Goal: Communication & Community: Answer question/provide support

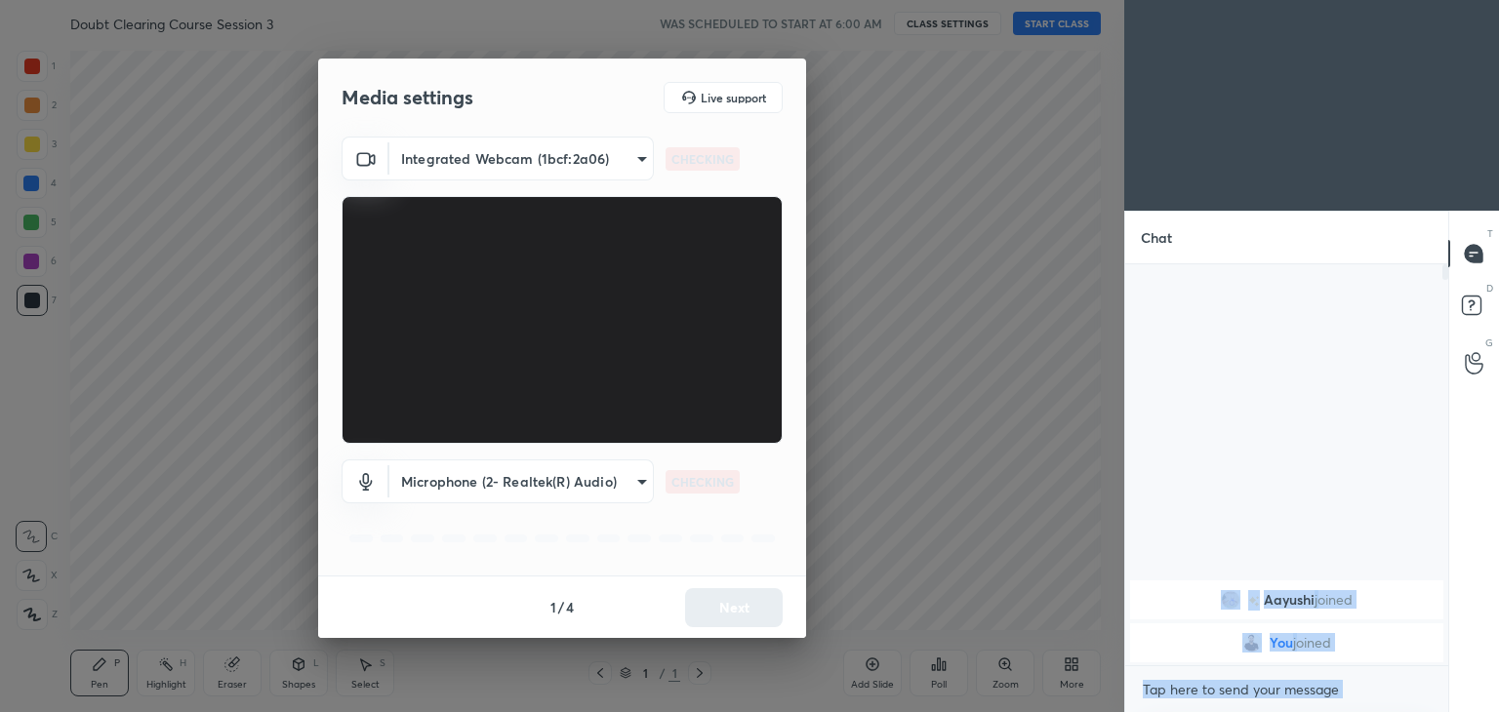
drag, startPoint x: 0, startPoint y: 0, endPoint x: 964, endPoint y: 477, distance: 1075.9
click at [964, 477] on body "1 2 3 4 5 6 7 C X Z C X Z E E Erase all H H Doubt Clearing Course Session 3 WAS…" at bounding box center [749, 356] width 1499 height 712
click at [755, 600] on button "Next" at bounding box center [734, 607] width 98 height 39
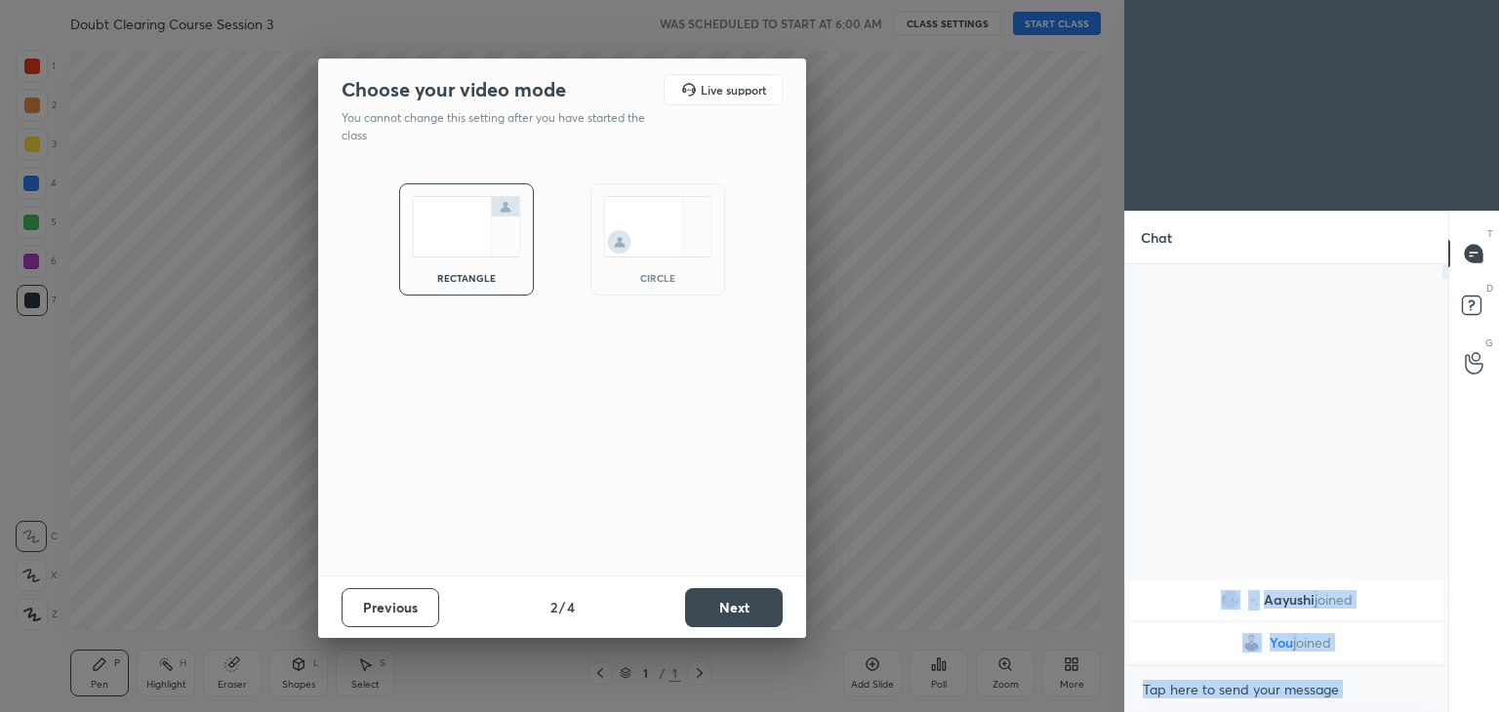
click at [698, 229] on img at bounding box center [657, 226] width 109 height 61
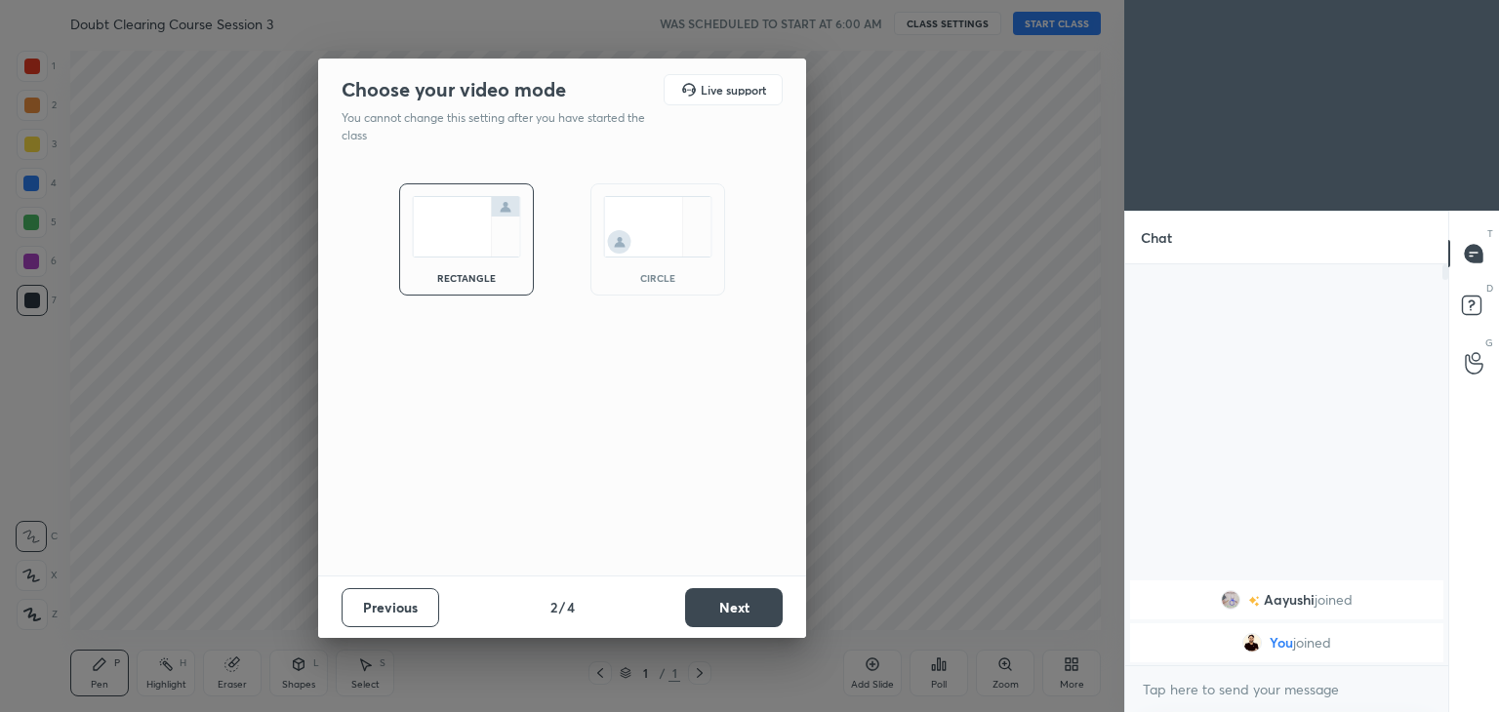
scroll to position [445, 317]
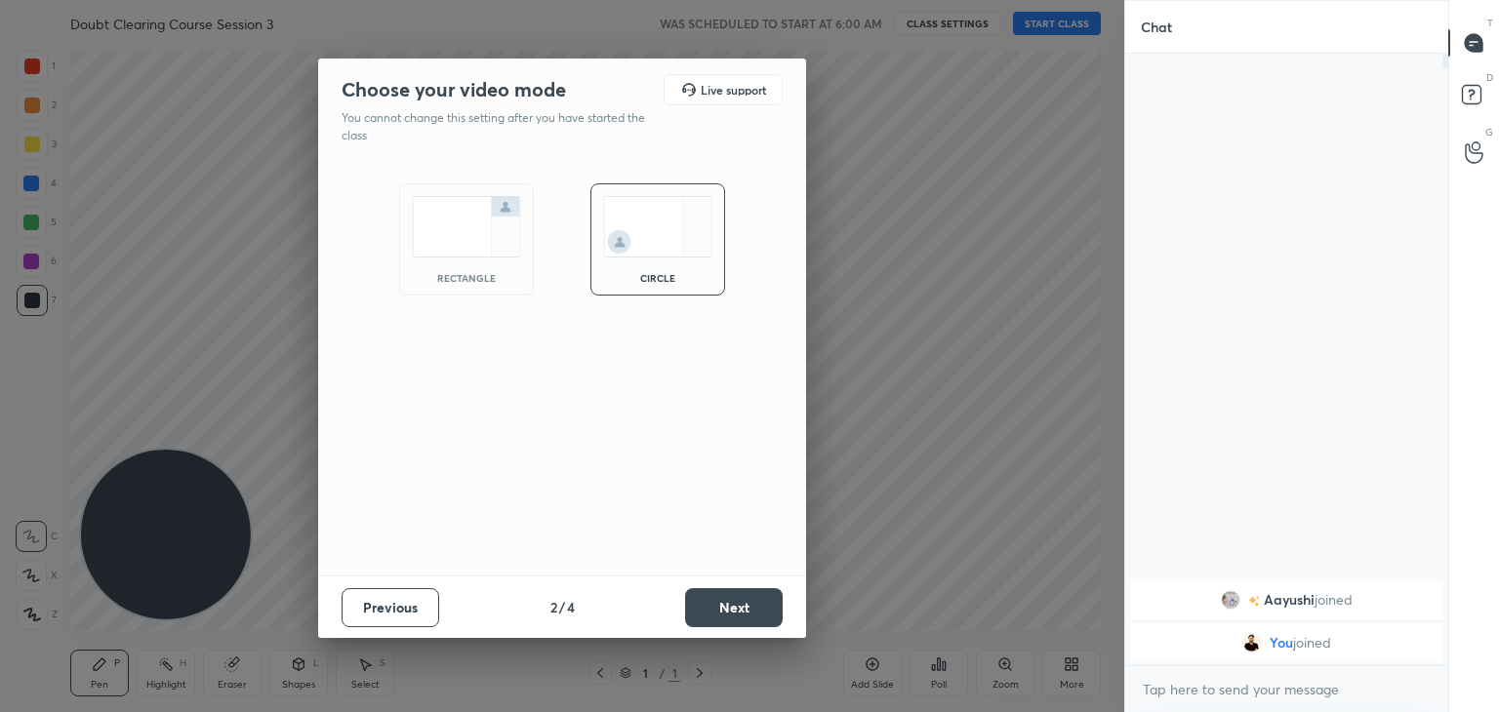
click at [757, 604] on button "Next" at bounding box center [734, 607] width 98 height 39
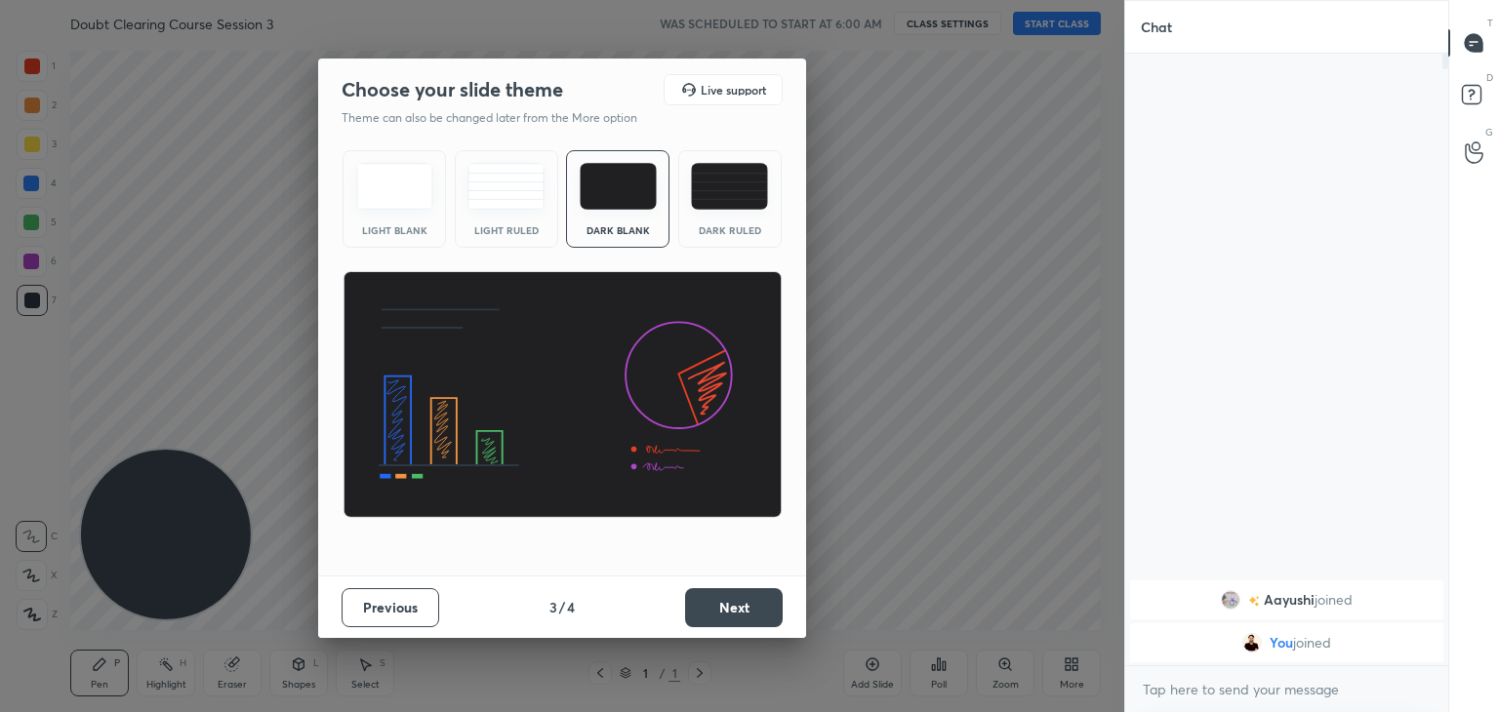
click at [757, 604] on button "Next" at bounding box center [734, 607] width 98 height 39
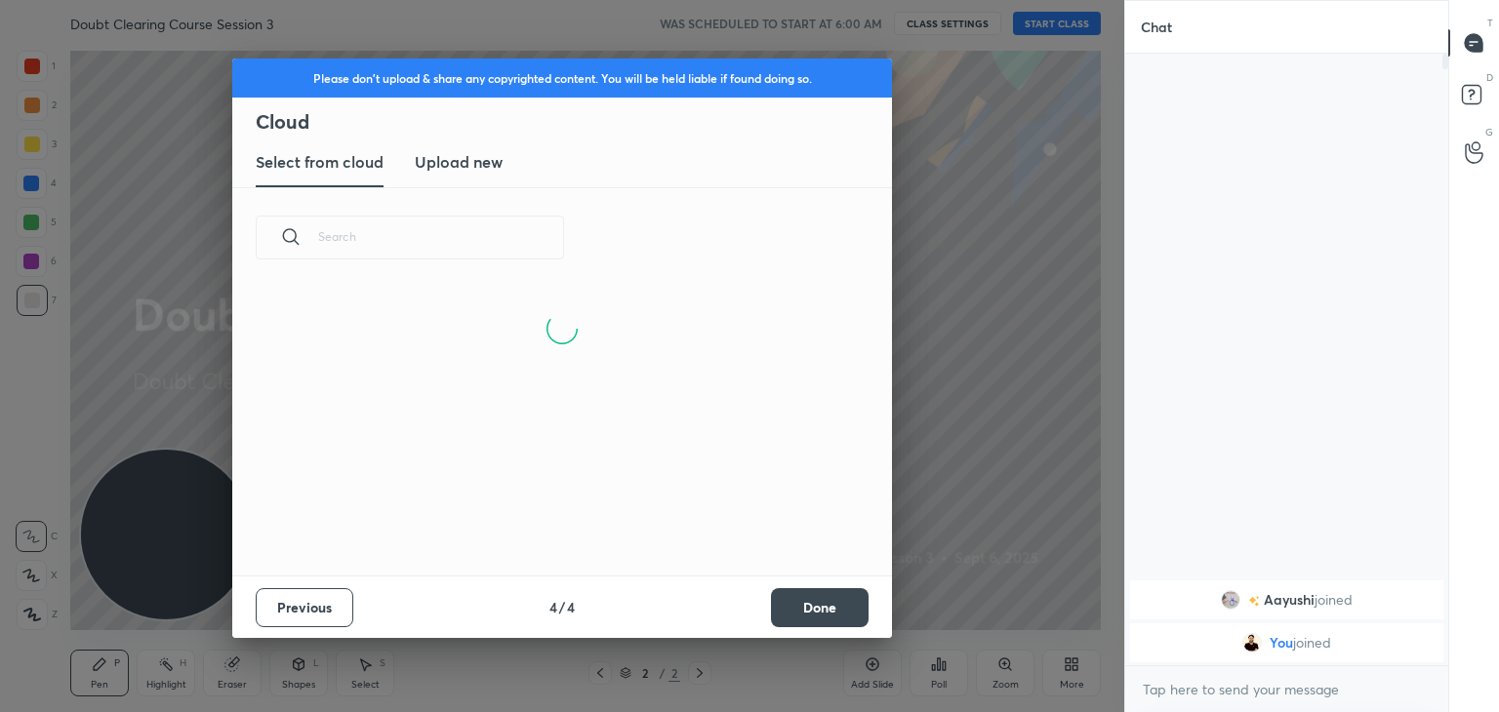
scroll to position [289, 627]
click at [344, 617] on button "Previous" at bounding box center [305, 607] width 98 height 39
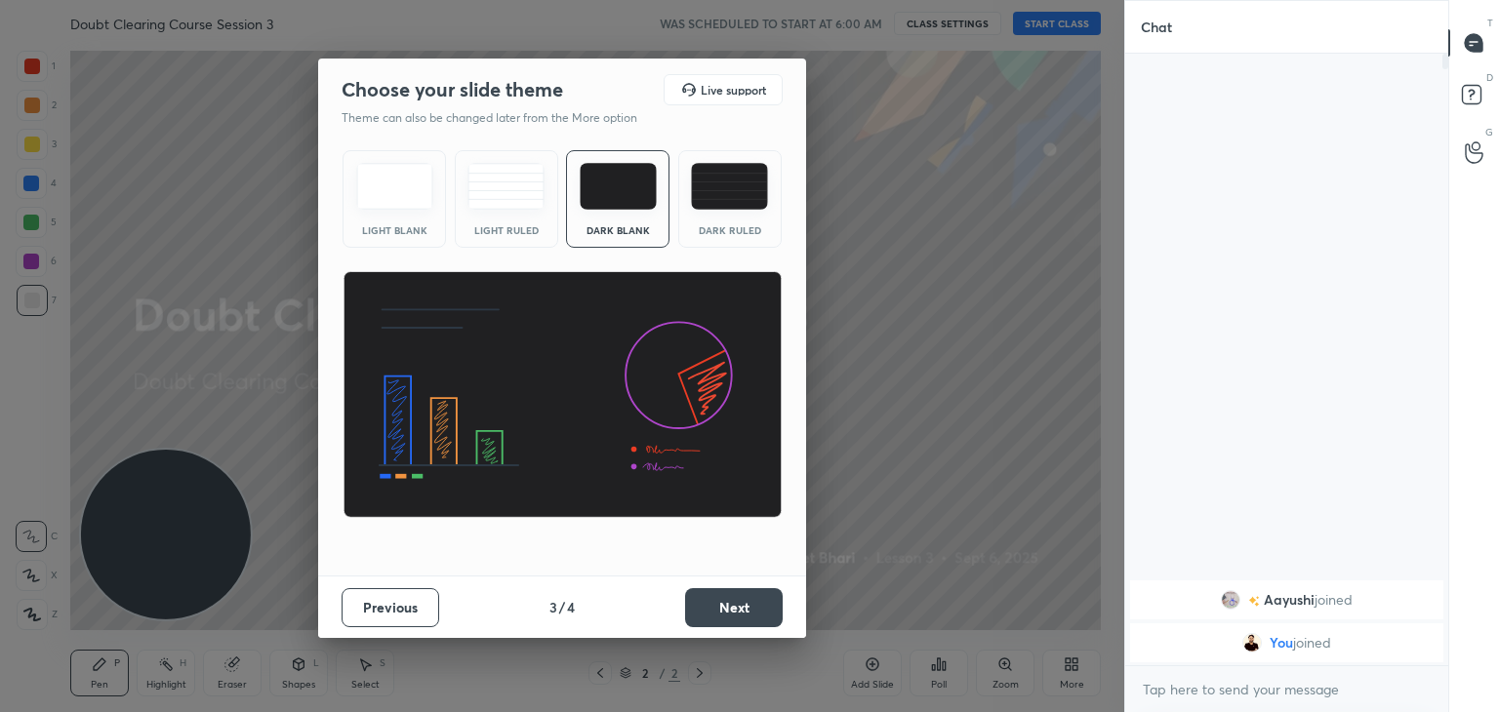
click at [394, 174] on img at bounding box center [394, 186] width 77 height 47
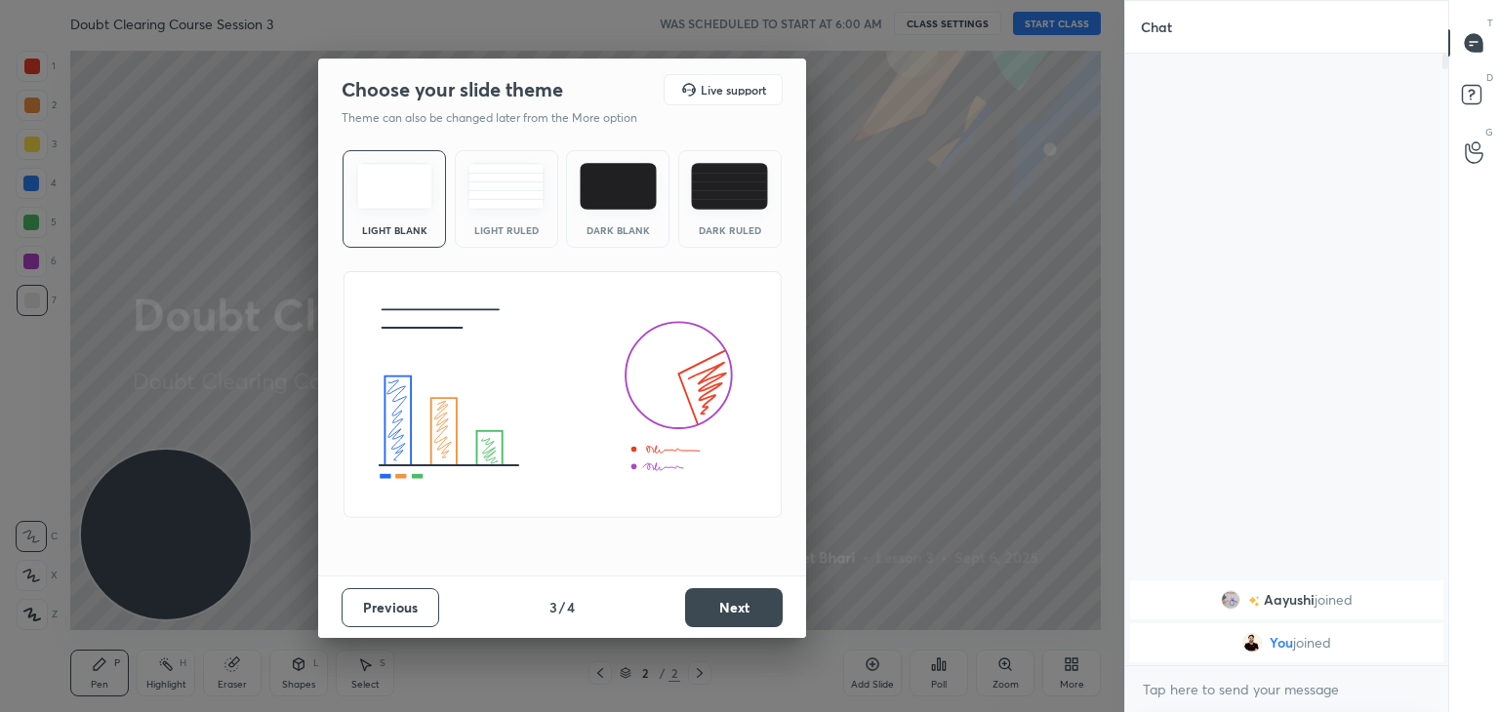
click at [394, 174] on img at bounding box center [394, 186] width 77 height 47
click at [632, 196] on img at bounding box center [618, 186] width 77 height 47
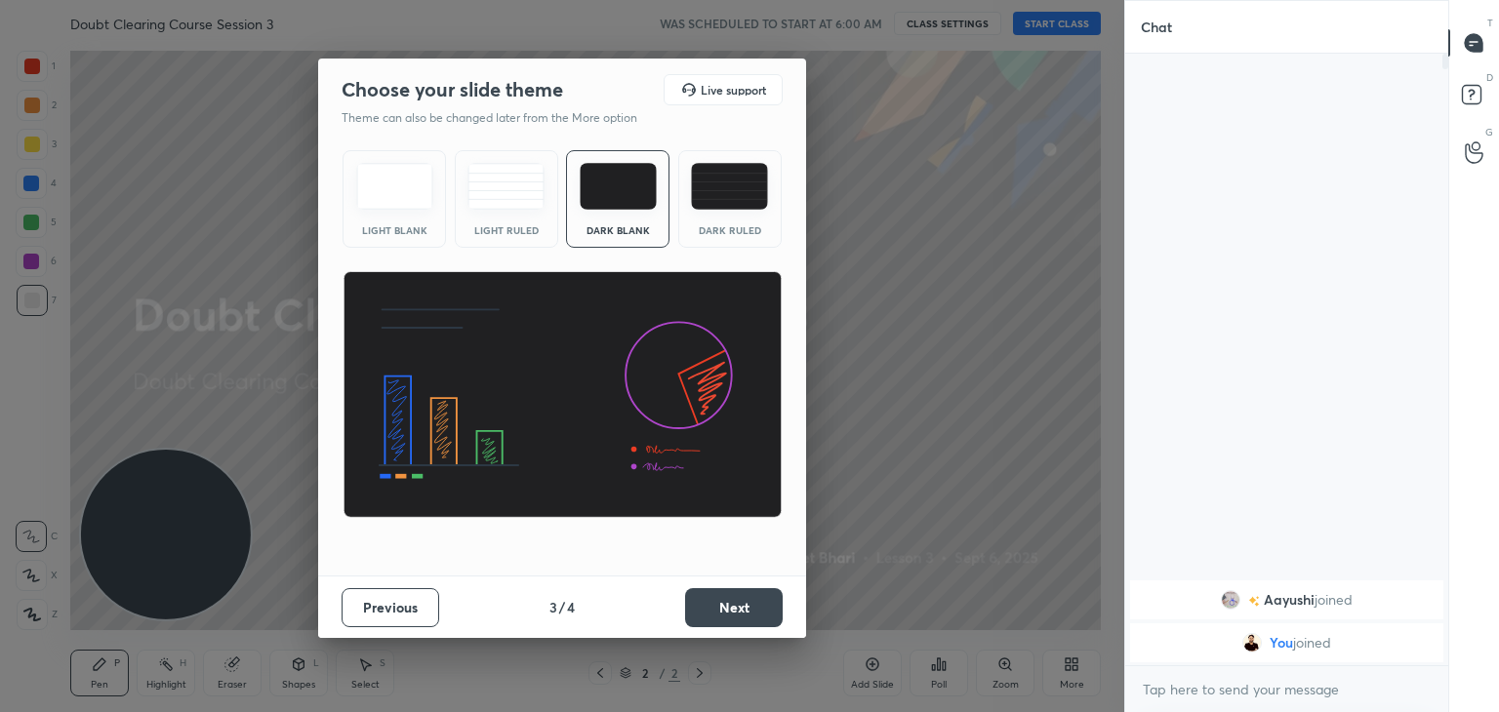
click at [741, 596] on button "Next" at bounding box center [734, 607] width 98 height 39
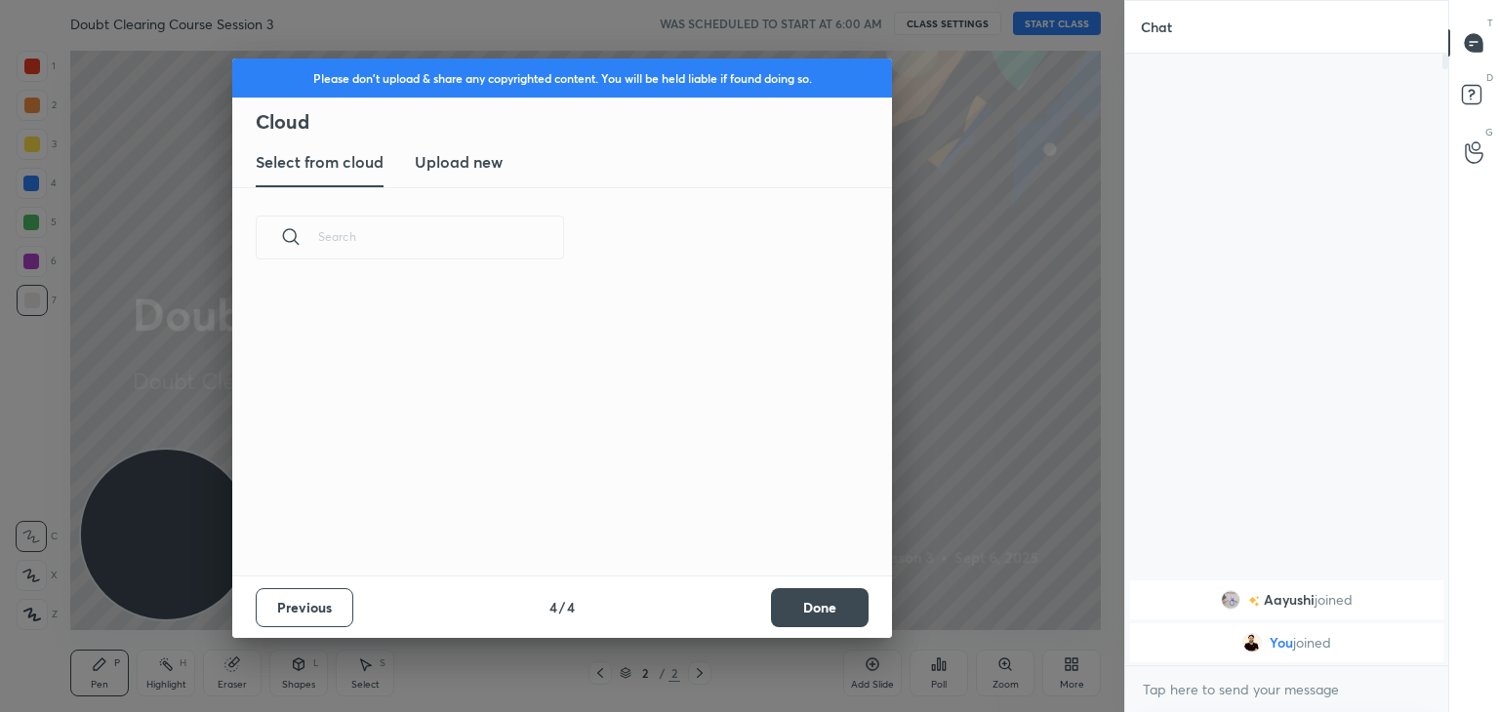
click at [837, 610] on button "Done" at bounding box center [820, 607] width 98 height 39
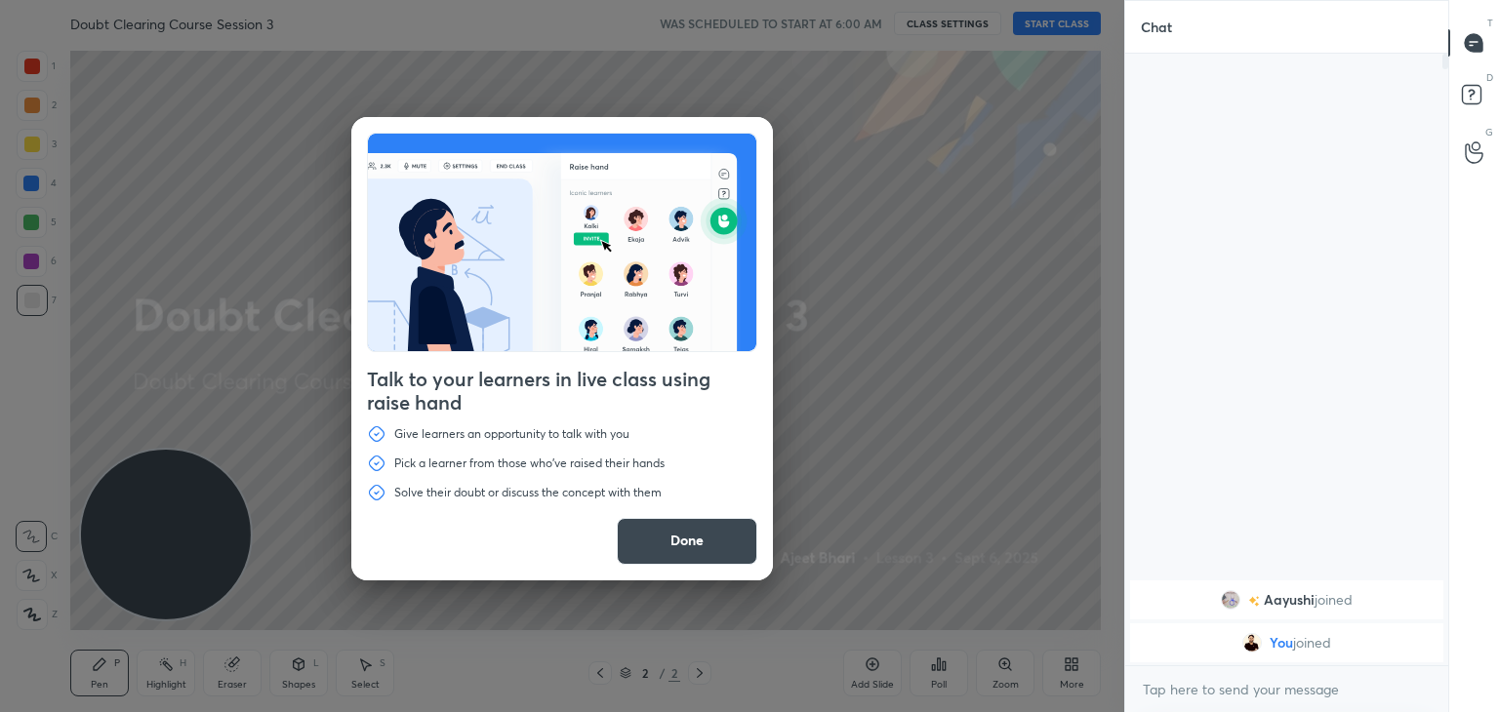
click at [725, 533] on button "Done" at bounding box center [687, 541] width 141 height 47
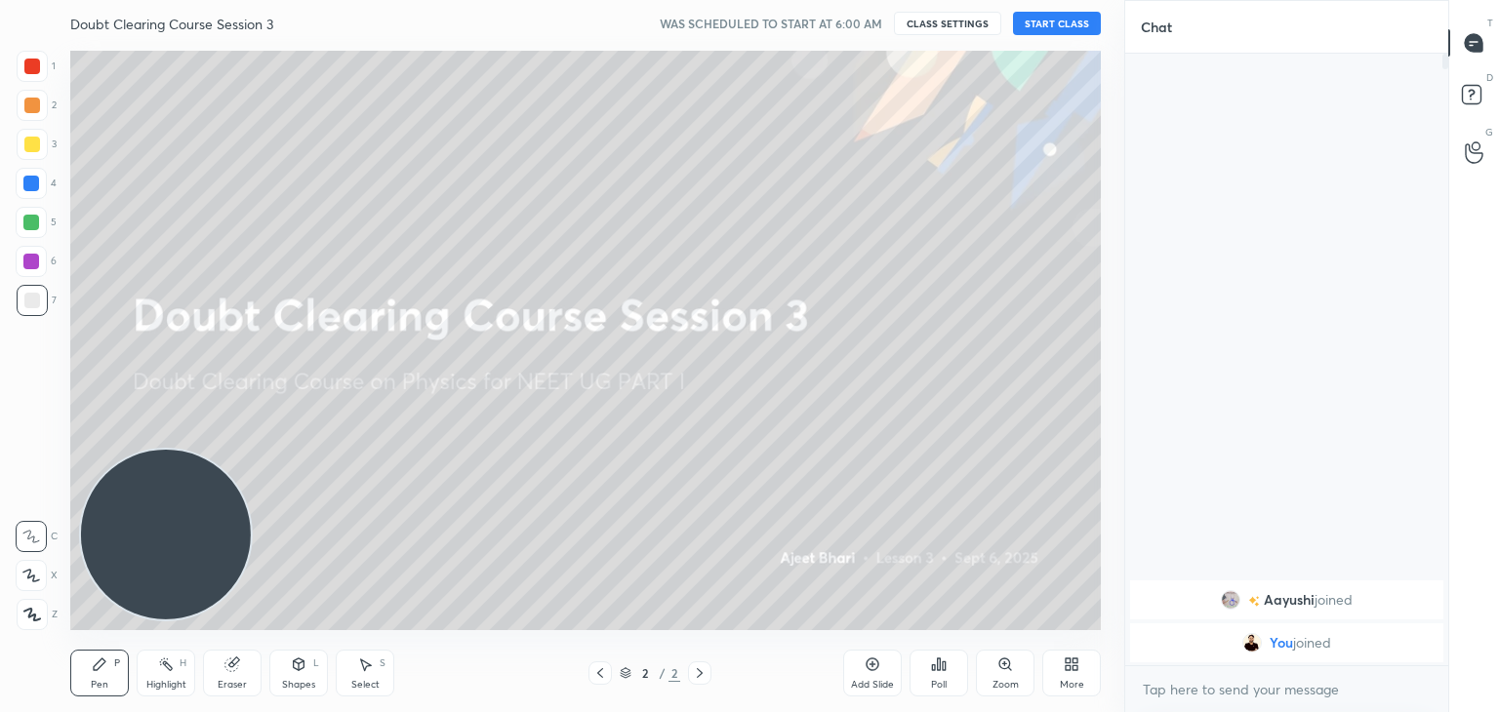
click at [1073, 19] on button "START CLASS" at bounding box center [1057, 23] width 88 height 23
click at [856, 24] on span "mute" at bounding box center [864, 24] width 27 height 14
click at [1064, 670] on icon at bounding box center [1072, 665] width 16 height 16
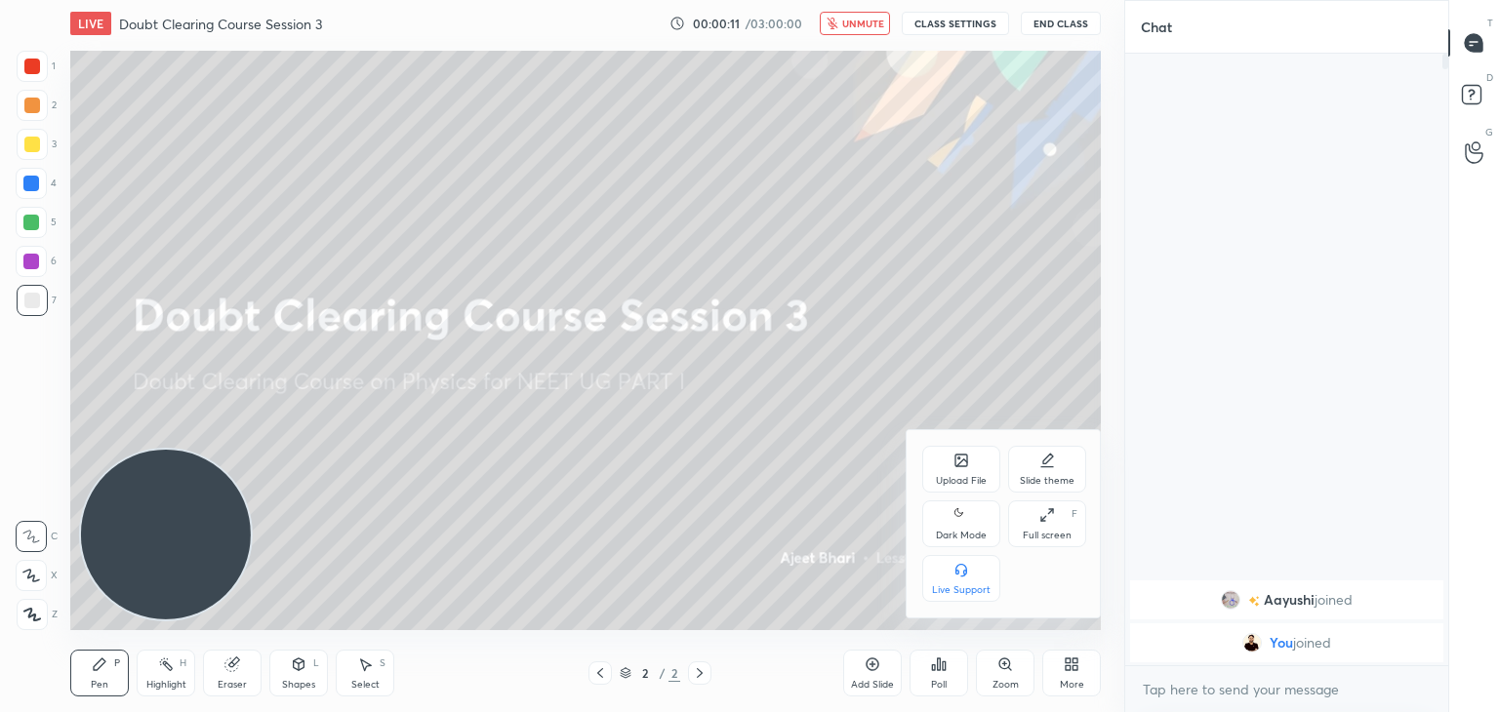
click at [976, 525] on div "Dark Mode" at bounding box center [961, 524] width 78 height 47
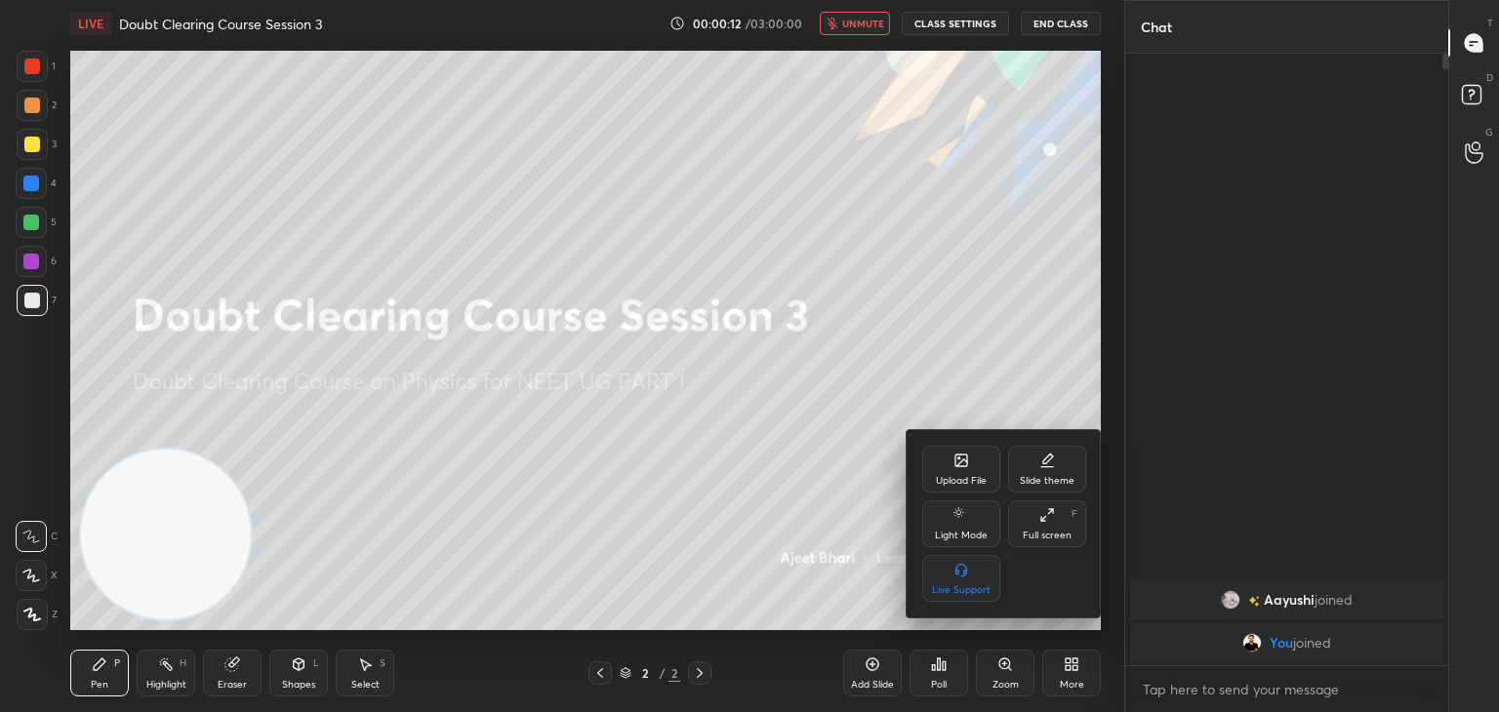
click at [867, 399] on div at bounding box center [749, 356] width 1499 height 712
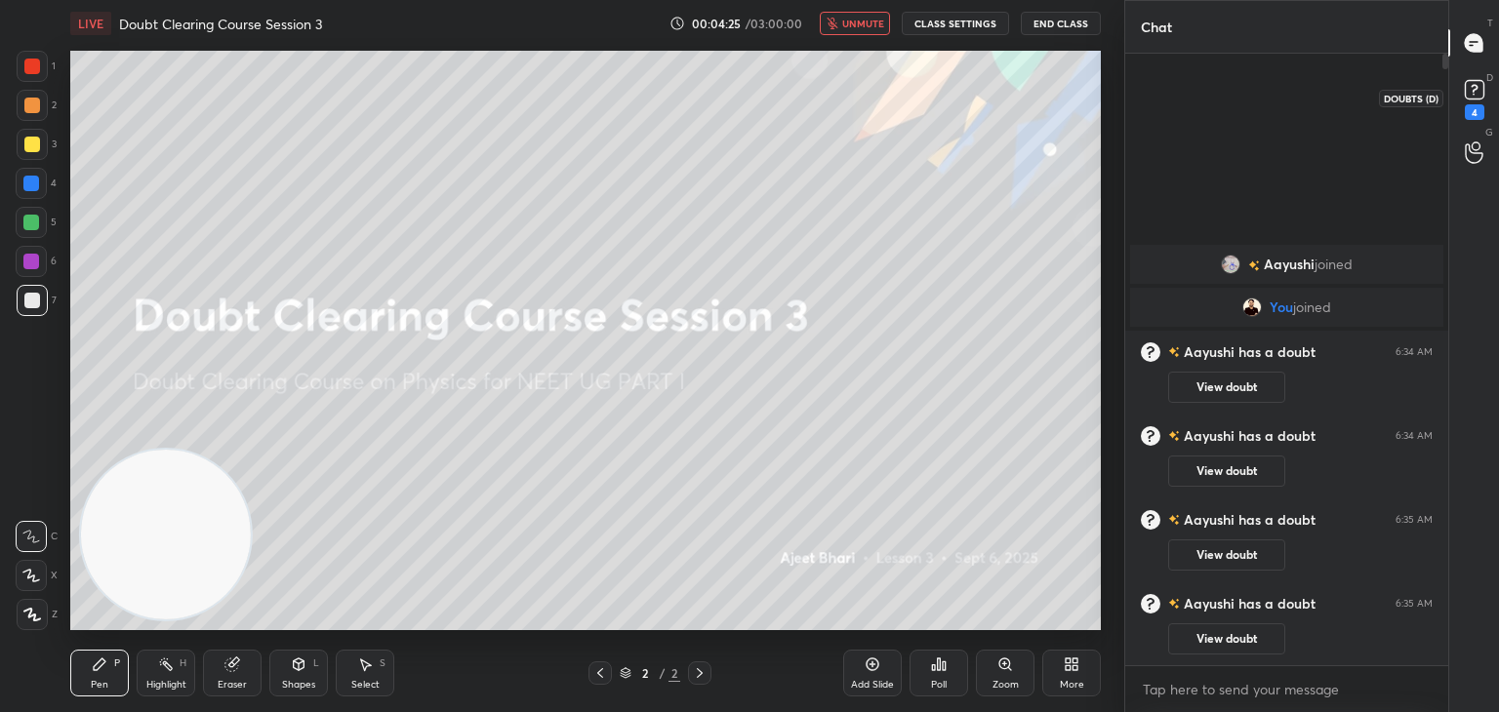
click at [1465, 103] on icon at bounding box center [1474, 89] width 29 height 29
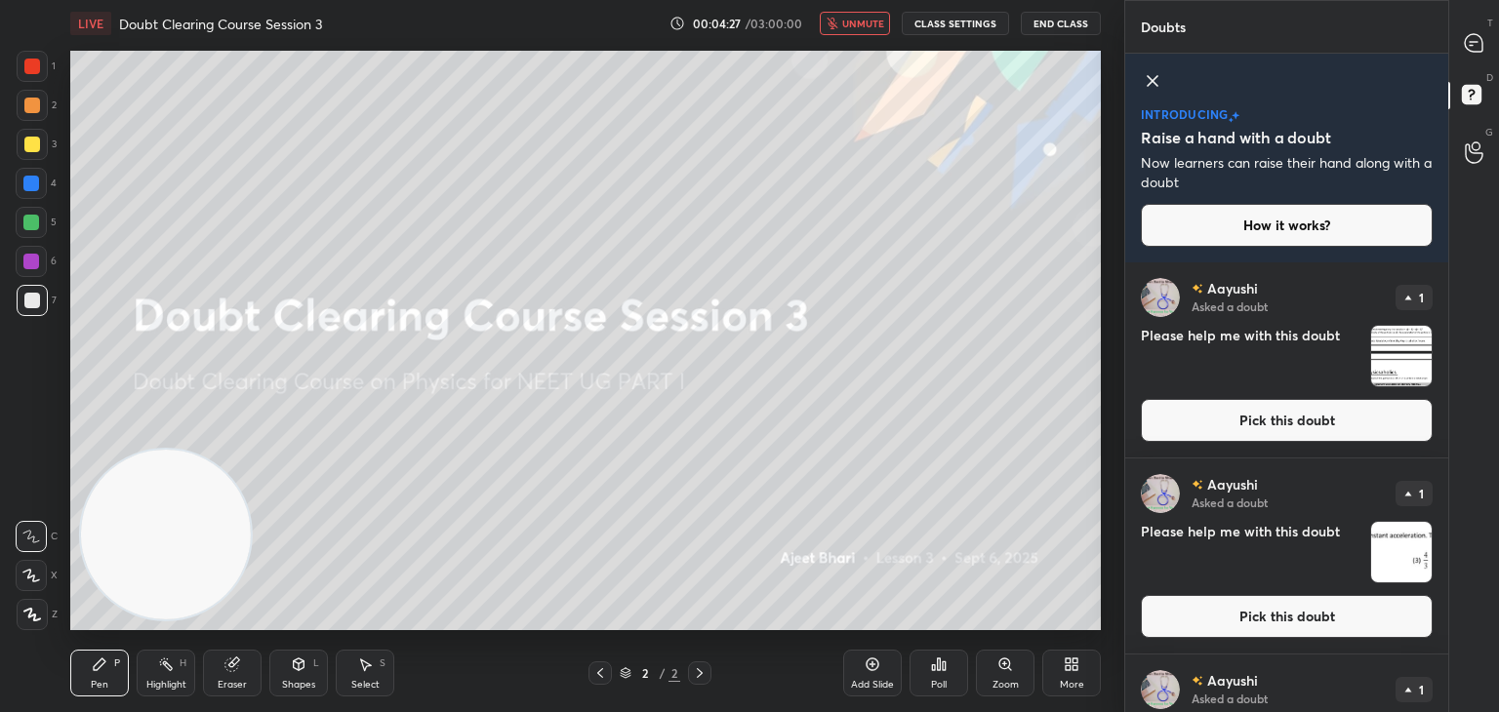
click at [1152, 84] on icon at bounding box center [1152, 80] width 23 height 23
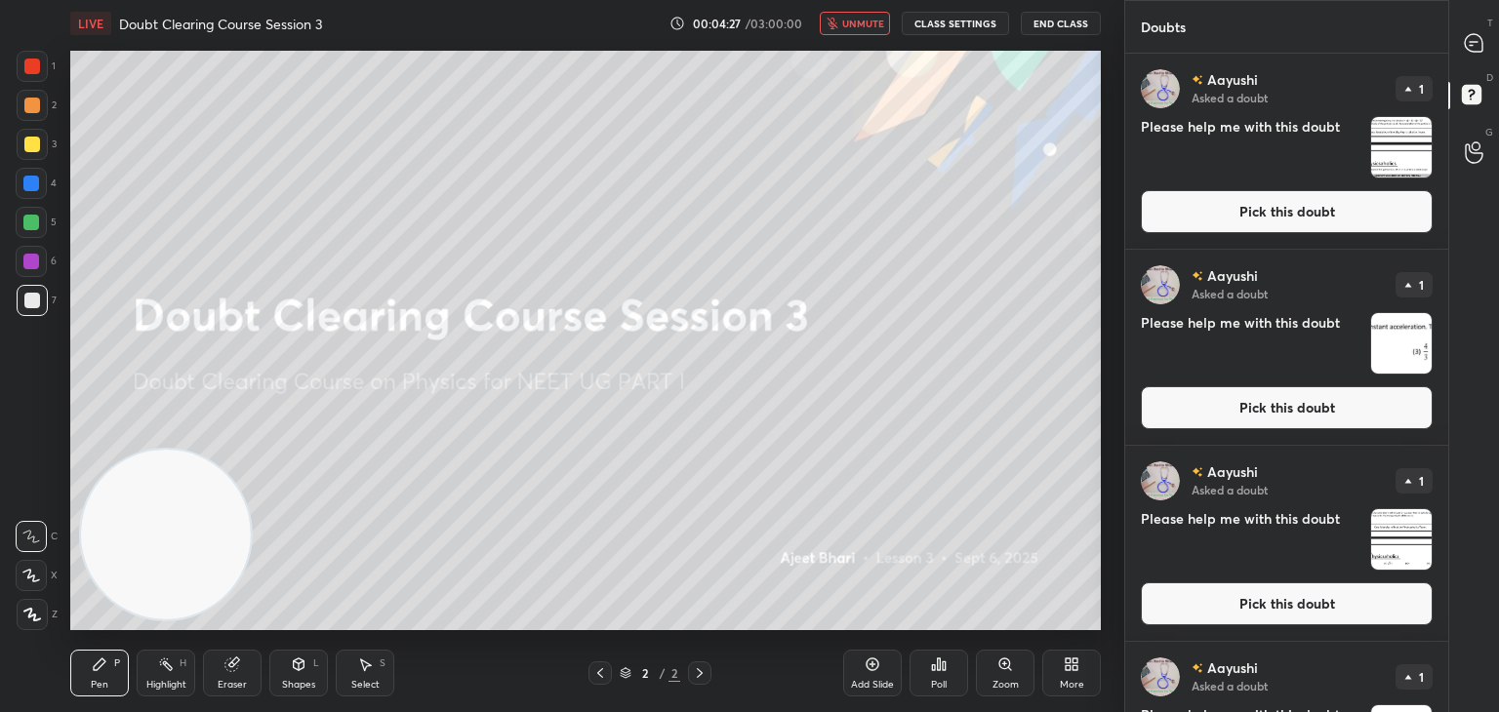
scroll to position [653, 317]
click at [1484, 33] on div at bounding box center [1474, 42] width 39 height 35
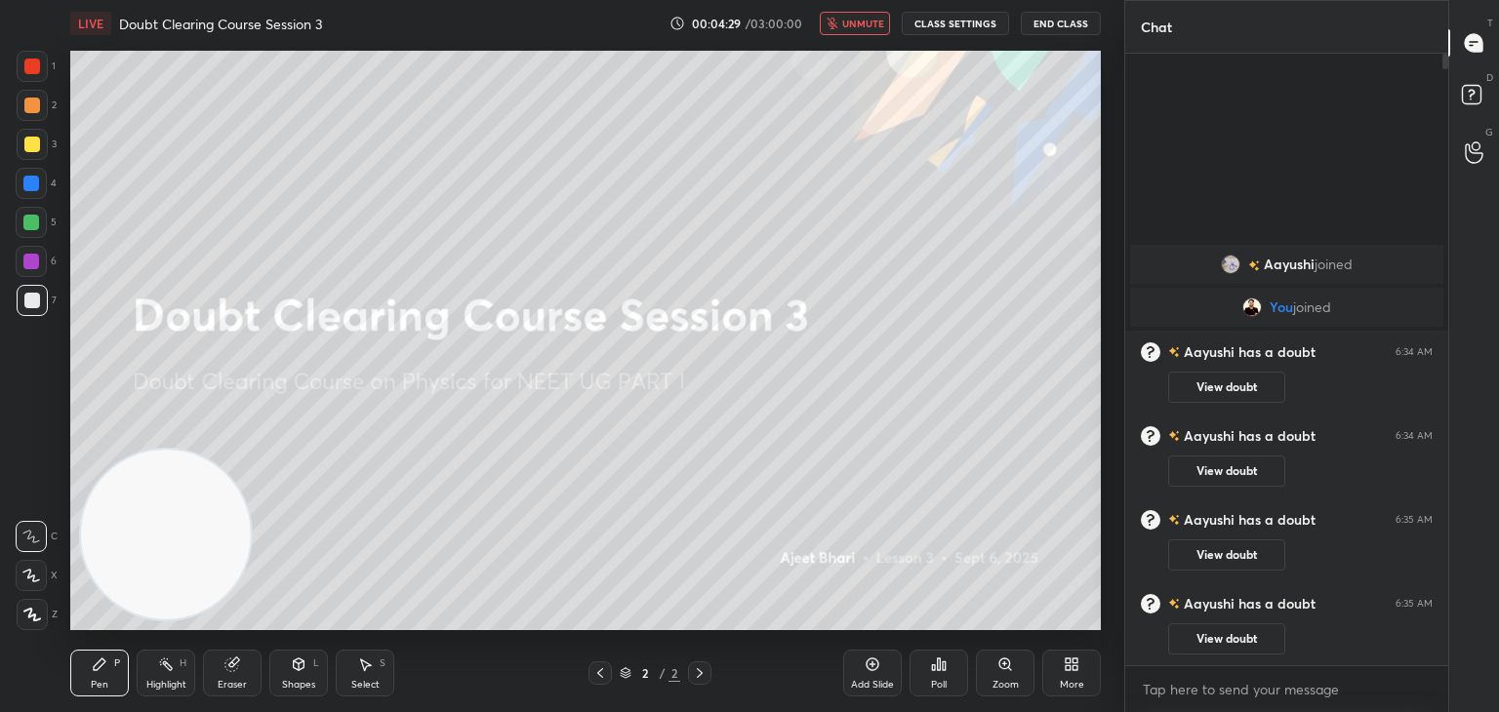
scroll to position [606, 317]
click at [1474, 71] on div "D Doubts (D)" at bounding box center [1474, 97] width 50 height 55
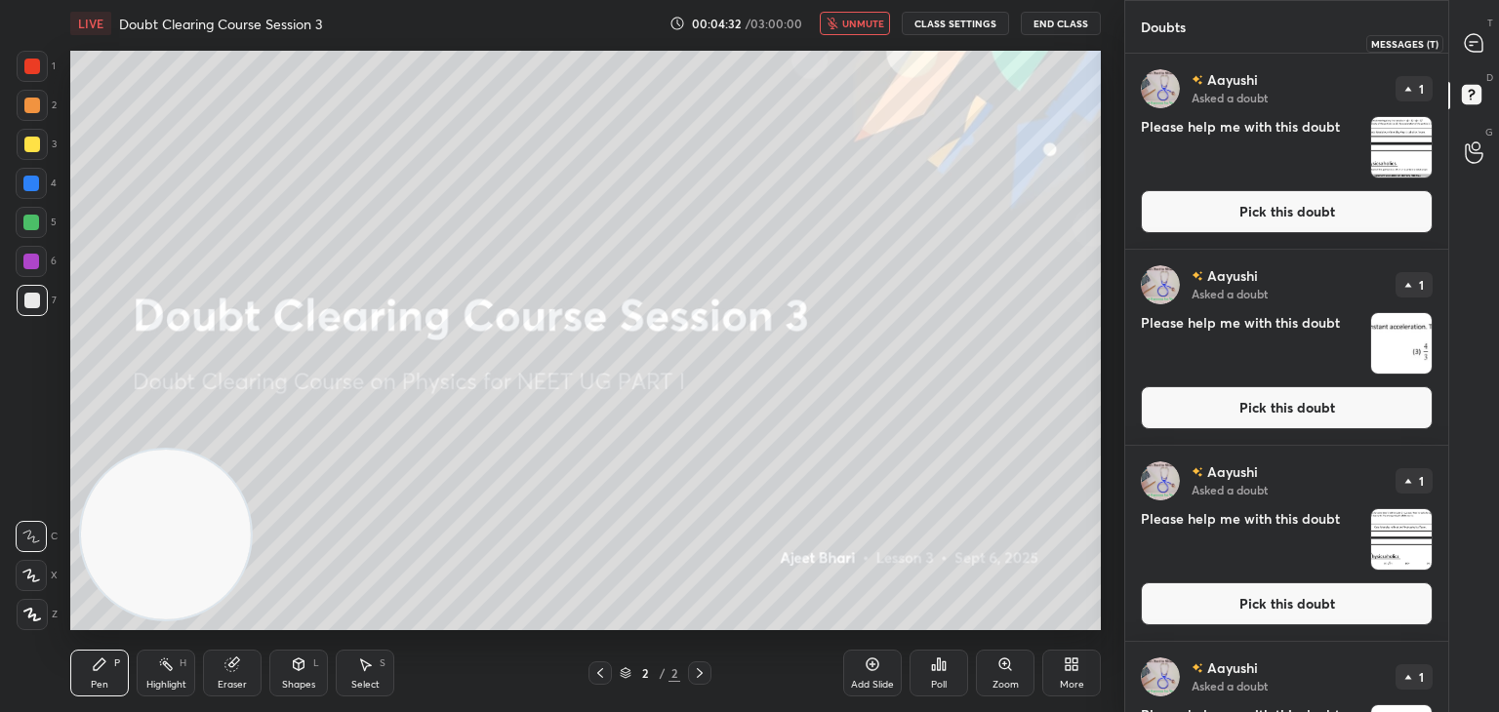
click at [1471, 36] on icon at bounding box center [1474, 43] width 18 height 18
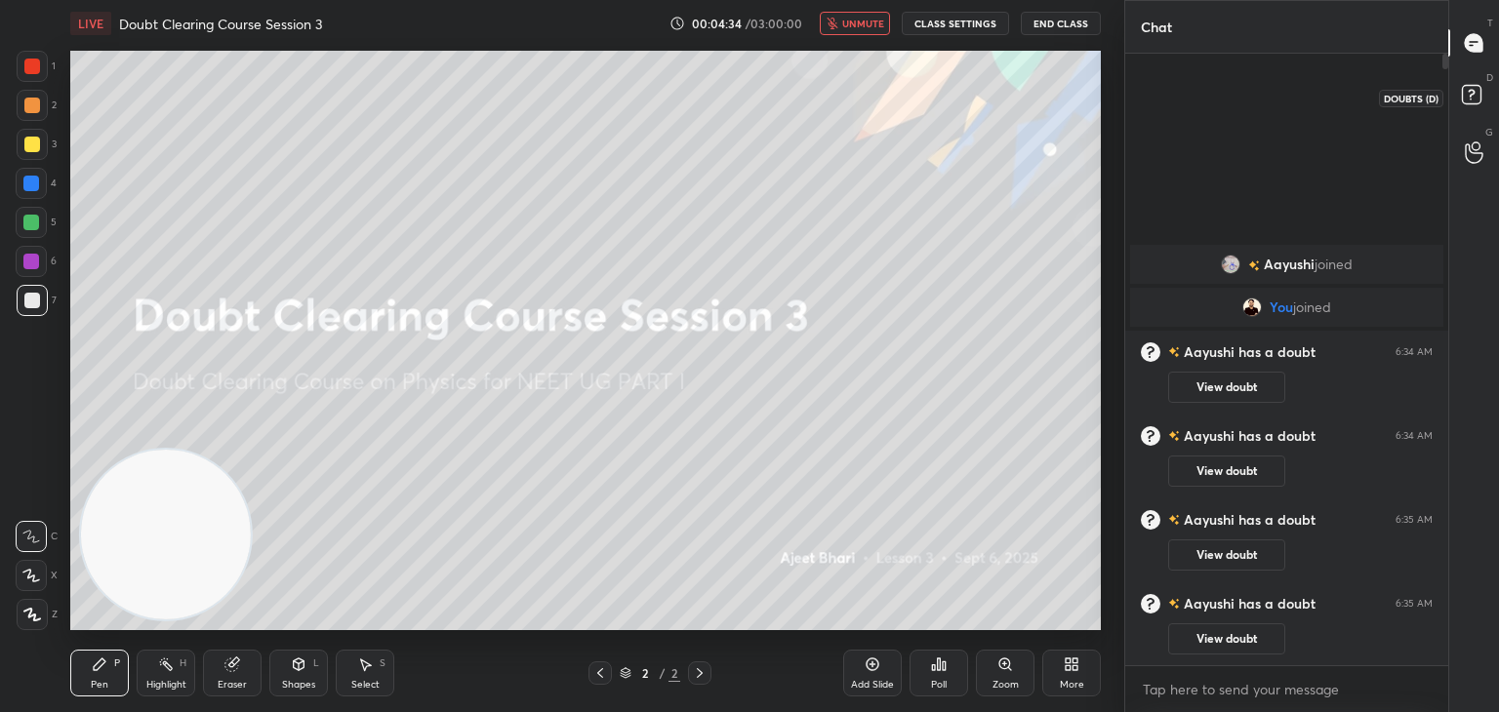
click at [1479, 106] on icon at bounding box center [1474, 97] width 35 height 35
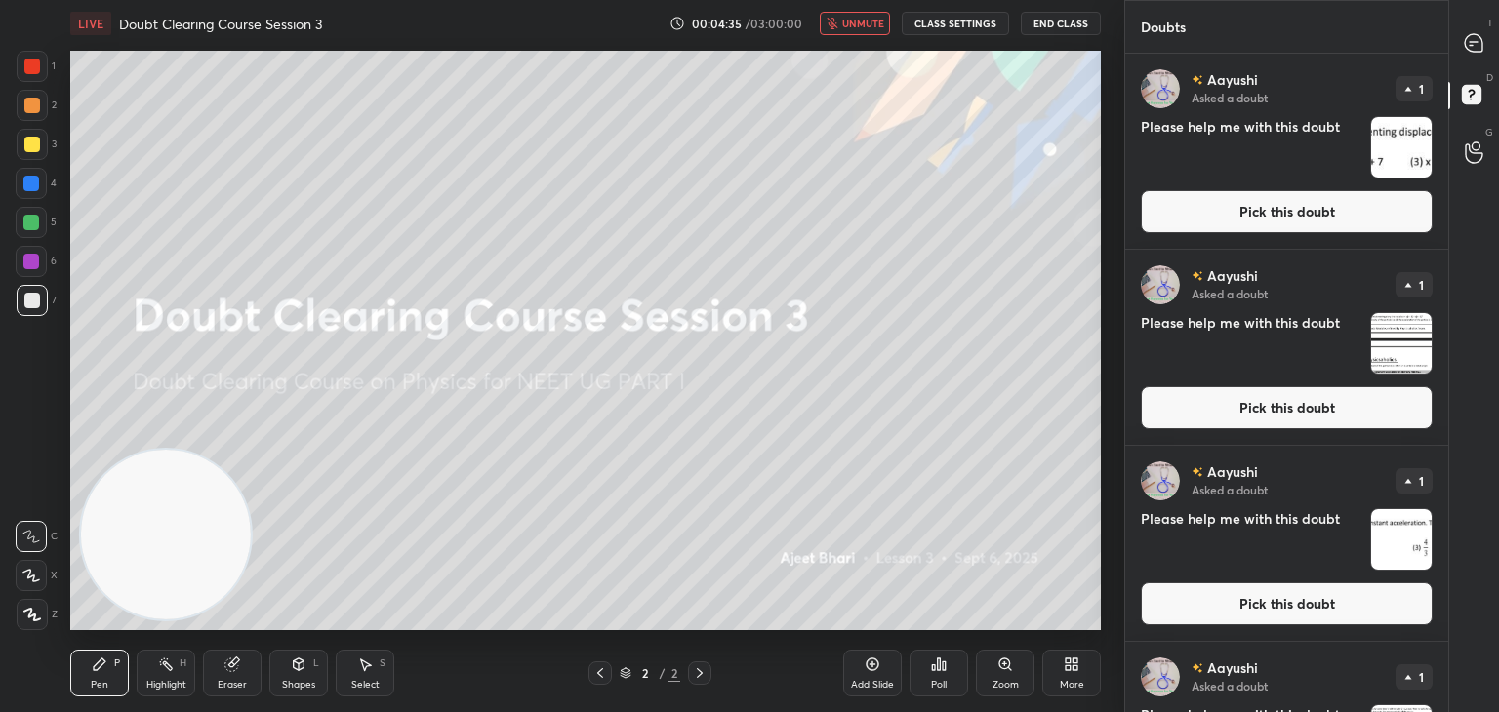
click at [1409, 134] on img "grid" at bounding box center [1401, 147] width 61 height 61
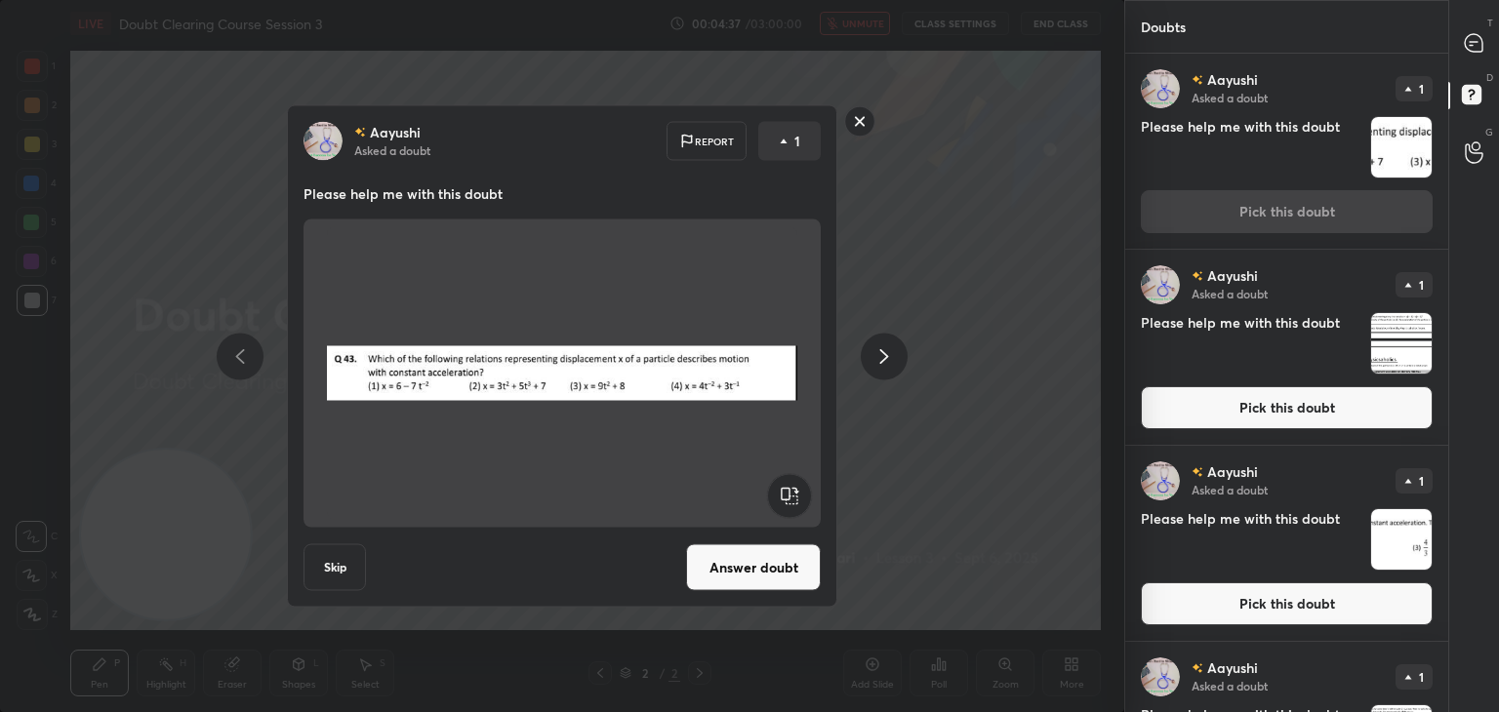
click at [1405, 325] on img "grid" at bounding box center [1401, 343] width 61 height 61
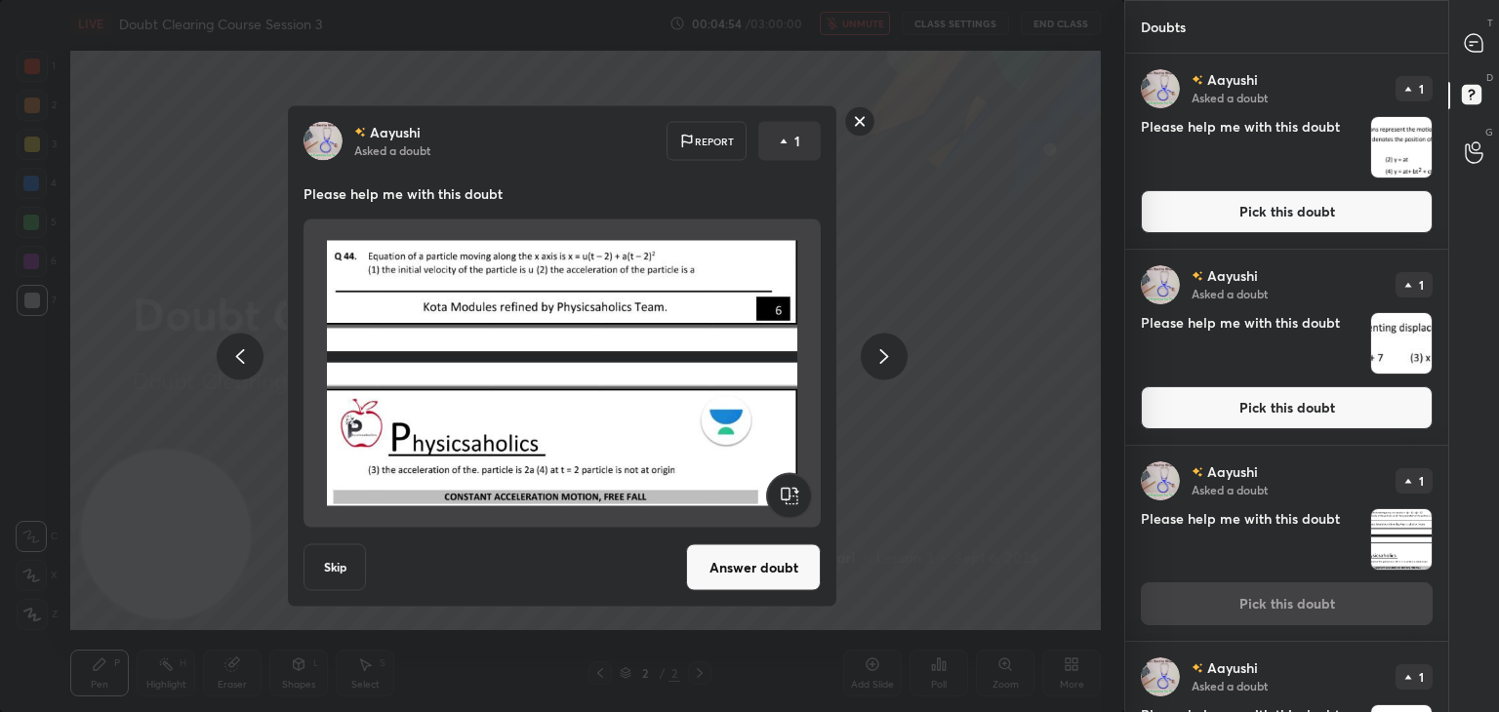
click at [1408, 140] on img "grid" at bounding box center [1401, 147] width 61 height 61
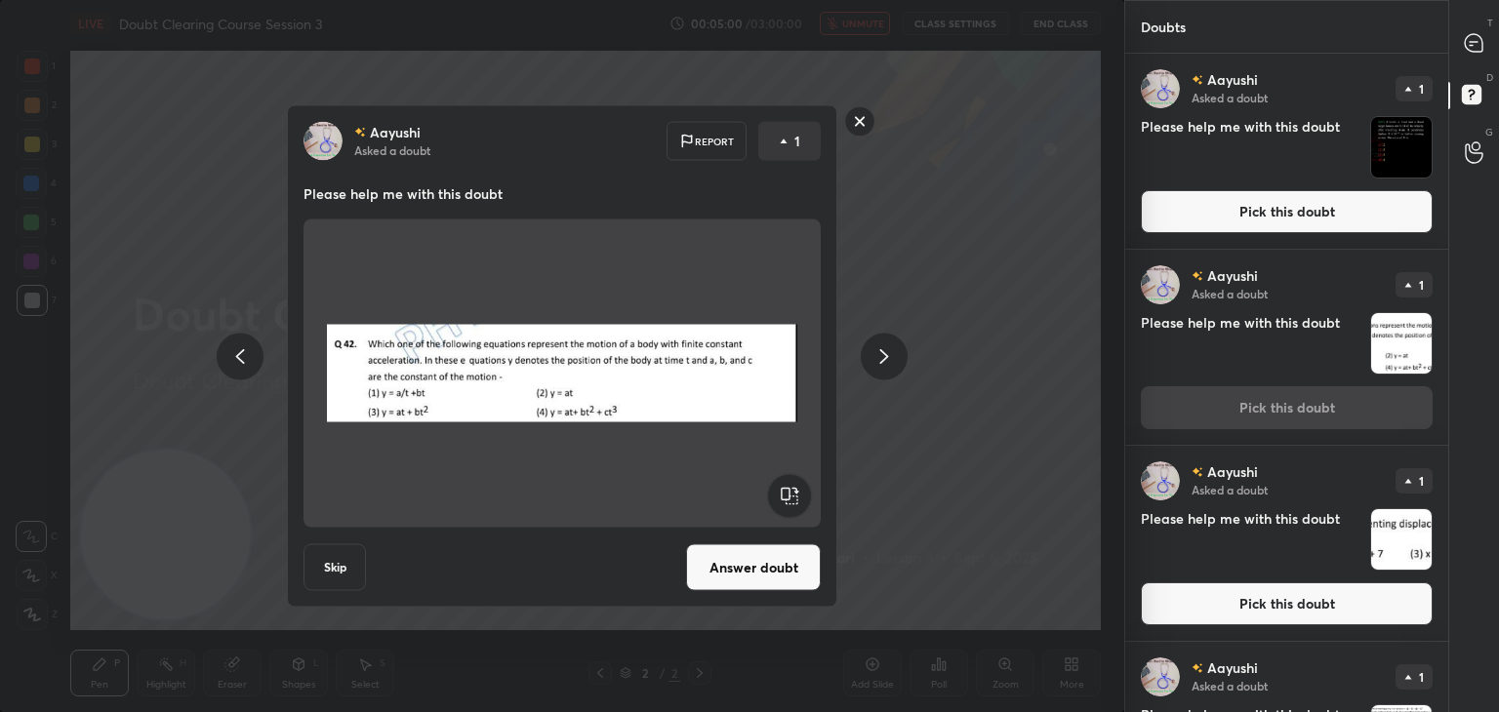
click at [1291, 454] on div "[PERSON_NAME] Asked a doubt 1 Please help me with this doubt Pick this doubt" at bounding box center [1286, 543] width 323 height 195
click at [1057, 229] on div "[PERSON_NAME] Asked a doubt Report 1 Please help me with this doubt Skip Answer…" at bounding box center [562, 356] width 1124 height 712
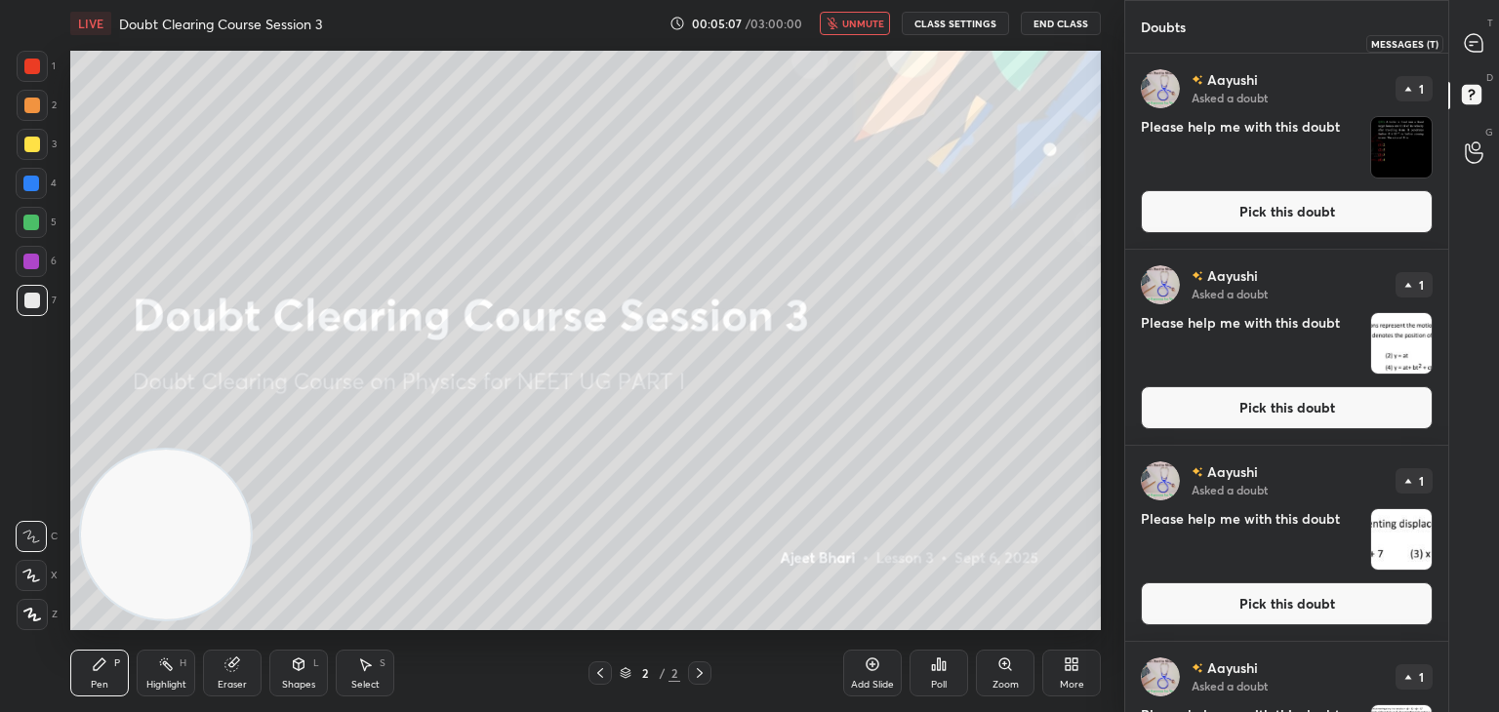
click at [1487, 54] on div at bounding box center [1474, 42] width 39 height 35
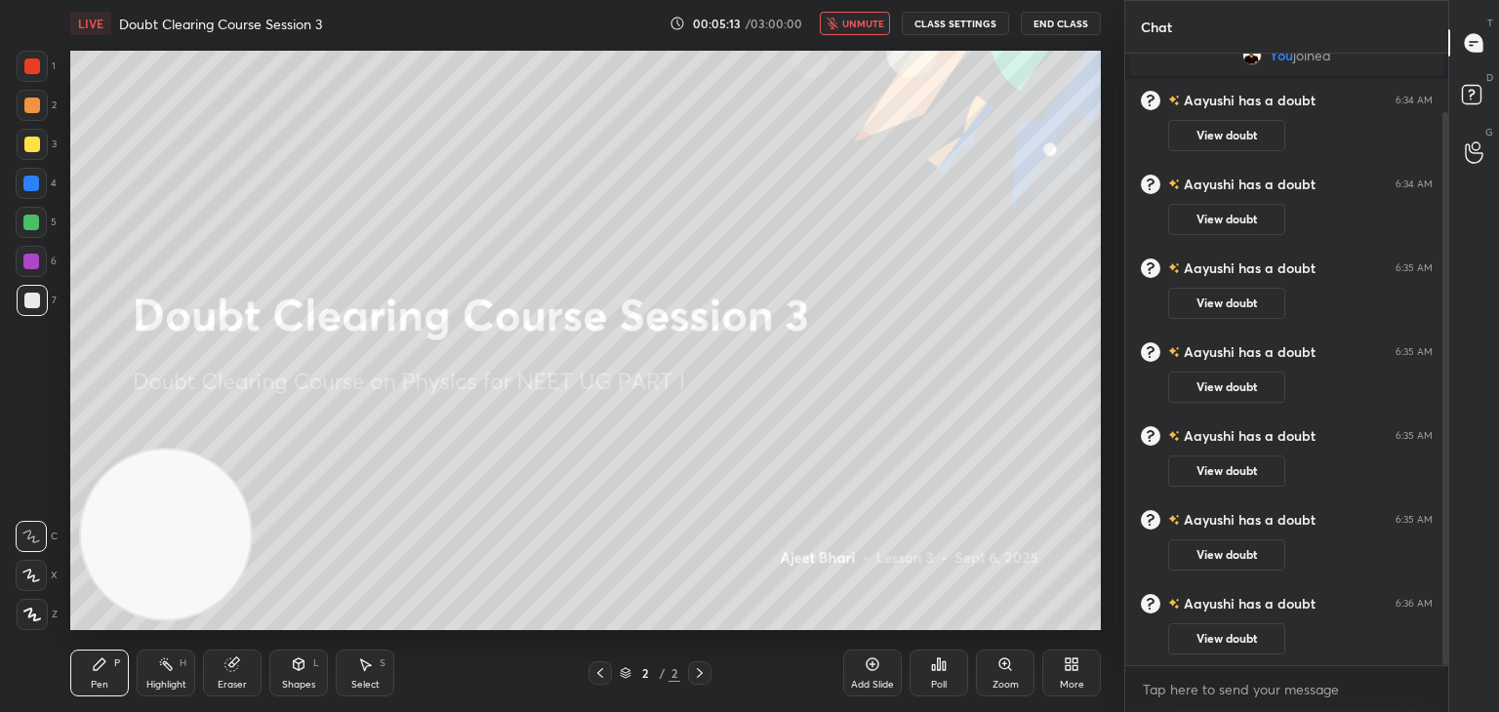
scroll to position [148, 0]
click at [1488, 112] on div "1" at bounding box center [1474, 97] width 39 height 35
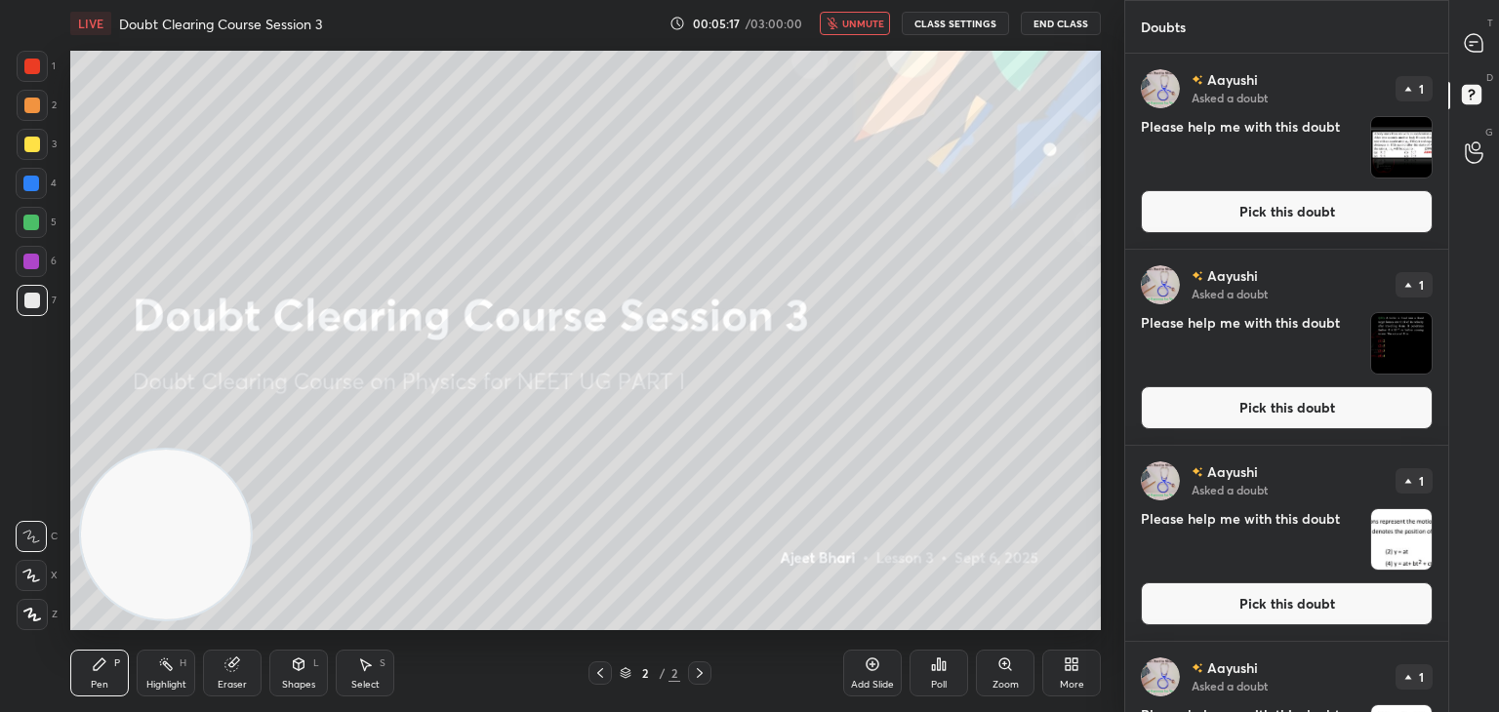
click at [1391, 153] on img "grid" at bounding box center [1401, 147] width 61 height 61
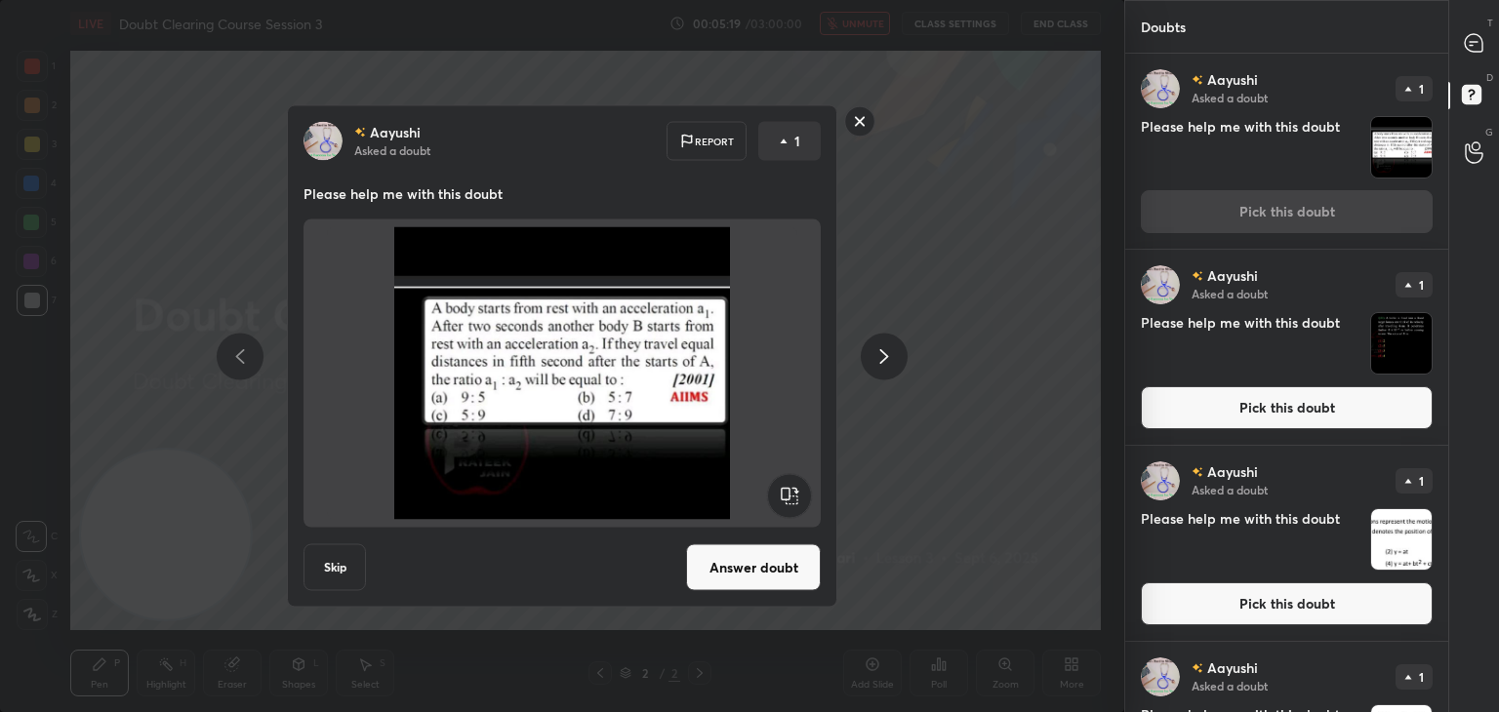
click at [1394, 356] on img "grid" at bounding box center [1401, 343] width 61 height 61
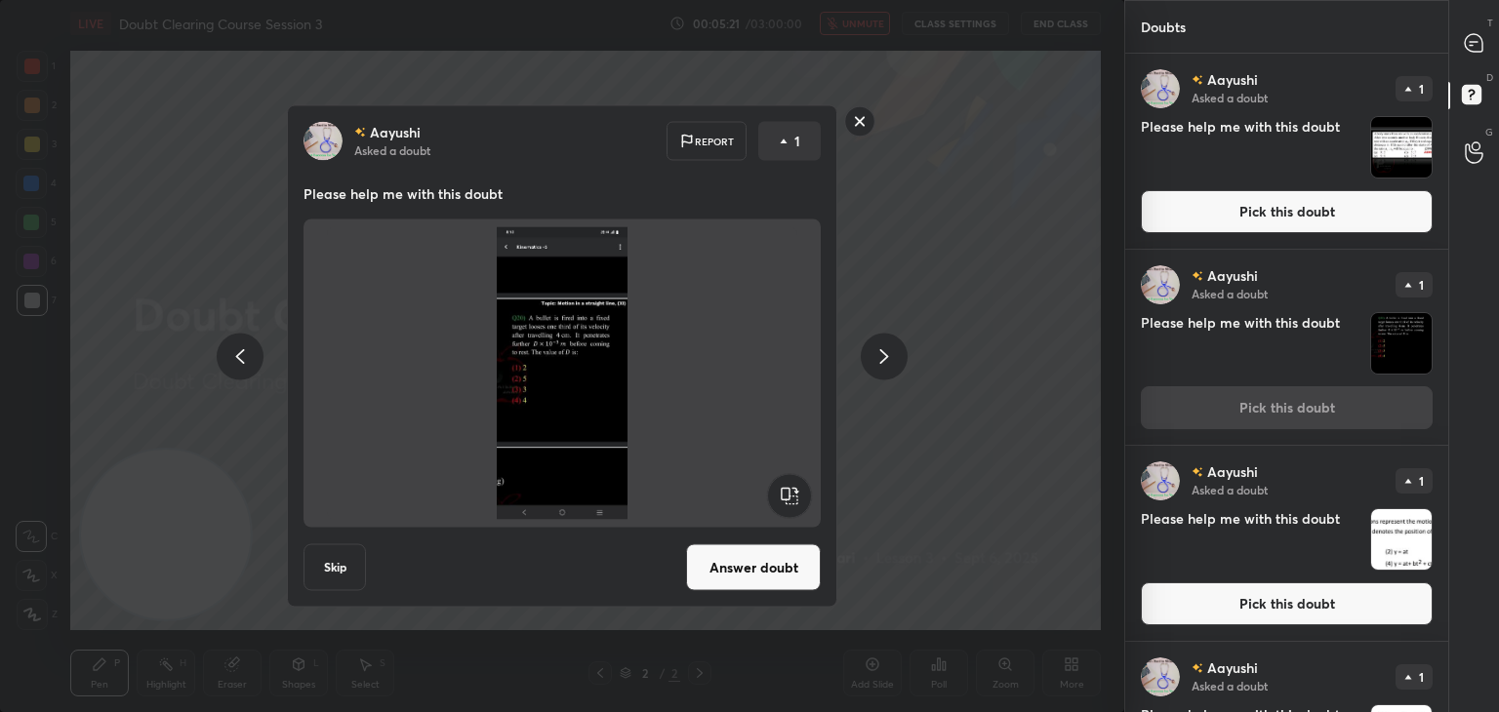
click at [1380, 533] on img "grid" at bounding box center [1401, 539] width 61 height 61
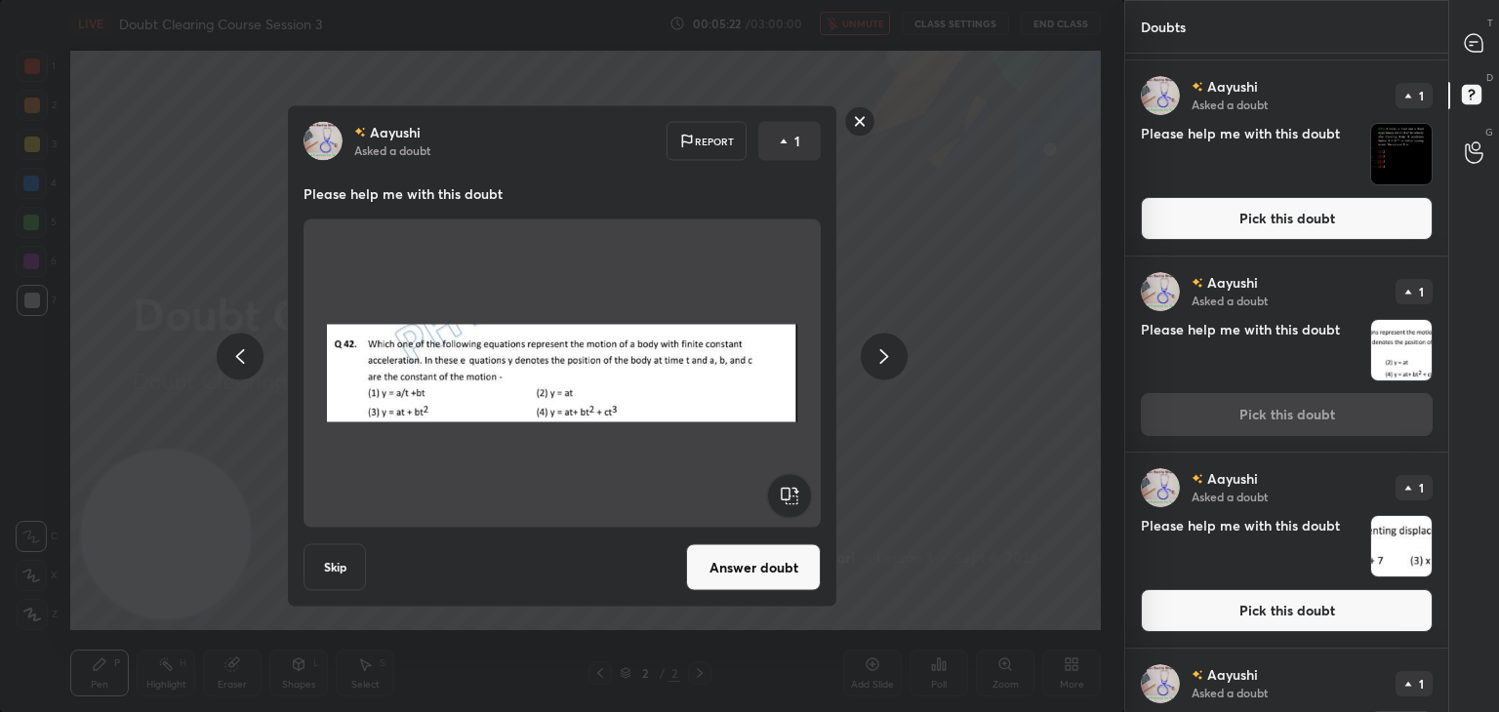
scroll to position [226, 0]
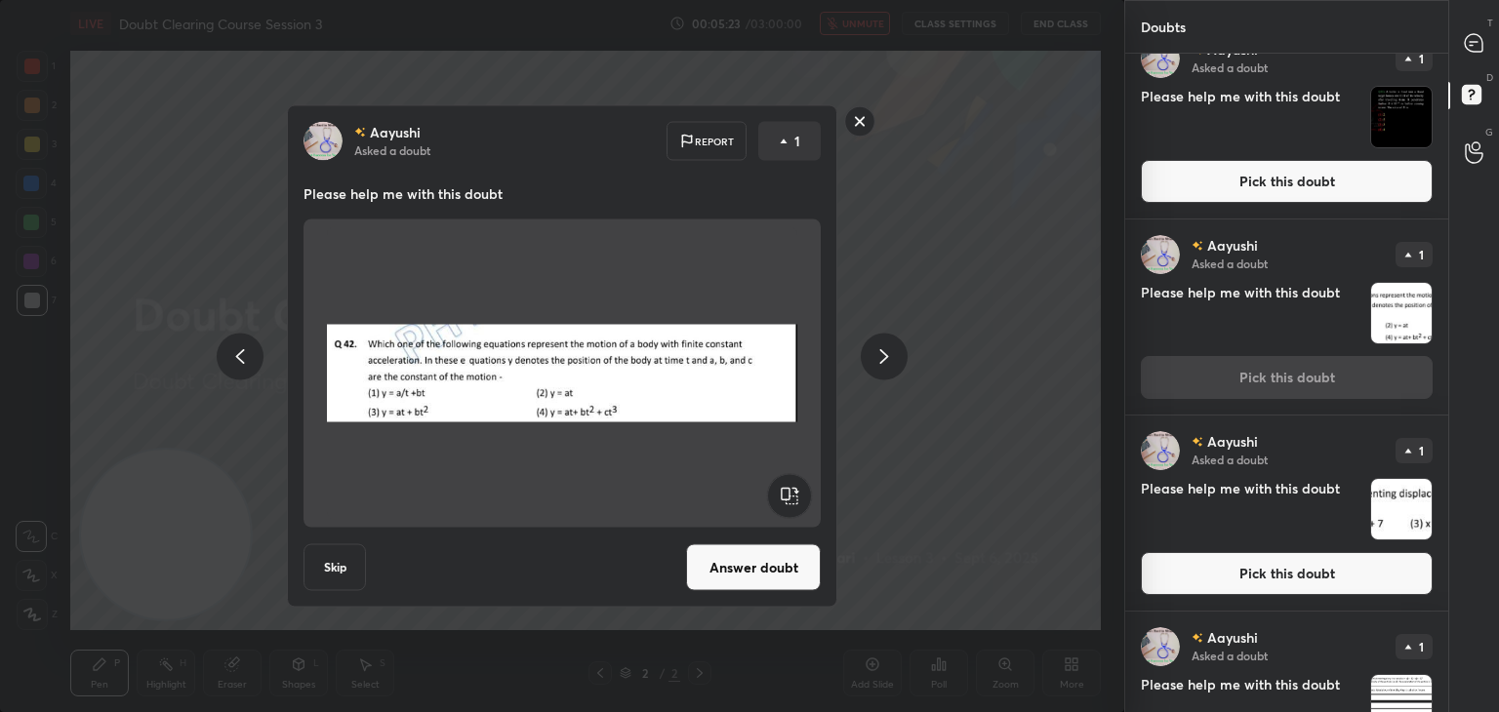
click at [1400, 335] on img "grid" at bounding box center [1401, 313] width 61 height 61
click at [1390, 501] on img "grid" at bounding box center [1401, 509] width 61 height 61
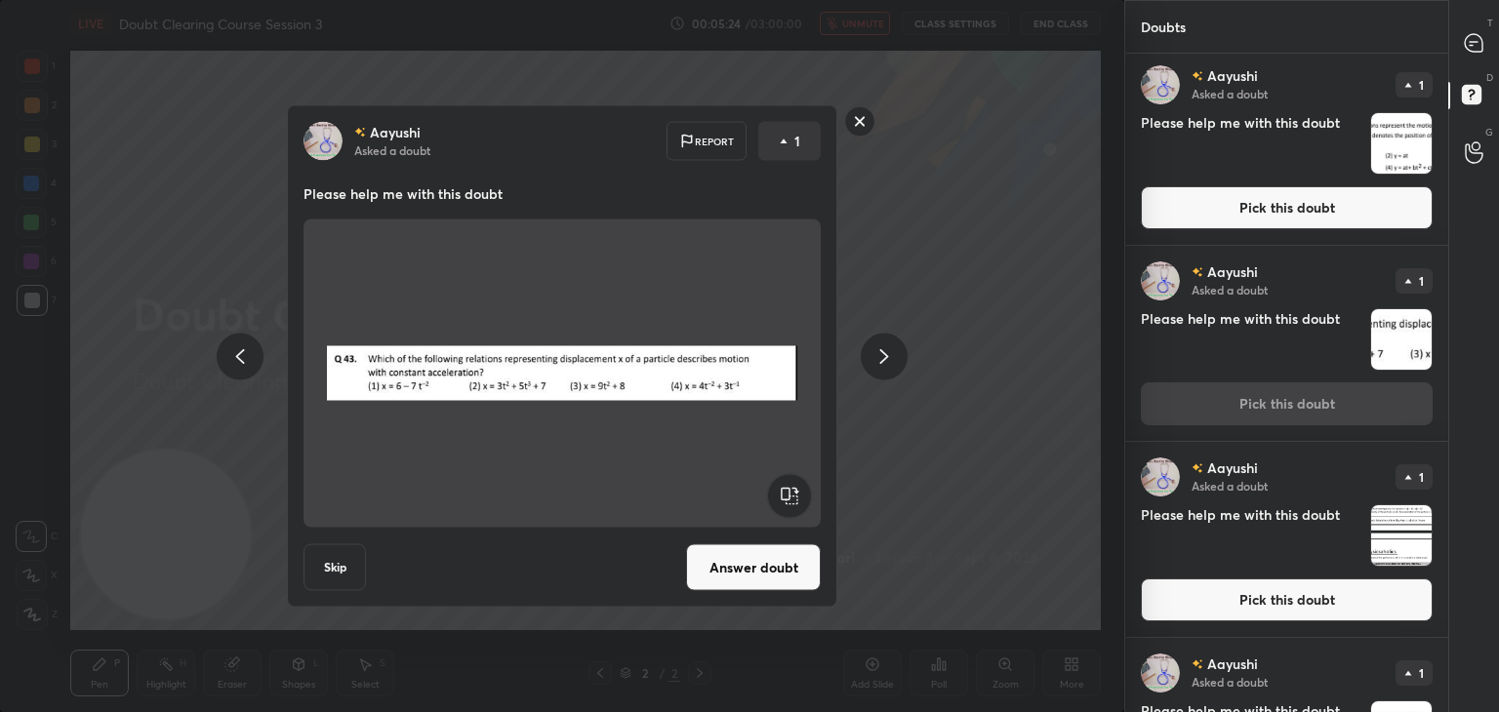
click at [1395, 535] on img "grid" at bounding box center [1401, 536] width 61 height 61
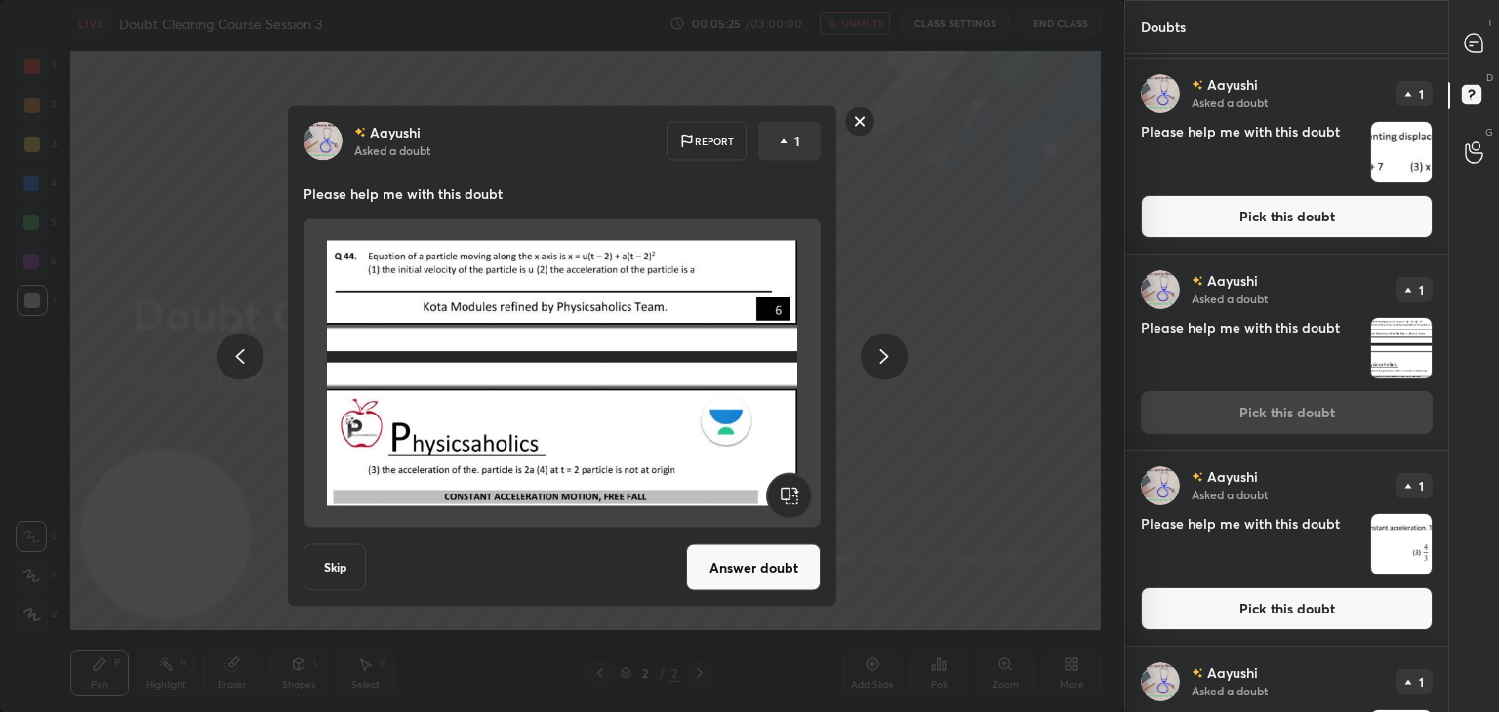
click at [1394, 532] on img "grid" at bounding box center [1401, 544] width 61 height 61
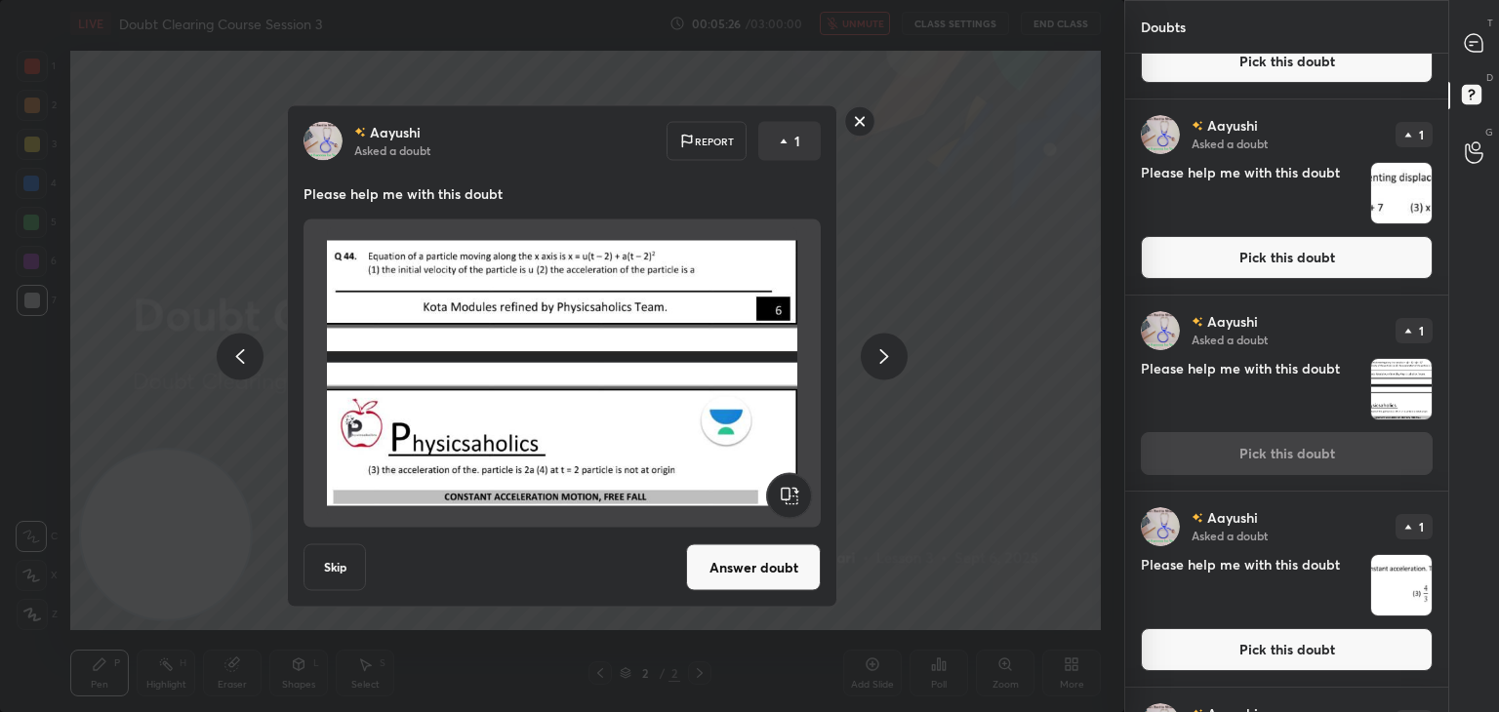
scroll to position [757, 0]
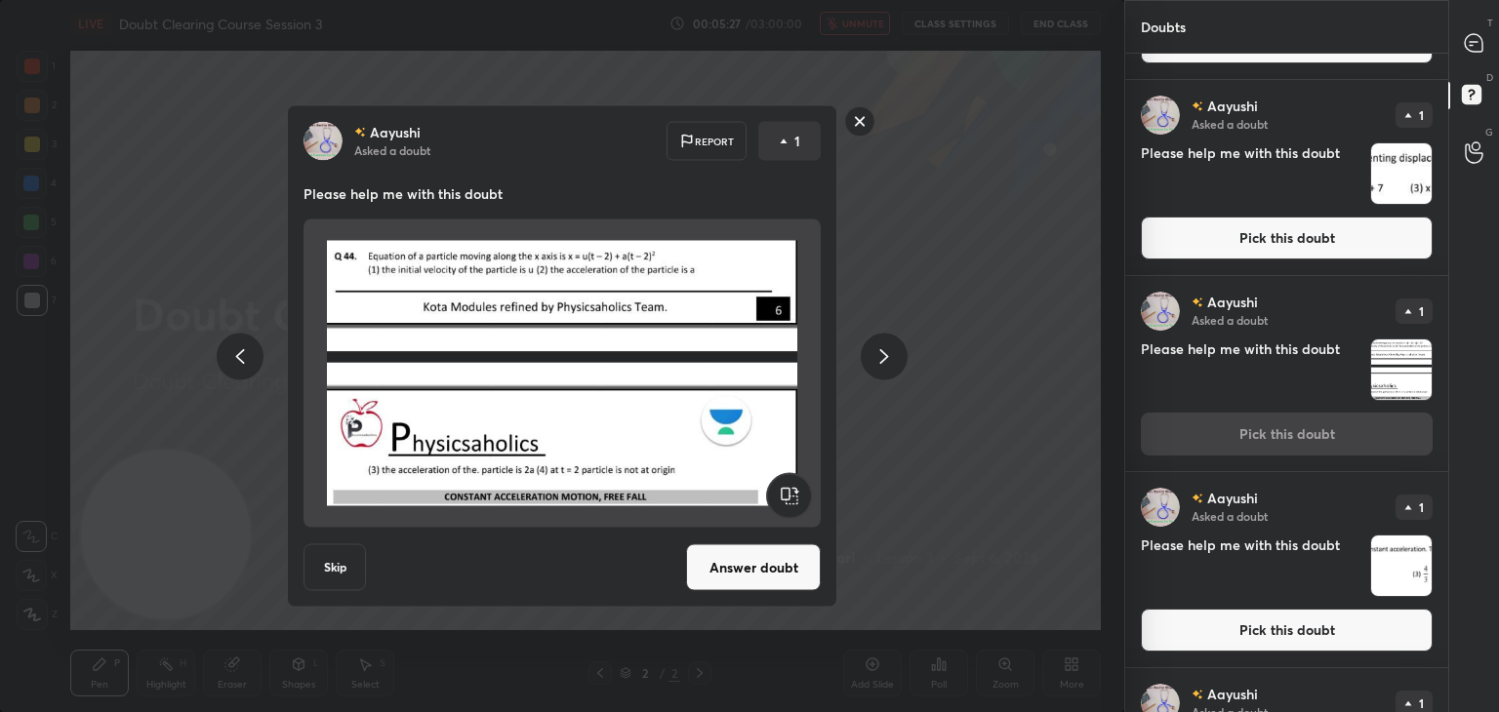
click at [1390, 555] on img "grid" at bounding box center [1401, 566] width 61 height 61
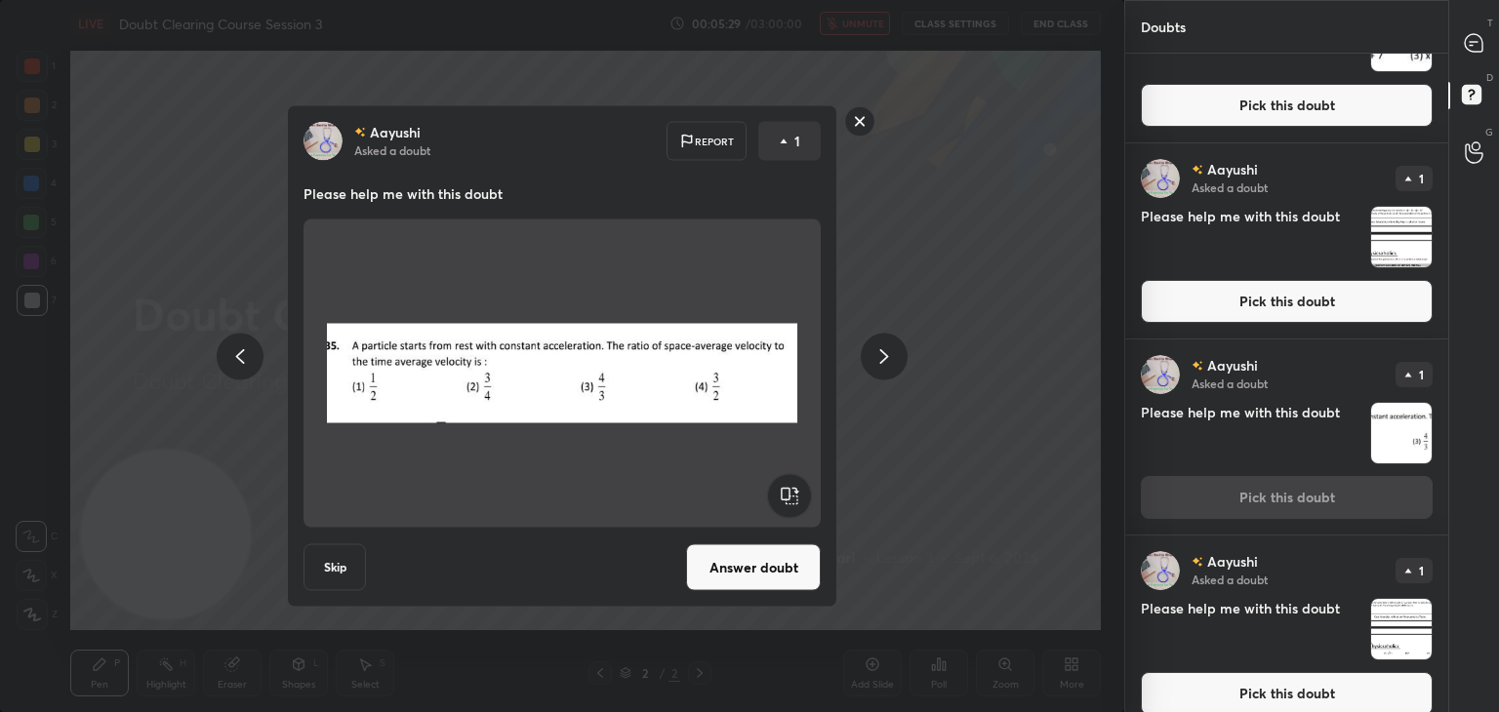
click at [1389, 609] on img "grid" at bounding box center [1401, 629] width 61 height 61
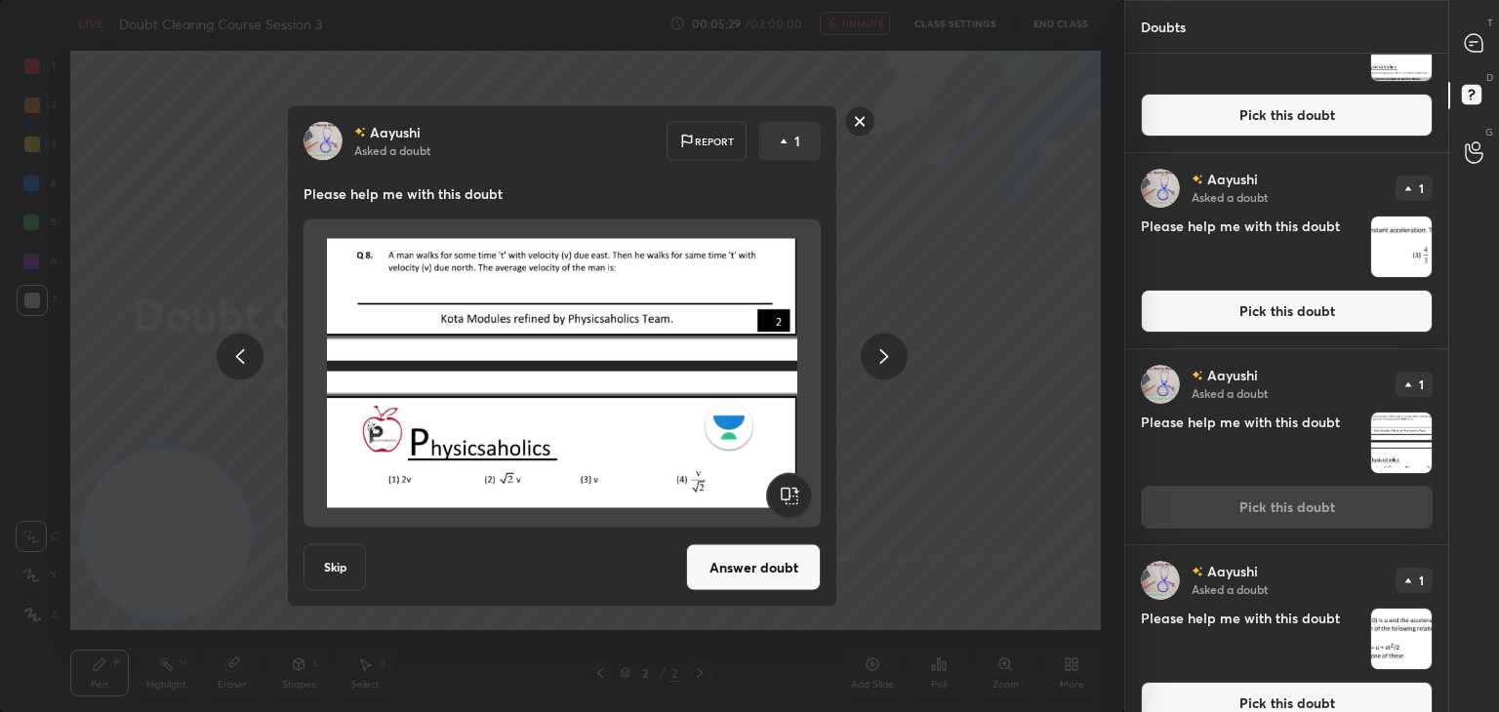
scroll to position [1105, 0]
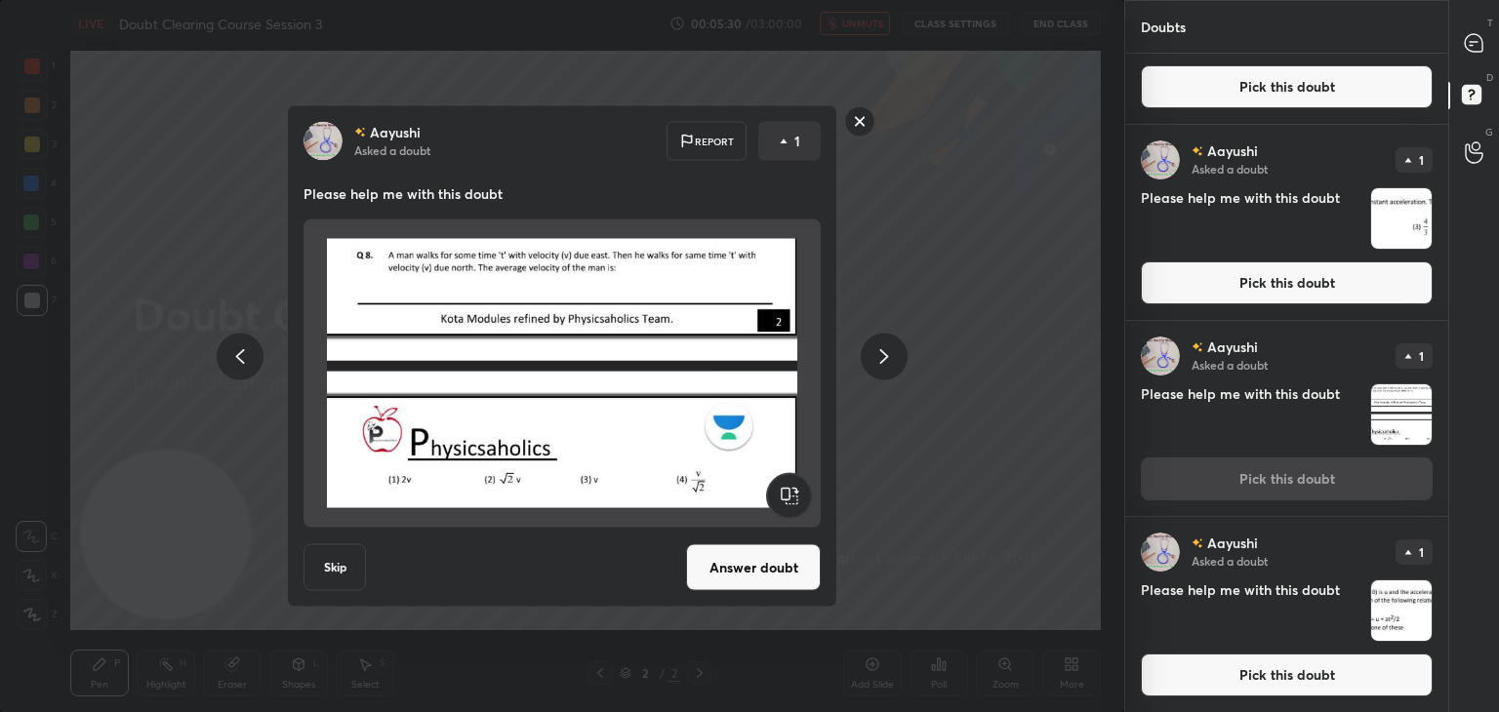
click at [1394, 592] on img "grid" at bounding box center [1401, 611] width 61 height 61
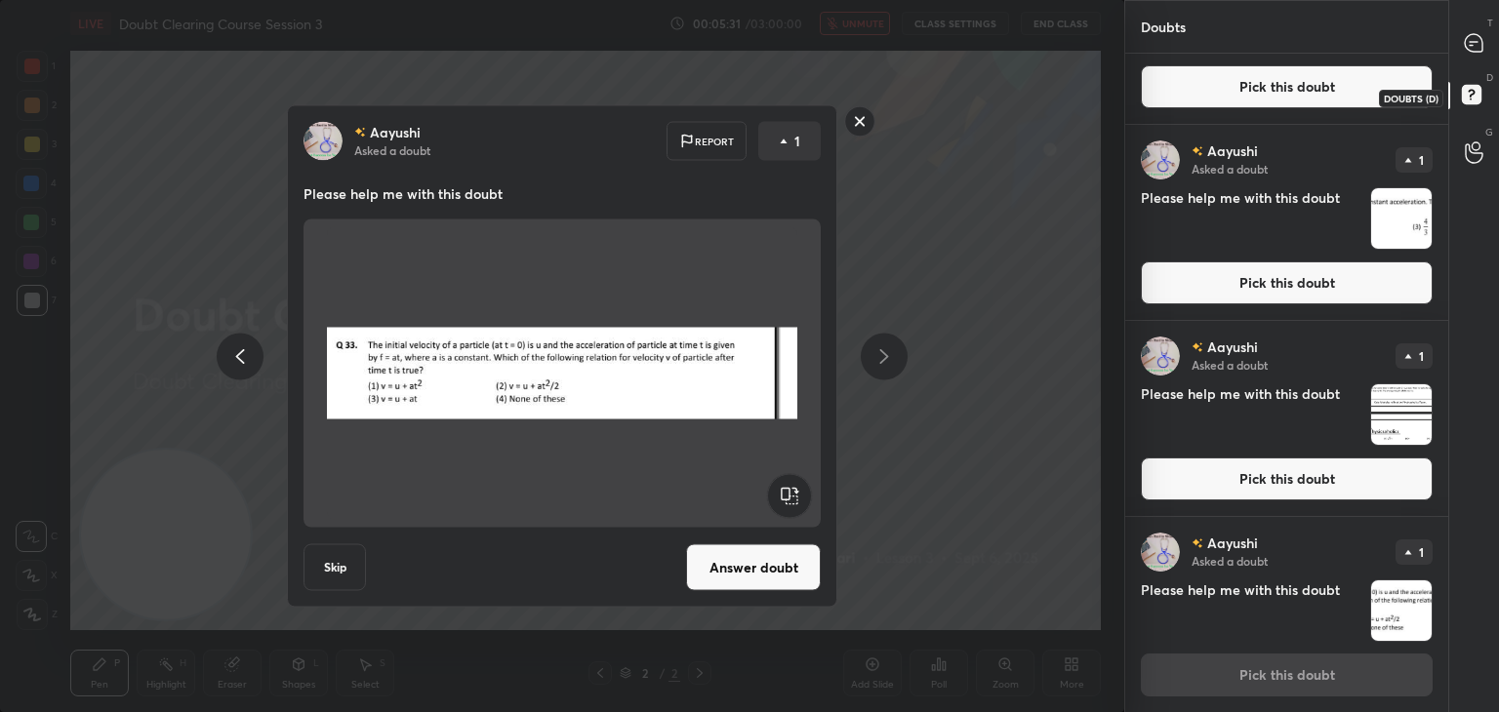
click at [1466, 87] on rect at bounding box center [1471, 95] width 19 height 19
click at [1497, 50] on div "T Messages (T)" at bounding box center [1474, 43] width 50 height 55
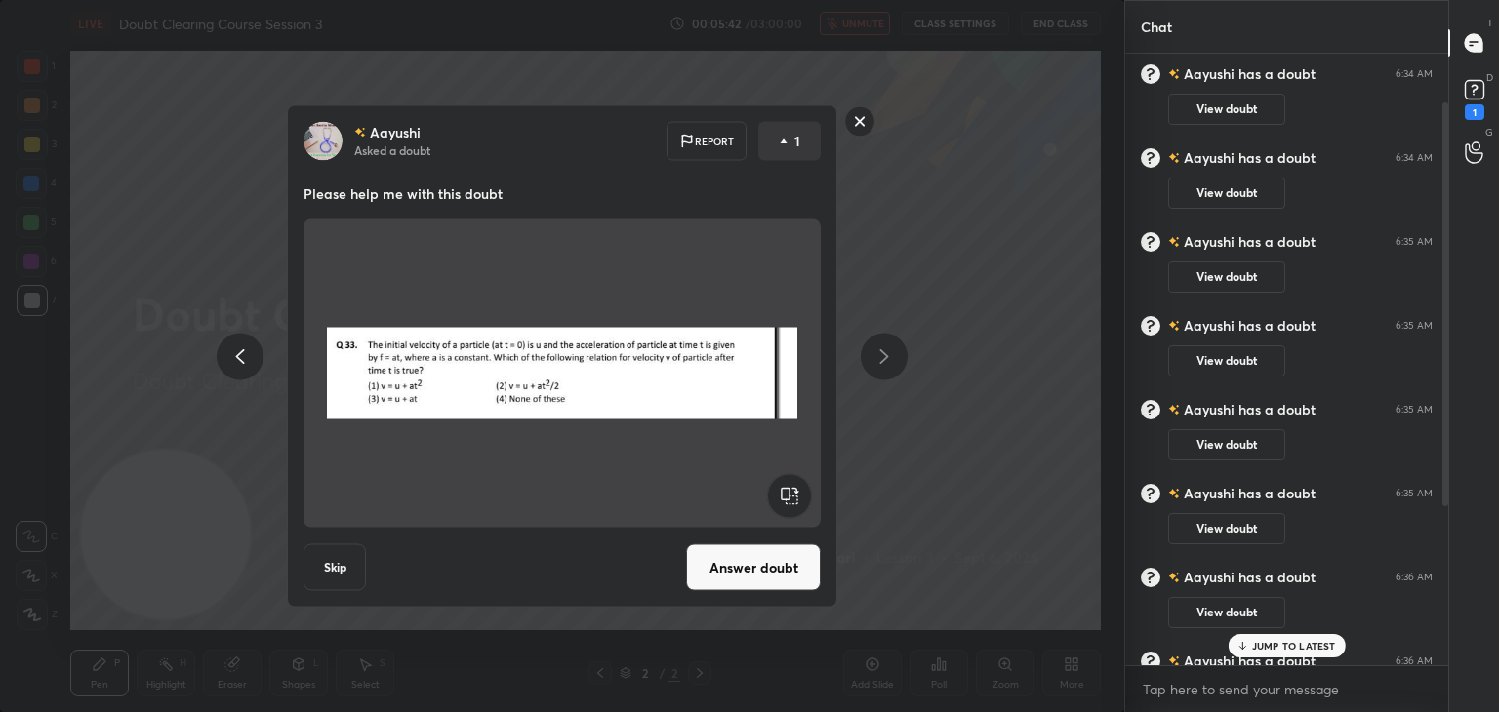
scroll to position [0, 0]
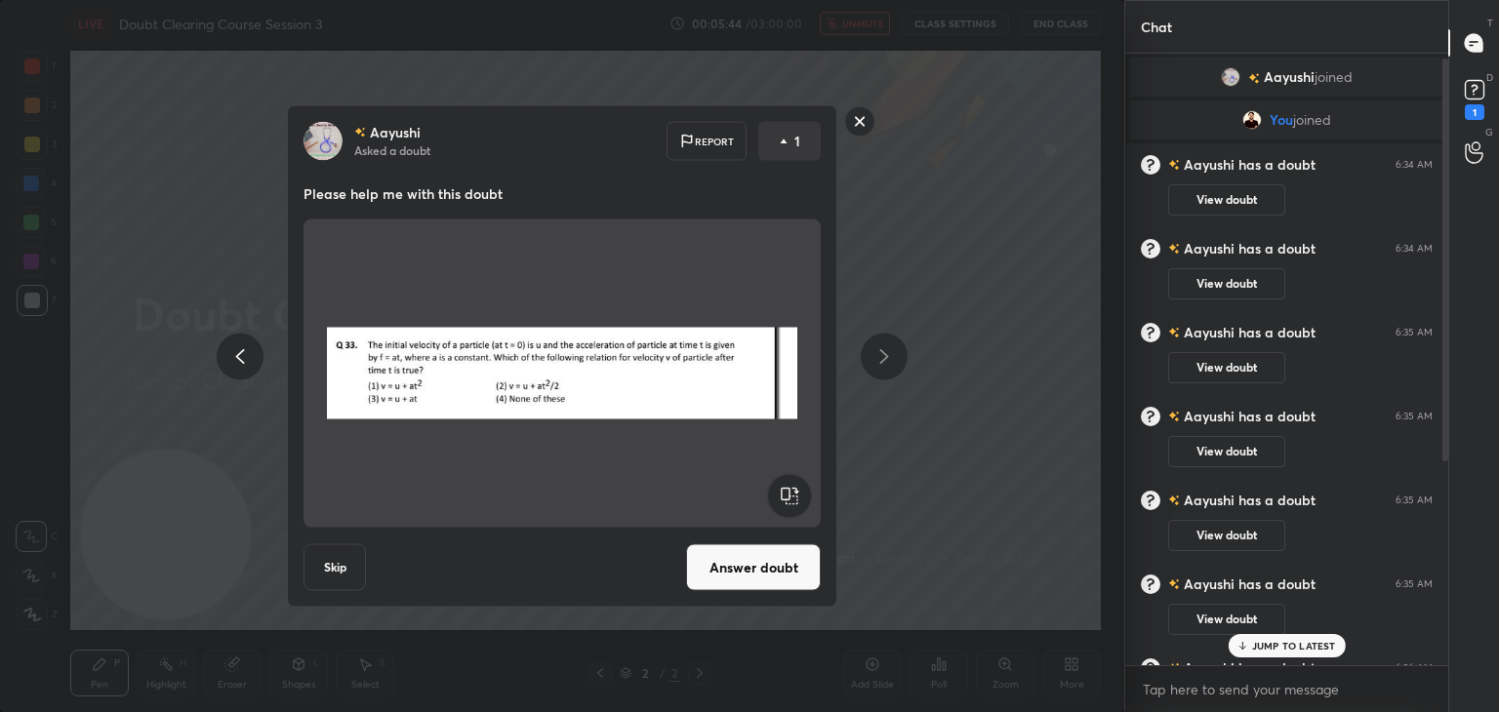
click at [873, 125] on rect at bounding box center [860, 121] width 30 height 30
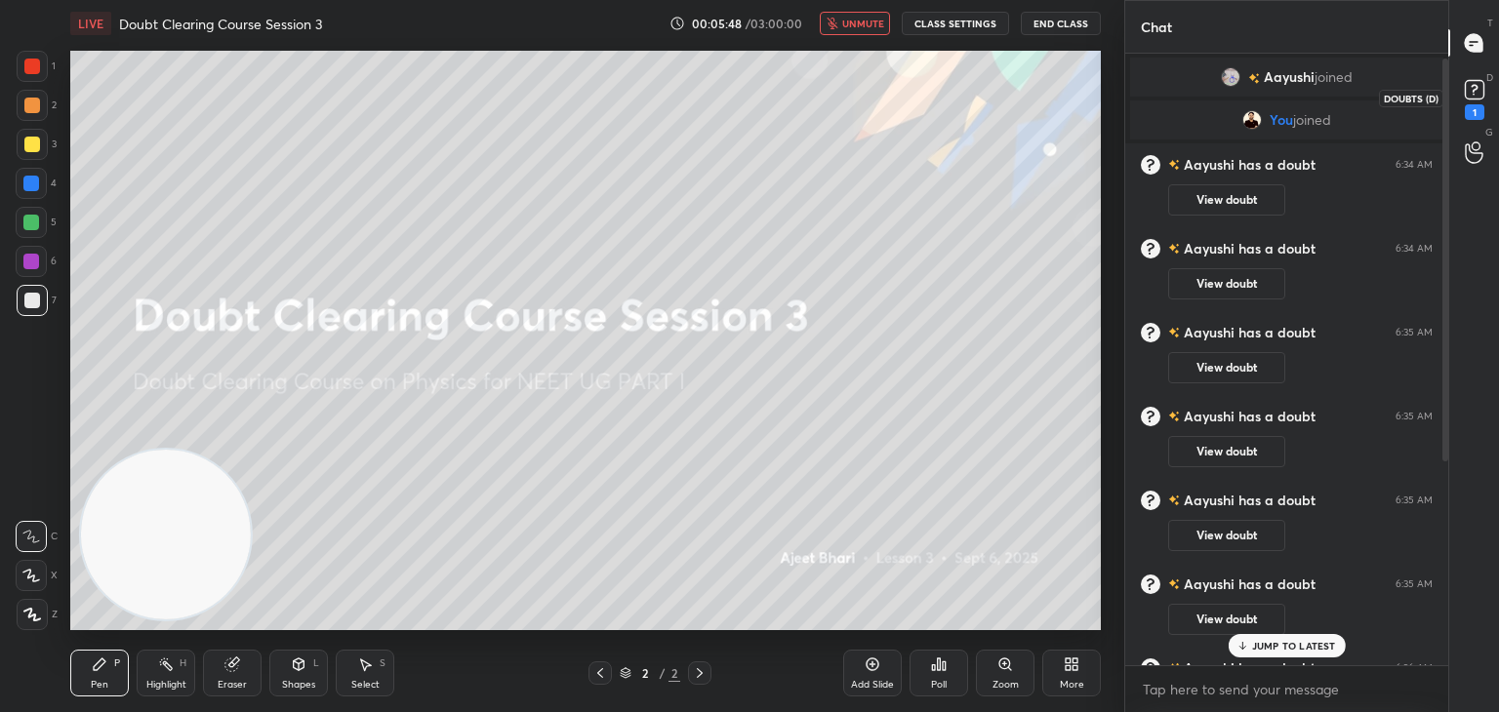
click at [1462, 114] on div "1" at bounding box center [1474, 97] width 29 height 45
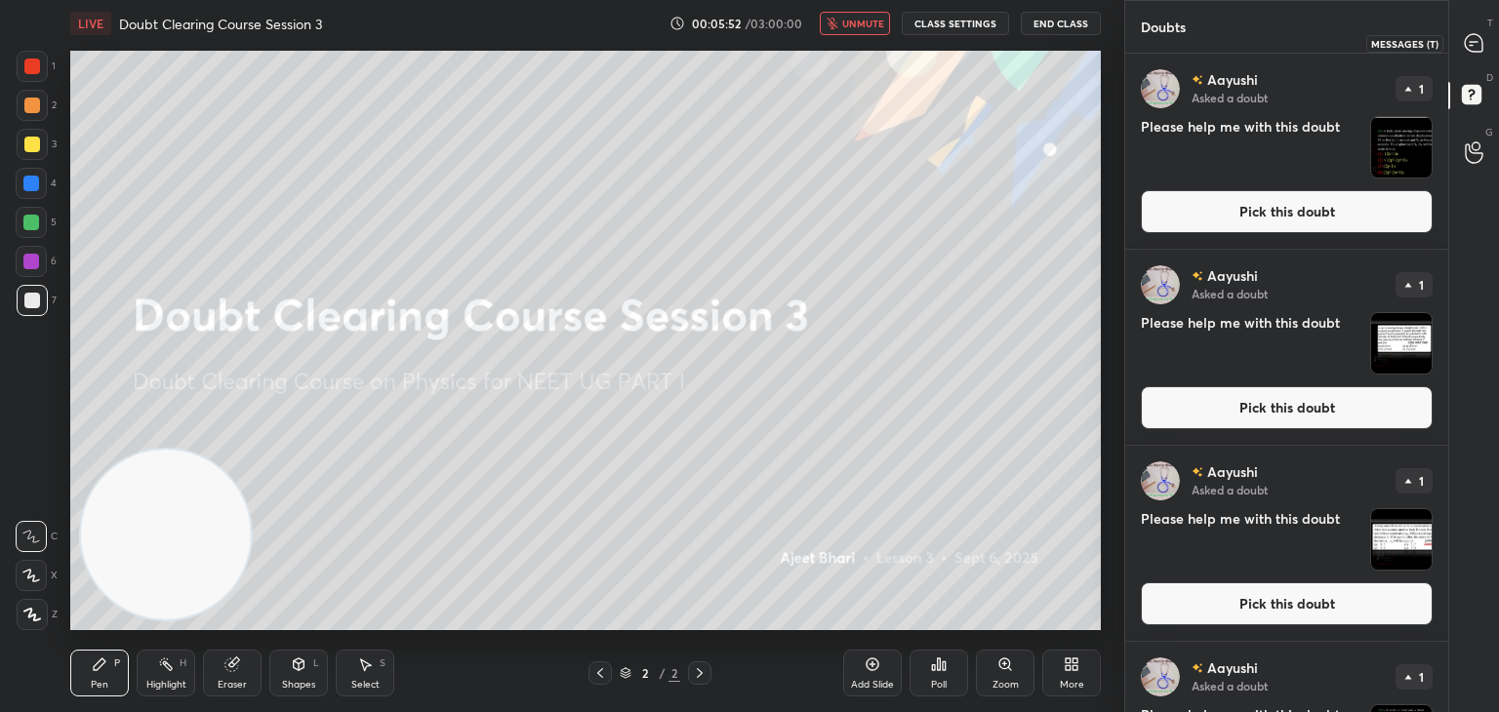
click at [1477, 60] on div at bounding box center [1474, 42] width 39 height 35
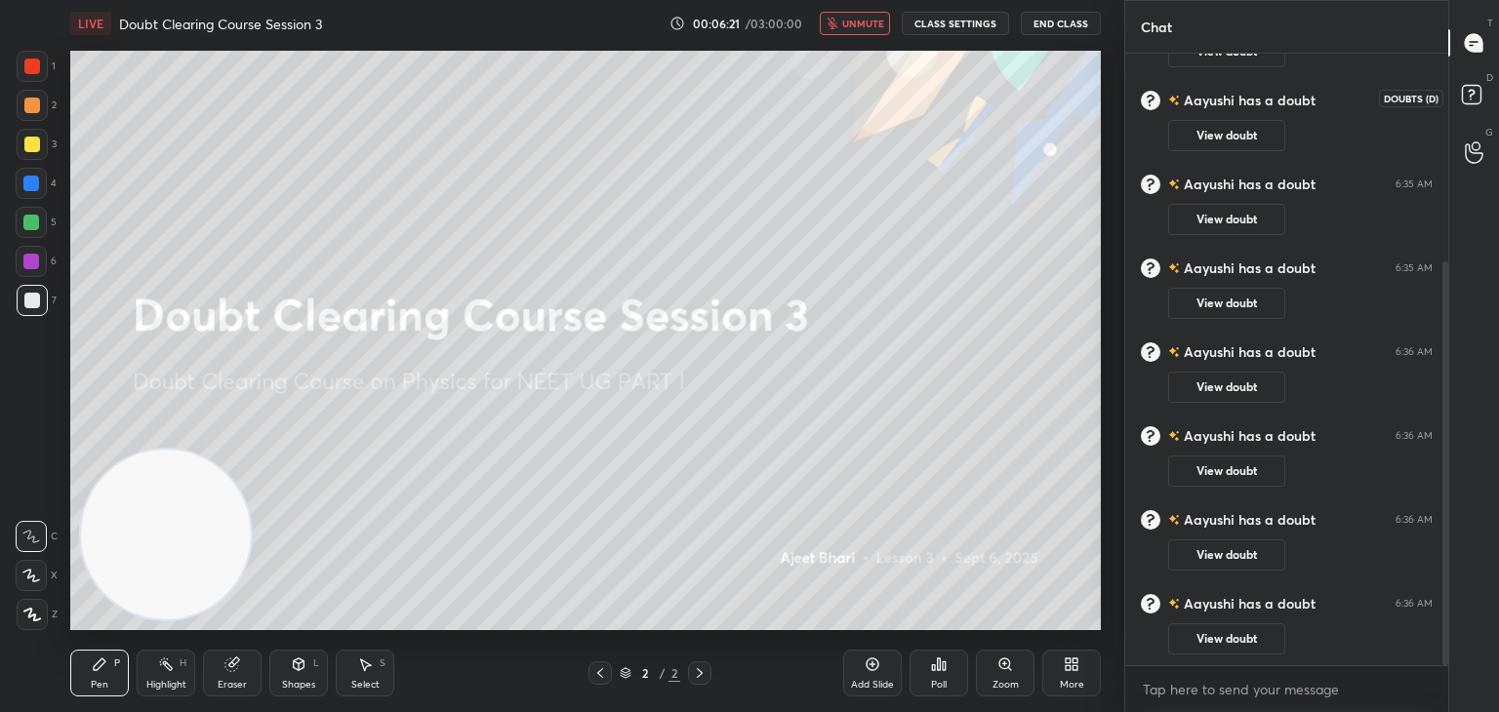
click at [1476, 108] on icon at bounding box center [1474, 97] width 35 height 35
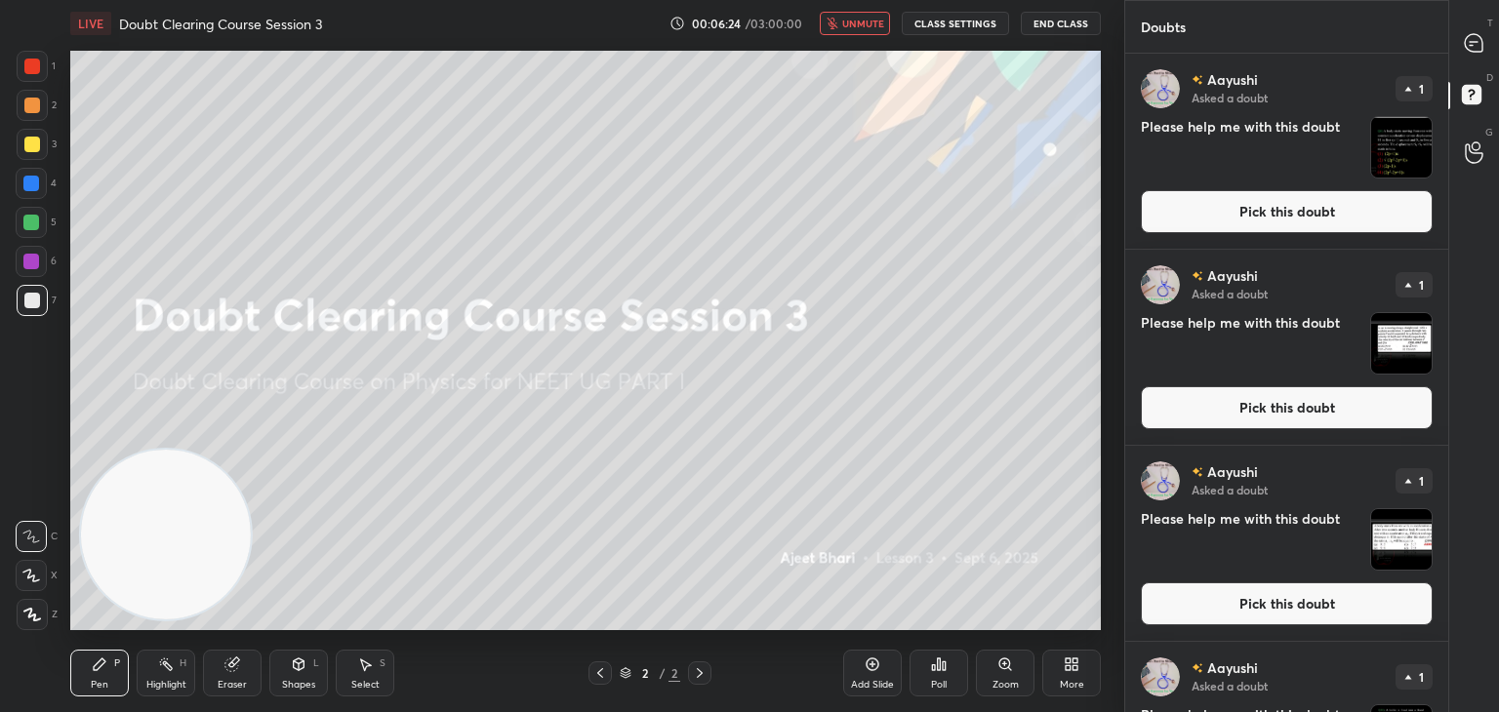
click at [1411, 152] on img "grid" at bounding box center [1401, 147] width 61 height 61
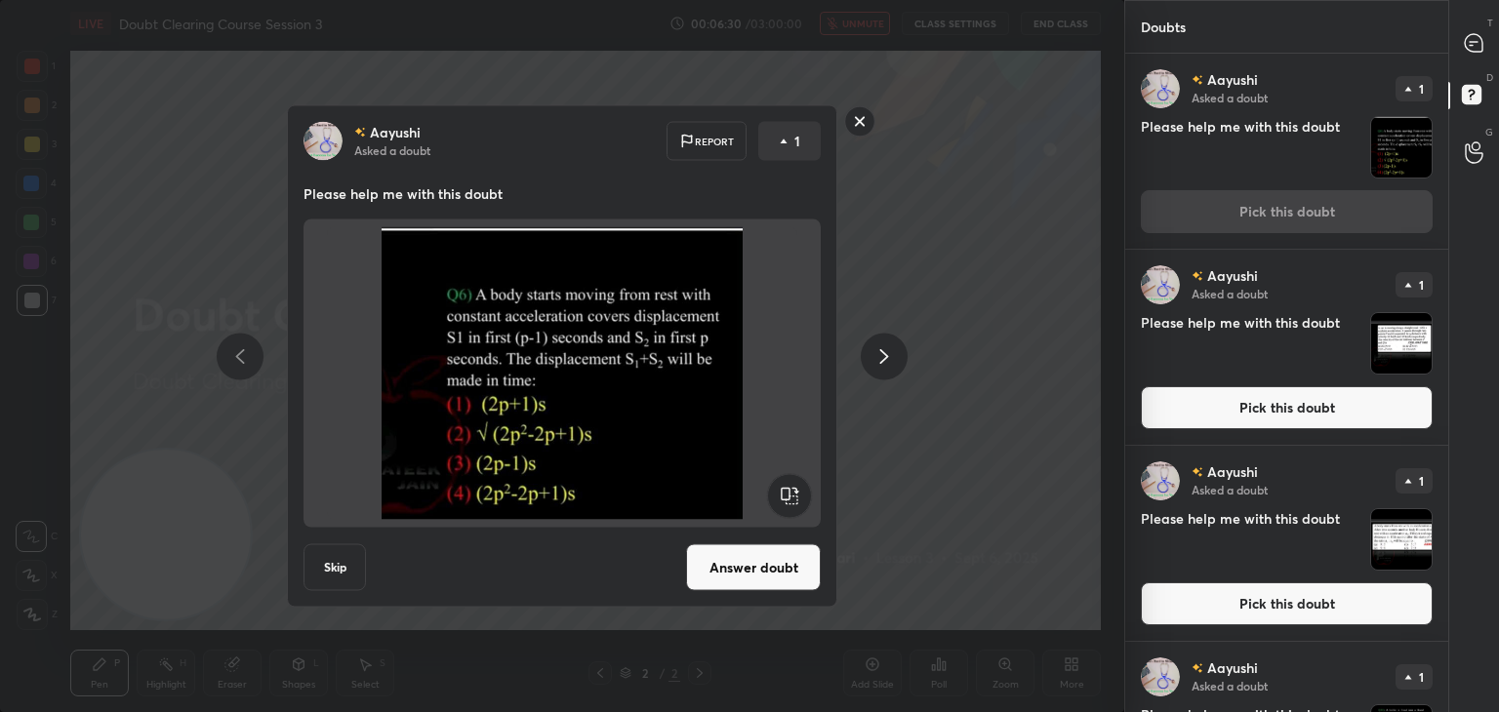
click at [593, 390] on img at bounding box center [562, 373] width 470 height 293
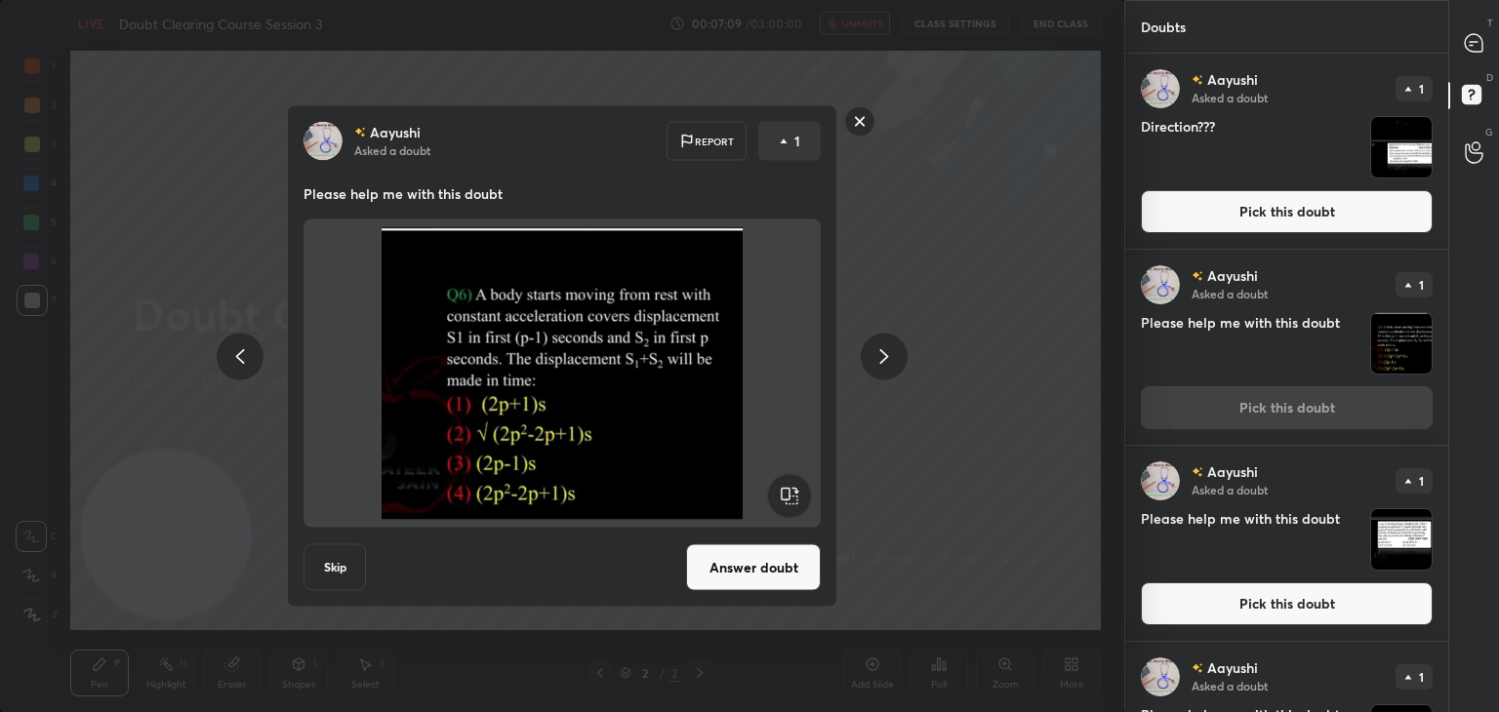
click at [810, 569] on button "Answer doubt" at bounding box center [753, 568] width 135 height 47
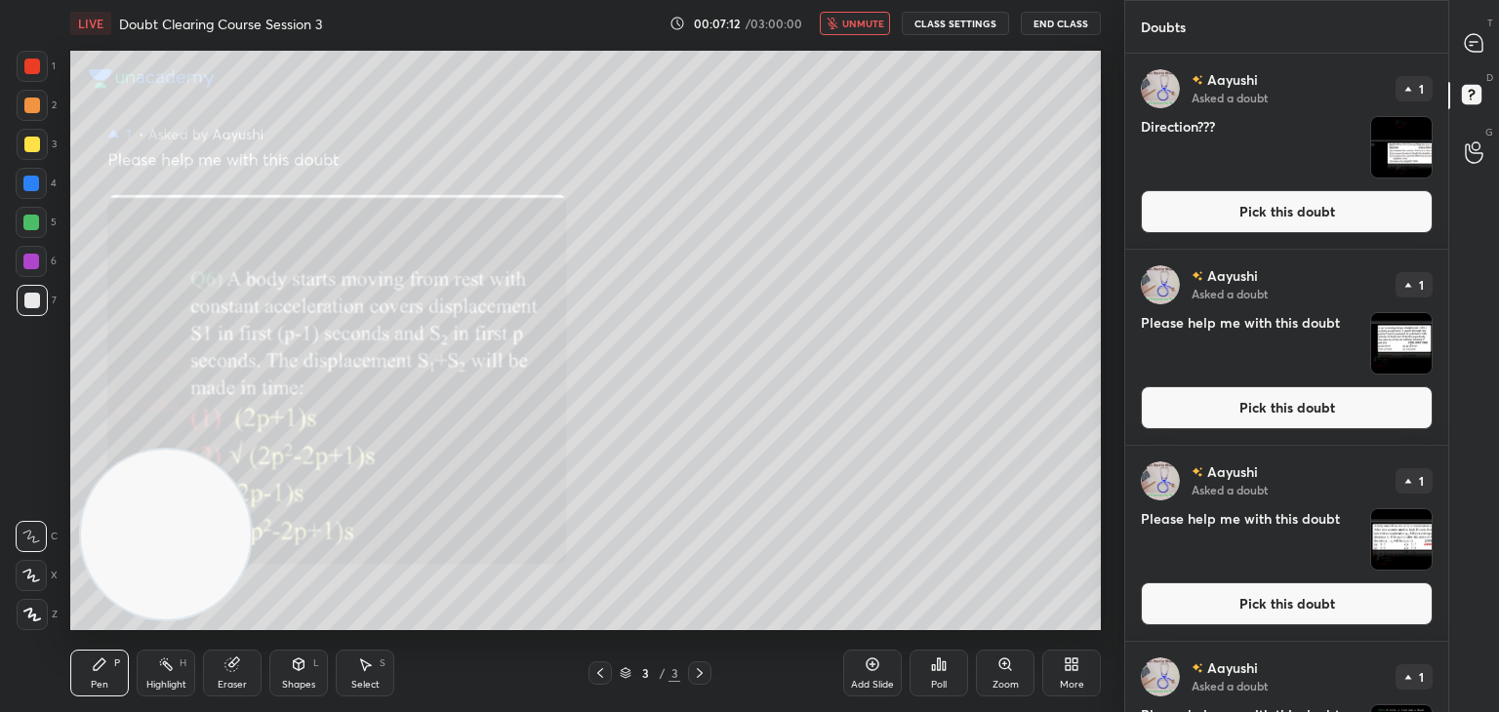
click at [882, 20] on span "unmute" at bounding box center [863, 24] width 42 height 14
click at [1487, 60] on div at bounding box center [1474, 42] width 39 height 35
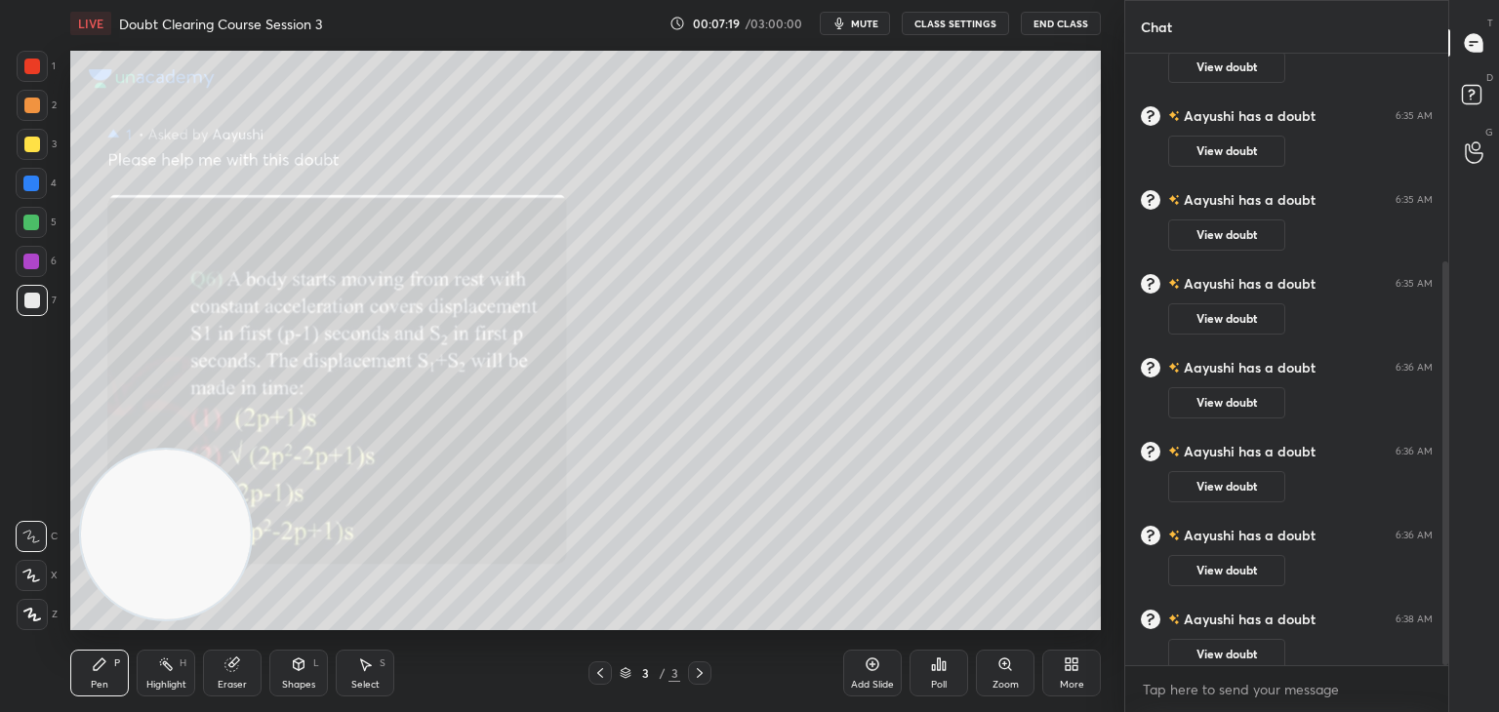
scroll to position [316, 0]
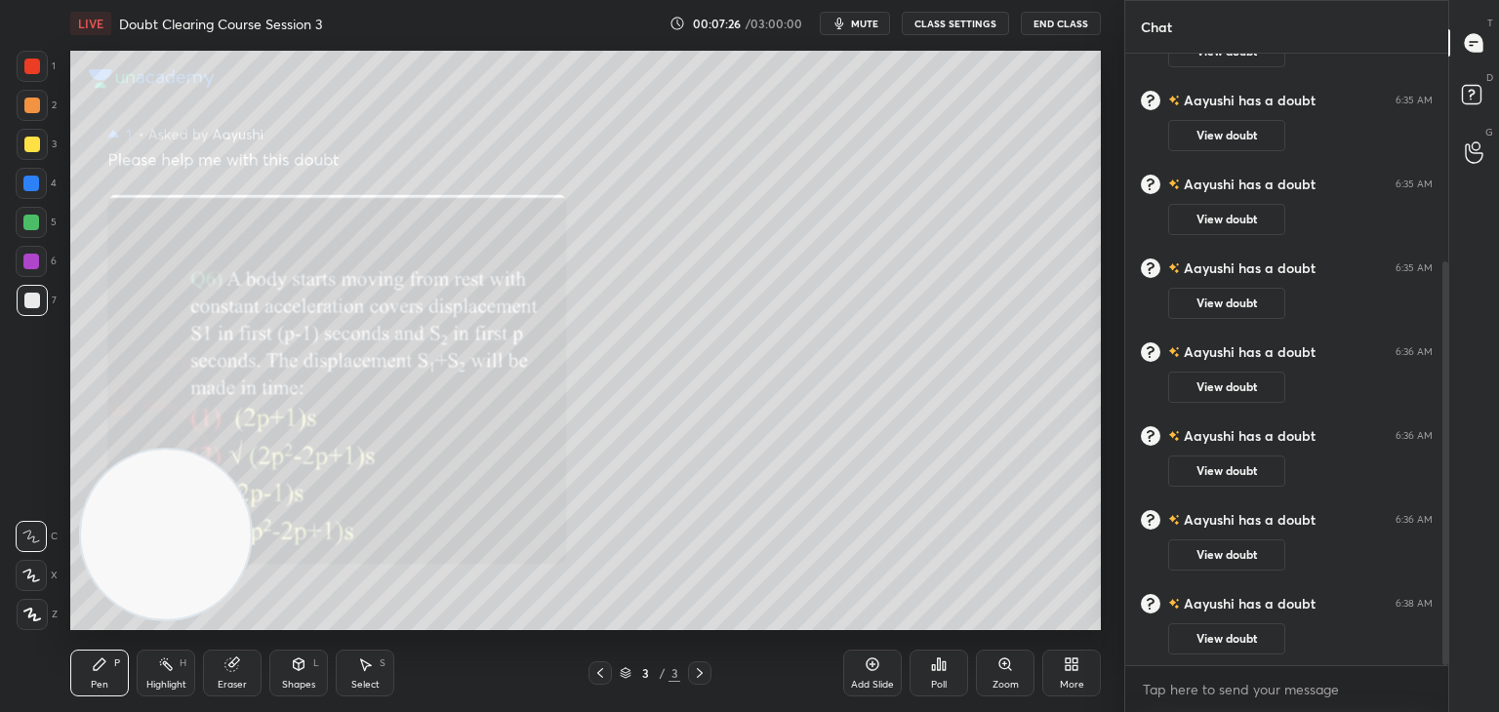
click at [45, 584] on div at bounding box center [31, 575] width 31 height 31
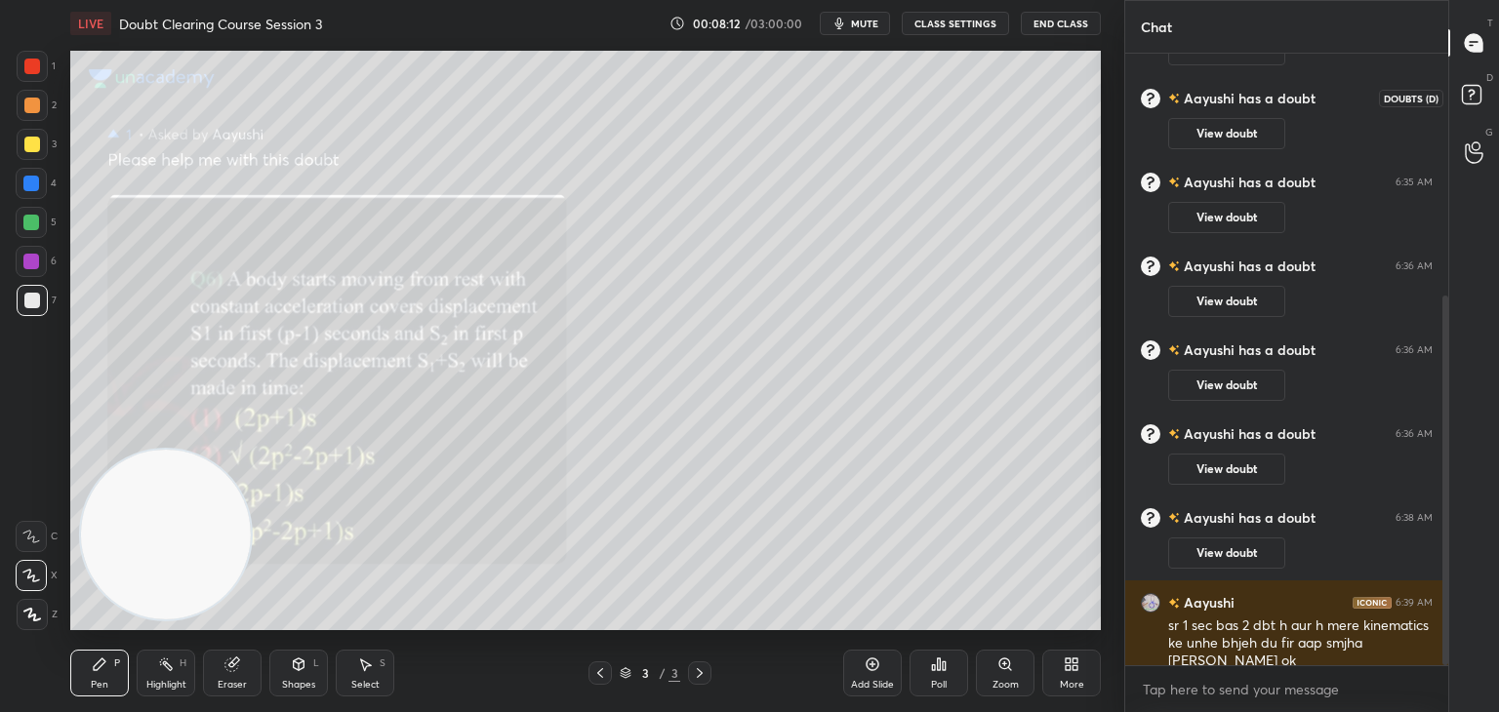
click at [1476, 109] on icon at bounding box center [1474, 97] width 35 height 35
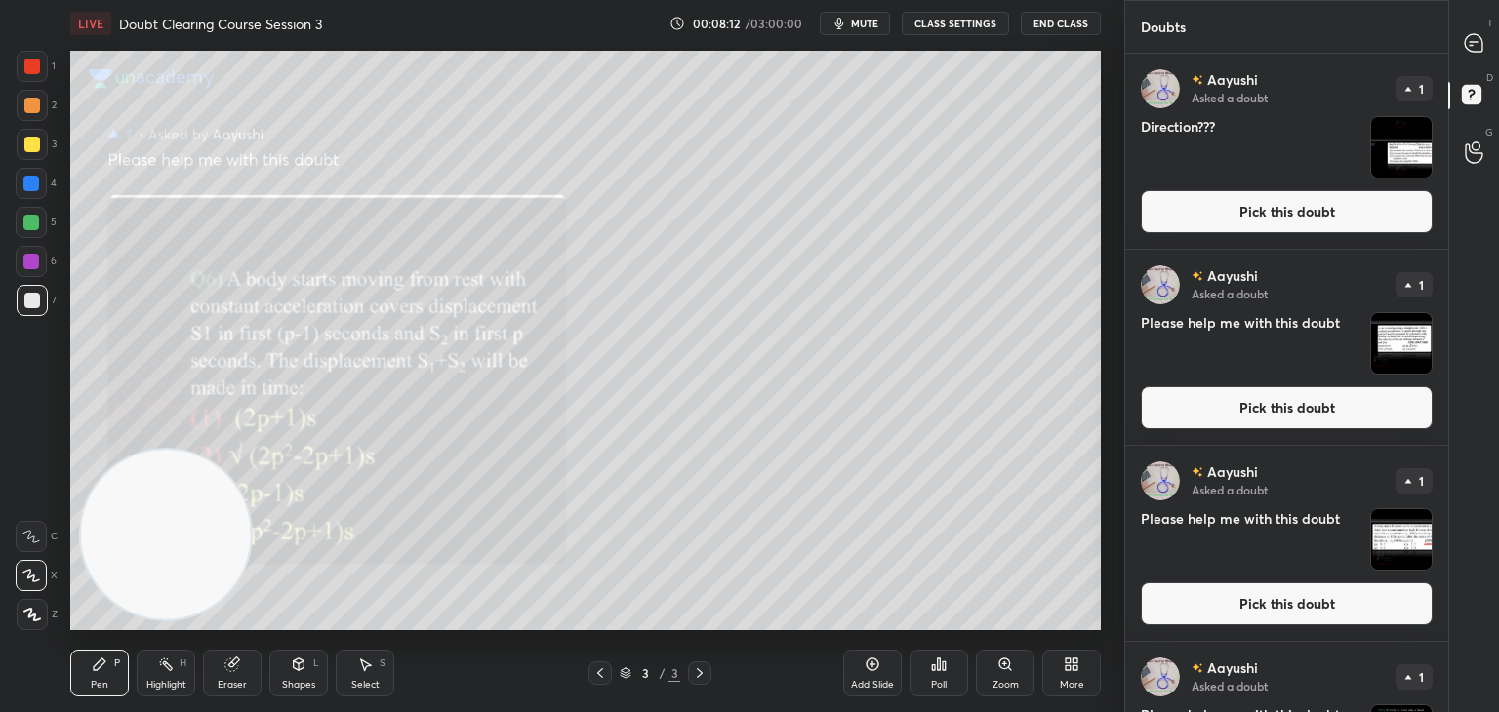
click at [871, 28] on span "mute" at bounding box center [864, 24] width 27 height 14
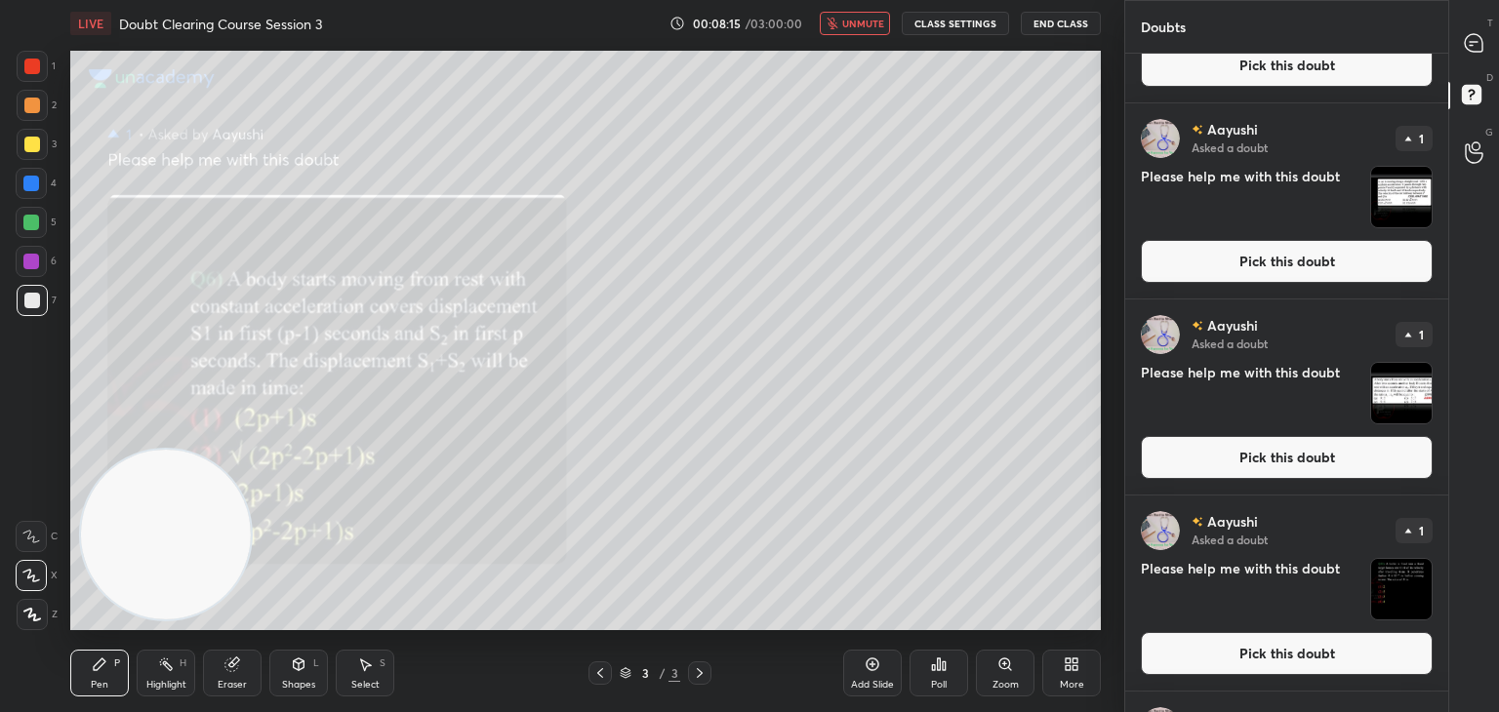
scroll to position [0, 0]
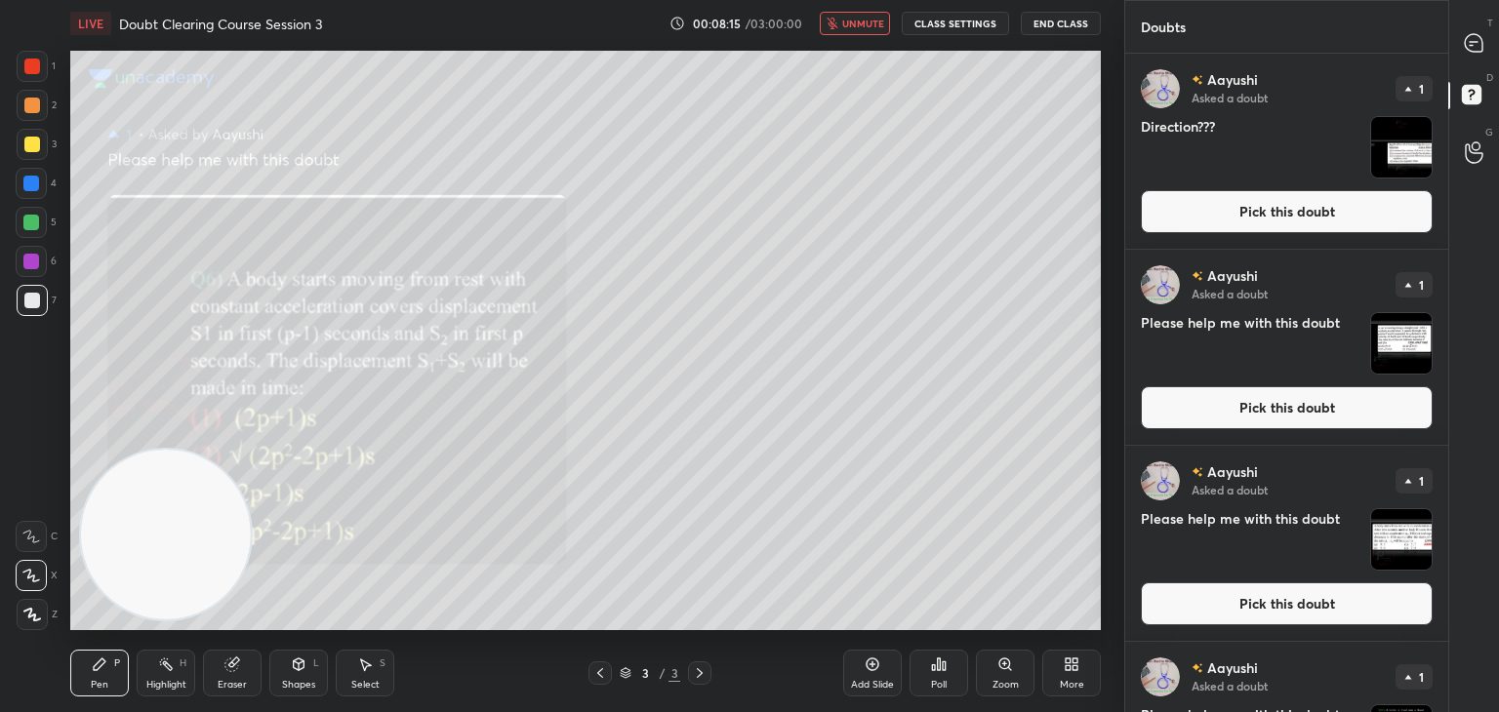
click at [1405, 145] on img "grid" at bounding box center [1401, 147] width 61 height 61
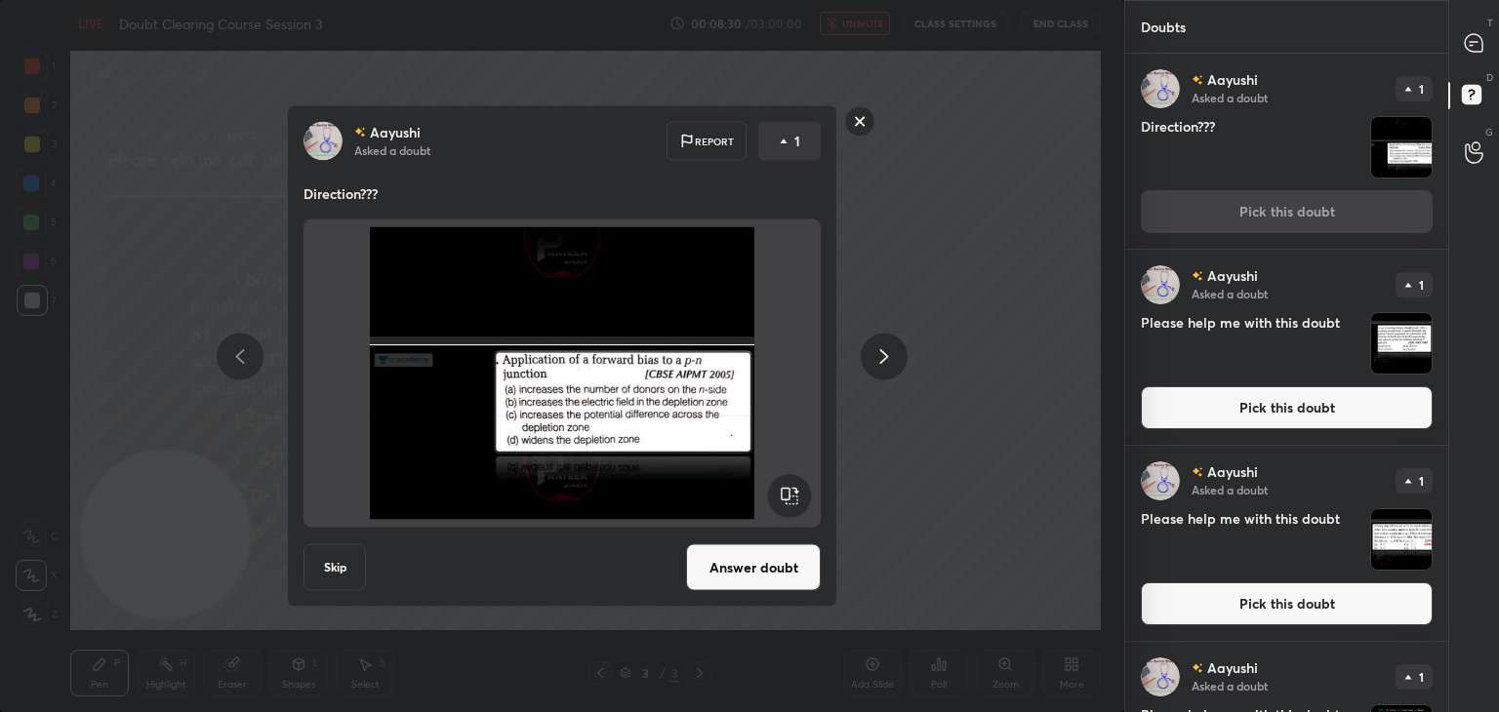
click at [598, 414] on img at bounding box center [562, 373] width 470 height 293
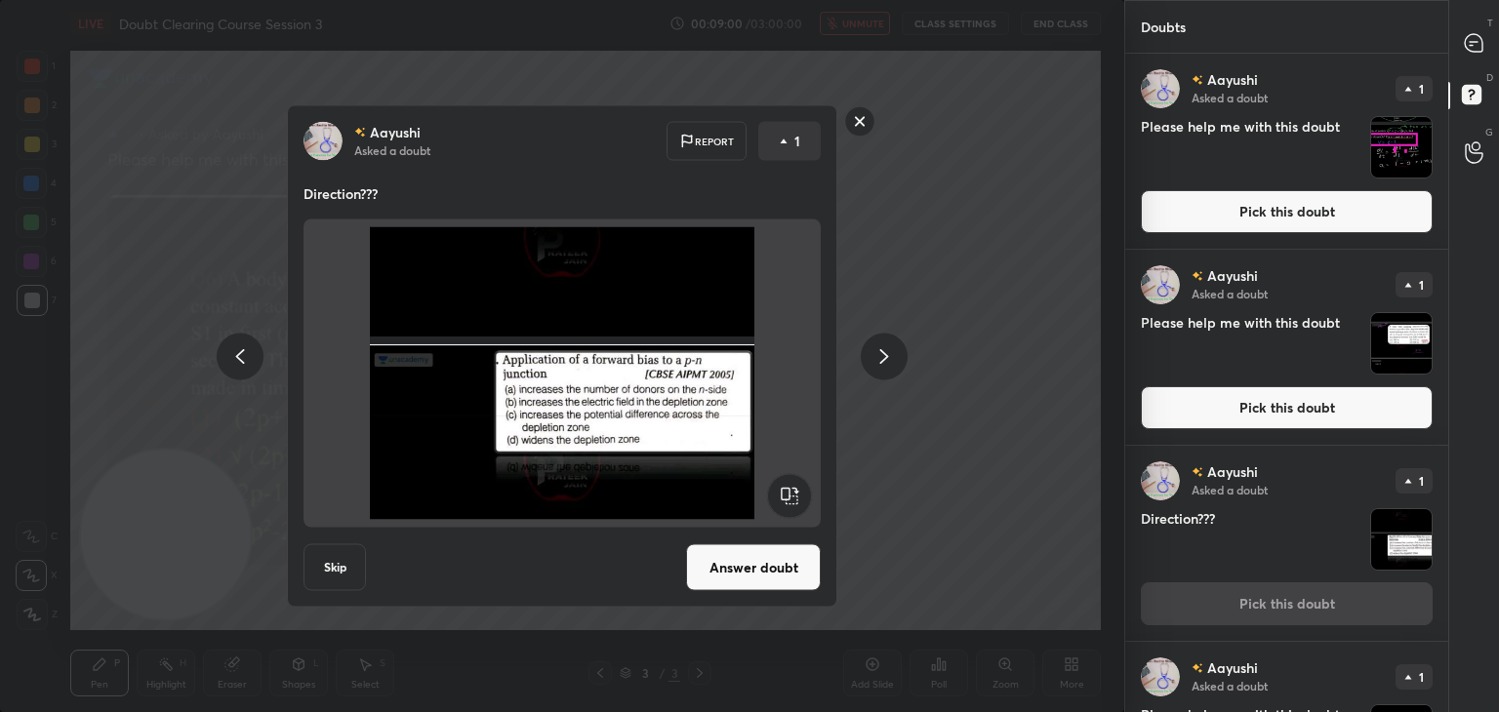
click at [598, 414] on img at bounding box center [562, 373] width 470 height 293
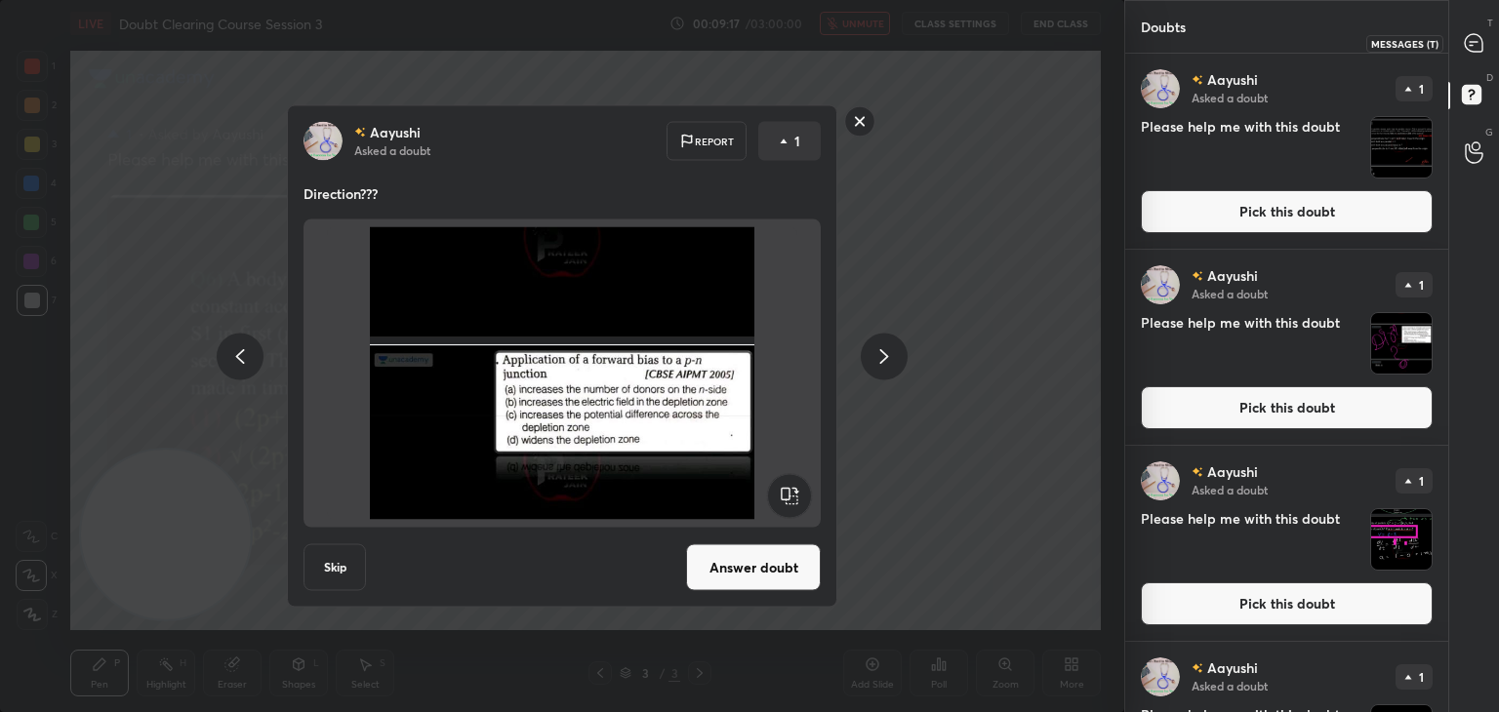
click at [1471, 48] on icon at bounding box center [1474, 43] width 18 height 18
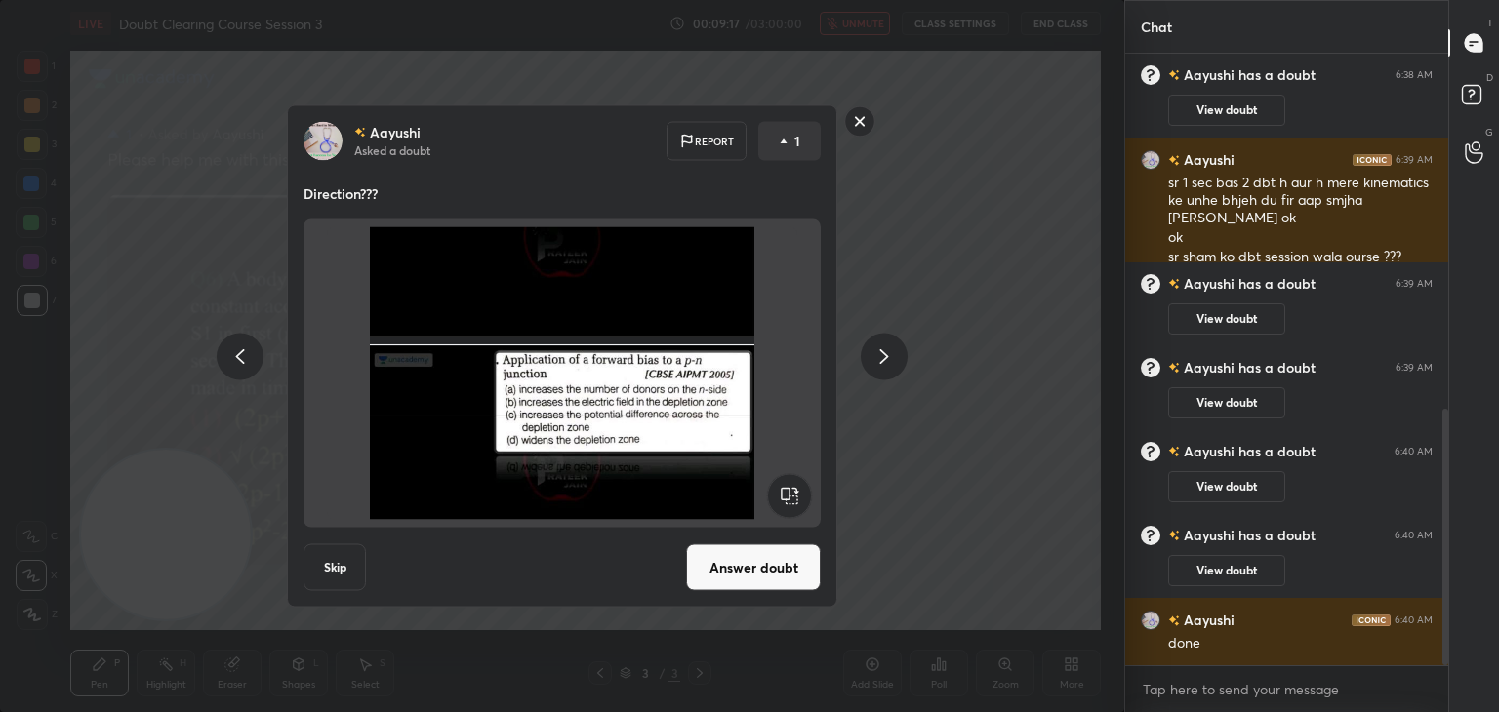
scroll to position [606, 317]
click at [1470, 105] on icon at bounding box center [1474, 97] width 35 height 35
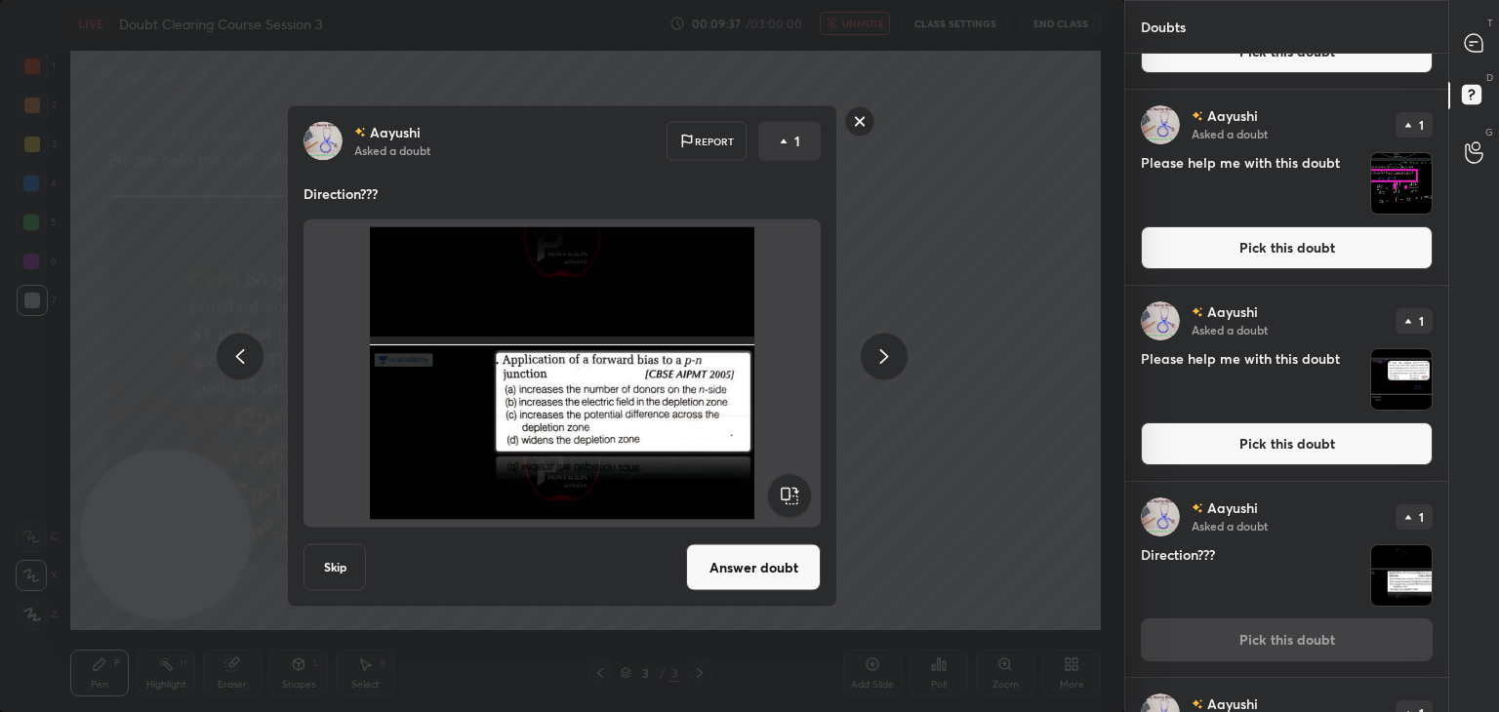
scroll to position [386, 0]
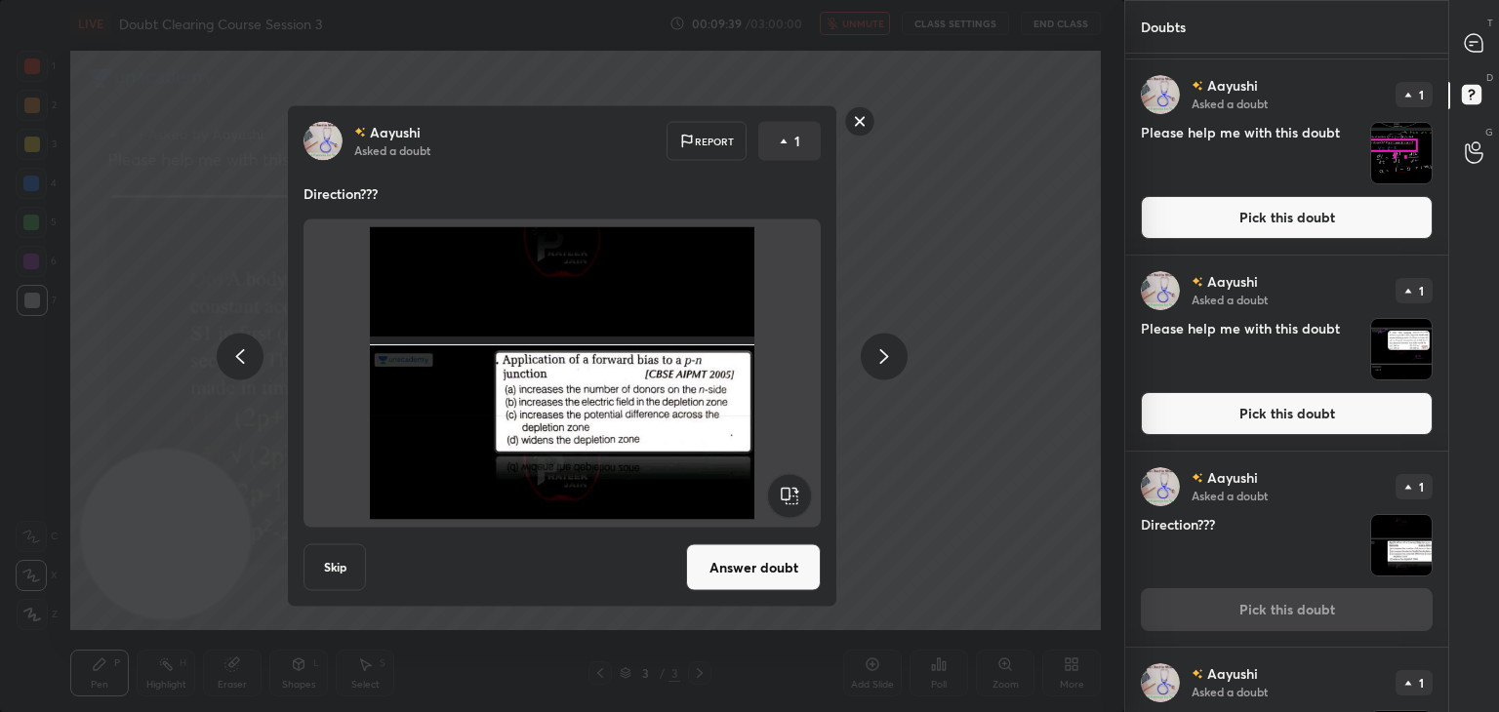
click at [1392, 549] on img "grid" at bounding box center [1401, 545] width 61 height 61
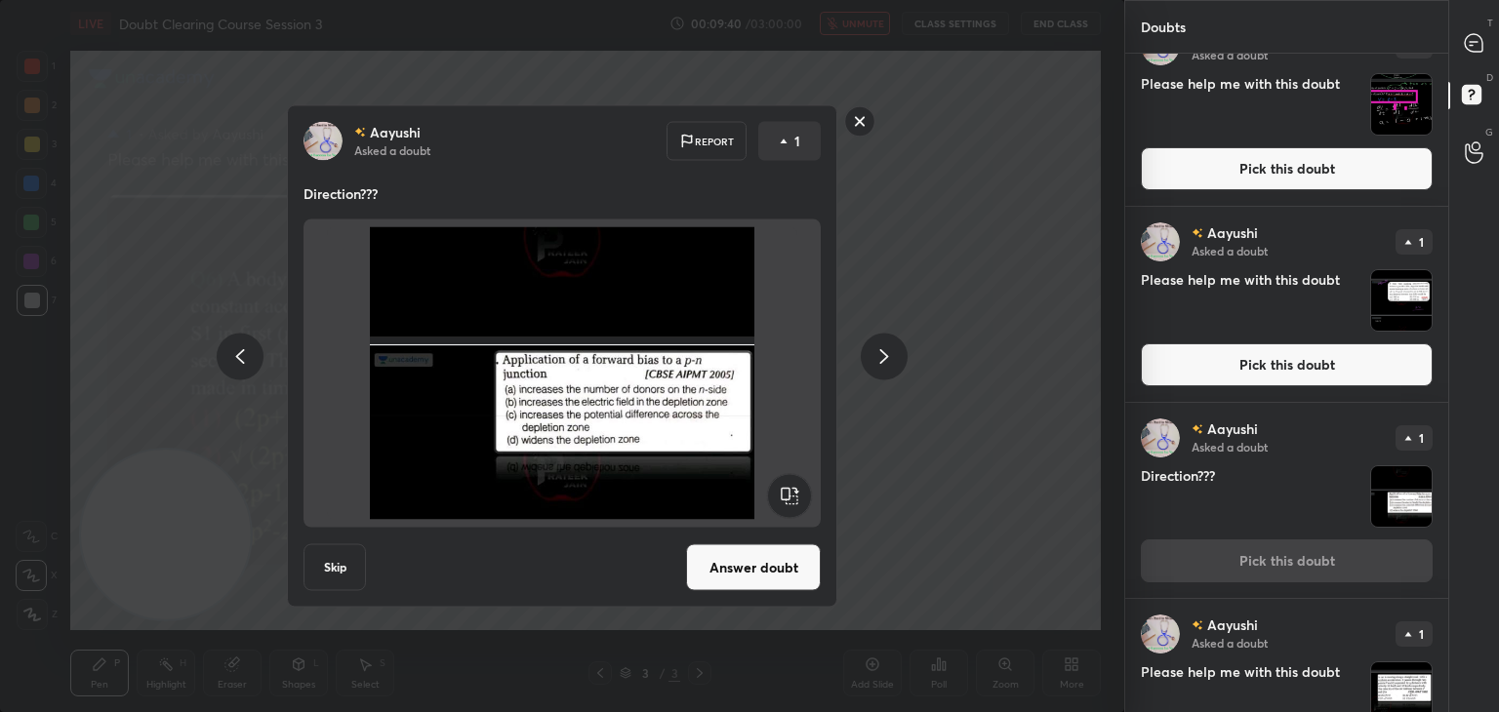
scroll to position [480, 0]
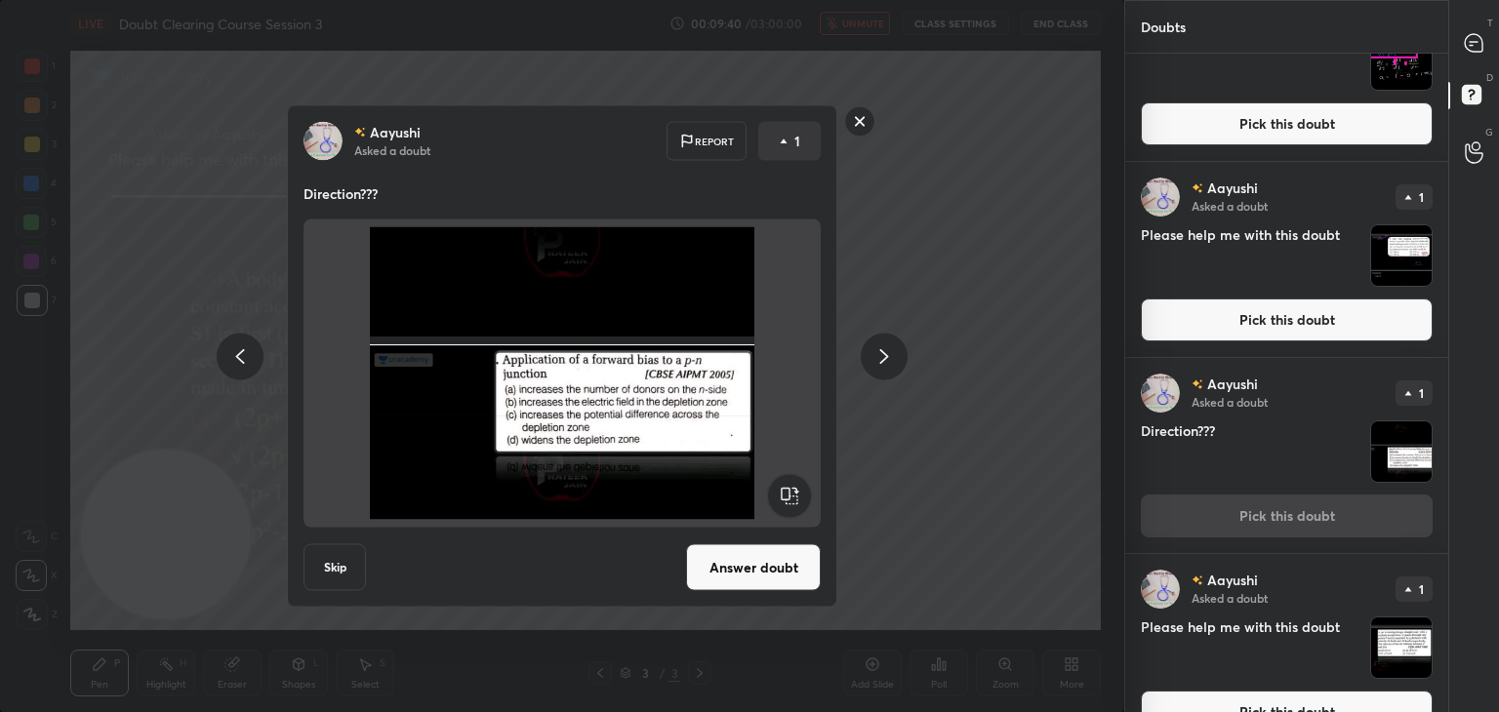
click at [1407, 255] on img "grid" at bounding box center [1401, 255] width 61 height 61
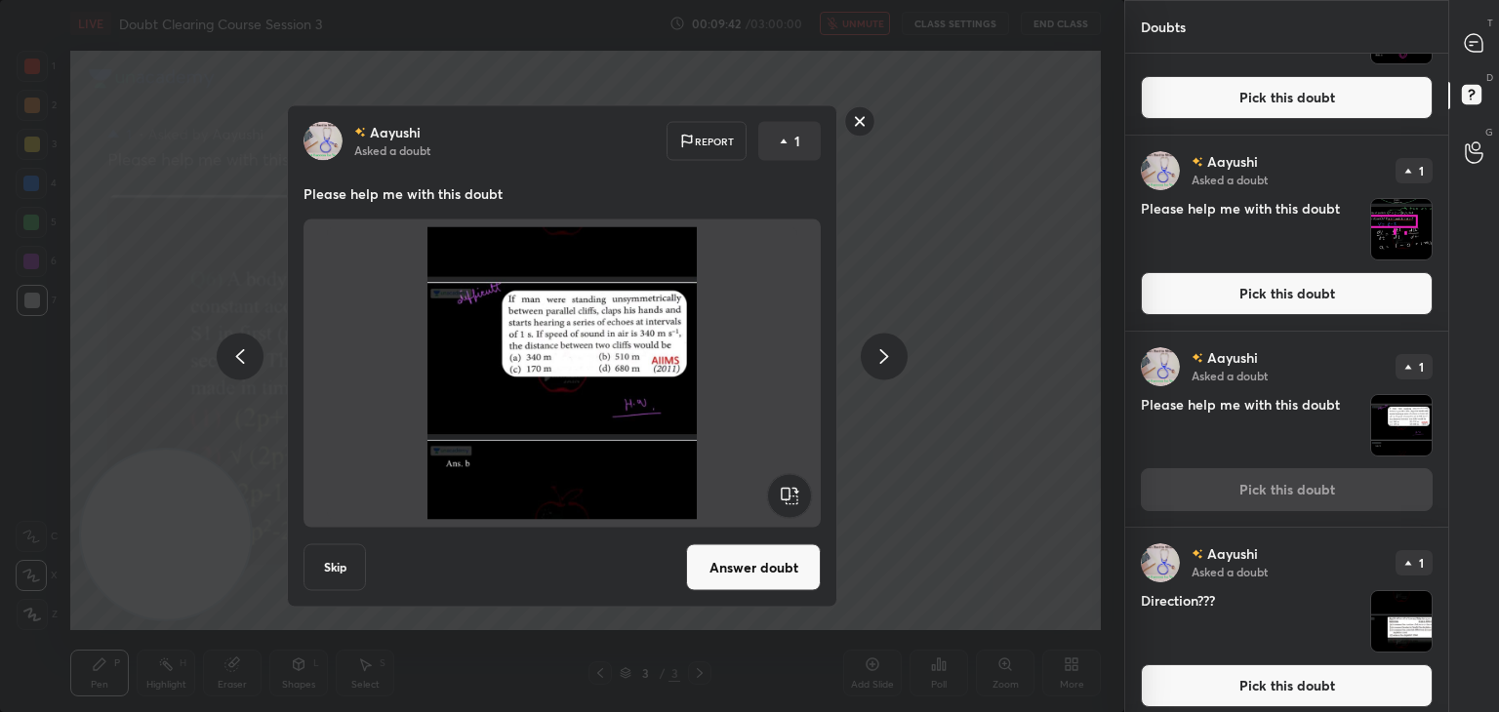
scroll to position [0, 0]
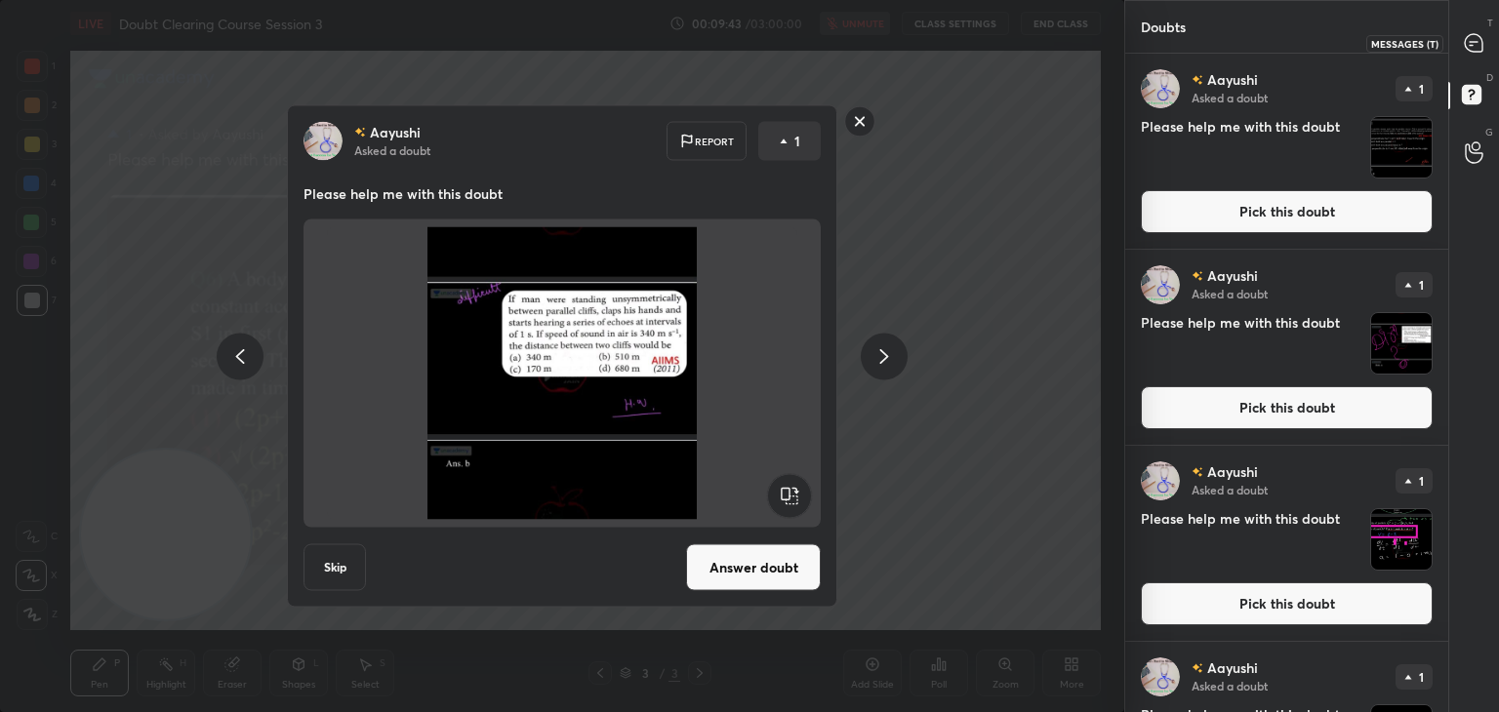
click at [1455, 40] on div at bounding box center [1474, 42] width 39 height 35
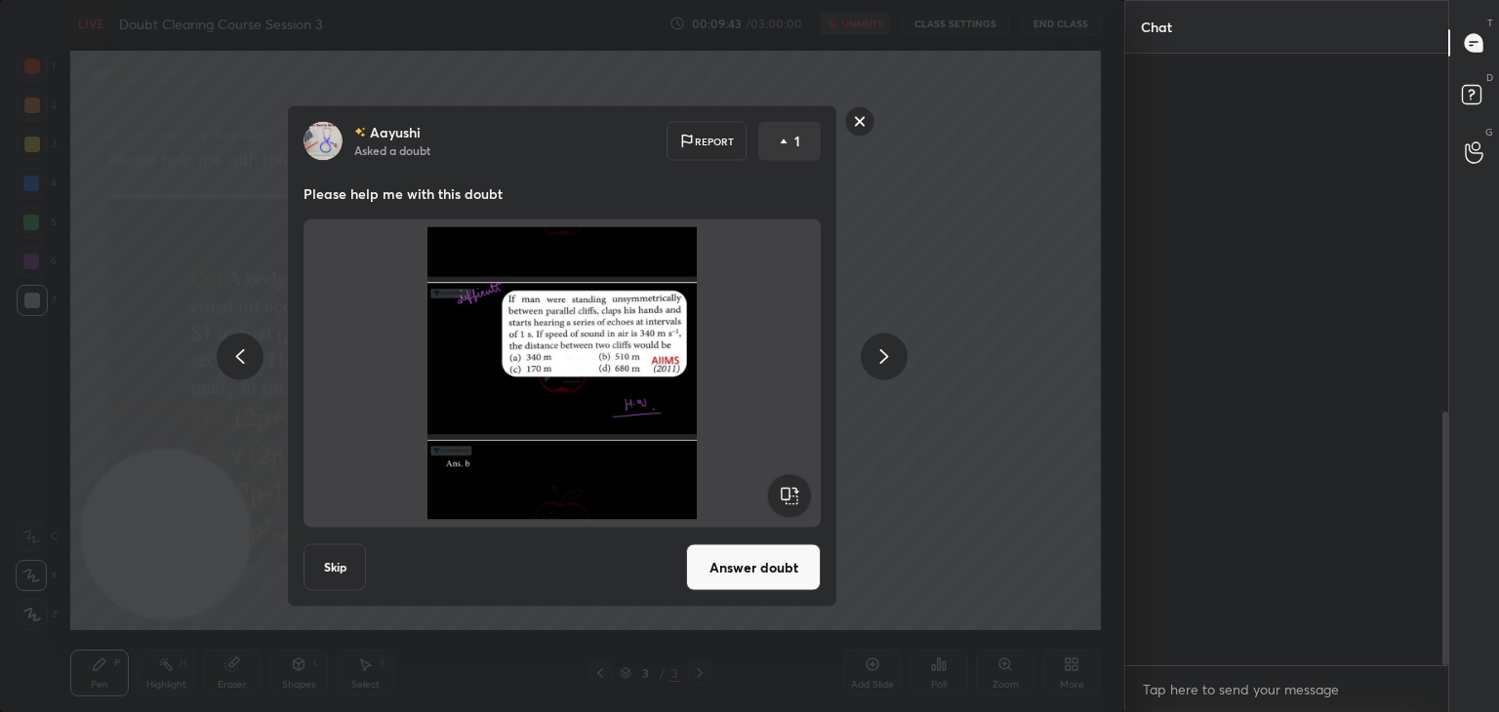
scroll to position [606, 317]
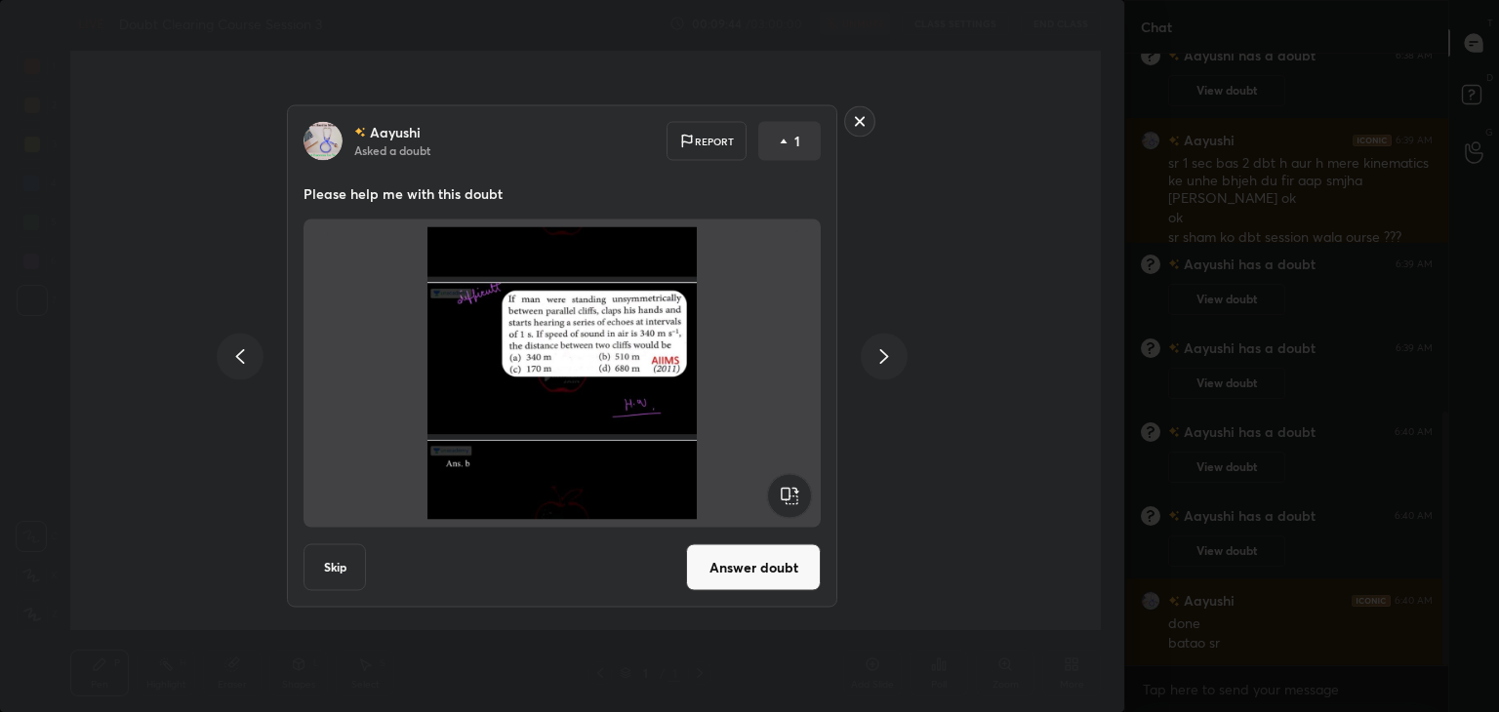
click at [857, 115] on rect at bounding box center [860, 121] width 30 height 30
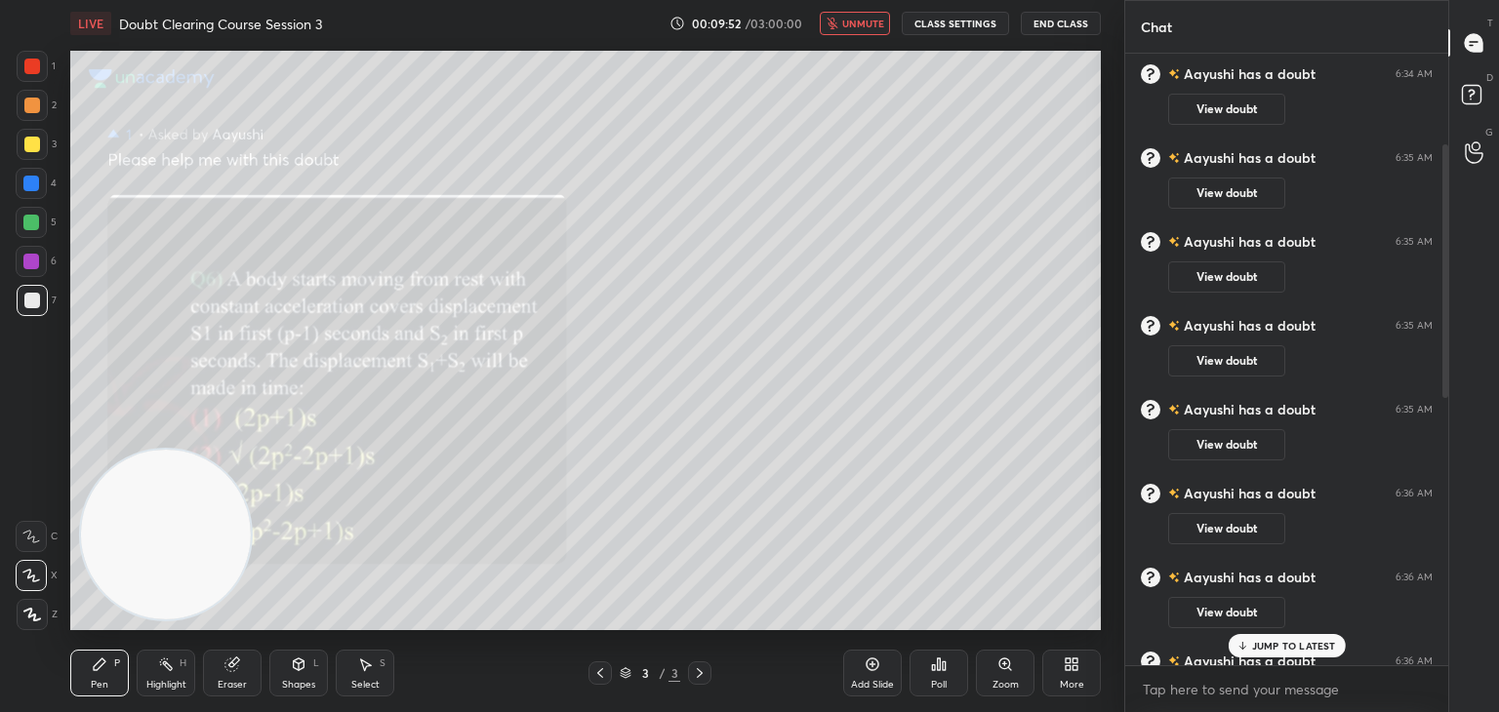
scroll to position [0, 0]
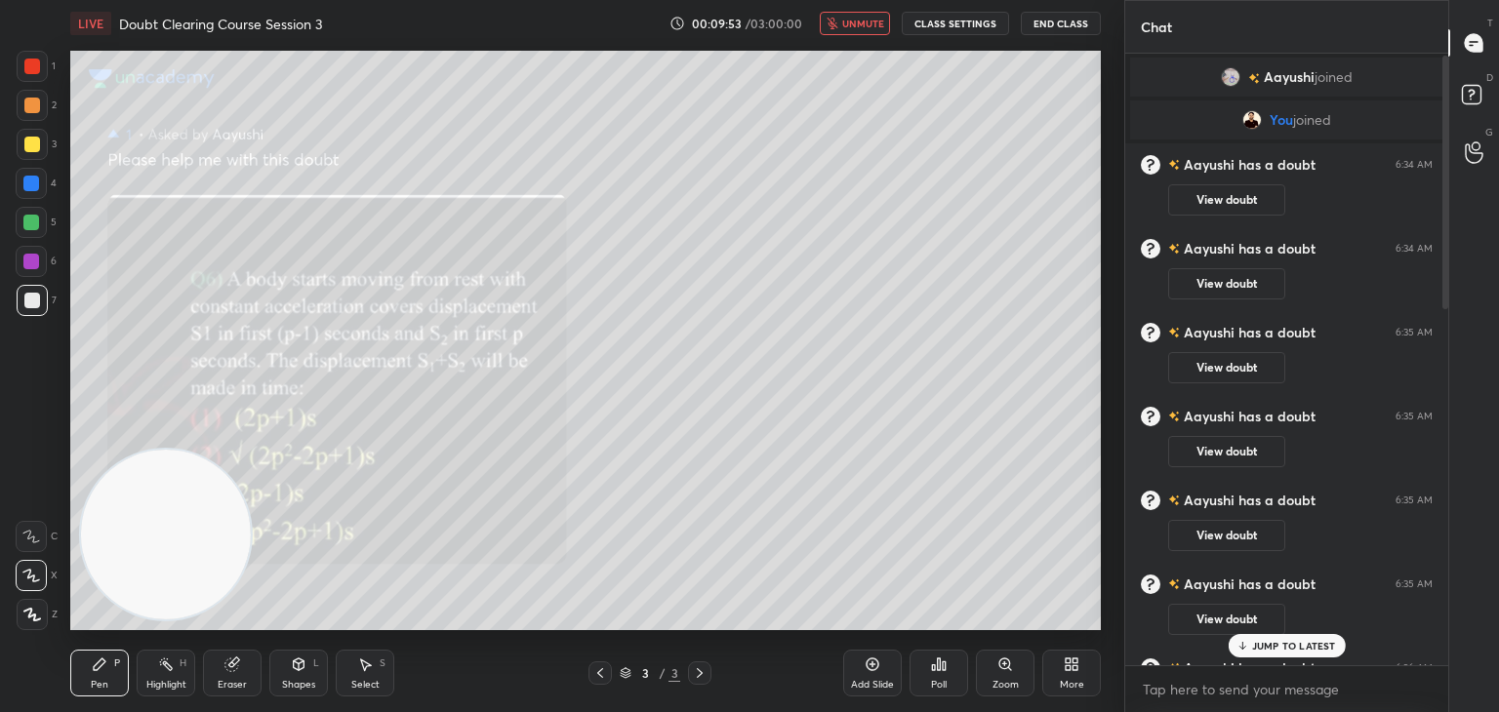
click at [865, 17] on span "unmute" at bounding box center [863, 24] width 42 height 14
click at [1466, 101] on rect at bounding box center [1471, 95] width 19 height 19
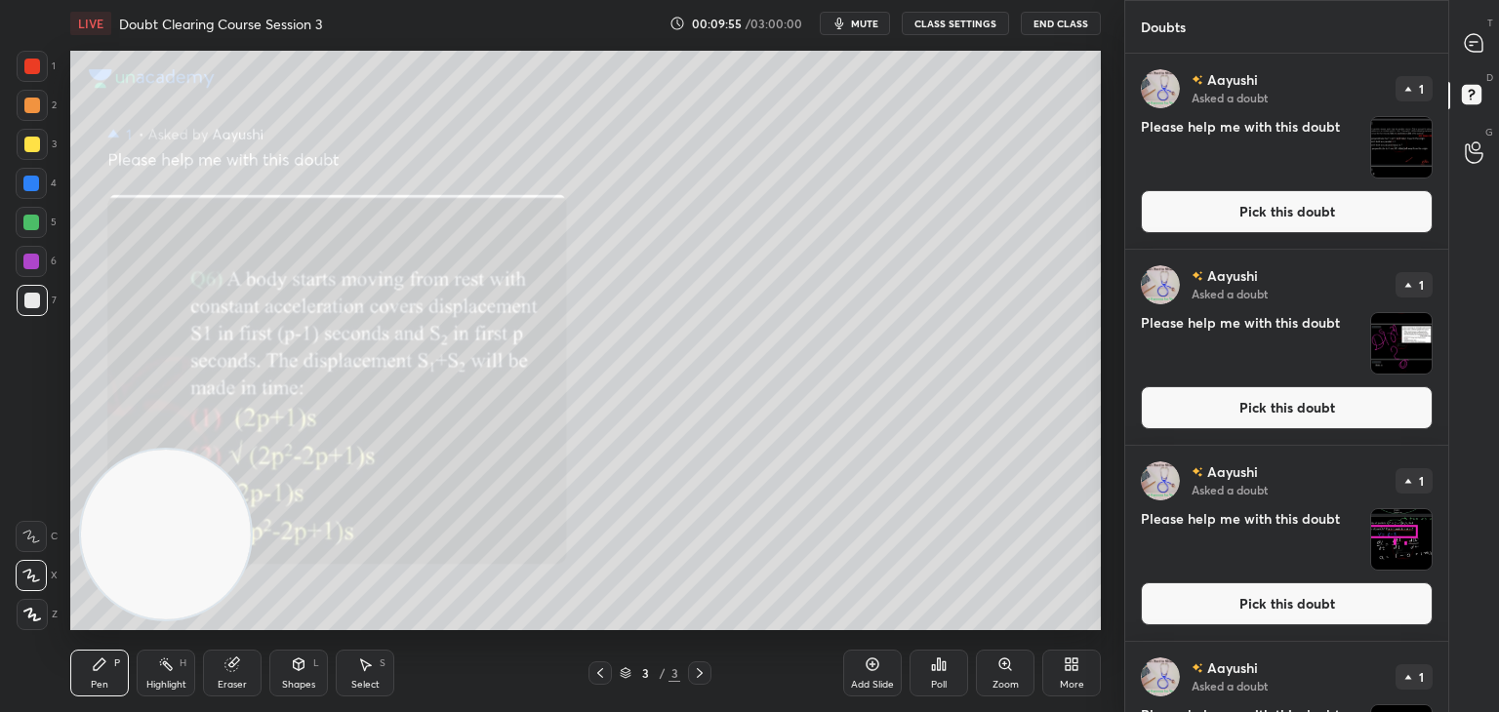
click at [1472, 145] on circle at bounding box center [1476, 146] width 8 height 8
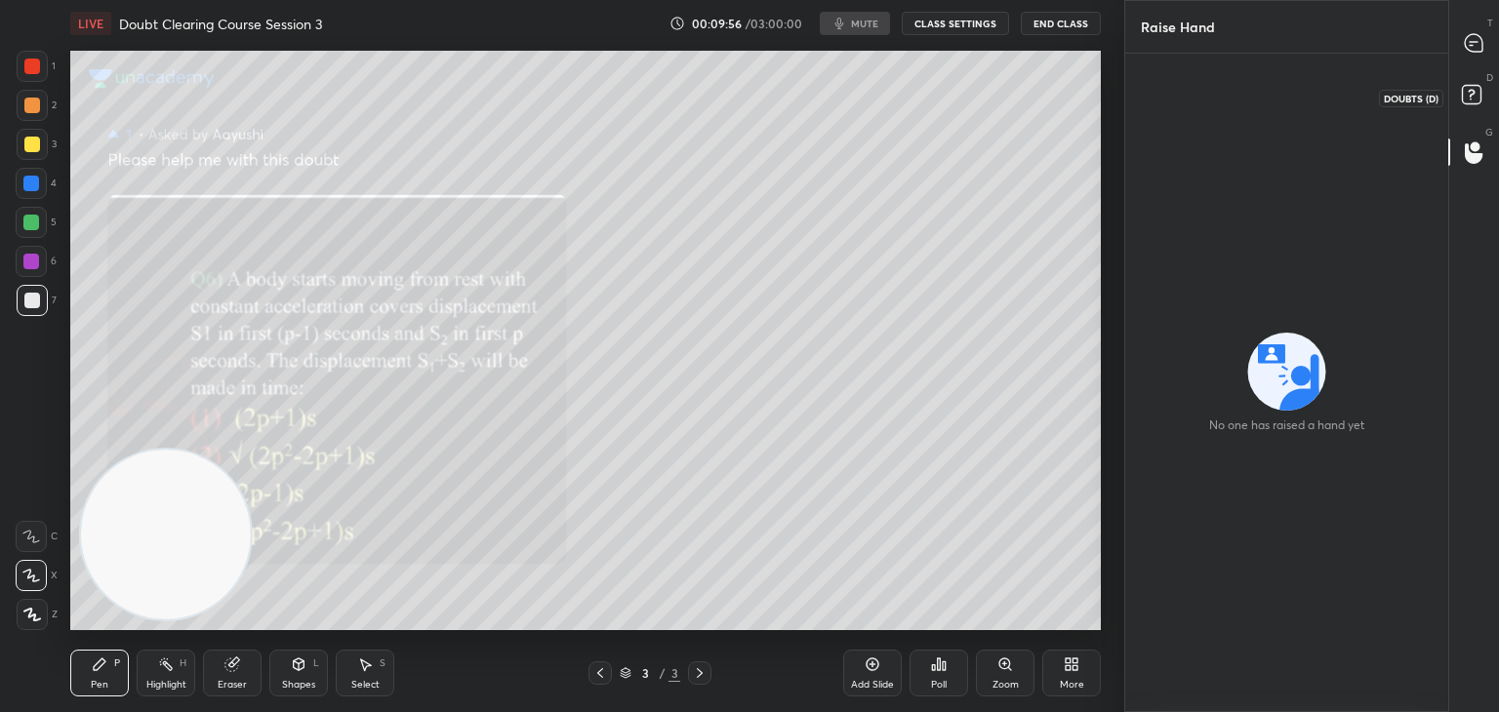
click at [1480, 83] on icon at bounding box center [1474, 97] width 35 height 35
click at [1475, 47] on icon at bounding box center [1474, 43] width 18 height 18
type textarea "x"
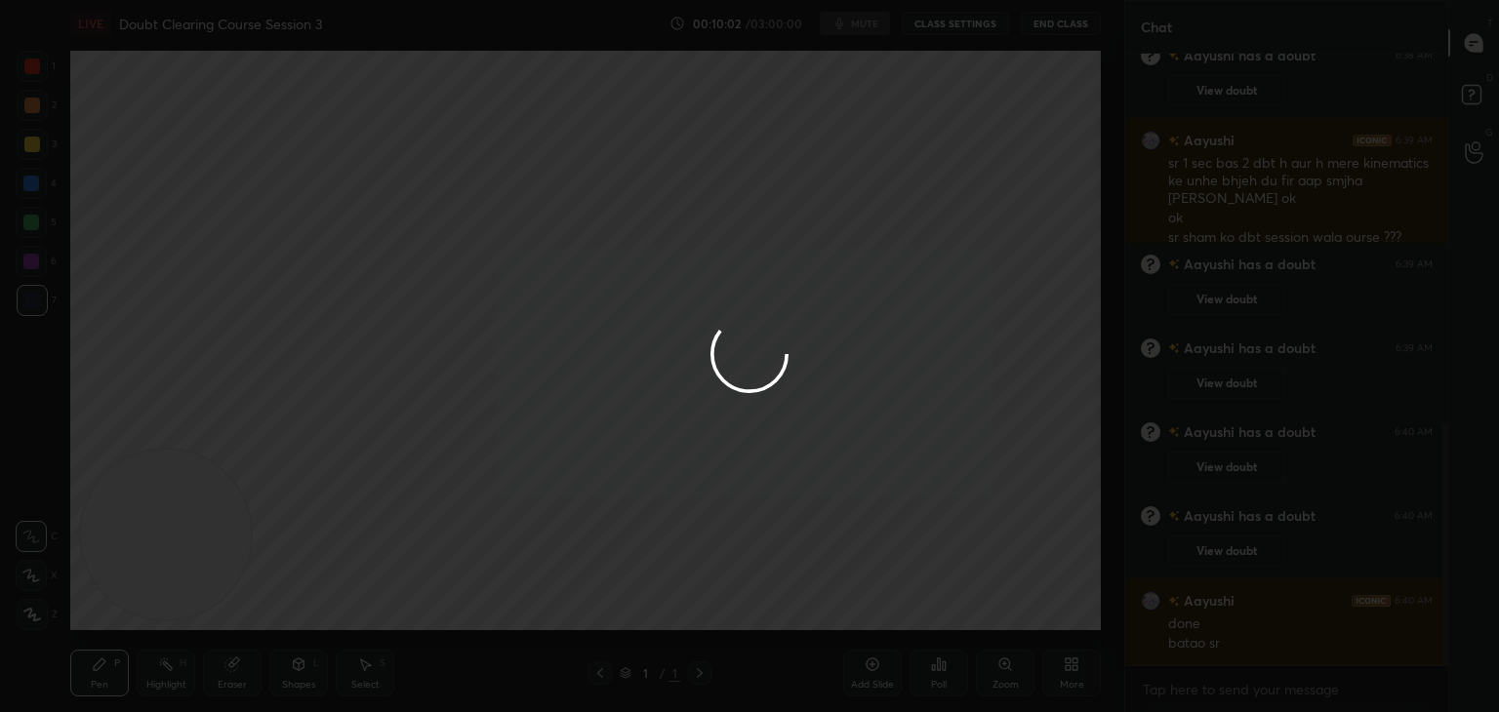
scroll to position [933, 0]
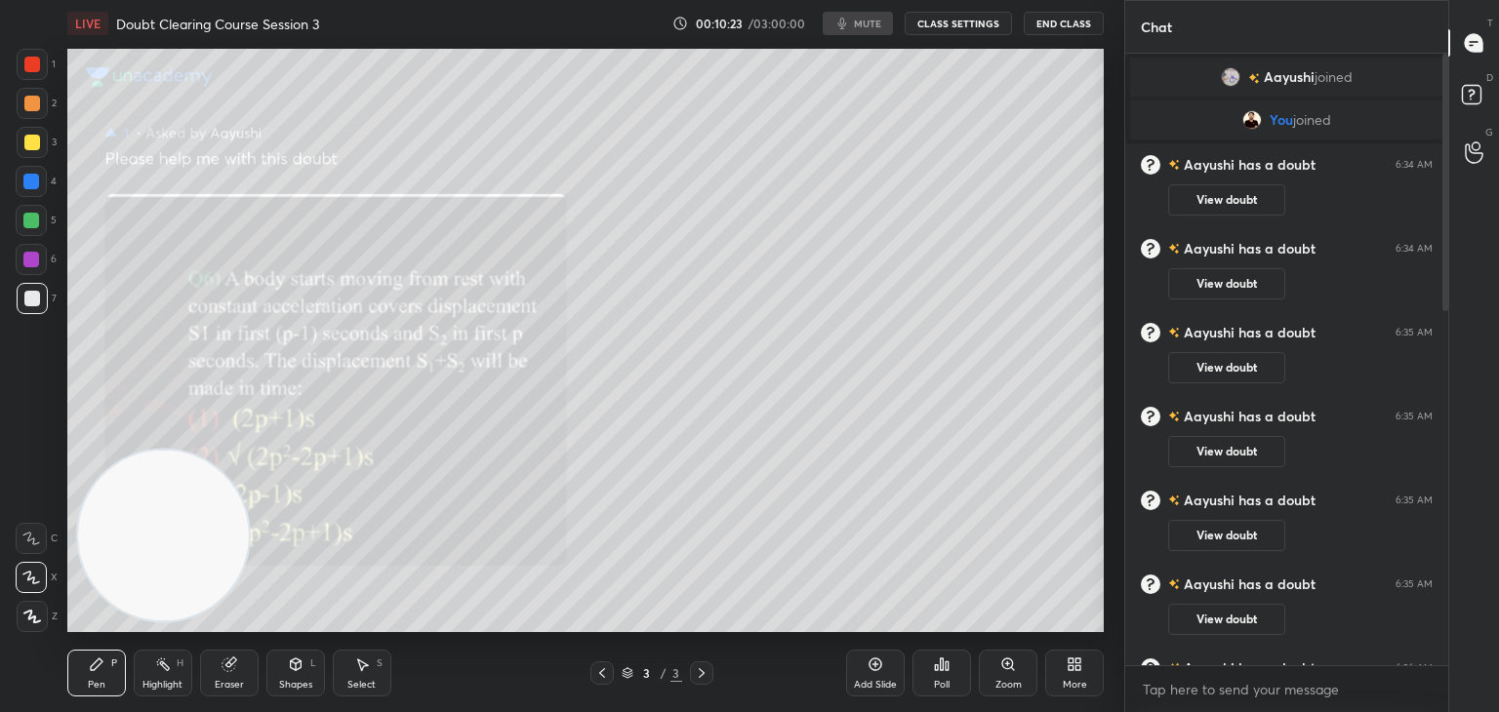
scroll to position [97006, 96549]
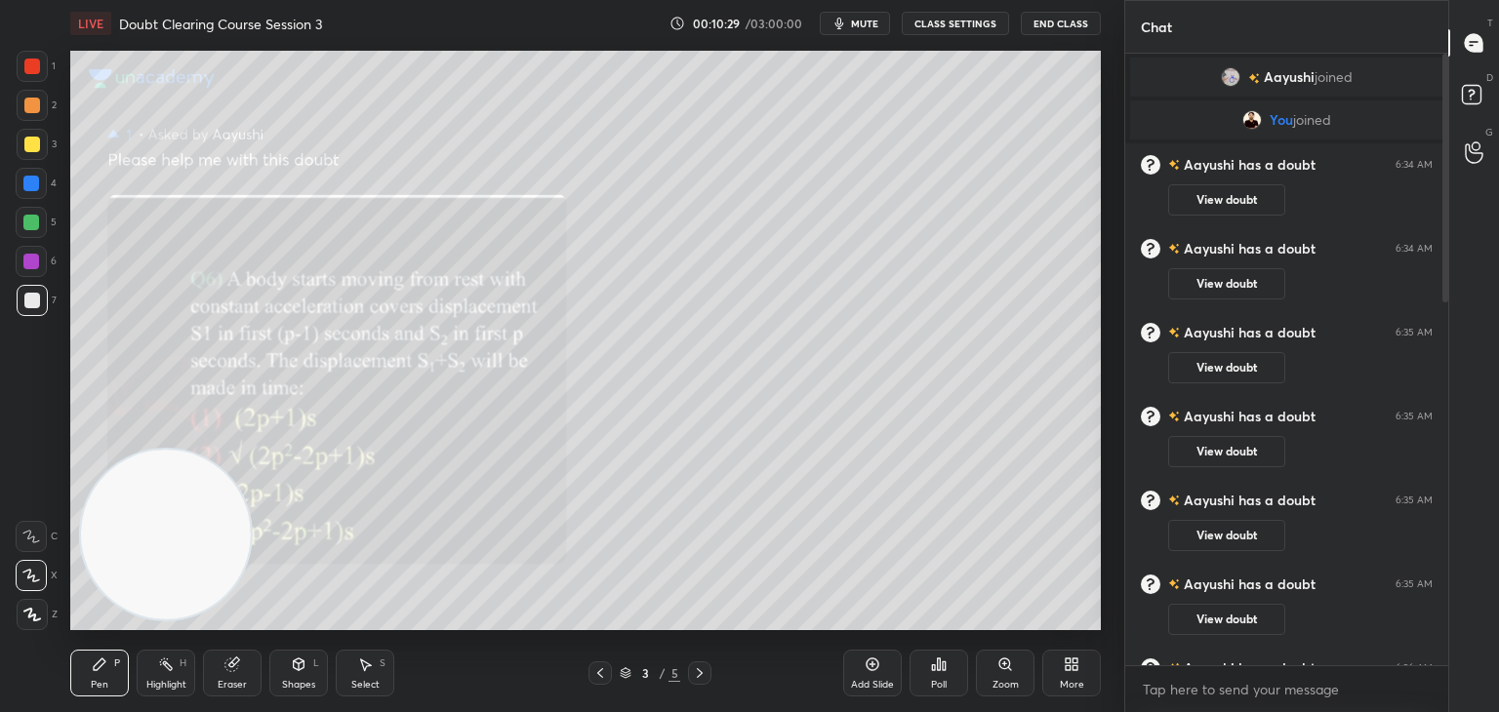
click at [232, 669] on icon at bounding box center [231, 665] width 13 height 13
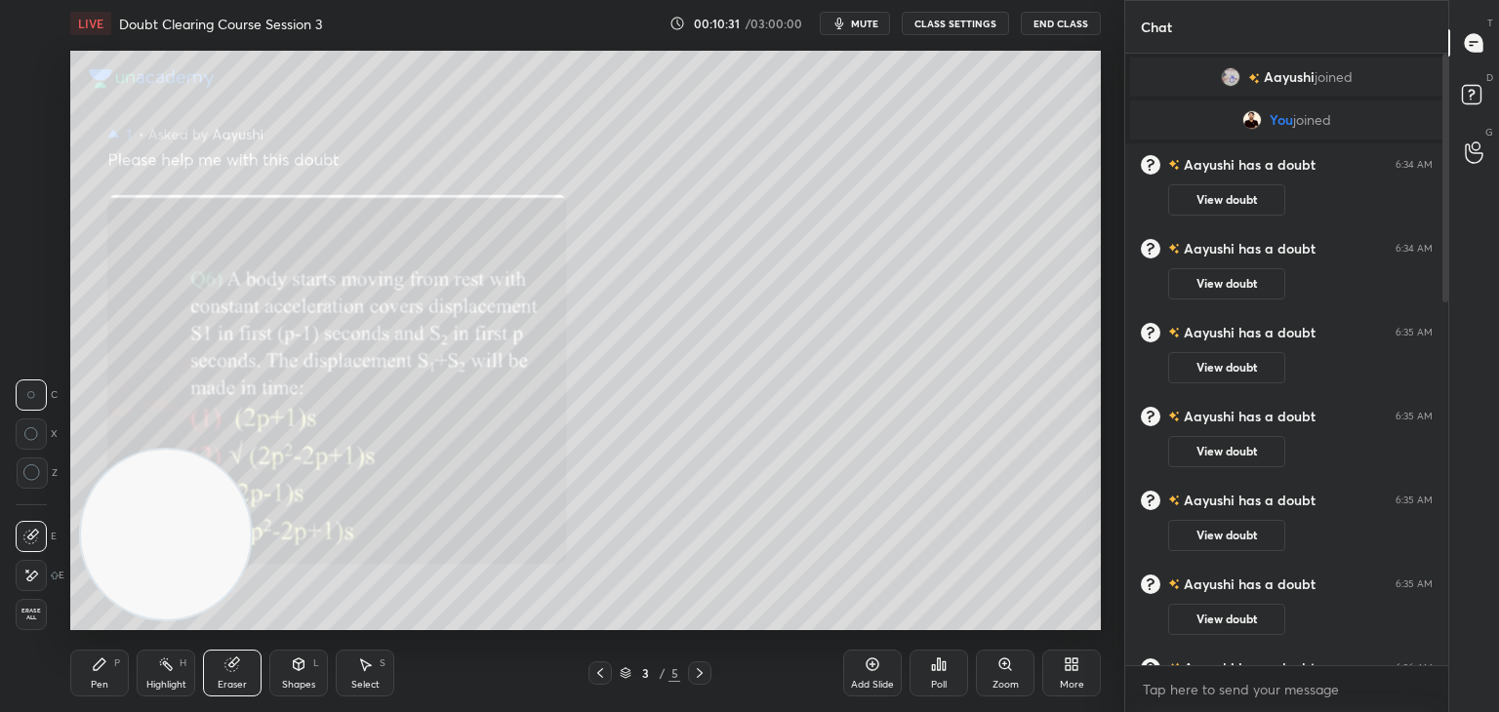
click at [95, 672] on icon at bounding box center [100, 665] width 16 height 16
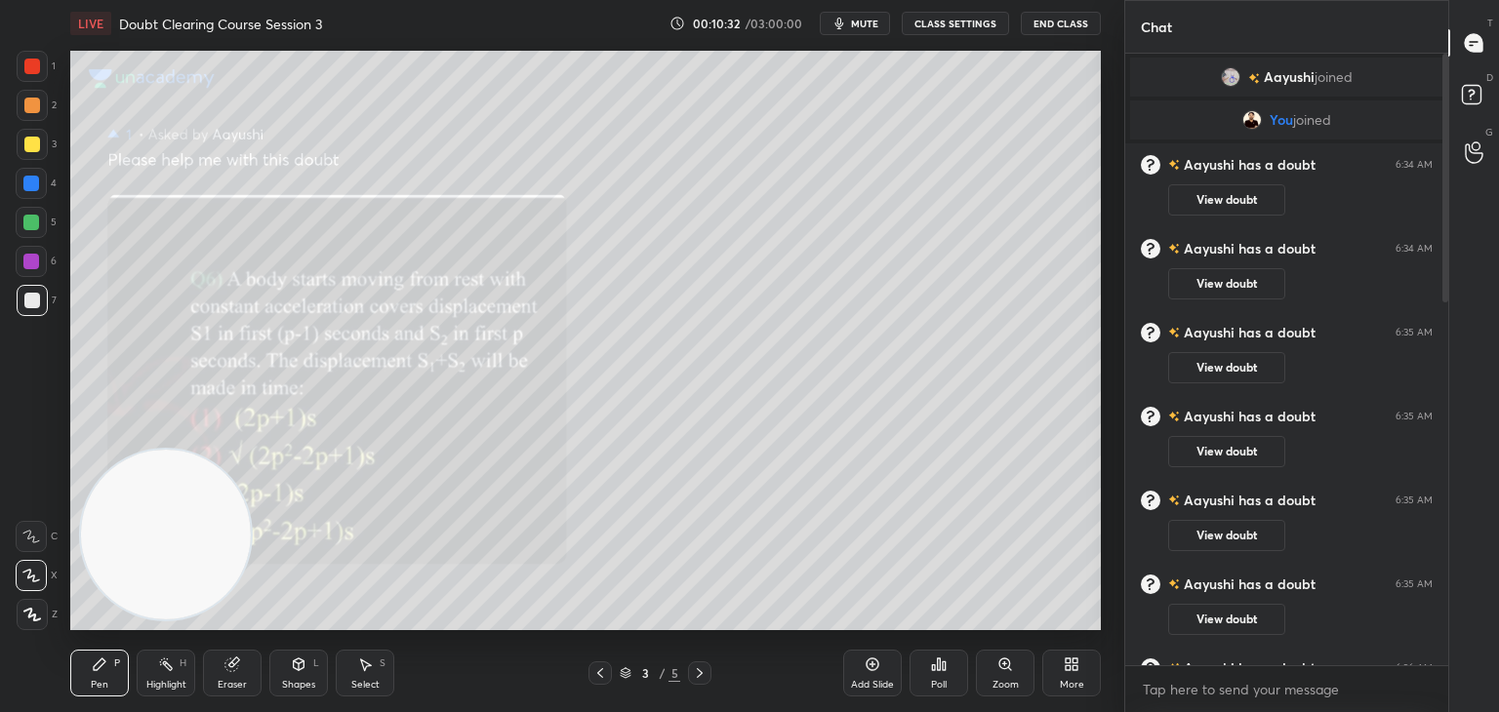
click at [224, 670] on div "Eraser" at bounding box center [232, 673] width 59 height 47
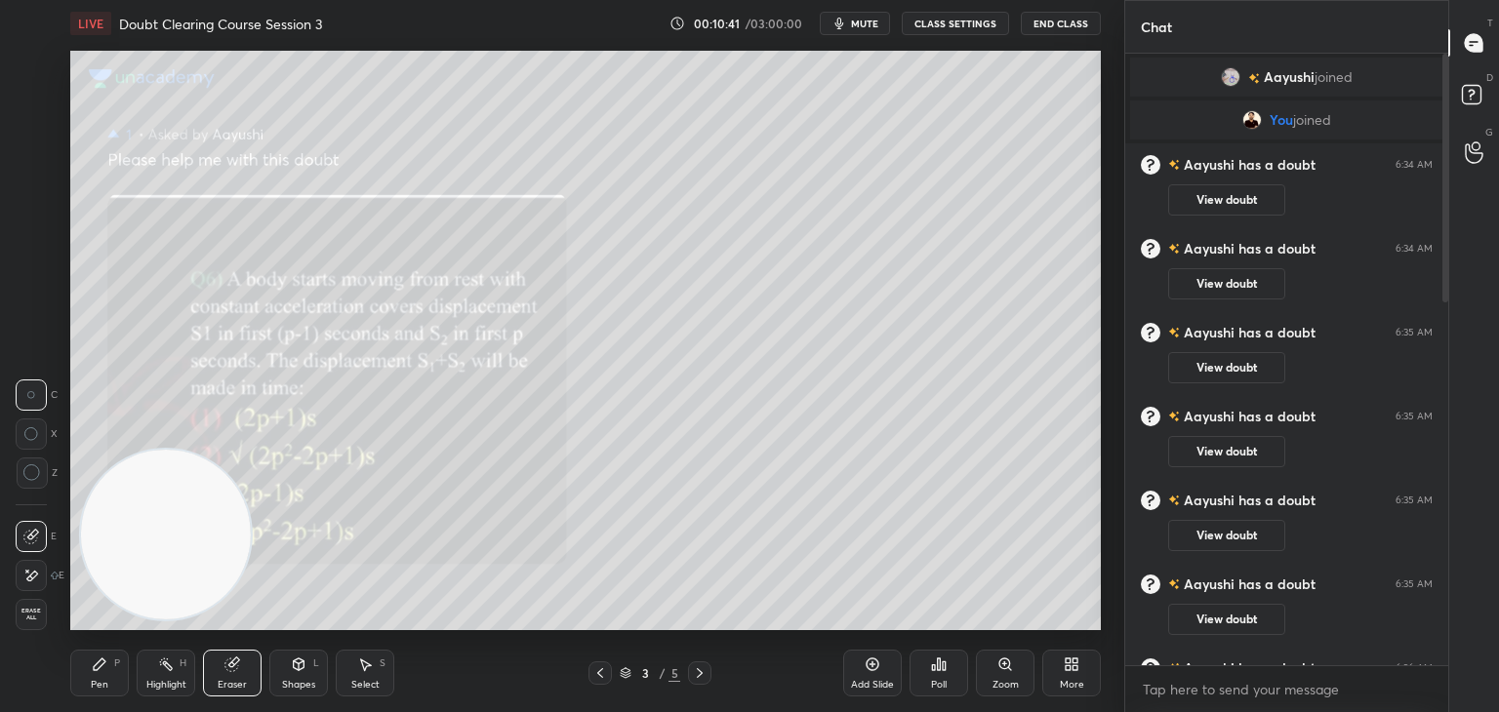
click at [1493, 95] on div "D Doubts (D)" at bounding box center [1474, 97] width 50 height 55
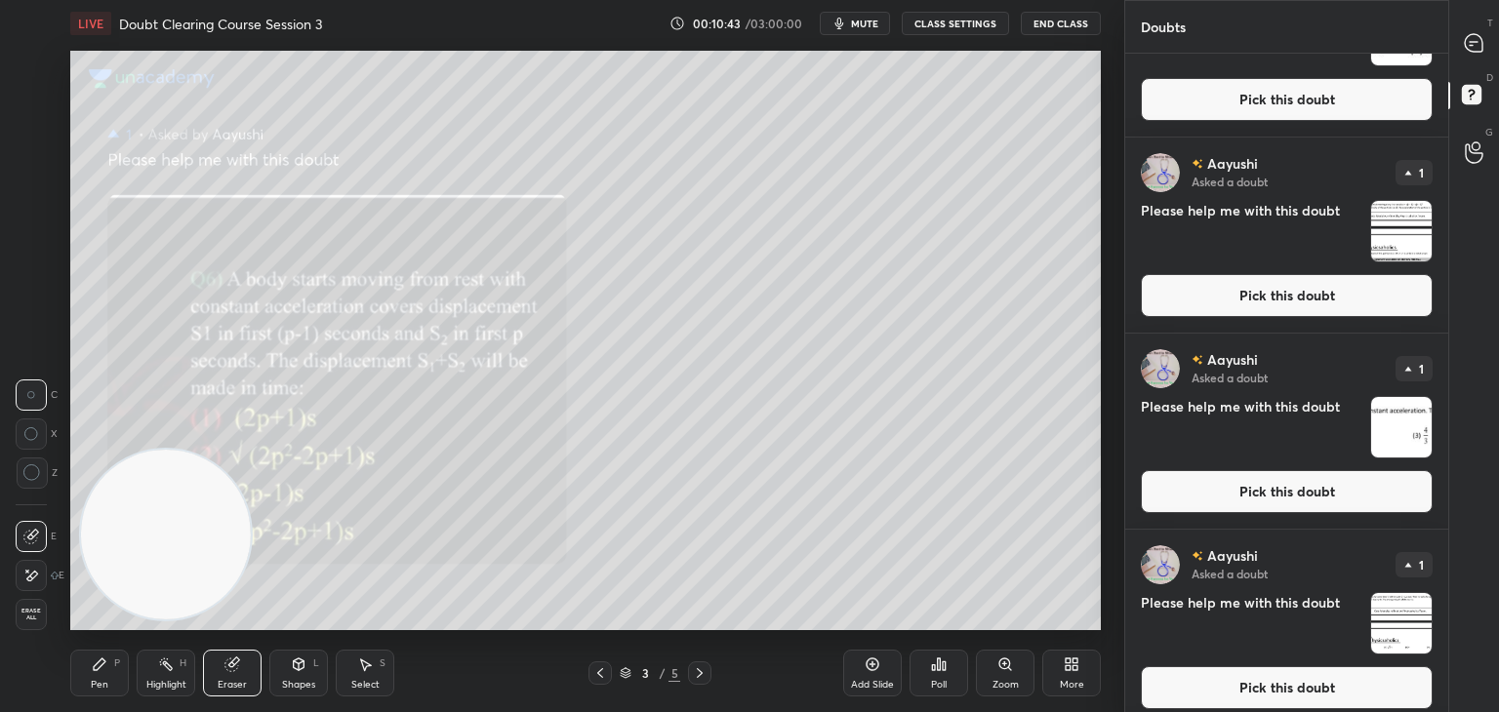
scroll to position [2087, 0]
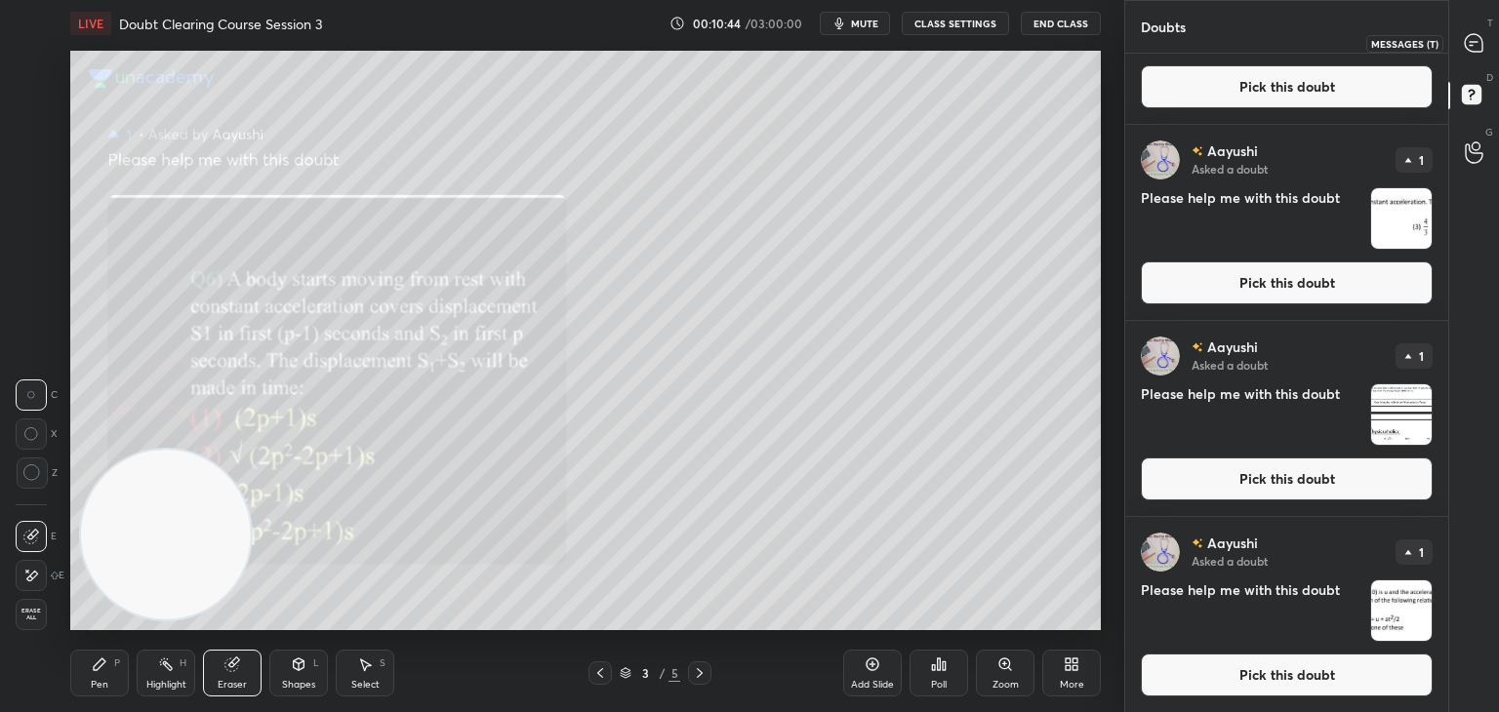
click at [1473, 45] on icon at bounding box center [1474, 43] width 18 height 18
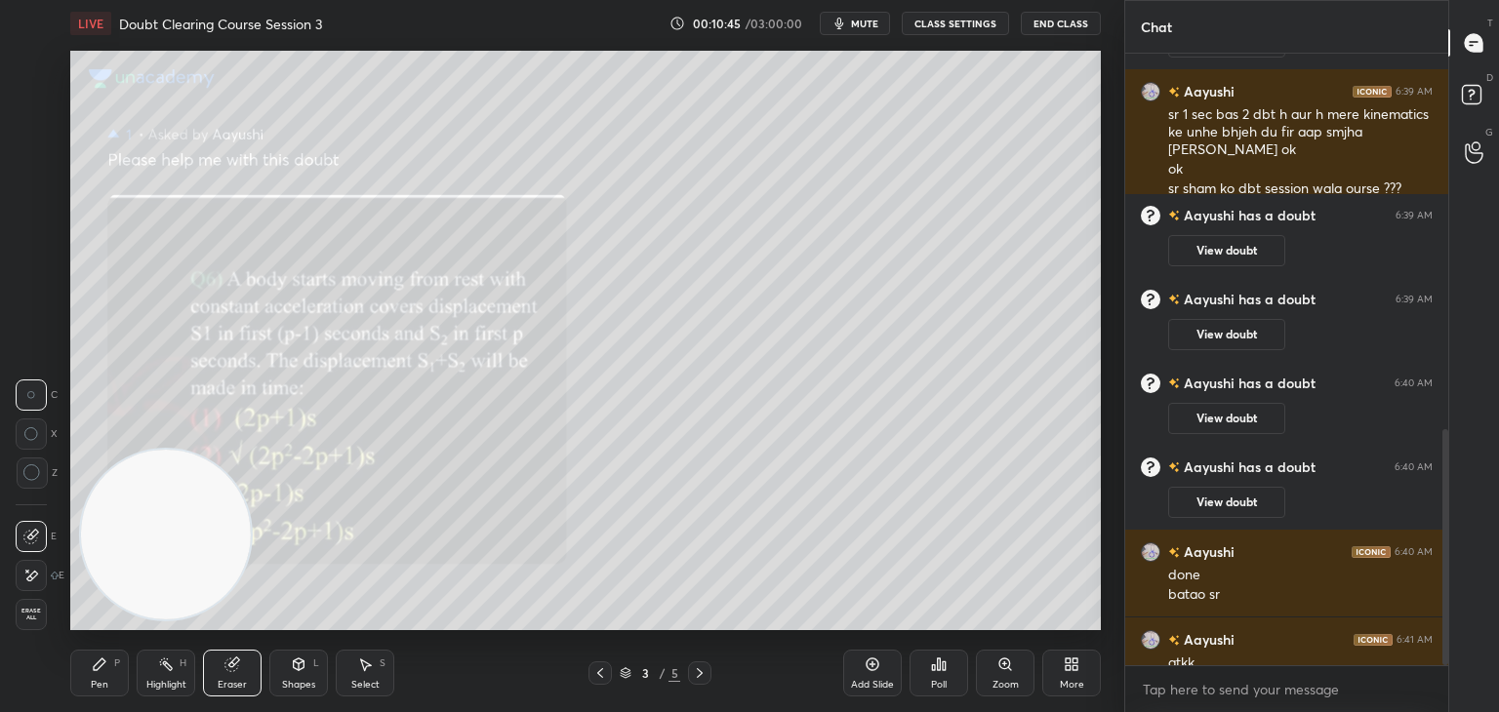
scroll to position [972, 0]
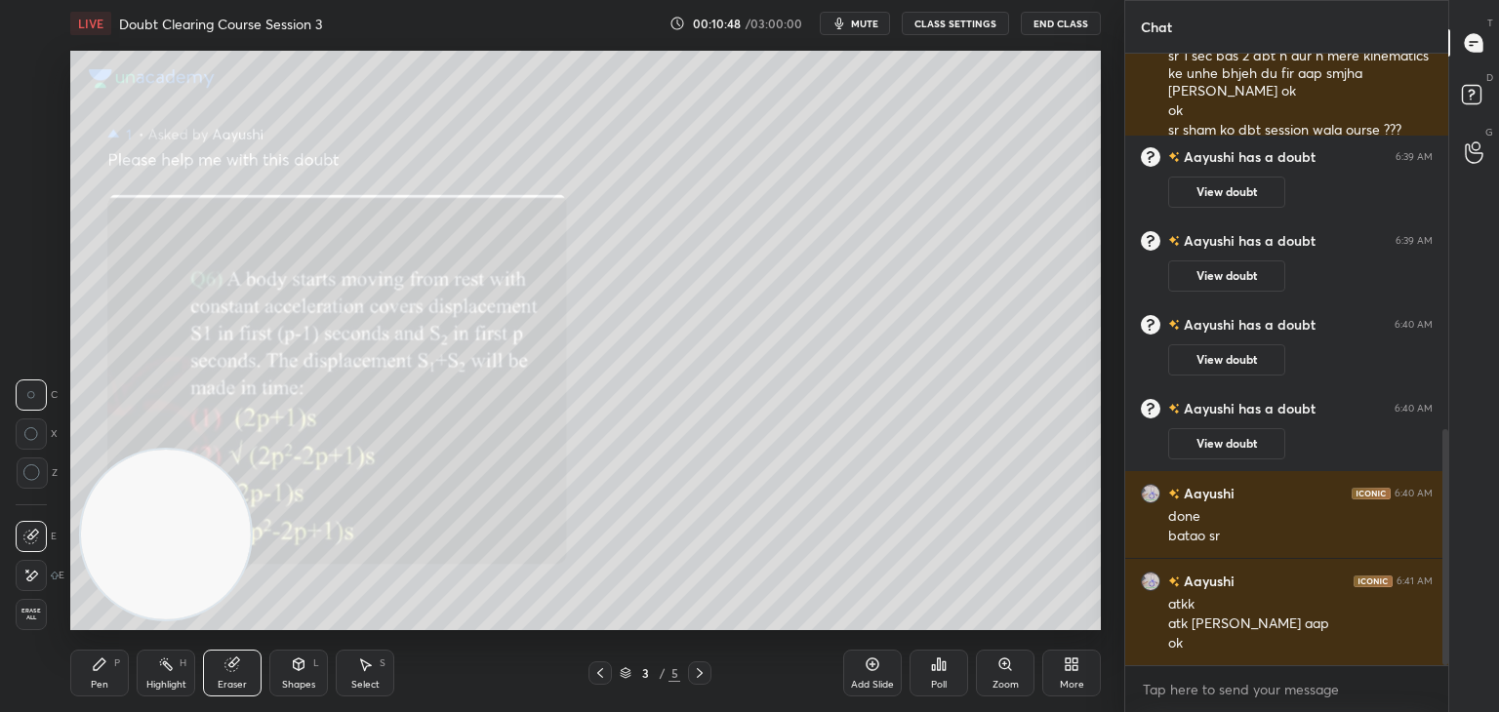
click at [97, 681] on div "Pen" at bounding box center [100, 685] width 18 height 10
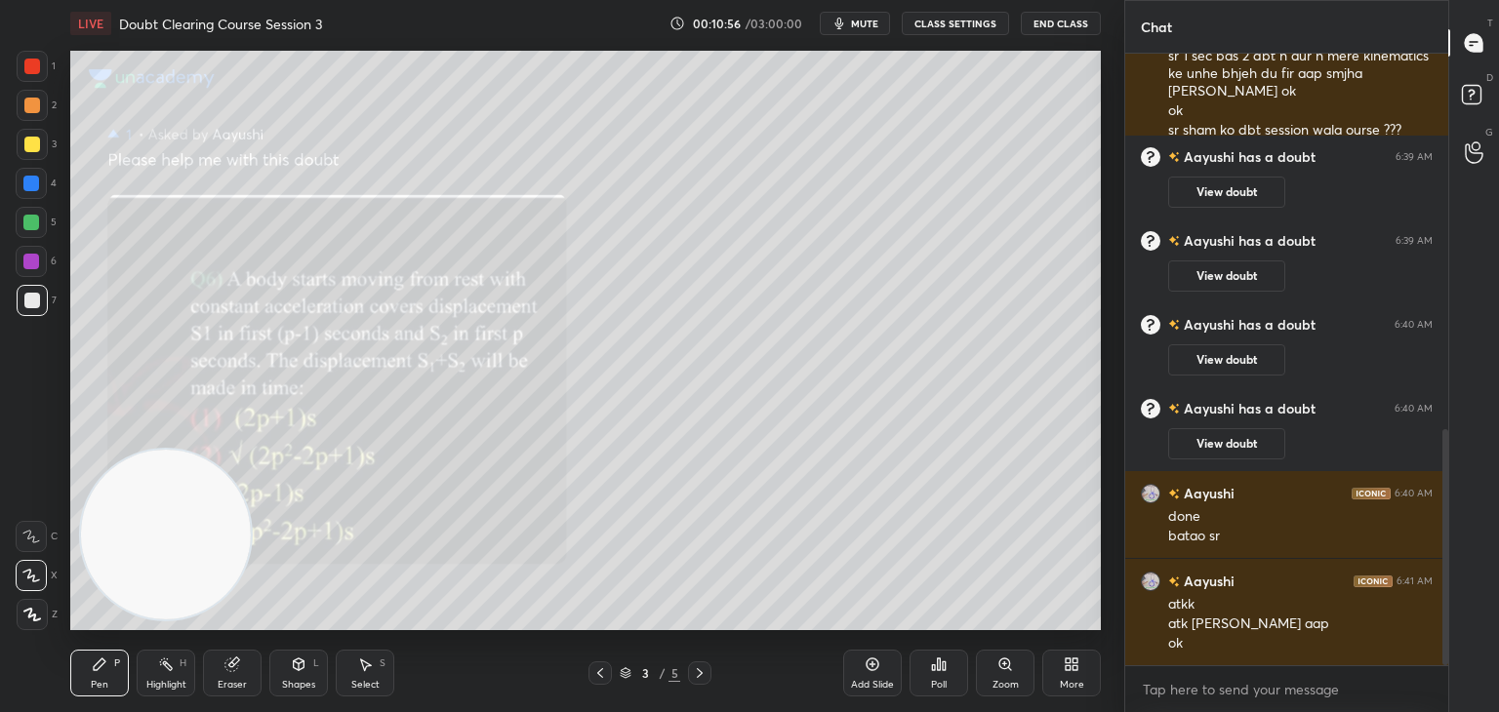
click at [224, 684] on div "Eraser" at bounding box center [232, 685] width 29 height 10
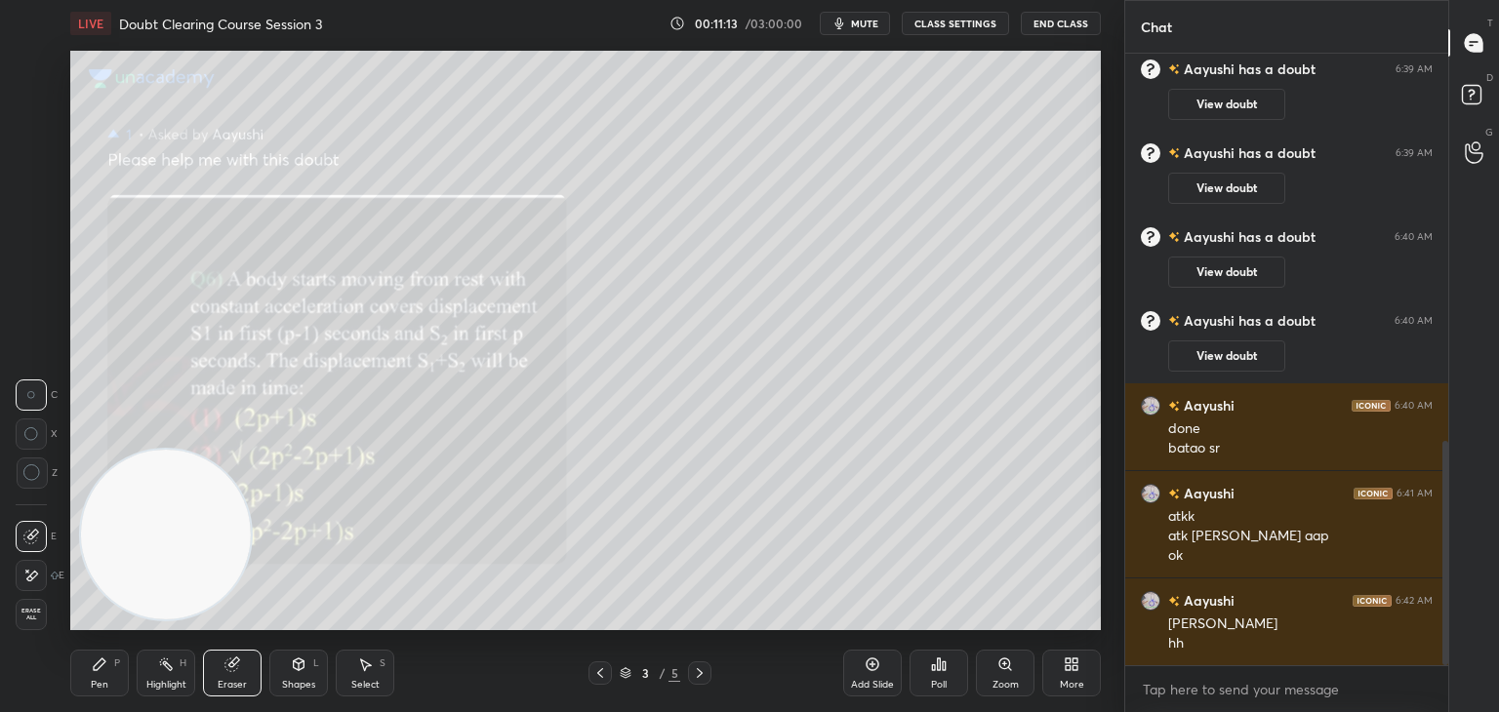
scroll to position [1079, 0]
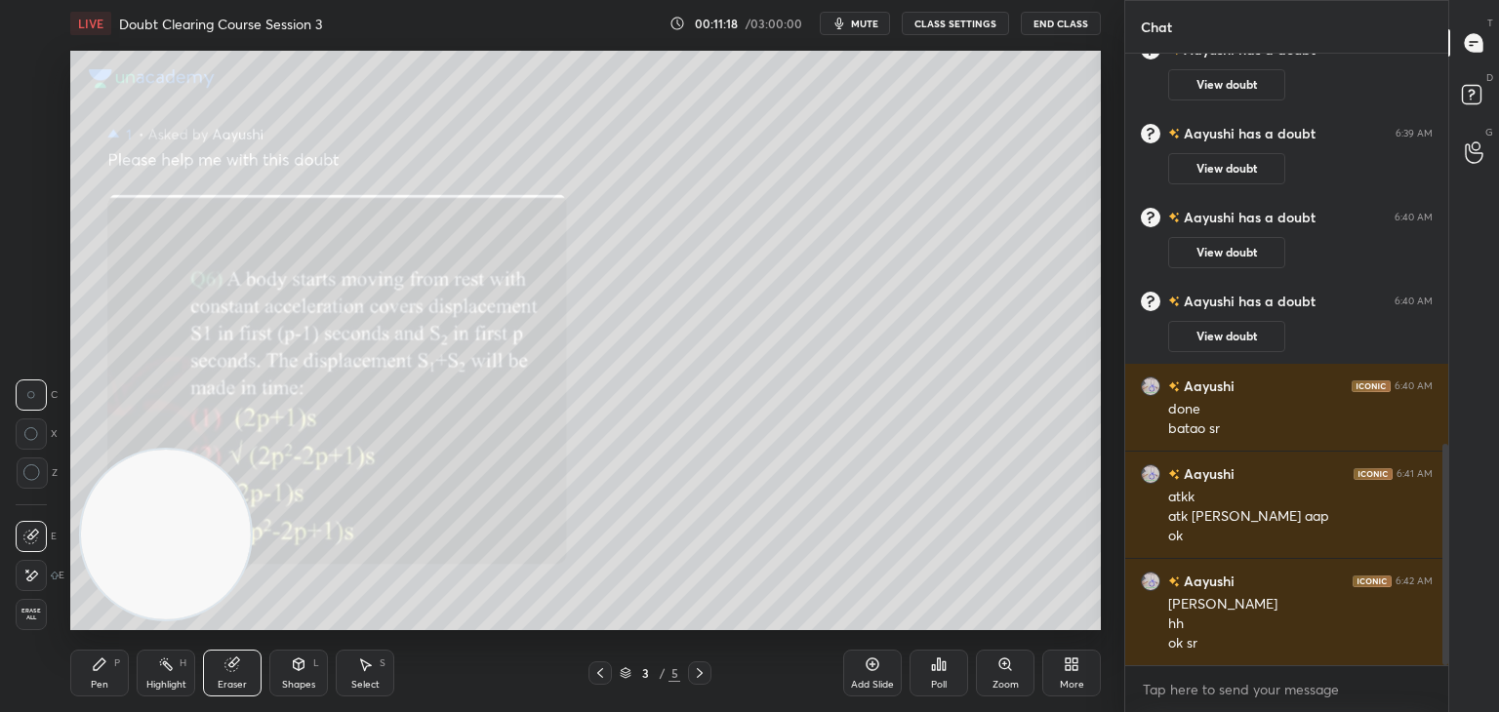
click at [93, 667] on icon at bounding box center [100, 665] width 16 height 16
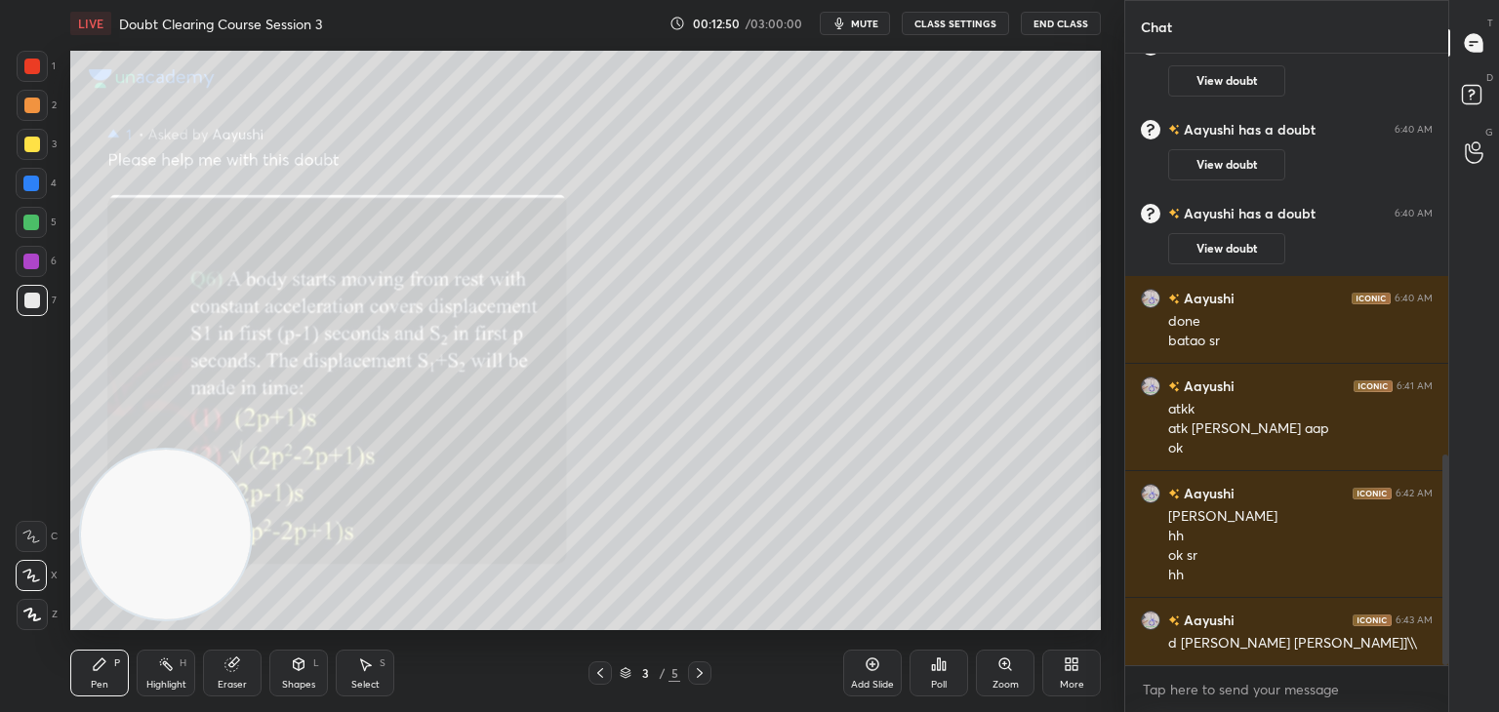
scroll to position [1236, 0]
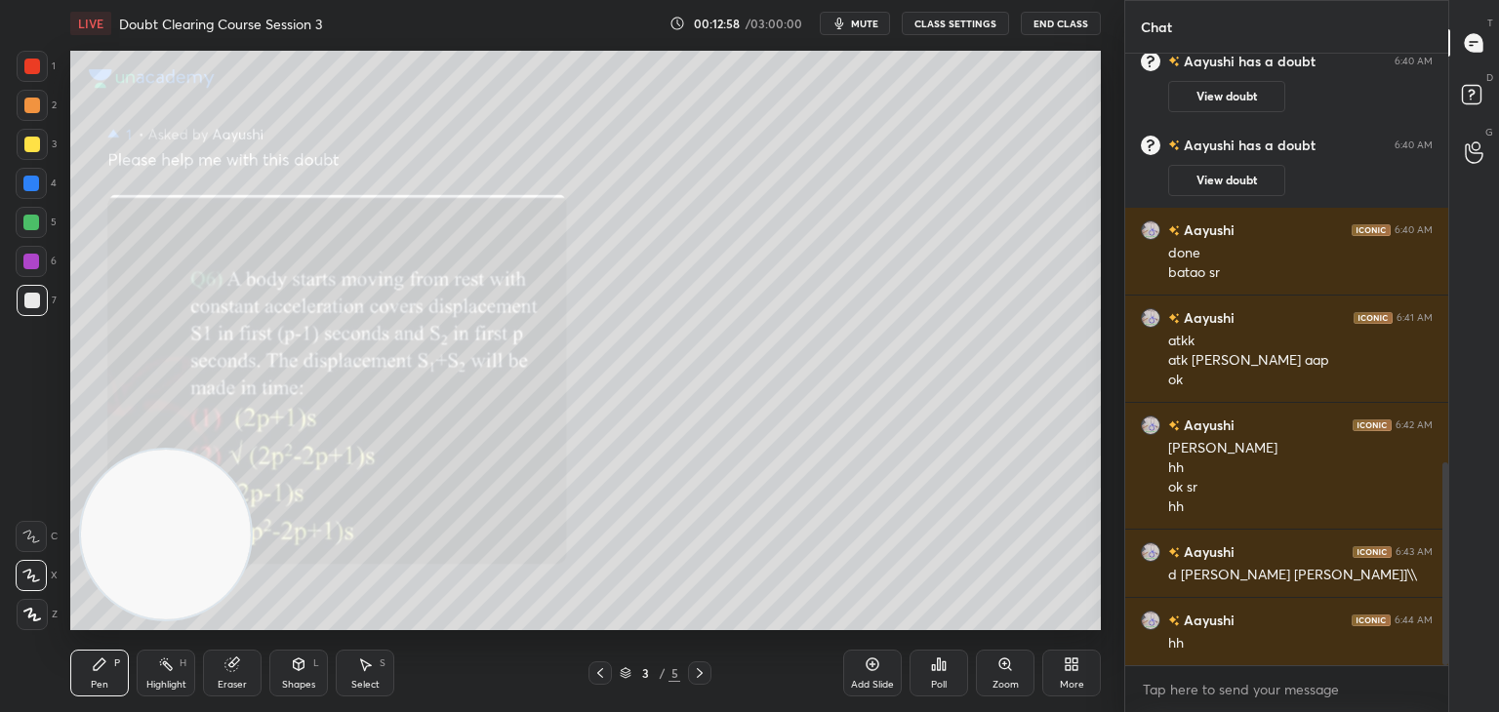
click at [874, 666] on icon at bounding box center [873, 665] width 16 height 16
click at [596, 677] on icon at bounding box center [600, 674] width 16 height 16
click at [703, 673] on icon at bounding box center [700, 674] width 16 height 16
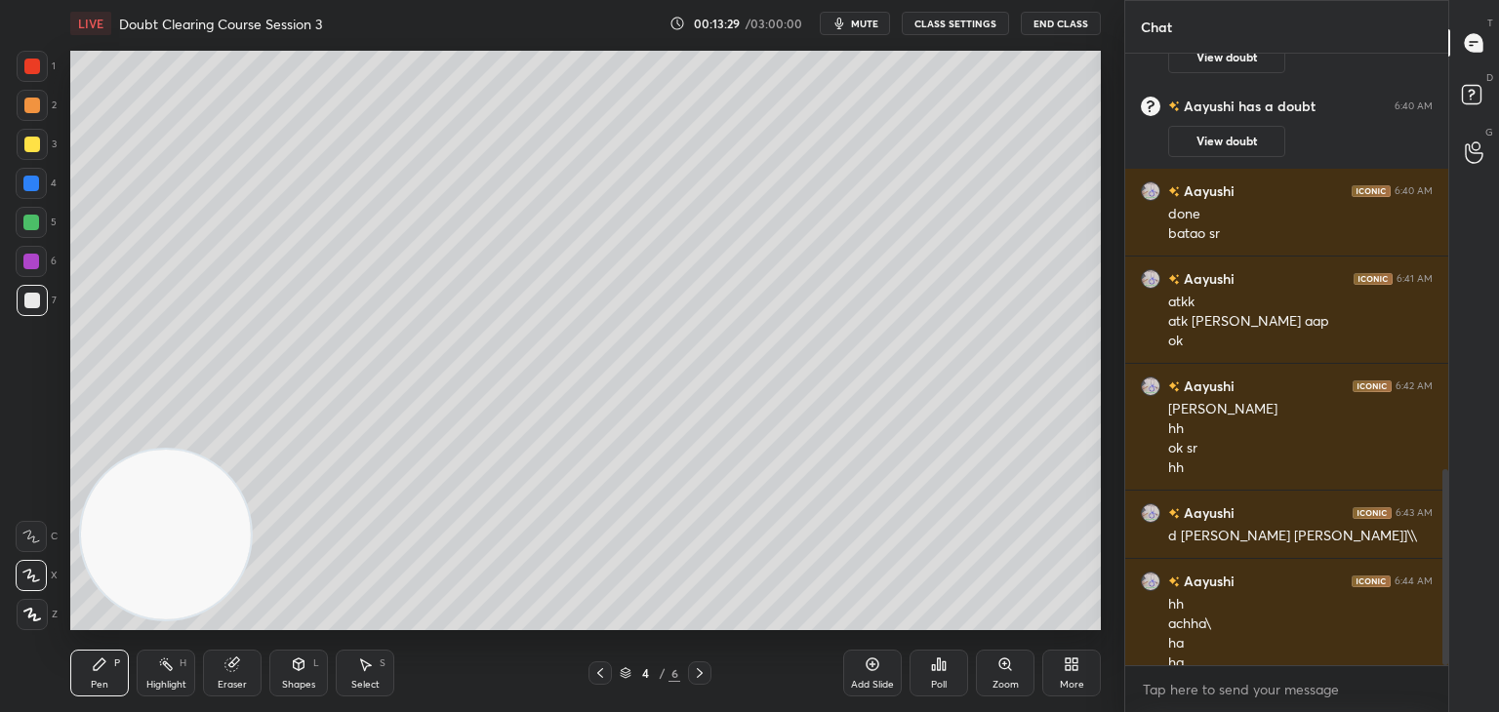
scroll to position [1294, 0]
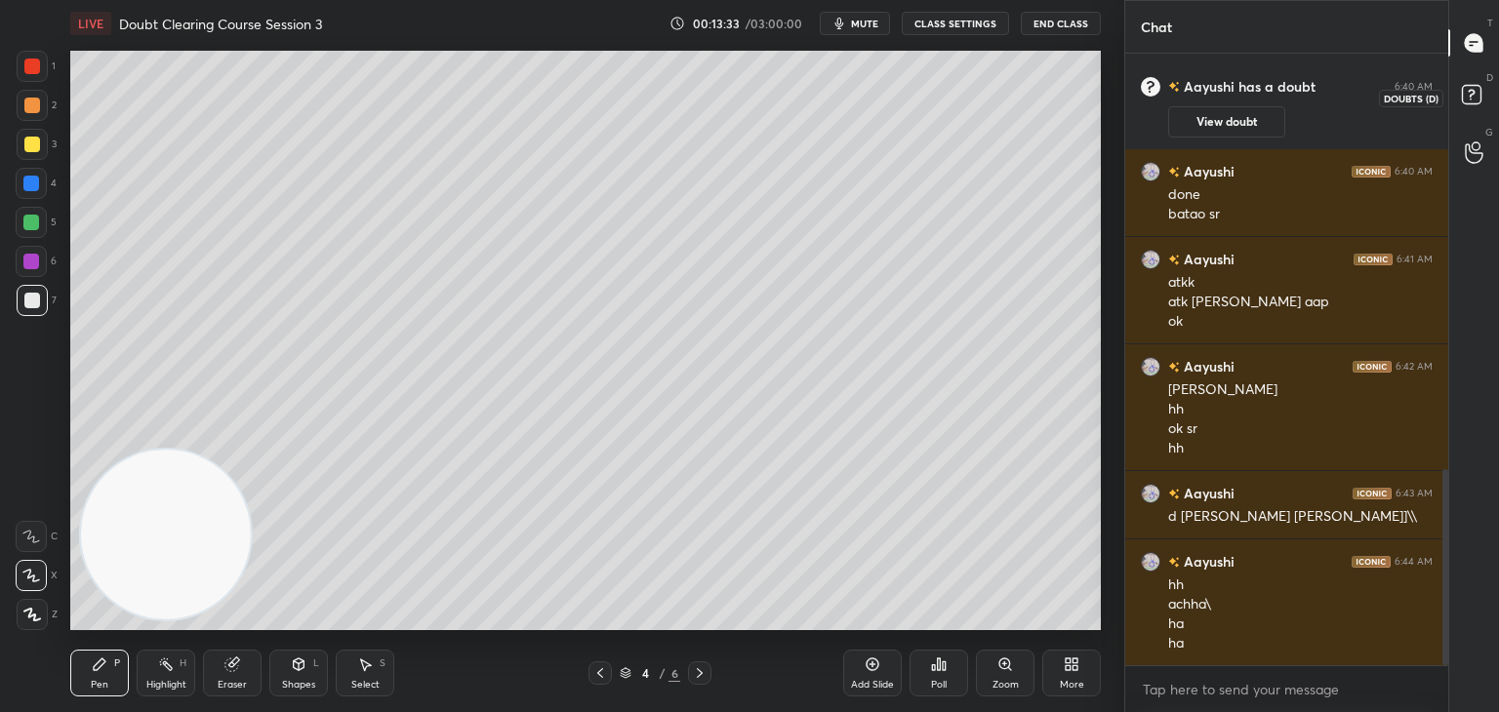
click at [1472, 92] on rect at bounding box center [1471, 95] width 19 height 19
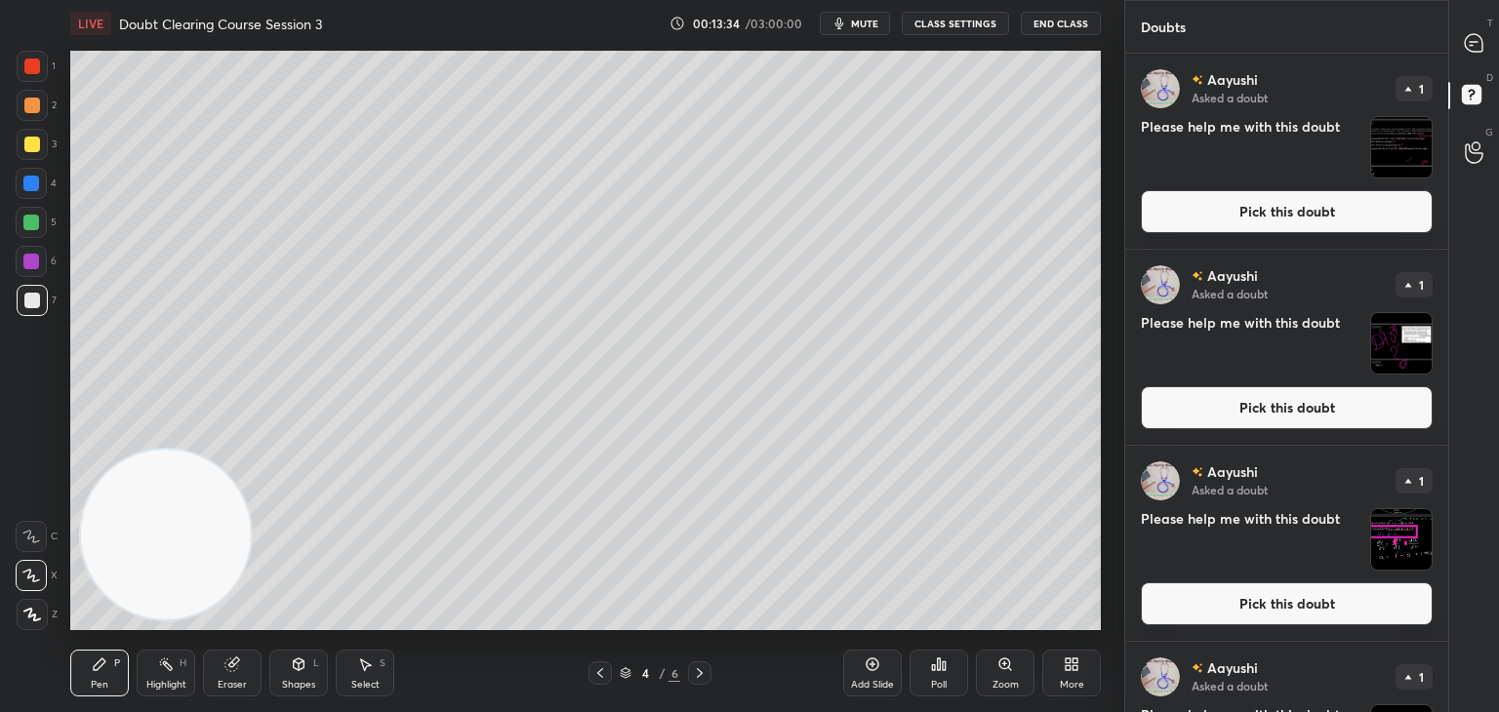
click at [1391, 153] on img "grid" at bounding box center [1401, 147] width 61 height 61
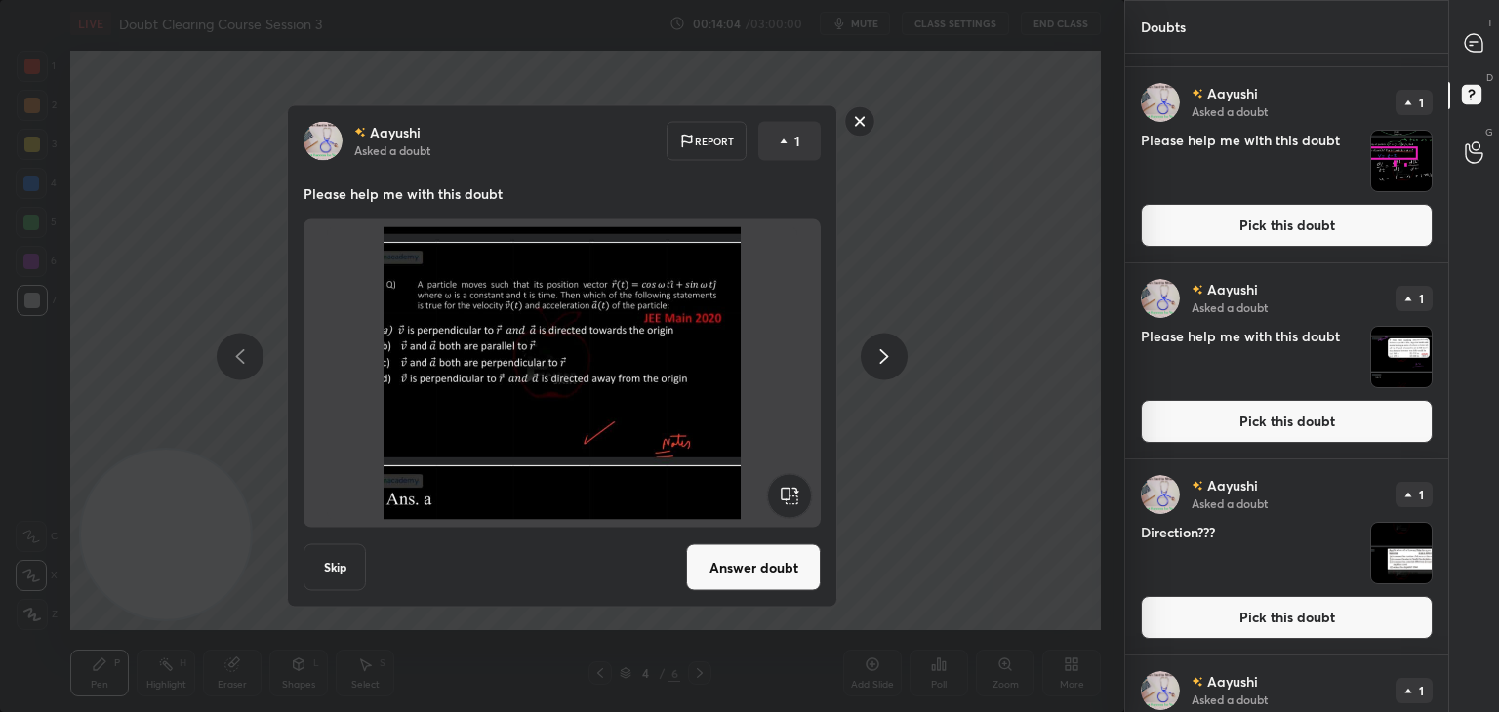
scroll to position [410, 0]
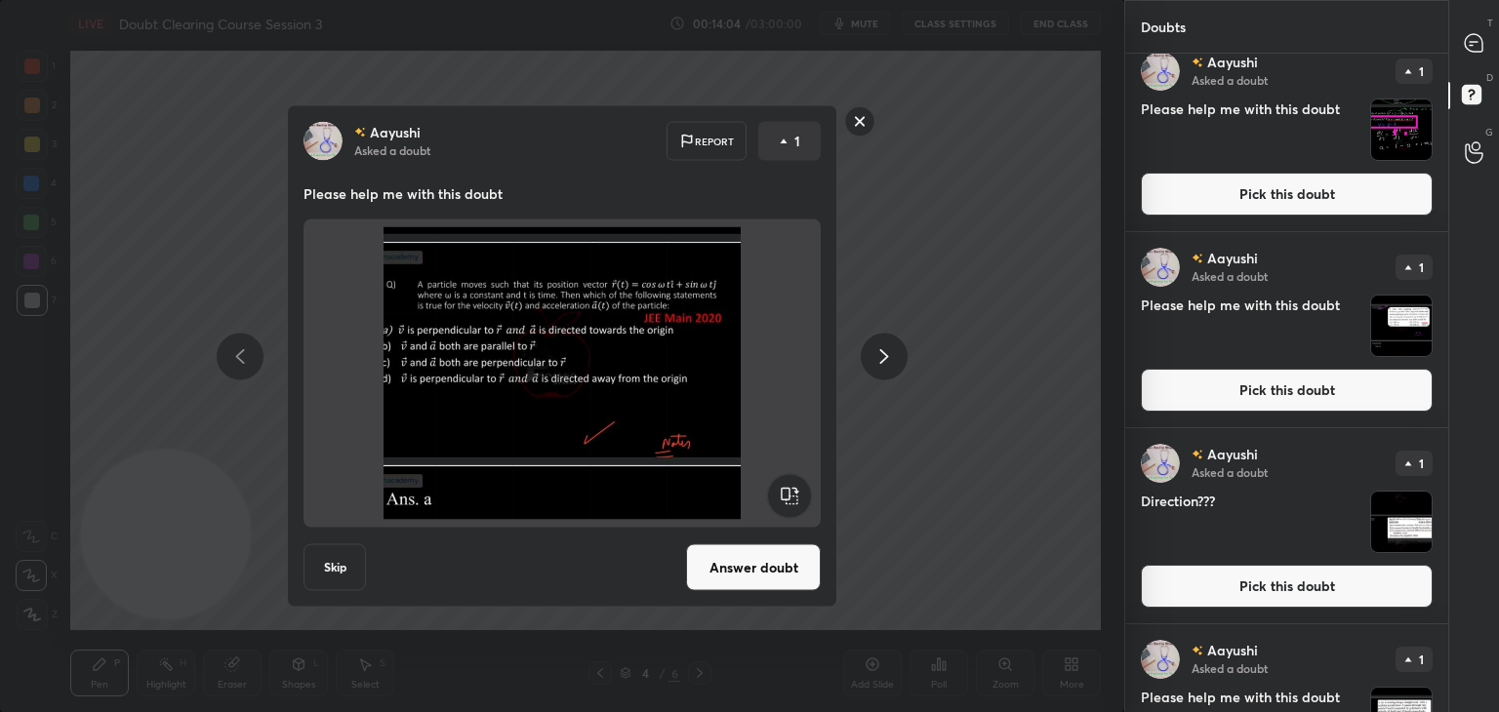
click at [1413, 323] on img "grid" at bounding box center [1401, 326] width 61 height 61
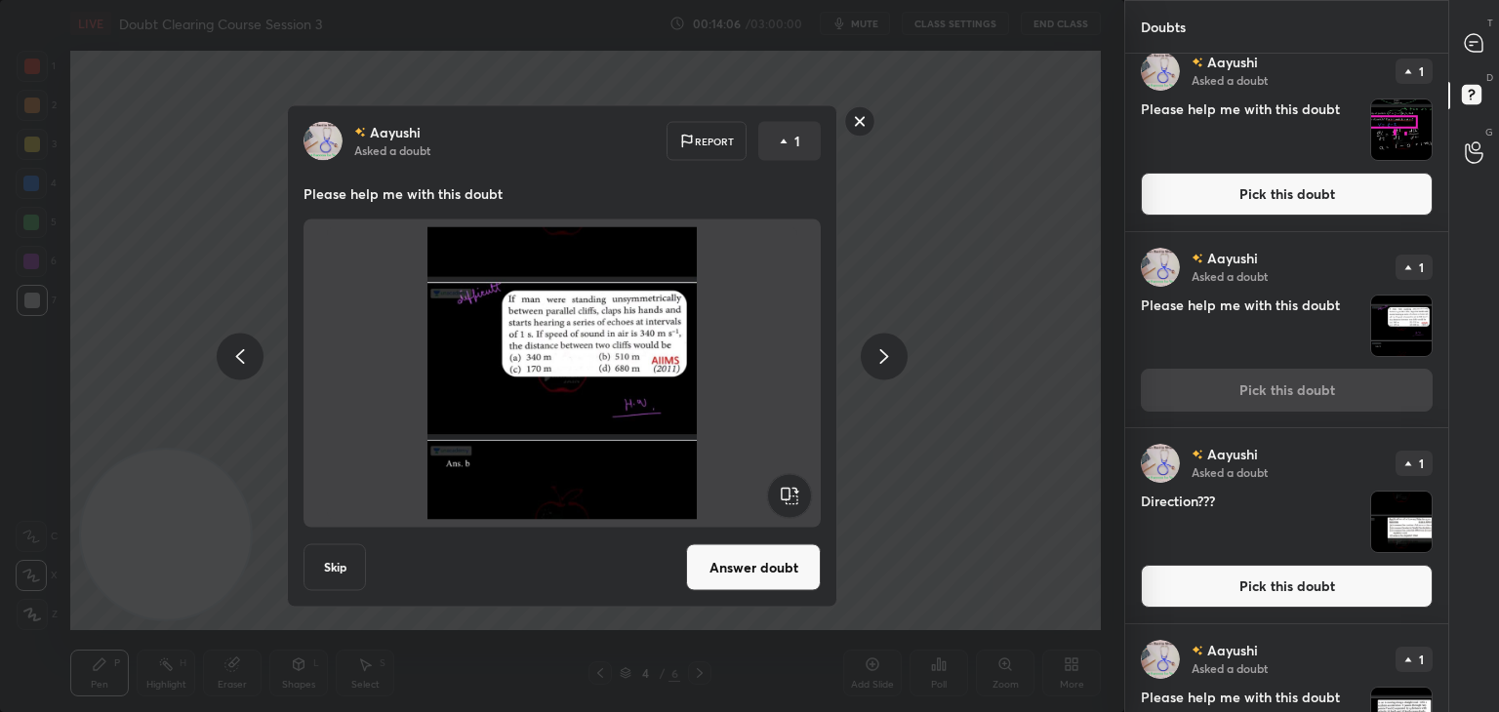
click at [1396, 528] on img "grid" at bounding box center [1401, 522] width 61 height 61
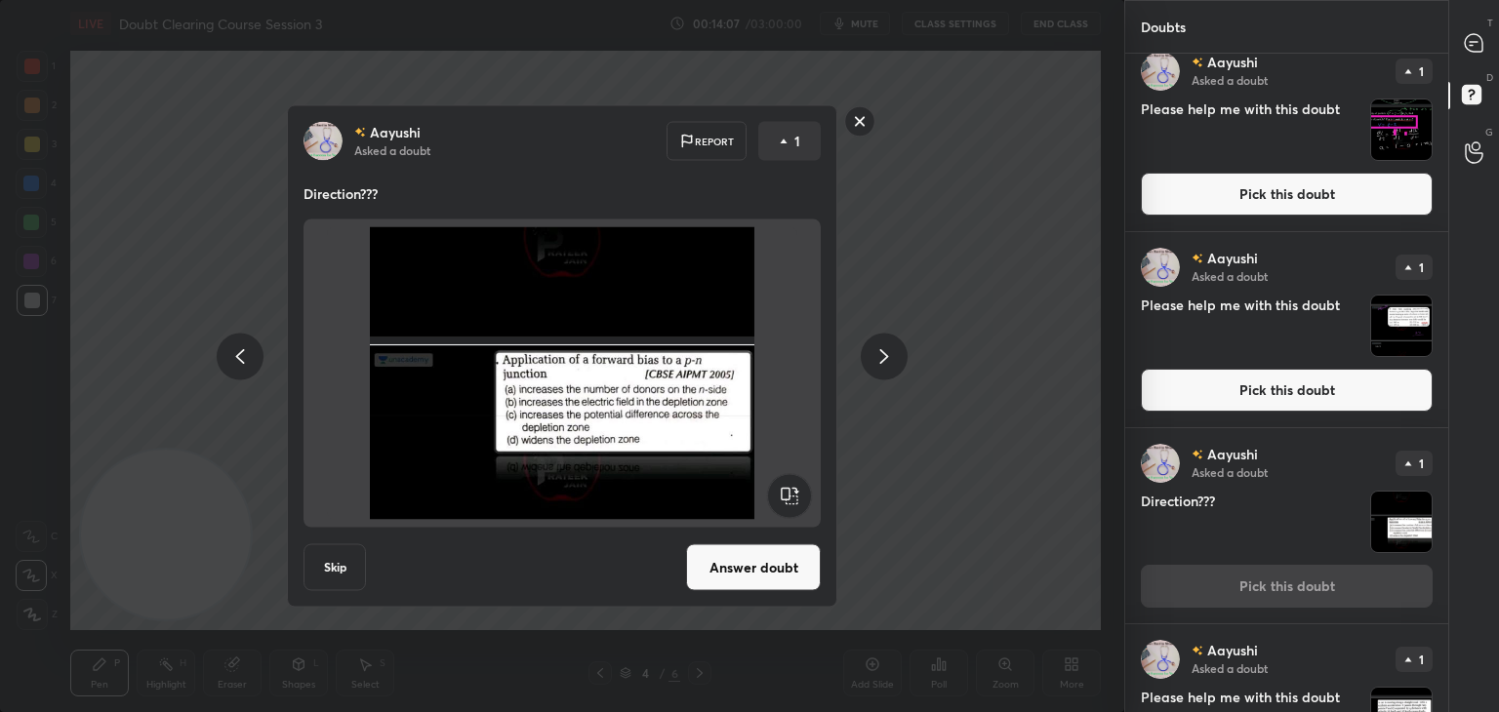
click at [773, 556] on button "Answer doubt" at bounding box center [753, 568] width 135 height 47
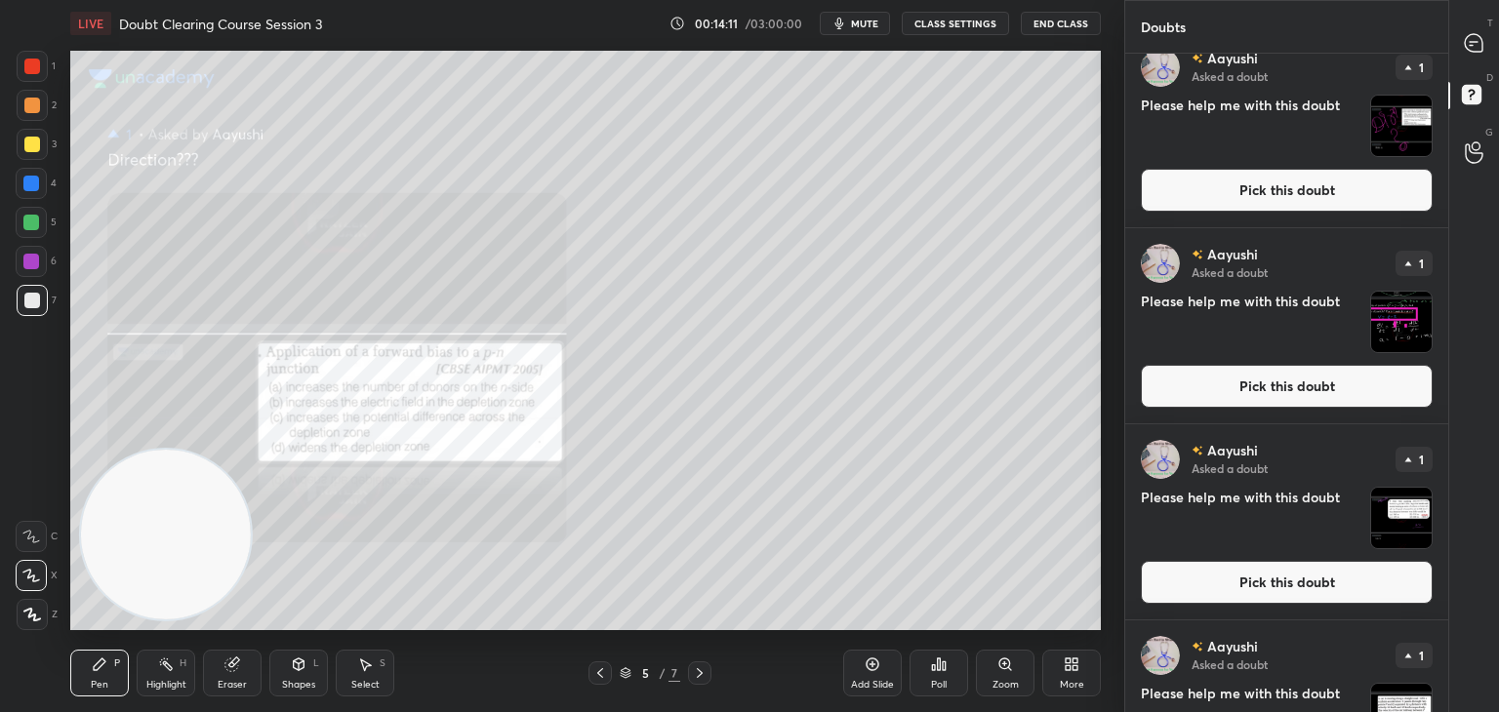
scroll to position [269, 0]
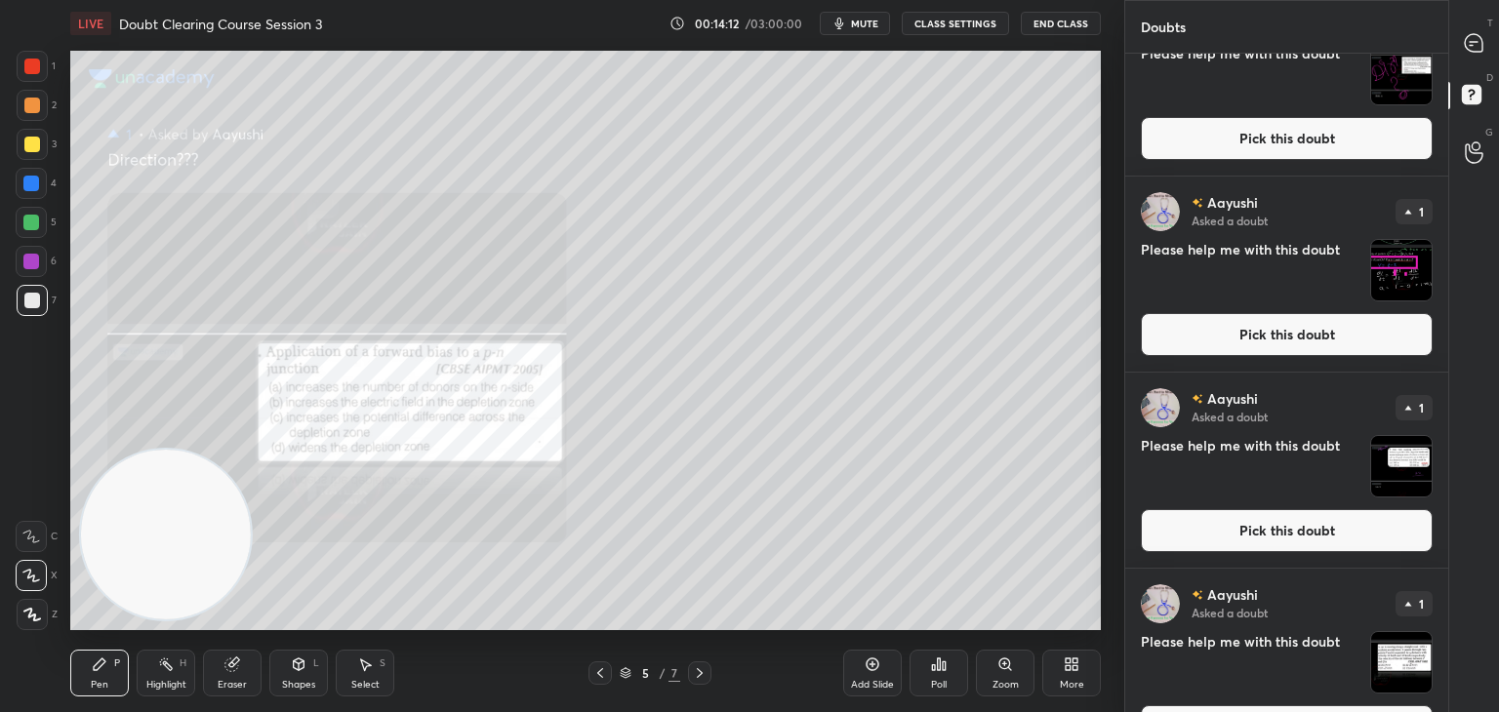
click at [1404, 462] on img "grid" at bounding box center [1401, 466] width 61 height 61
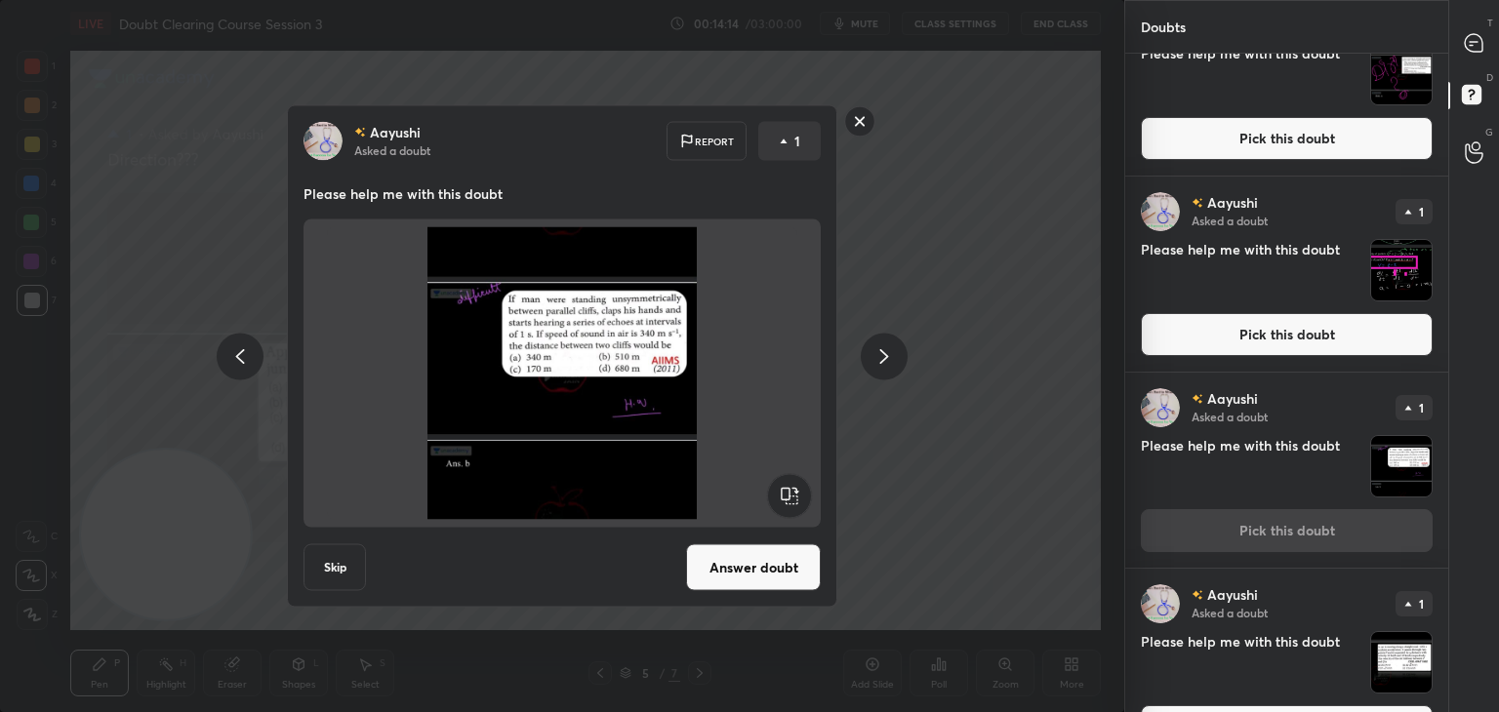
click at [872, 124] on rect at bounding box center [860, 121] width 30 height 30
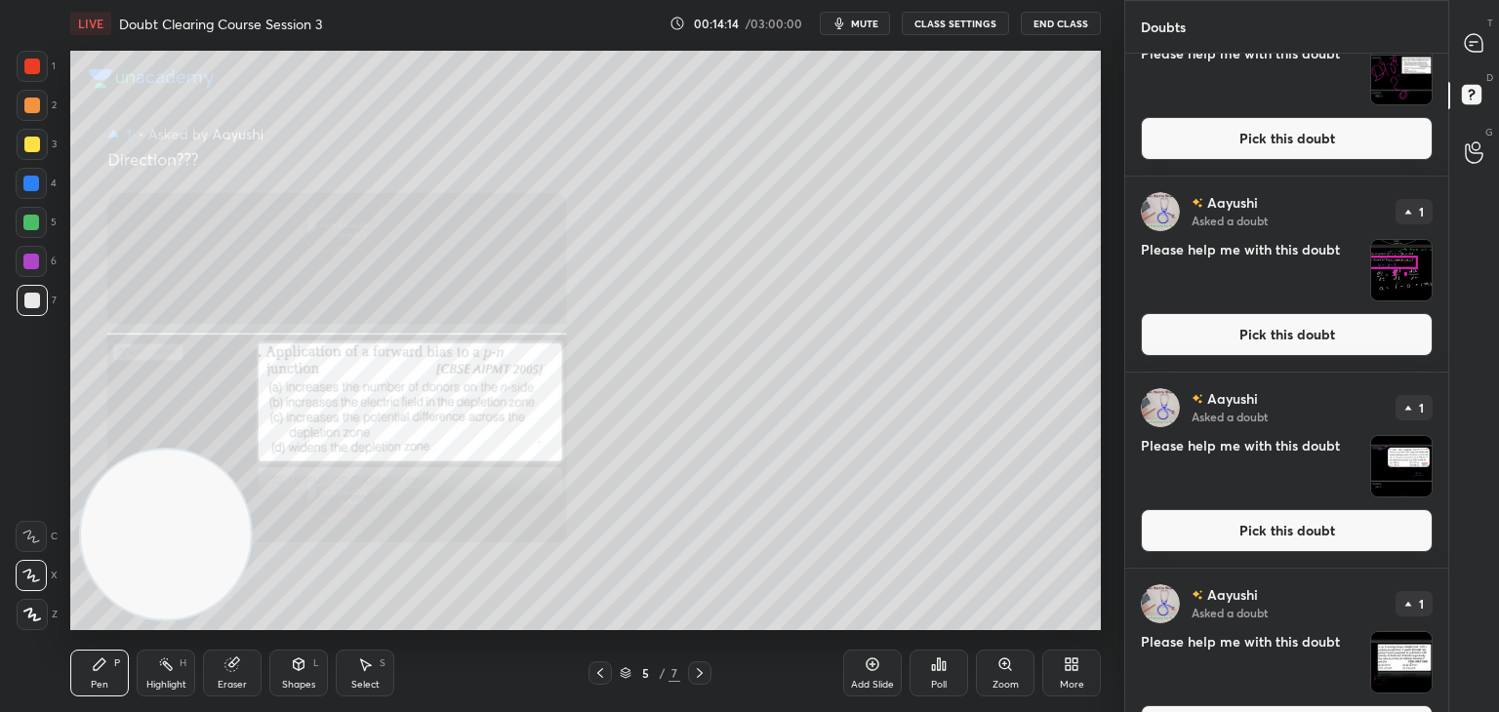
scroll to position [0, 0]
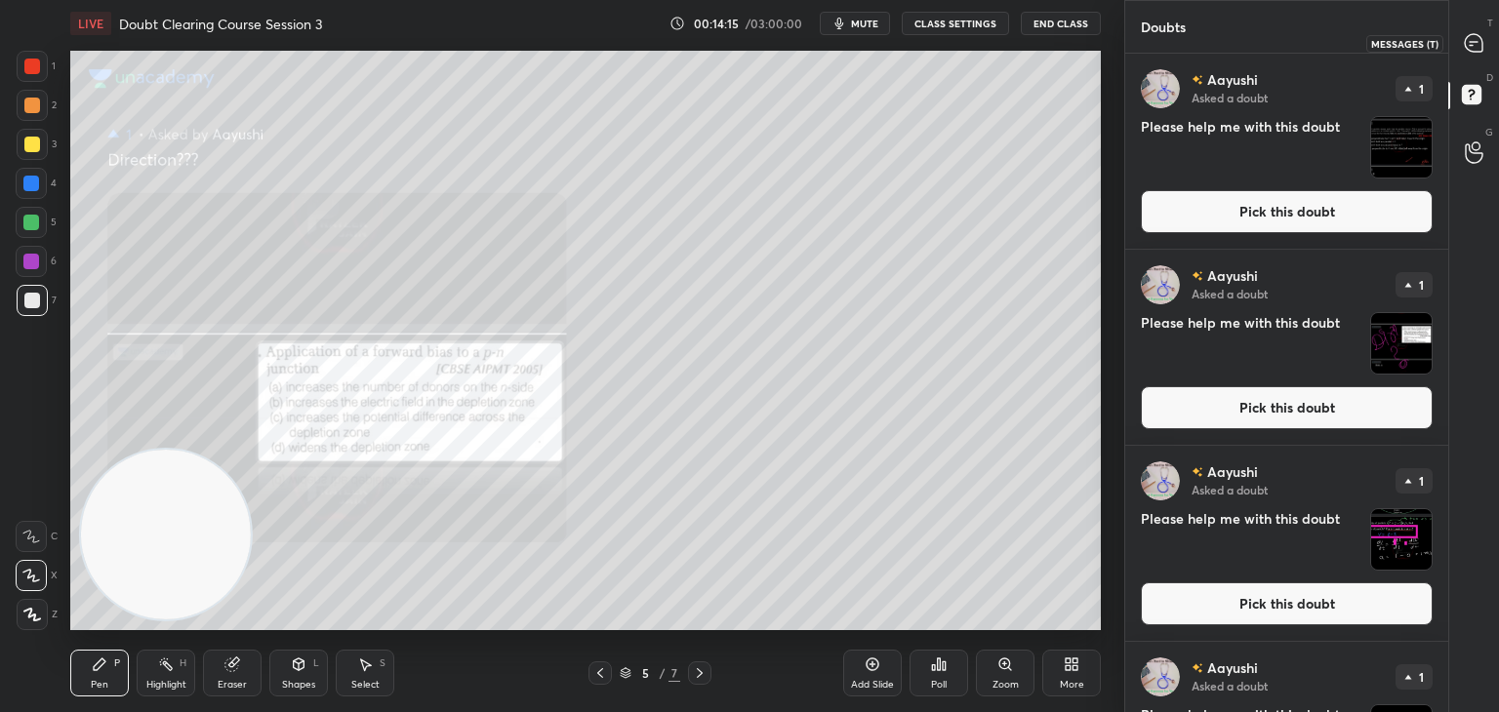
click at [1480, 33] on icon at bounding box center [1474, 43] width 20 height 20
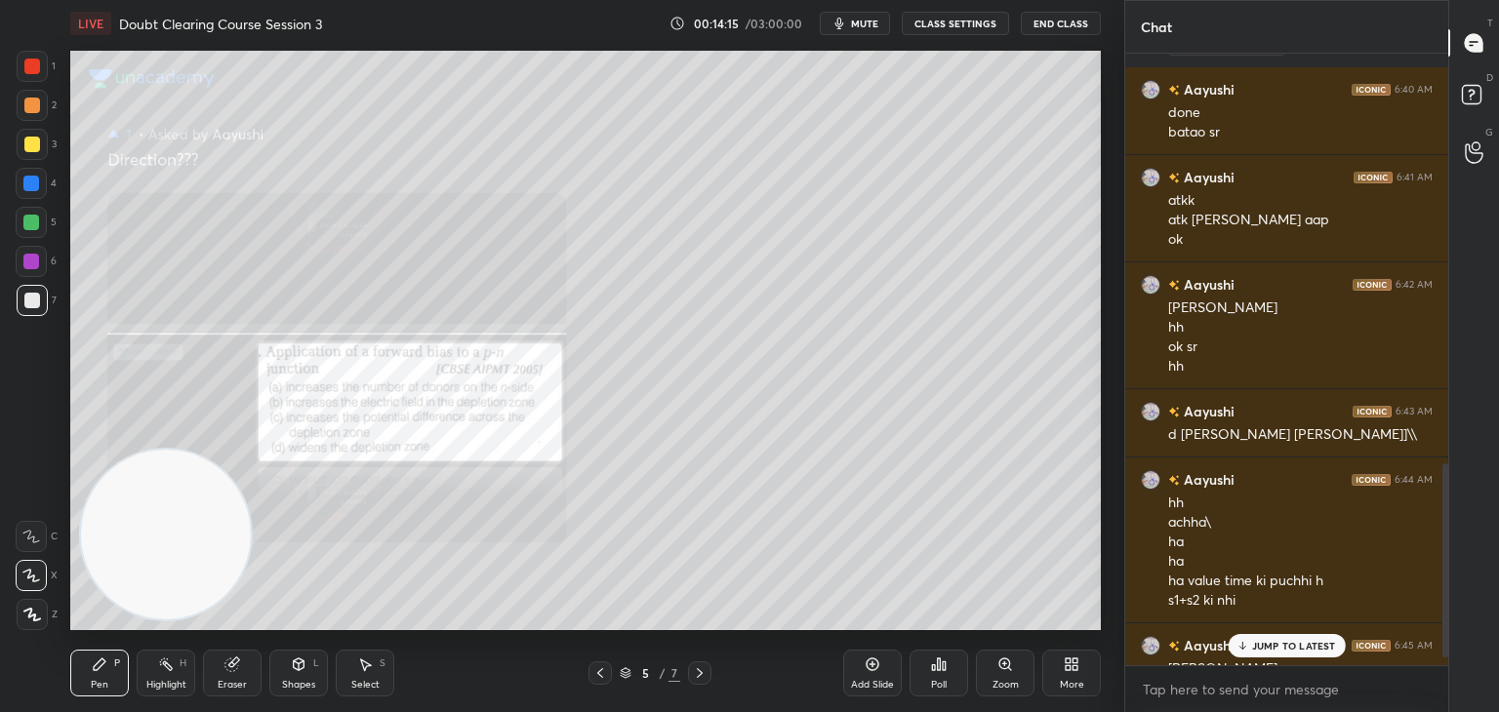
scroll to position [1318, 0]
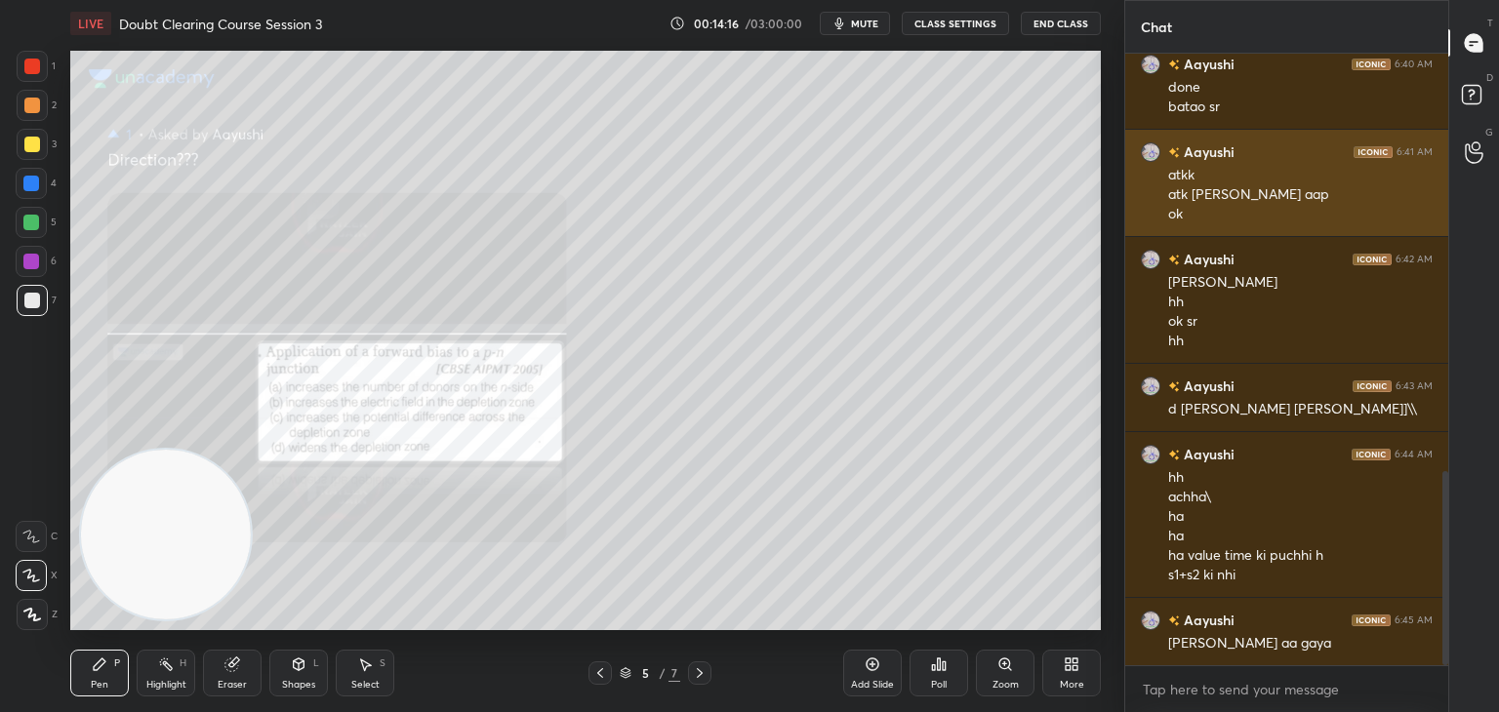
click at [1316, 194] on div "atk [PERSON_NAME] aap" at bounding box center [1300, 195] width 264 height 20
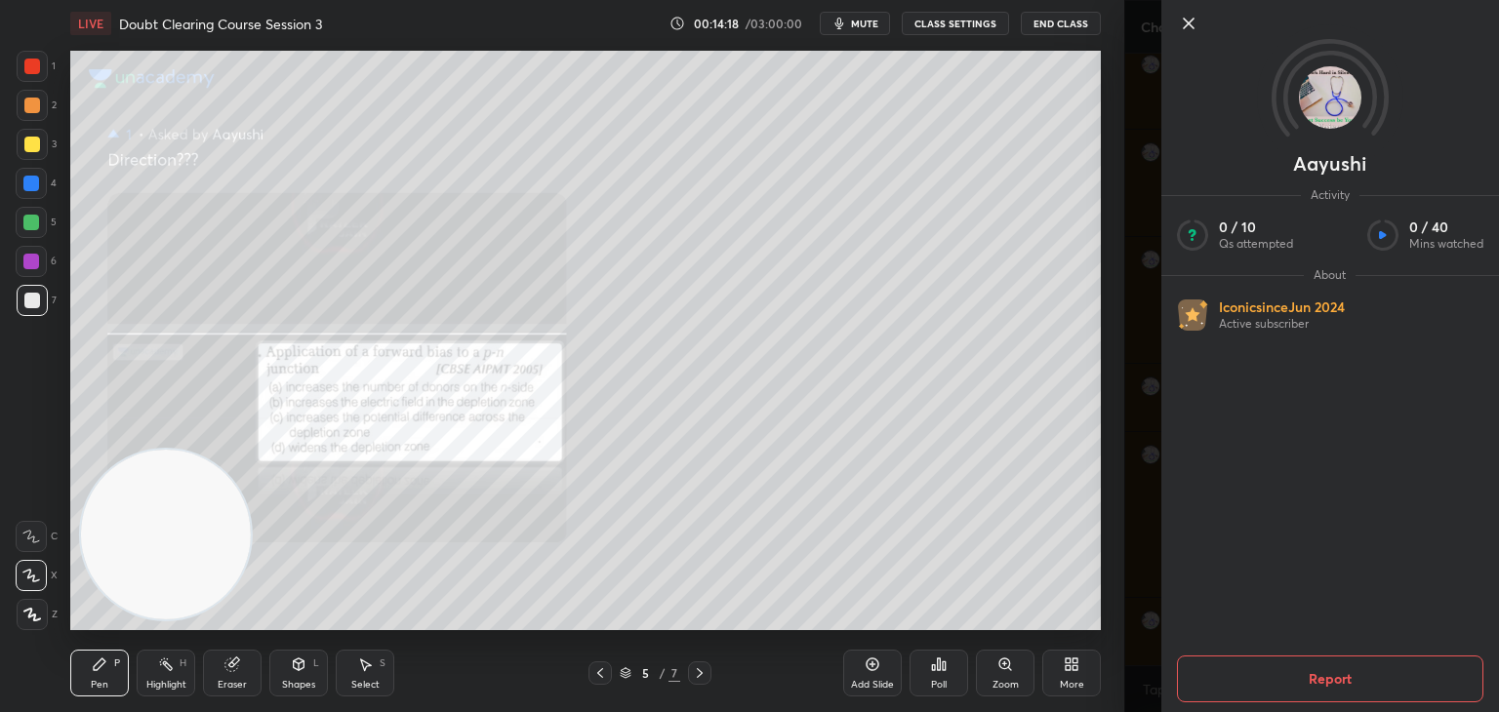
click at [1192, 20] on icon at bounding box center [1189, 24] width 10 height 10
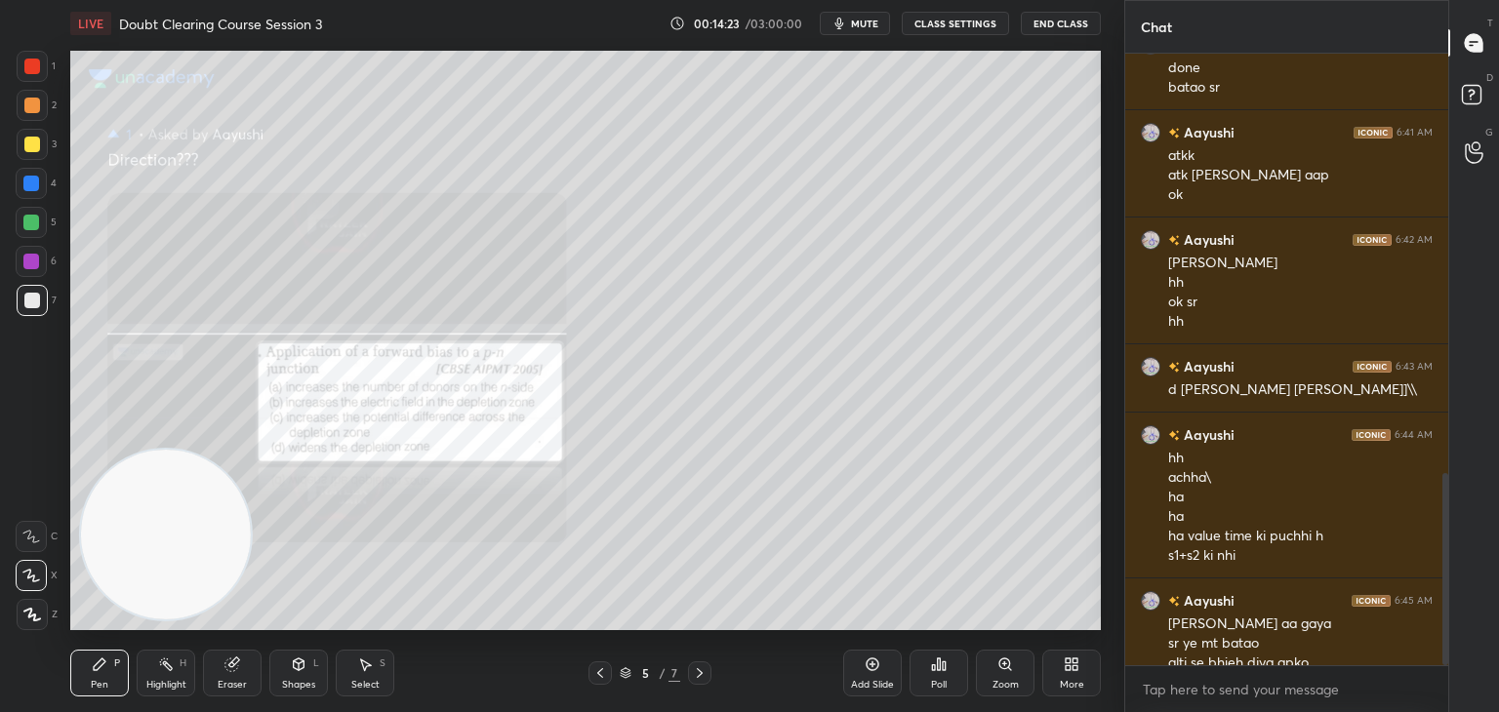
scroll to position [1357, 0]
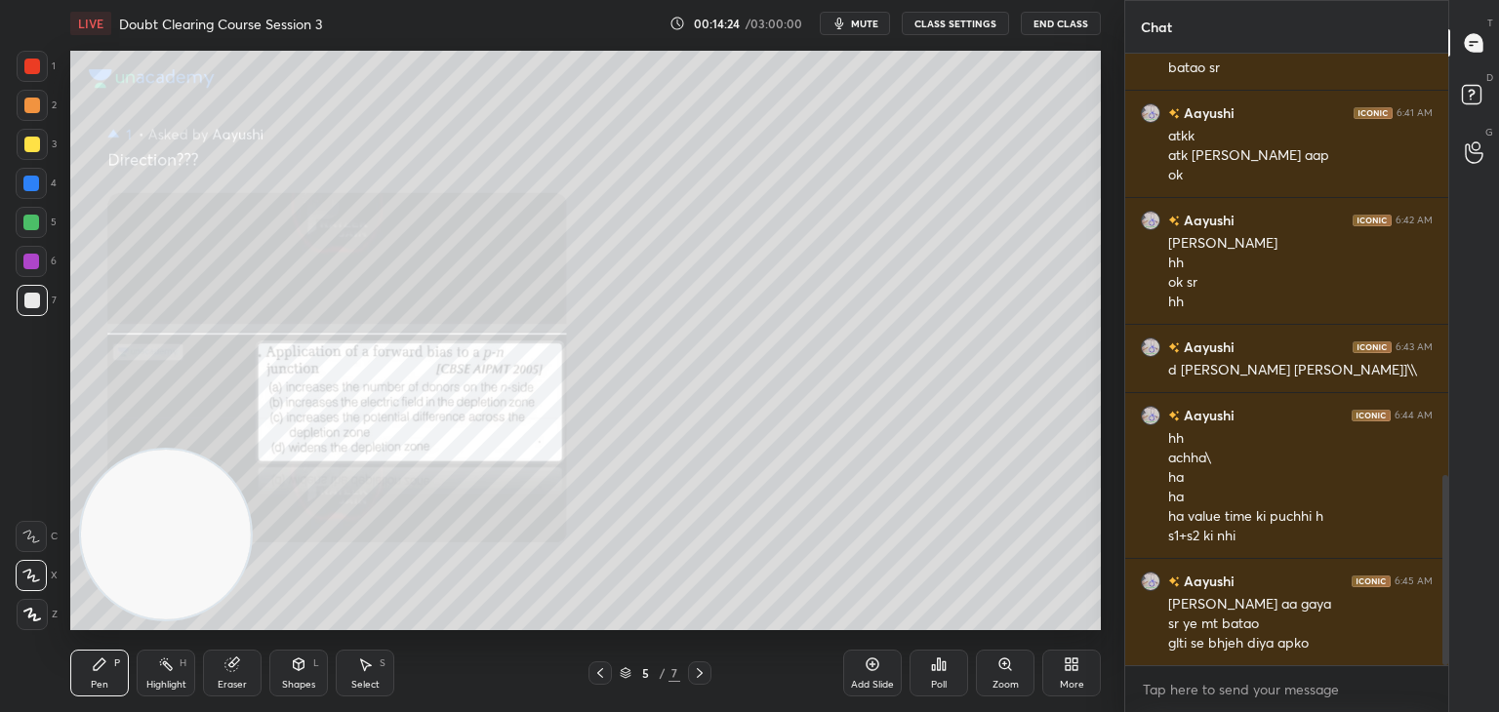
click at [874, 19] on span "mute" at bounding box center [864, 24] width 27 height 14
click at [1491, 102] on icon at bounding box center [1474, 97] width 35 height 35
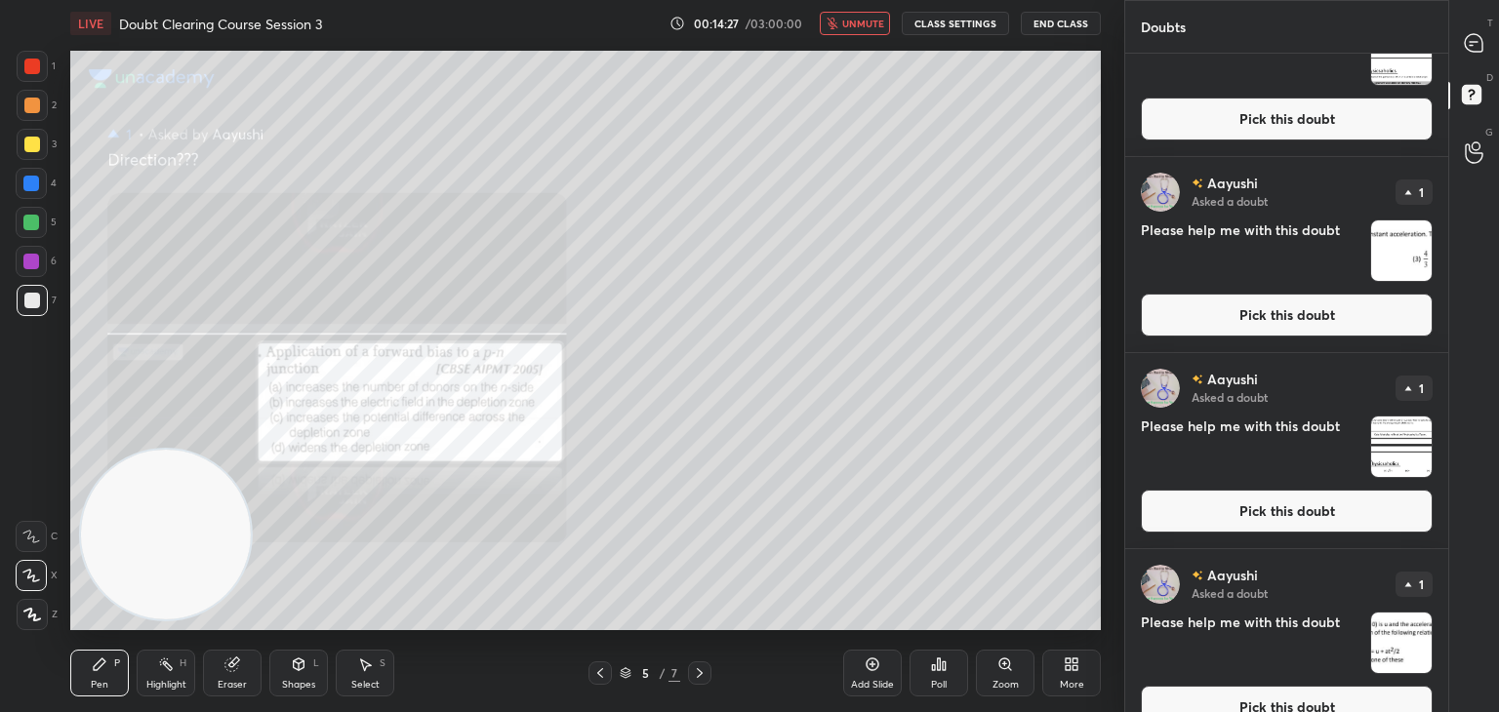
scroll to position [1889, 0]
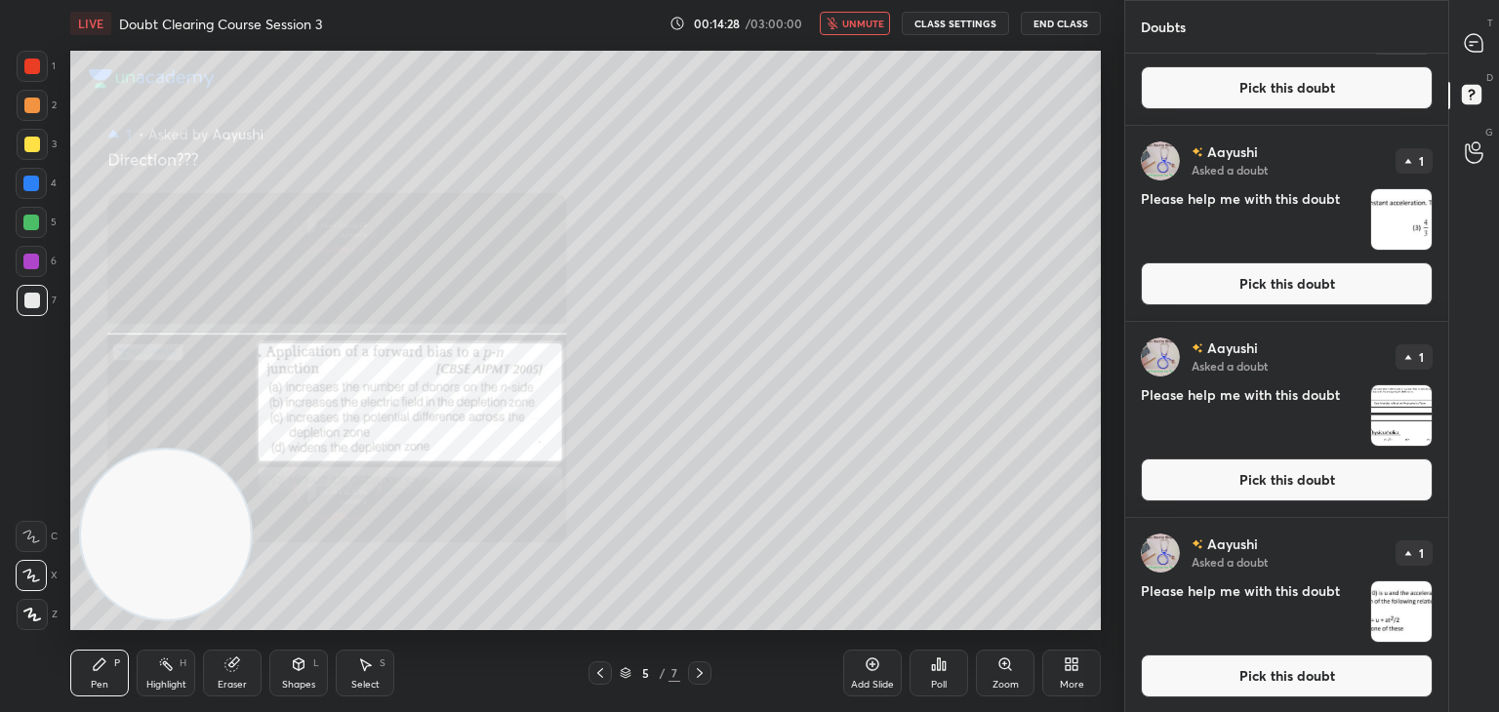
click at [1386, 598] on img "grid" at bounding box center [1401, 612] width 61 height 61
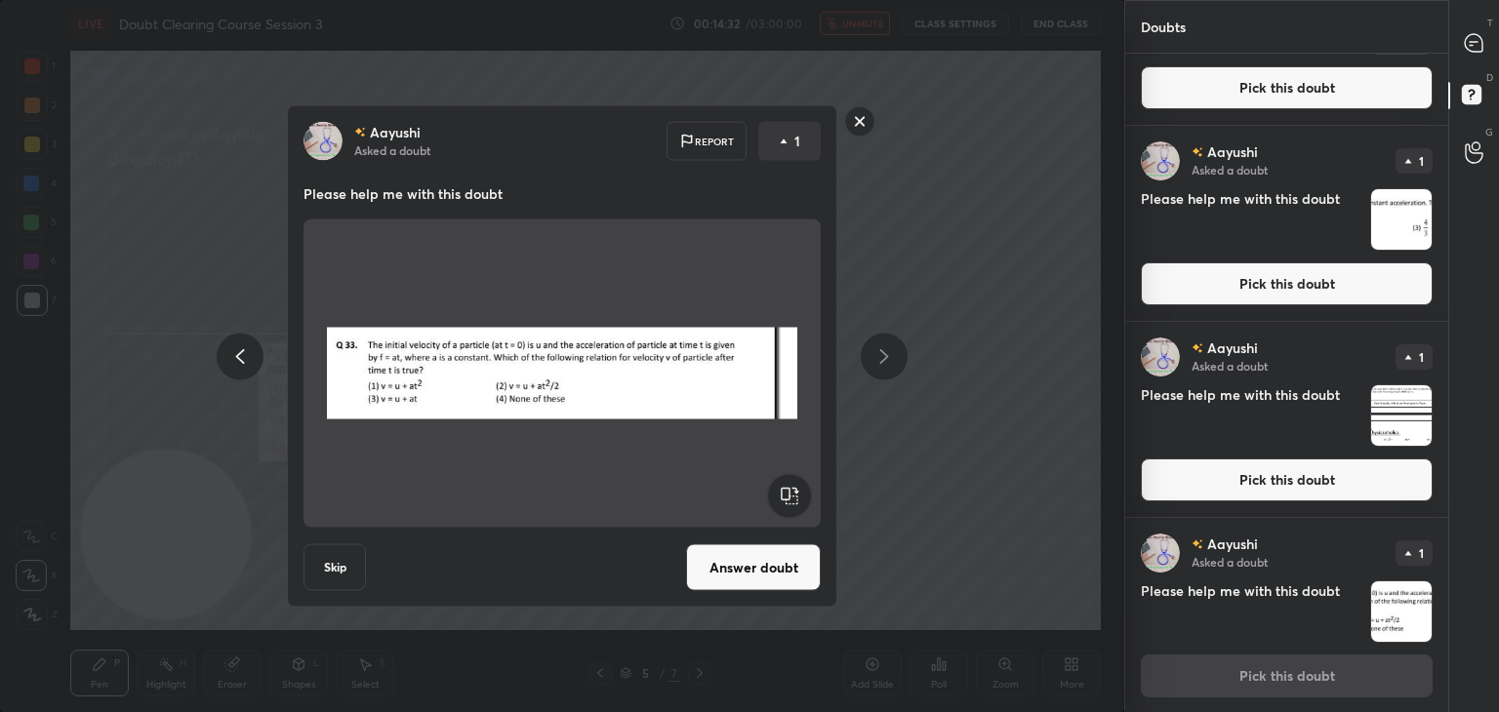
click at [738, 577] on button "Answer doubt" at bounding box center [753, 568] width 135 height 47
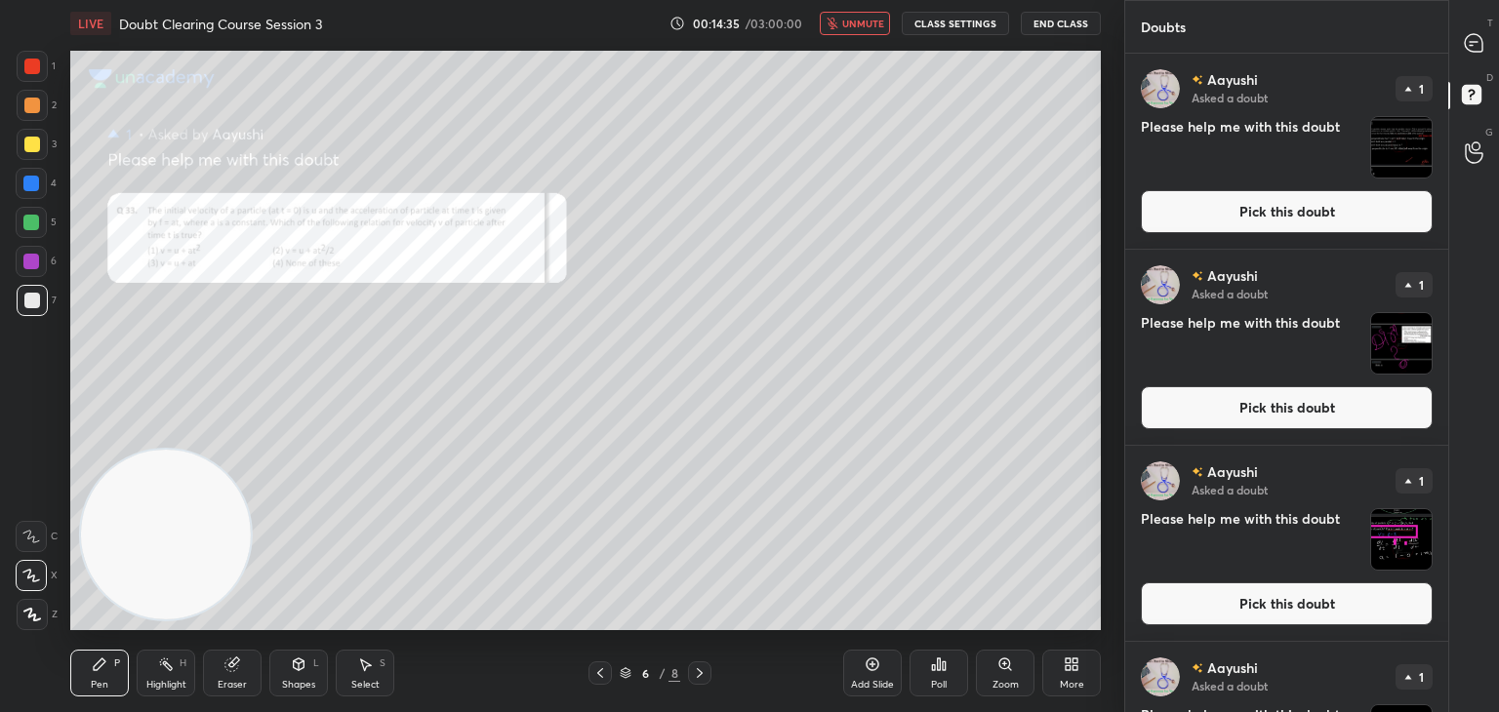
click at [862, 21] on span "unmute" at bounding box center [863, 24] width 42 height 14
click at [1472, 53] on icon at bounding box center [1474, 43] width 20 height 20
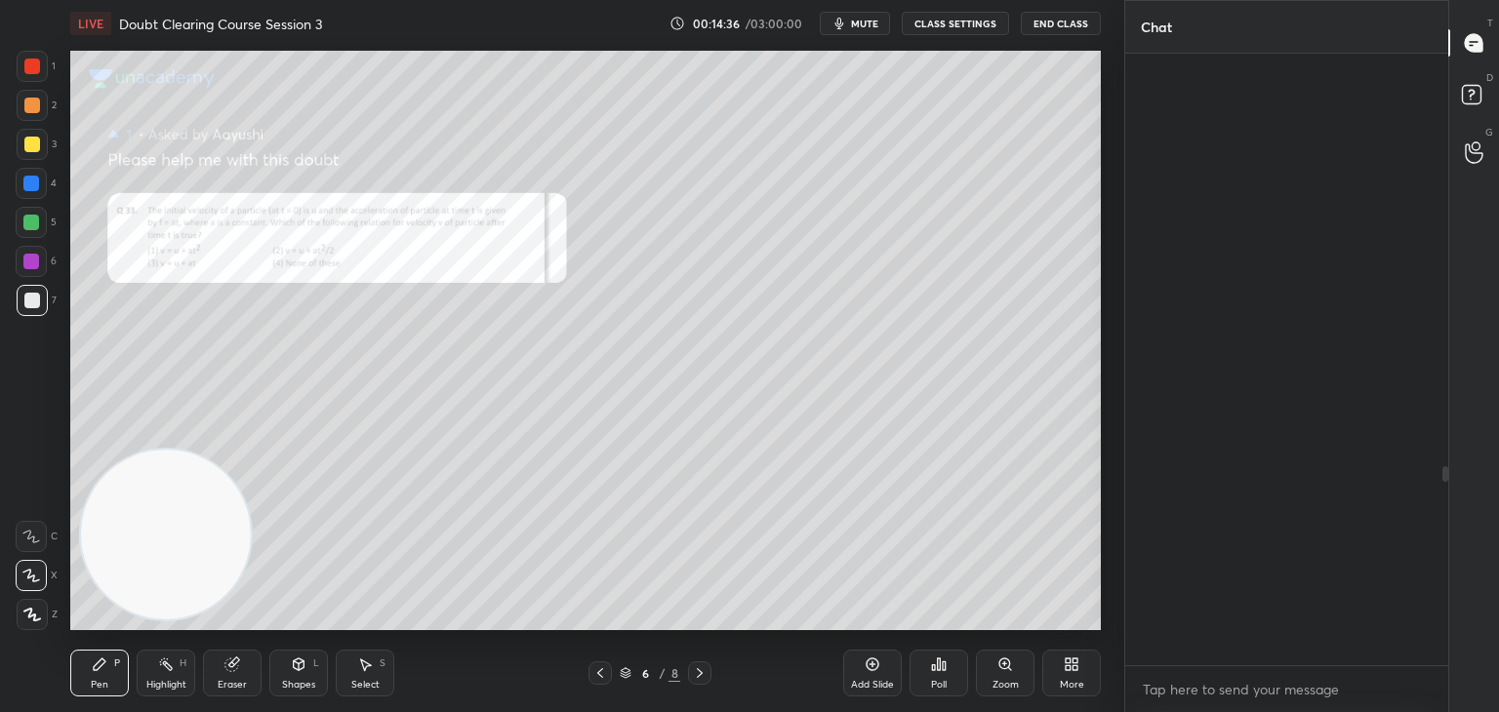
scroll to position [606, 317]
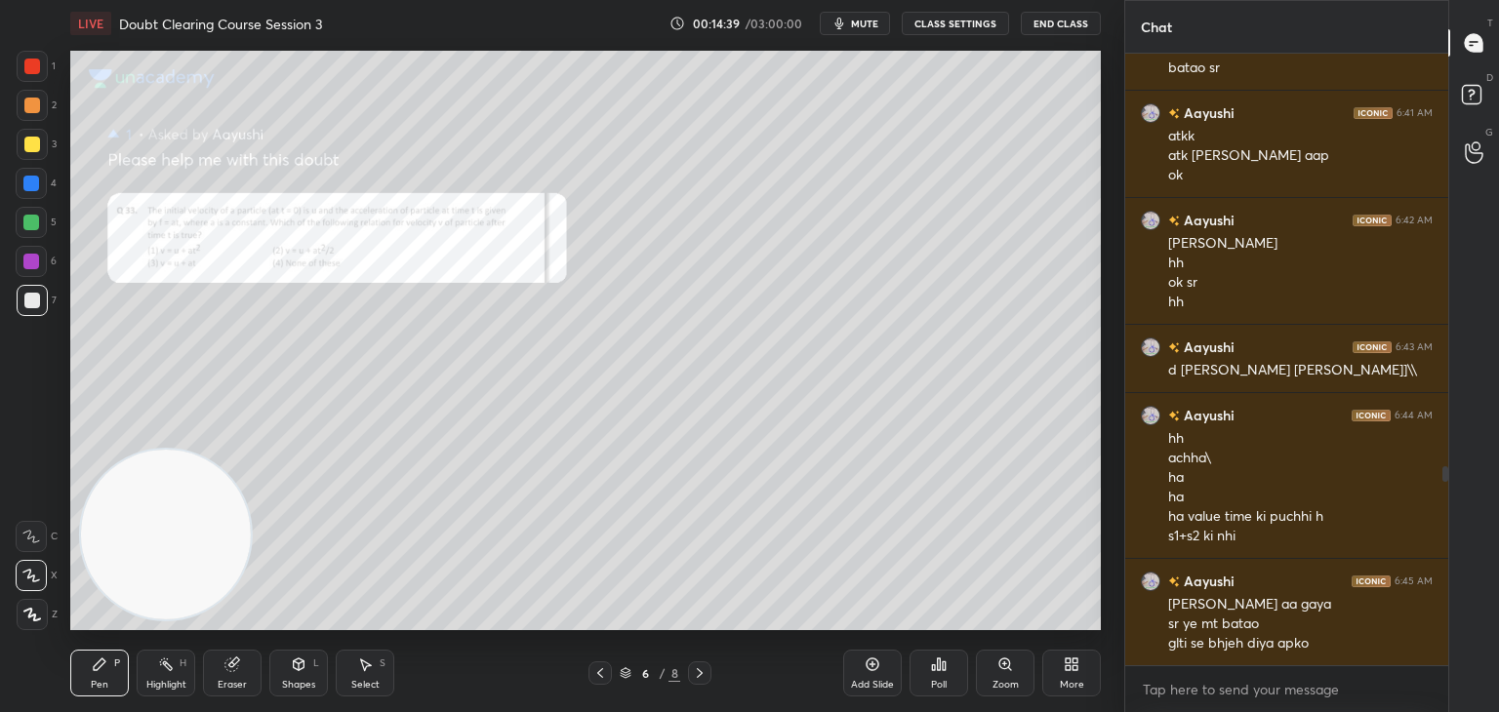
click at [1004, 661] on icon at bounding box center [1004, 664] width 11 height 11
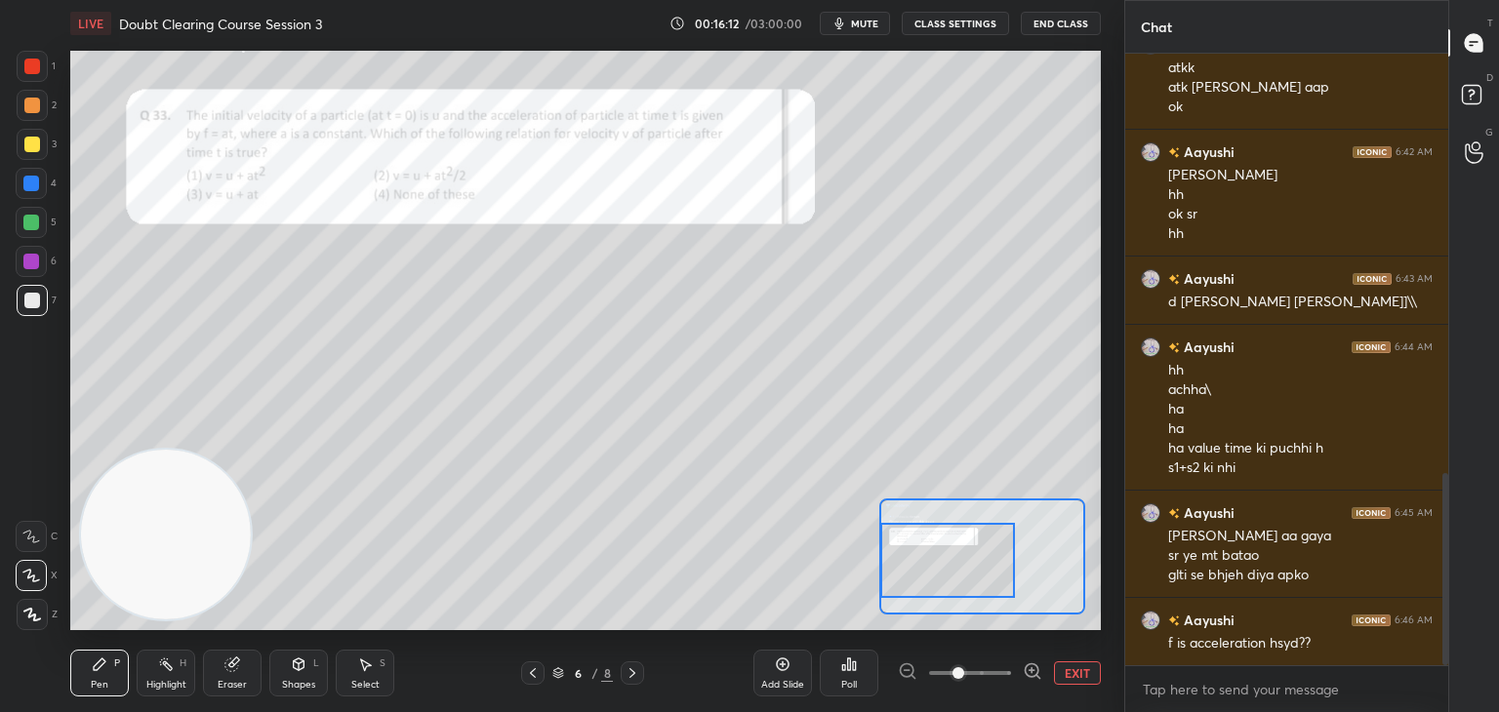
scroll to position [1409, 0]
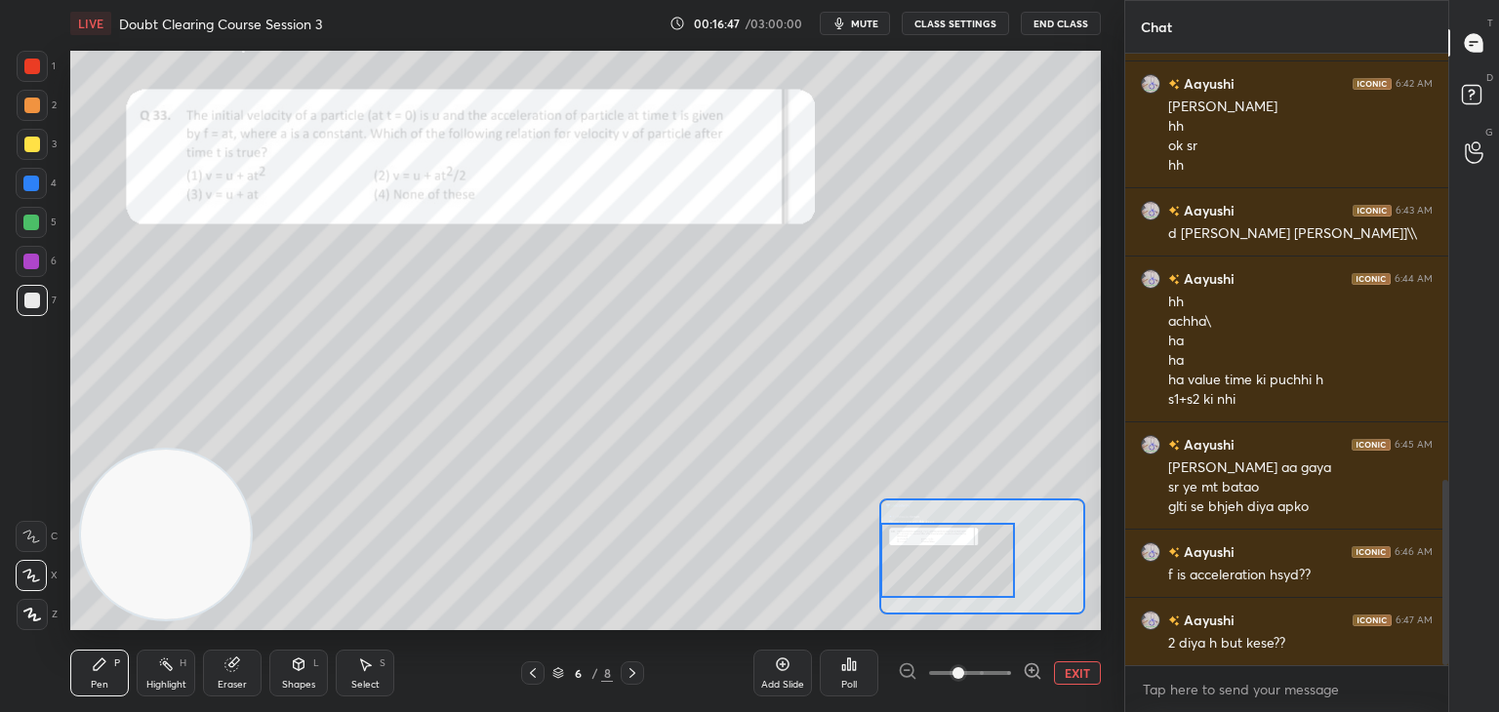
click at [26, 540] on icon at bounding box center [31, 537] width 18 height 14
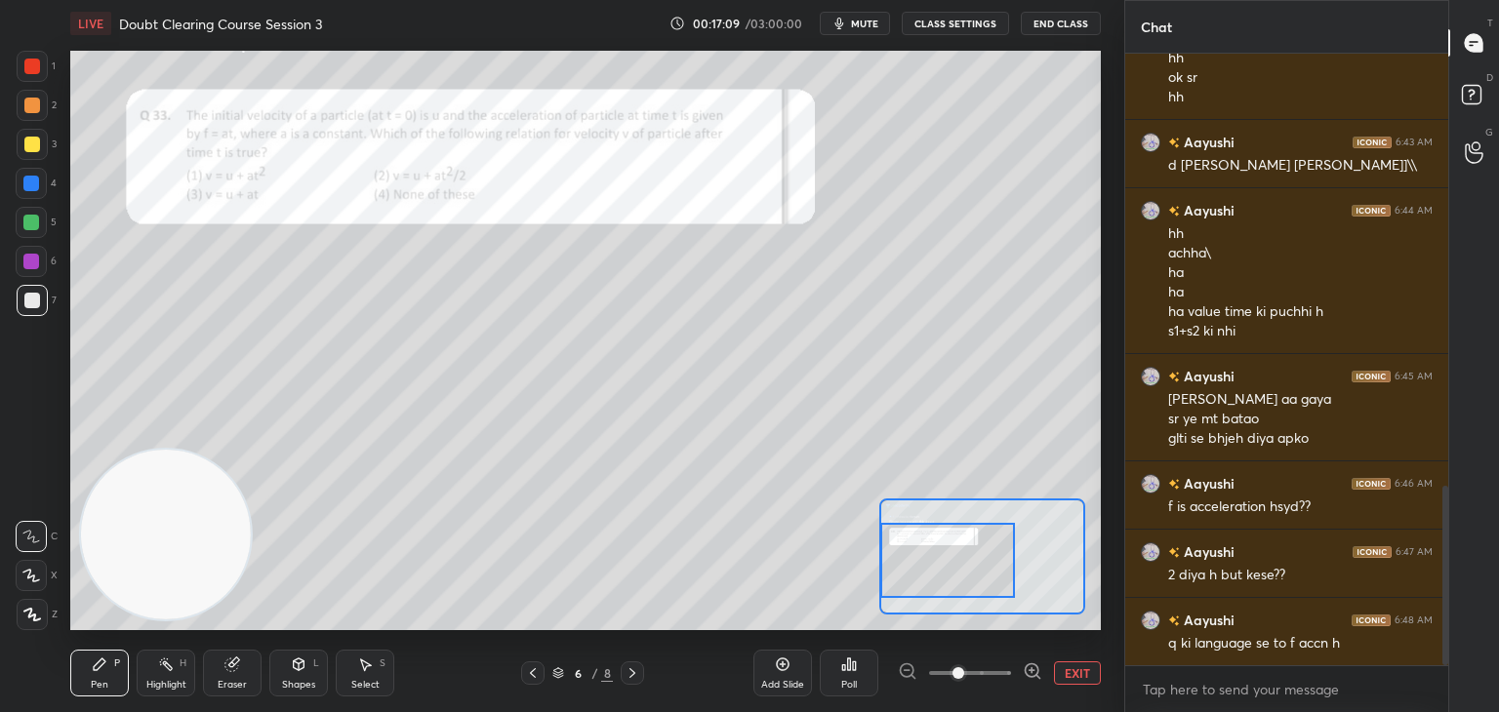
click at [40, 67] on div at bounding box center [32, 66] width 31 height 31
click at [232, 680] on div "Eraser" at bounding box center [232, 685] width 29 height 10
click at [86, 688] on div "Pen P" at bounding box center [99, 673] width 59 height 47
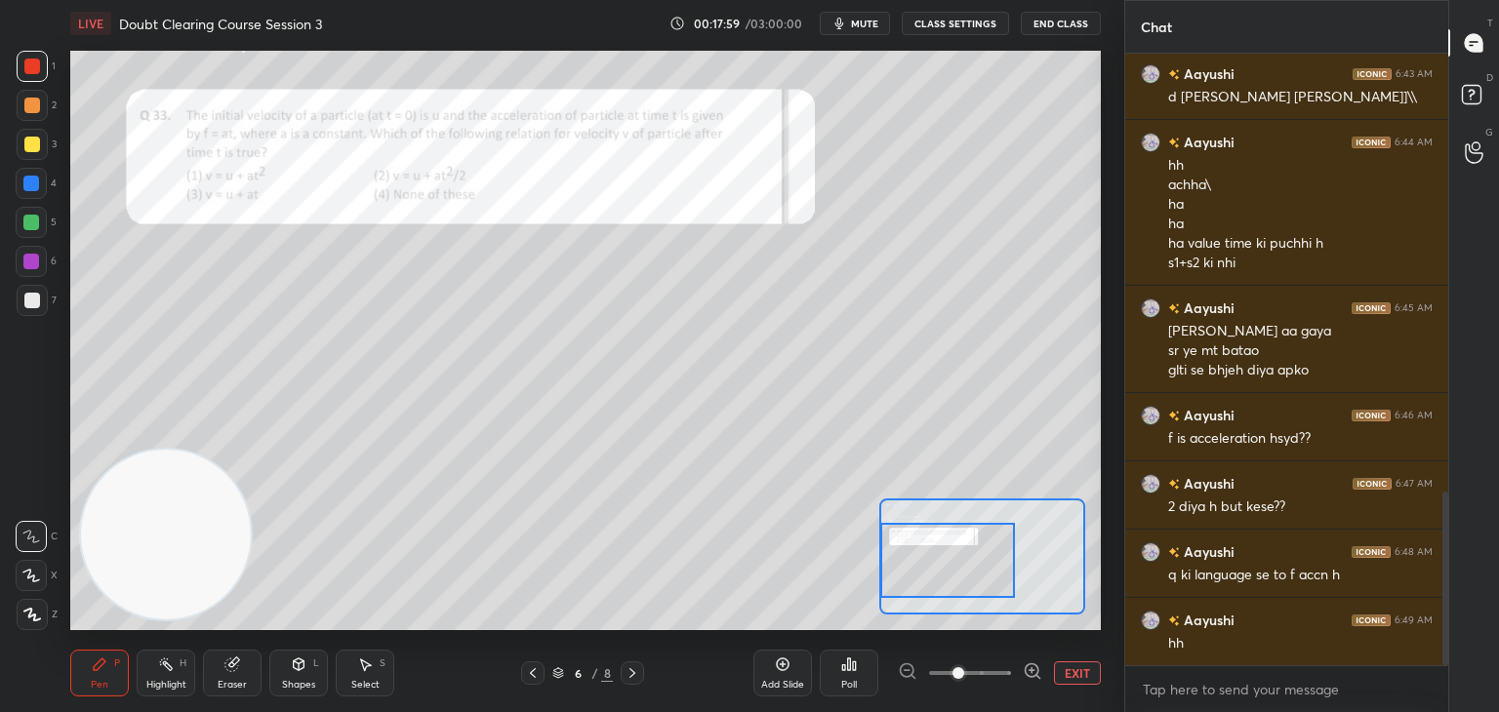
click at [884, 20] on button "mute" at bounding box center [855, 23] width 70 height 23
click at [1458, 99] on icon at bounding box center [1474, 97] width 35 height 35
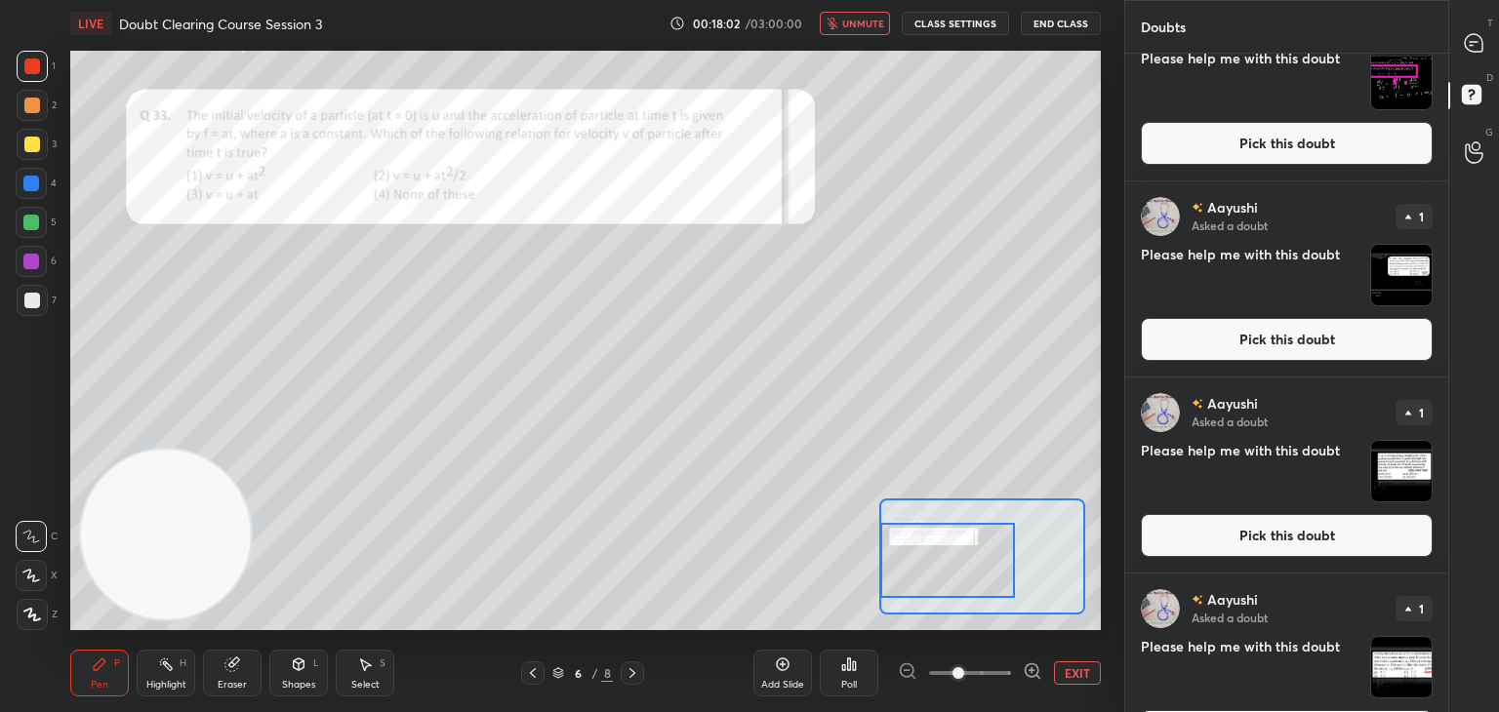
scroll to position [461, 0]
click at [1397, 275] on img "grid" at bounding box center [1401, 275] width 61 height 61
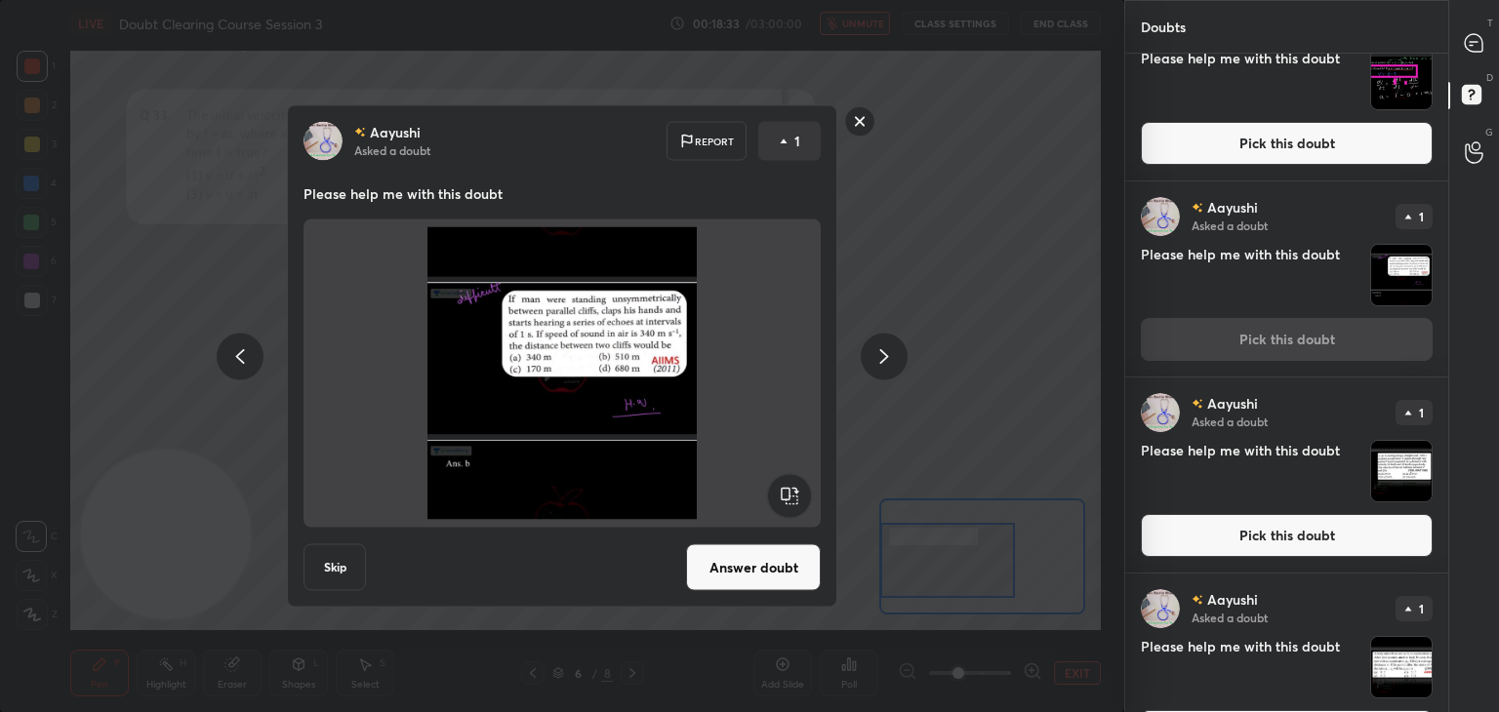
click at [625, 529] on div "[PERSON_NAME] Asked a doubt Report 1 Please help me with this doubt Skip Answer…" at bounding box center [562, 356] width 550 height 503
click at [734, 573] on button "Answer doubt" at bounding box center [753, 568] width 135 height 47
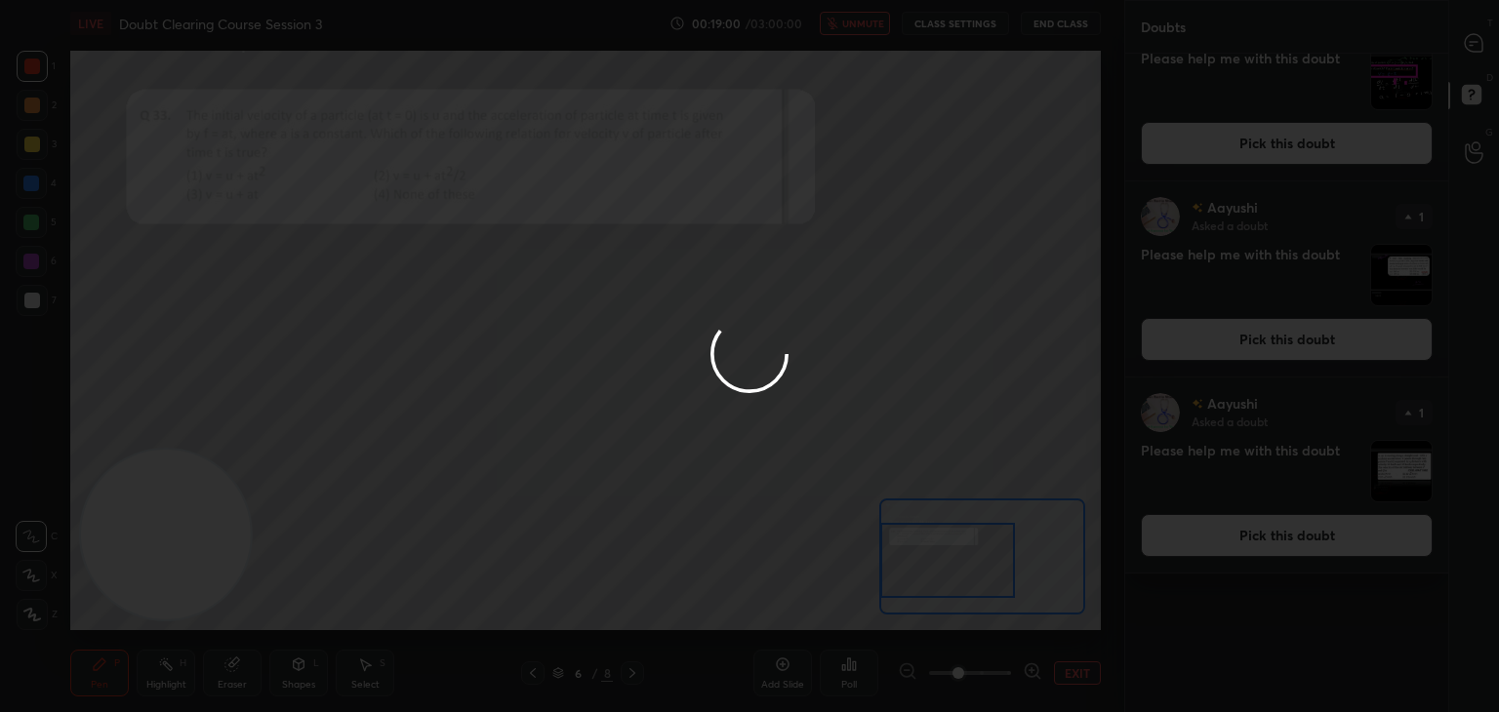
scroll to position [0, 0]
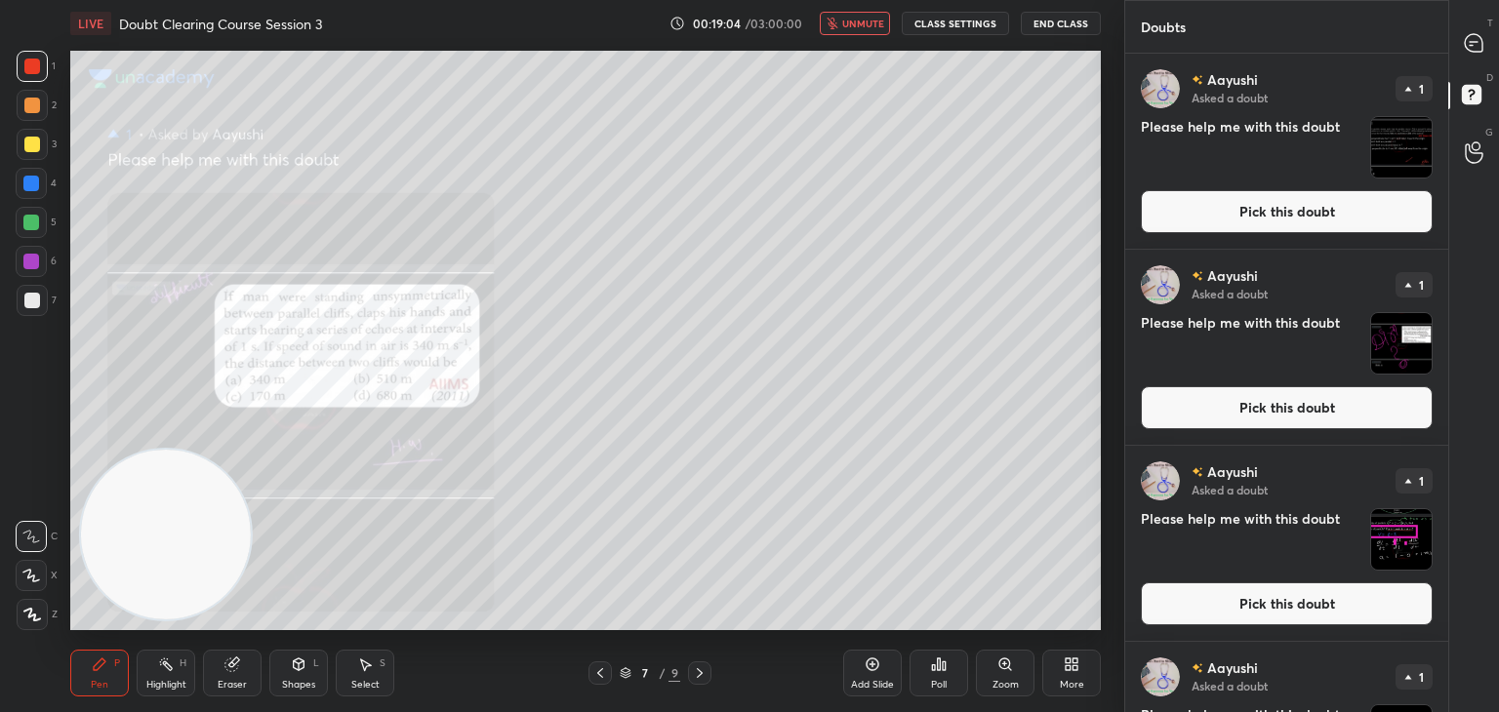
click at [877, 28] on span "unmute" at bounding box center [863, 24] width 42 height 14
click at [1483, 48] on icon at bounding box center [1474, 43] width 20 height 20
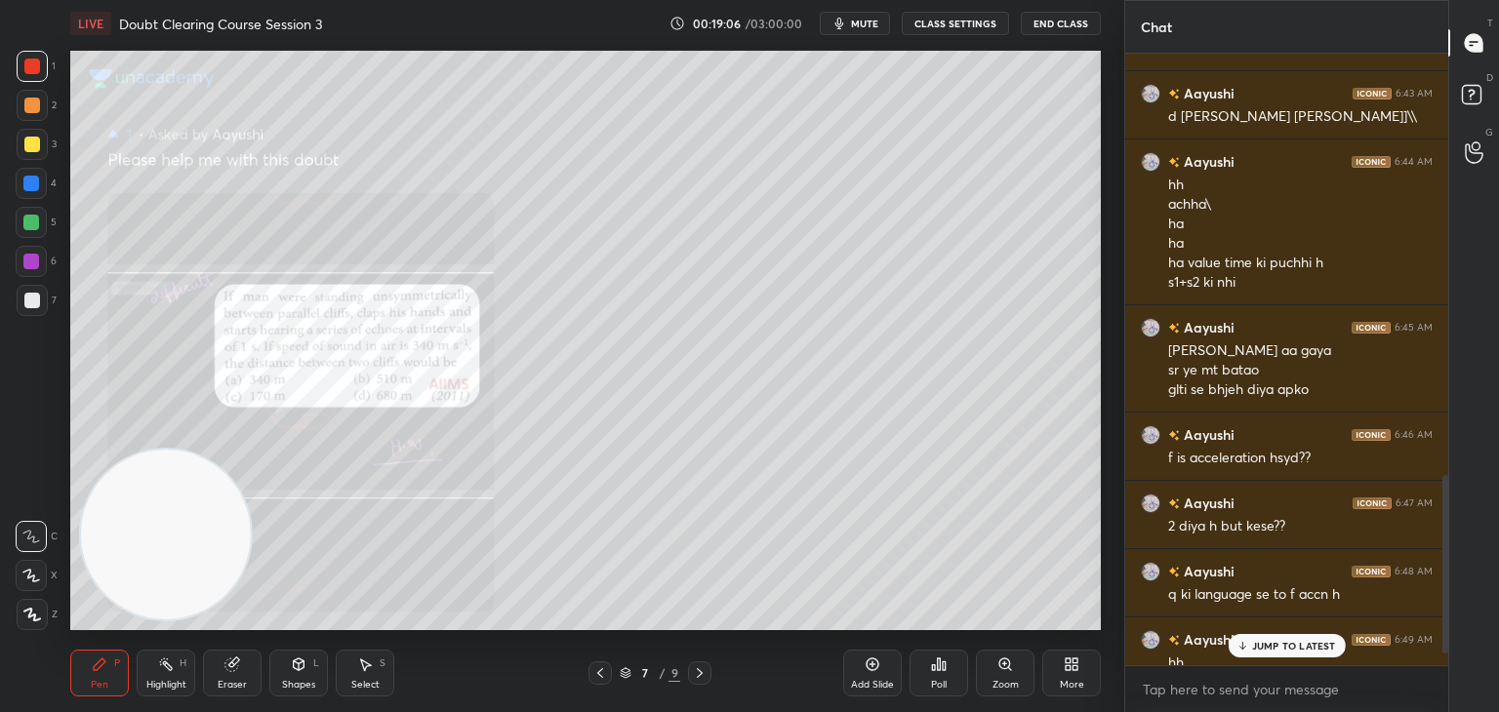
scroll to position [1481, 0]
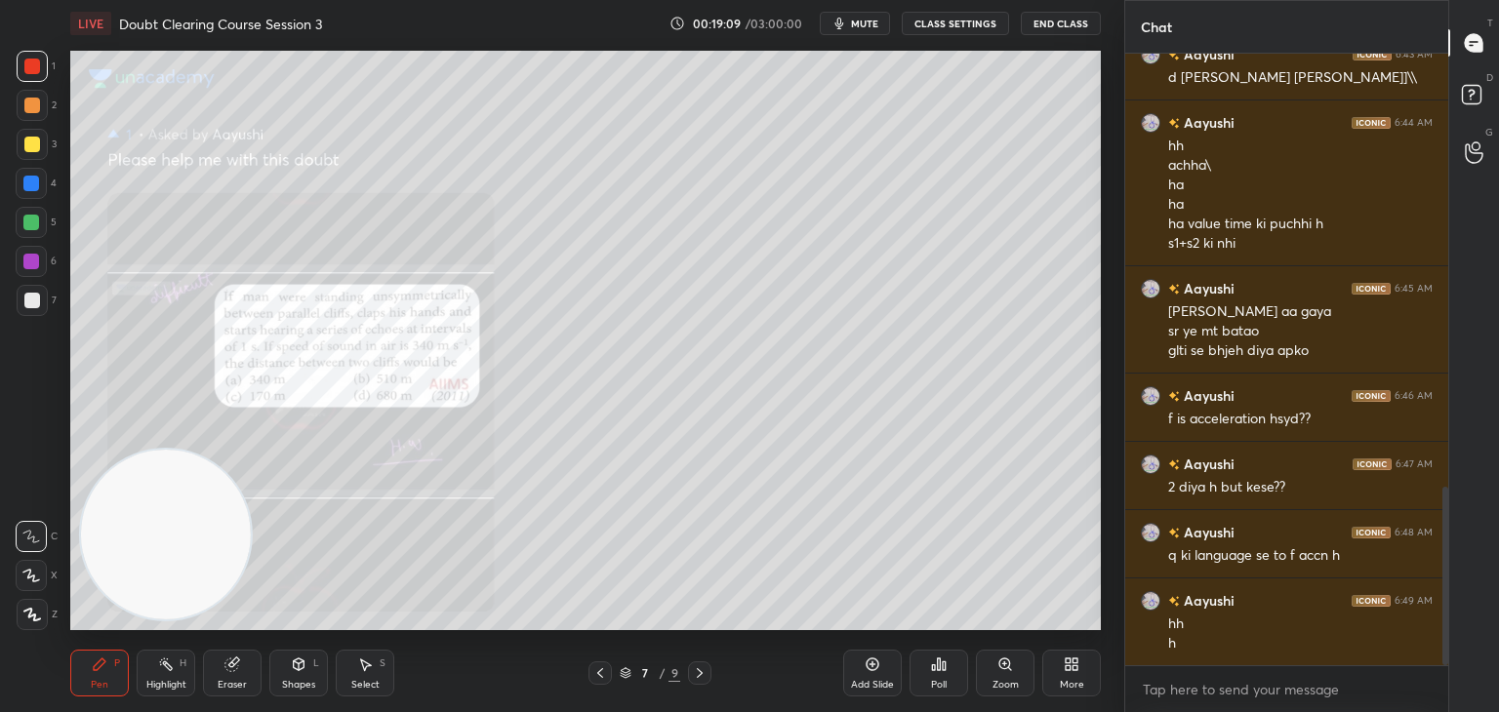
click at [46, 581] on div at bounding box center [31, 575] width 31 height 31
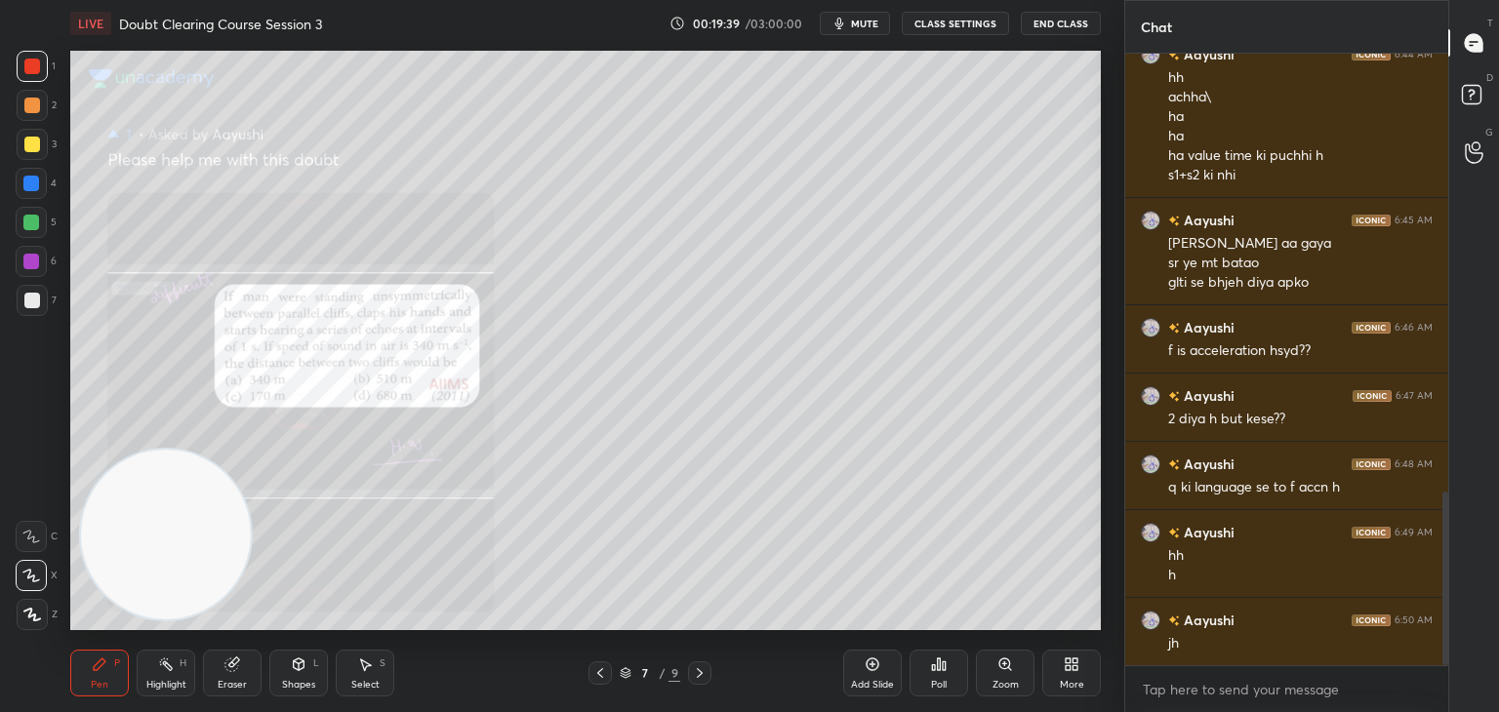
scroll to position [1569, 0]
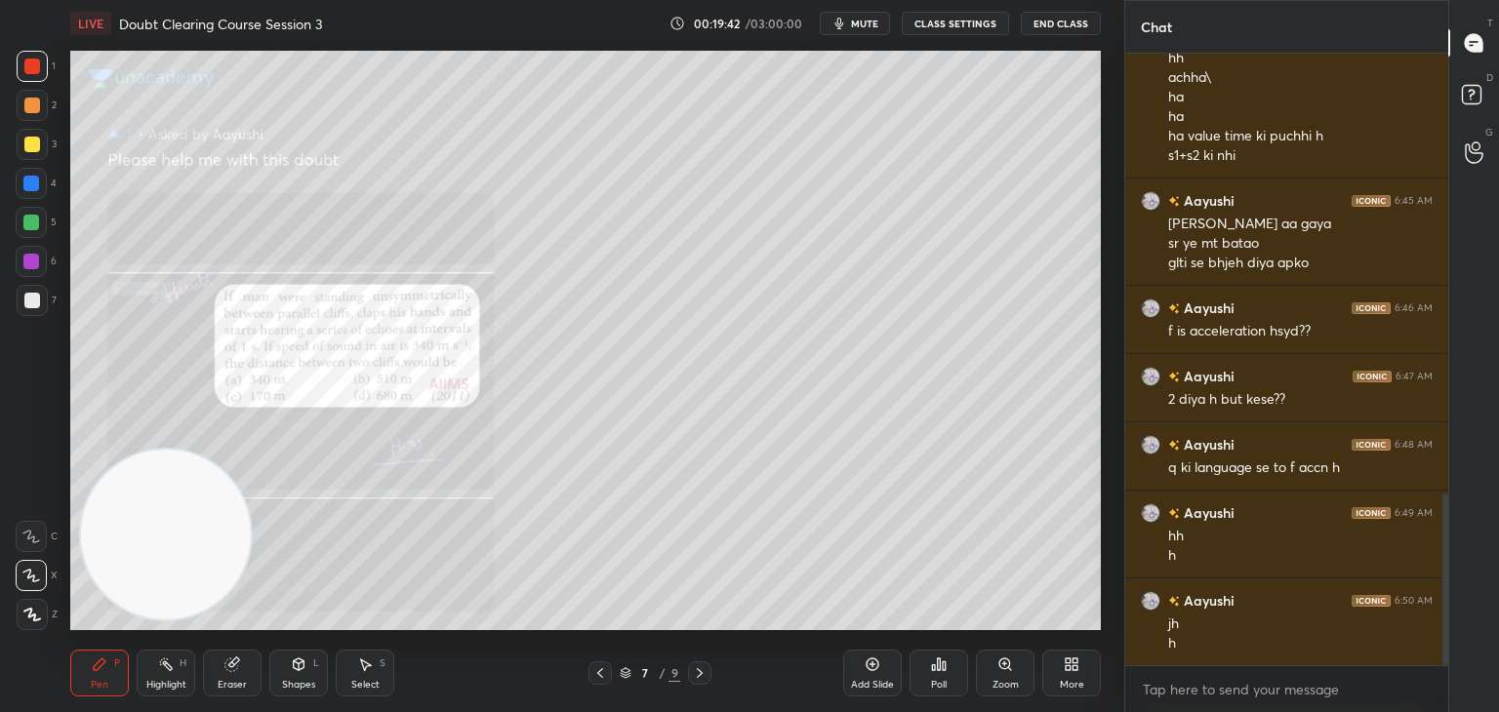
click at [20, 321] on div "7" at bounding box center [37, 304] width 40 height 39
click at [41, 65] on div at bounding box center [32, 66] width 31 height 31
click at [853, 673] on div "Add Slide" at bounding box center [872, 673] width 59 height 47
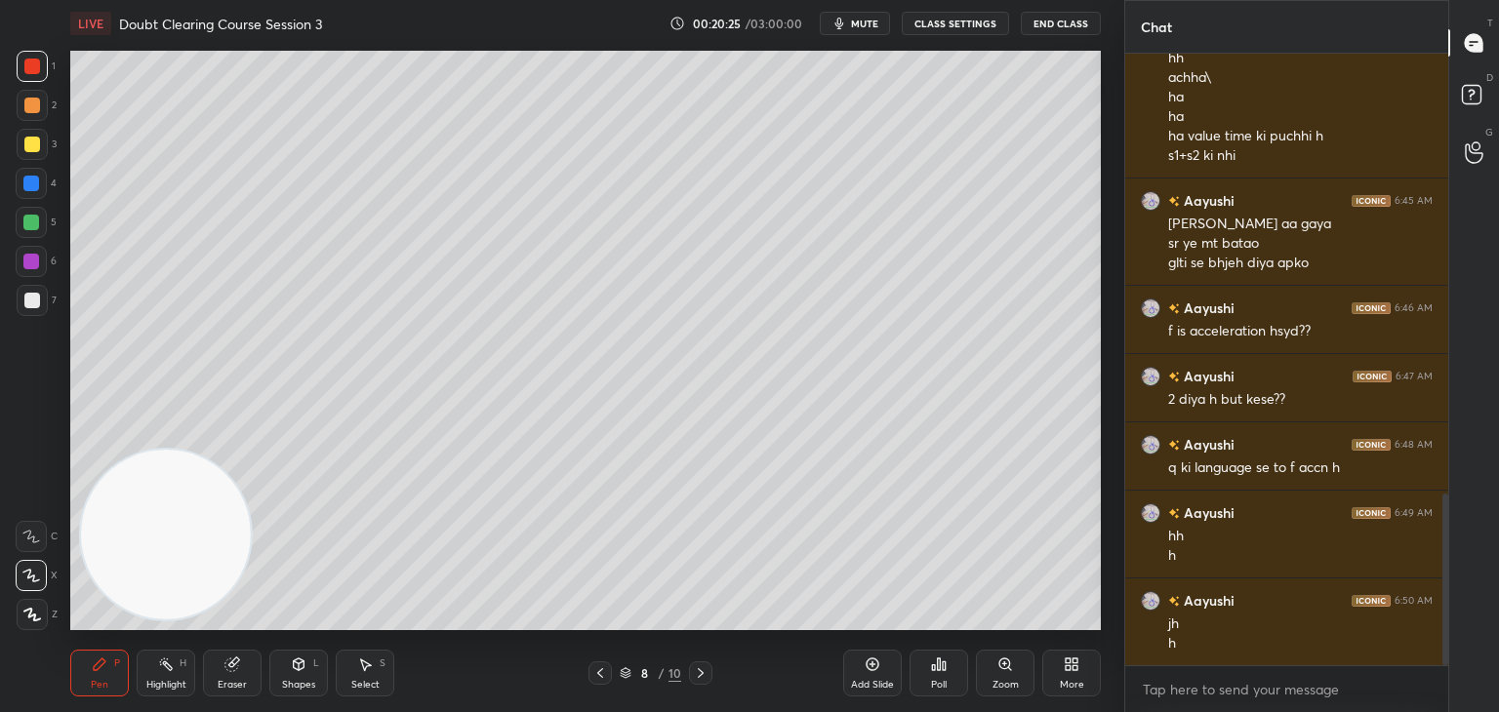
click at [592, 680] on icon at bounding box center [600, 674] width 16 height 16
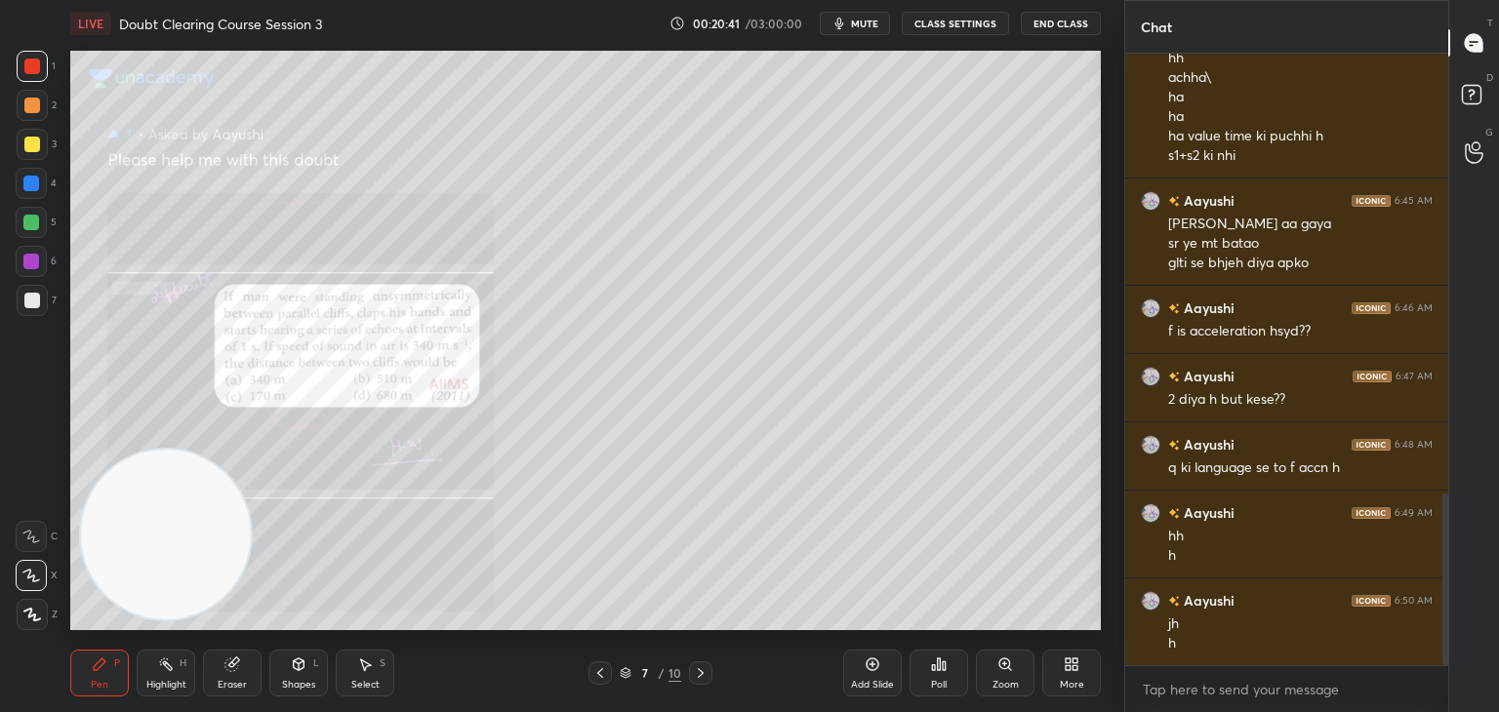
click at [703, 676] on icon at bounding box center [701, 674] width 16 height 16
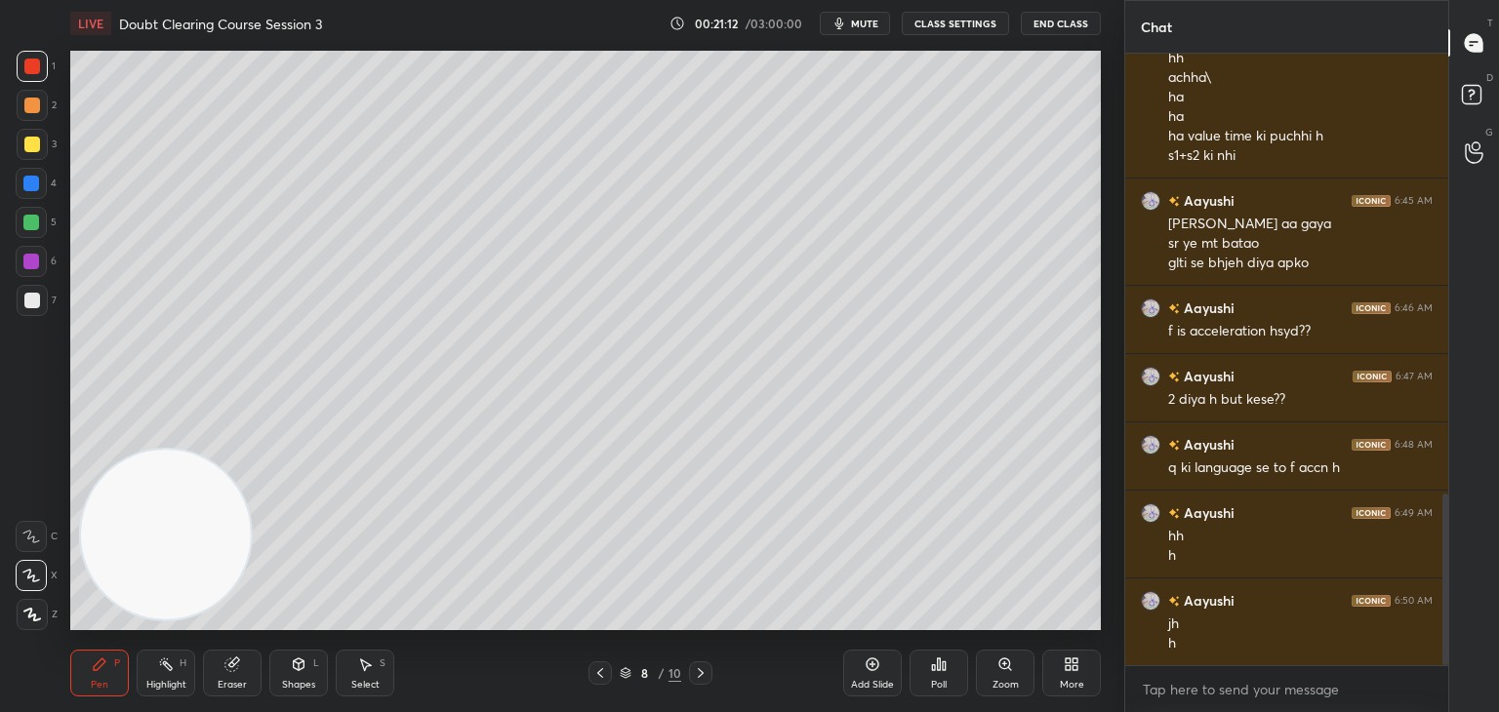
click at [601, 678] on icon at bounding box center [600, 674] width 16 height 16
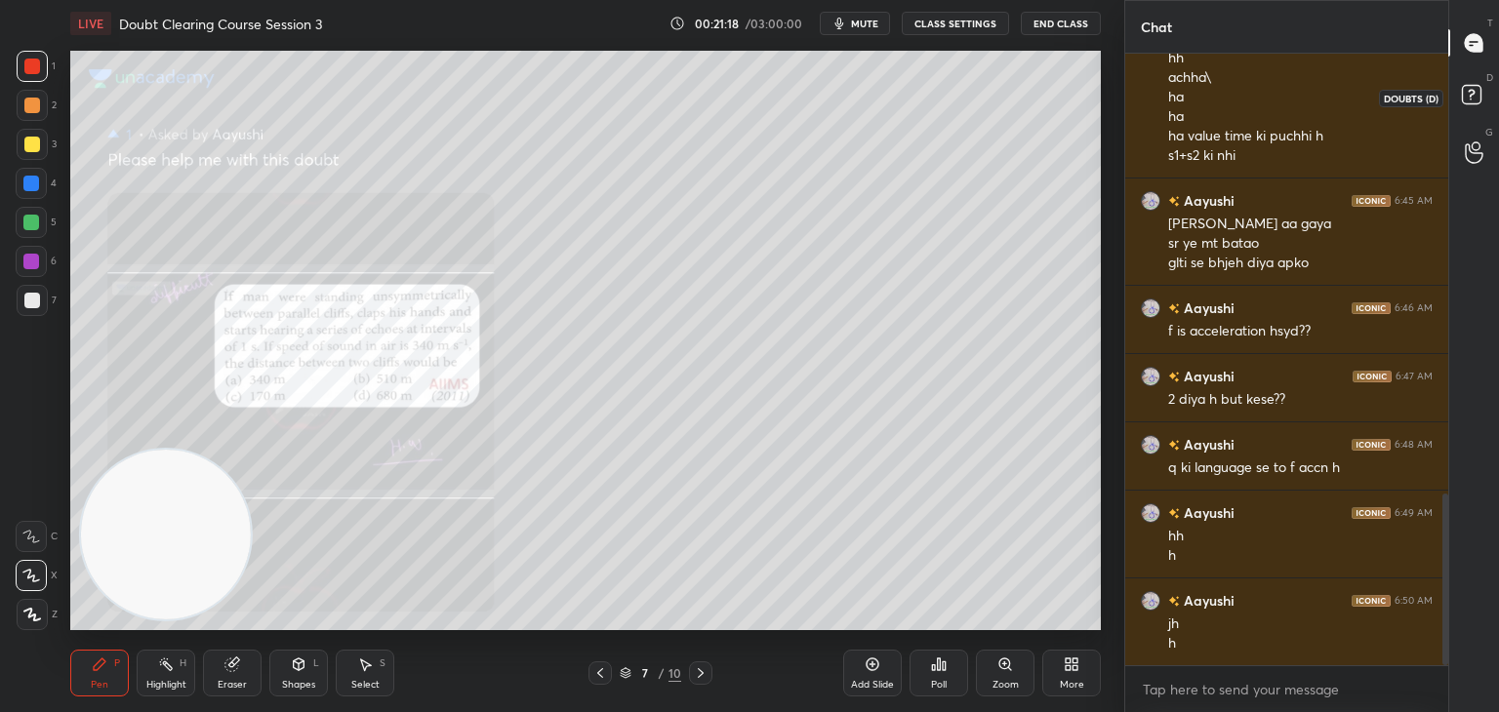
click at [1481, 106] on icon at bounding box center [1474, 97] width 35 height 35
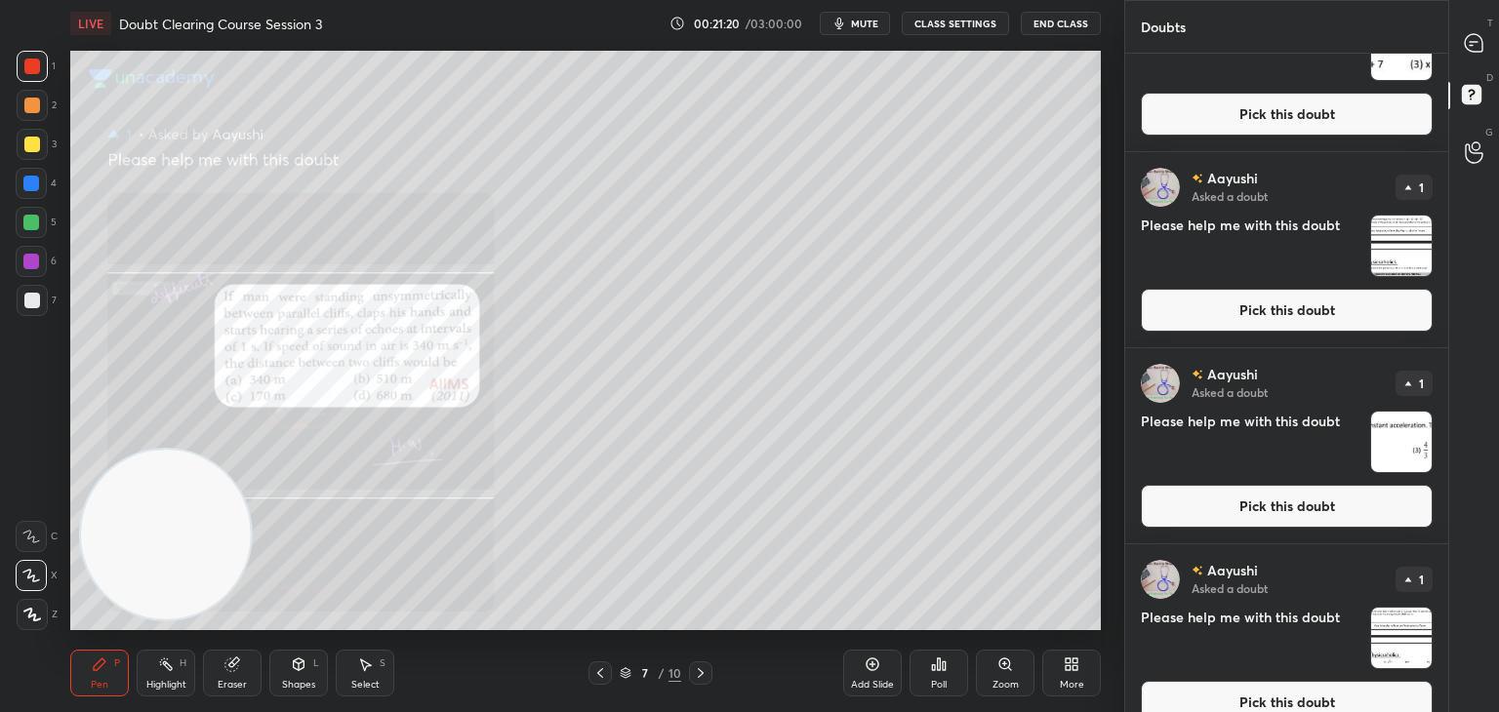
scroll to position [1498, 0]
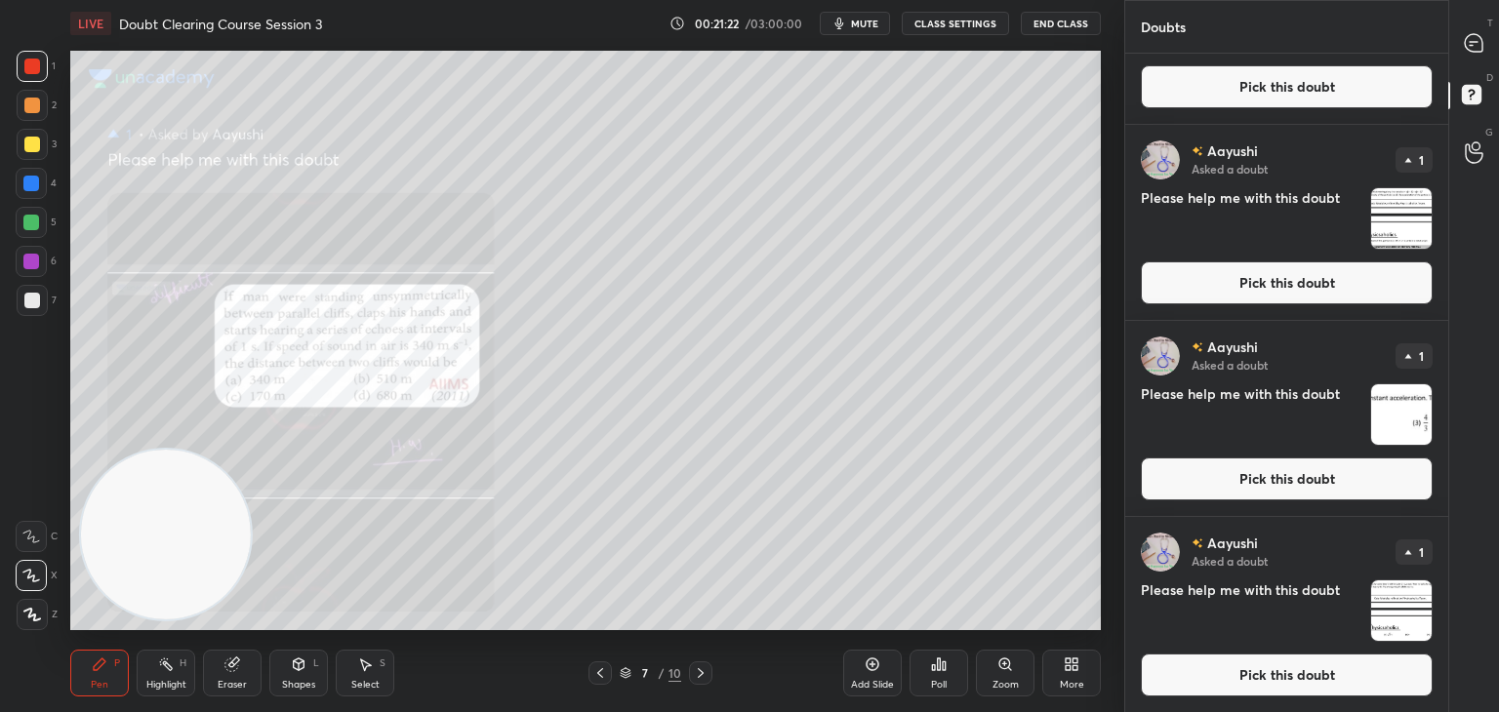
click at [1402, 598] on img "grid" at bounding box center [1401, 611] width 61 height 61
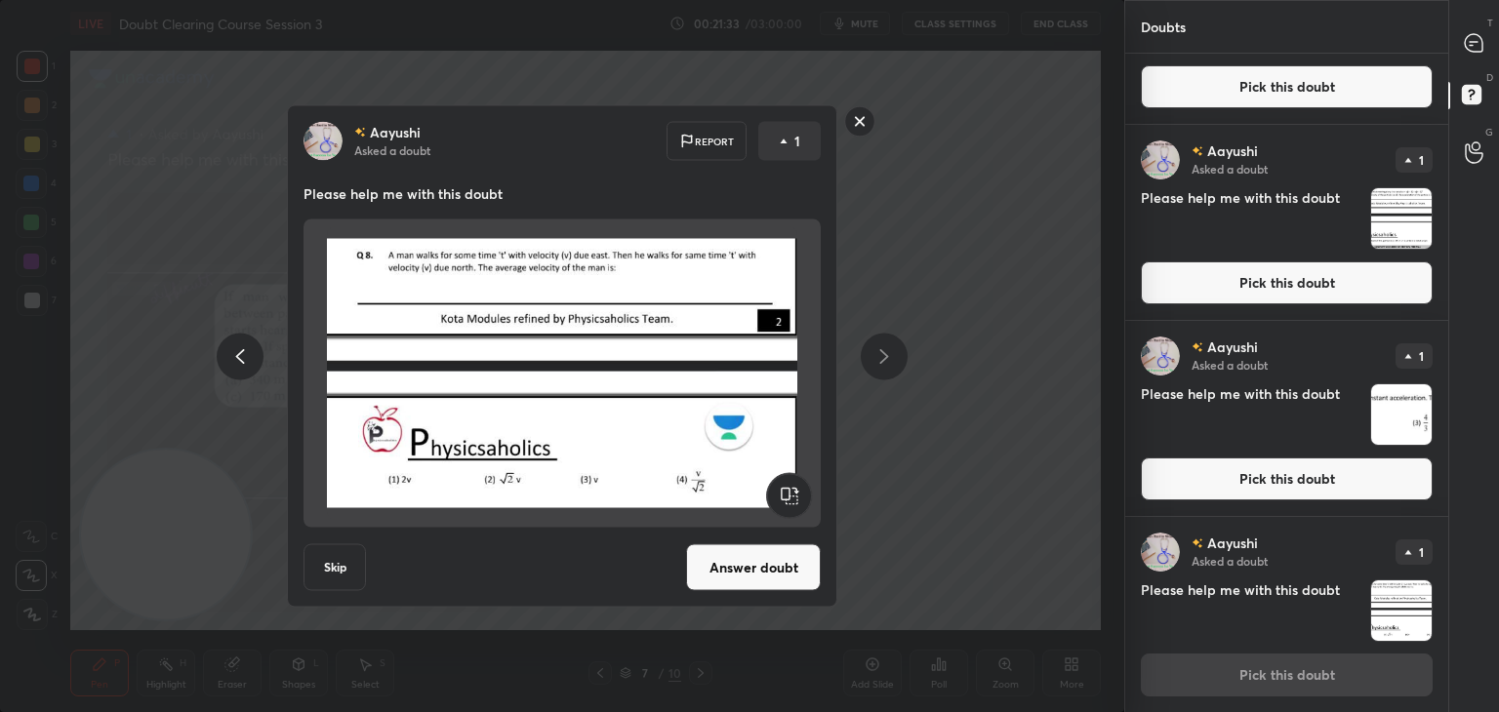
click at [674, 313] on img at bounding box center [562, 373] width 470 height 293
click at [772, 580] on button "Answer doubt" at bounding box center [753, 568] width 135 height 47
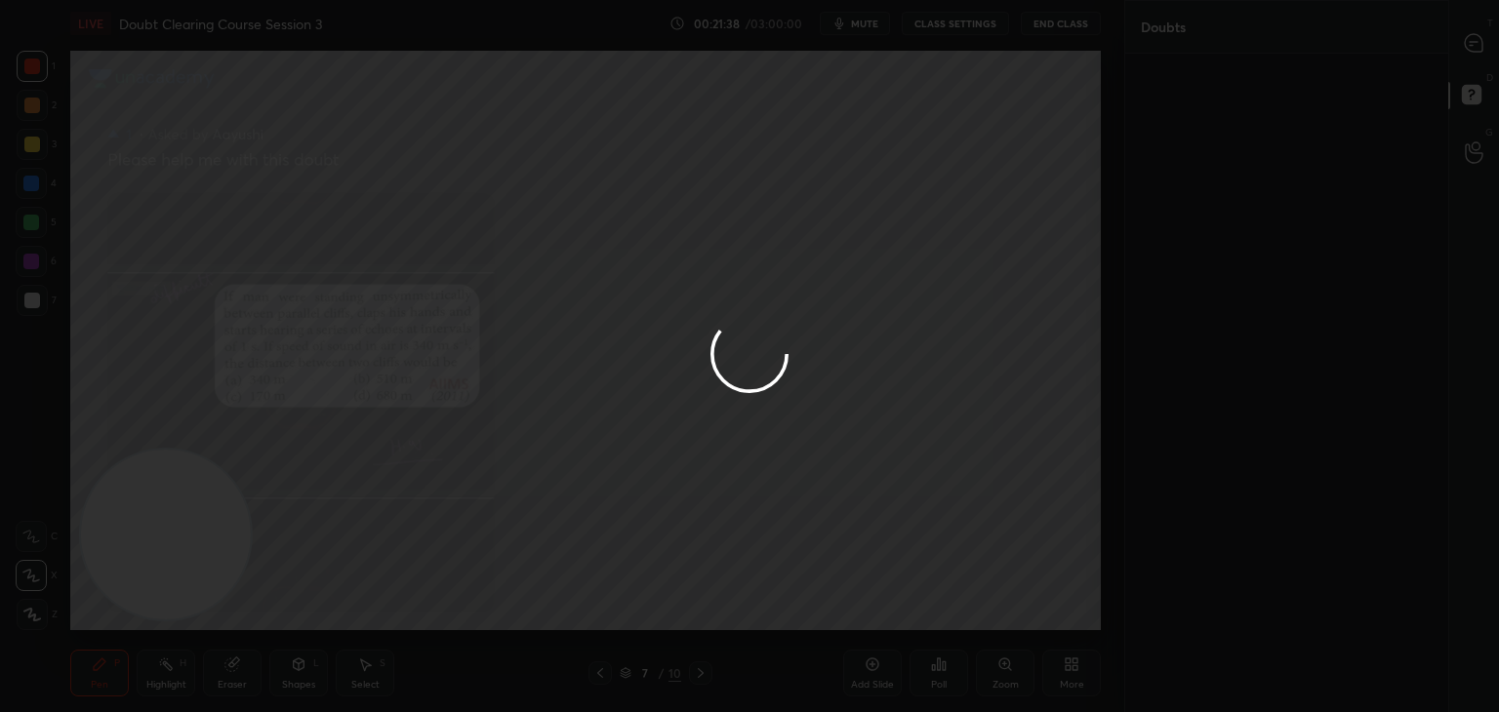
scroll to position [0, 0]
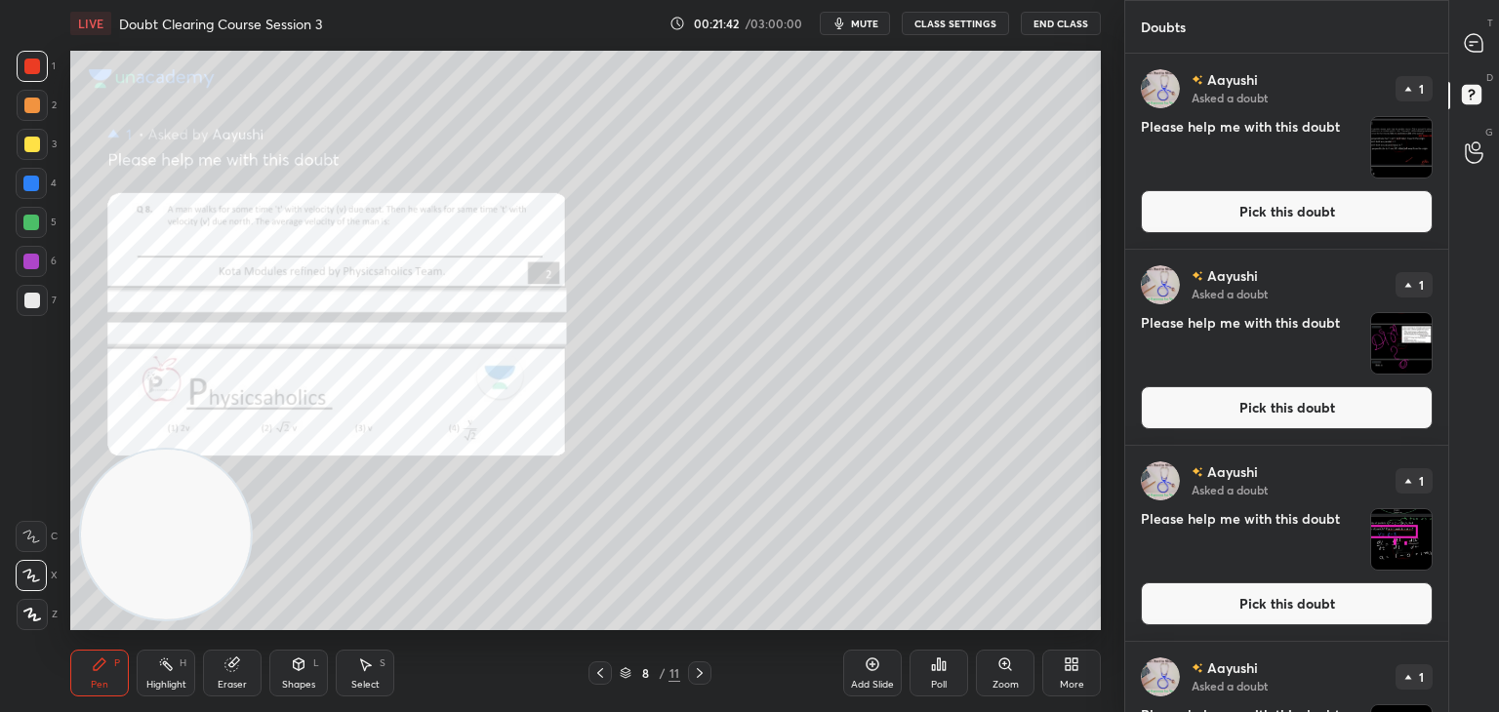
click at [1473, 47] on icon at bounding box center [1474, 43] width 18 height 18
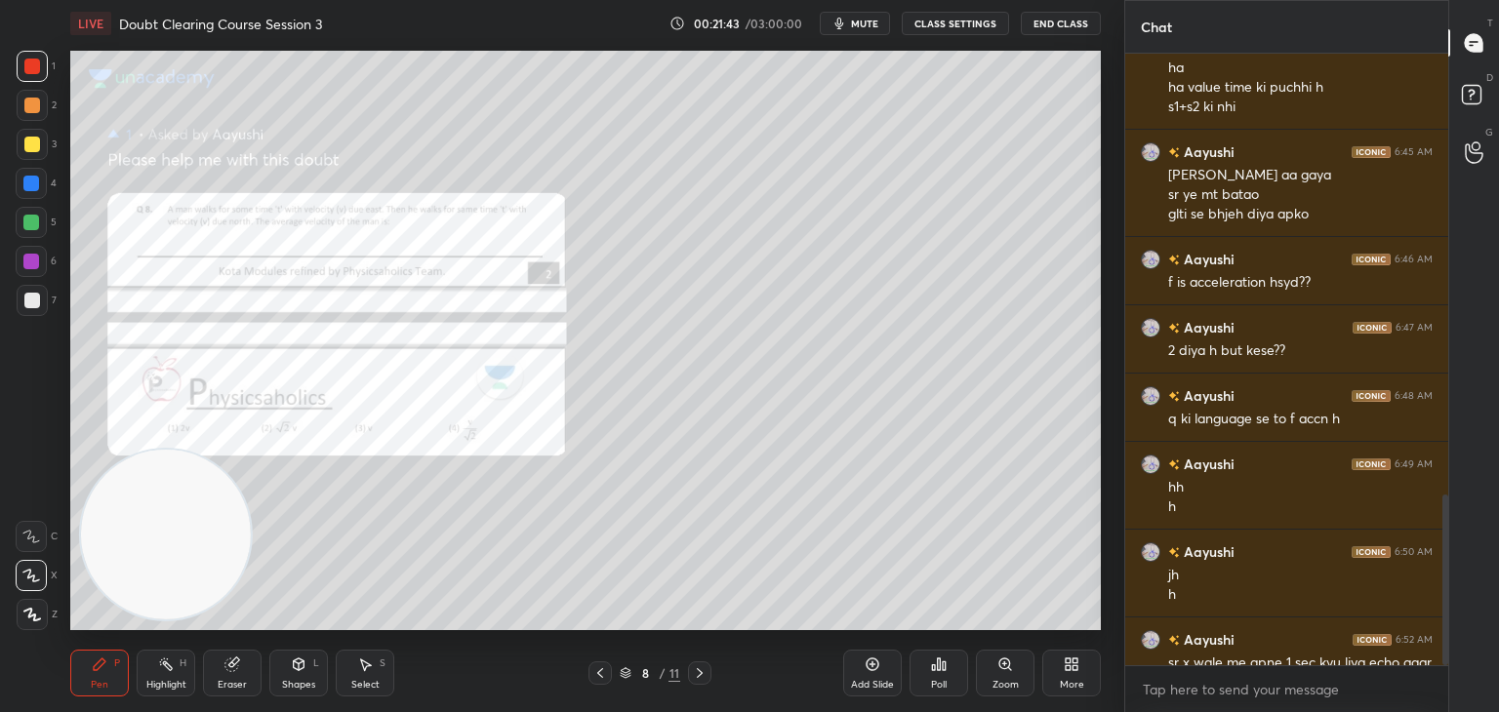
scroll to position [1589, 0]
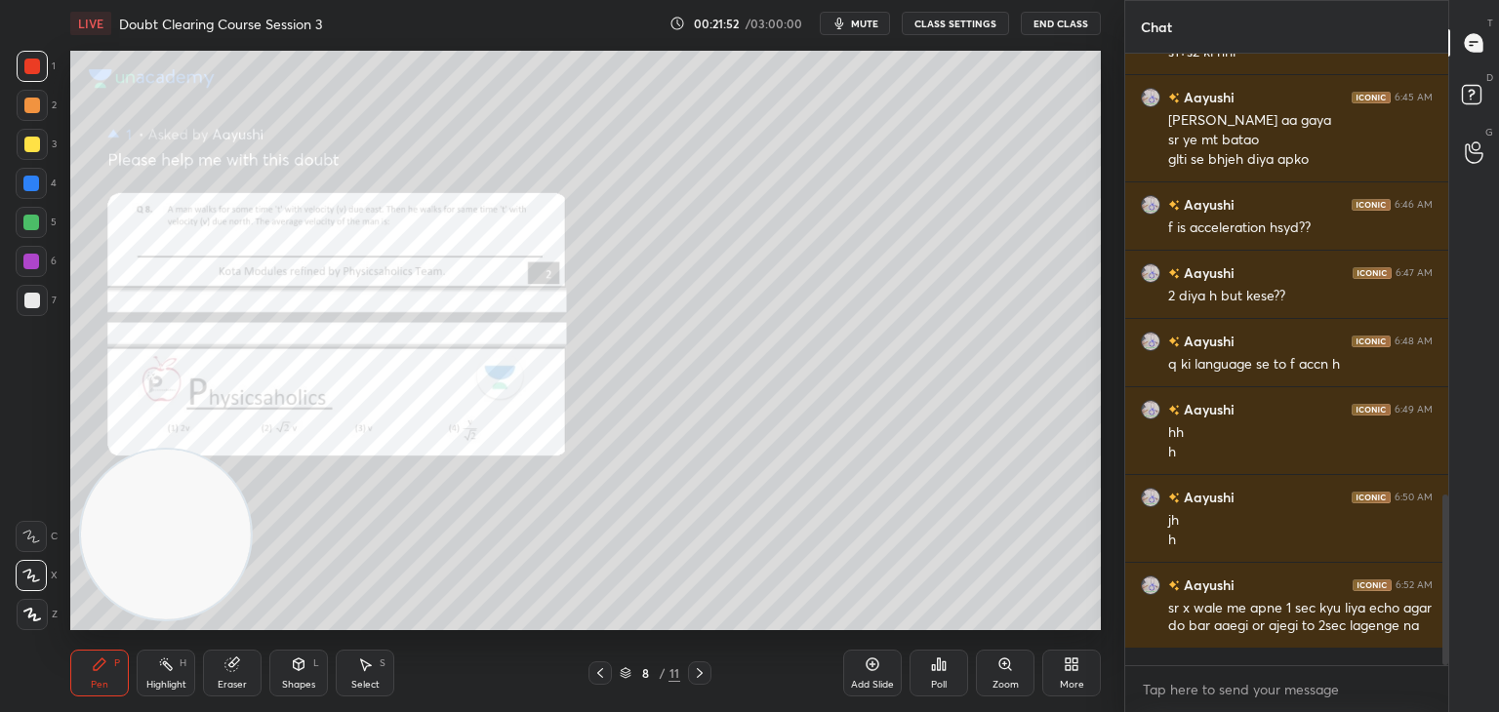
click at [610, 671] on div at bounding box center [599, 673] width 23 height 23
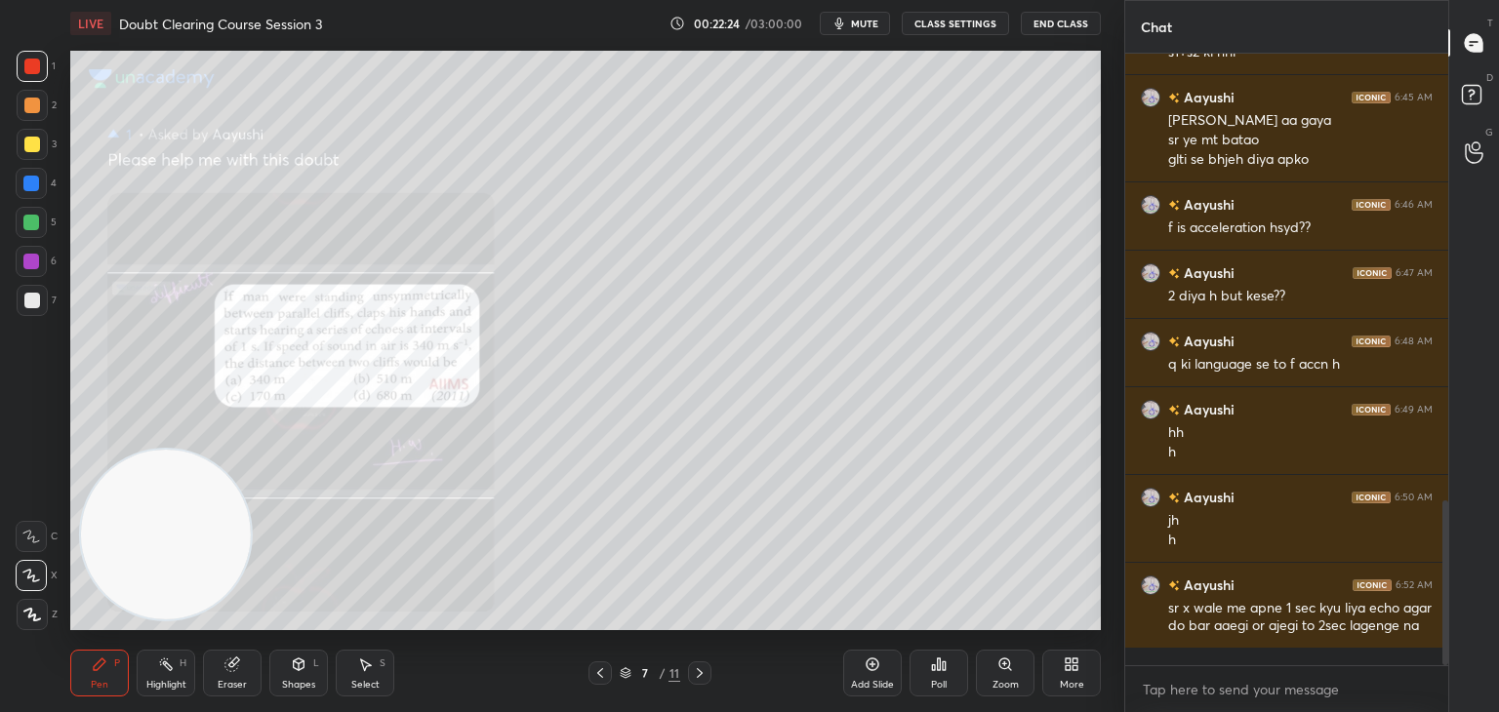
scroll to position [1657, 0]
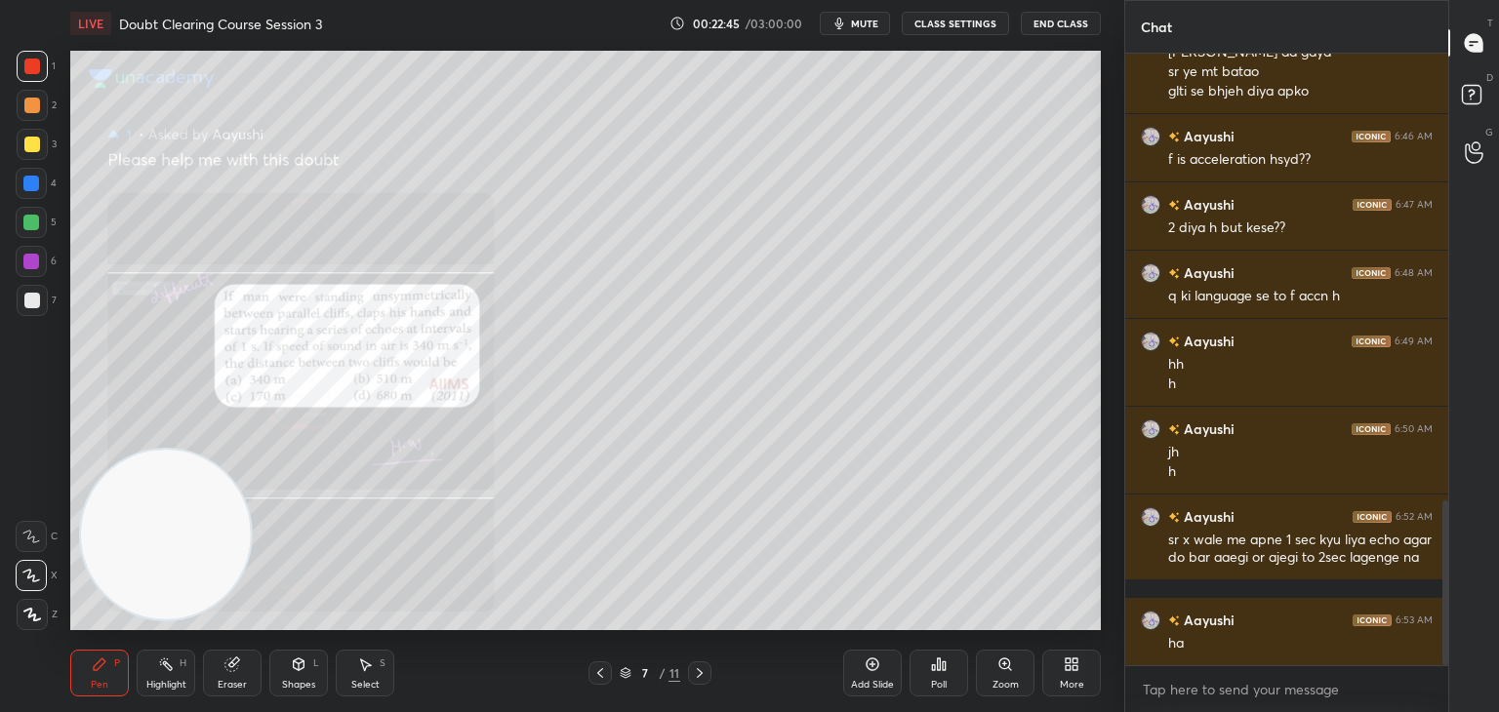
click at [701, 680] on icon at bounding box center [700, 674] width 16 height 16
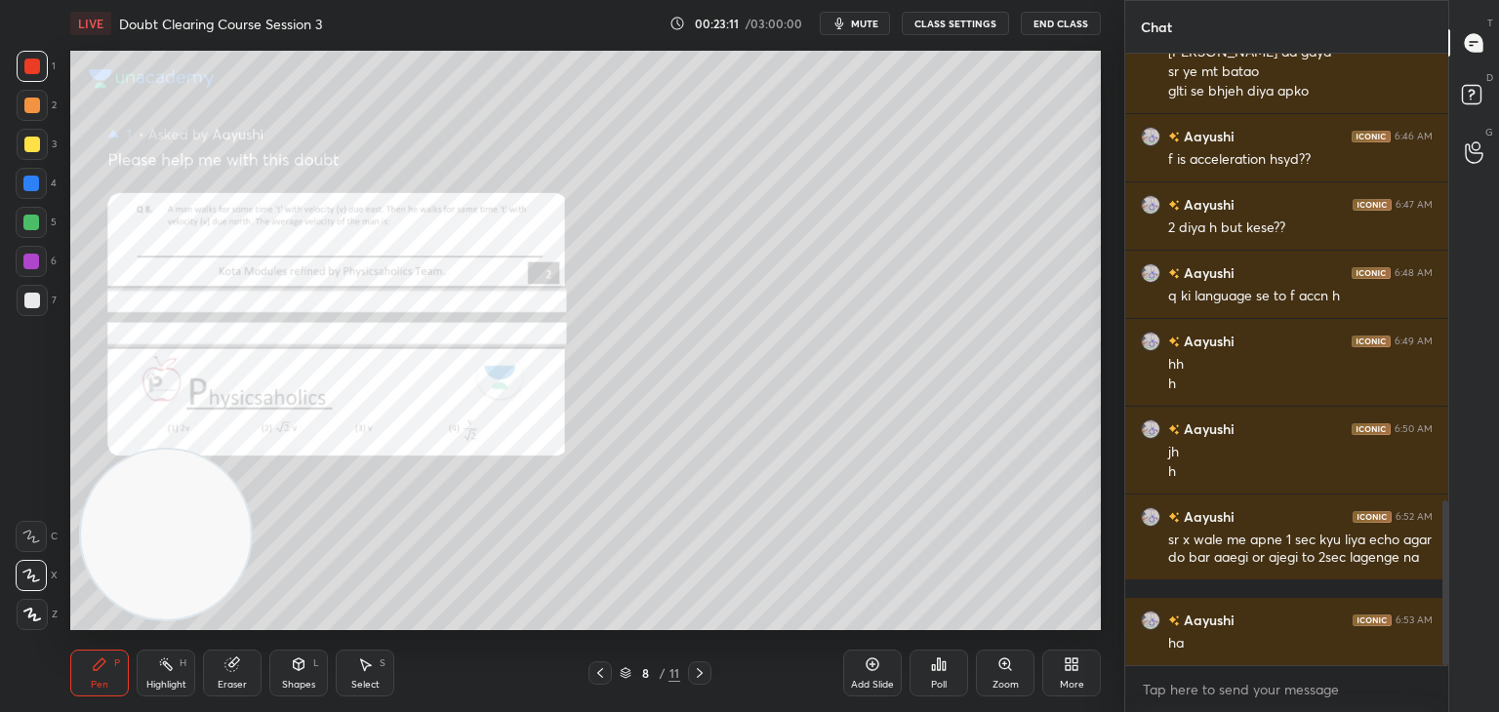
click at [27, 304] on div at bounding box center [32, 301] width 16 height 16
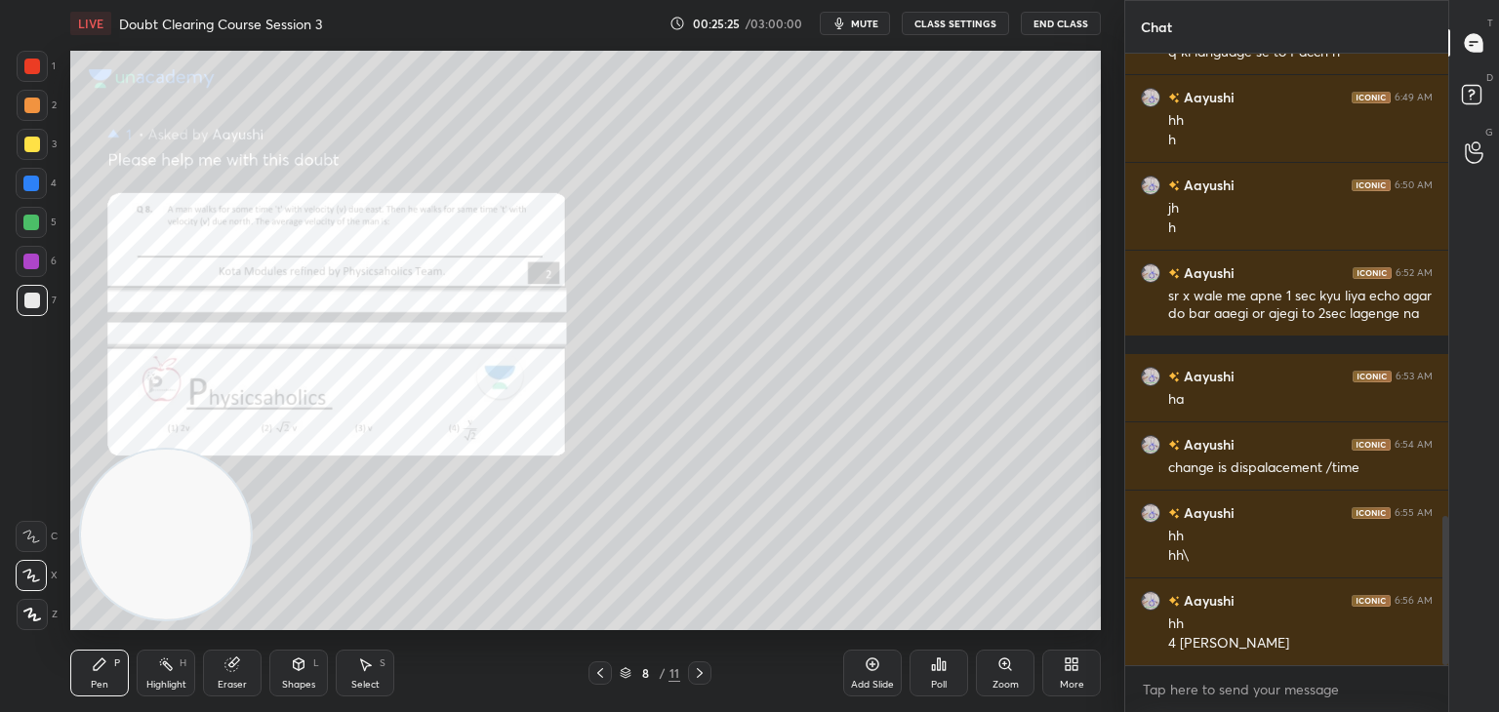
scroll to position [1921, 0]
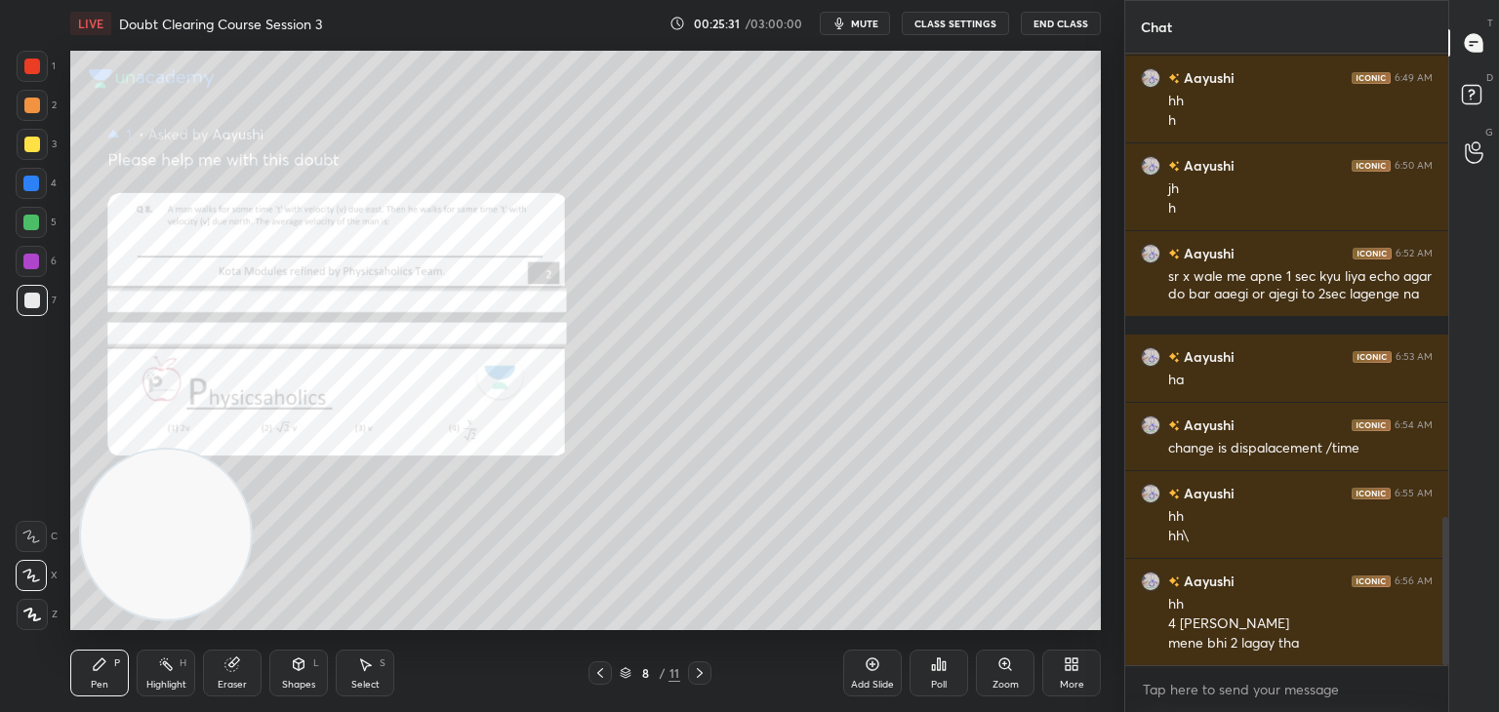
click at [31, 60] on div at bounding box center [32, 67] width 16 height 16
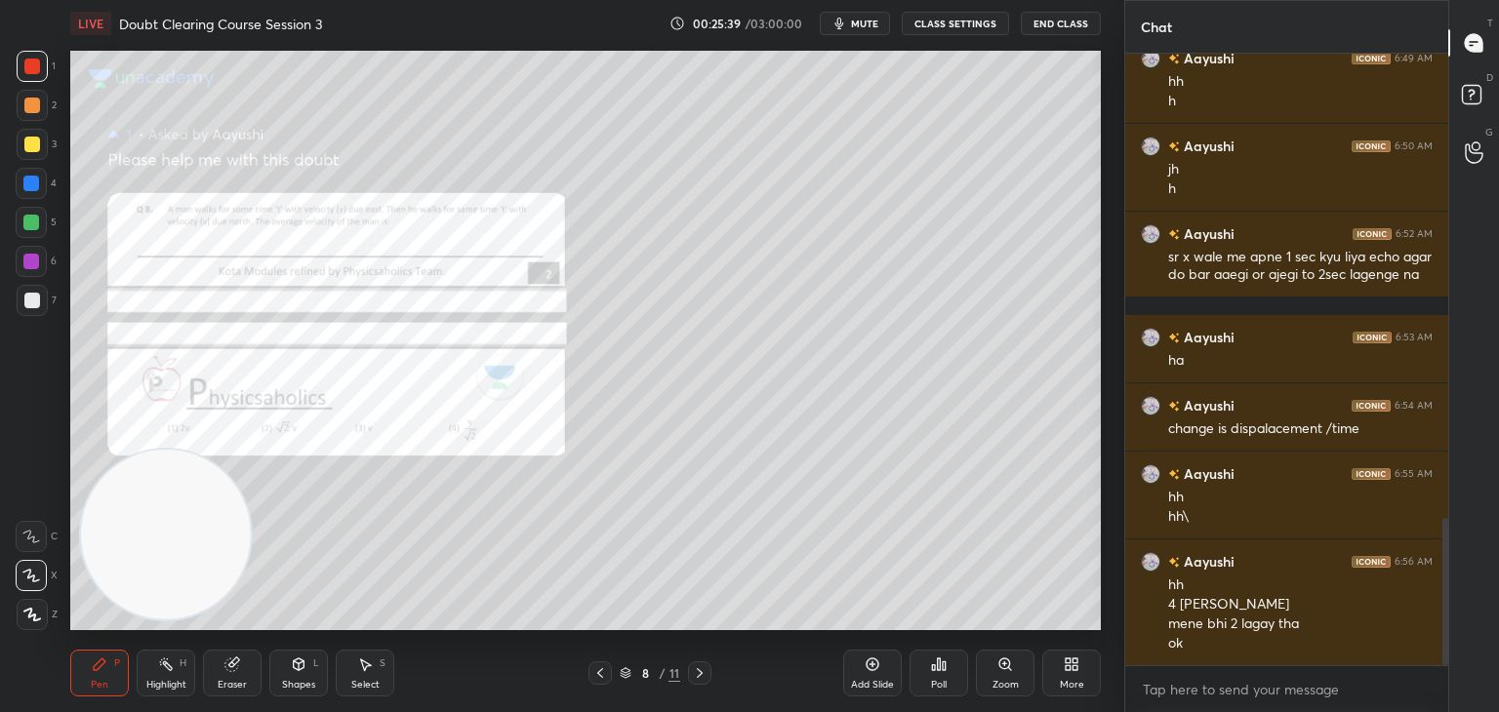
click at [868, 32] on button "mute" at bounding box center [855, 23] width 70 height 23
click at [1483, 91] on icon at bounding box center [1474, 97] width 35 height 35
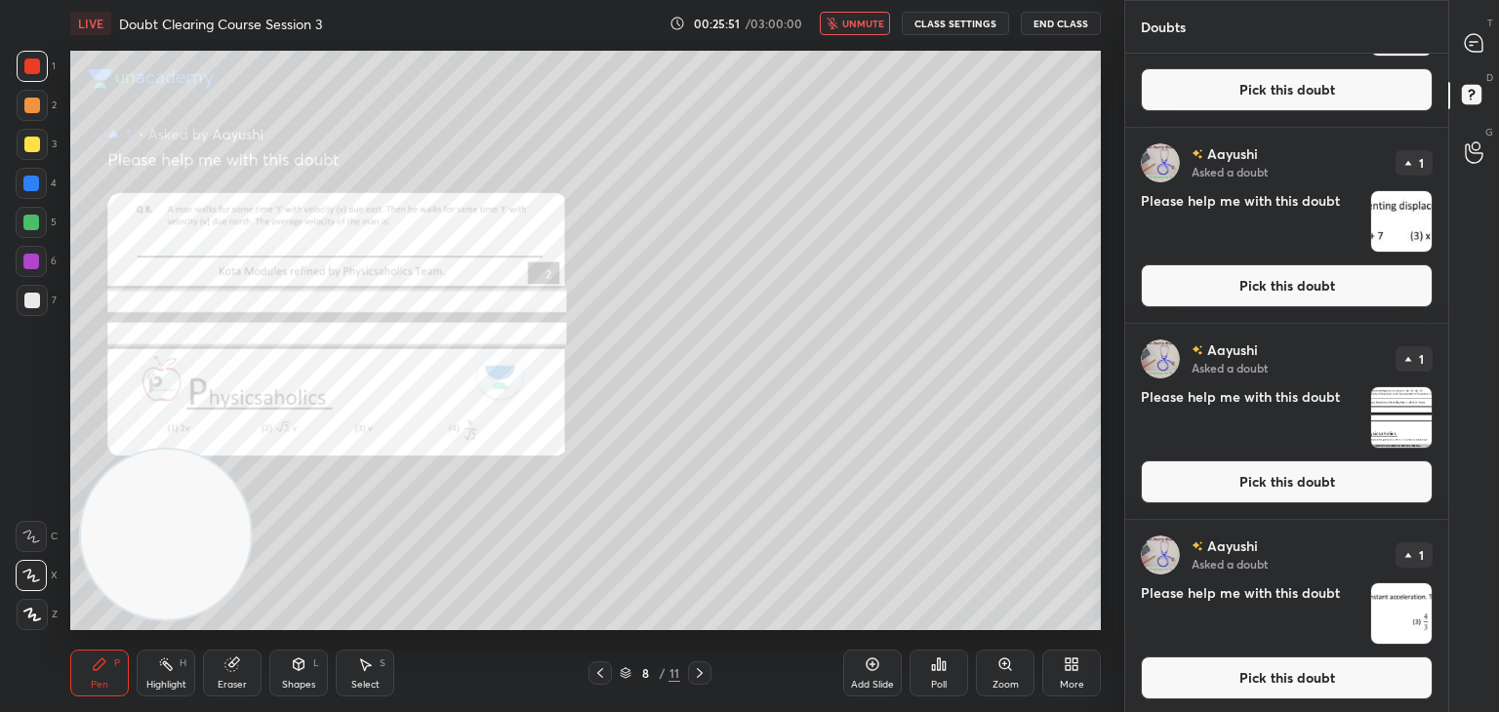
scroll to position [1302, 0]
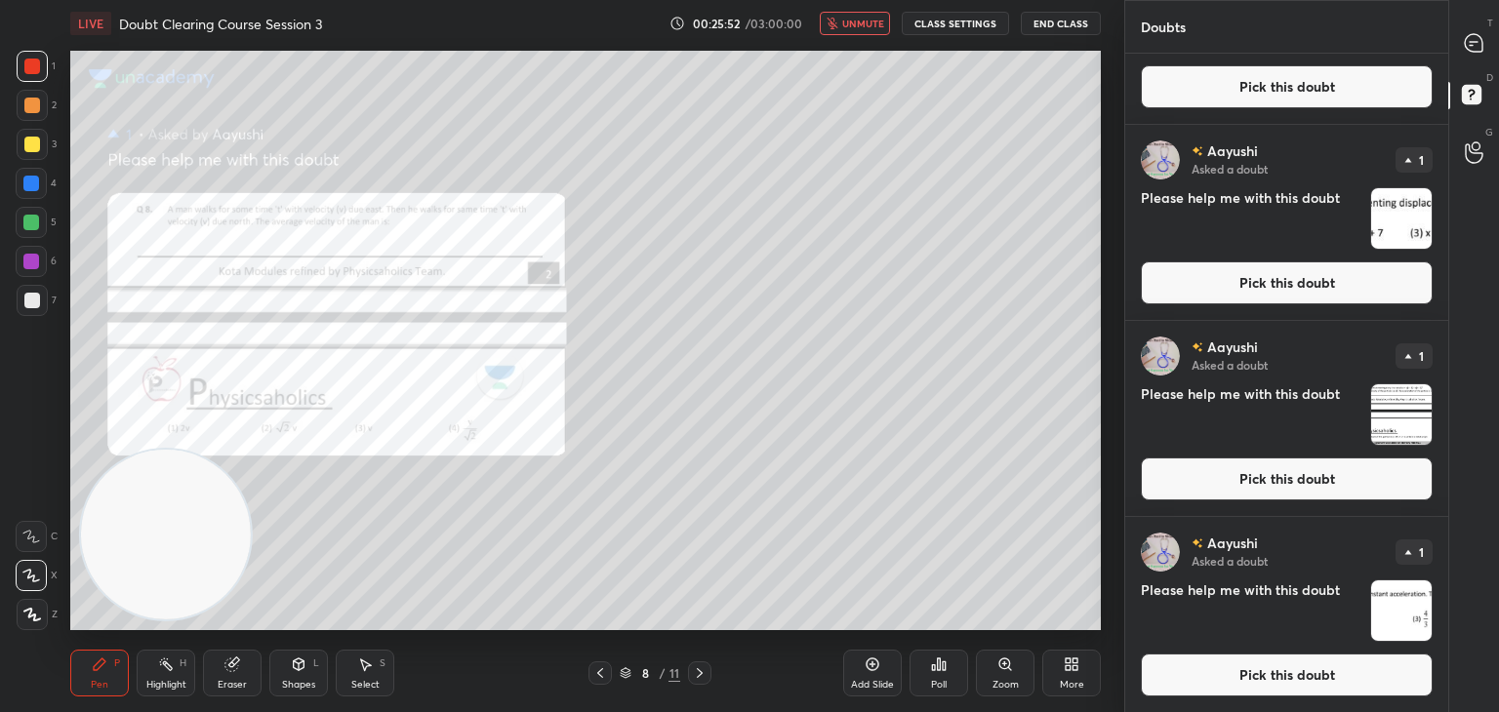
click at [1373, 592] on img "grid" at bounding box center [1401, 611] width 61 height 61
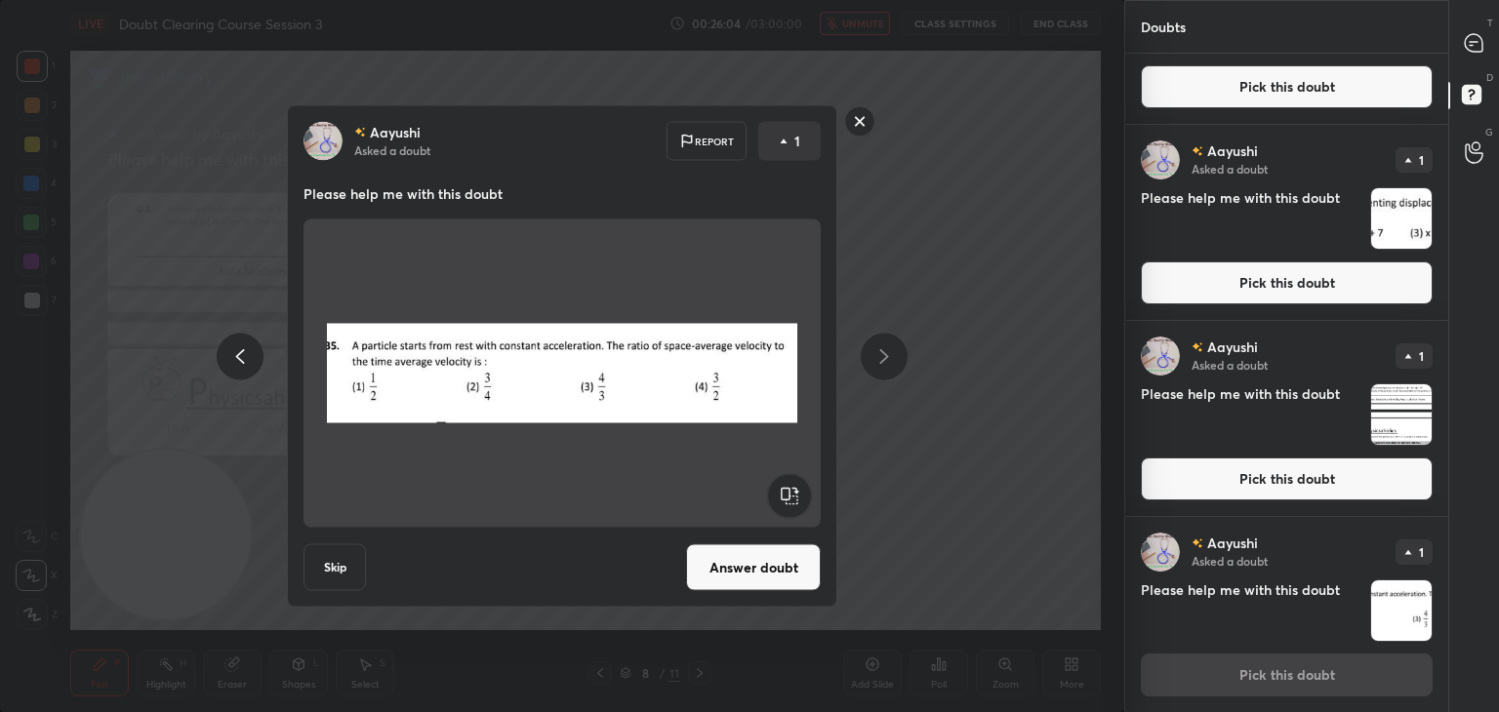
click at [616, 507] on img at bounding box center [562, 373] width 470 height 293
click at [733, 561] on button "Answer doubt" at bounding box center [753, 568] width 135 height 47
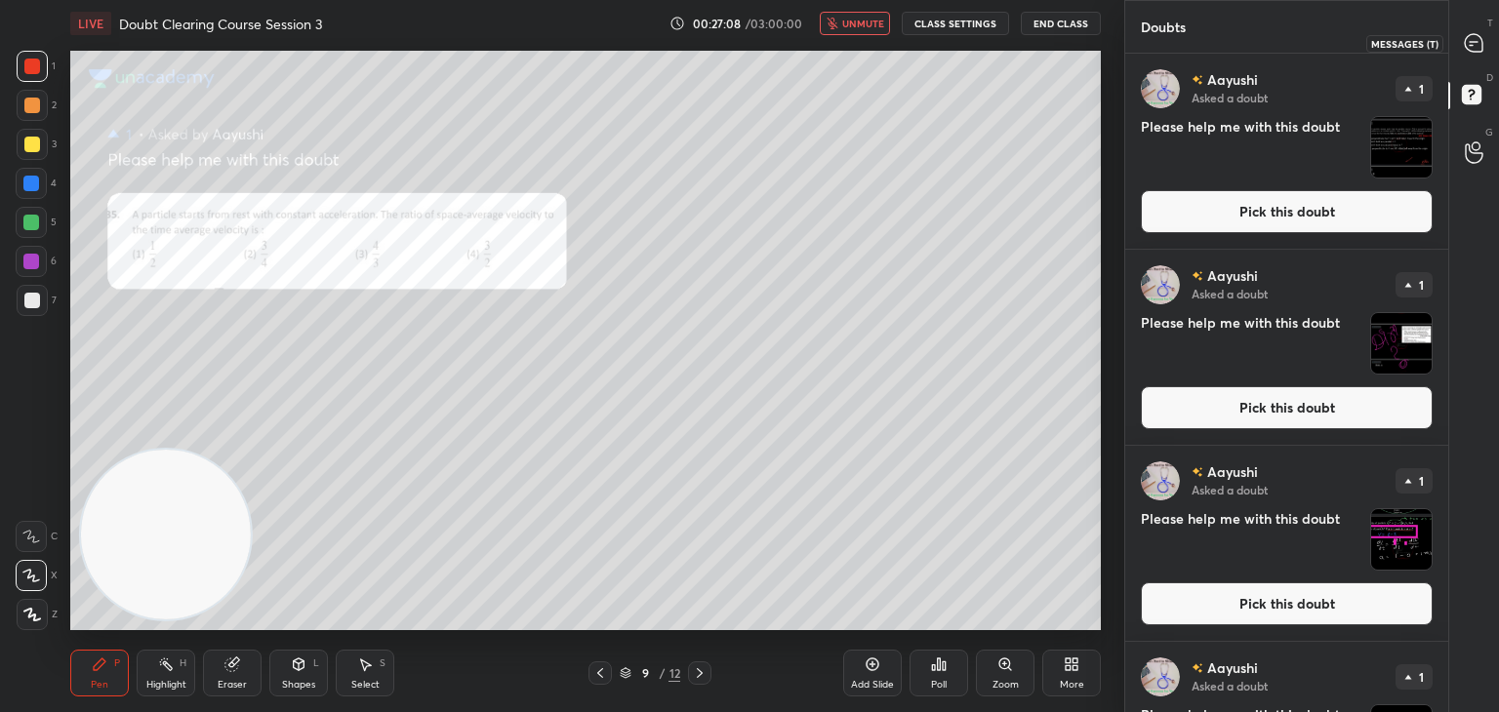
click at [1484, 52] on div at bounding box center [1474, 42] width 39 height 35
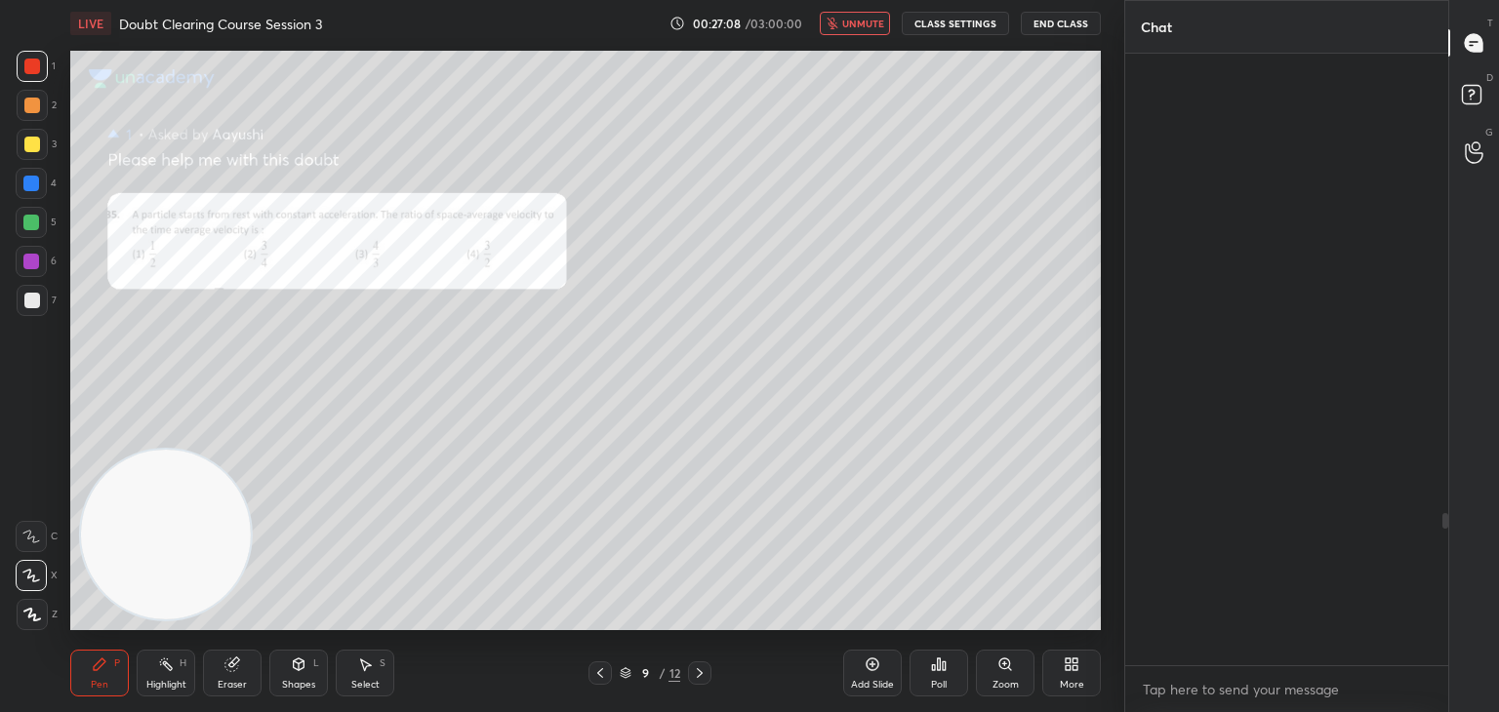
scroll to position [606, 317]
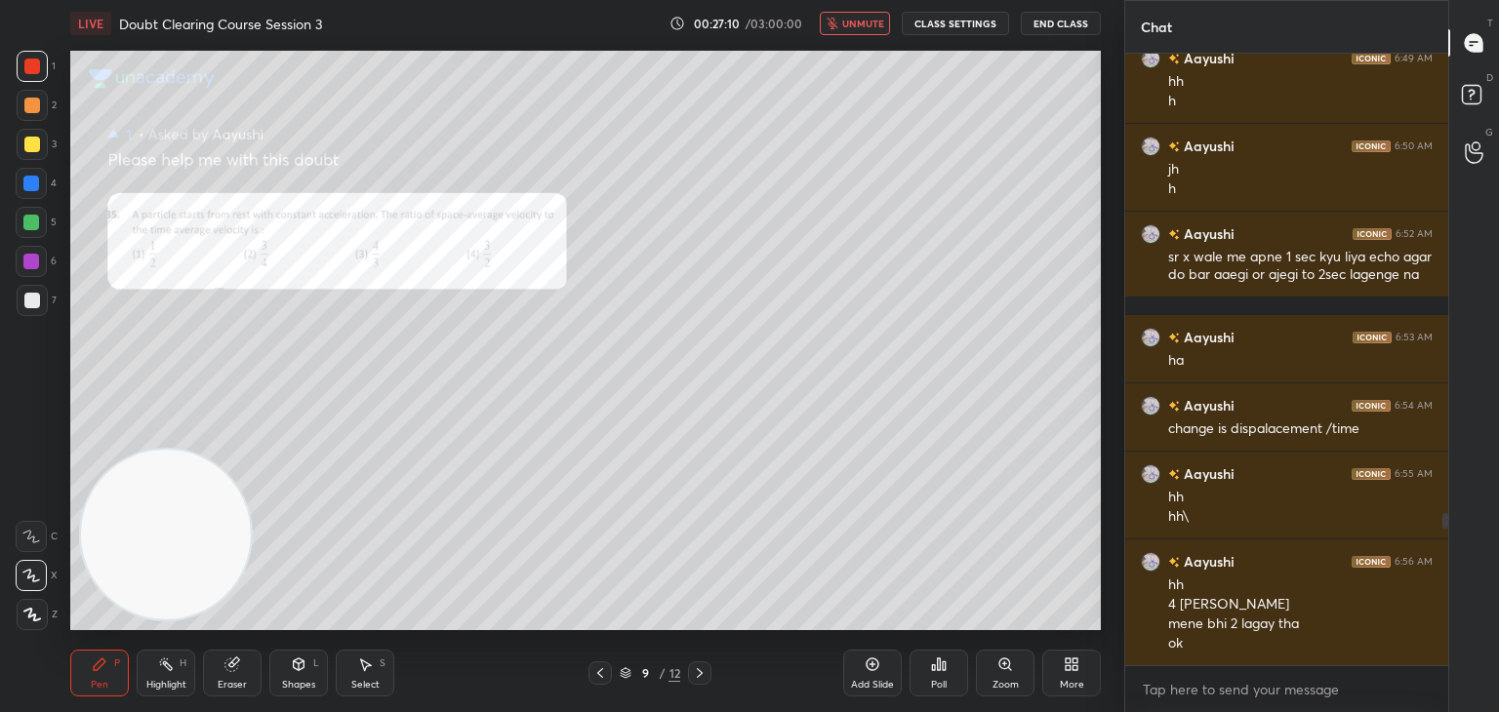
click at [847, 26] on span "unmute" at bounding box center [863, 24] width 42 height 14
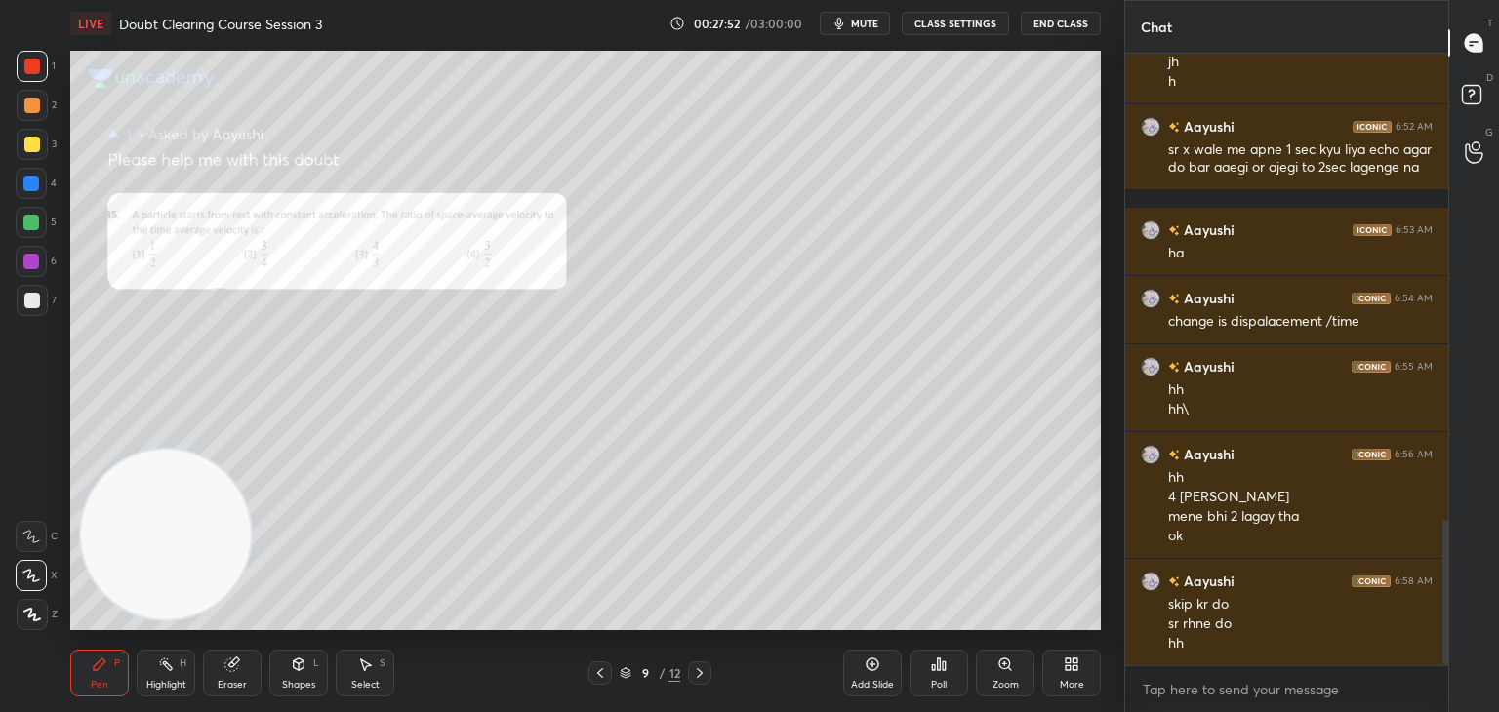
scroll to position [2032, 0]
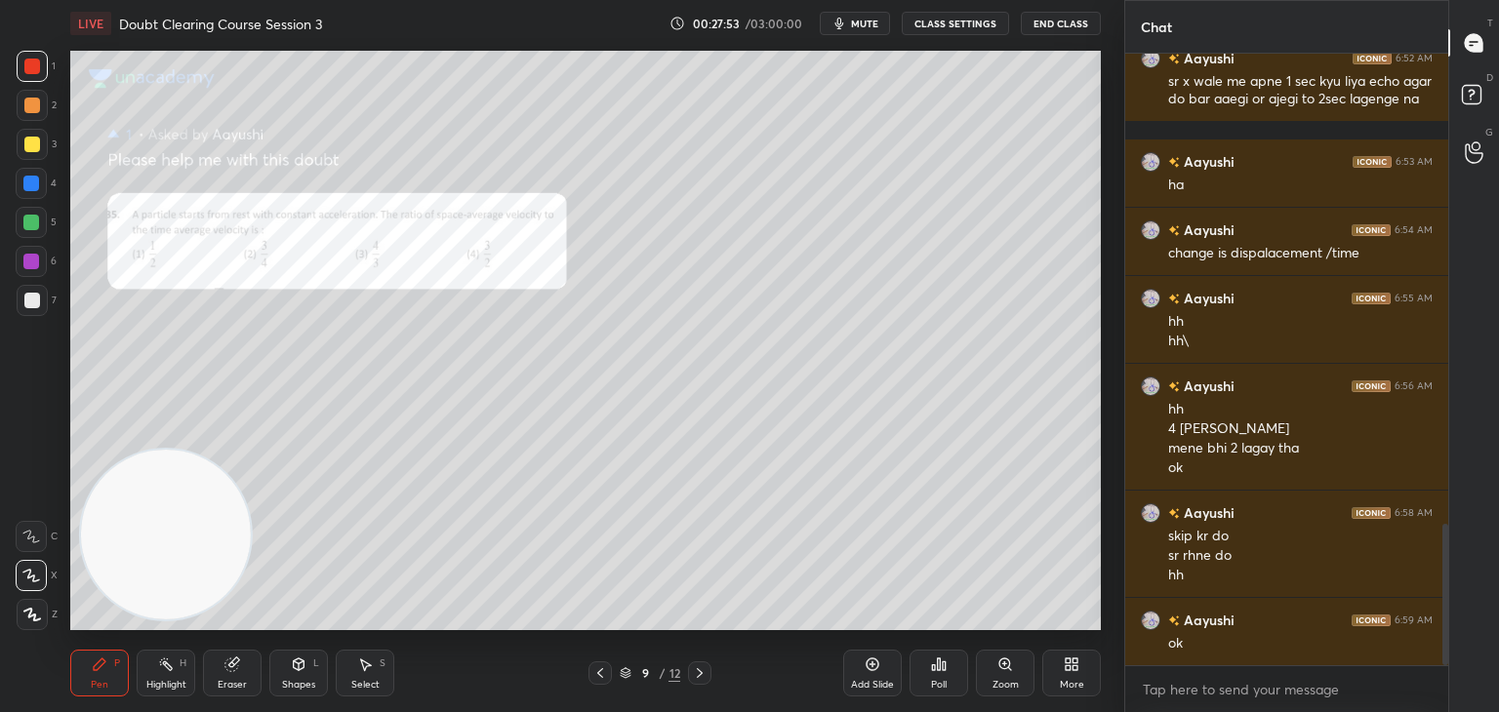
click at [847, 28] on icon "button" at bounding box center [840, 24] width 16 height 16
click at [1470, 95] on icon at bounding box center [1471, 94] width 7 height 8
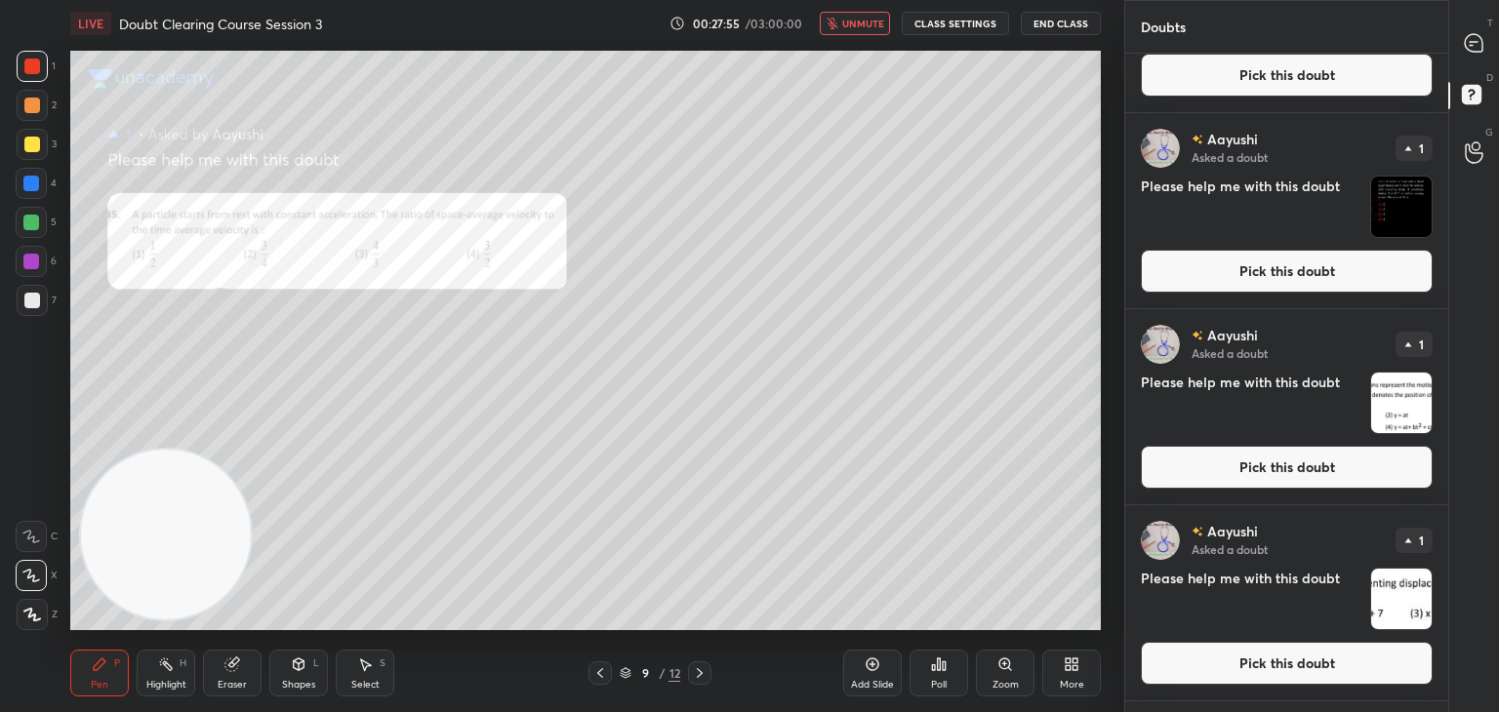
scroll to position [1105, 0]
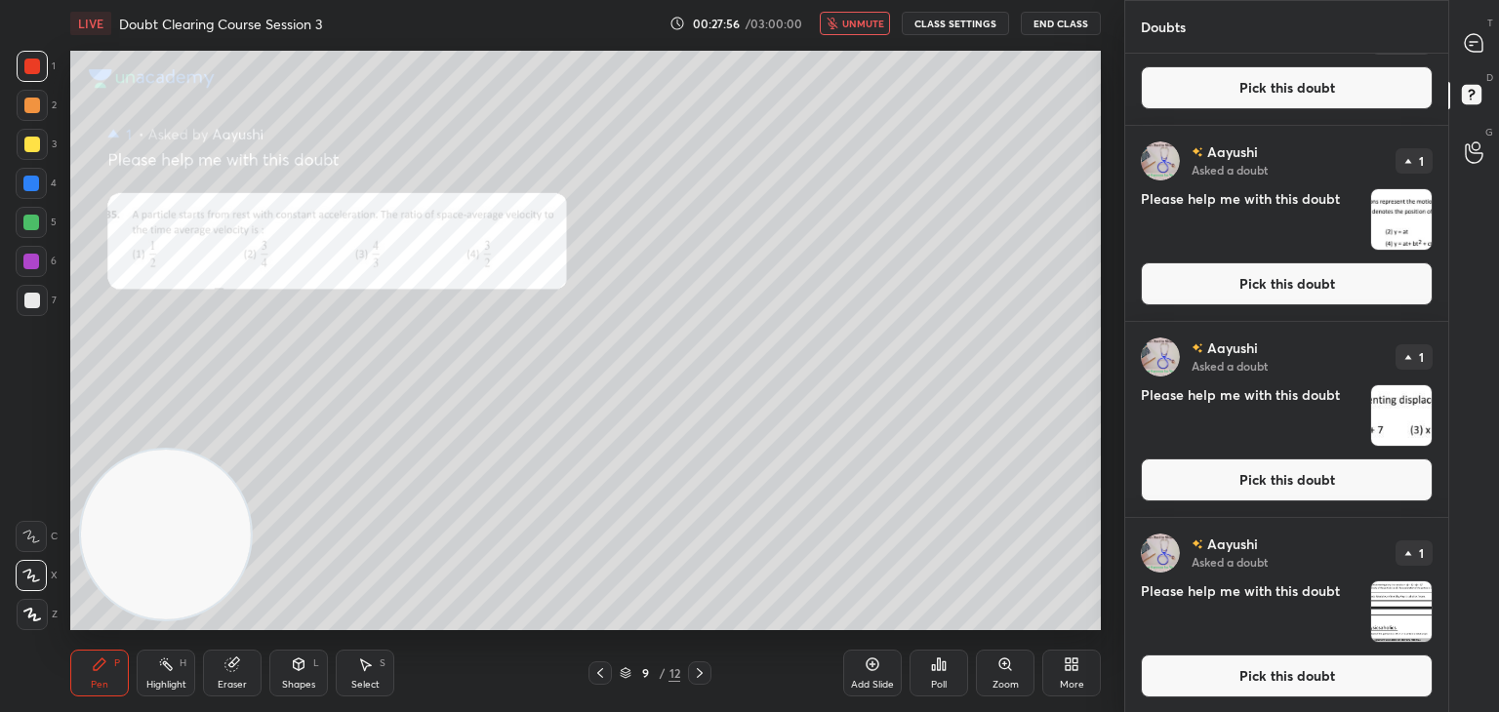
click at [1397, 618] on img "grid" at bounding box center [1401, 612] width 61 height 61
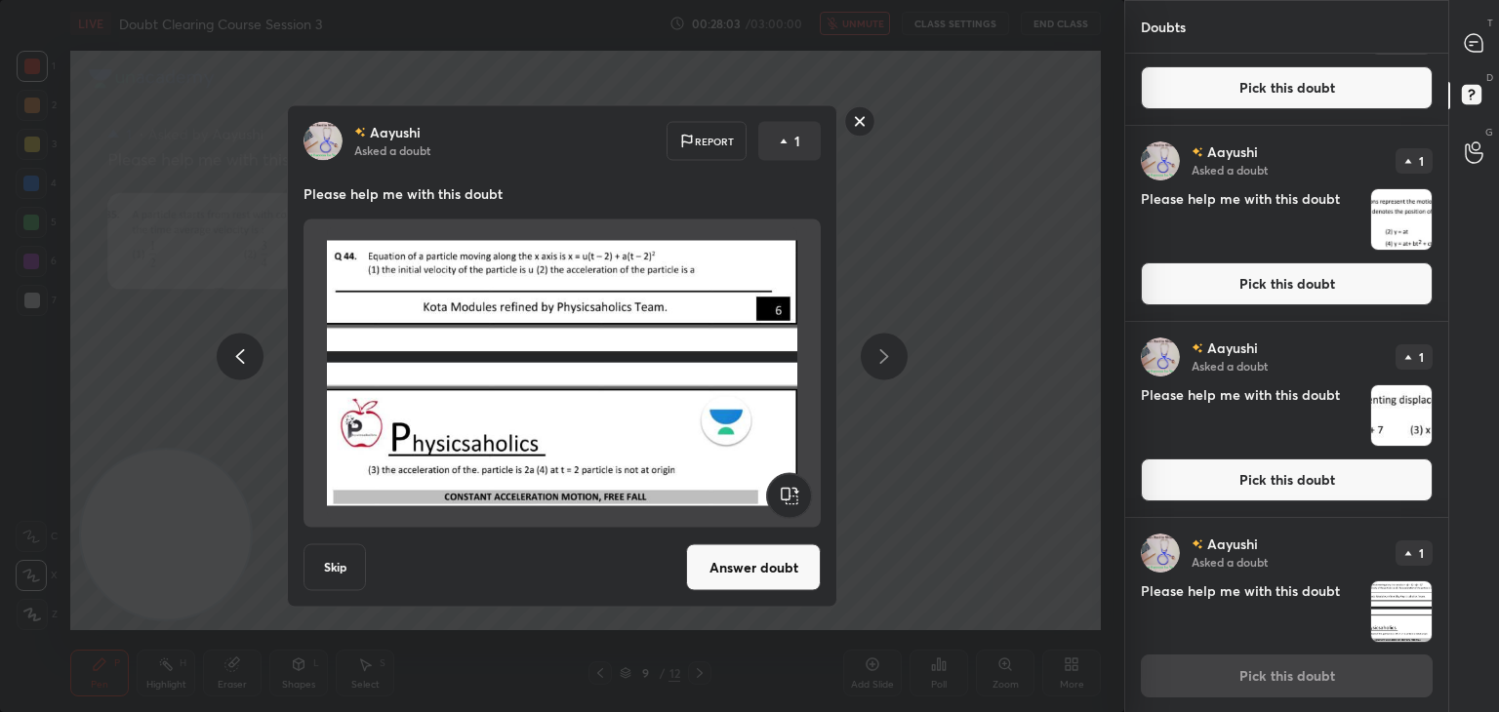
click at [1397, 417] on img "grid" at bounding box center [1401, 416] width 61 height 61
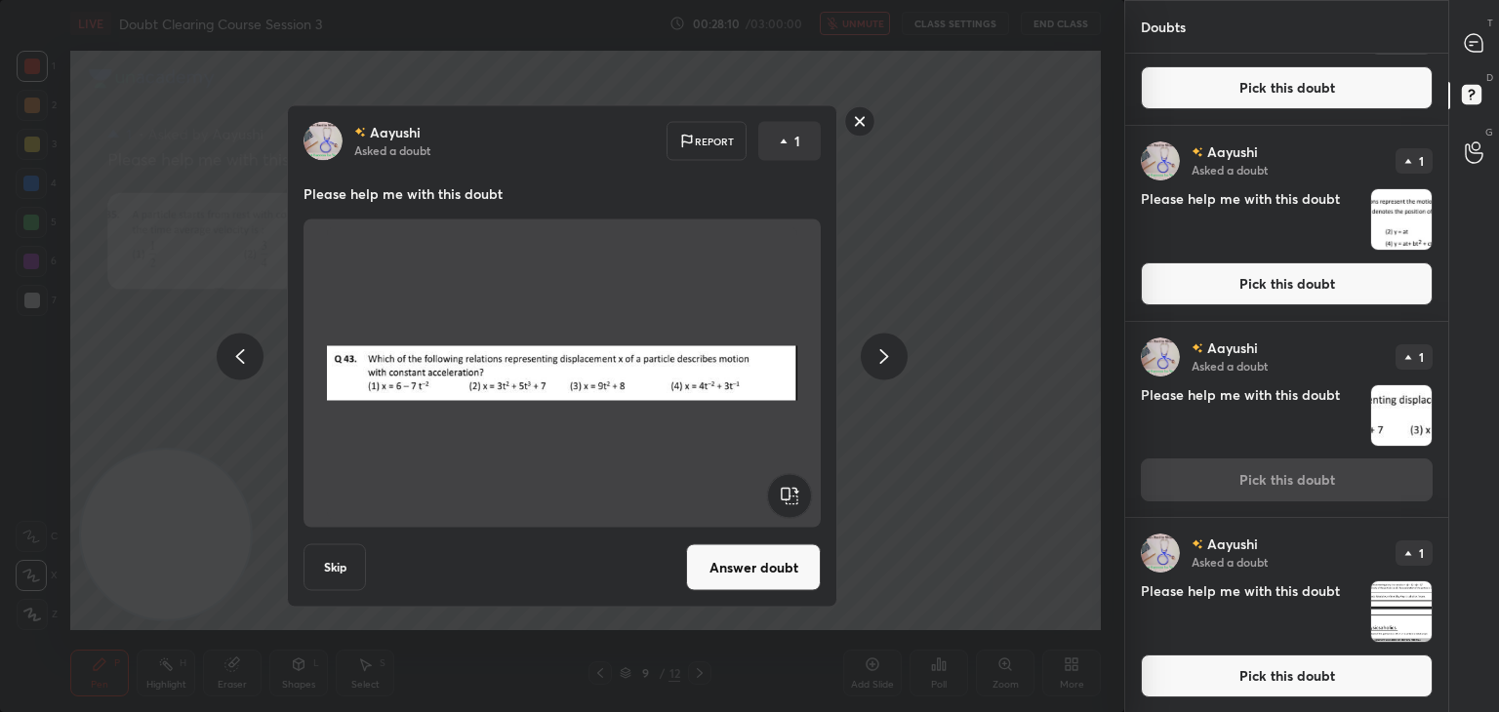
click at [728, 563] on button "Answer doubt" at bounding box center [753, 568] width 135 height 47
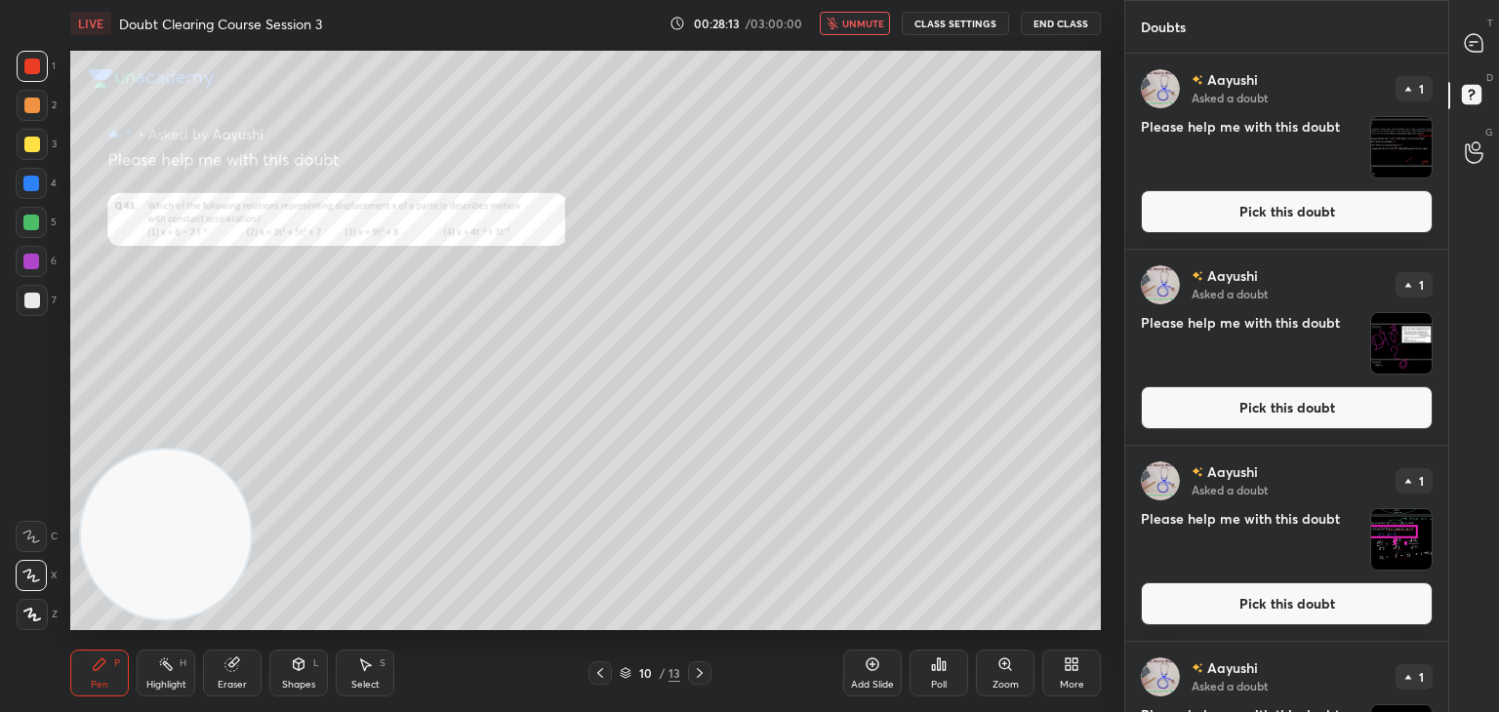
click at [870, 30] on button "unmute" at bounding box center [855, 23] width 70 height 23
click at [1470, 48] on icon at bounding box center [1474, 43] width 18 height 18
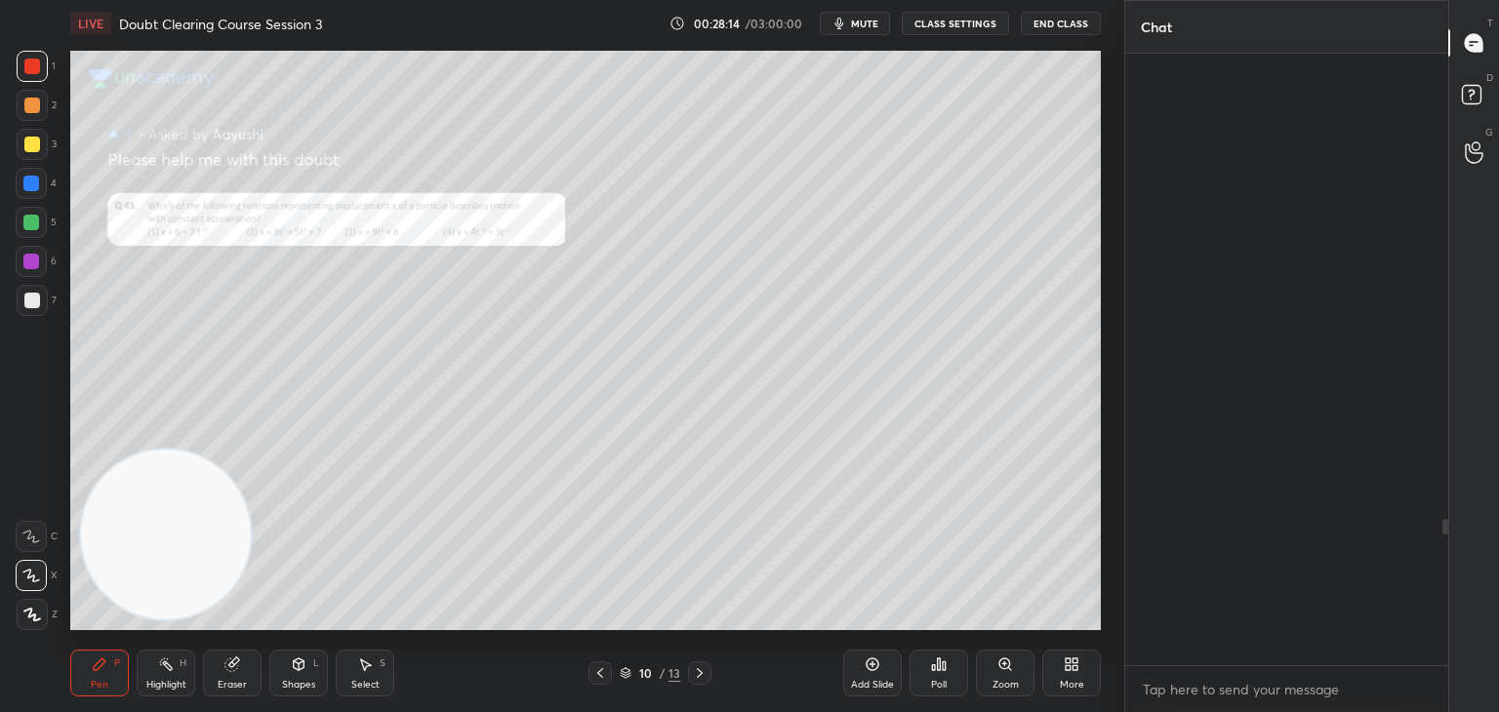
scroll to position [606, 317]
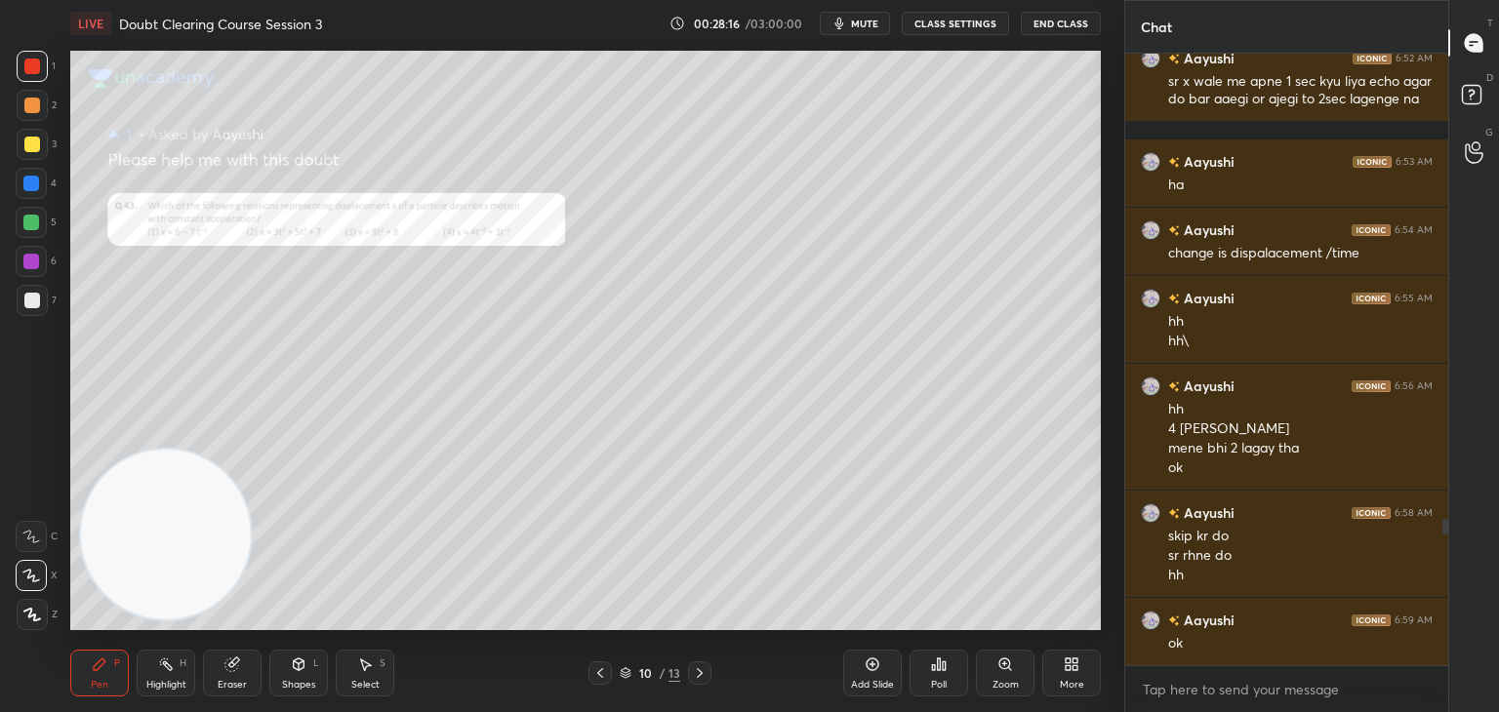
click at [977, 663] on div "Zoom" at bounding box center [1005, 673] width 59 height 47
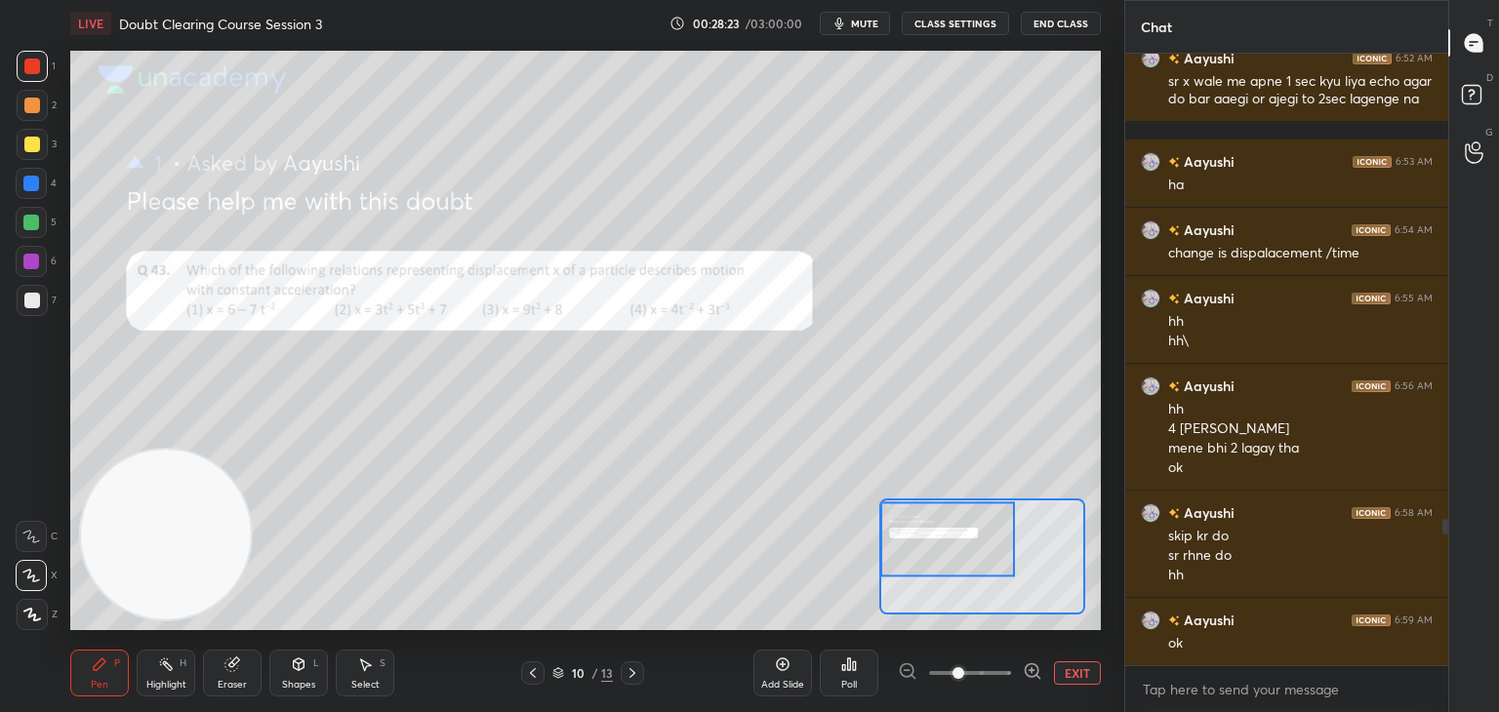
click at [20, 541] on div at bounding box center [31, 536] width 31 height 31
click at [1030, 676] on icon at bounding box center [1032, 671] width 13 height 13
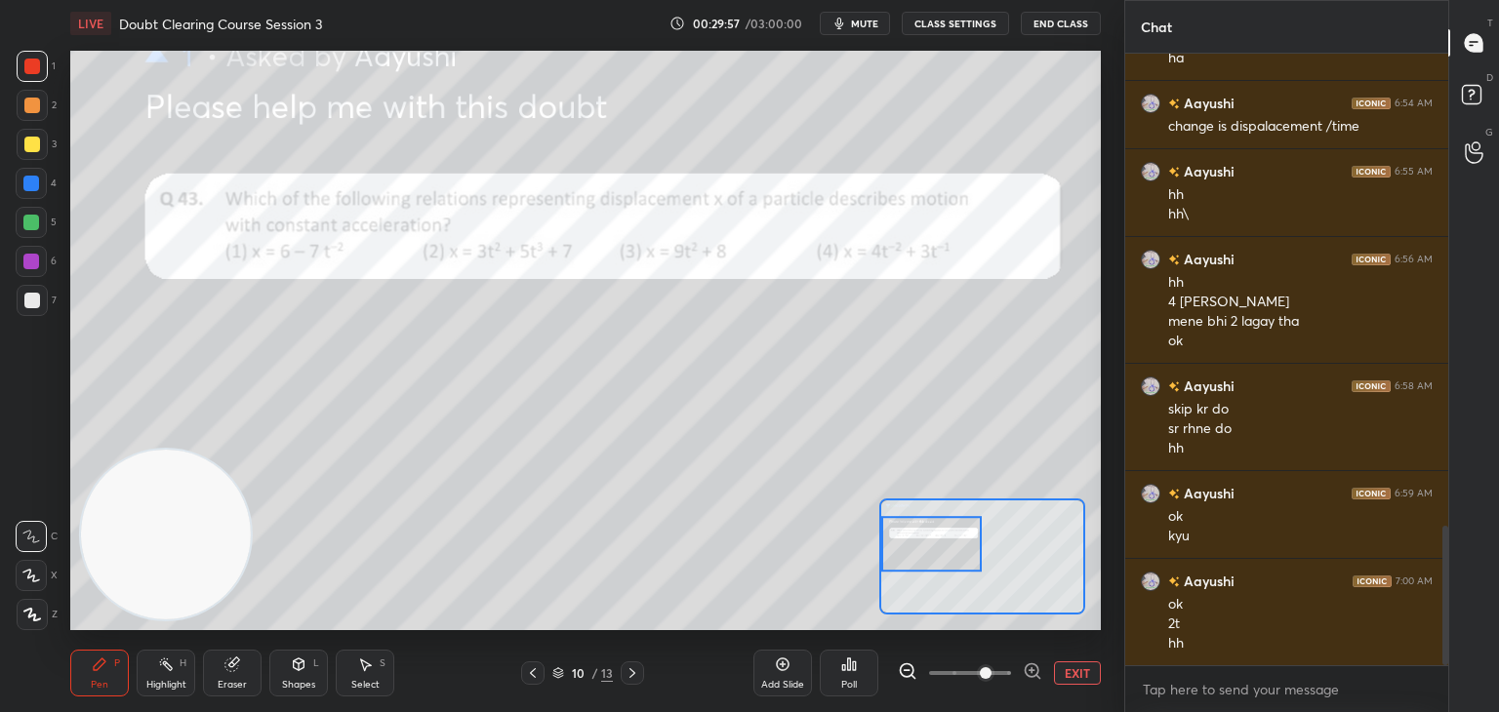
scroll to position [2143, 0]
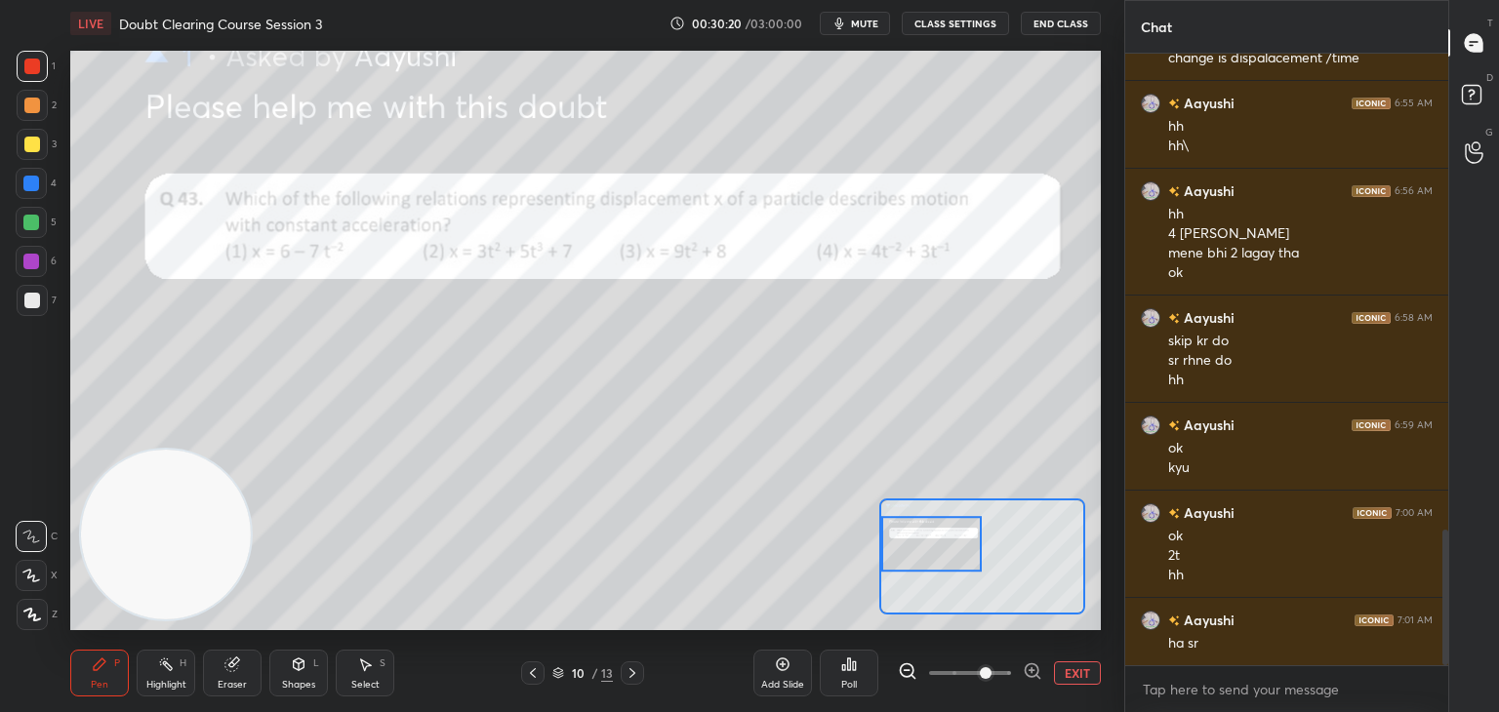
click at [878, 19] on span "mute" at bounding box center [864, 24] width 27 height 14
click at [1477, 97] on rect at bounding box center [1471, 95] width 19 height 19
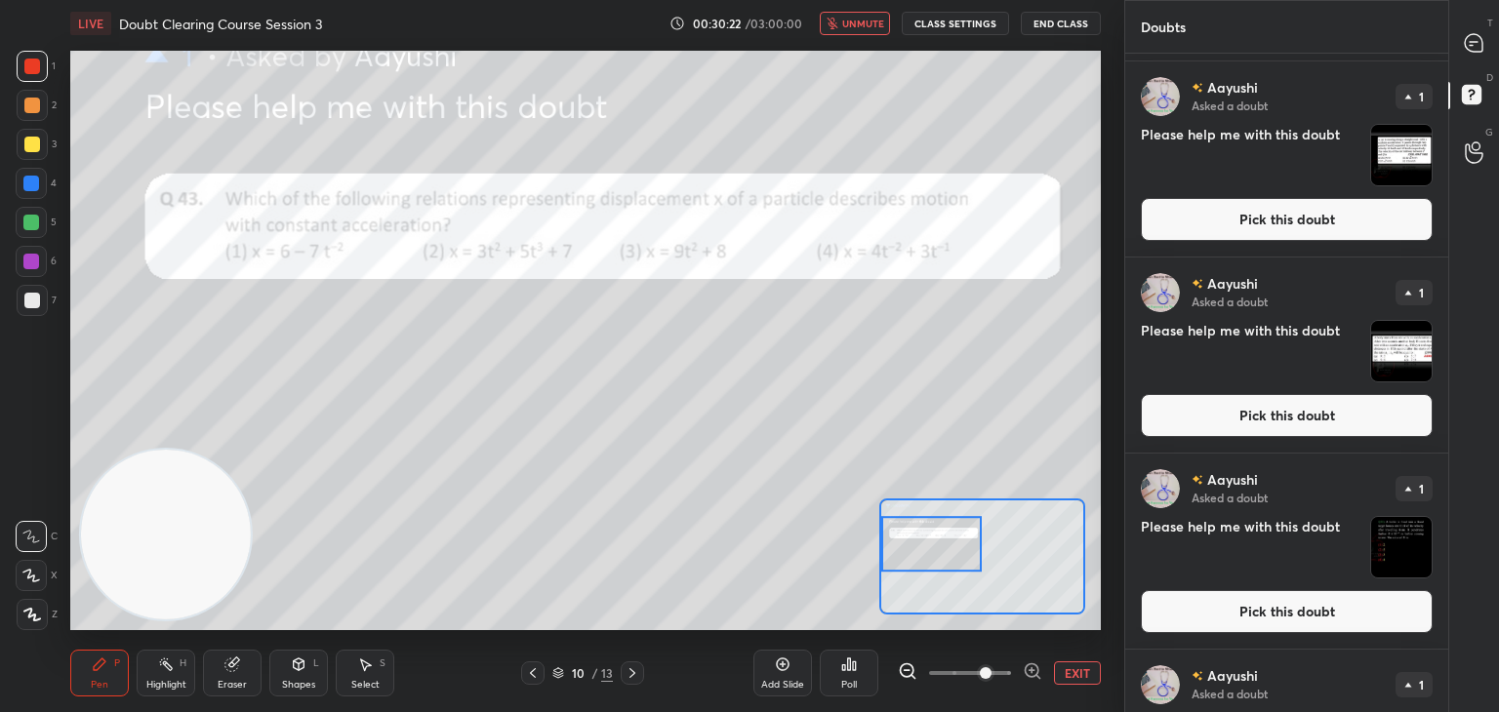
scroll to position [910, 0]
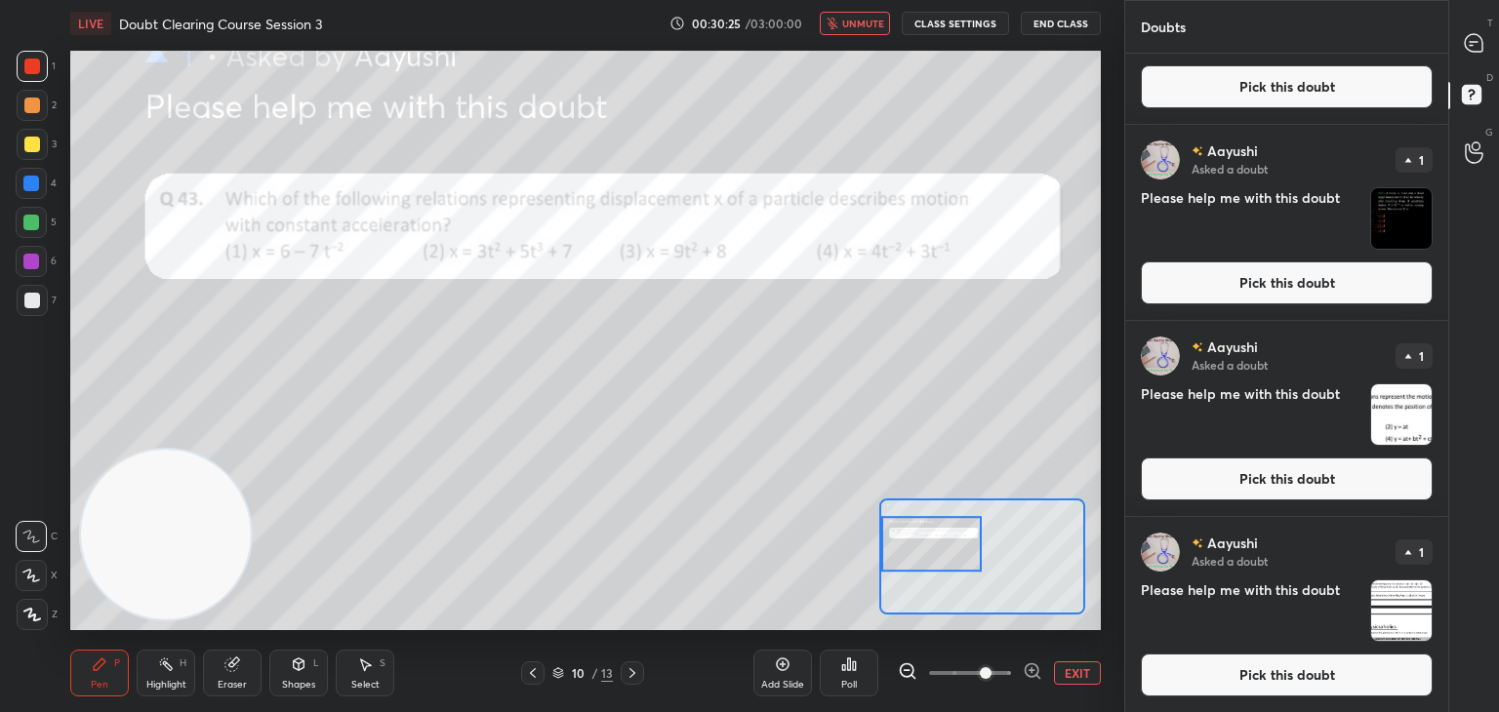
click at [1384, 419] on img "grid" at bounding box center [1401, 415] width 61 height 61
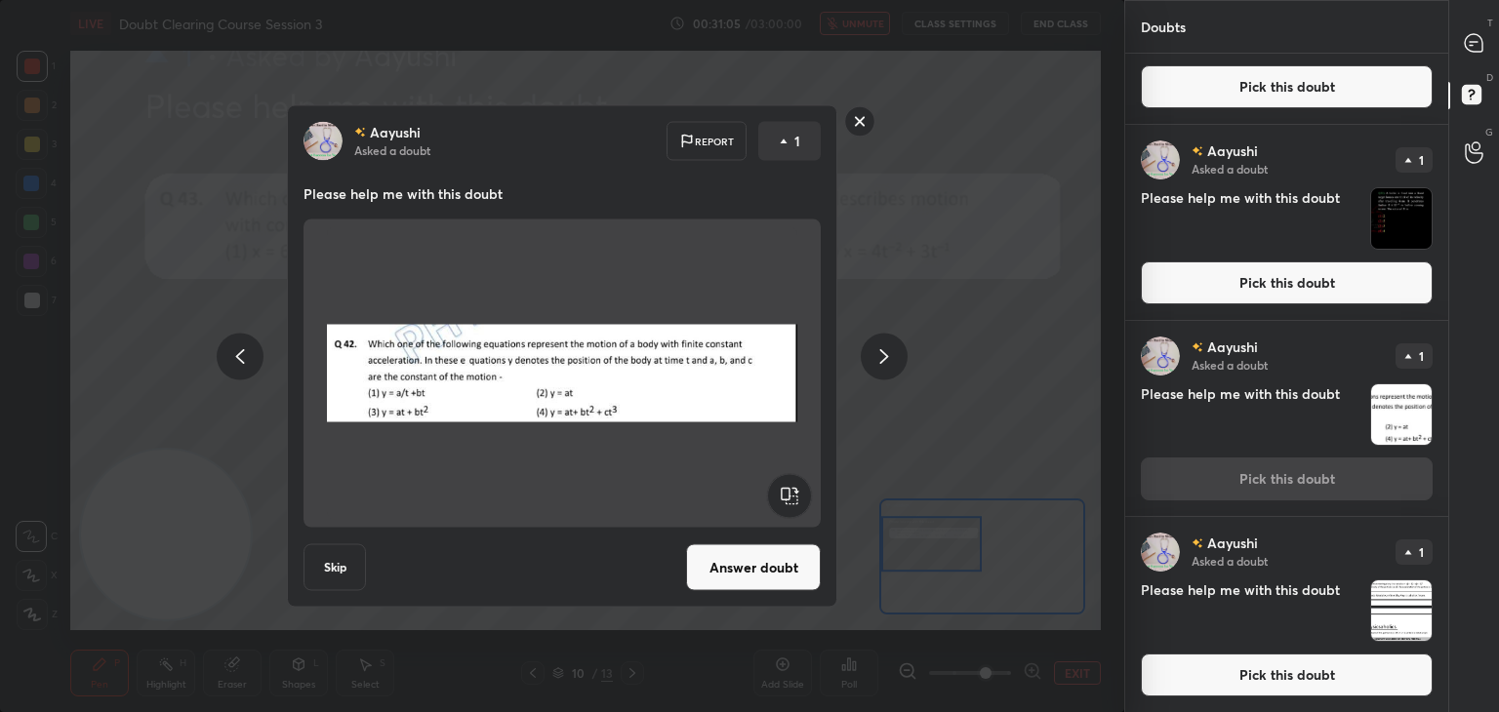
click at [712, 460] on img at bounding box center [562, 373] width 470 height 293
click at [734, 574] on button "Answer doubt" at bounding box center [753, 568] width 135 height 47
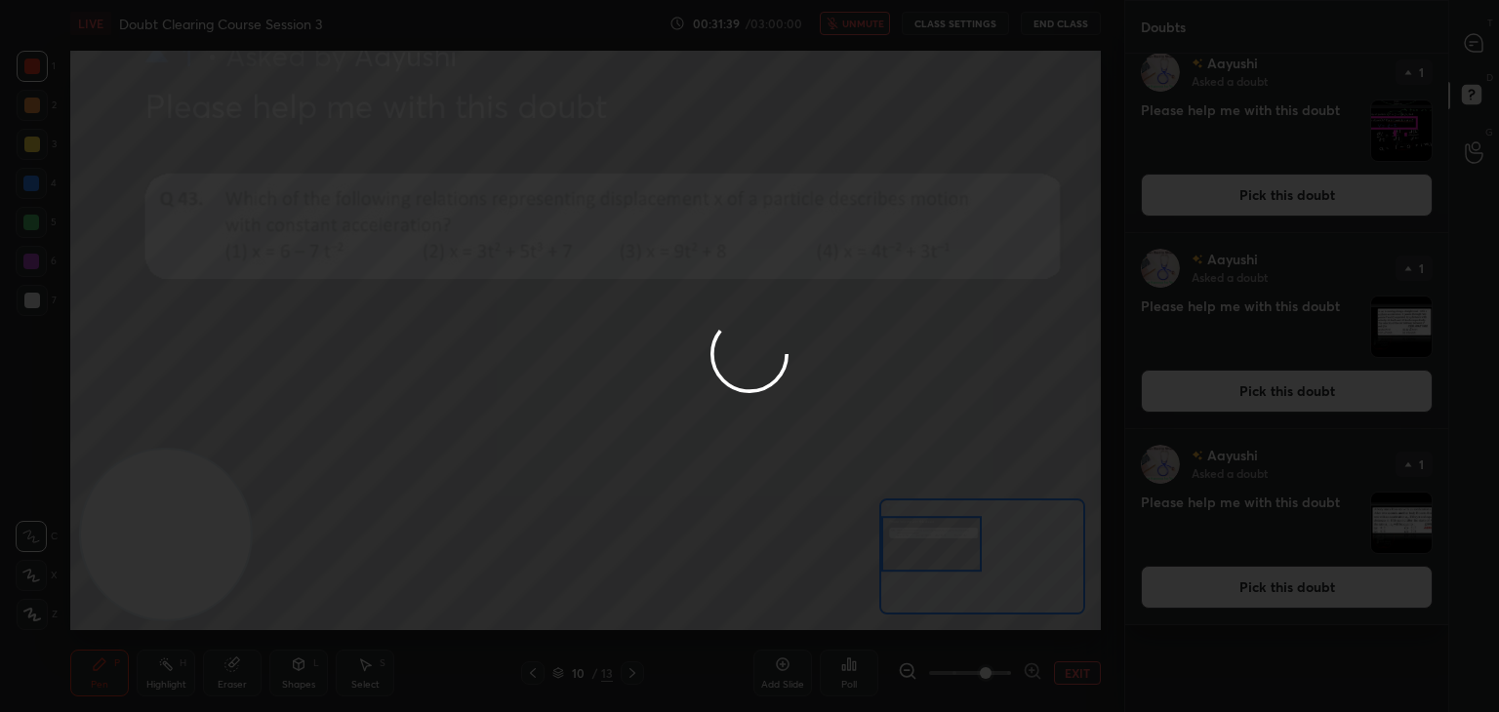
scroll to position [0, 0]
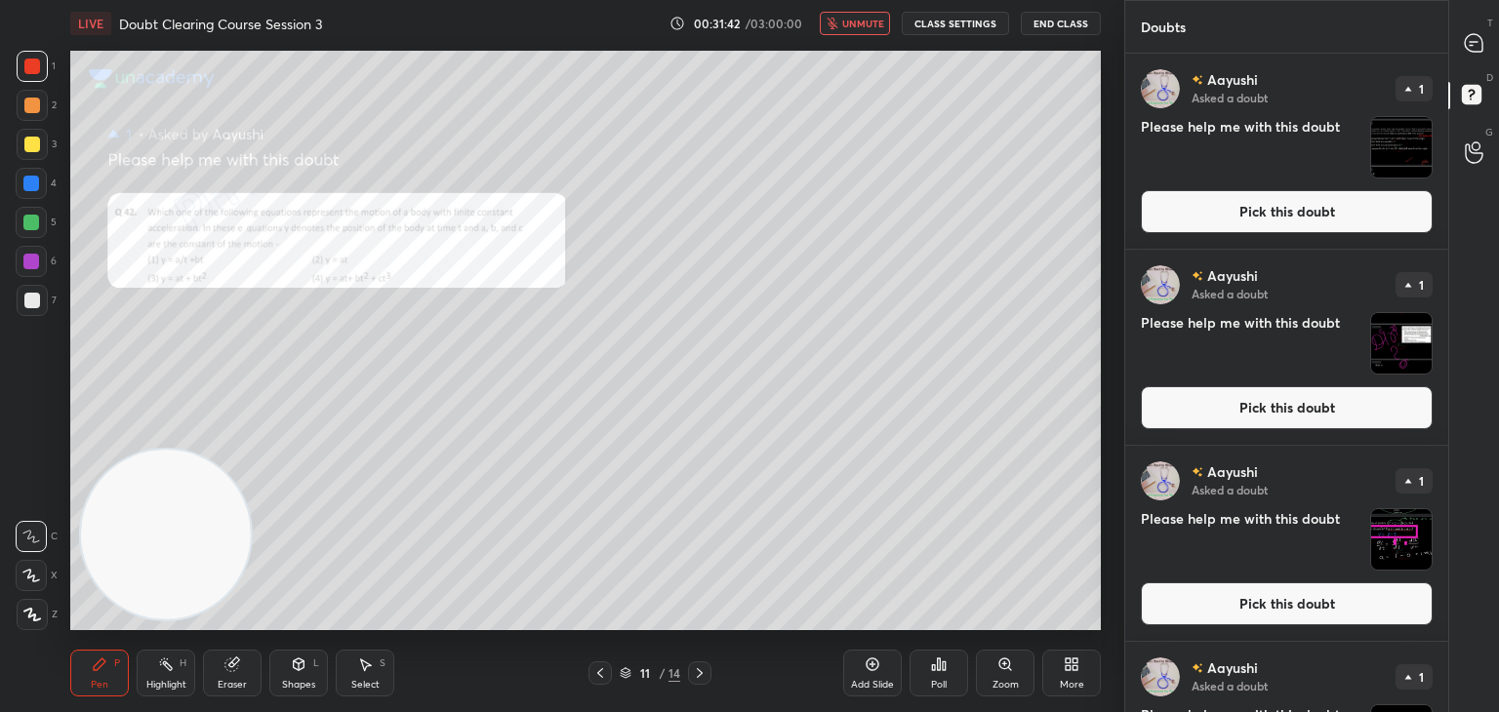
click at [1491, 57] on div at bounding box center [1474, 42] width 39 height 35
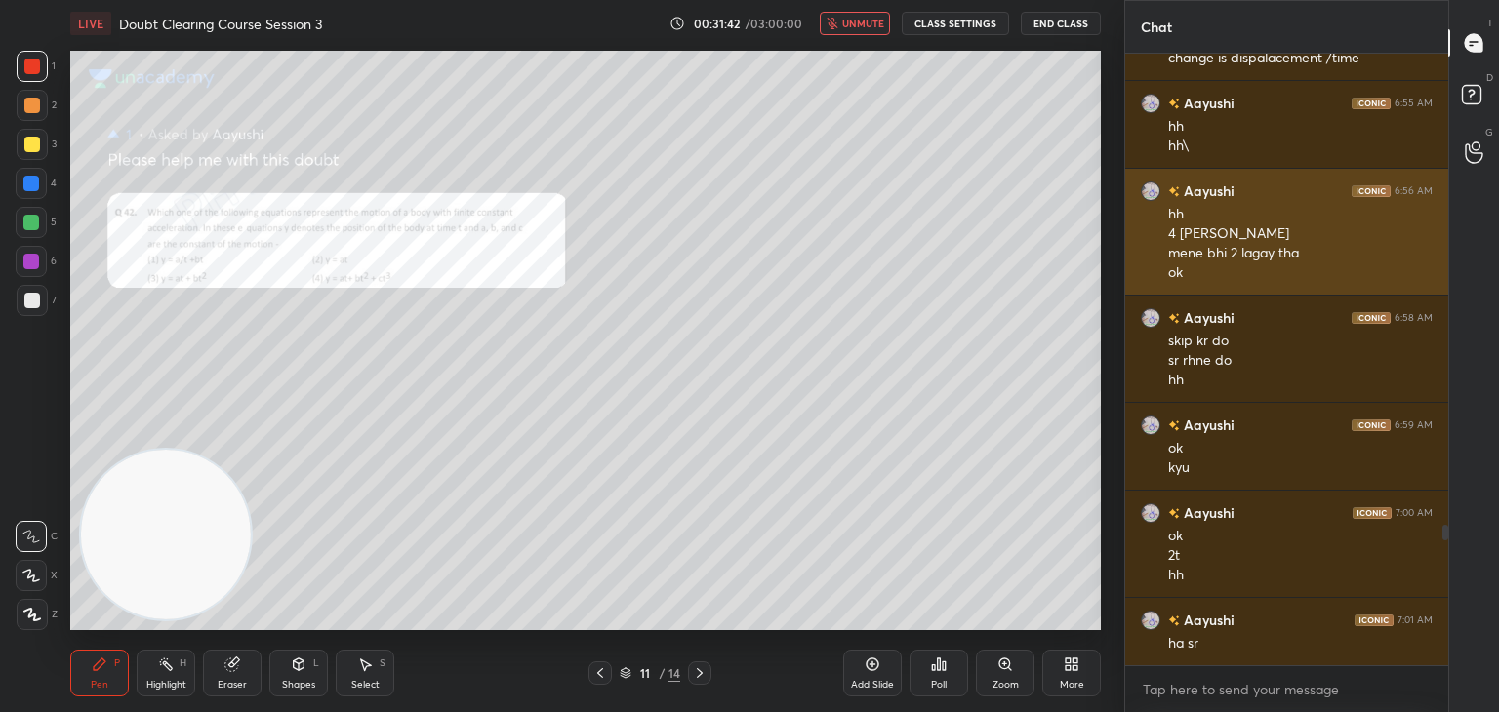
scroll to position [606, 317]
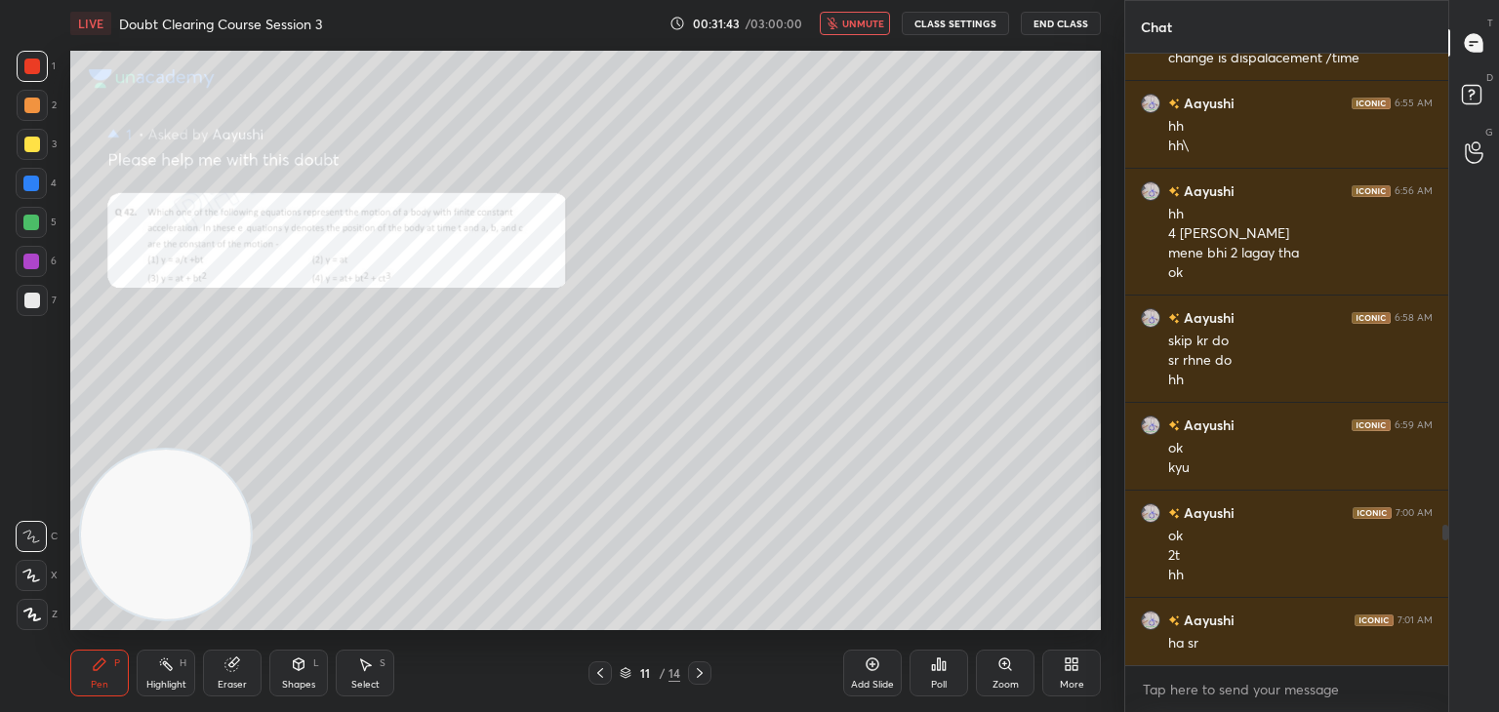
click at [865, 24] on span "unmute" at bounding box center [863, 24] width 42 height 14
click at [37, 583] on div at bounding box center [31, 575] width 31 height 31
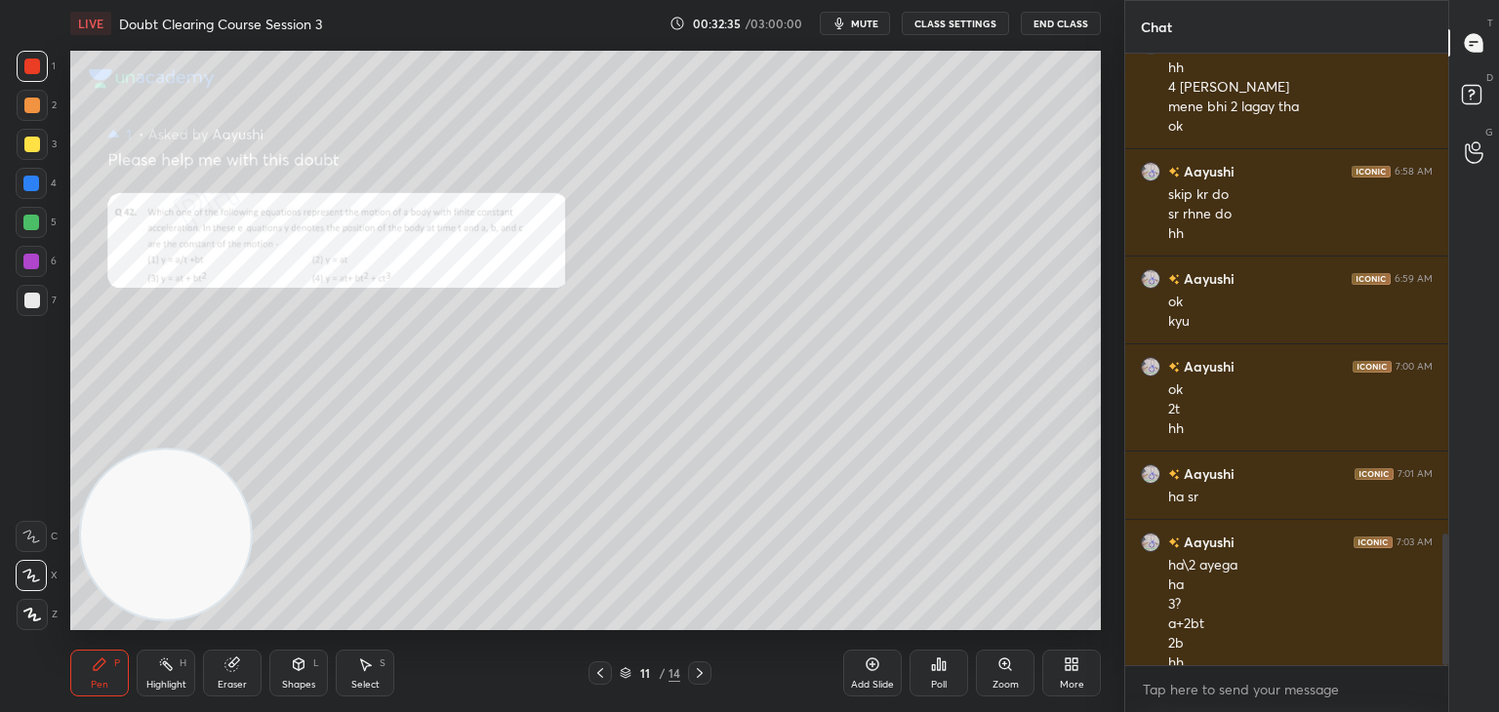
scroll to position [2225, 0]
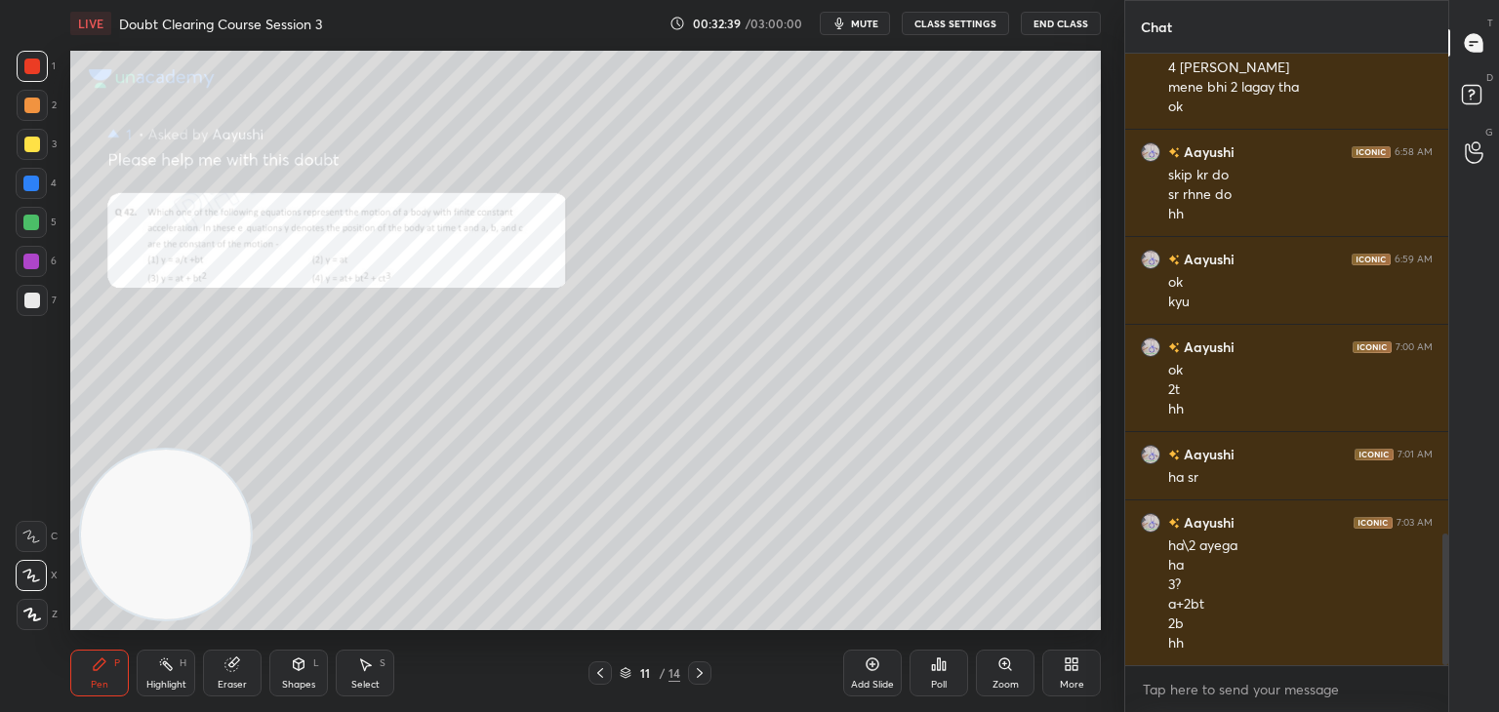
click at [992, 662] on div "Zoom" at bounding box center [1005, 673] width 59 height 47
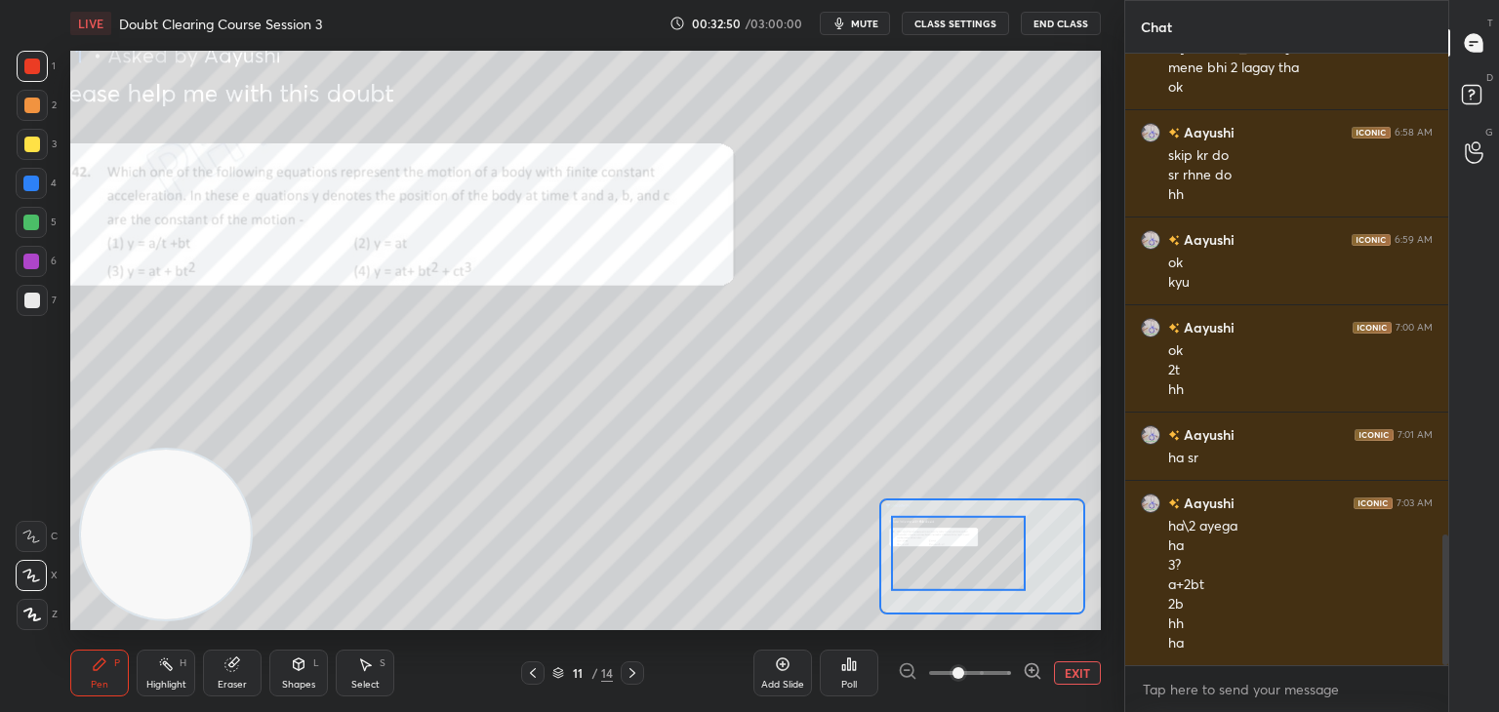
scroll to position [2313, 0]
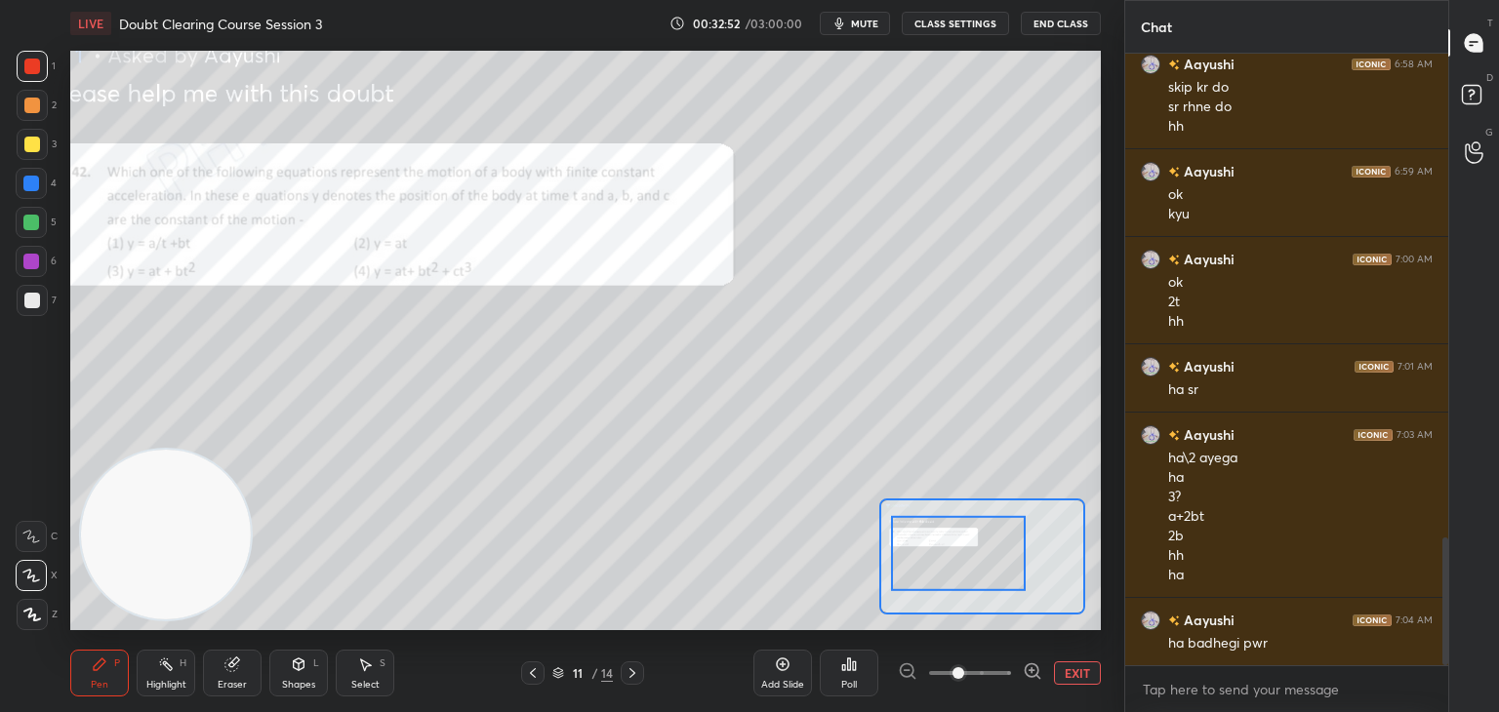
click at [1058, 672] on button "EXIT" at bounding box center [1077, 673] width 47 height 23
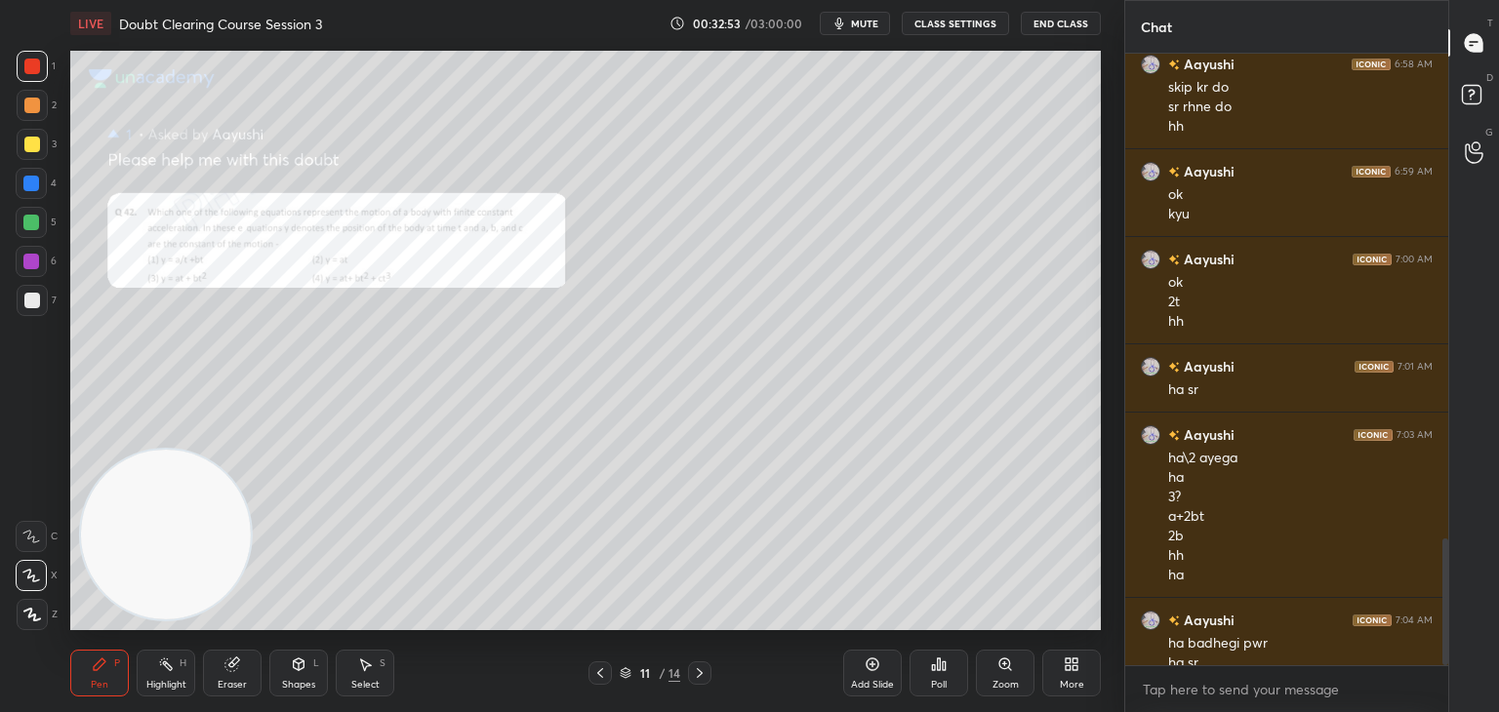
scroll to position [2333, 0]
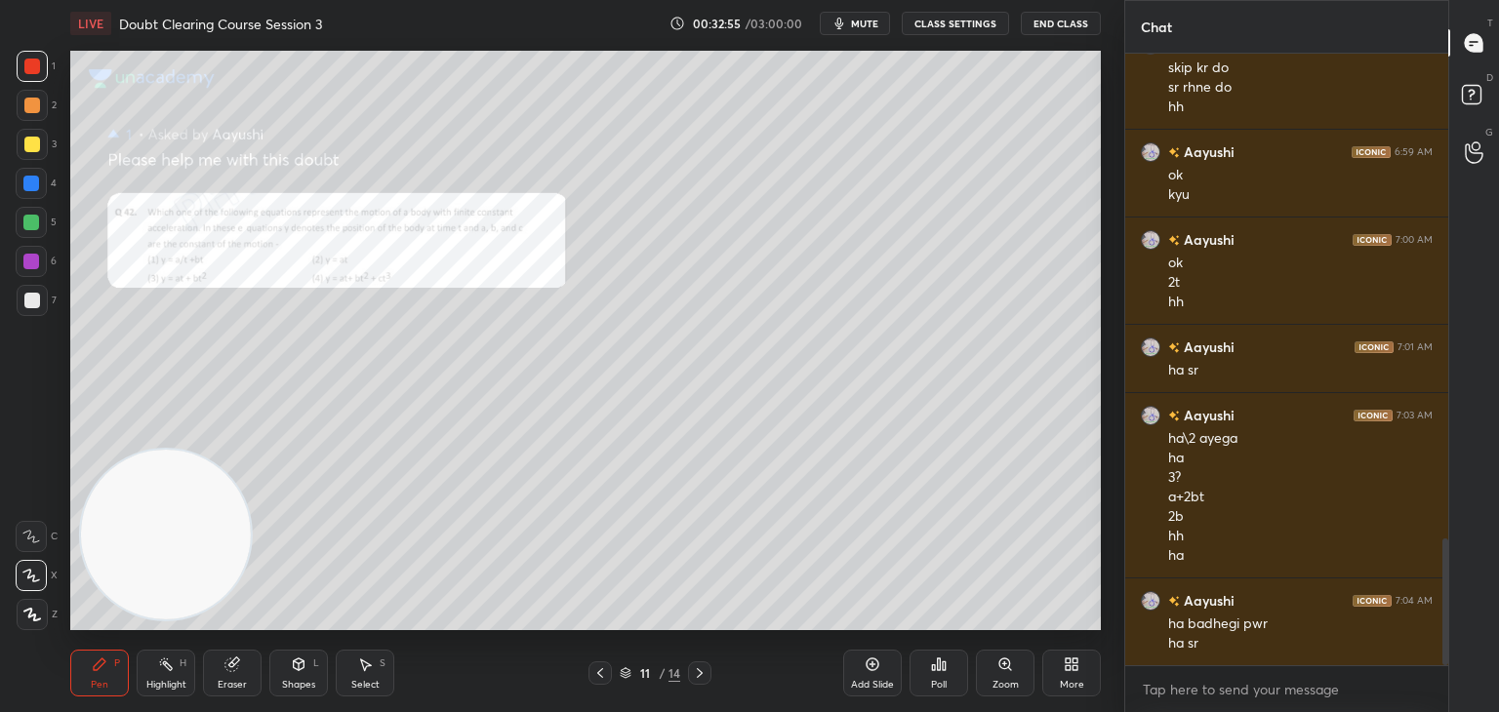
click at [861, 21] on span "mute" at bounding box center [864, 24] width 27 height 14
click at [1487, 95] on icon at bounding box center [1474, 97] width 35 height 35
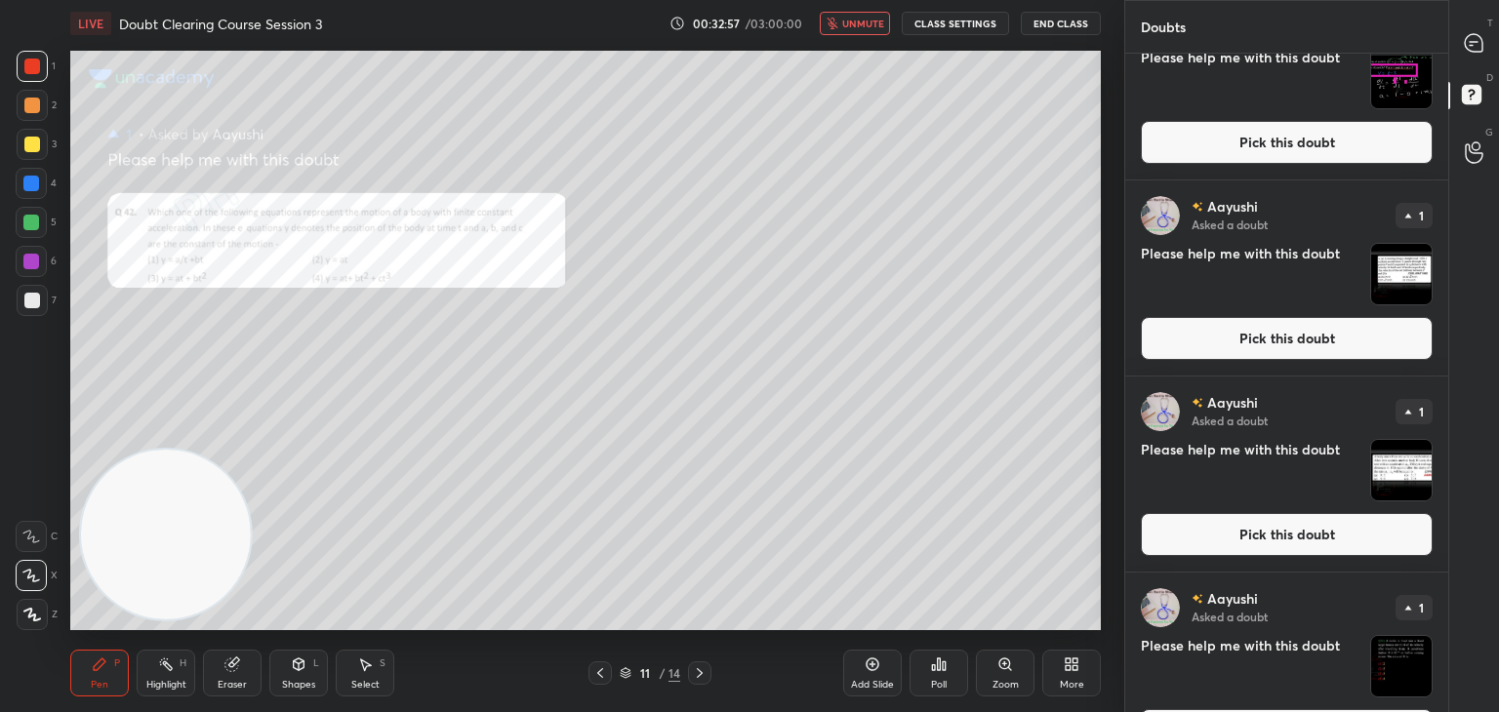
scroll to position [713, 0]
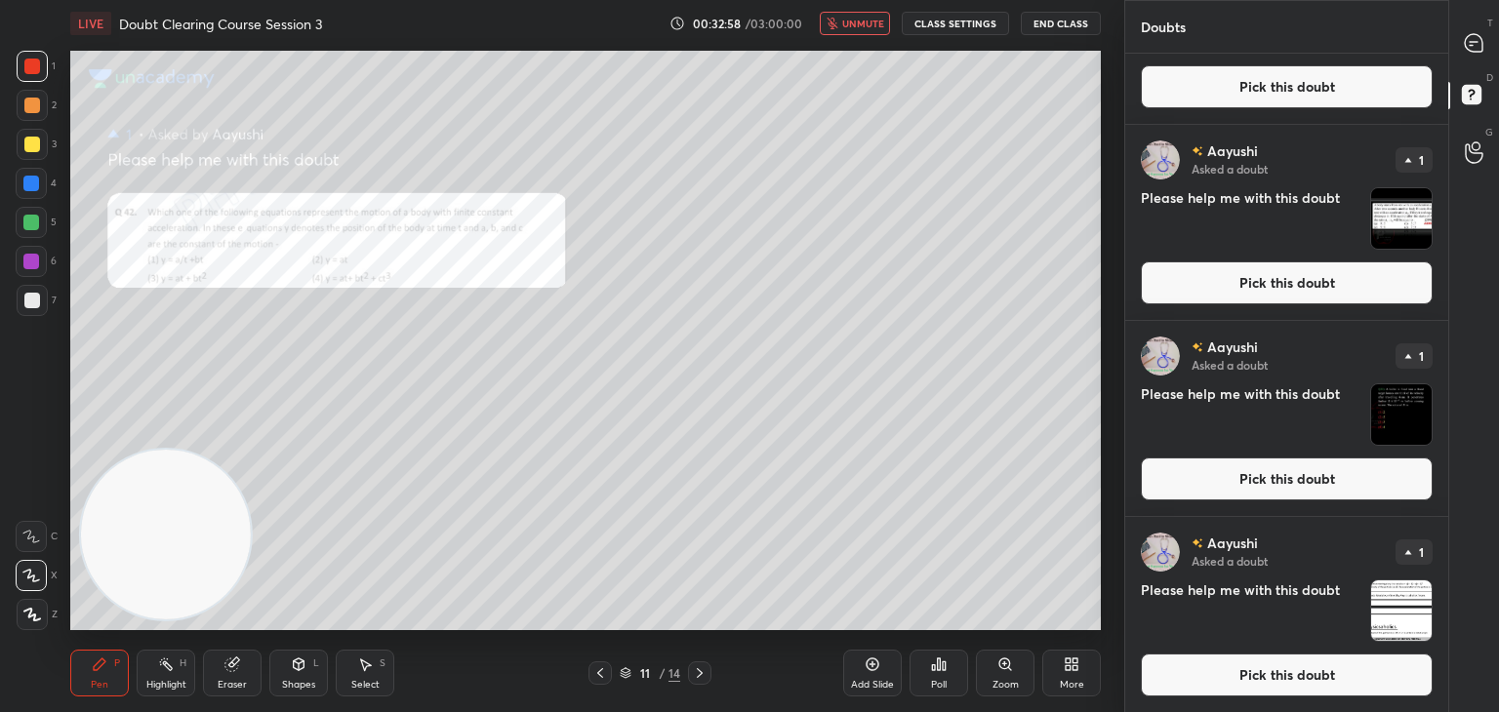
click at [1403, 599] on img "grid" at bounding box center [1401, 611] width 61 height 61
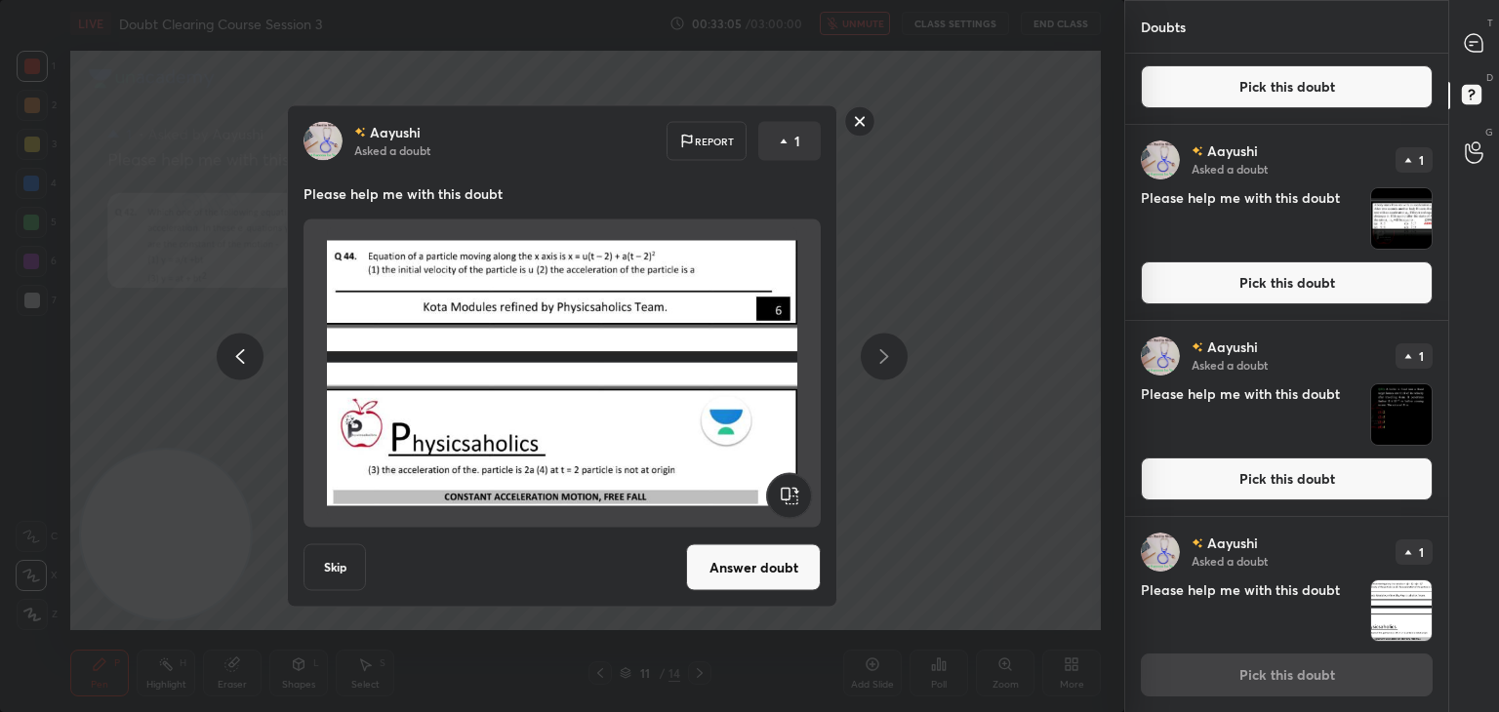
click at [579, 426] on img at bounding box center [562, 373] width 470 height 293
click at [717, 565] on button "Answer doubt" at bounding box center [753, 568] width 135 height 47
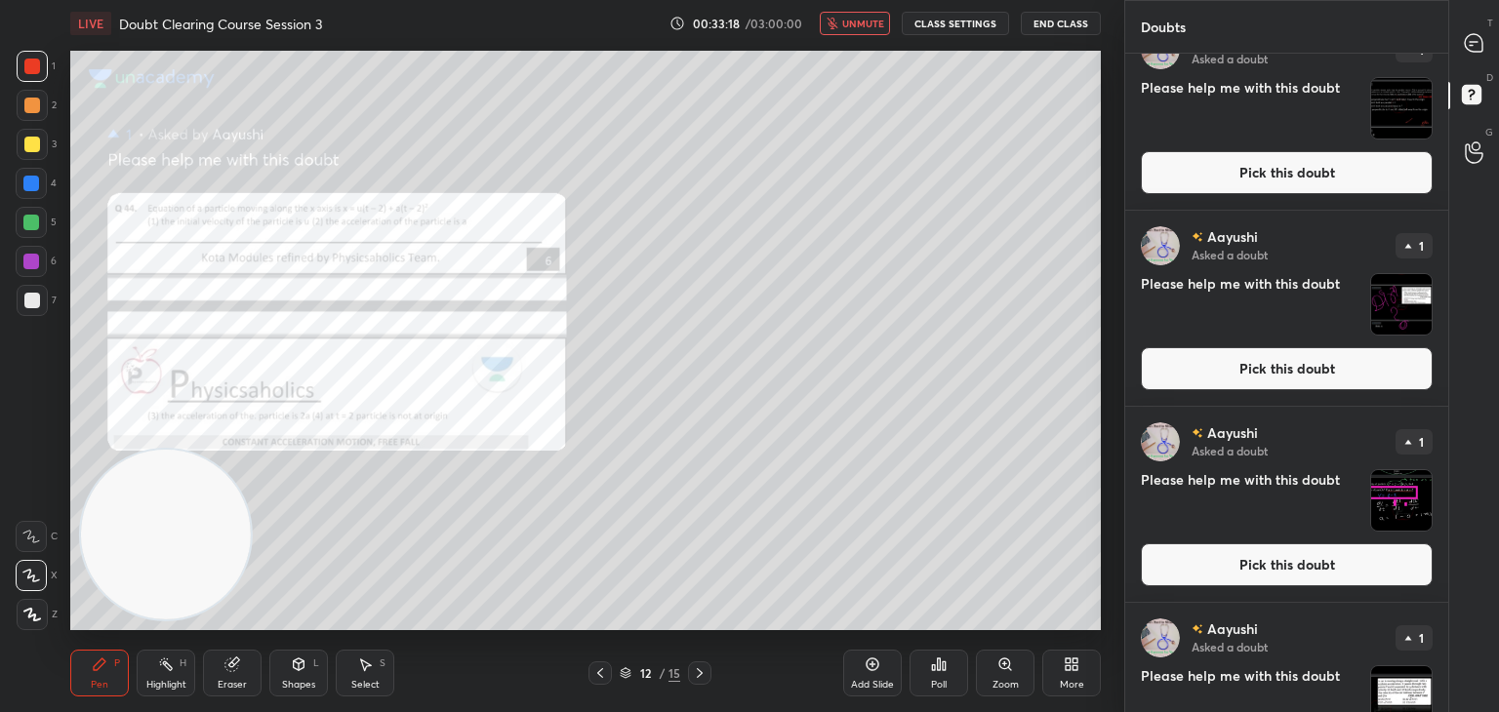
scroll to position [0, 0]
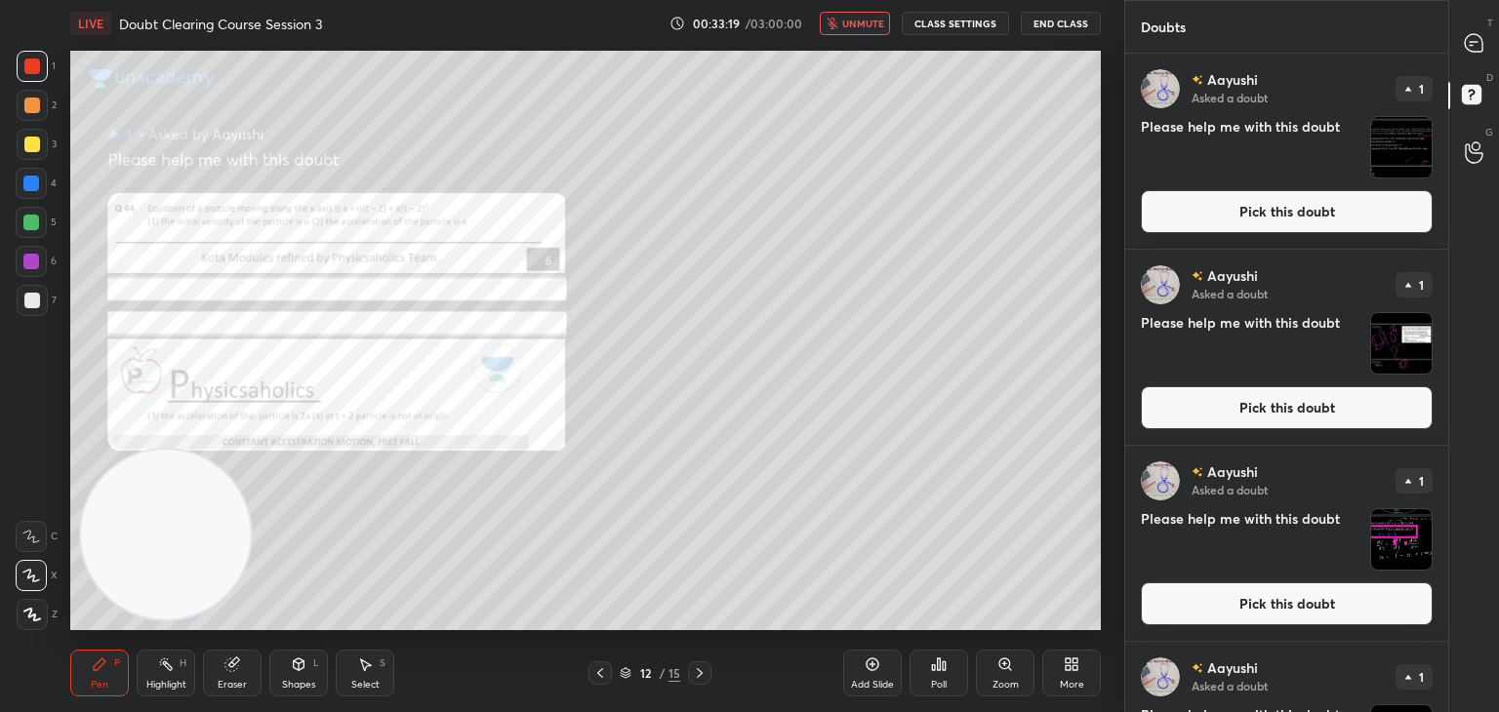
click at [872, 22] on span "unmute" at bounding box center [863, 24] width 42 height 14
click at [1481, 30] on div at bounding box center [1474, 42] width 39 height 35
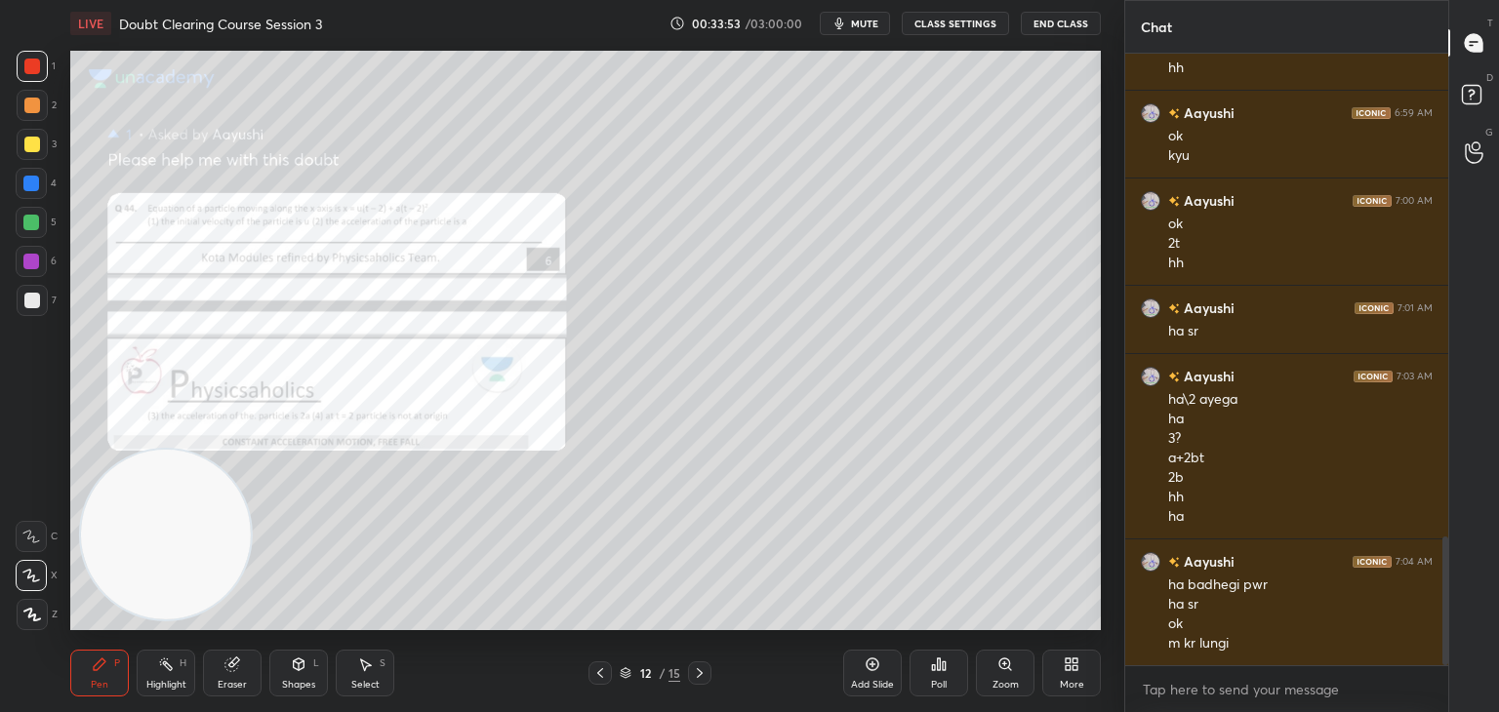
scroll to position [2356, 0]
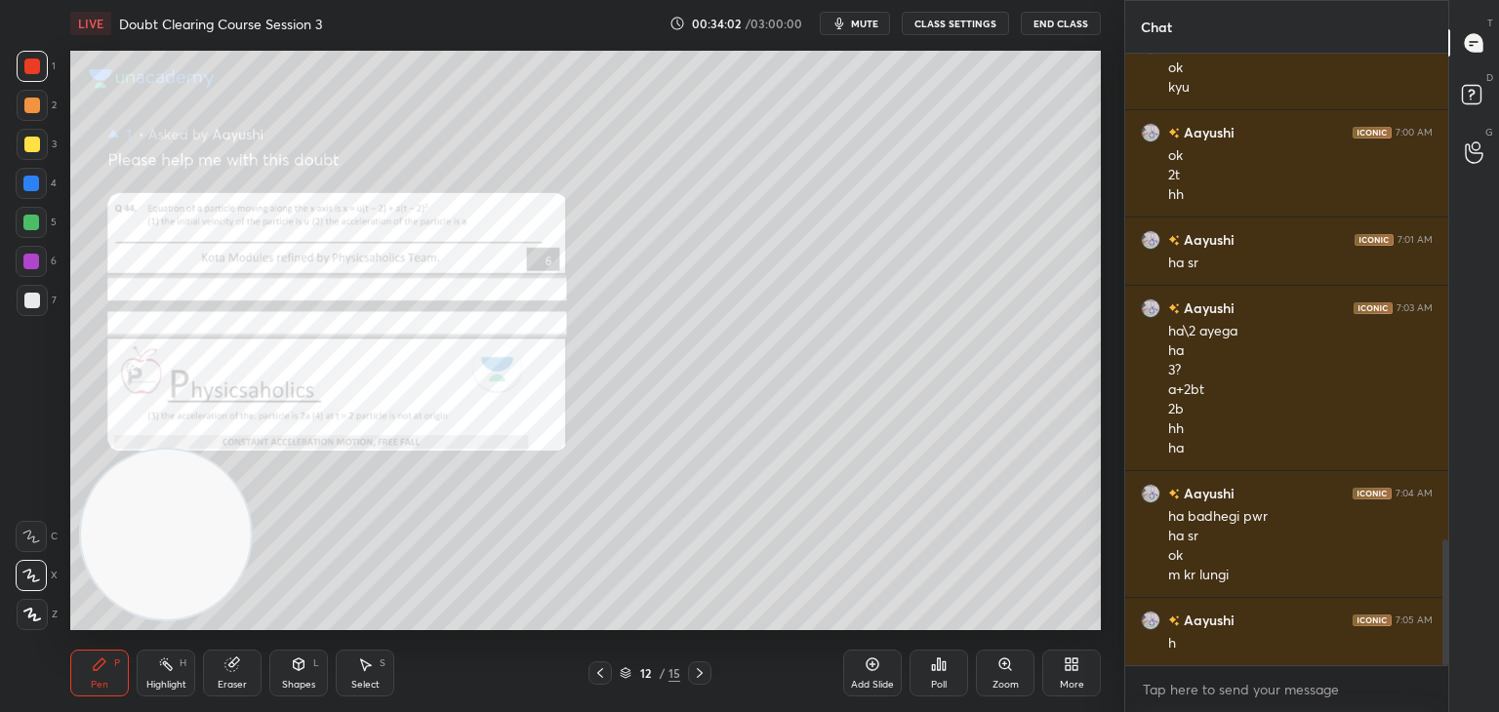
click at [870, 18] on span "mute" at bounding box center [864, 24] width 27 height 14
click at [1481, 99] on rect at bounding box center [1471, 95] width 19 height 19
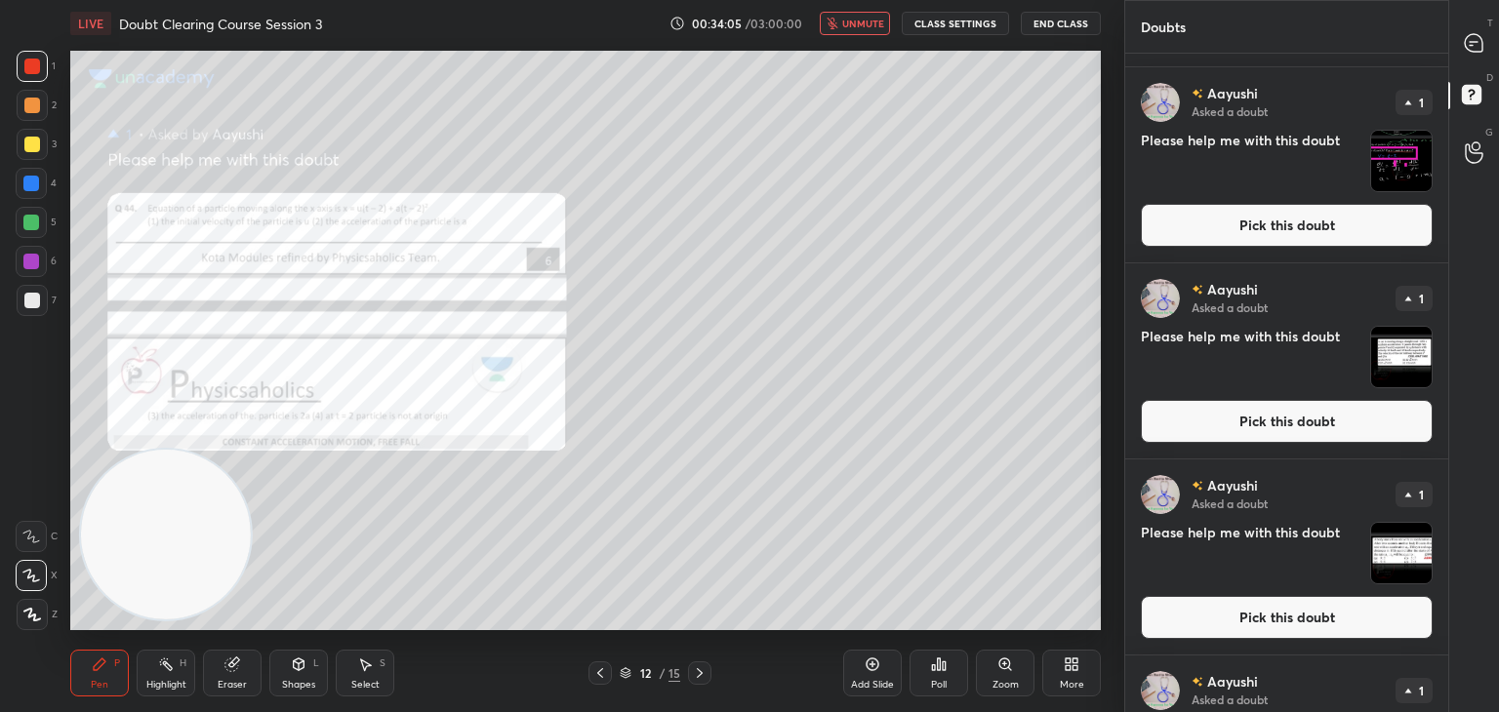
scroll to position [517, 0]
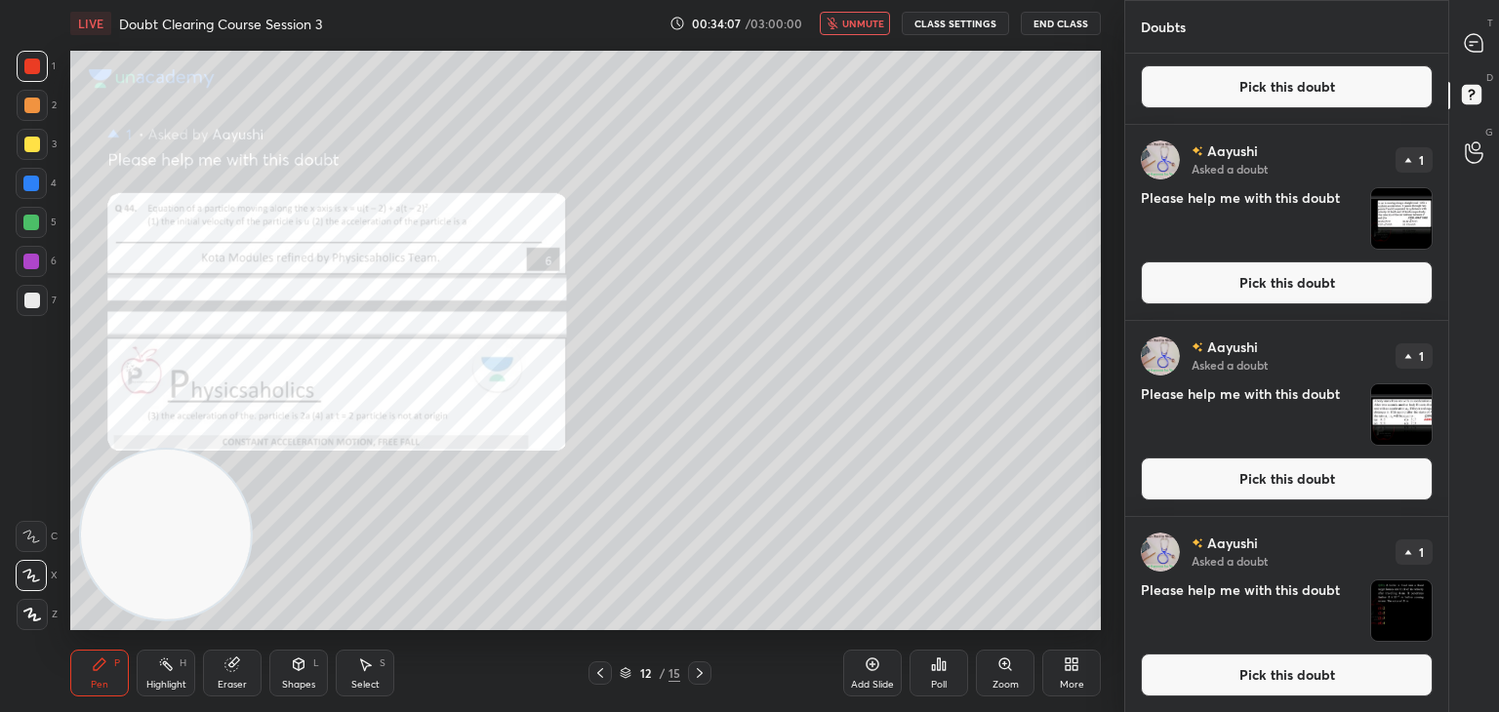
click at [1401, 598] on img "grid" at bounding box center [1401, 611] width 61 height 61
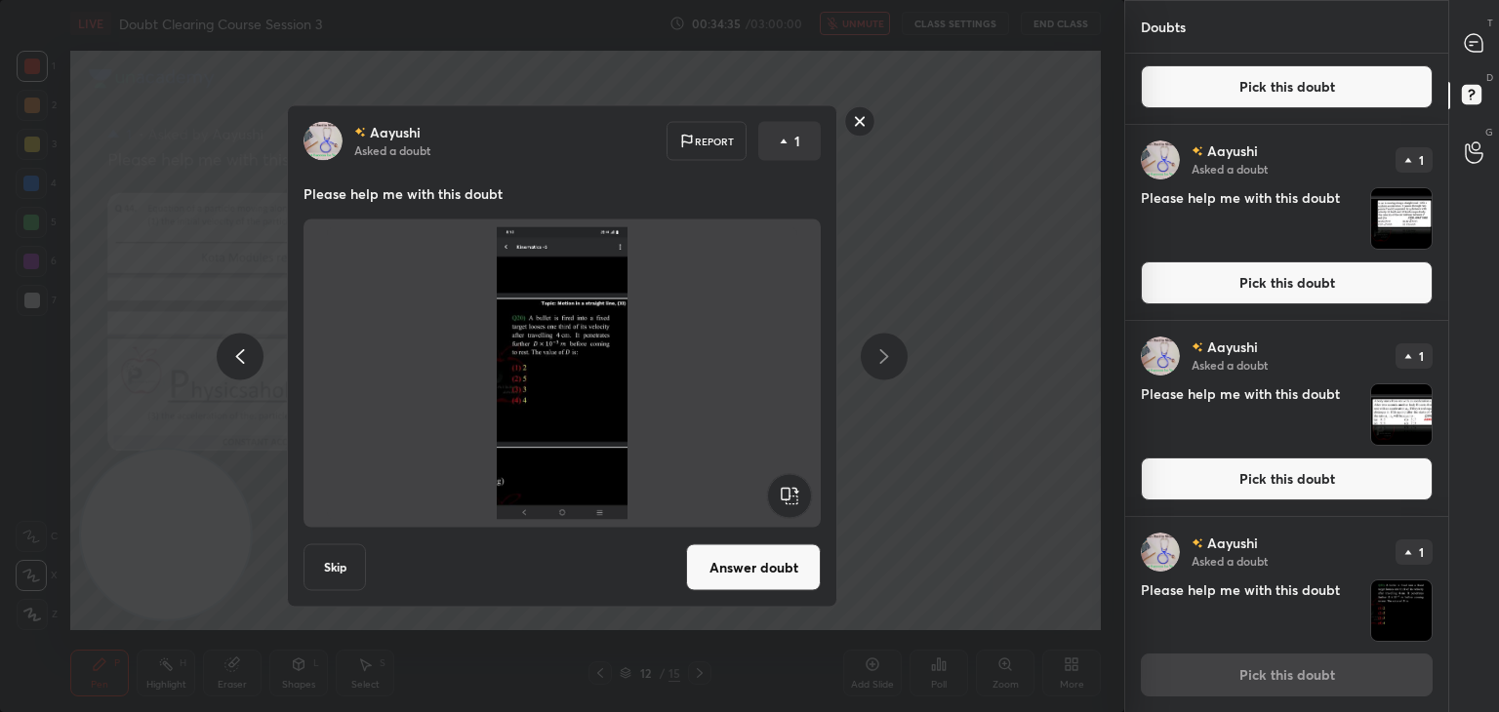
click at [694, 416] on img at bounding box center [562, 373] width 470 height 293
click at [738, 574] on button "Answer doubt" at bounding box center [753, 568] width 135 height 47
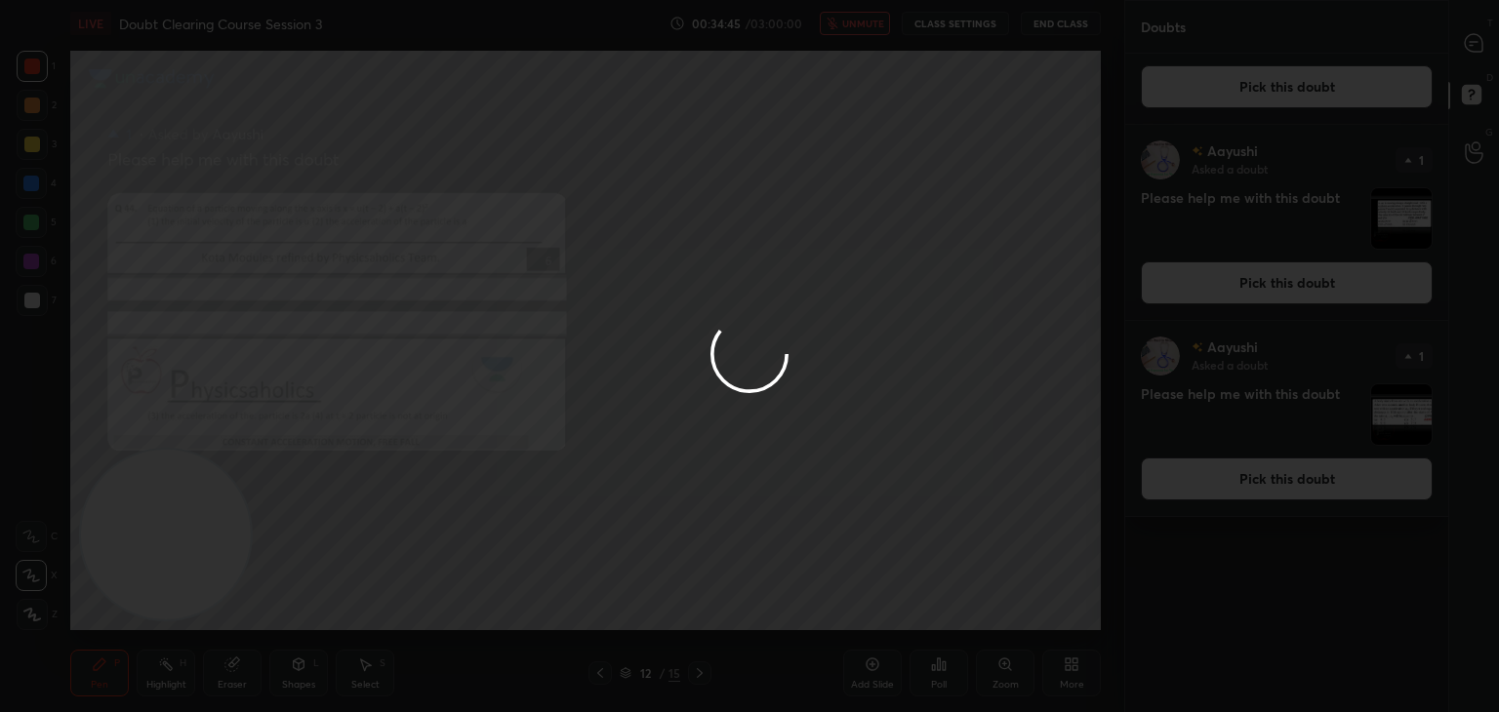
scroll to position [0, 0]
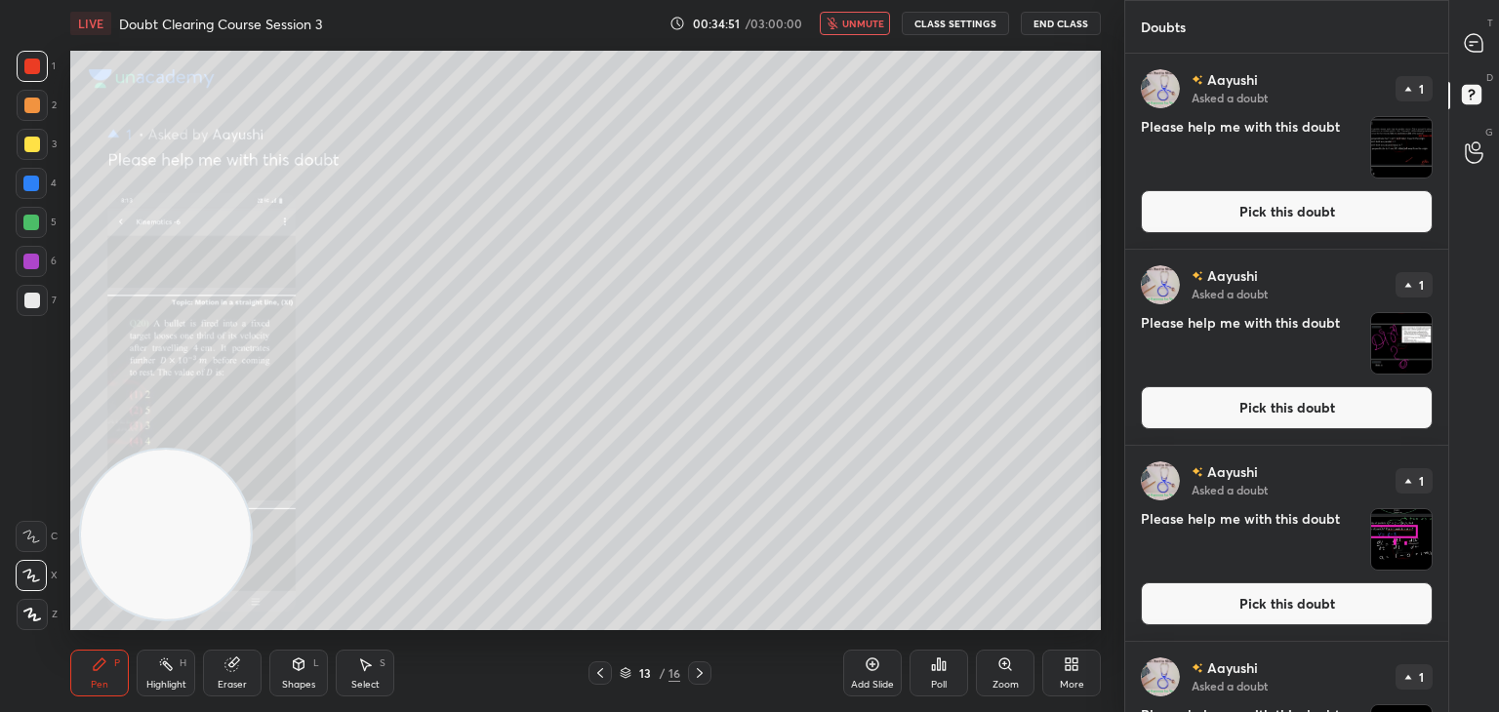
click at [867, 25] on span "unmute" at bounding box center [863, 24] width 42 height 14
click at [1470, 63] on div "T Messages (T)" at bounding box center [1474, 43] width 50 height 55
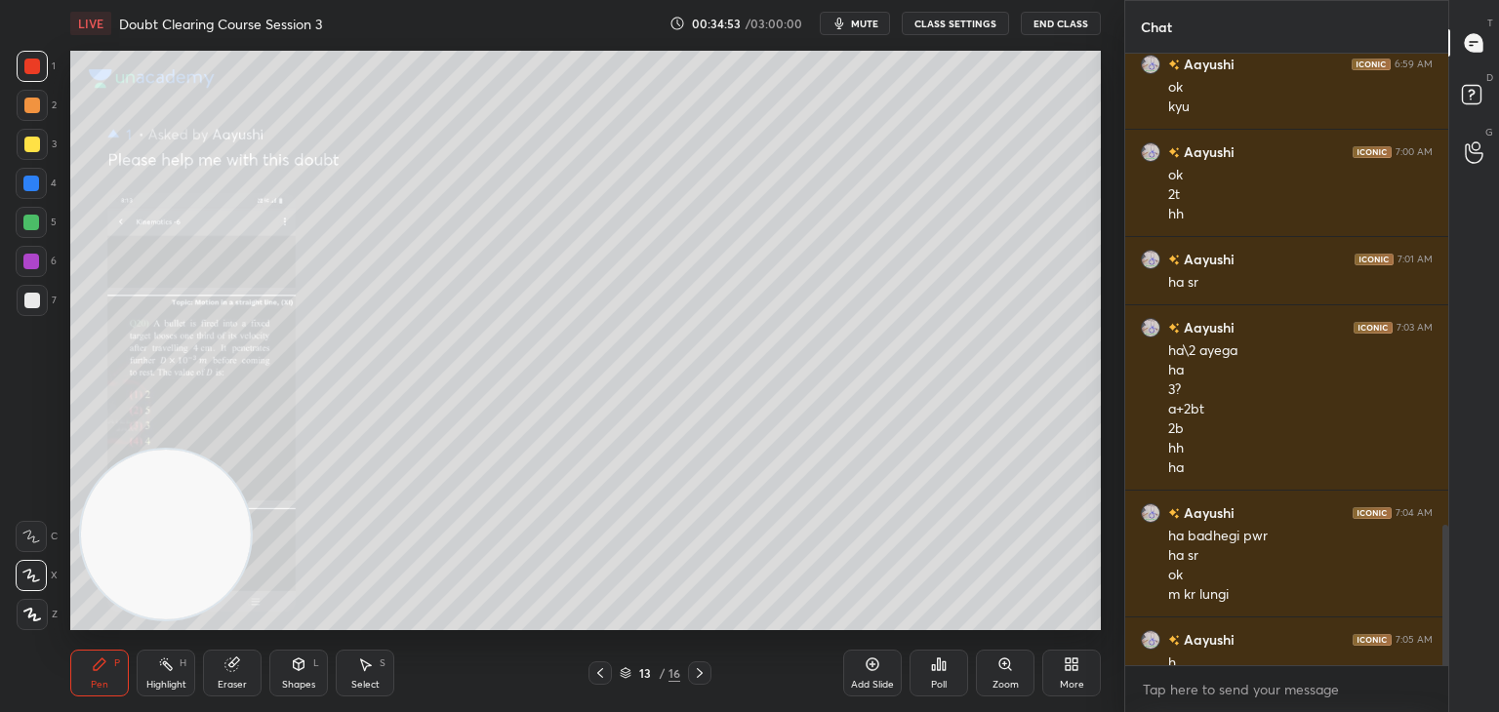
scroll to position [2311, 0]
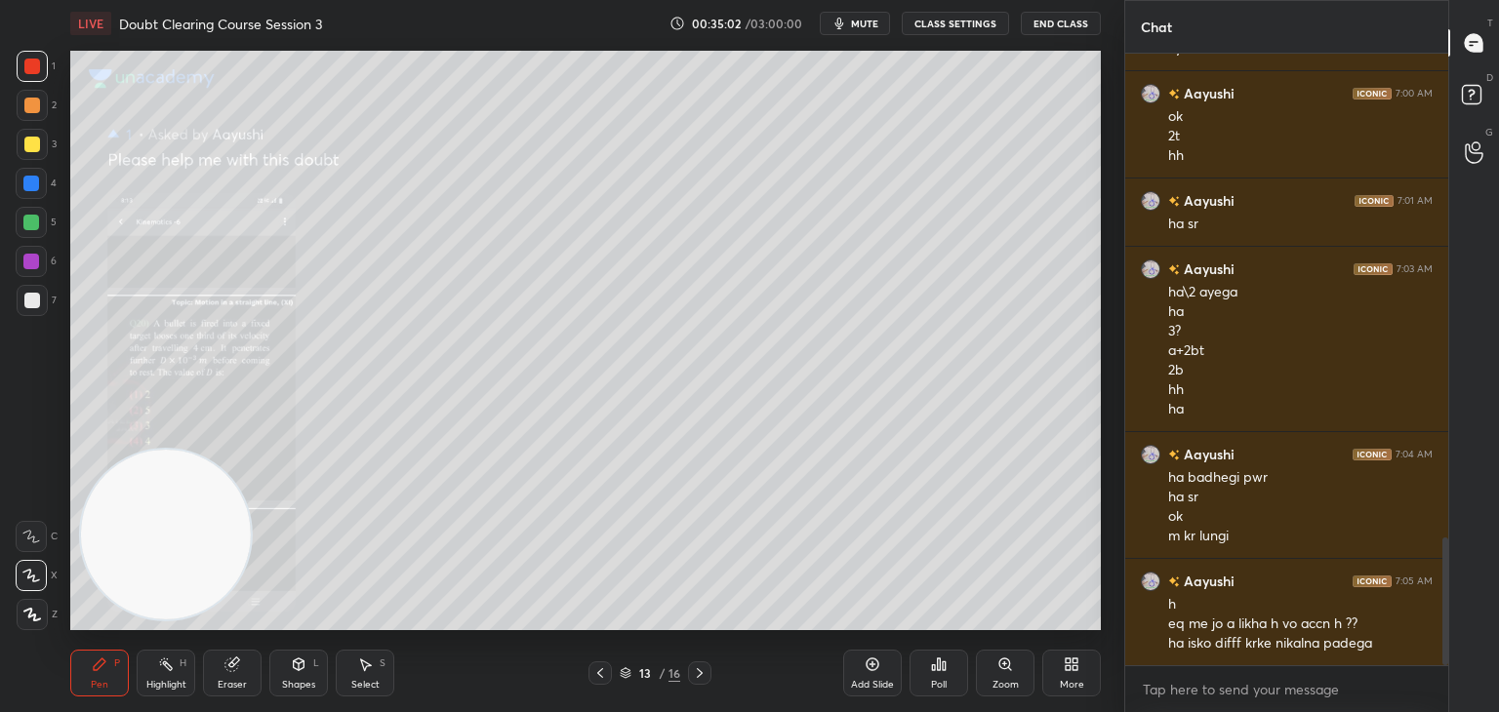
click at [1014, 667] on div "Zoom" at bounding box center [1005, 673] width 59 height 47
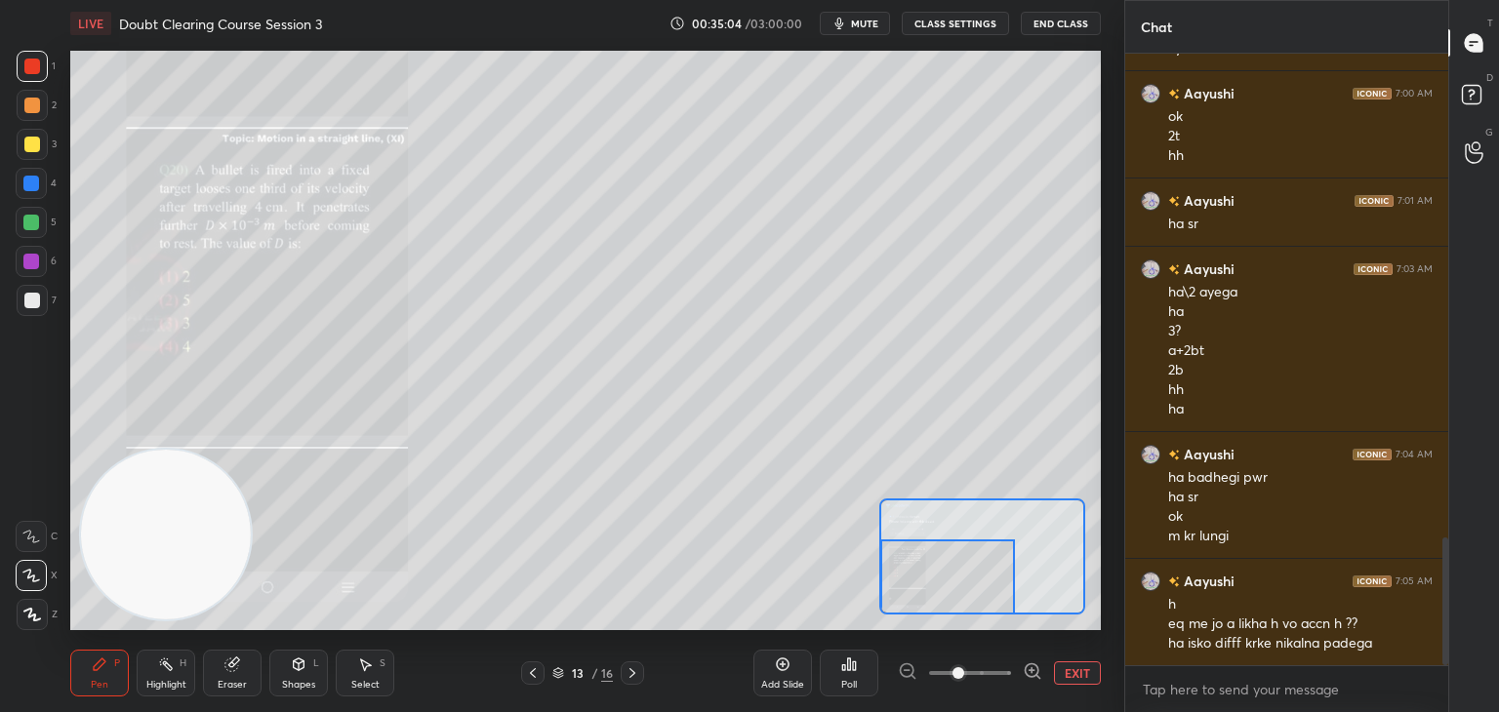
scroll to position [2379, 0]
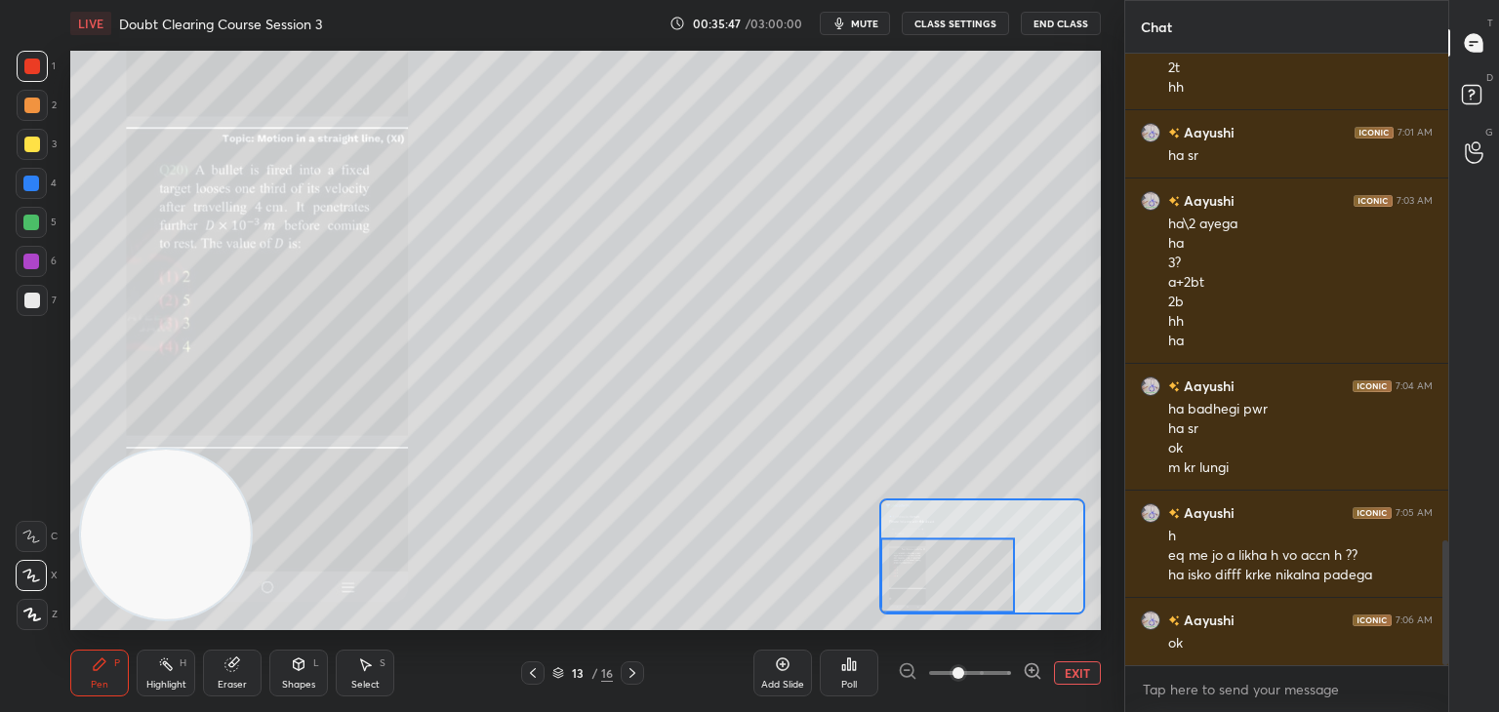
click at [34, 544] on div at bounding box center [31, 536] width 31 height 31
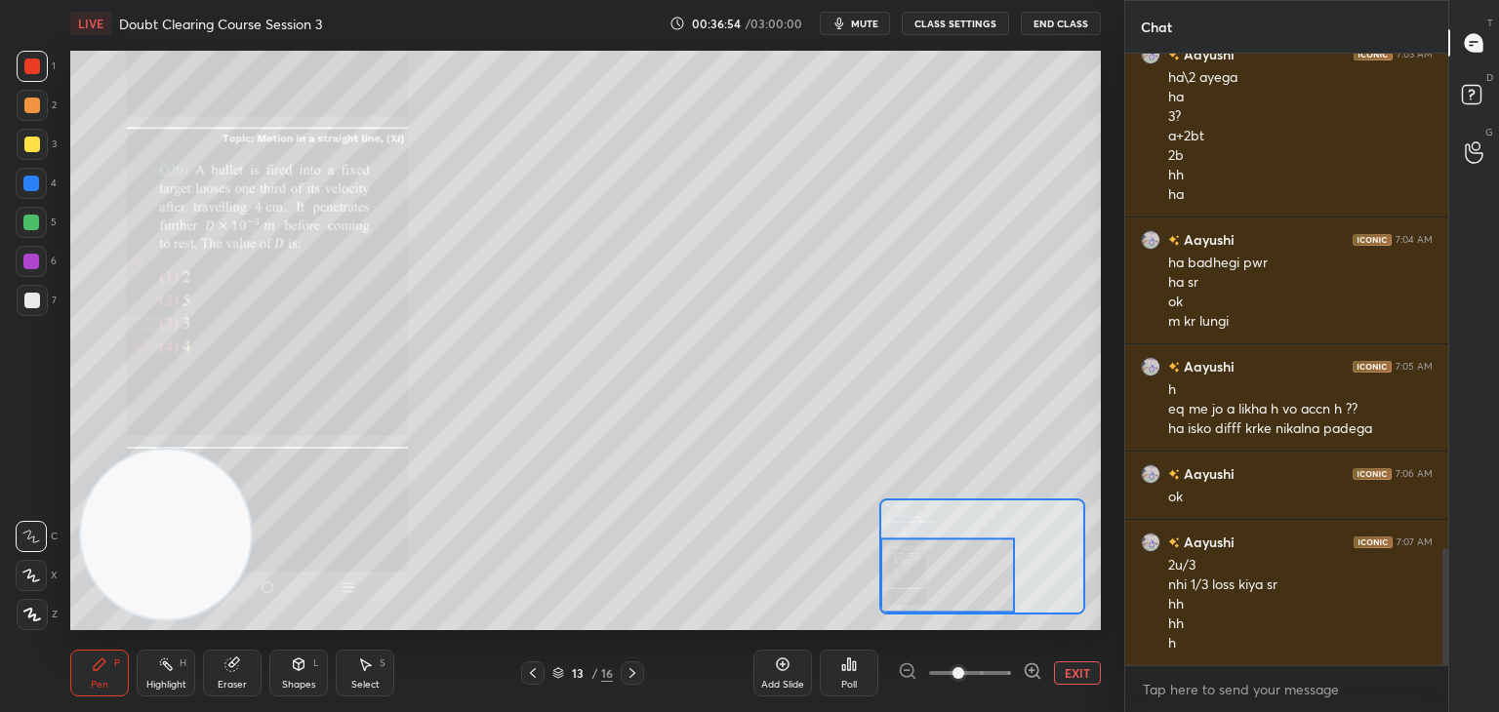
scroll to position [2594, 0]
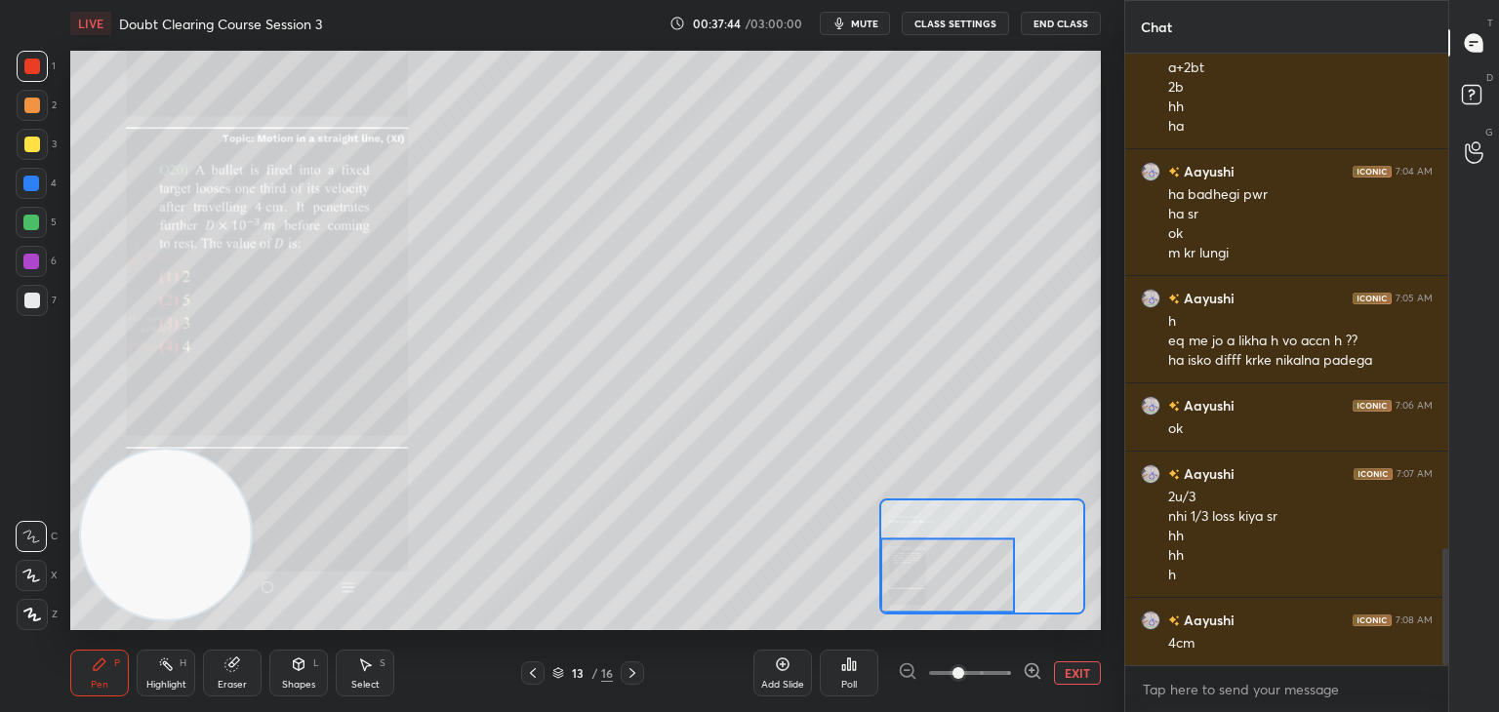
click at [1056, 666] on button "EXIT" at bounding box center [1077, 673] width 47 height 23
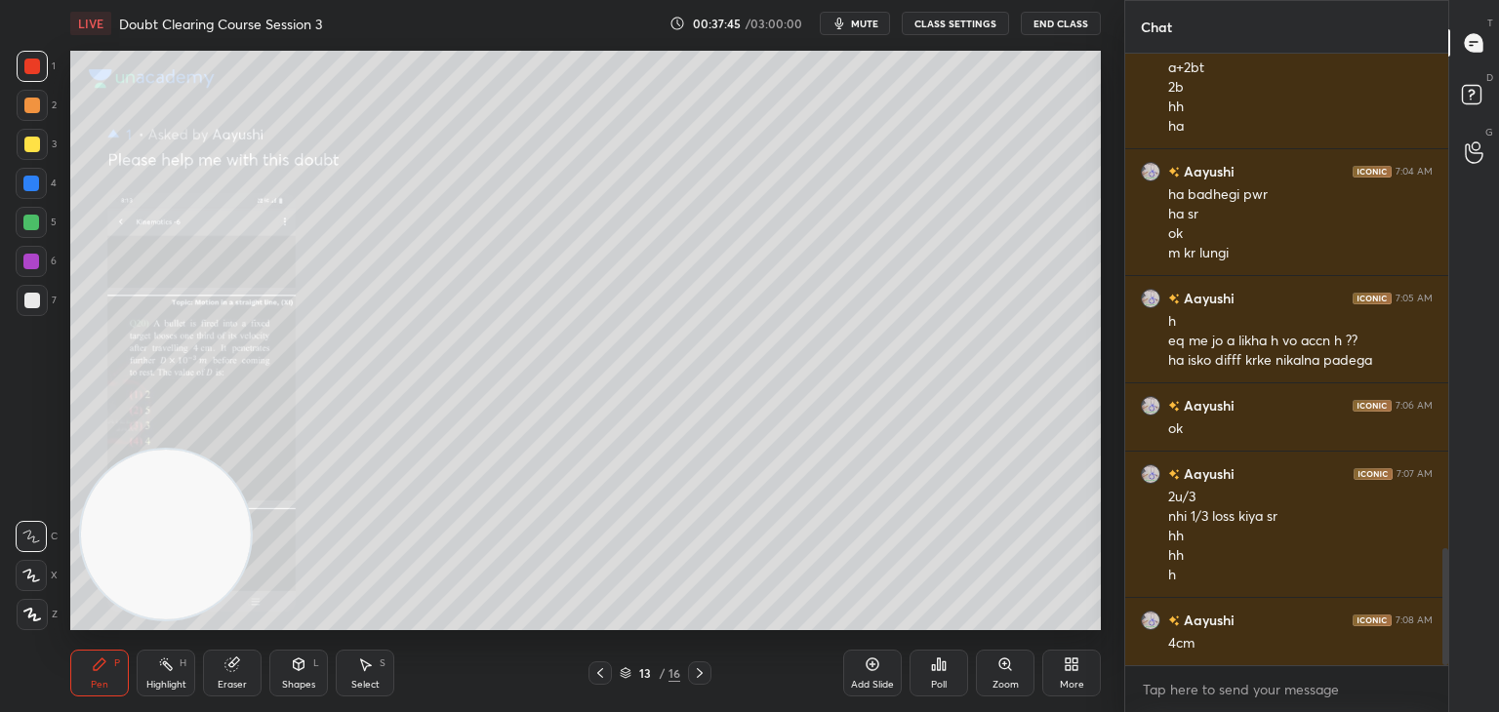
scroll to position [2614, 0]
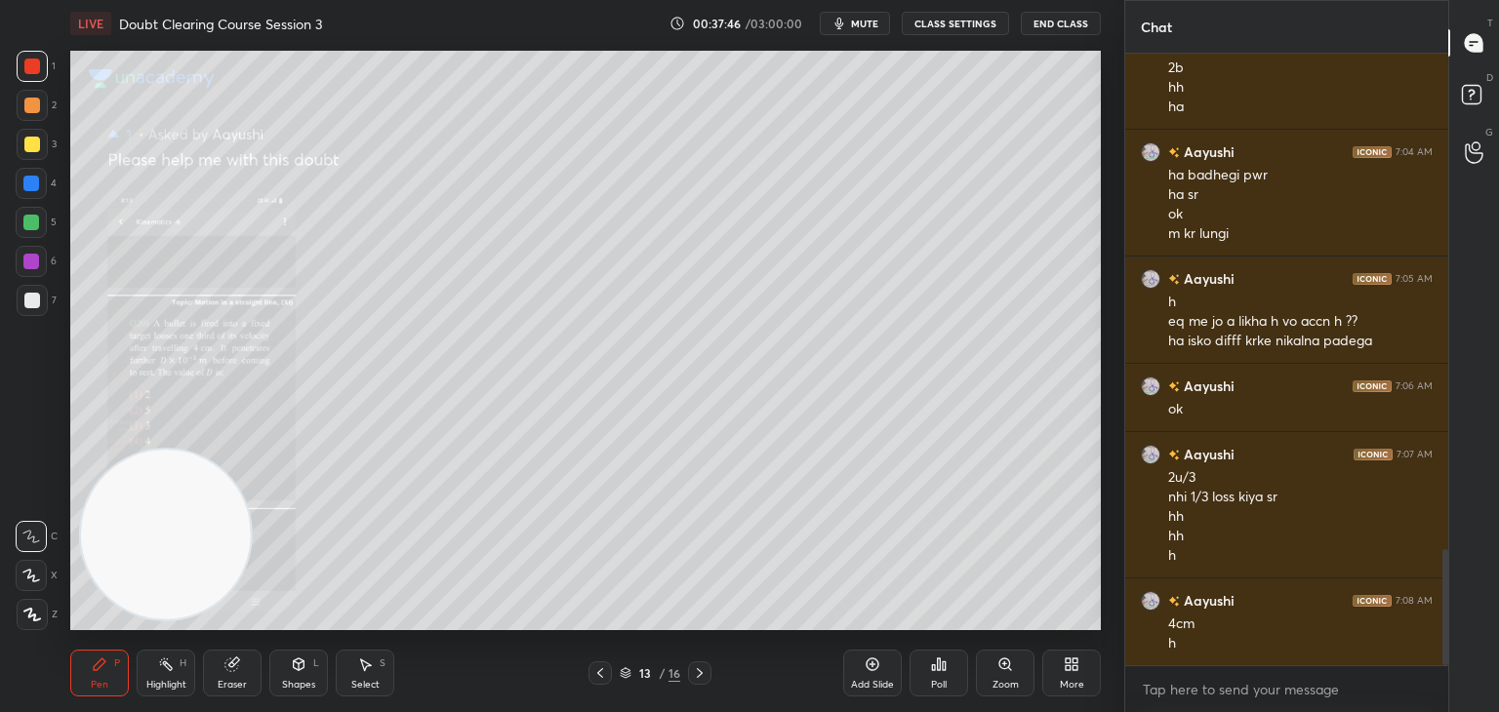
click at [34, 587] on div at bounding box center [31, 575] width 31 height 31
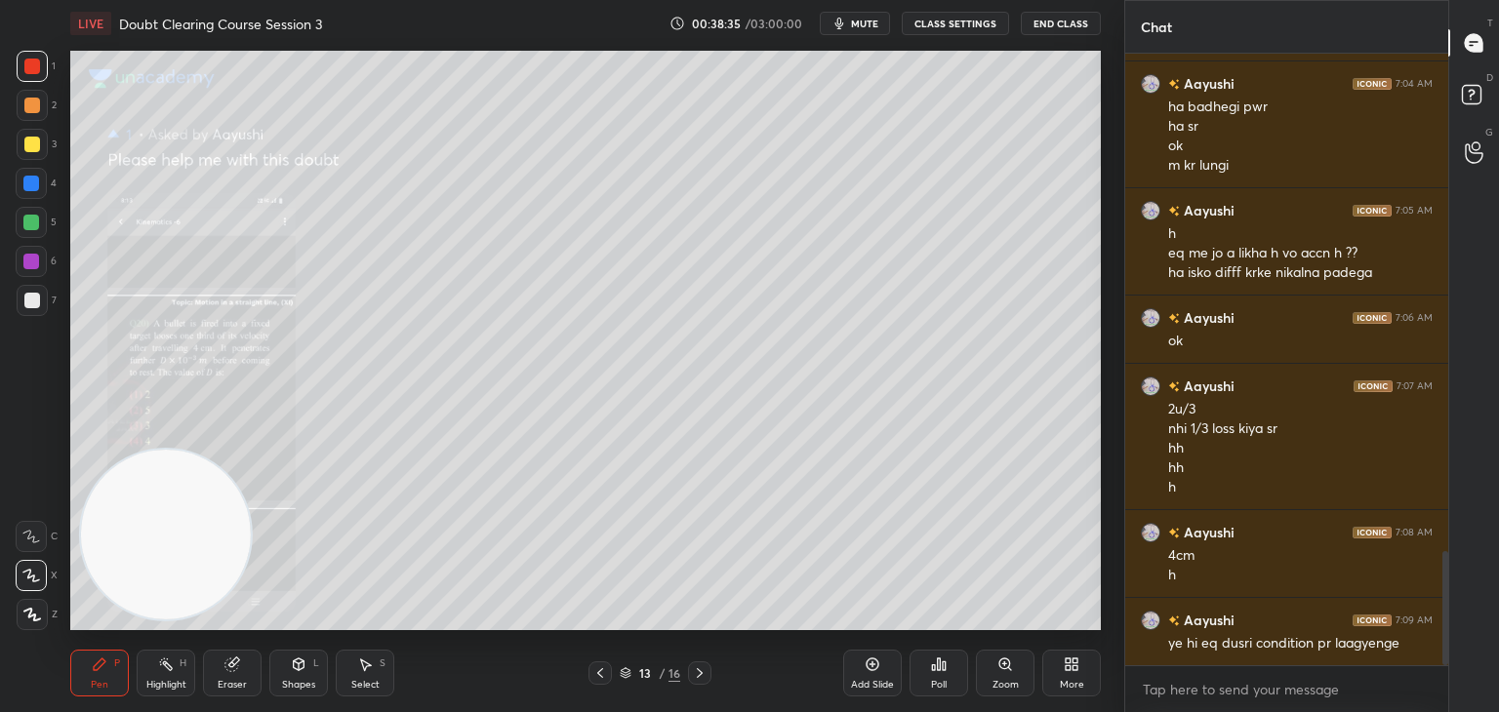
click at [168, 694] on div "Highlight H" at bounding box center [166, 673] width 59 height 47
click at [241, 678] on div "Eraser" at bounding box center [232, 673] width 59 height 47
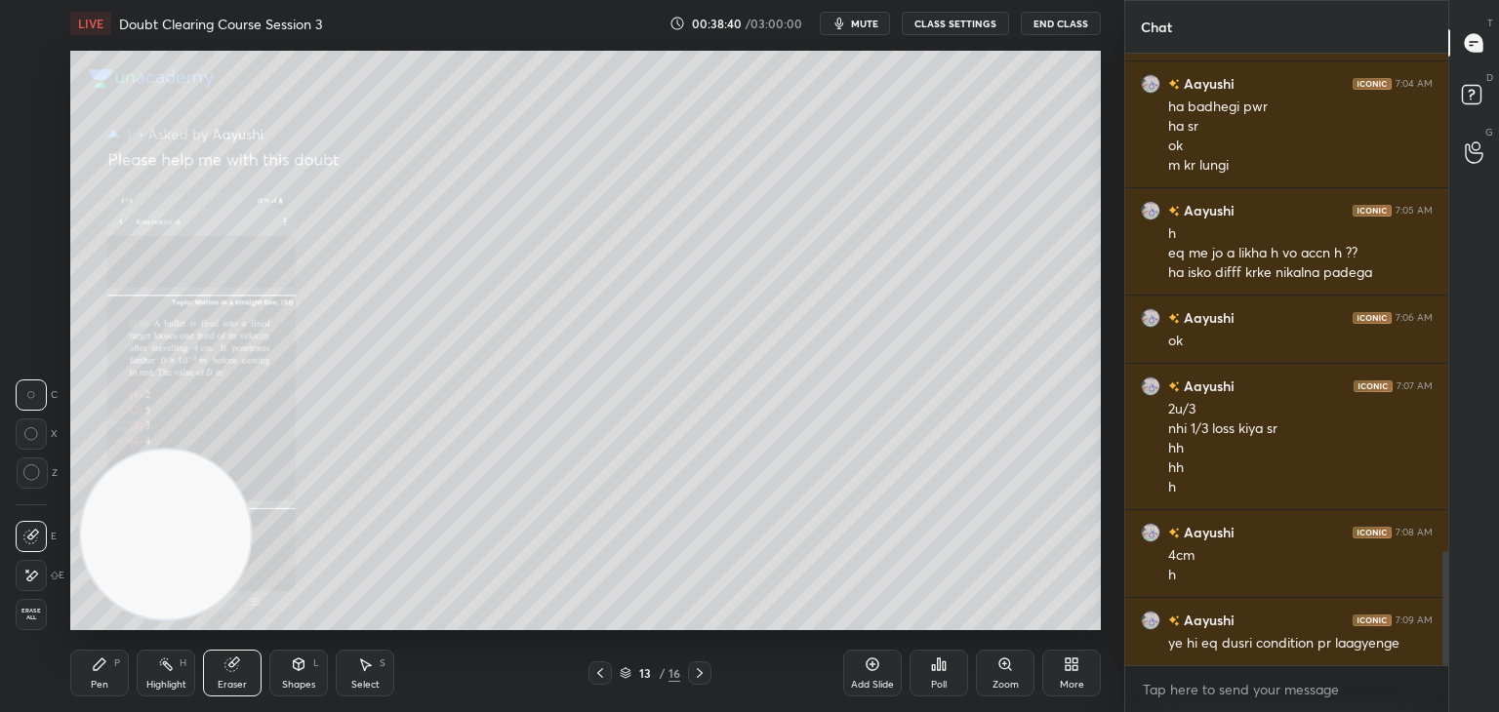
click at [117, 673] on div "Pen P" at bounding box center [99, 673] width 59 height 47
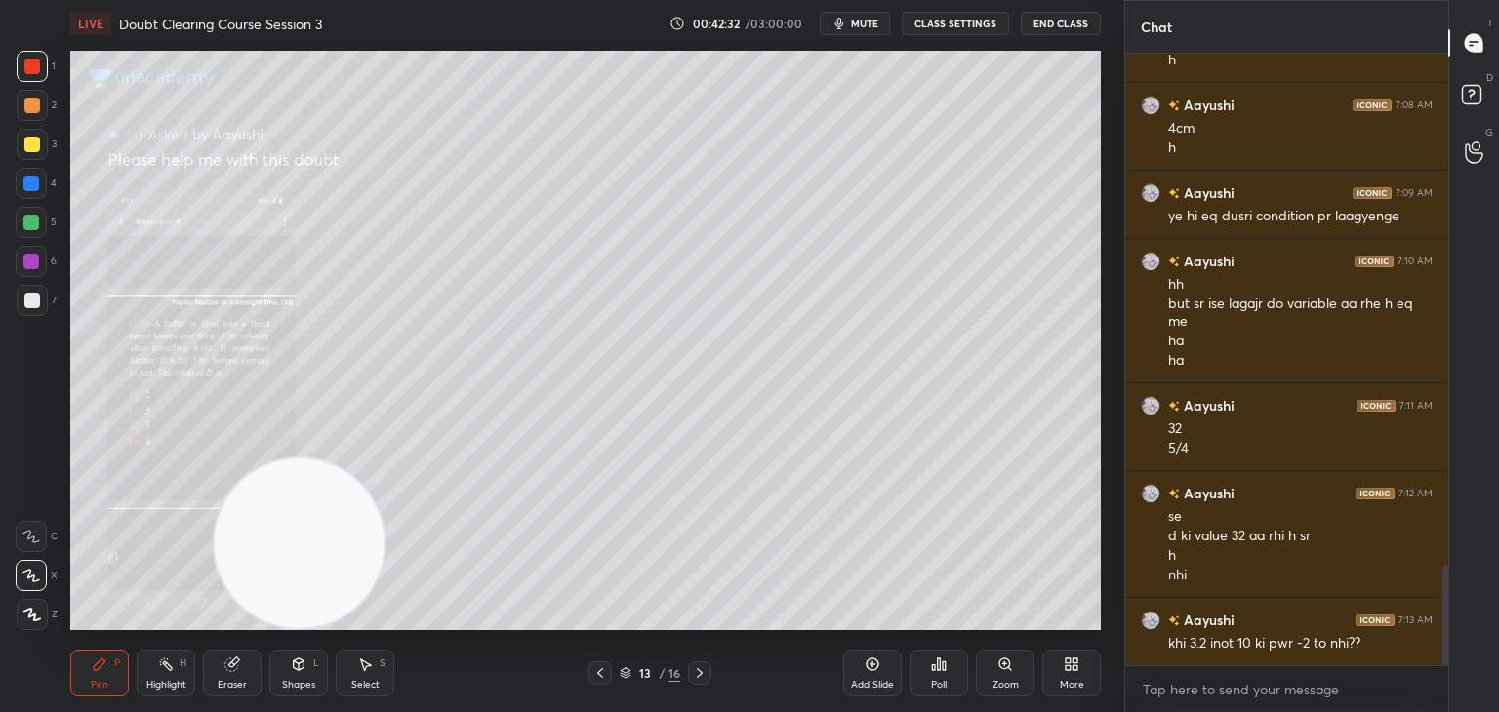
scroll to position [3129, 0]
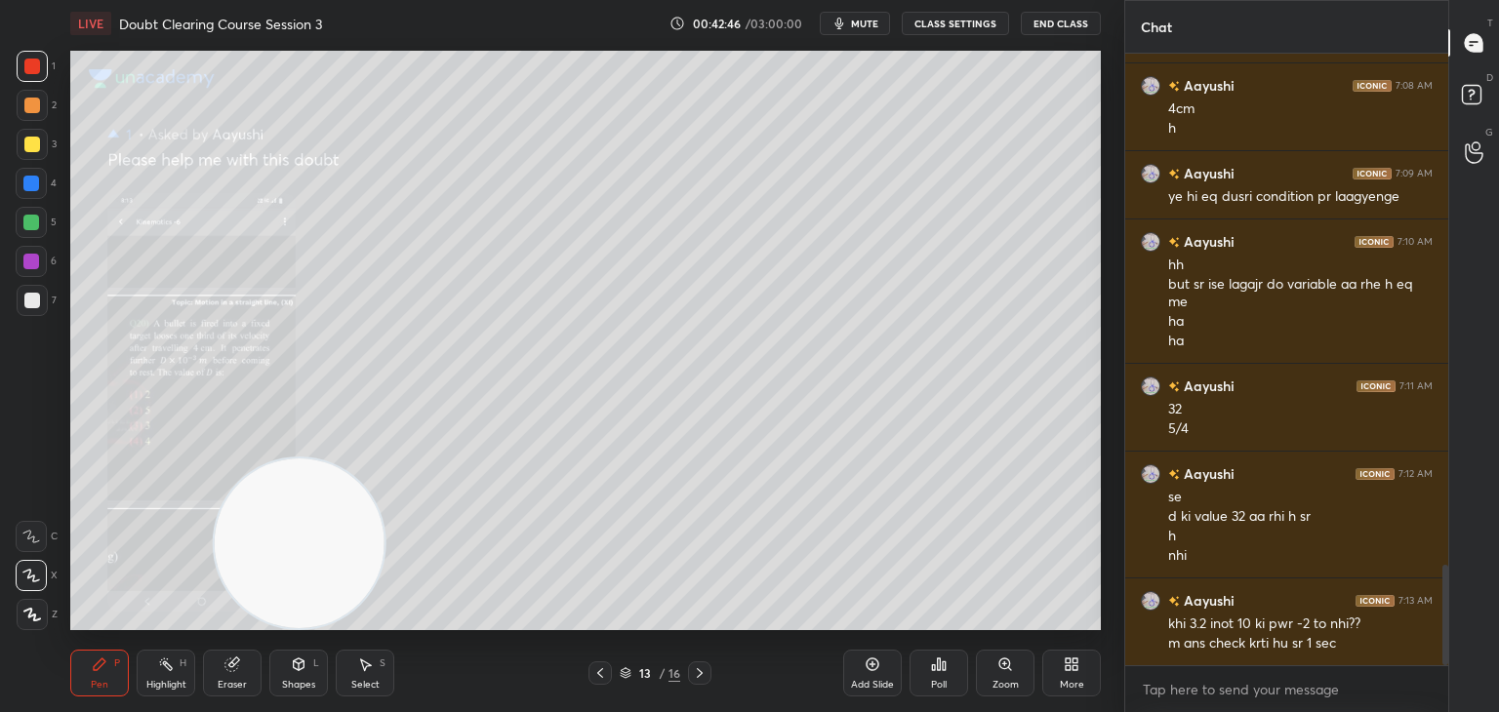
click at [881, 5] on div "LIVE Doubt Clearing Course Session 3 00:42:46 / 03:00:00 mute CLASS SETTINGS En…" at bounding box center [585, 23] width 1031 height 47
click at [865, 26] on span "mute" at bounding box center [864, 24] width 27 height 14
click at [1458, 97] on icon at bounding box center [1474, 97] width 35 height 35
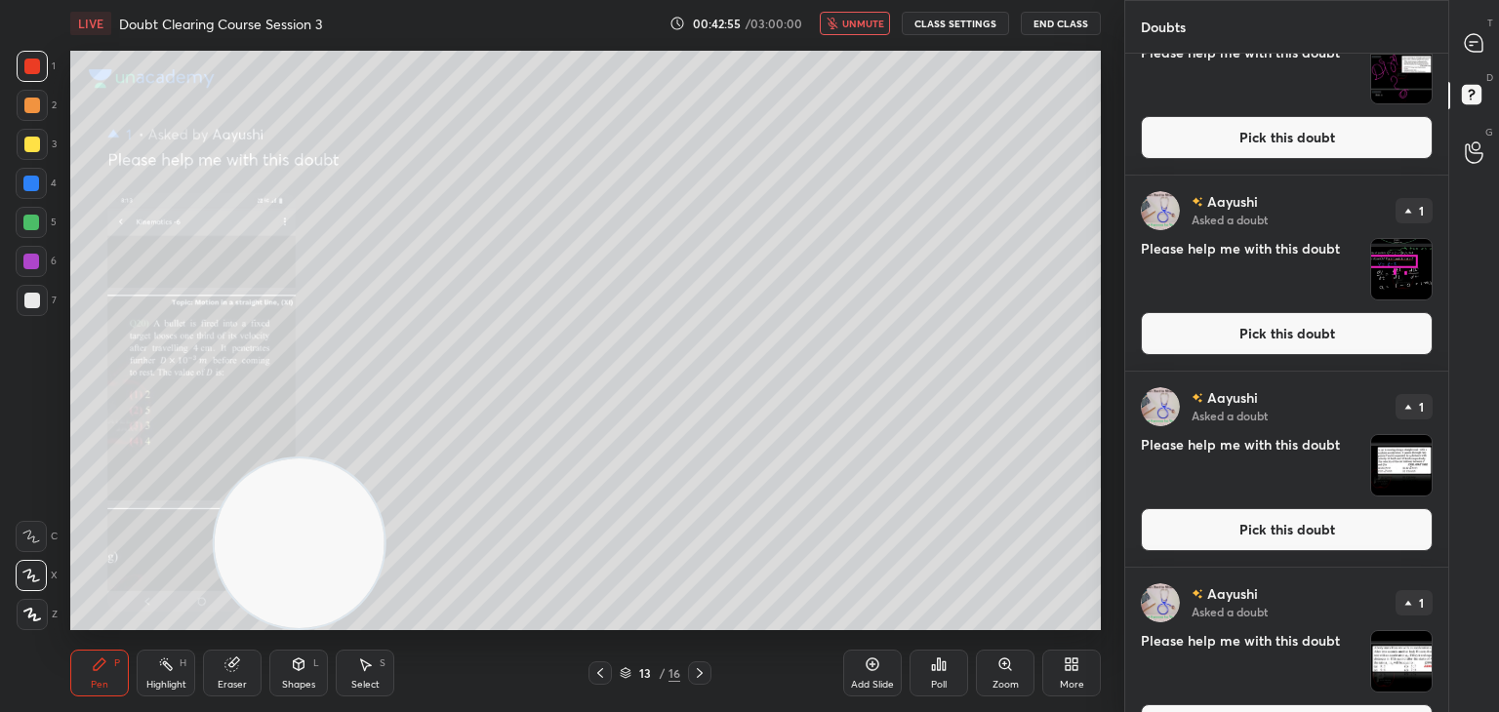
scroll to position [320, 0]
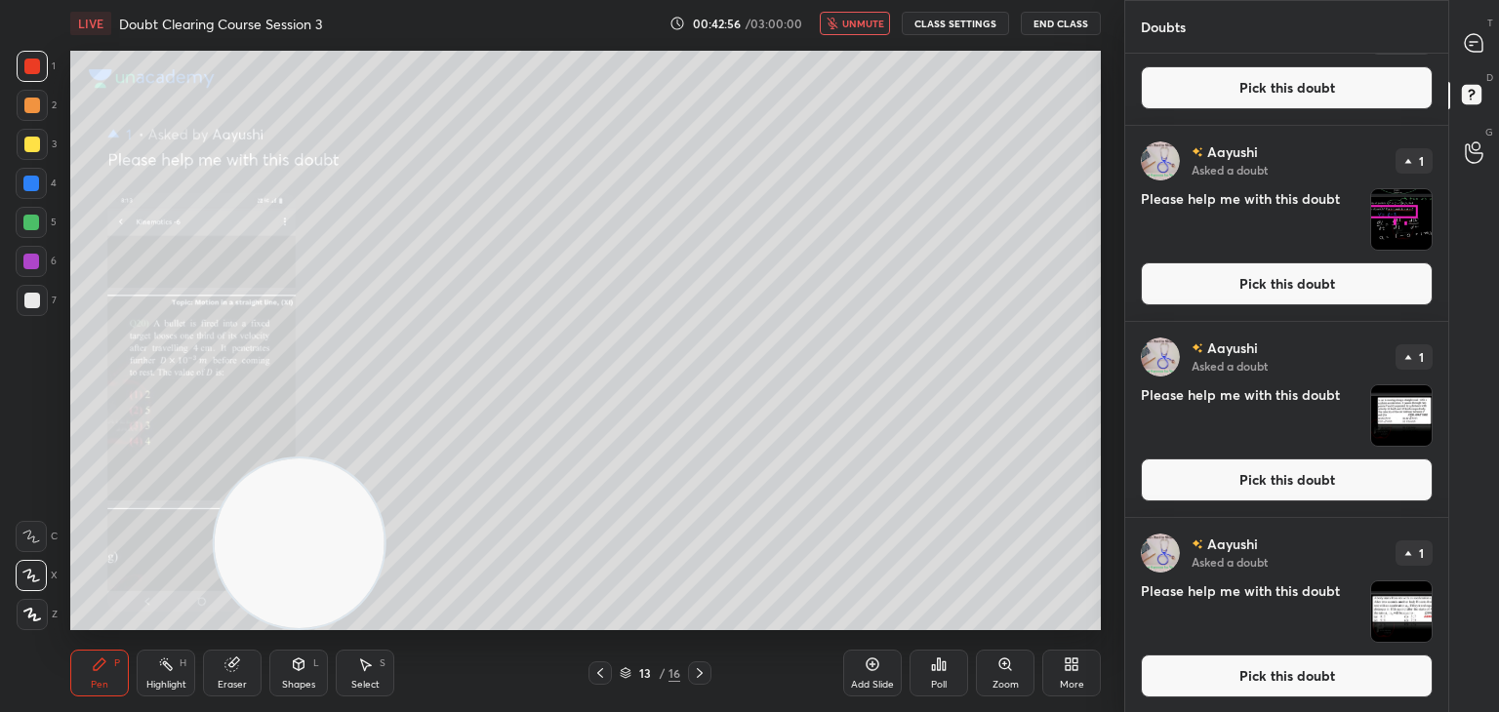
click at [1402, 594] on img "grid" at bounding box center [1401, 612] width 61 height 61
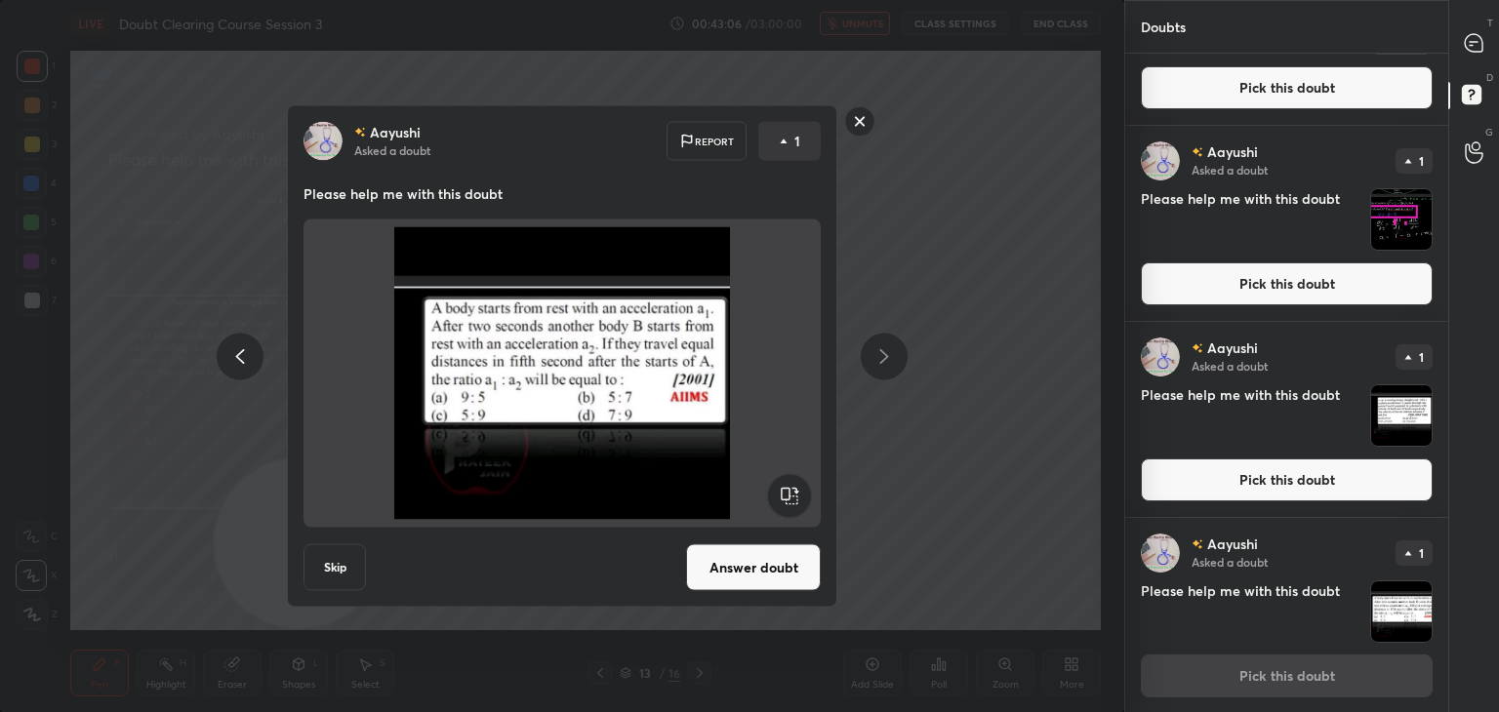
click at [810, 477] on icon at bounding box center [789, 496] width 45 height 47
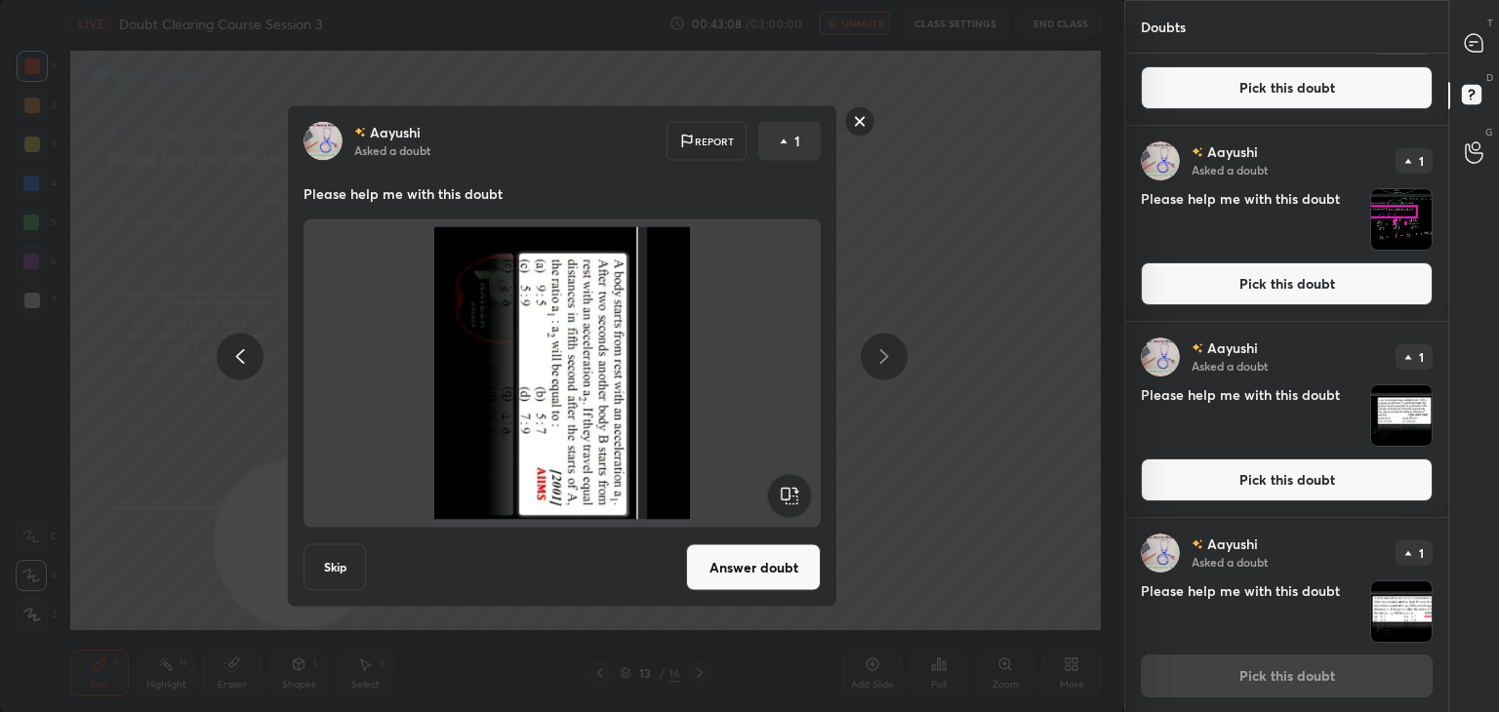
click at [792, 491] on rect at bounding box center [789, 496] width 44 height 44
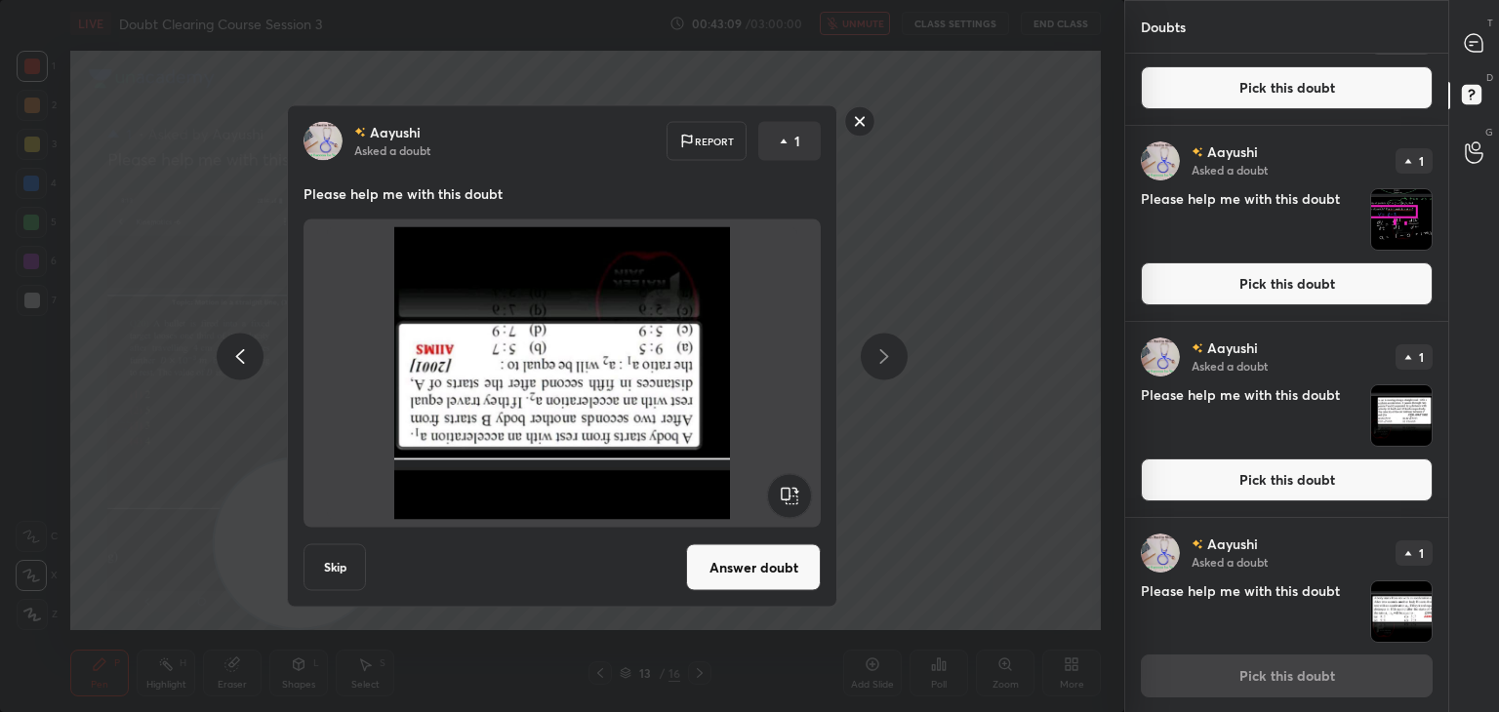
click at [792, 496] on rect at bounding box center [789, 496] width 44 height 44
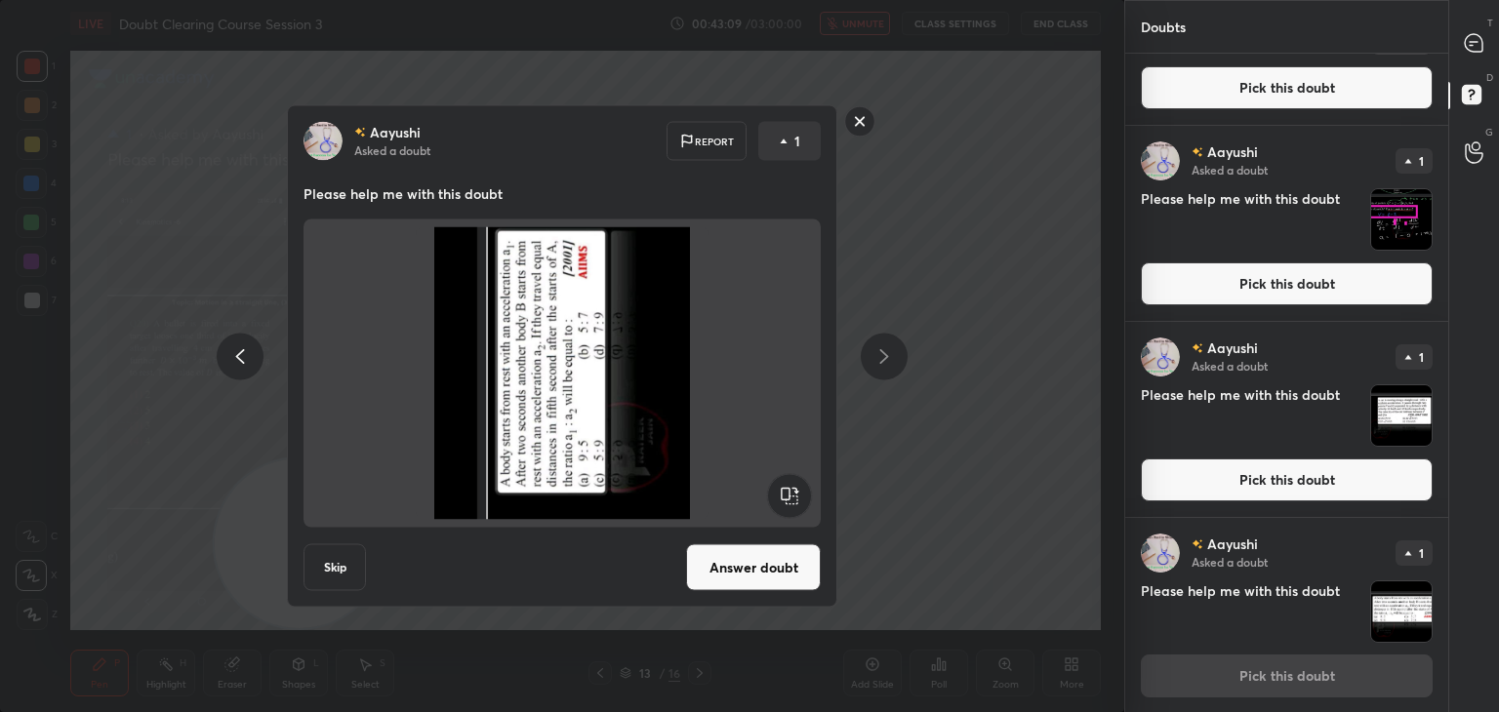
click at [794, 507] on rect at bounding box center [789, 496] width 44 height 44
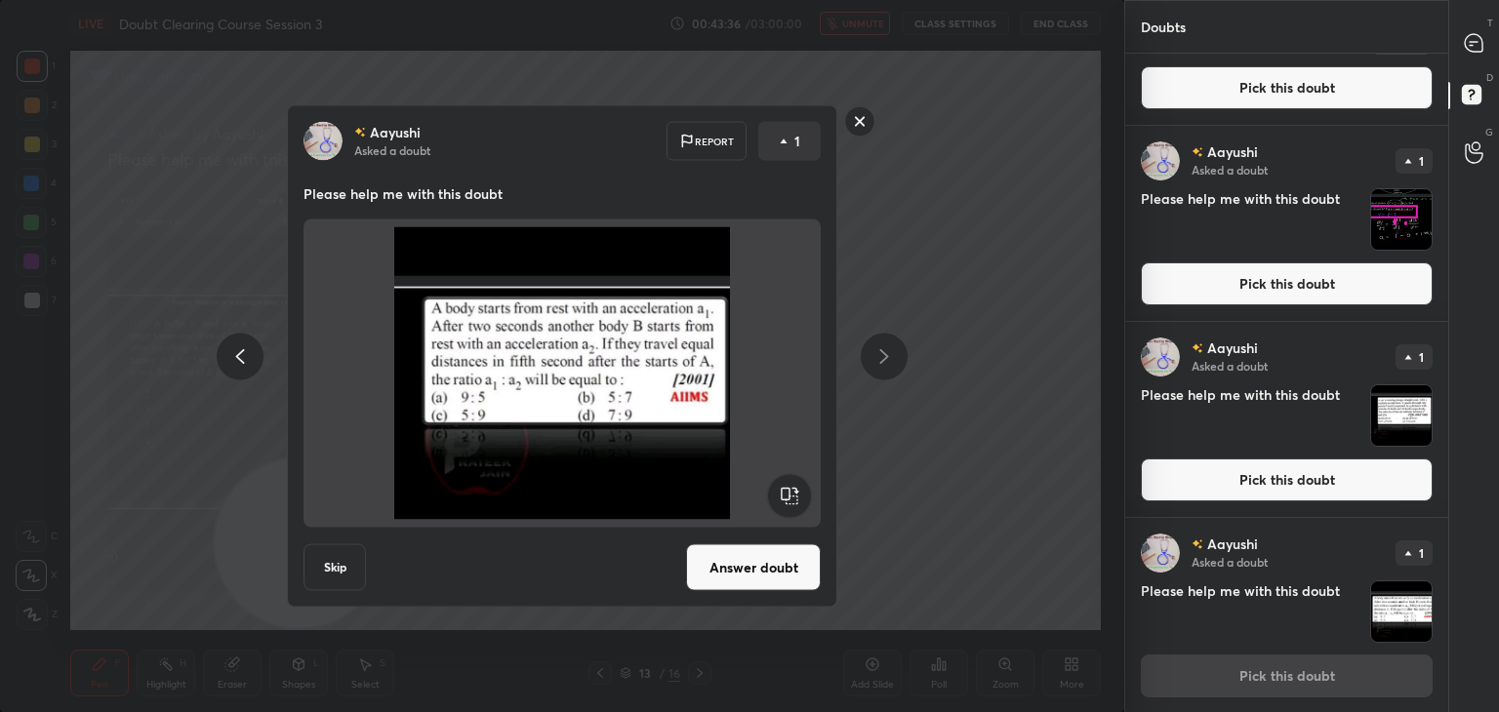
click at [644, 387] on img at bounding box center [562, 373] width 470 height 293
click at [1480, 44] on icon at bounding box center [1474, 43] width 18 height 18
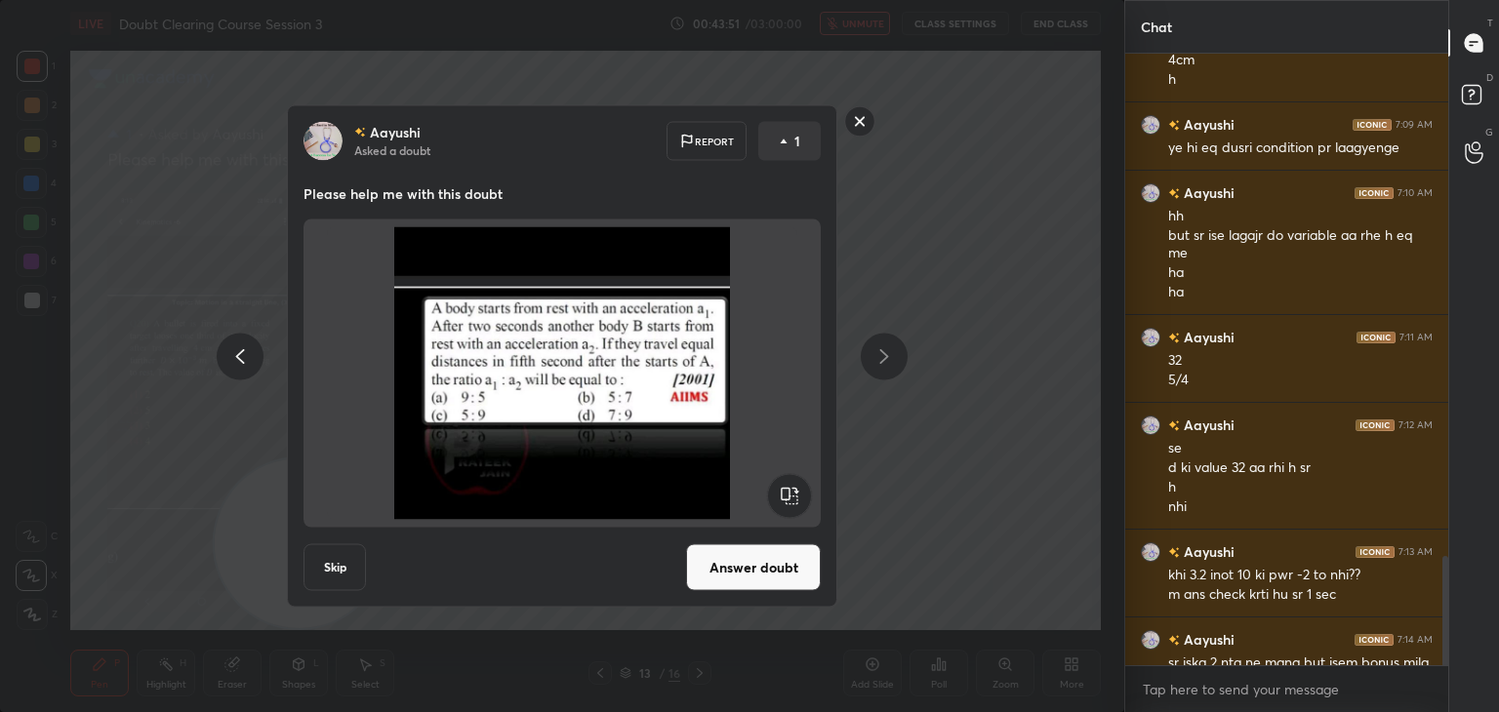
scroll to position [3254, 0]
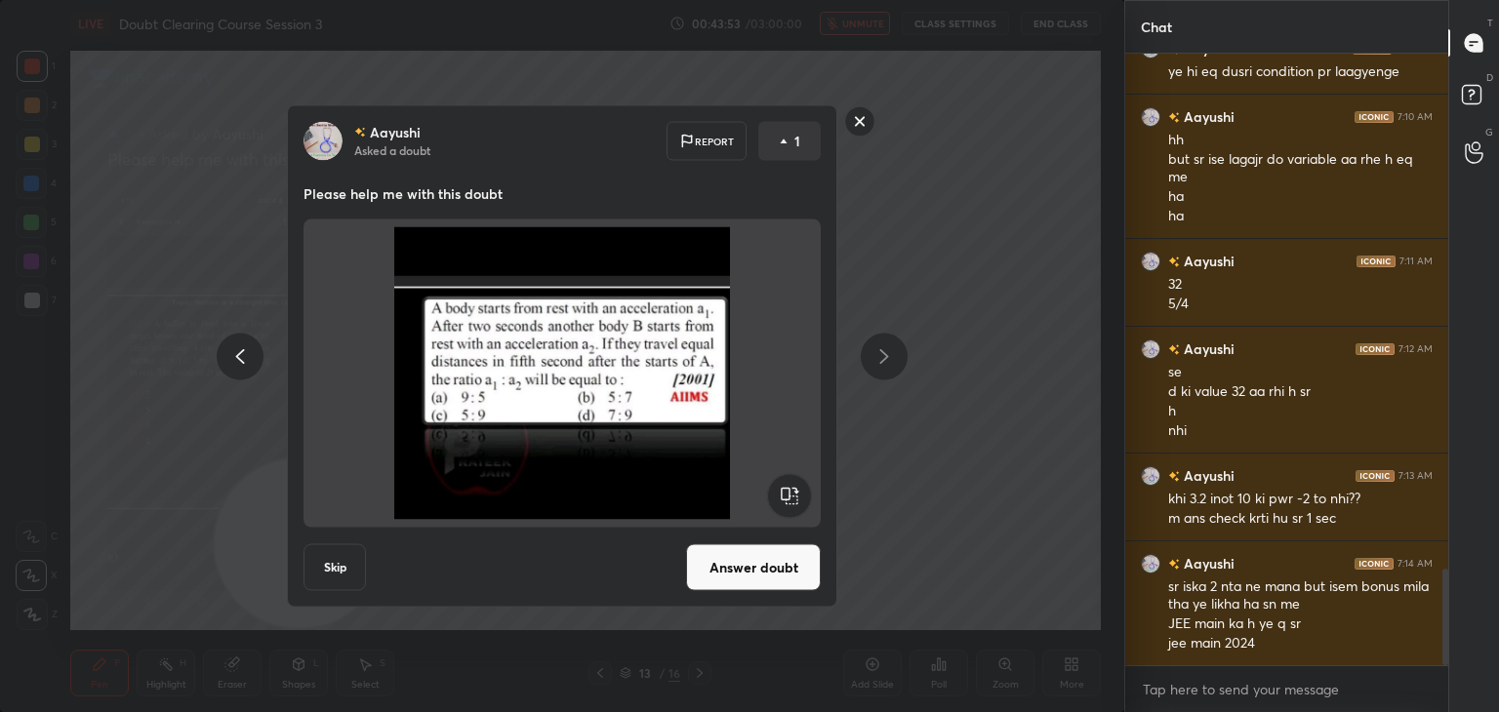
click at [861, 123] on rect at bounding box center [860, 121] width 30 height 30
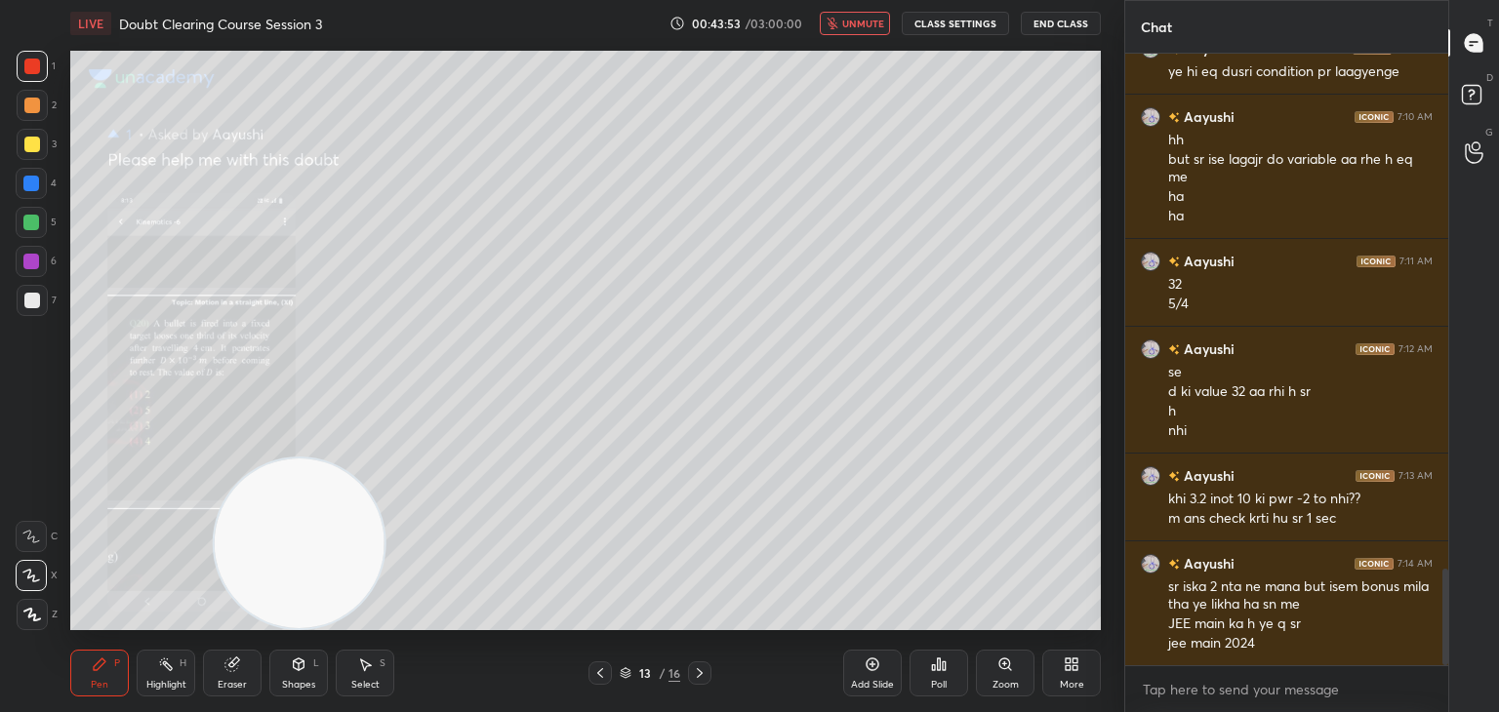
scroll to position [0, 0]
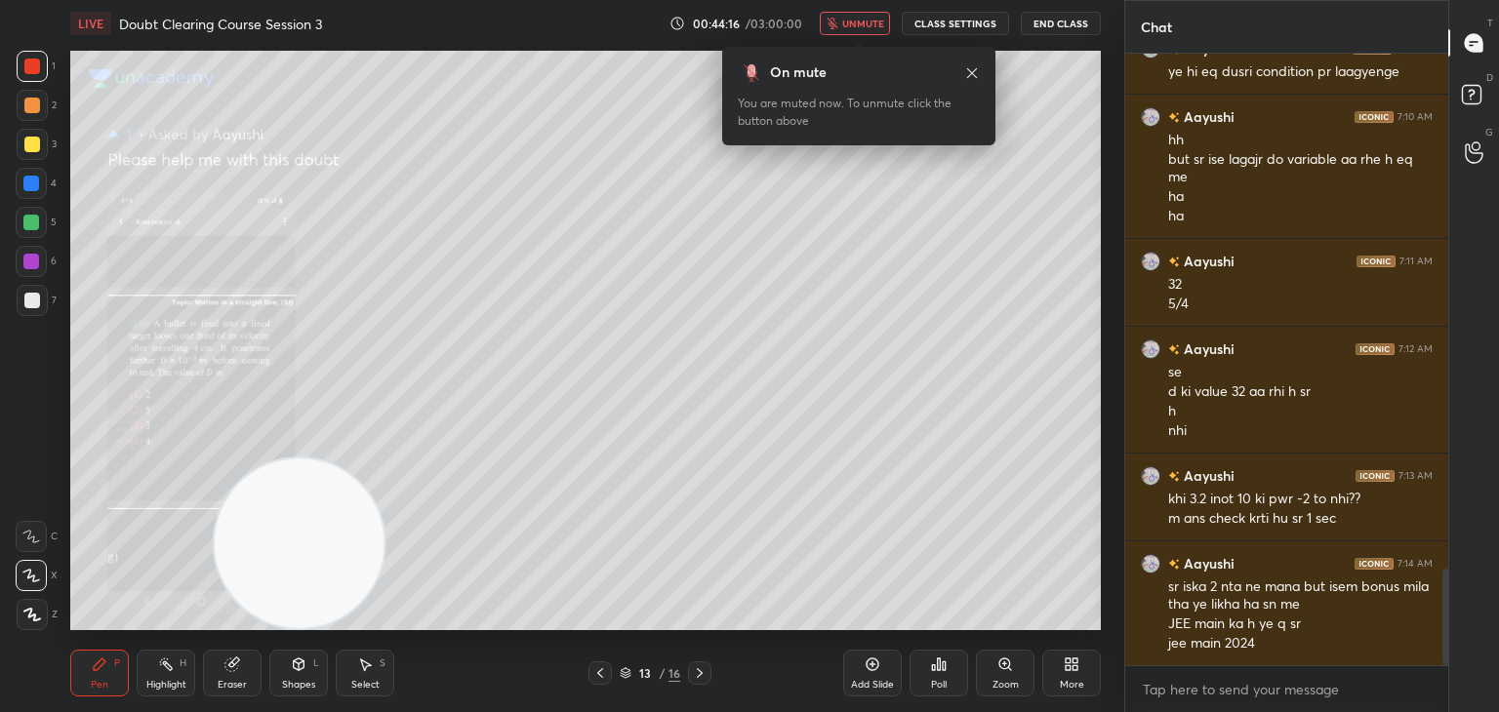
click at [873, 21] on span "unmute" at bounding box center [863, 24] width 42 height 14
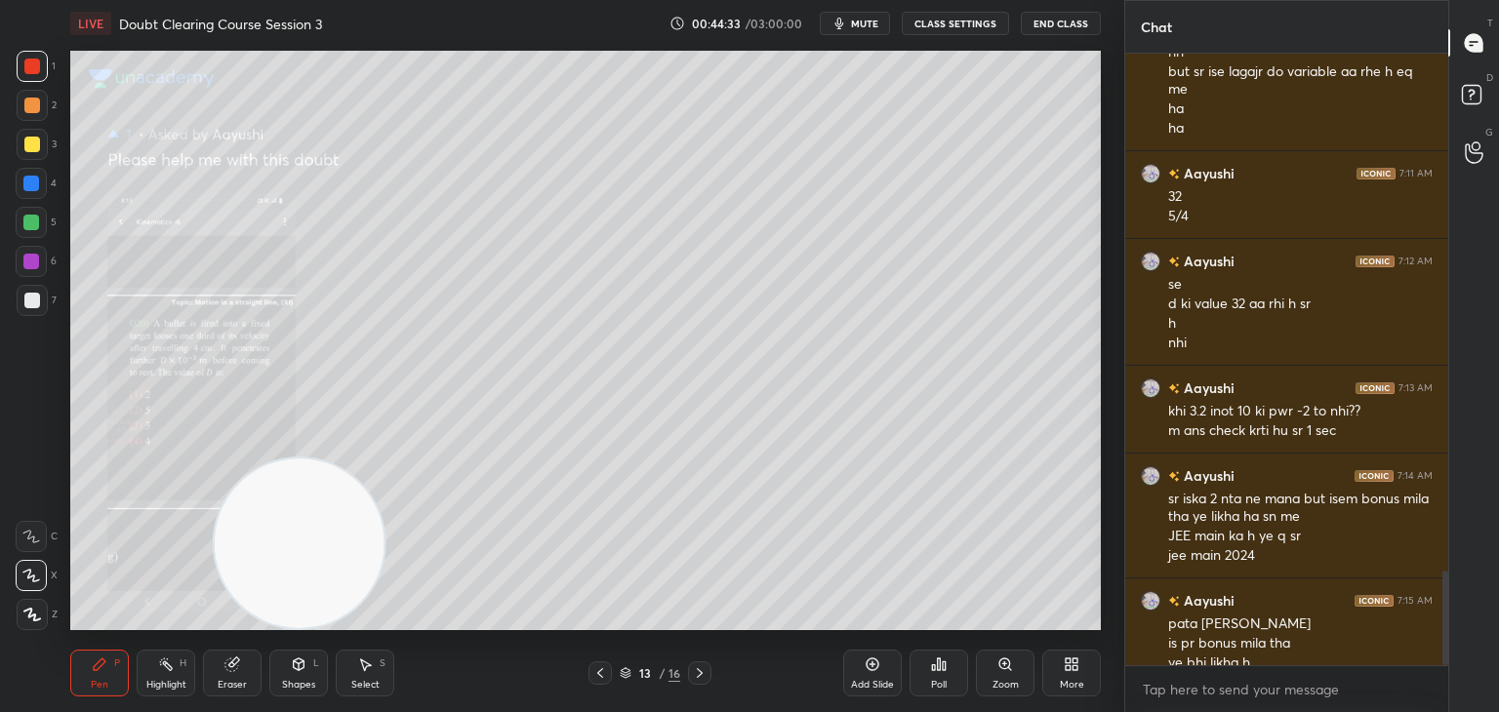
scroll to position [3361, 0]
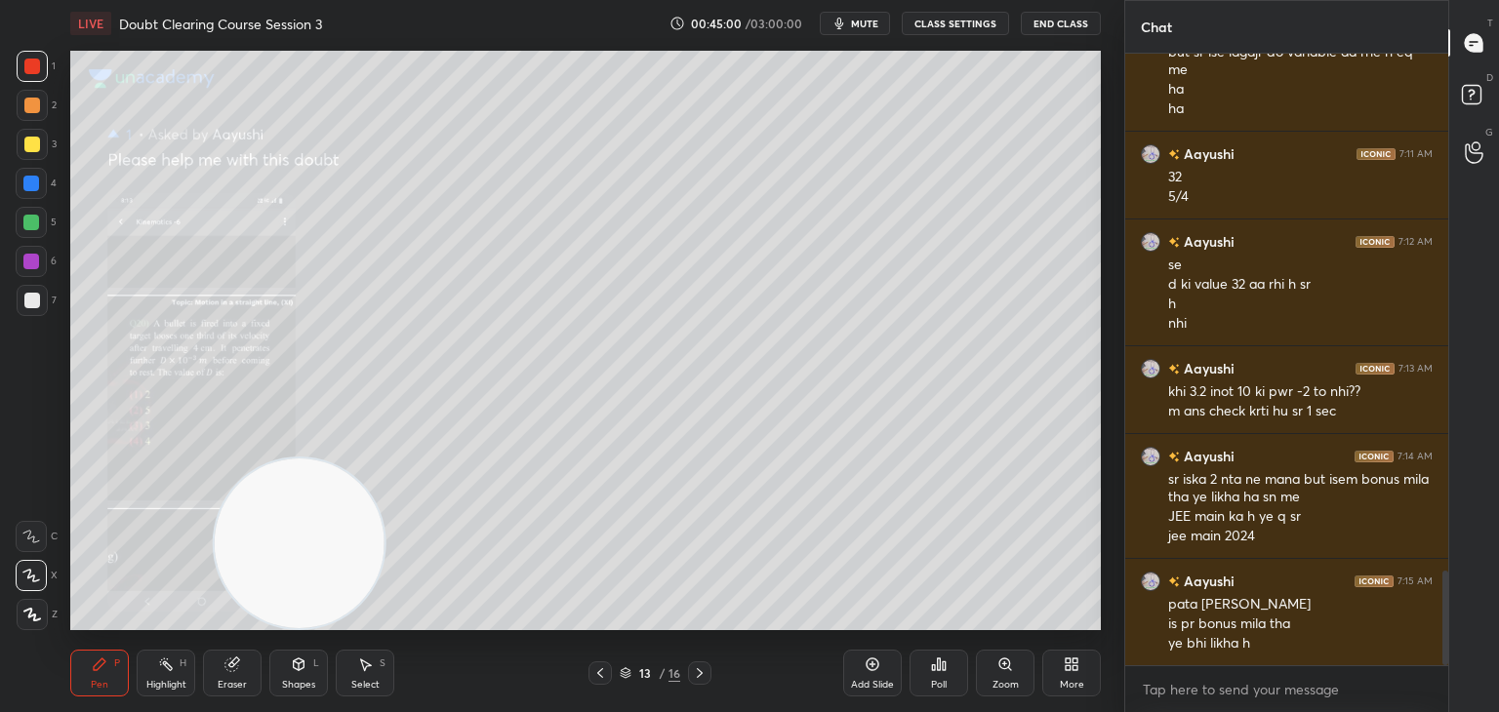
click at [1460, 110] on icon at bounding box center [1474, 97] width 35 height 35
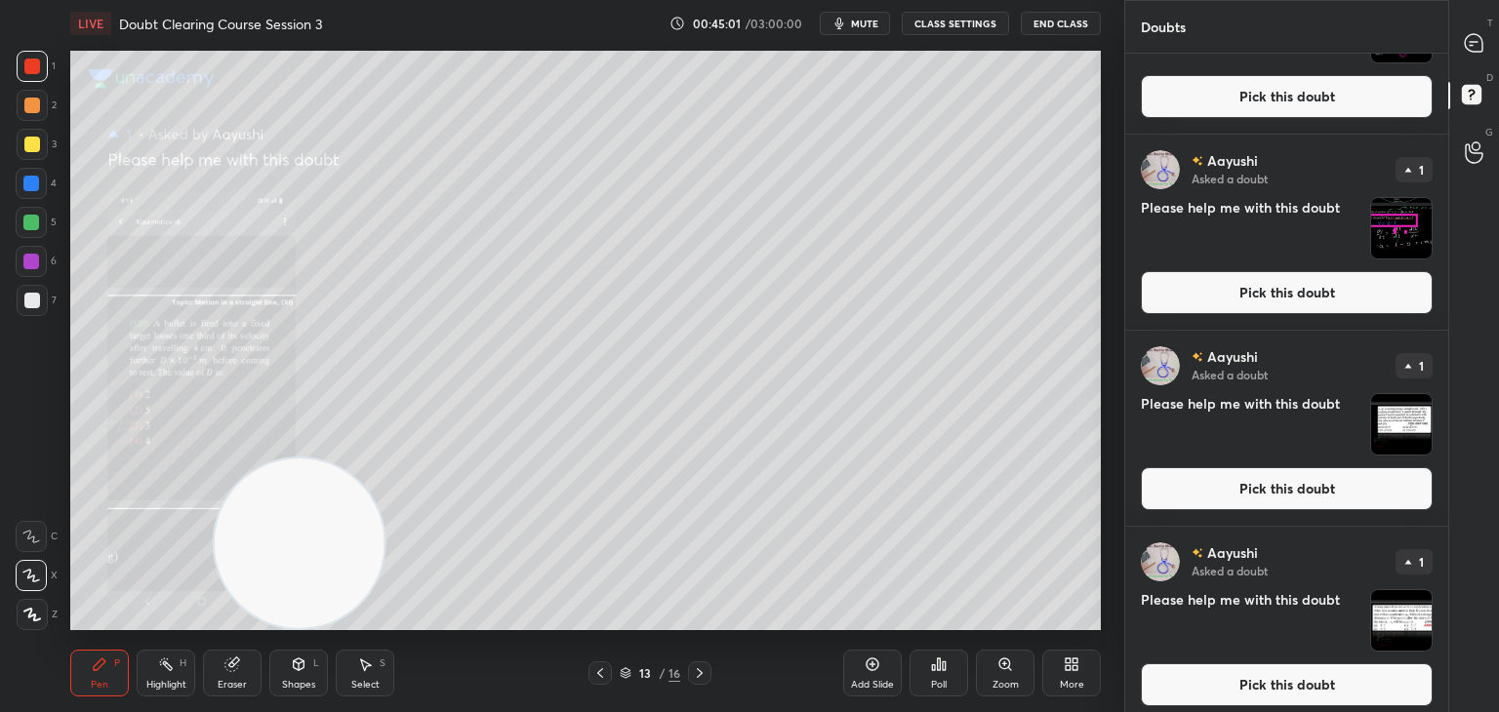
scroll to position [320, 0]
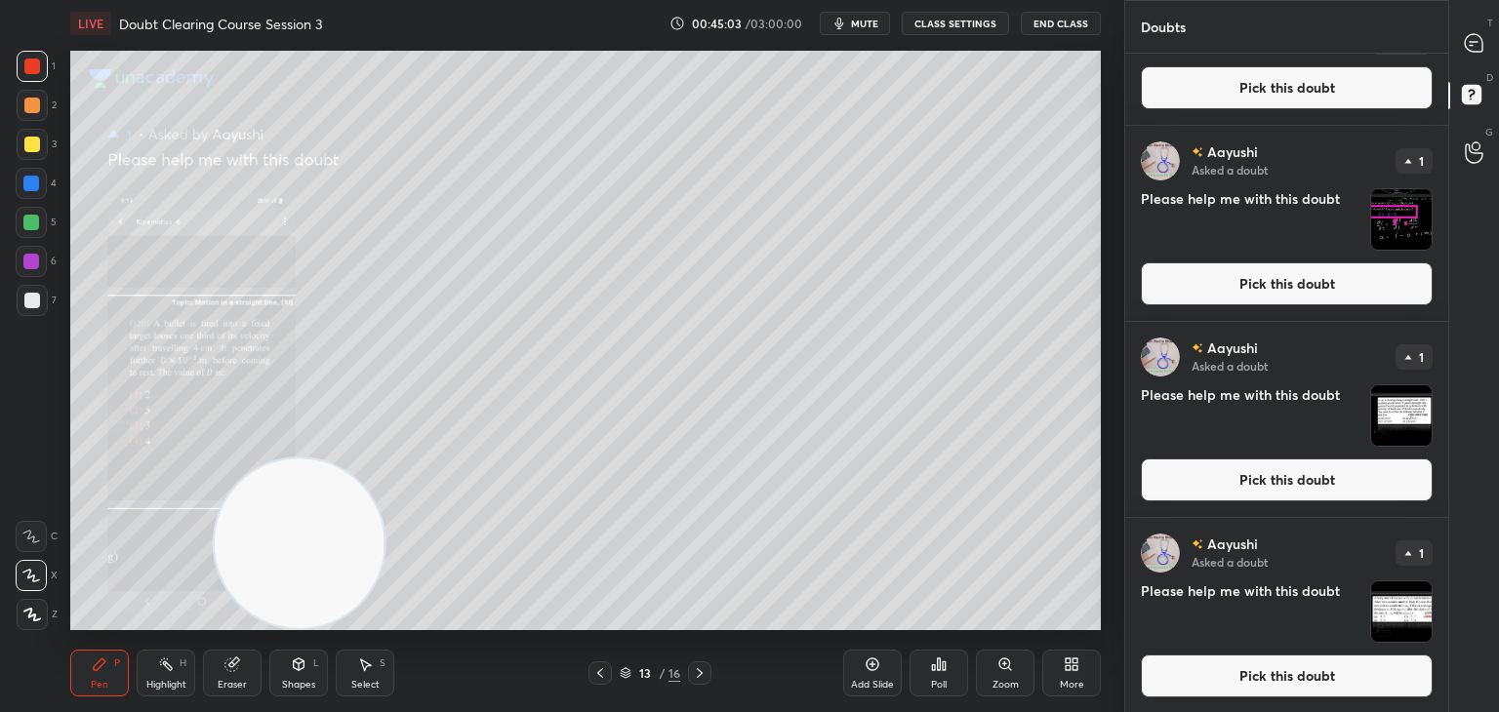
click at [1398, 613] on img "grid" at bounding box center [1401, 612] width 61 height 61
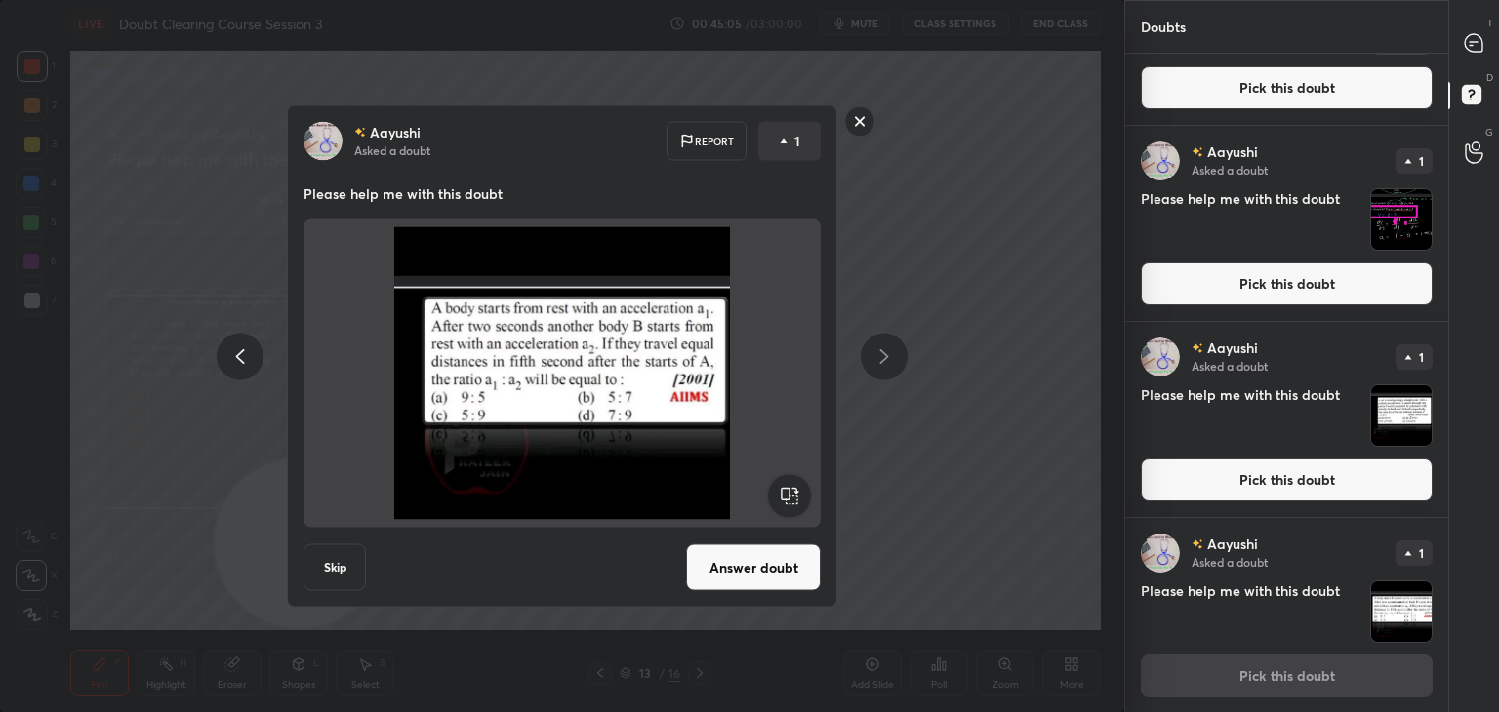
click at [774, 574] on button "Answer doubt" at bounding box center [753, 568] width 135 height 47
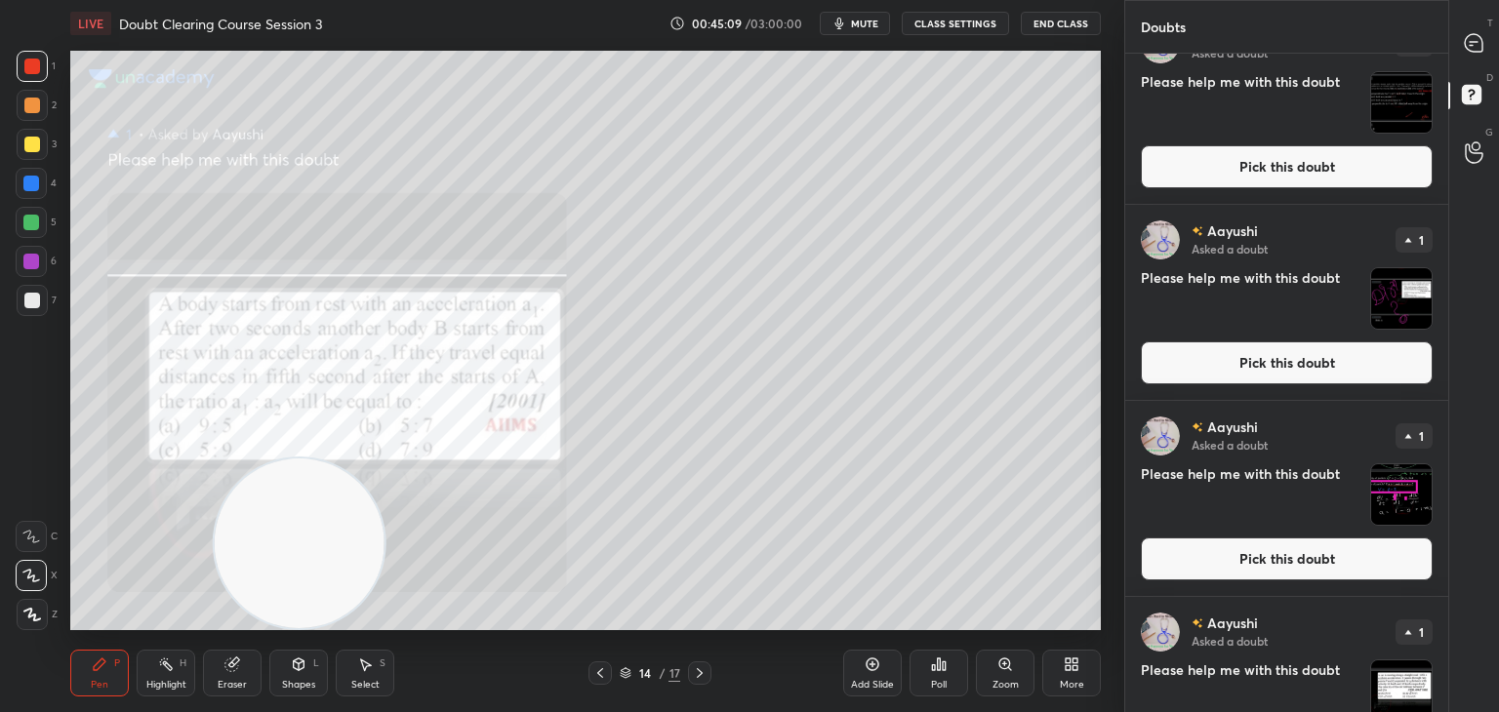
scroll to position [0, 0]
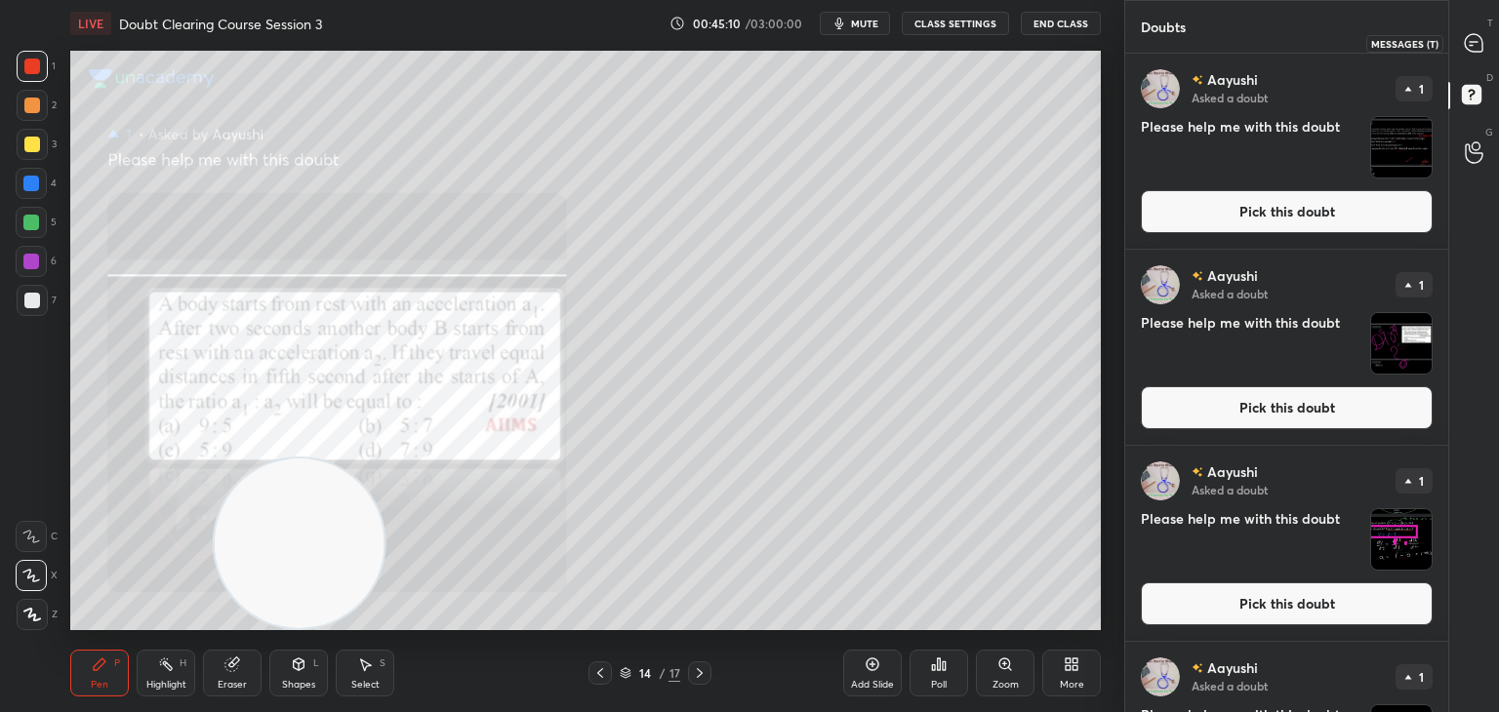
click at [1471, 53] on icon at bounding box center [1474, 43] width 20 height 20
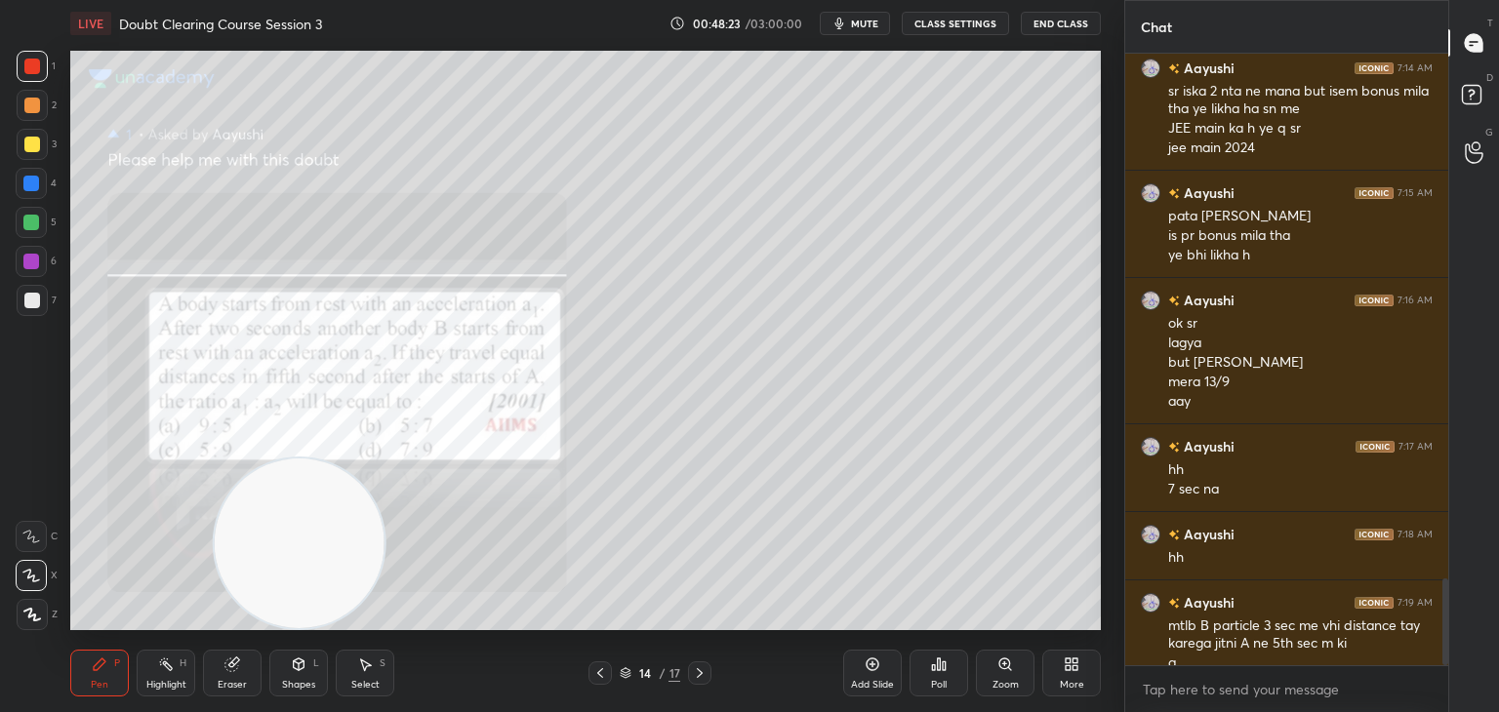
scroll to position [3685, 0]
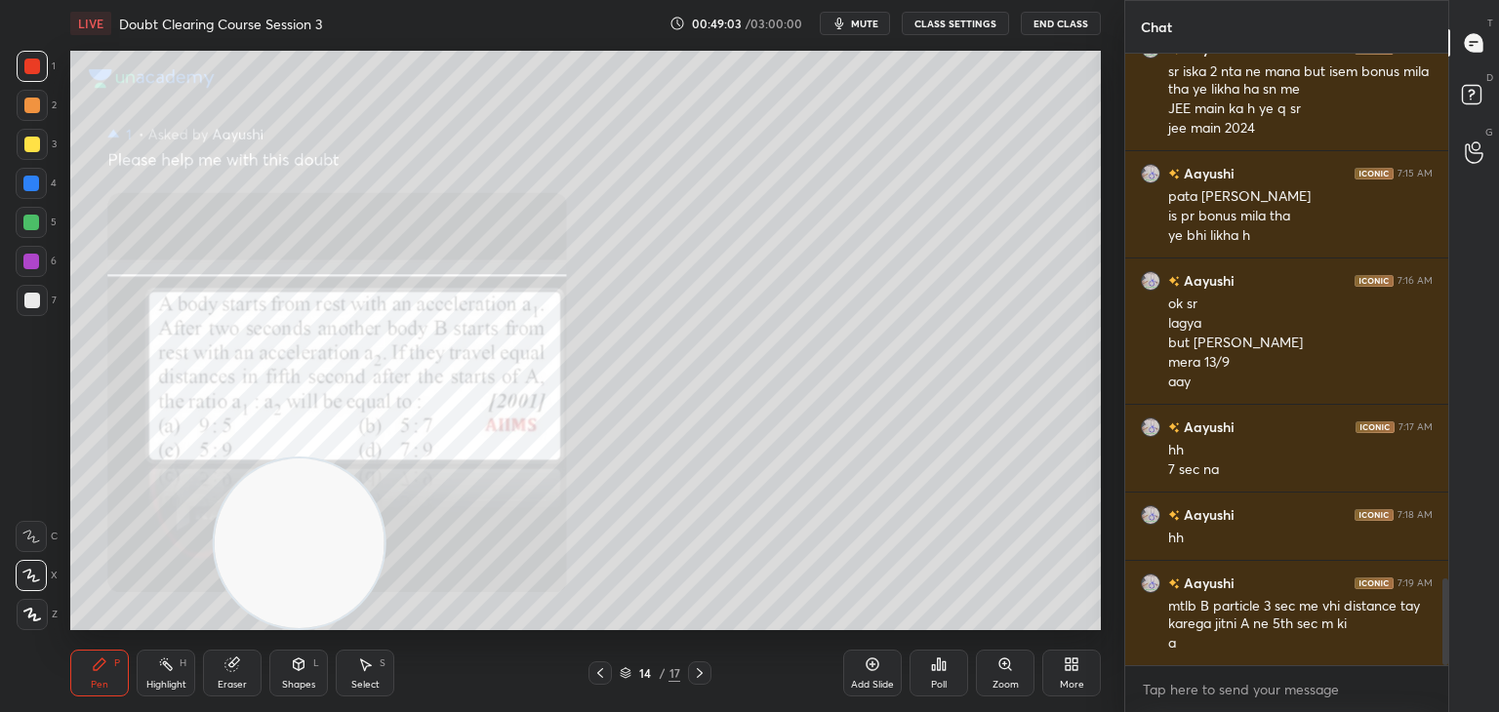
click at [866, 35] on div "LIVE Doubt Clearing Course Session 3 00:49:03 / 03:00:00 mute CLASS SETTINGS En…" at bounding box center [585, 23] width 1031 height 47
click at [864, 23] on span "mute" at bounding box center [864, 24] width 27 height 14
click at [1473, 102] on rect at bounding box center [1471, 95] width 19 height 19
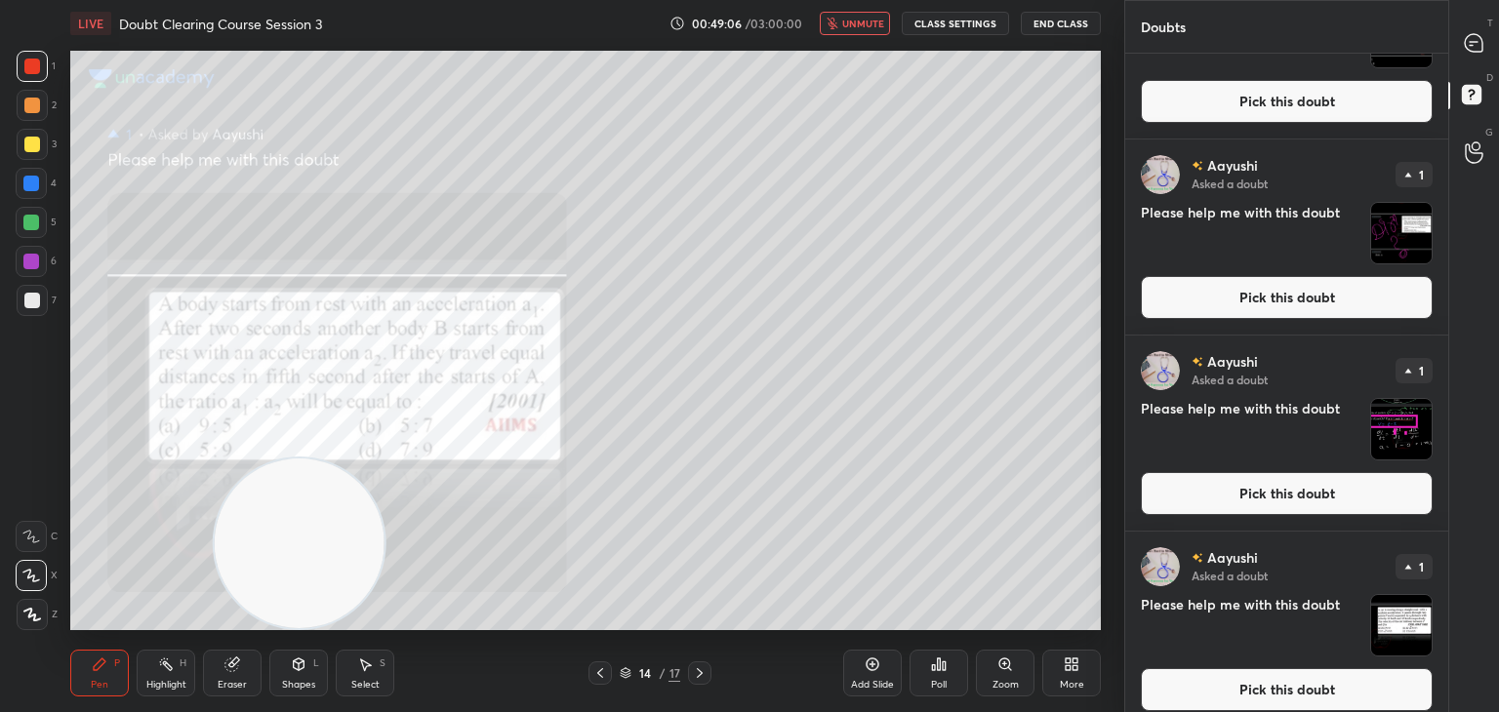
scroll to position [125, 0]
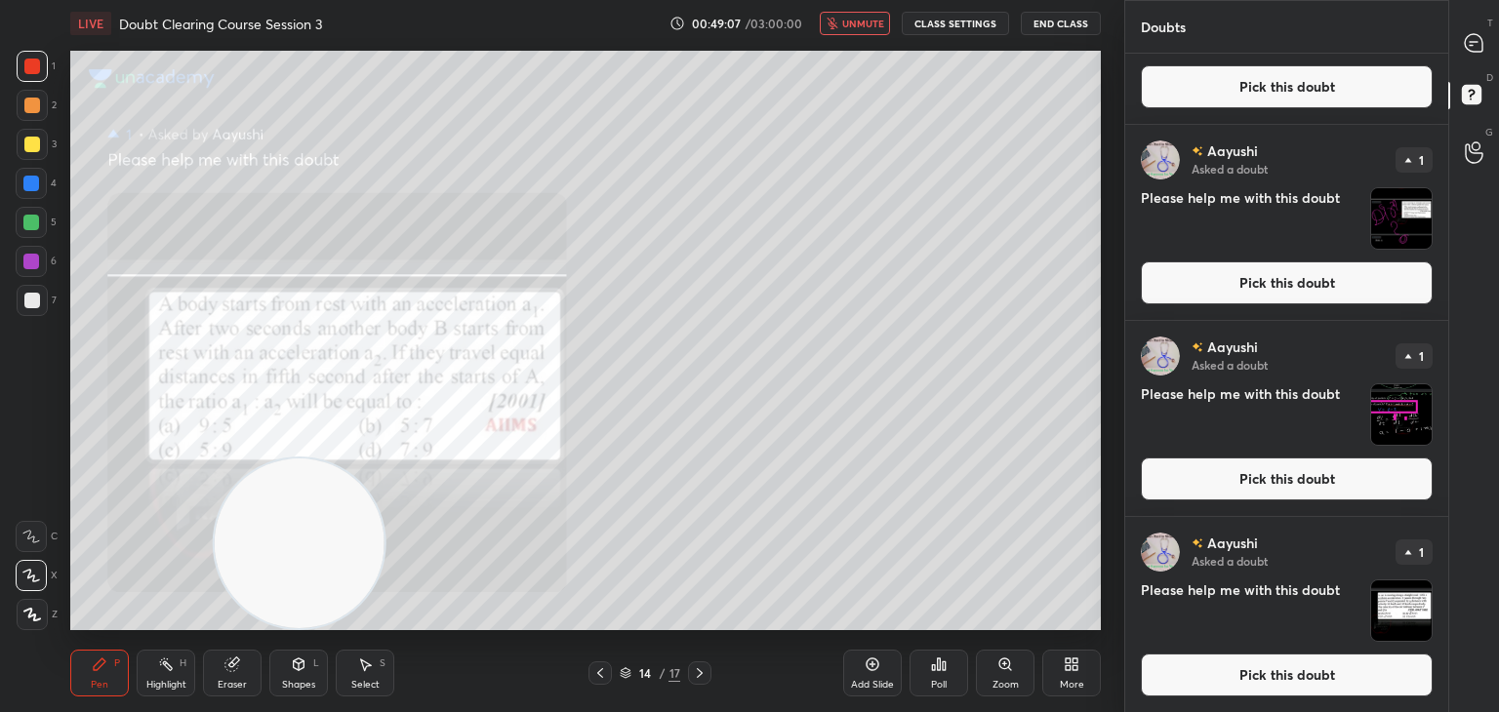
click at [1404, 600] on img "grid" at bounding box center [1401, 611] width 61 height 61
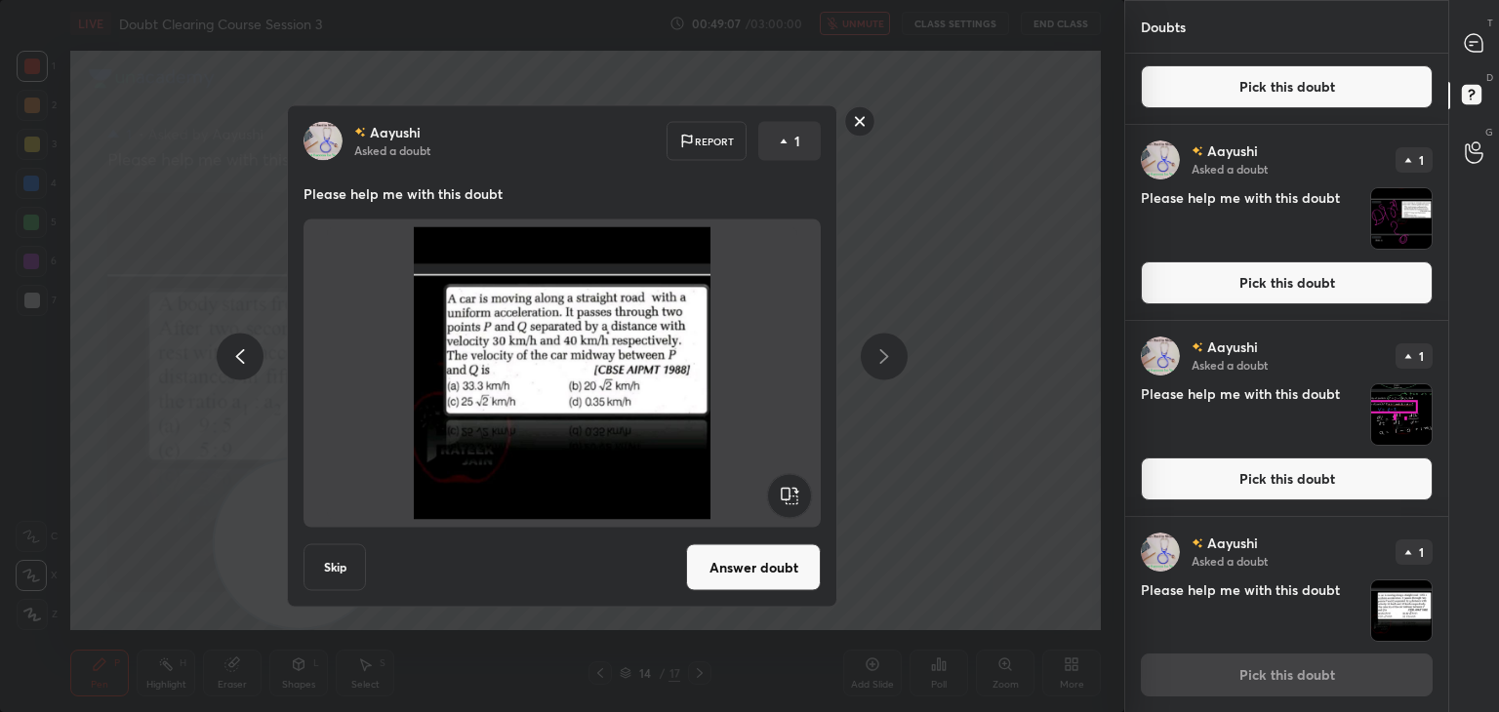
click at [1384, 603] on img "grid" at bounding box center [1401, 611] width 61 height 61
click at [529, 364] on img at bounding box center [562, 373] width 470 height 293
click at [738, 569] on button "Answer doubt" at bounding box center [753, 568] width 135 height 47
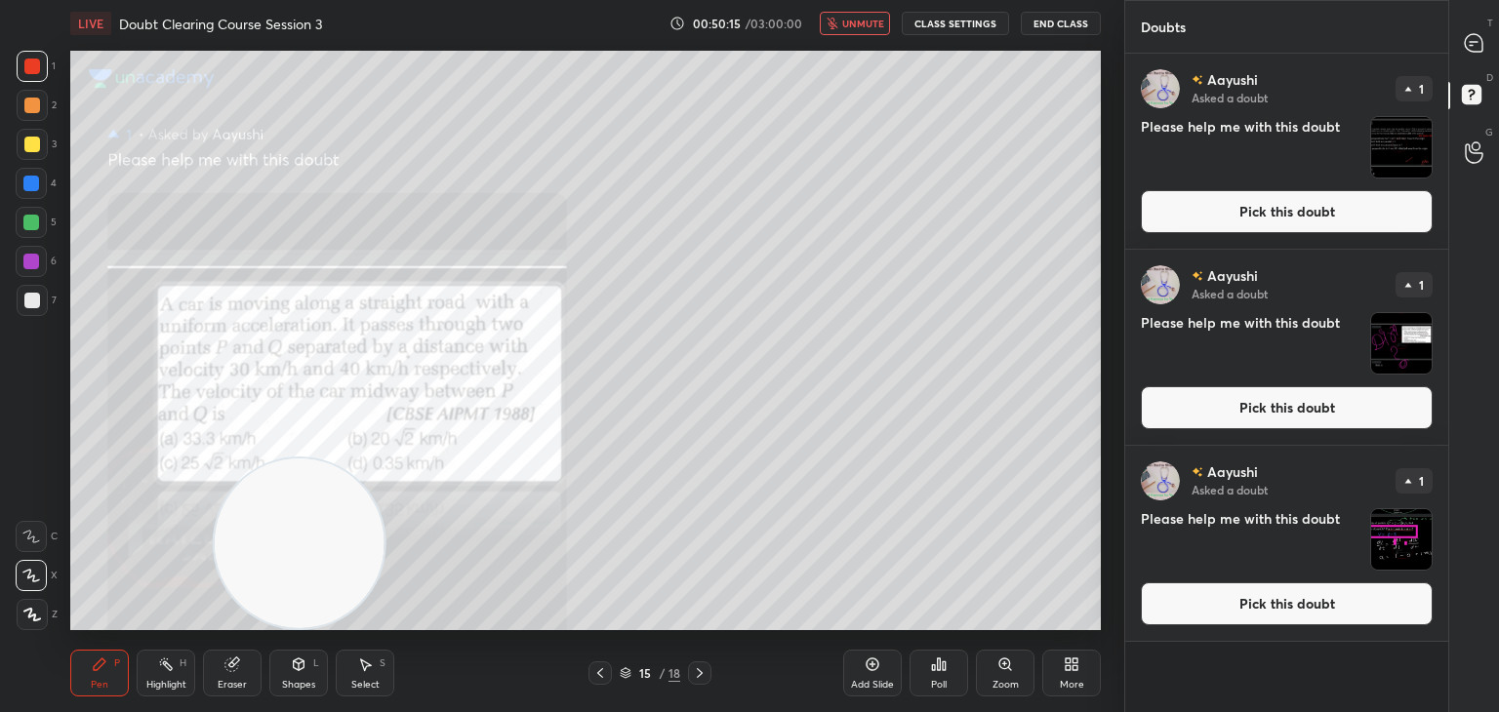
click at [855, 22] on span "unmute" at bounding box center [863, 24] width 42 height 14
click at [1468, 48] on icon at bounding box center [1474, 43] width 18 height 18
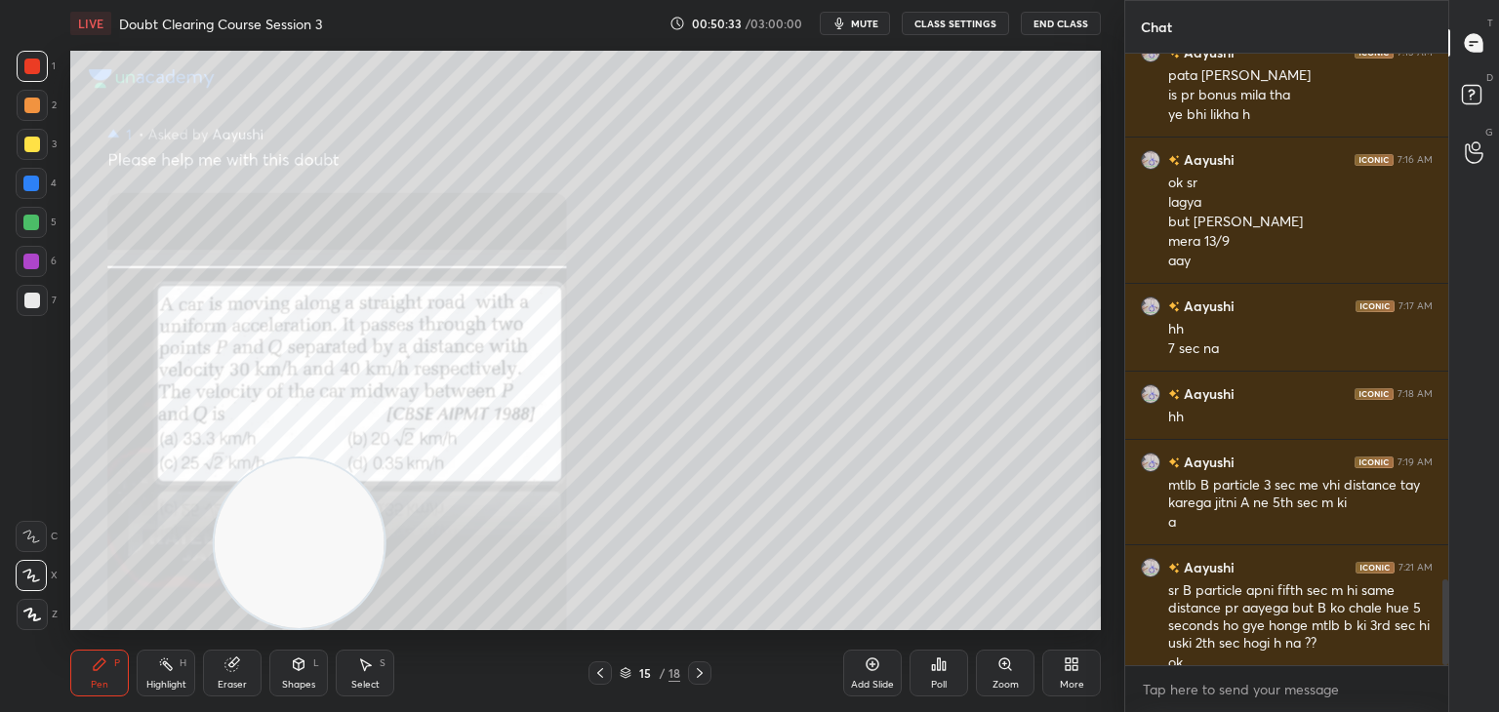
scroll to position [3742, 0]
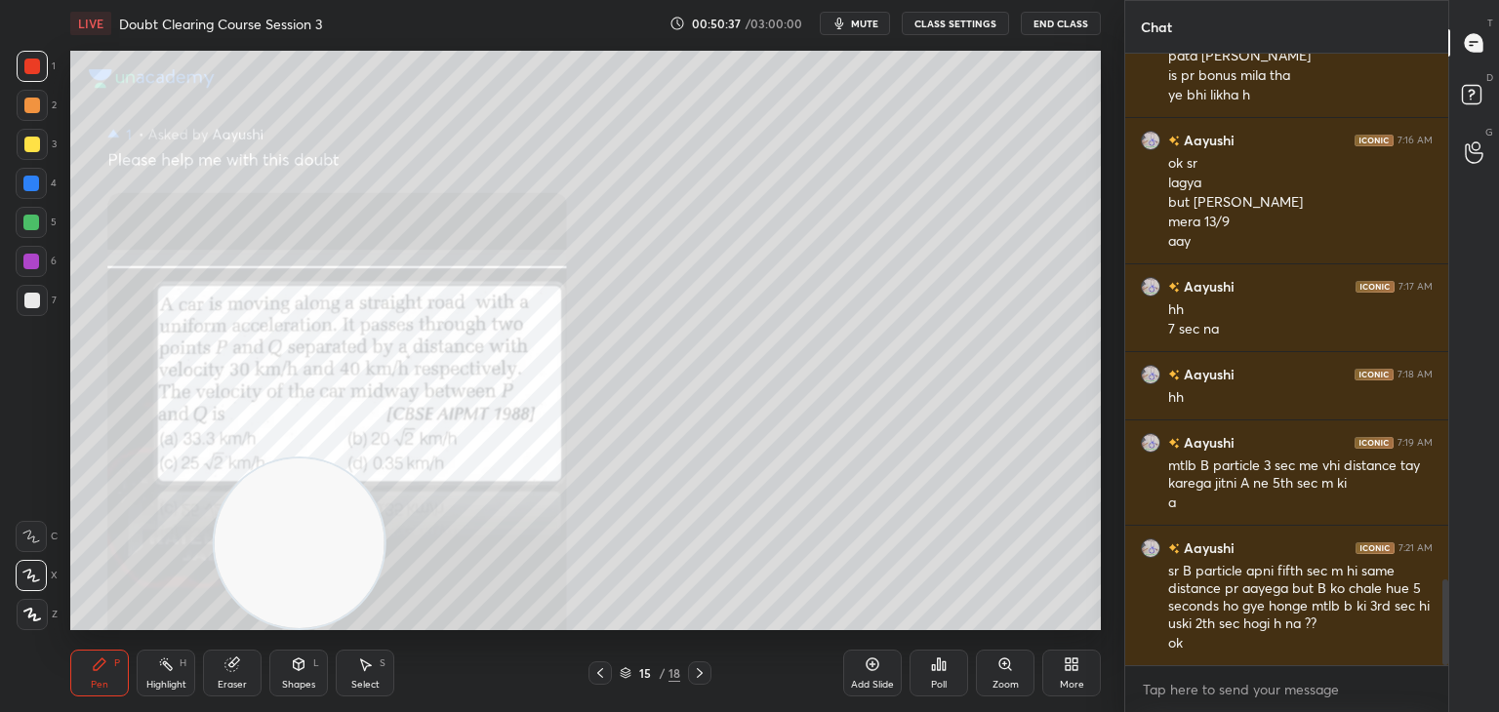
click at [183, 653] on div "Highlight H" at bounding box center [166, 673] width 59 height 47
click at [105, 665] on icon at bounding box center [100, 665] width 16 height 16
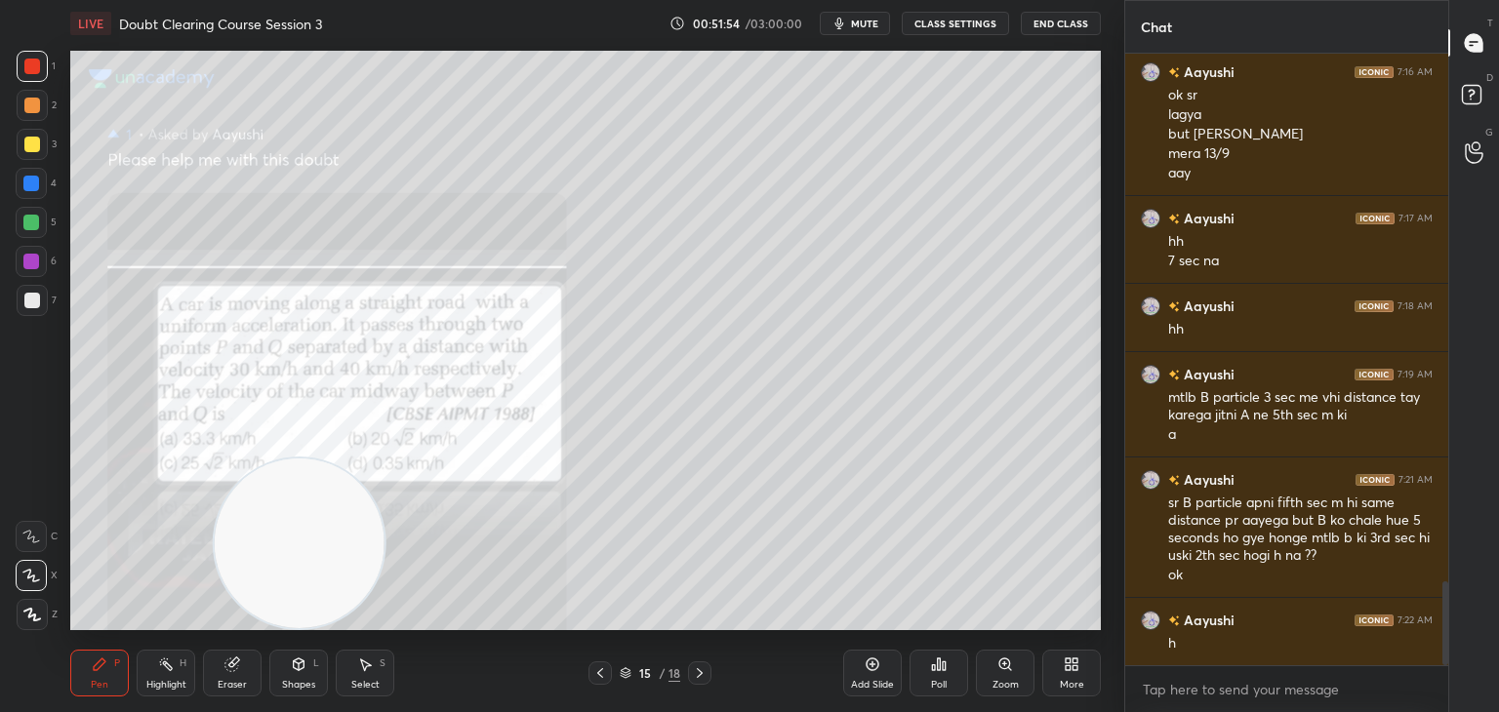
scroll to position [3878, 0]
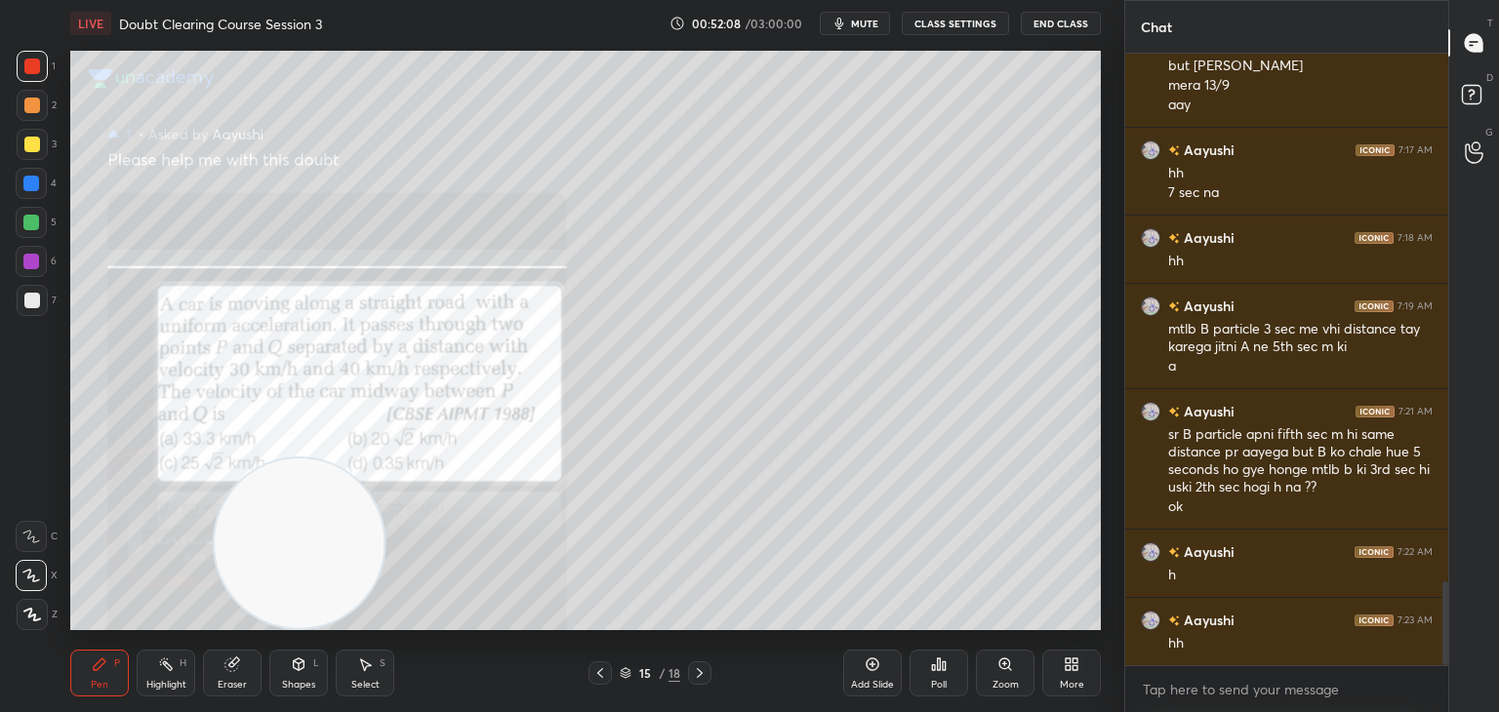
click at [863, 670] on div "Add Slide" at bounding box center [872, 673] width 59 height 47
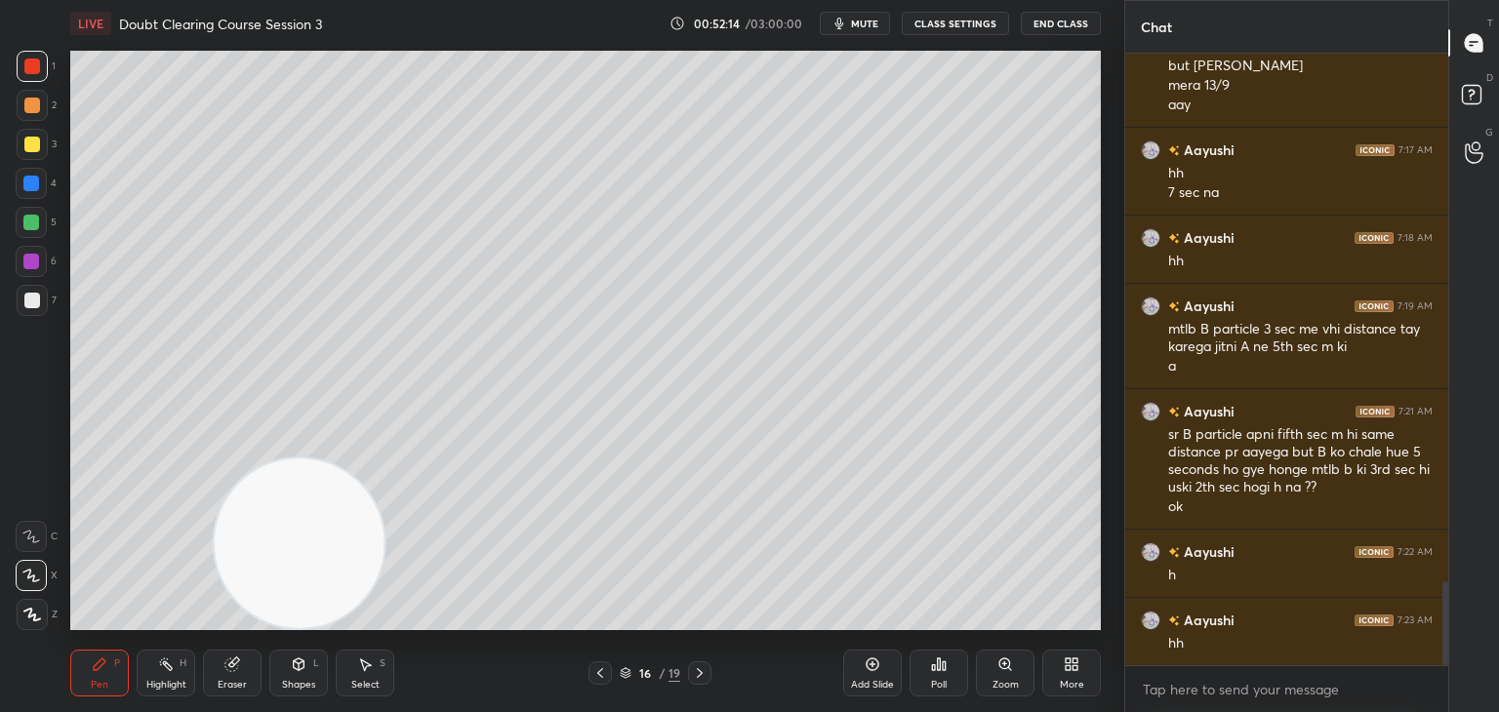
click at [597, 677] on icon at bounding box center [600, 674] width 16 height 16
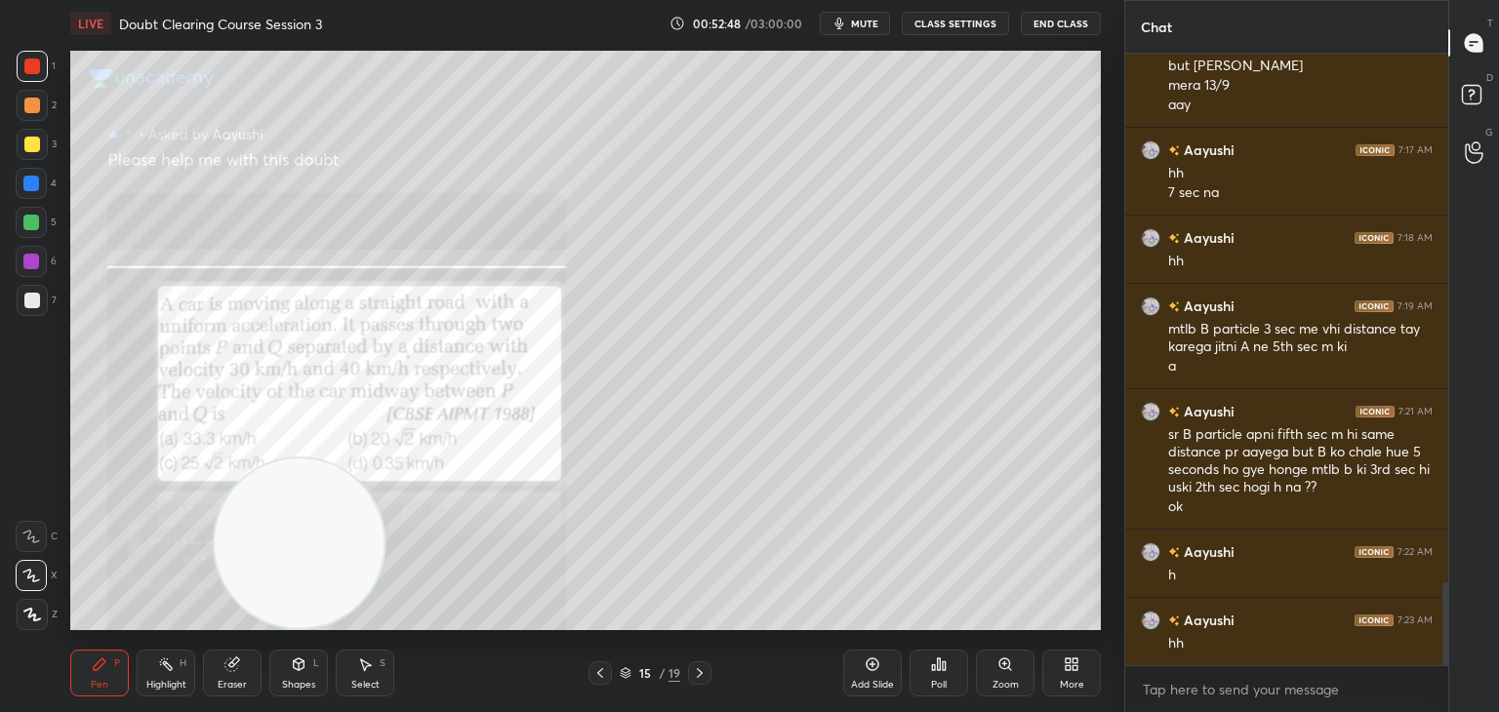
scroll to position [3925, 0]
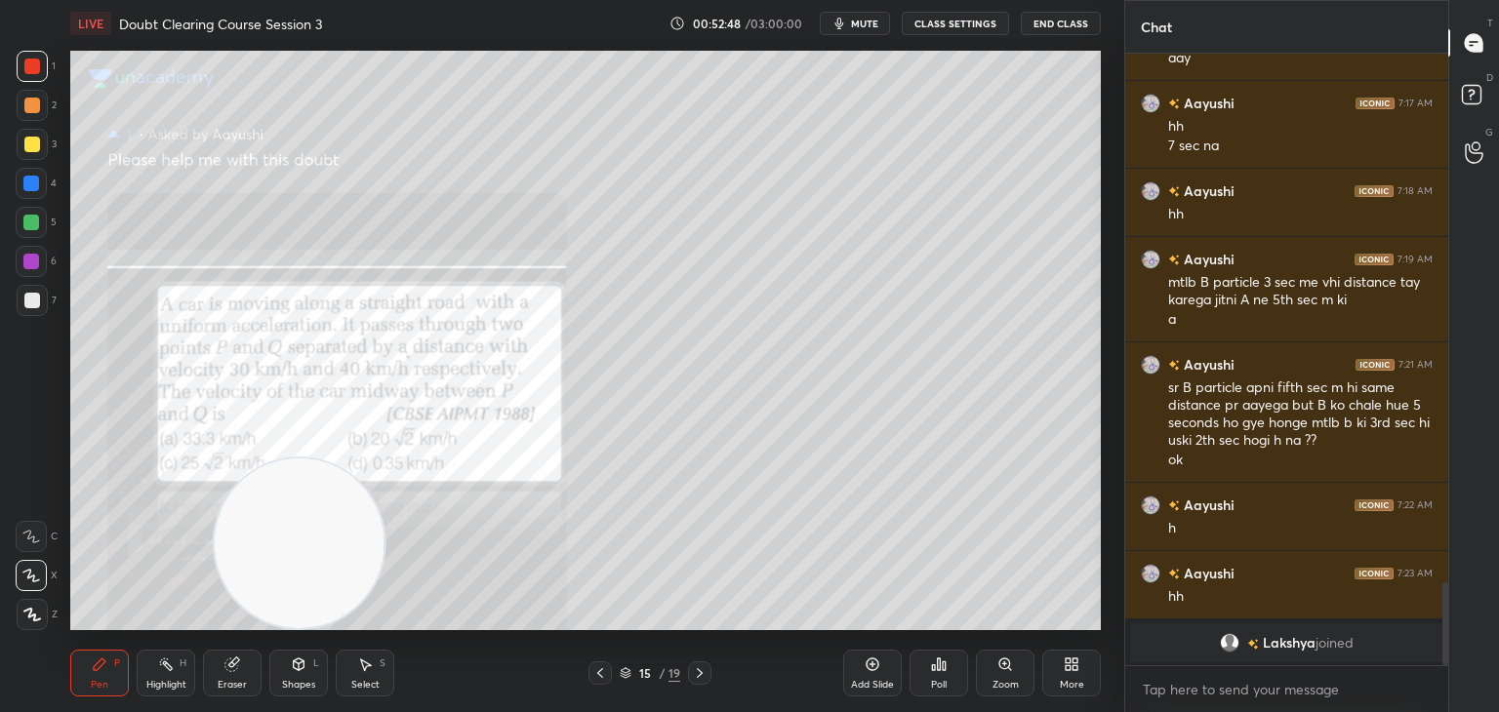
click at [697, 667] on icon at bounding box center [700, 674] width 16 height 16
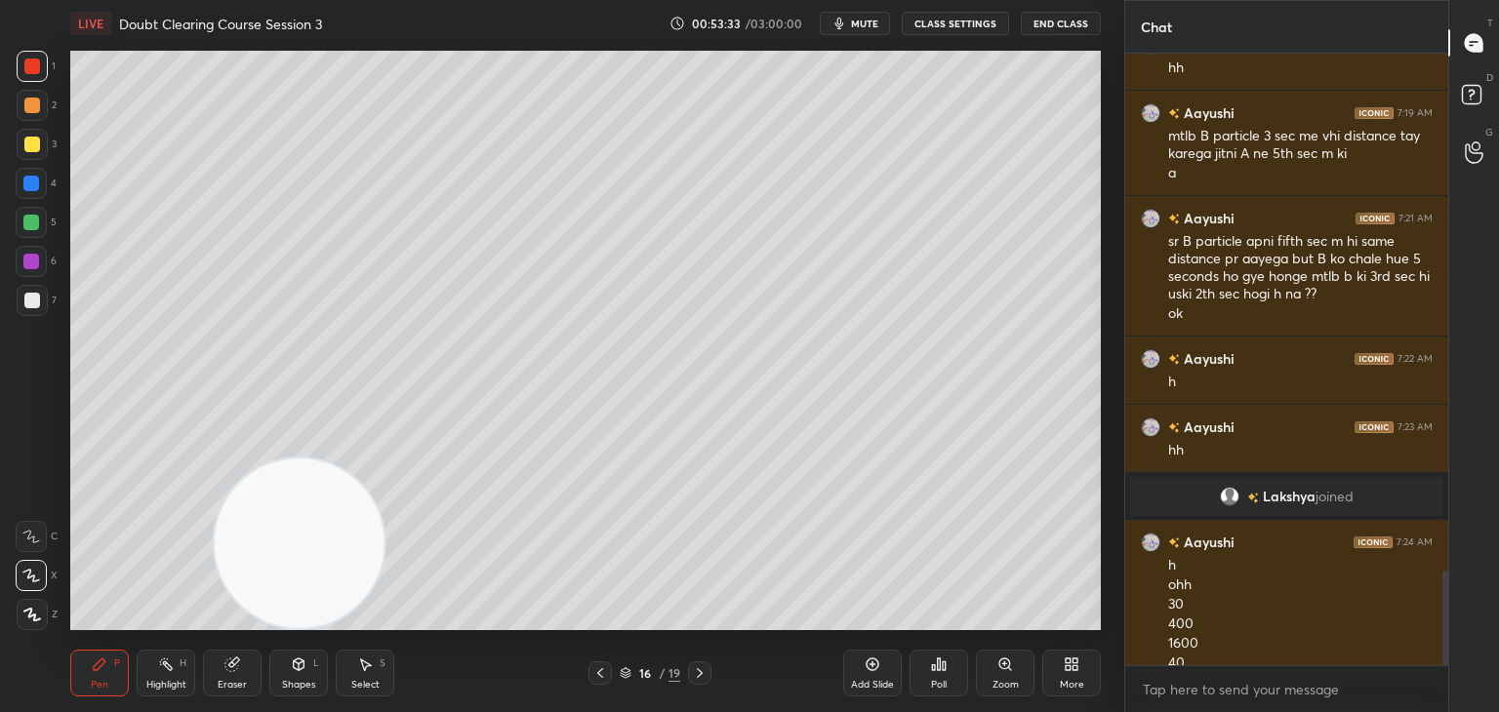
scroll to position [3365, 0]
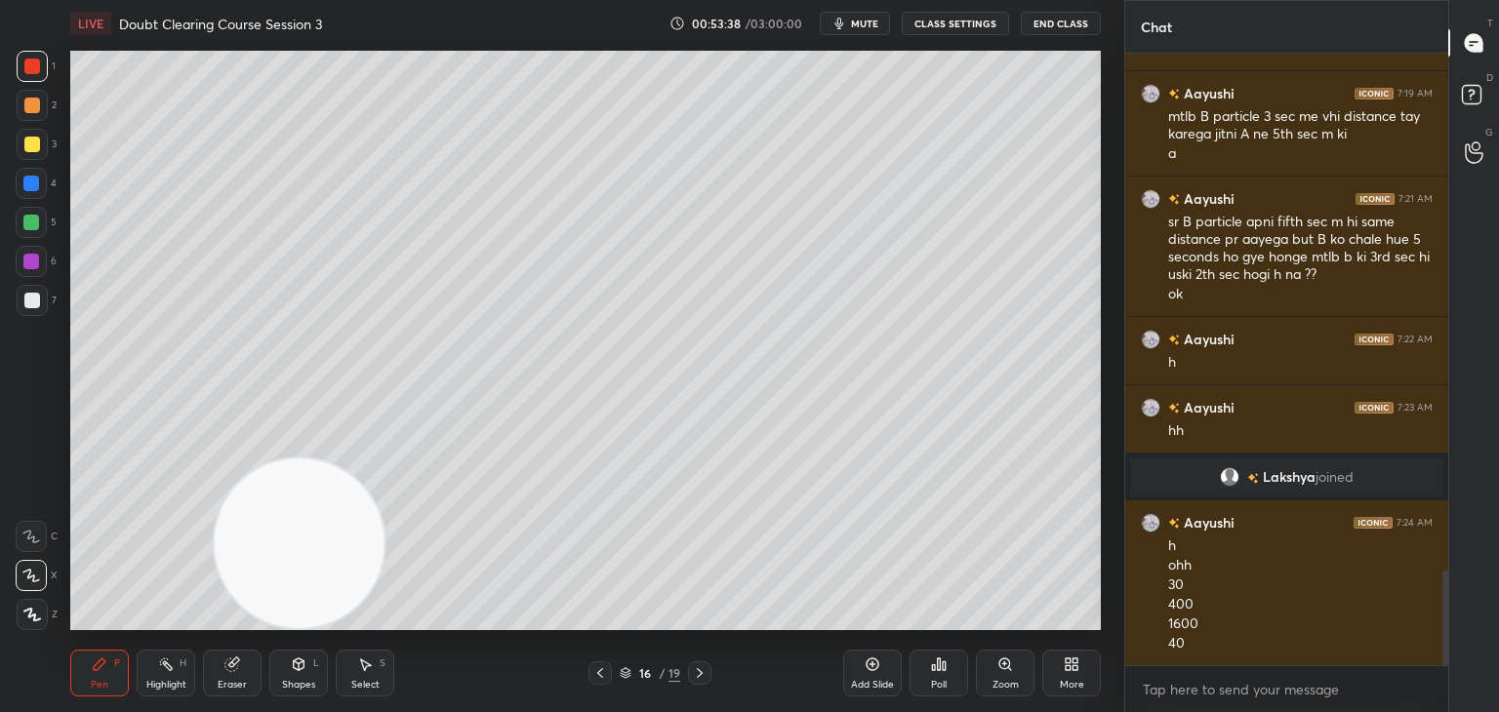
click at [230, 690] on div "Eraser" at bounding box center [232, 685] width 29 height 10
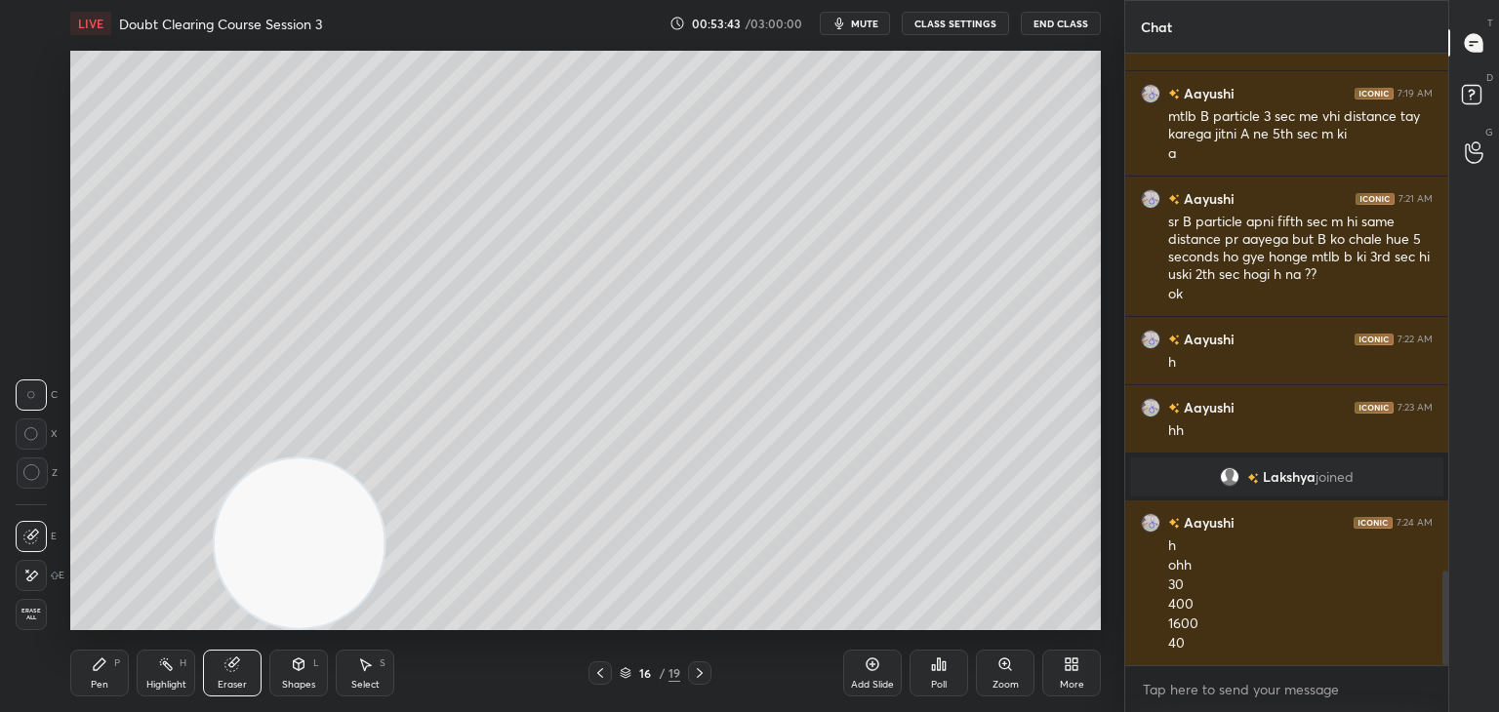
click at [155, 686] on div "Highlight" at bounding box center [166, 685] width 40 height 10
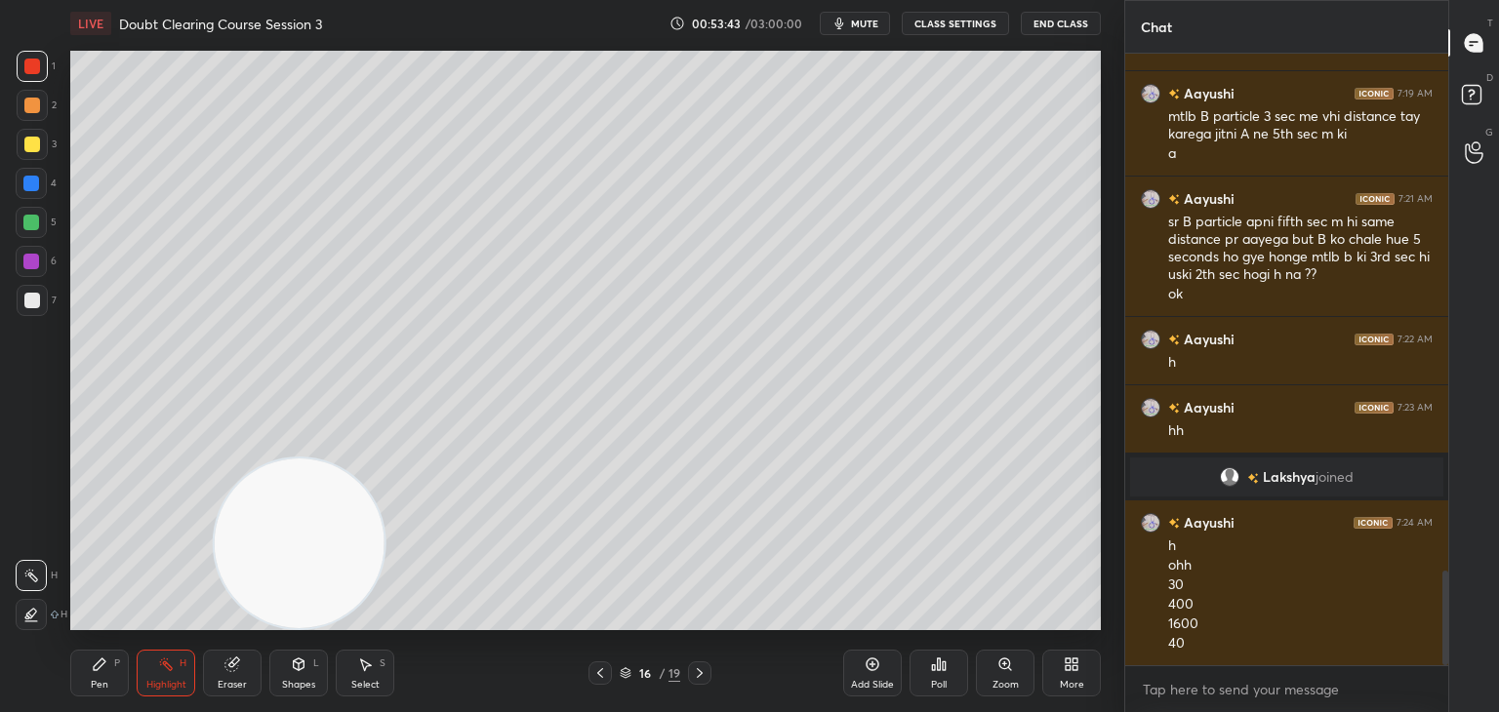
click at [100, 672] on icon at bounding box center [100, 665] width 16 height 16
click at [245, 661] on div "Eraser" at bounding box center [232, 673] width 59 height 47
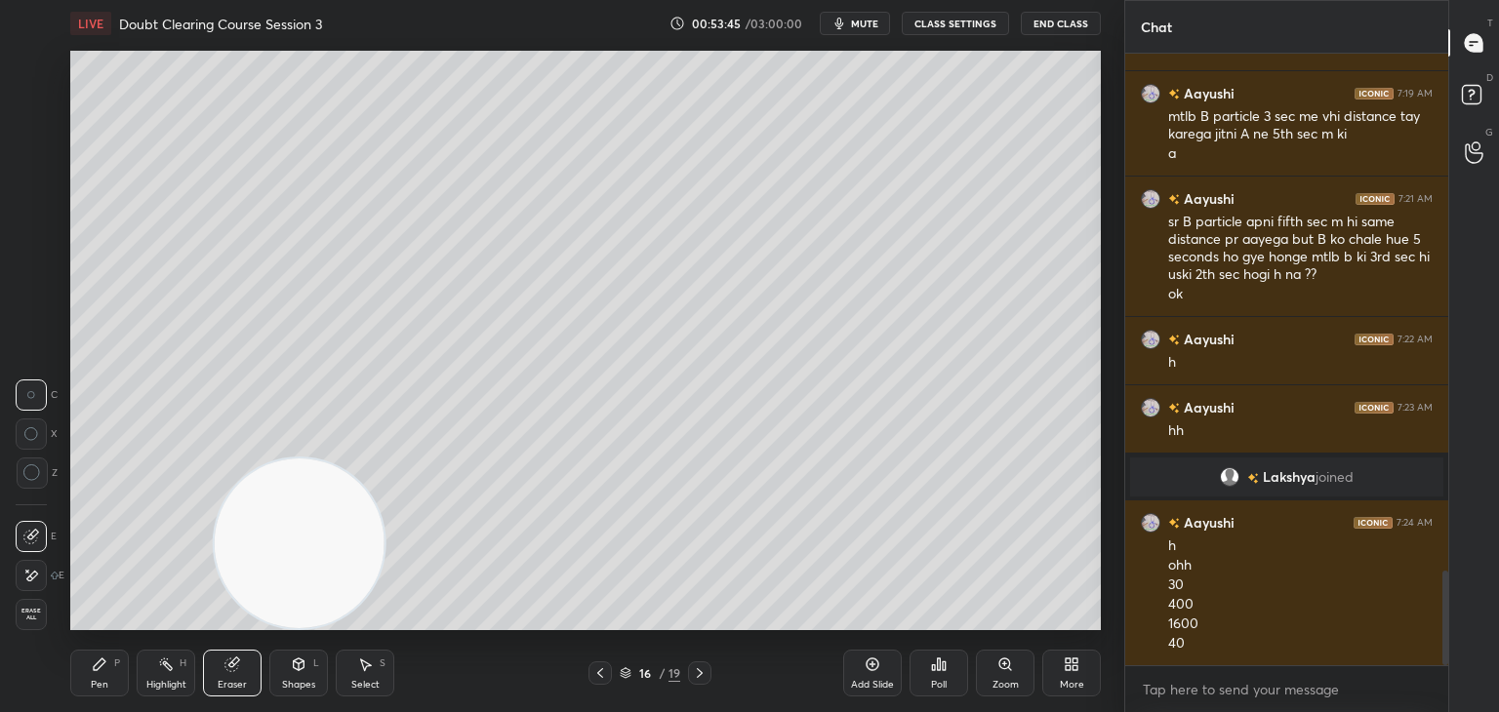
scroll to position [3385, 0]
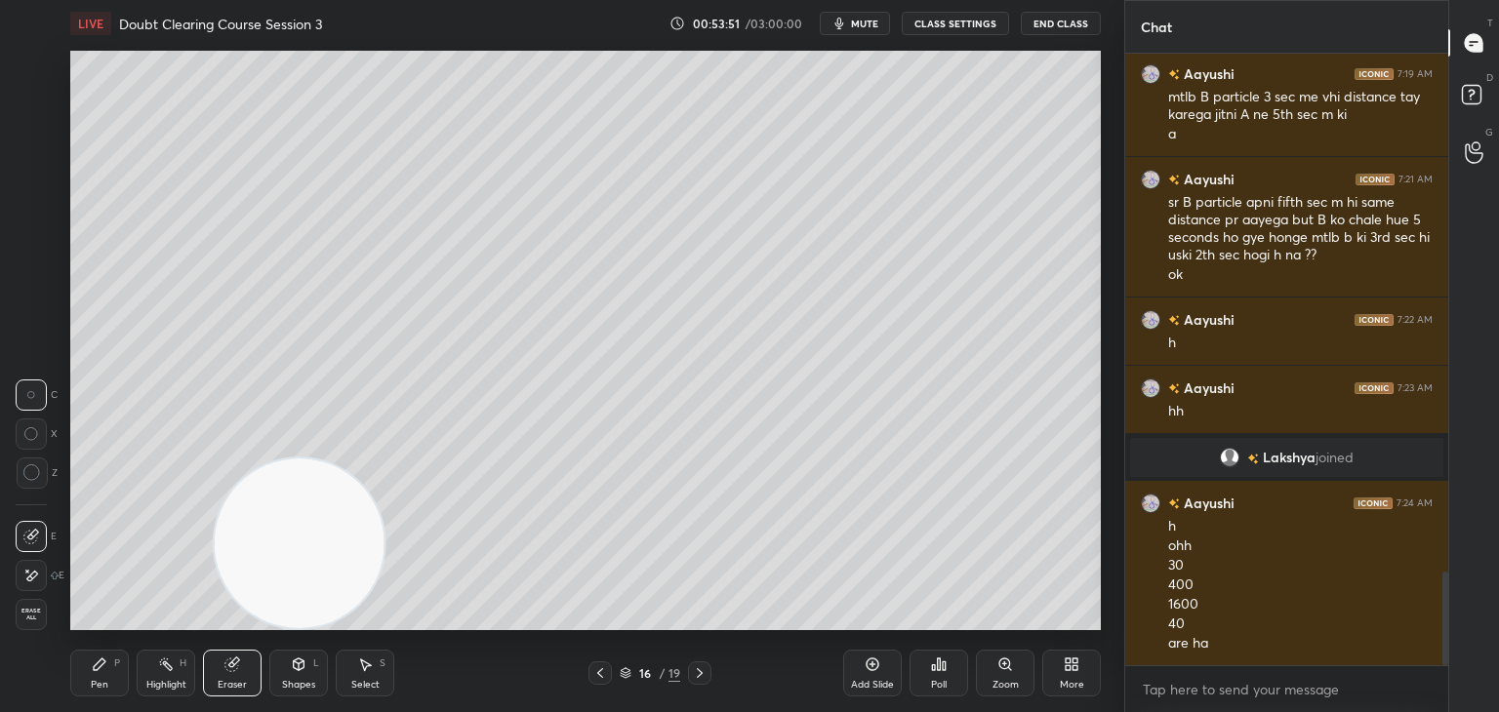
click at [101, 672] on div "Pen P" at bounding box center [99, 673] width 59 height 47
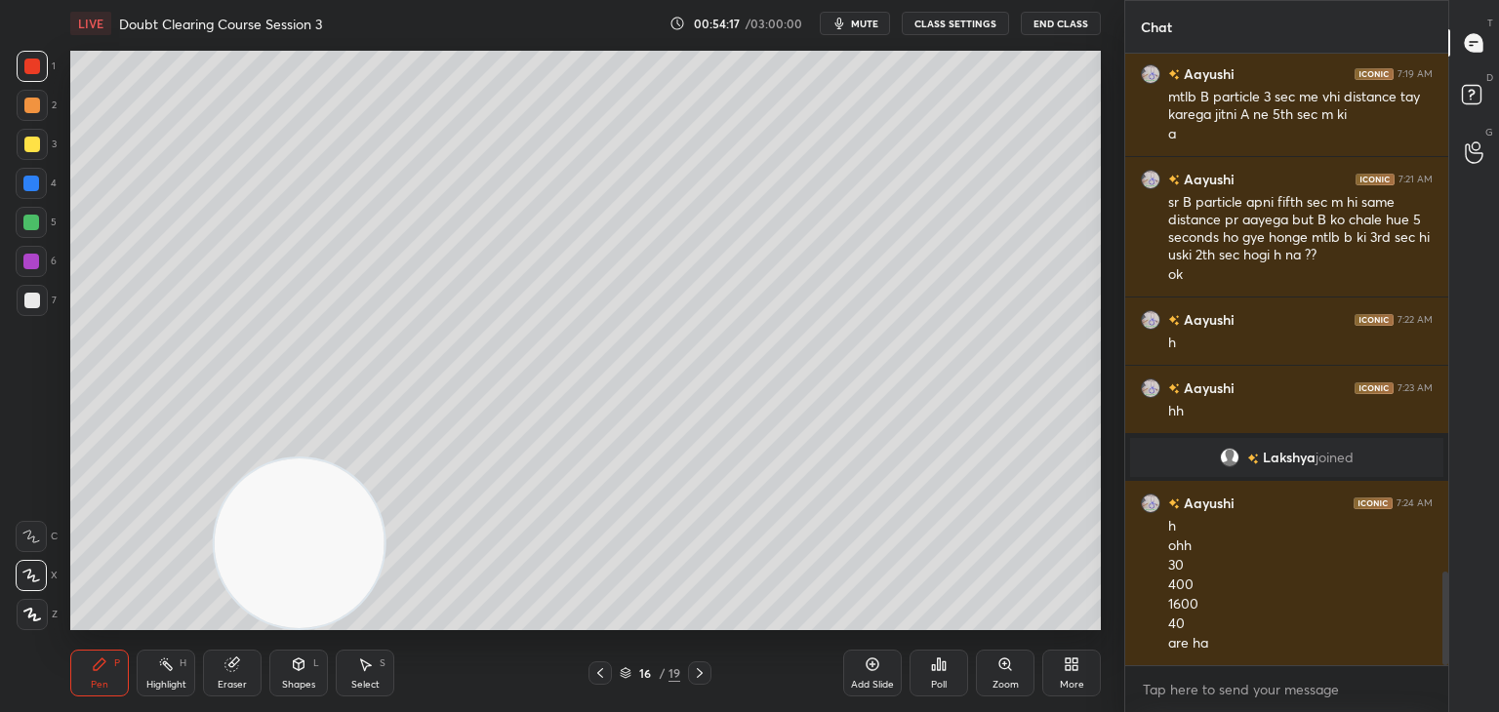
click at [234, 673] on div "Eraser" at bounding box center [232, 673] width 59 height 47
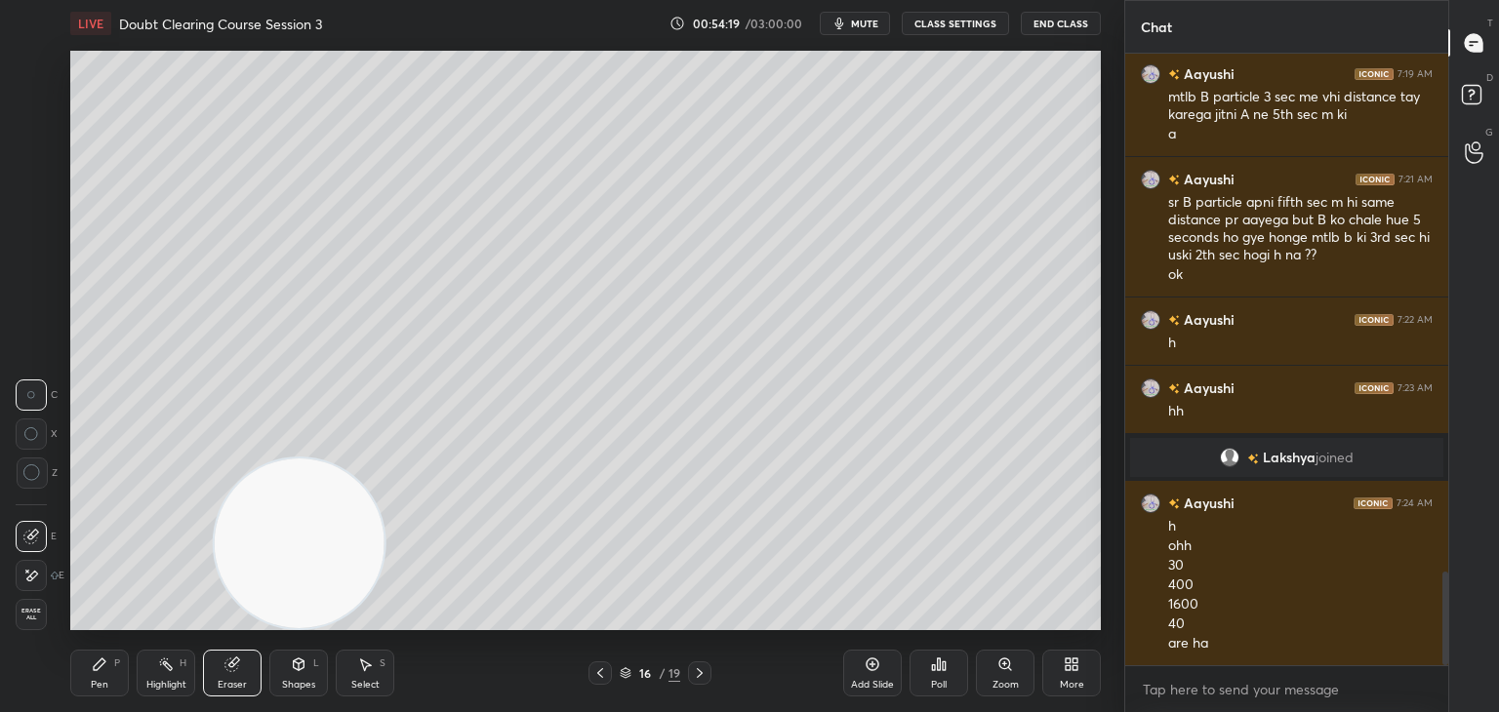
click at [111, 669] on div "Pen P" at bounding box center [99, 673] width 59 height 47
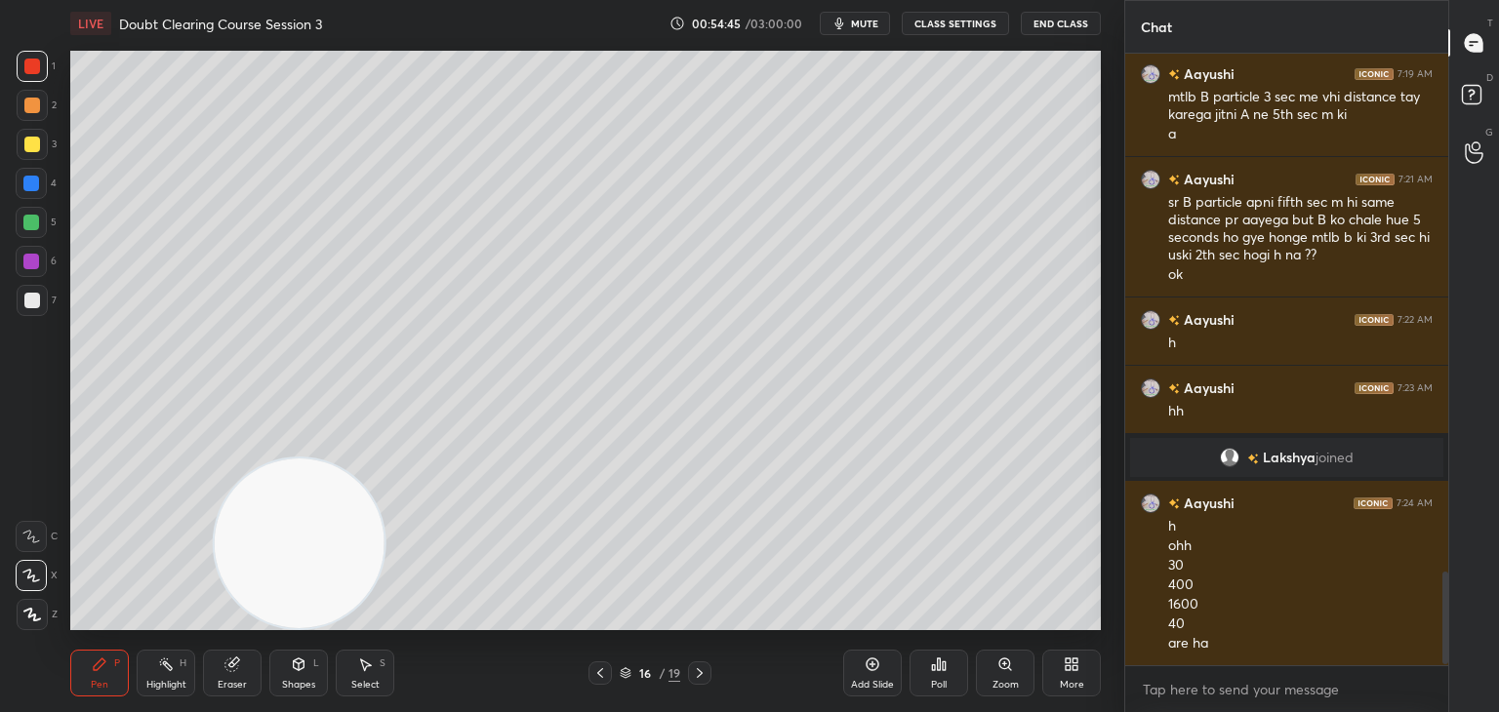
scroll to position [3453, 0]
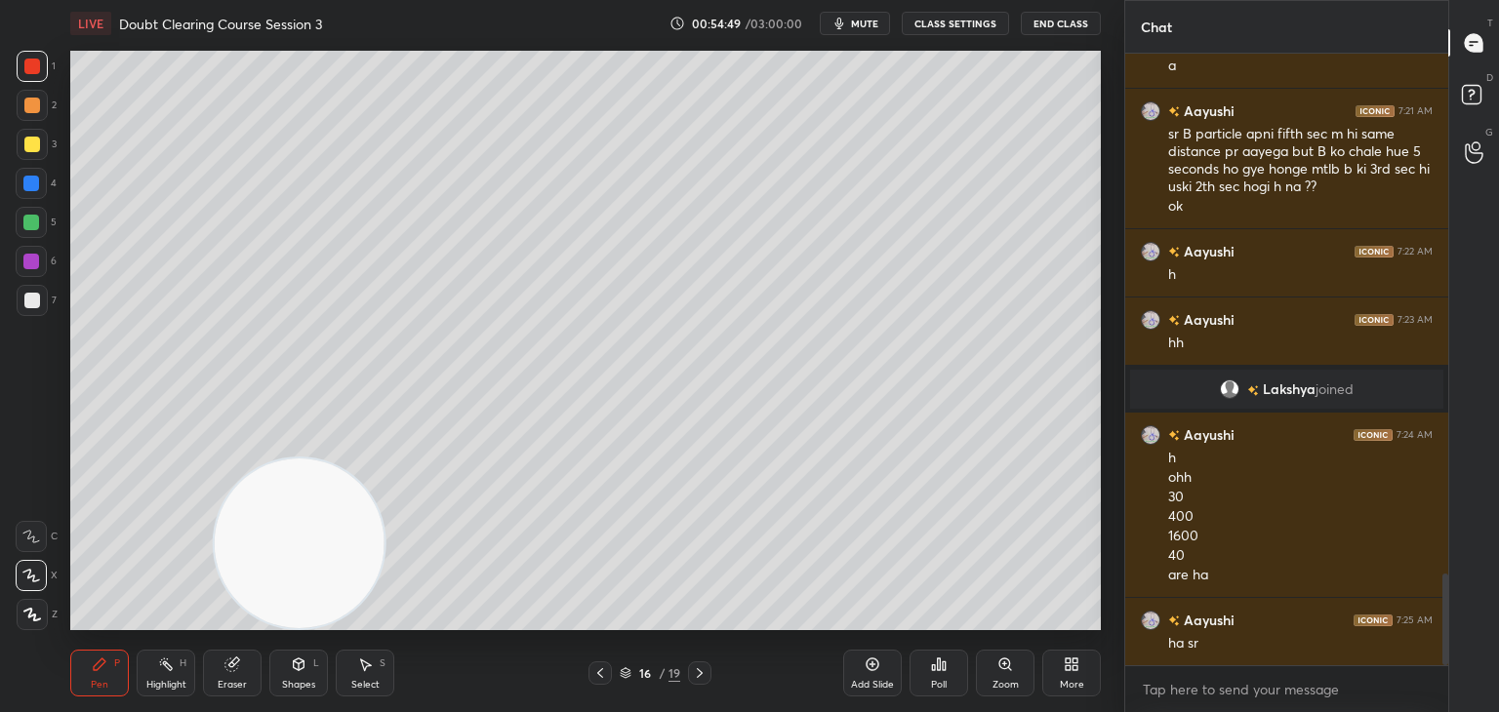
click at [857, 24] on span "mute" at bounding box center [864, 24] width 27 height 14
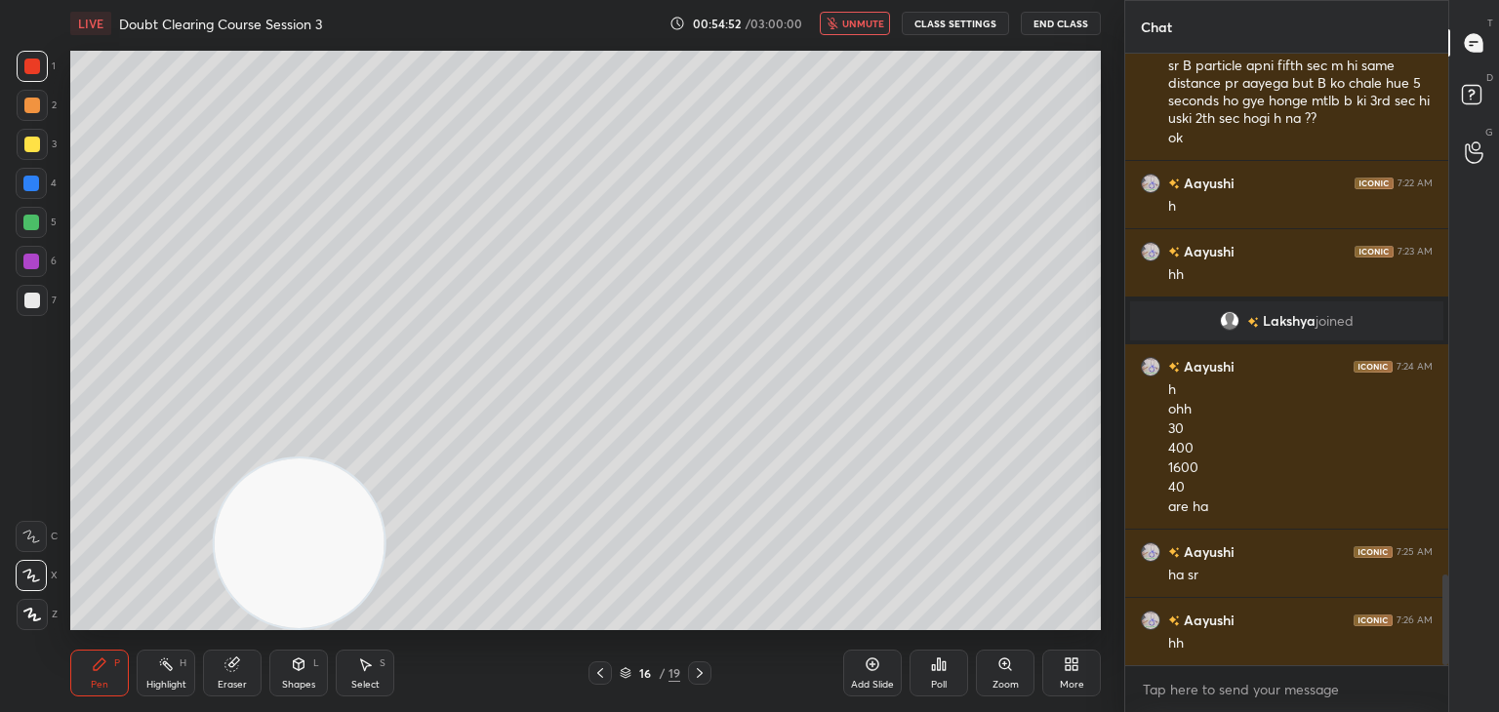
click at [597, 676] on icon at bounding box center [600, 674] width 16 height 16
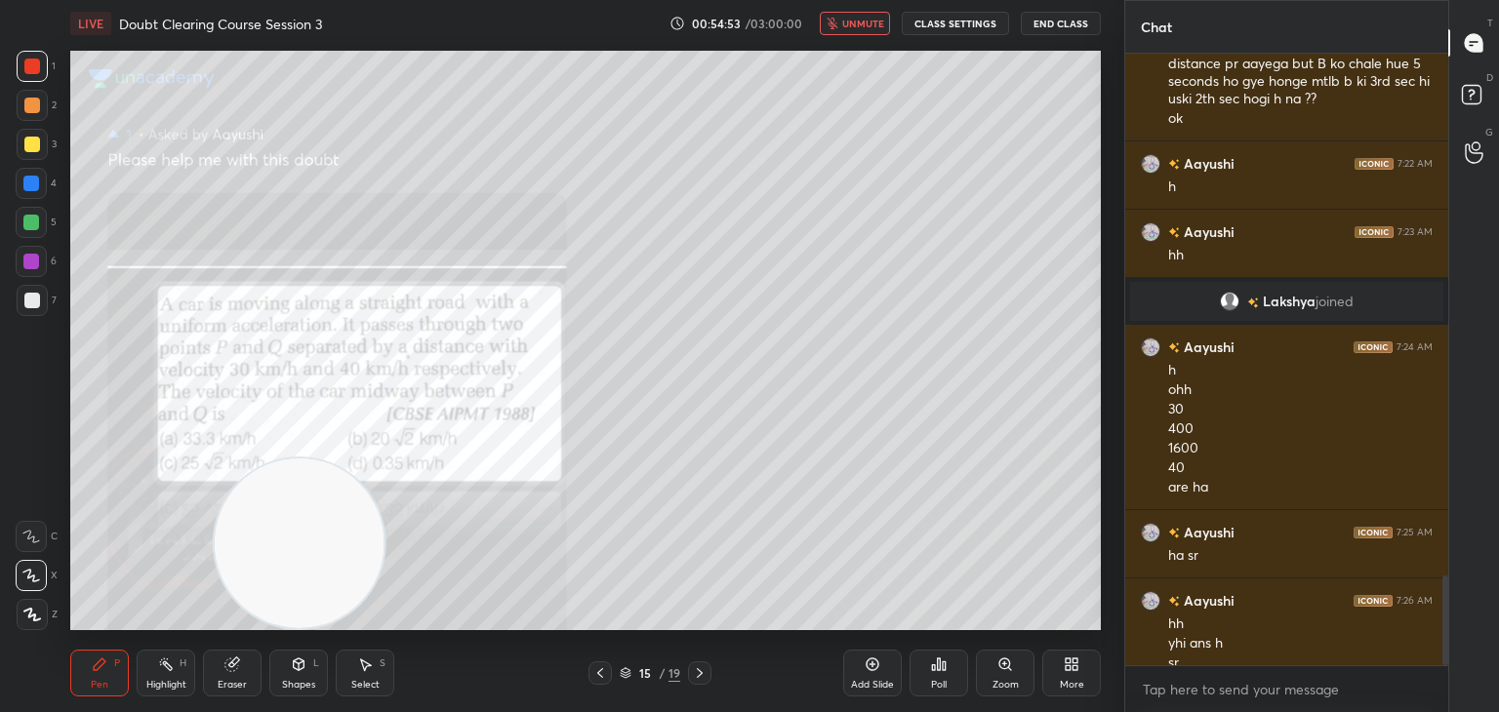
scroll to position [3560, 0]
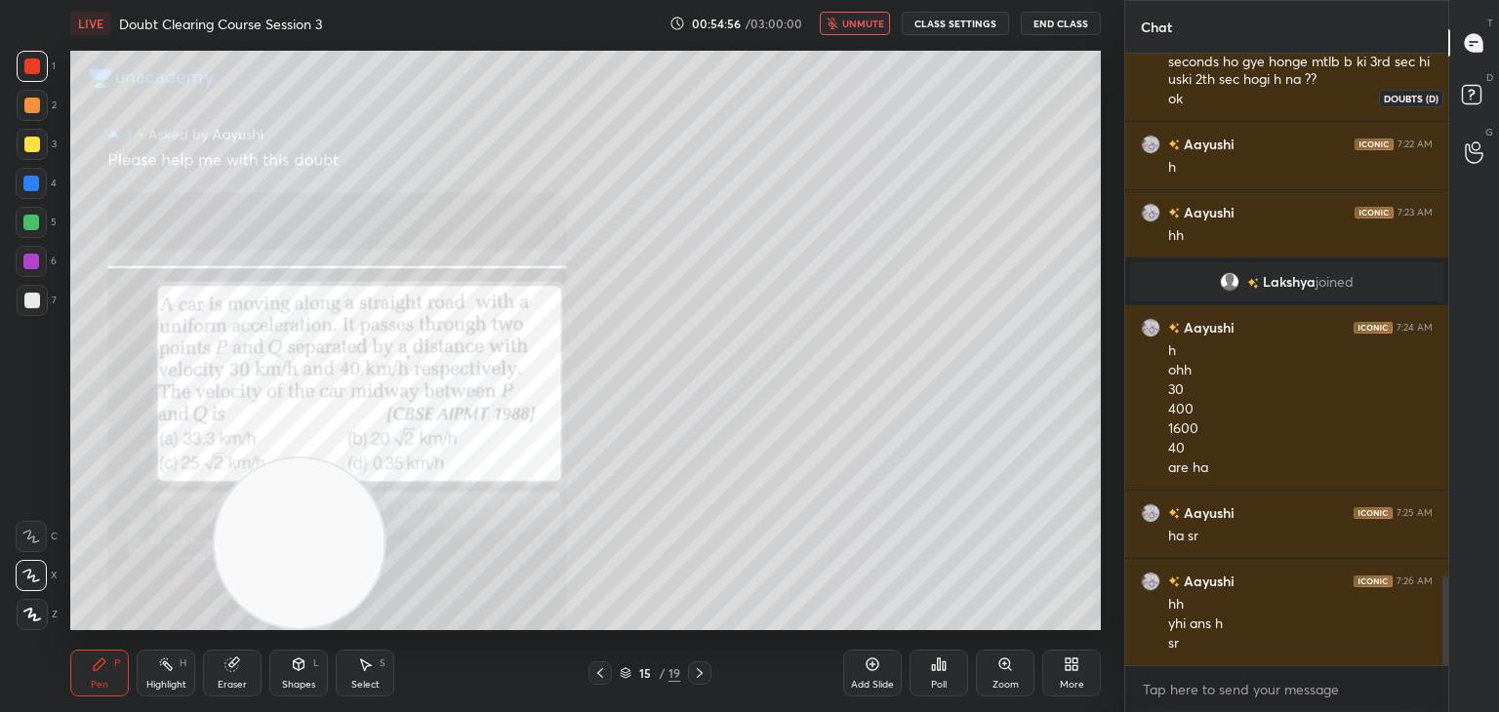
click at [1464, 95] on rect at bounding box center [1471, 95] width 19 height 19
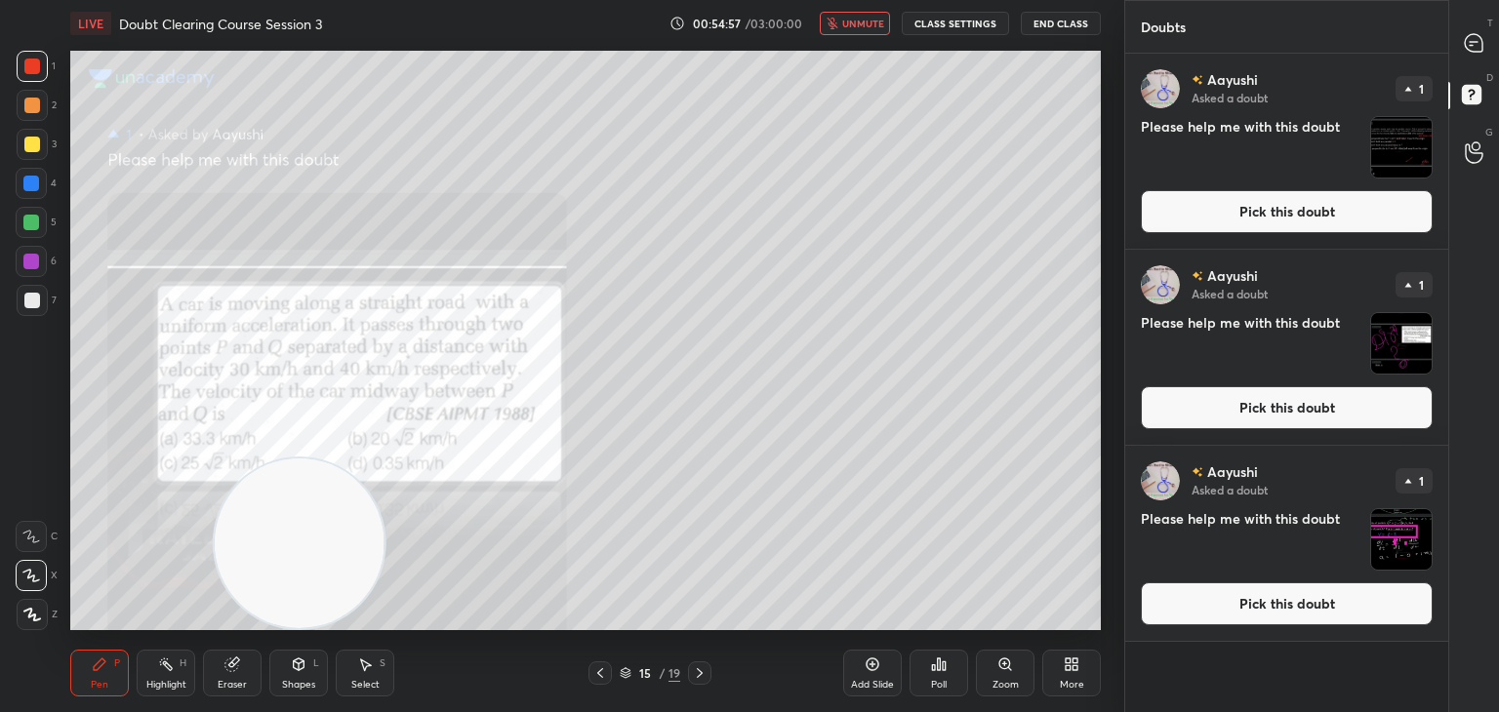
click at [1394, 545] on img "grid" at bounding box center [1401, 539] width 61 height 61
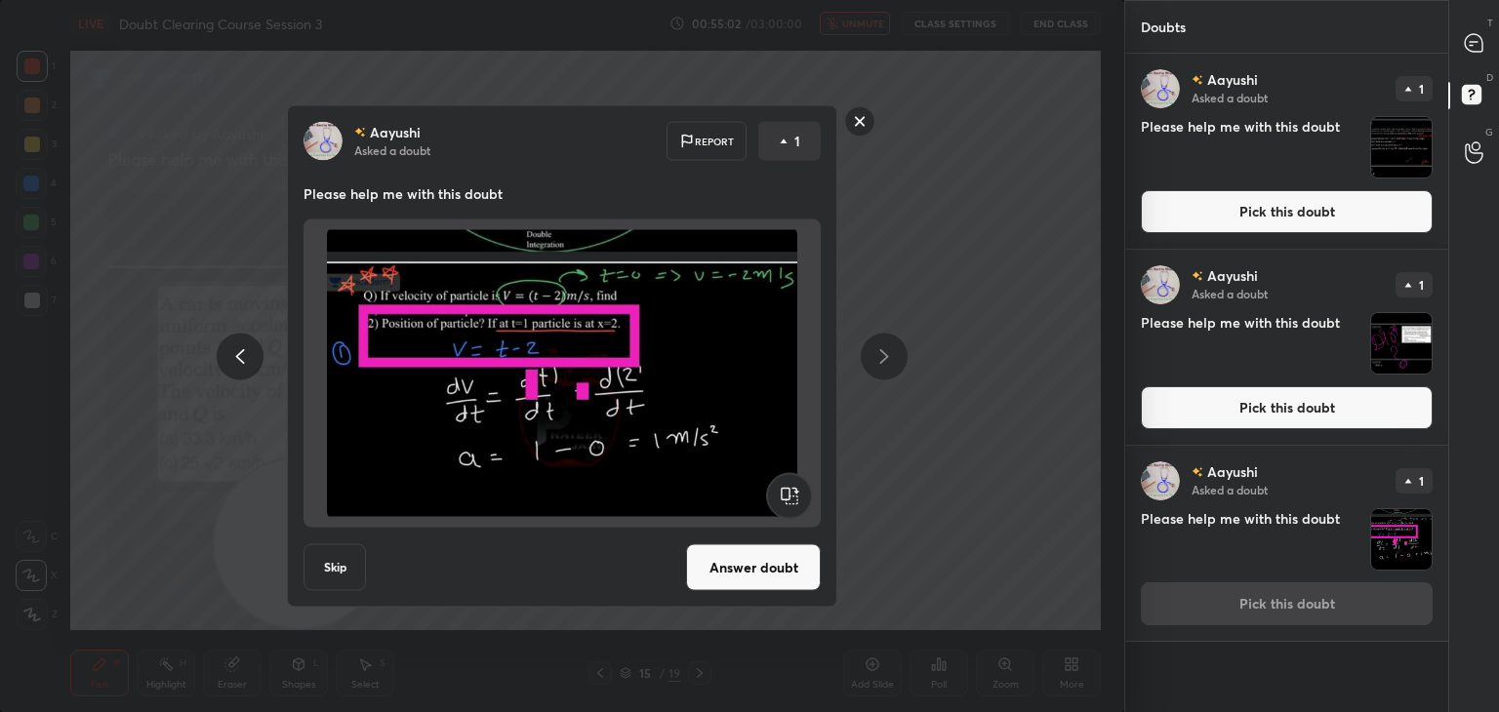
click at [793, 574] on button "Answer doubt" at bounding box center [753, 568] width 135 height 47
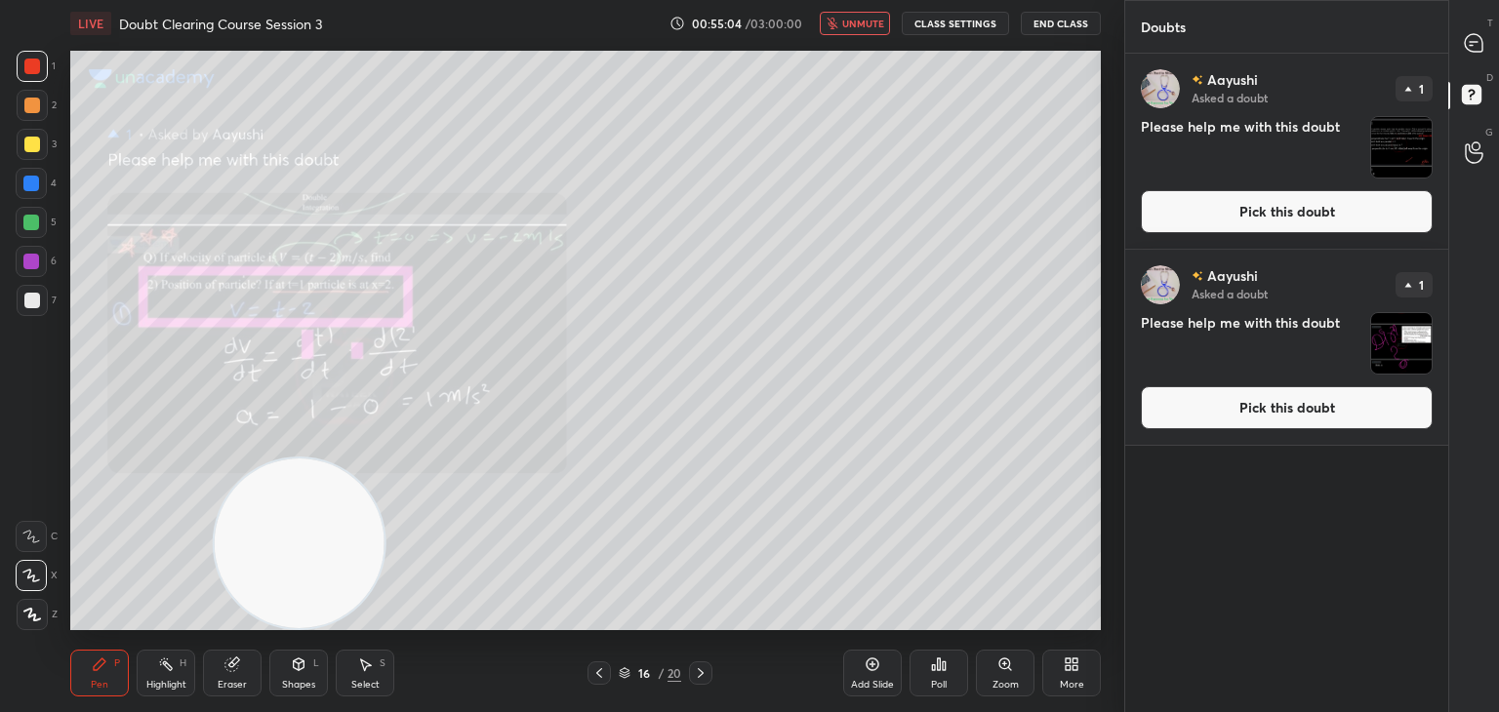
click at [862, 20] on span "unmute" at bounding box center [863, 24] width 42 height 14
click at [1462, 48] on div at bounding box center [1474, 42] width 39 height 35
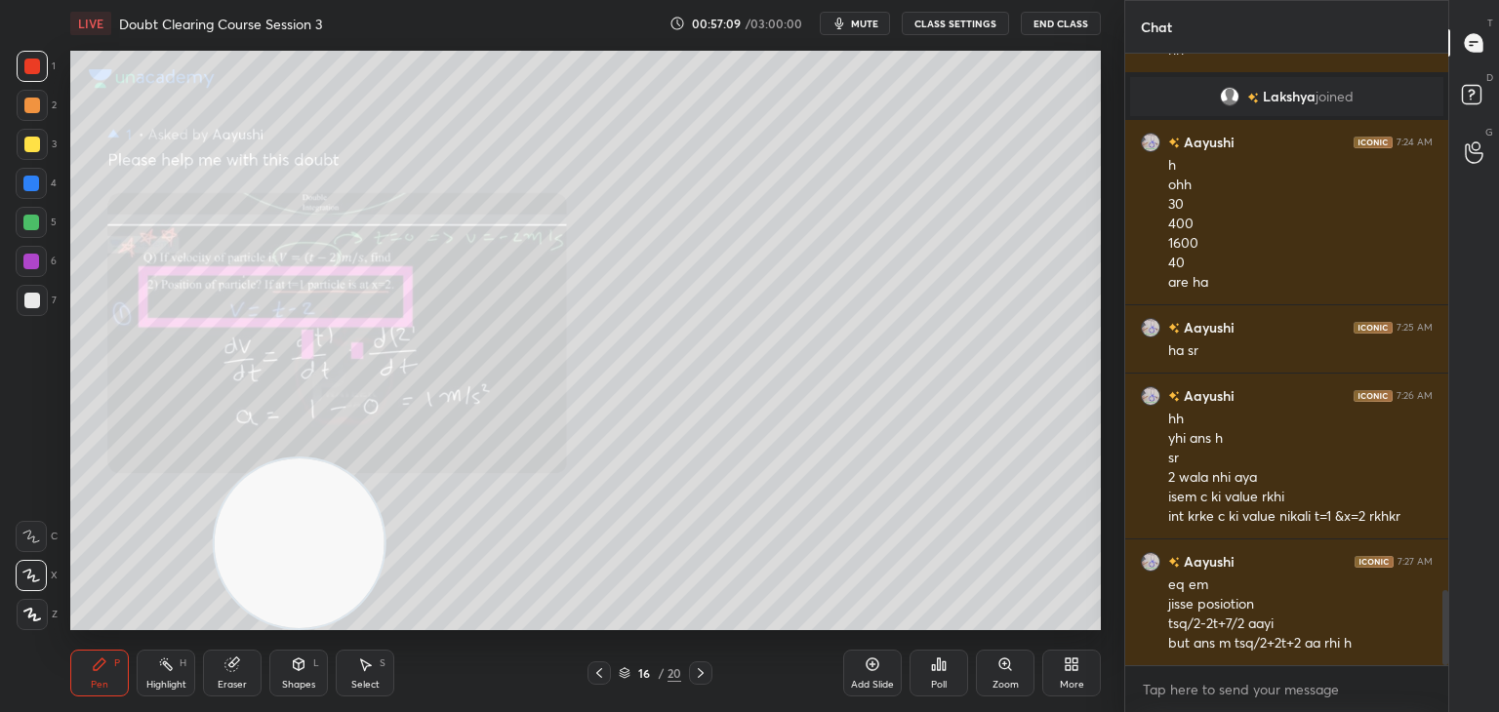
scroll to position [4456, 0]
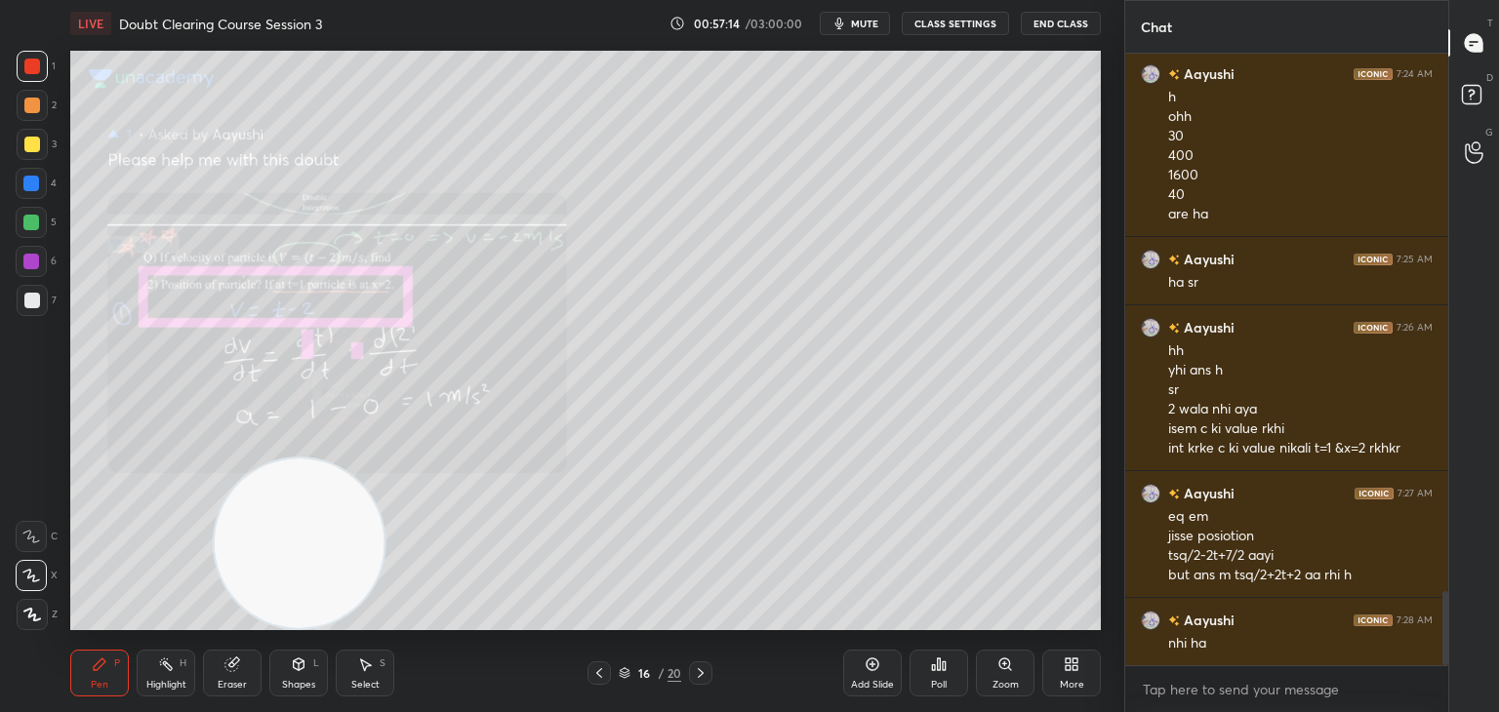
click at [183, 692] on div "Highlight H" at bounding box center [166, 673] width 59 height 47
click at [226, 672] on div "Eraser" at bounding box center [232, 673] width 59 height 47
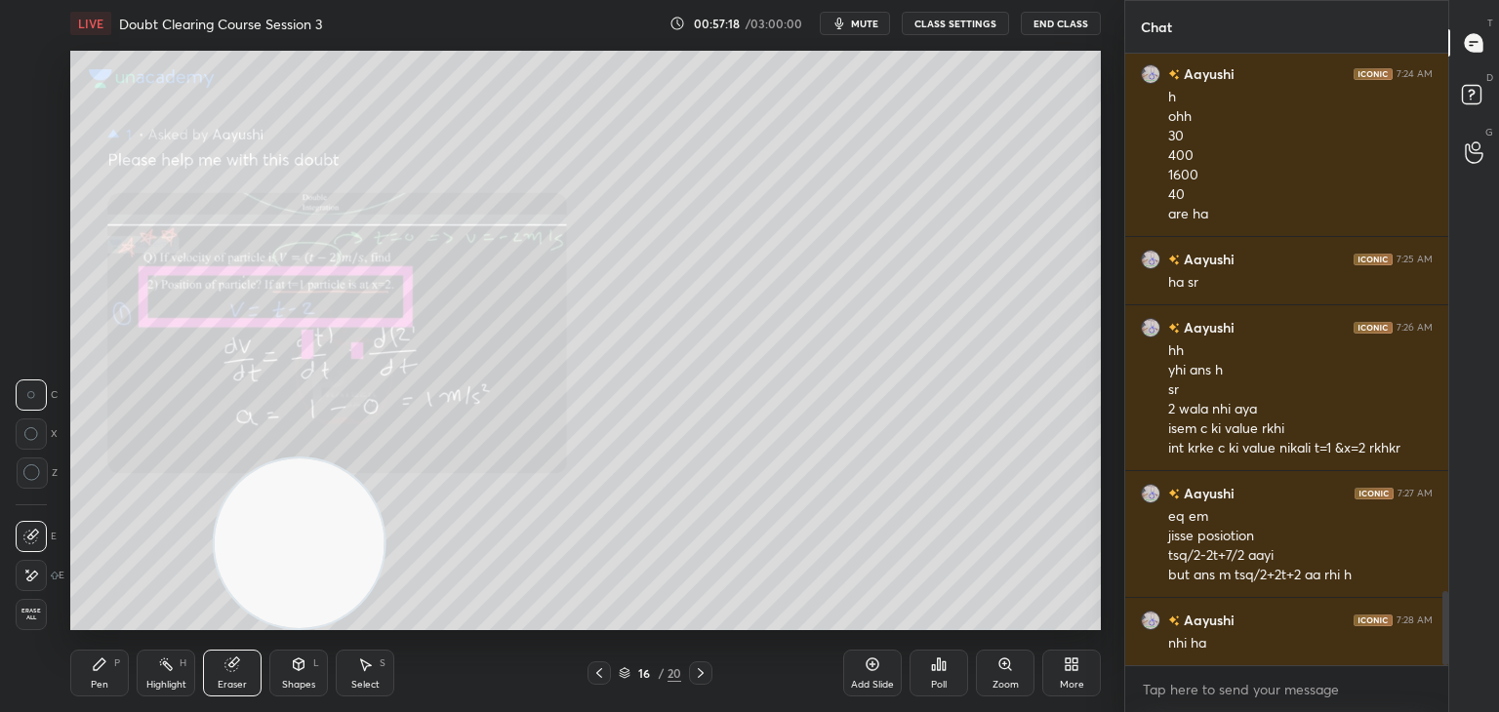
click at [106, 670] on icon at bounding box center [100, 665] width 16 height 16
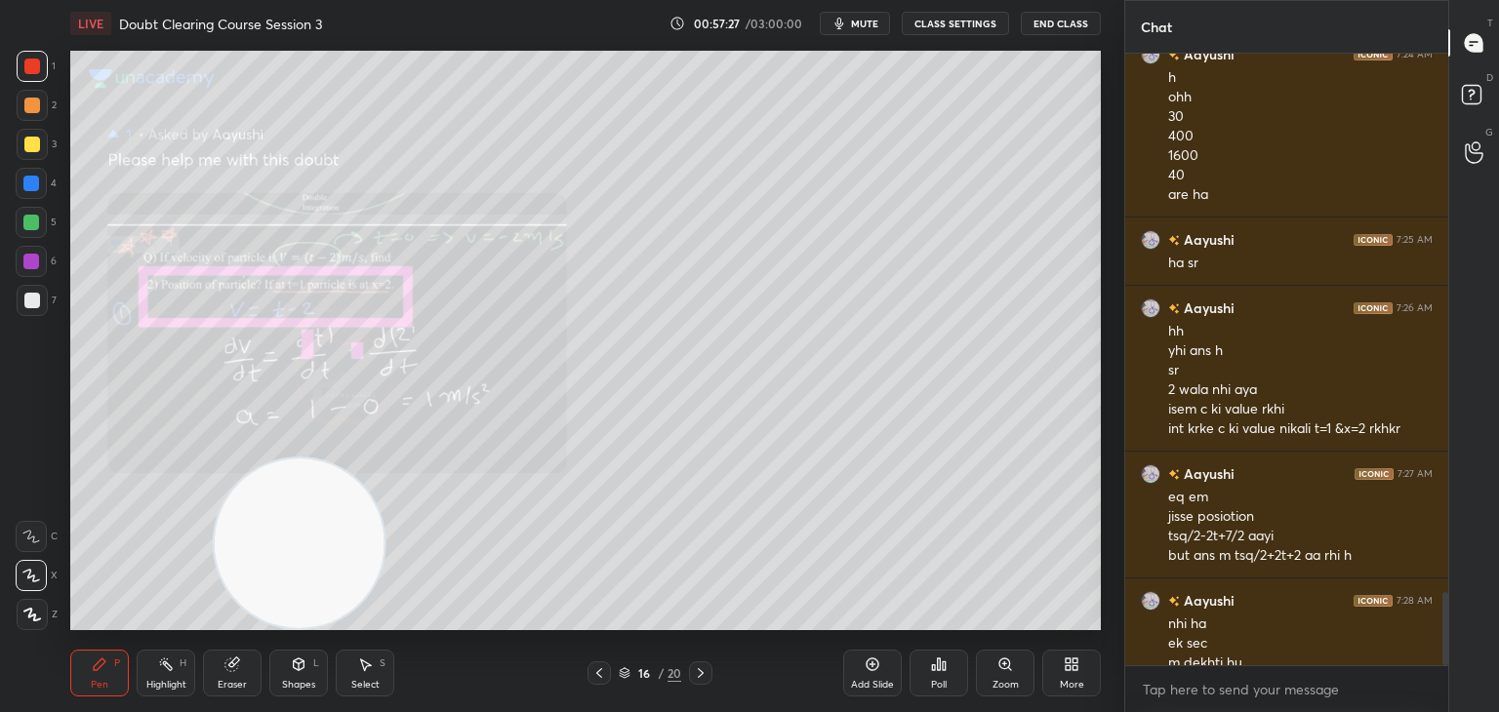
scroll to position [4495, 0]
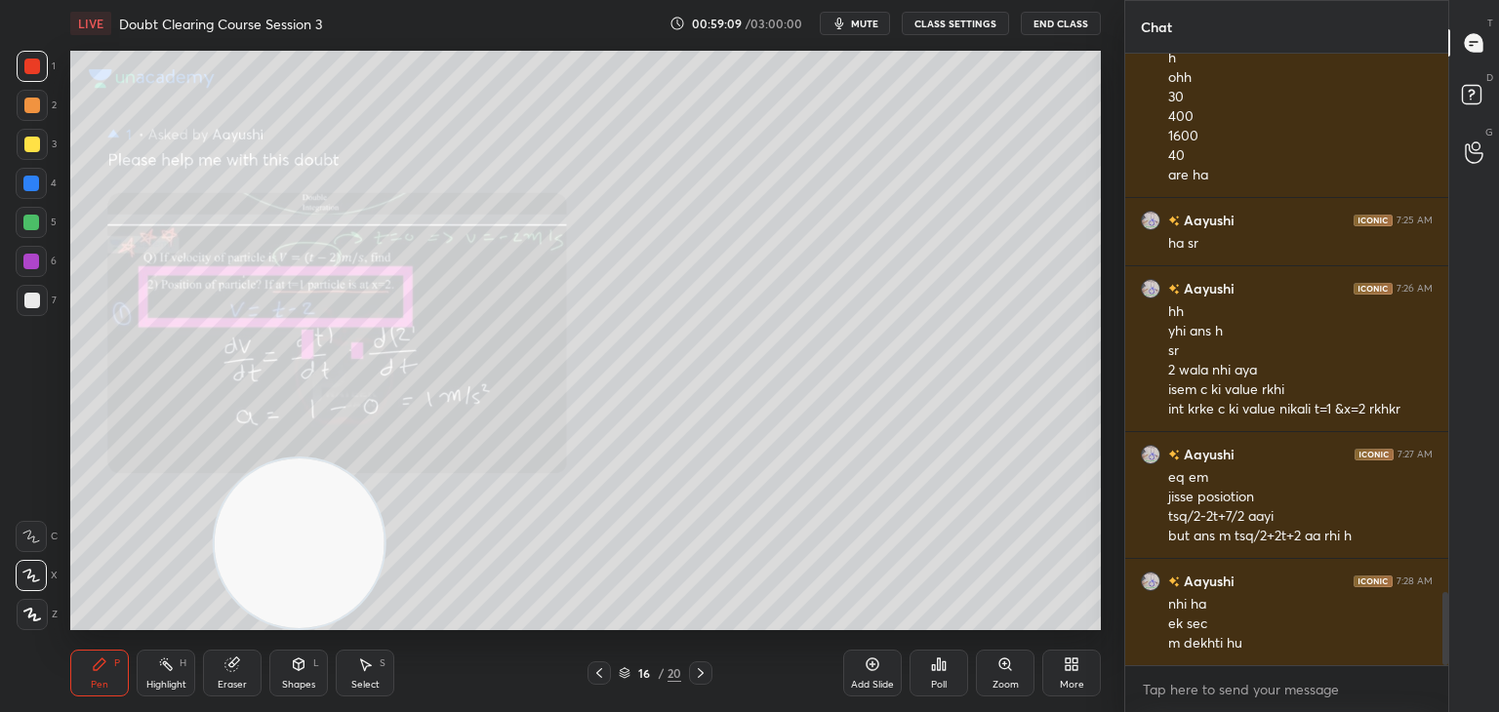
click at [1498, 97] on div "D Doubts (D)" at bounding box center [1474, 97] width 50 height 55
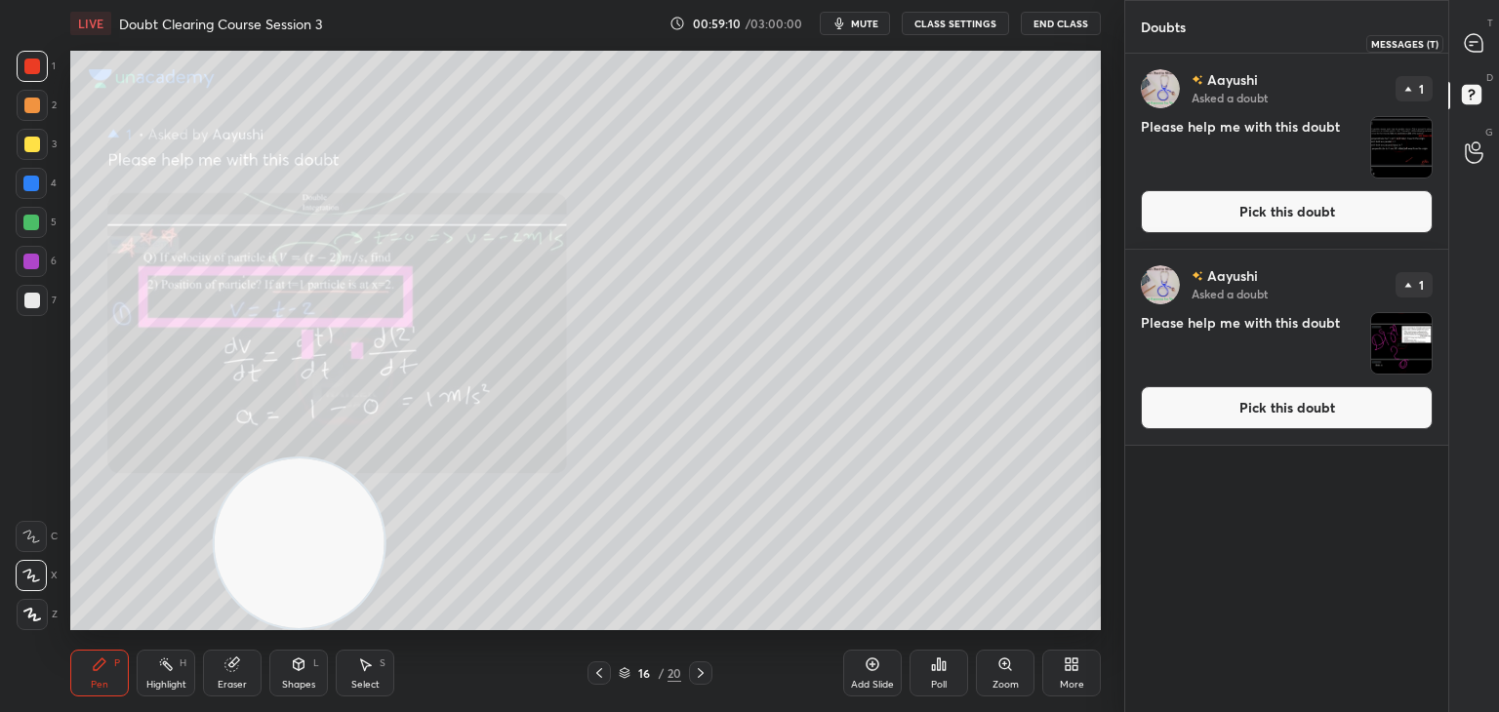
click at [1468, 44] on icon at bounding box center [1474, 43] width 18 height 18
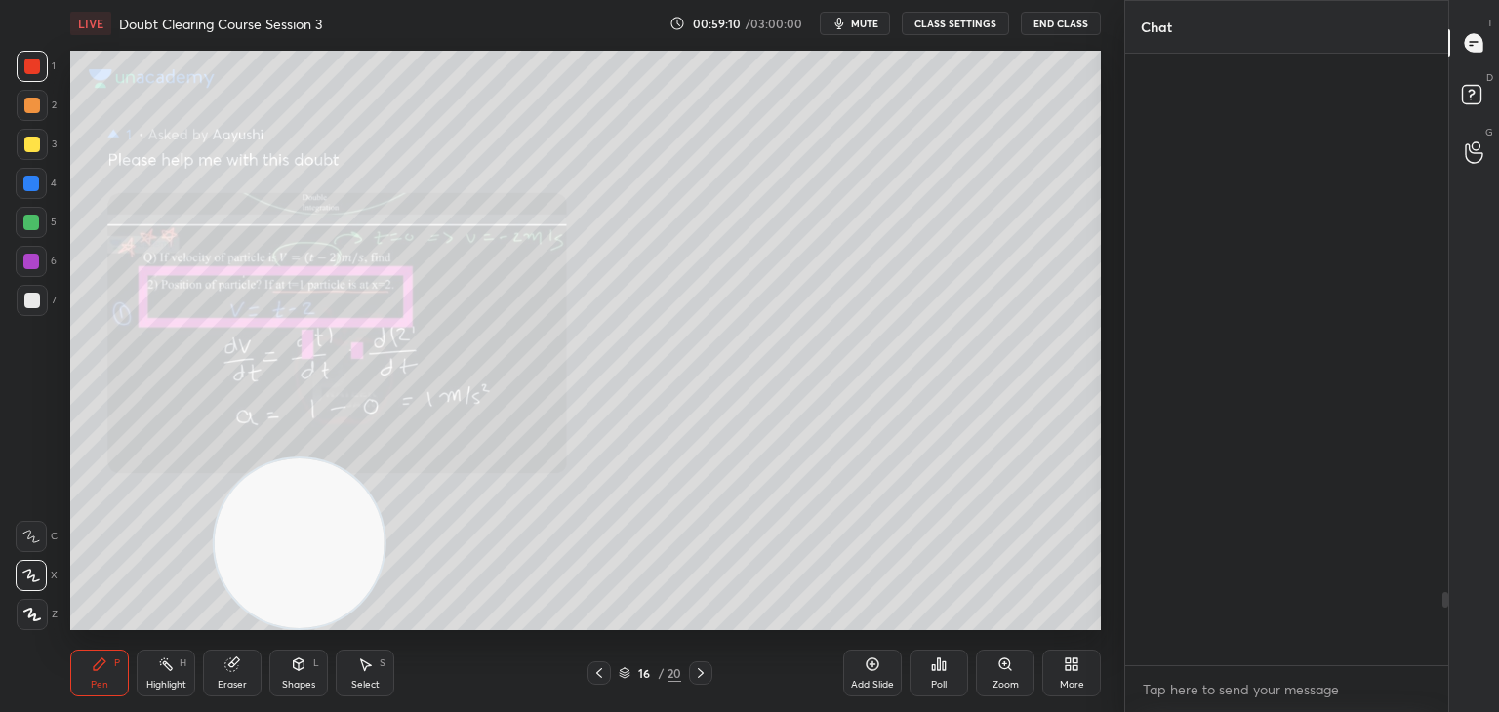
scroll to position [606, 317]
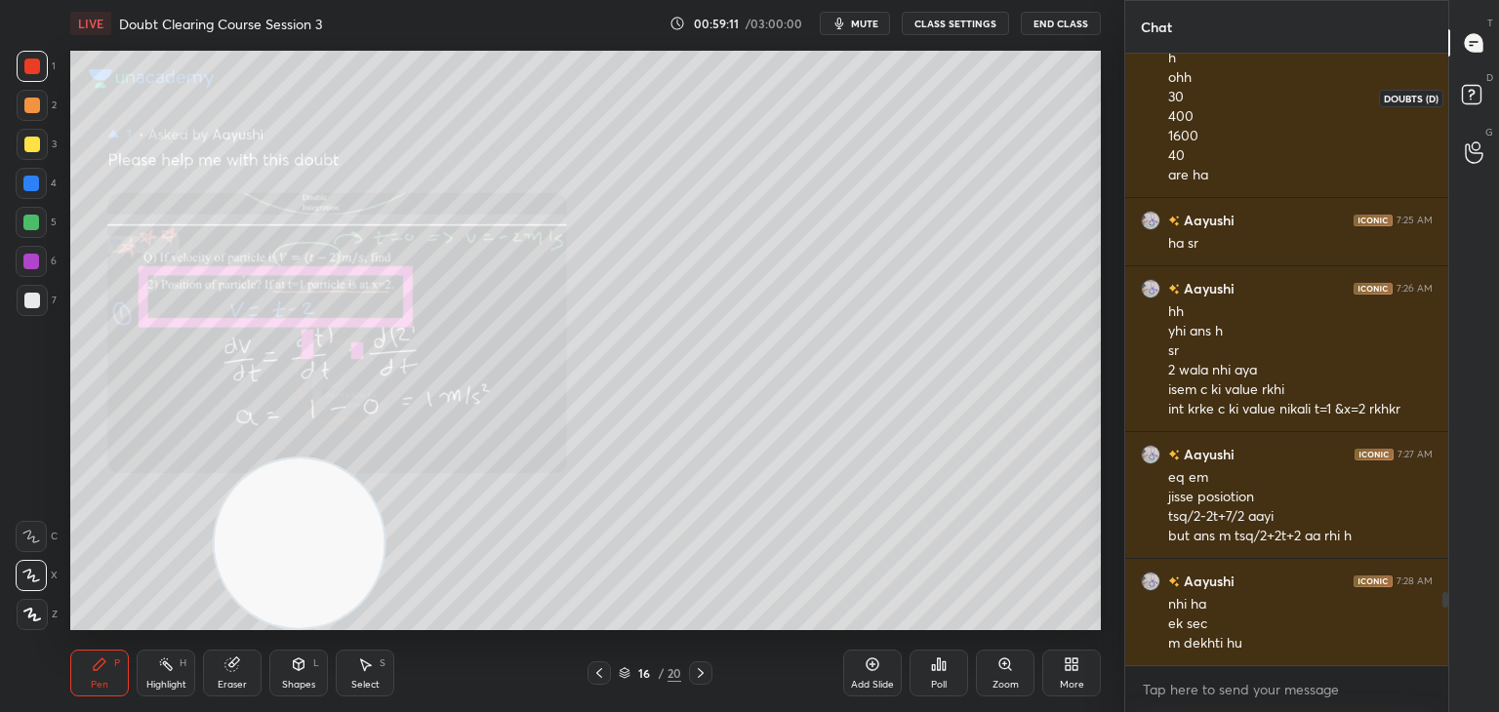
click at [1477, 101] on rect at bounding box center [1471, 95] width 19 height 19
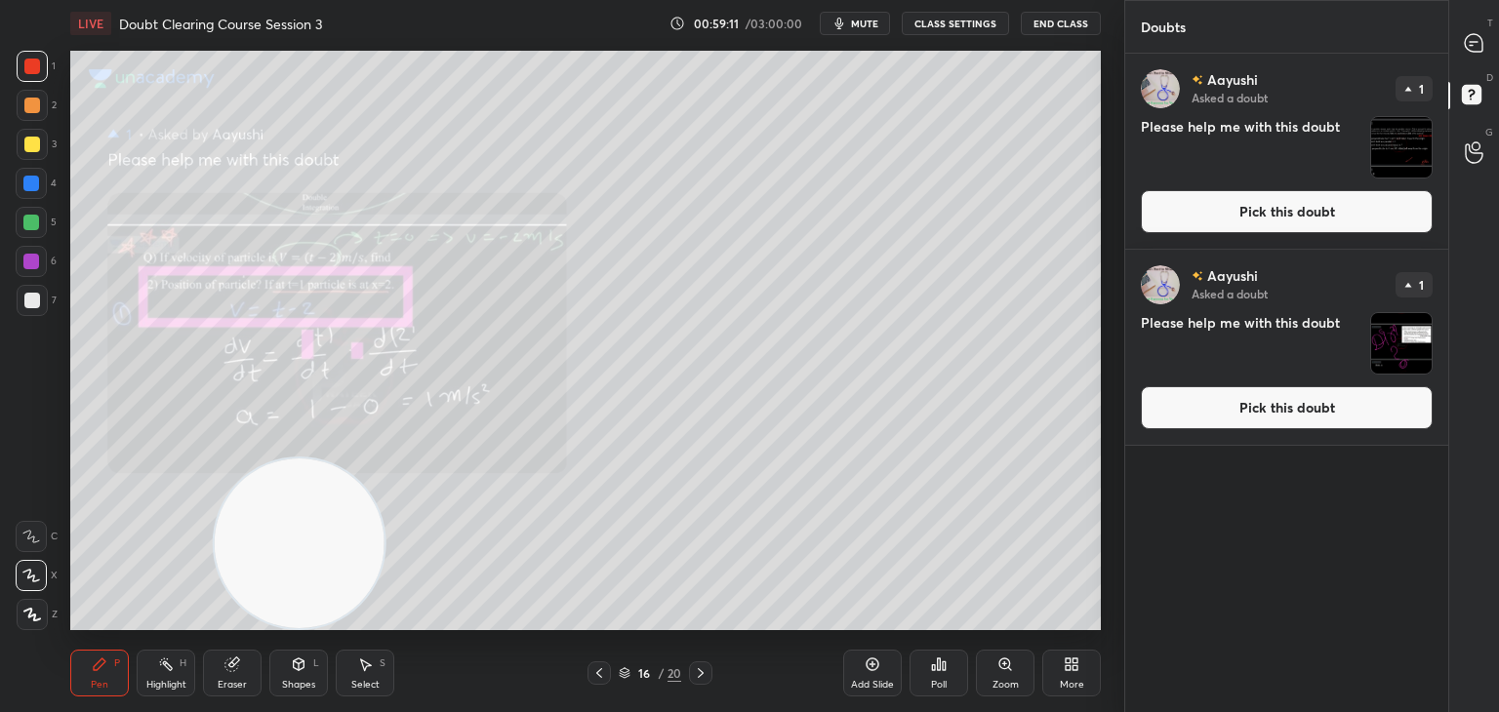
click at [1415, 337] on img "grid" at bounding box center [1401, 343] width 61 height 61
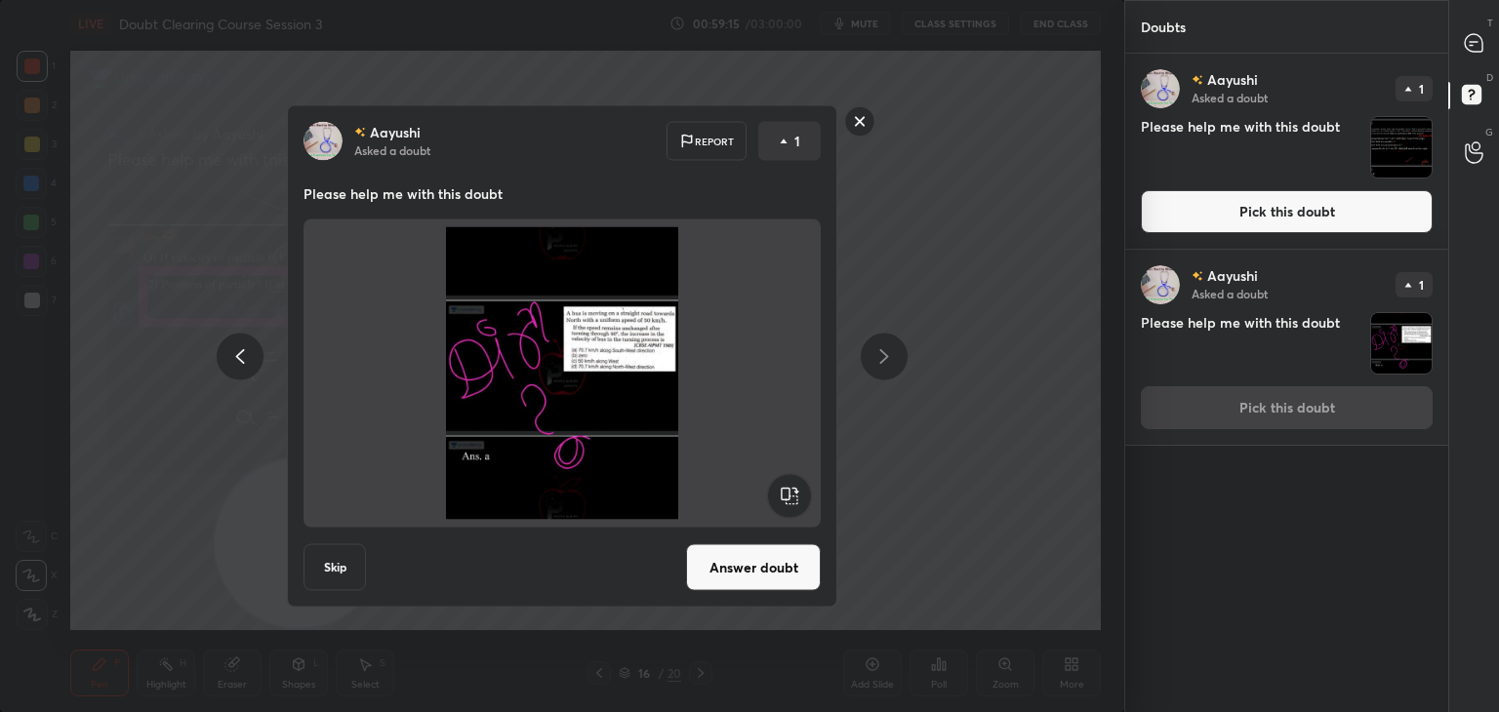
click at [861, 125] on rect at bounding box center [860, 121] width 30 height 30
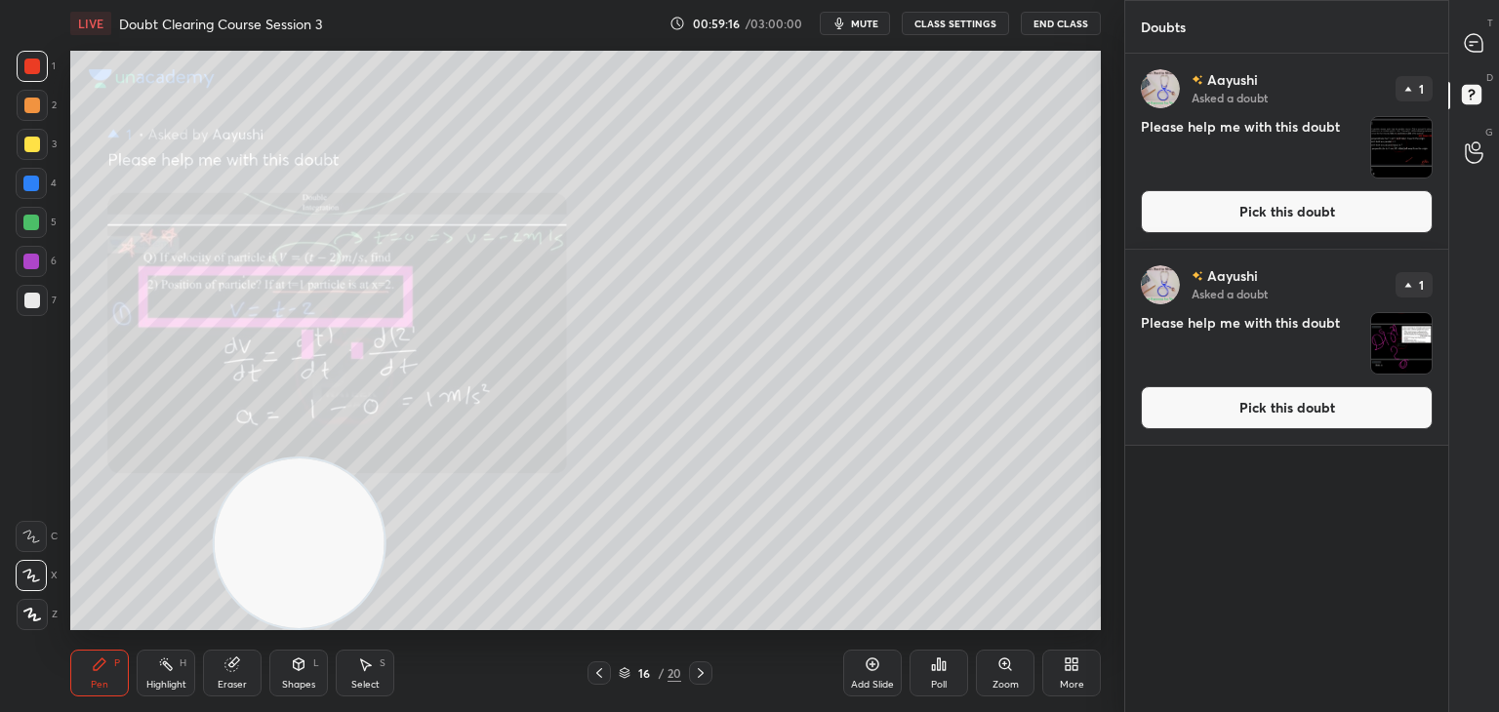
click at [1452, 40] on div "T Messages (T)" at bounding box center [1474, 43] width 50 height 55
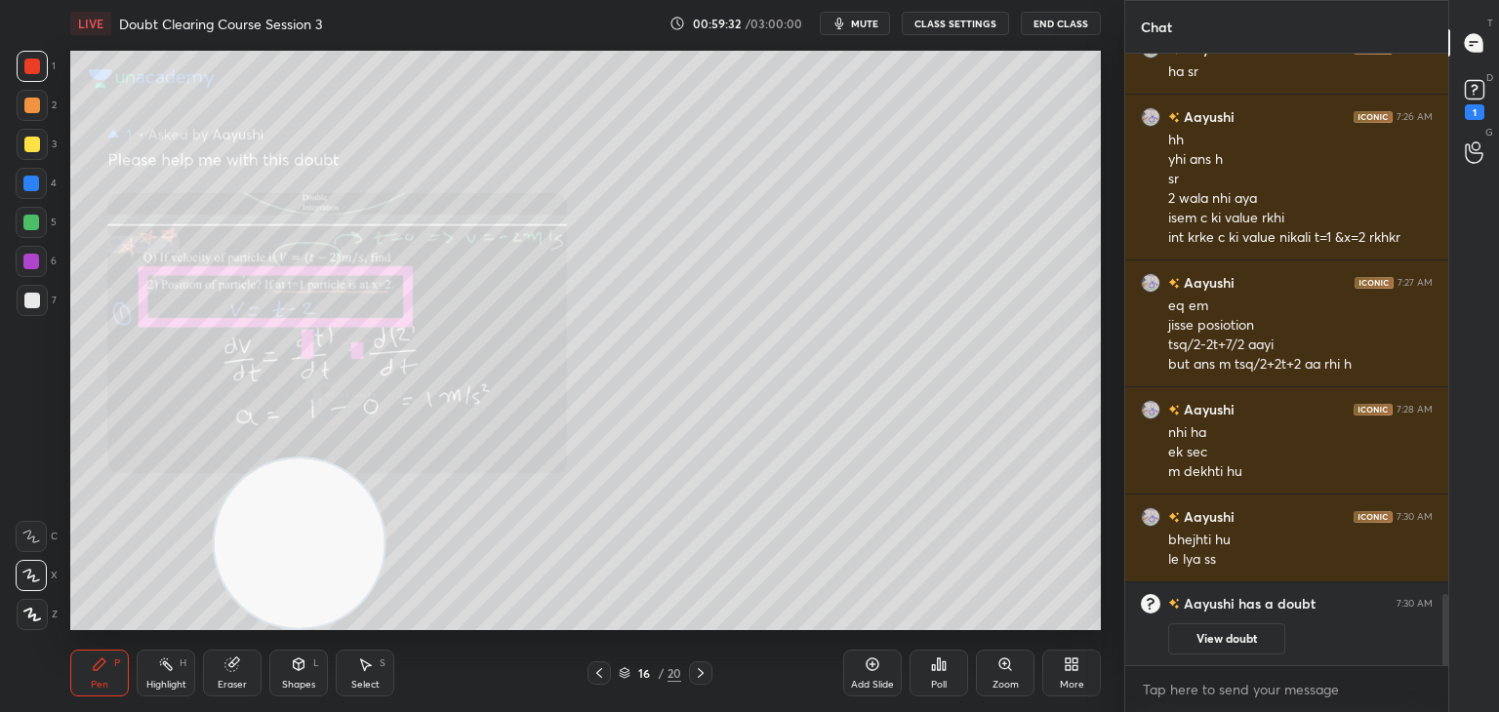
scroll to position [3478, 0]
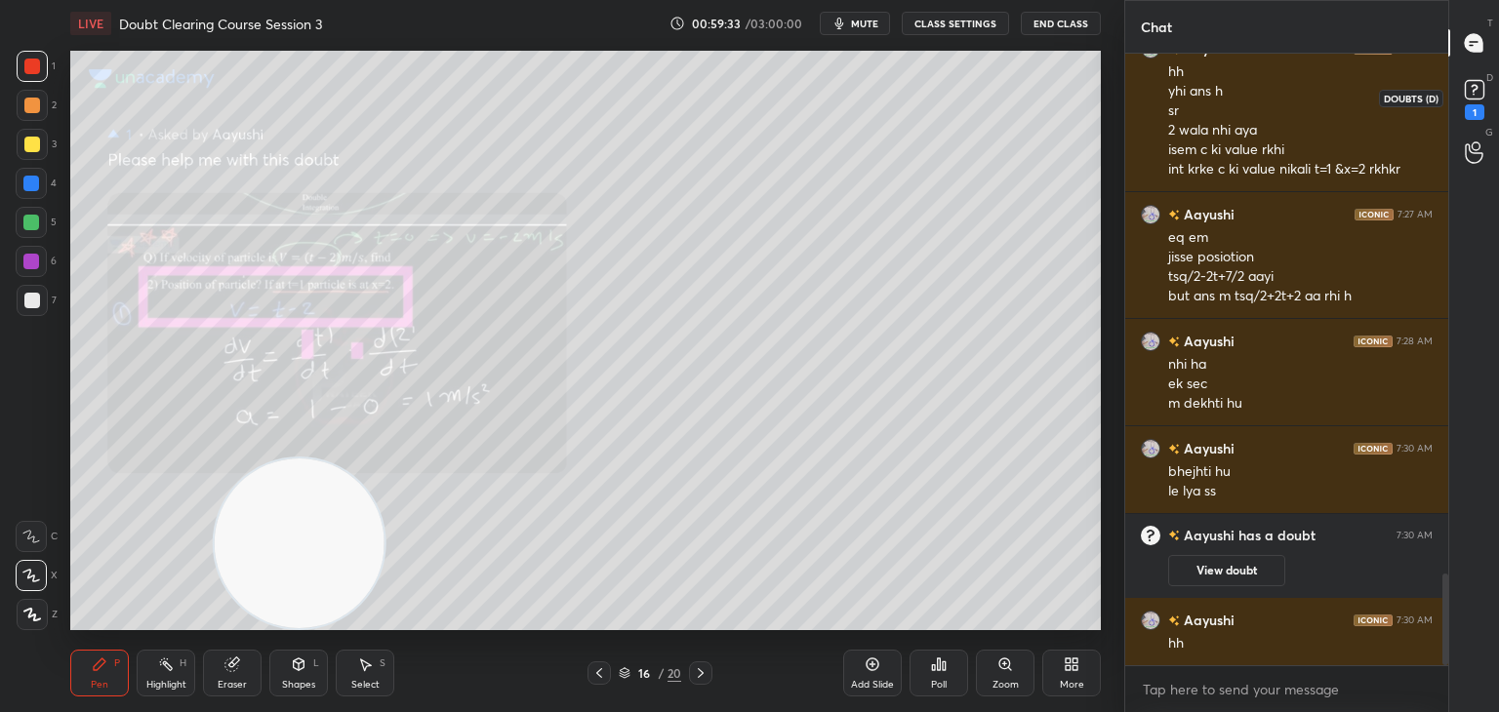
click at [1456, 109] on div "1" at bounding box center [1474, 97] width 39 height 35
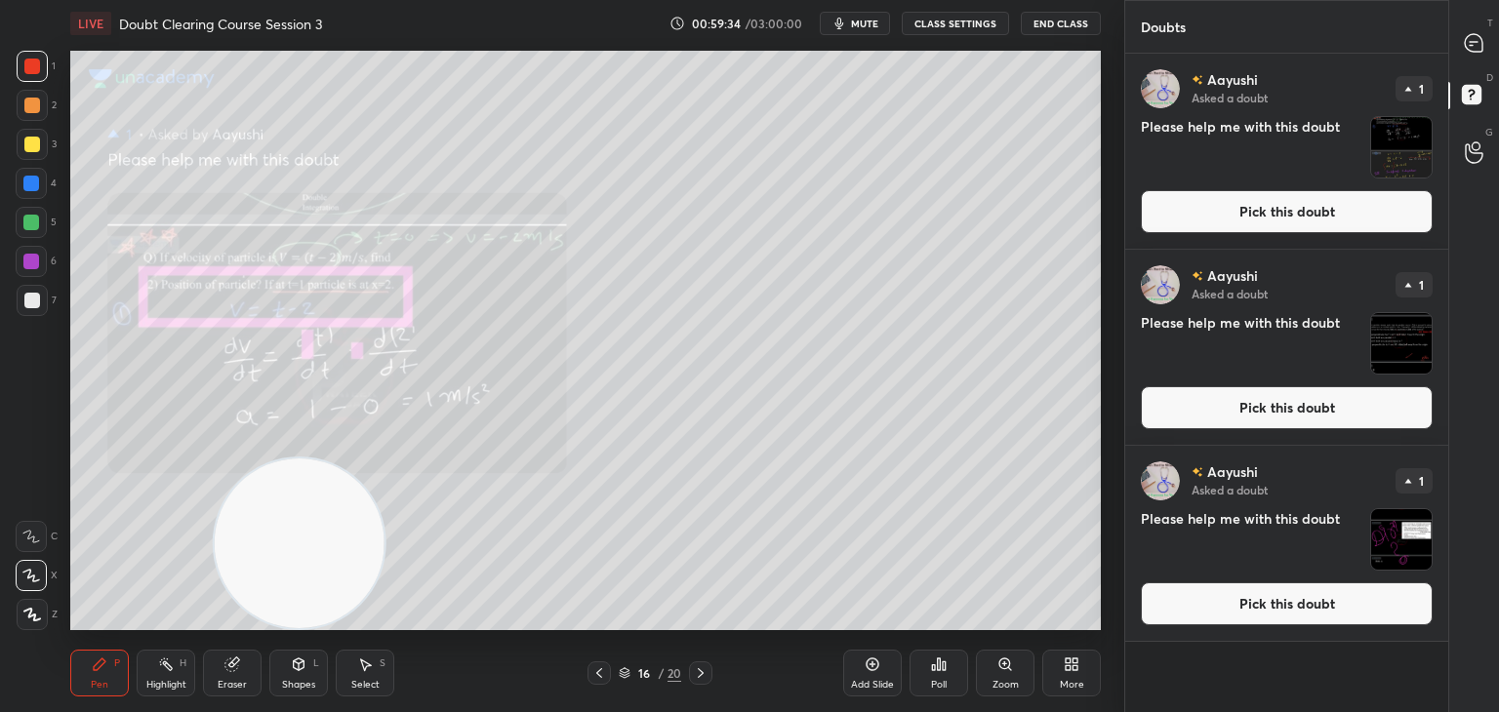
click at [1405, 157] on img "grid" at bounding box center [1401, 147] width 61 height 61
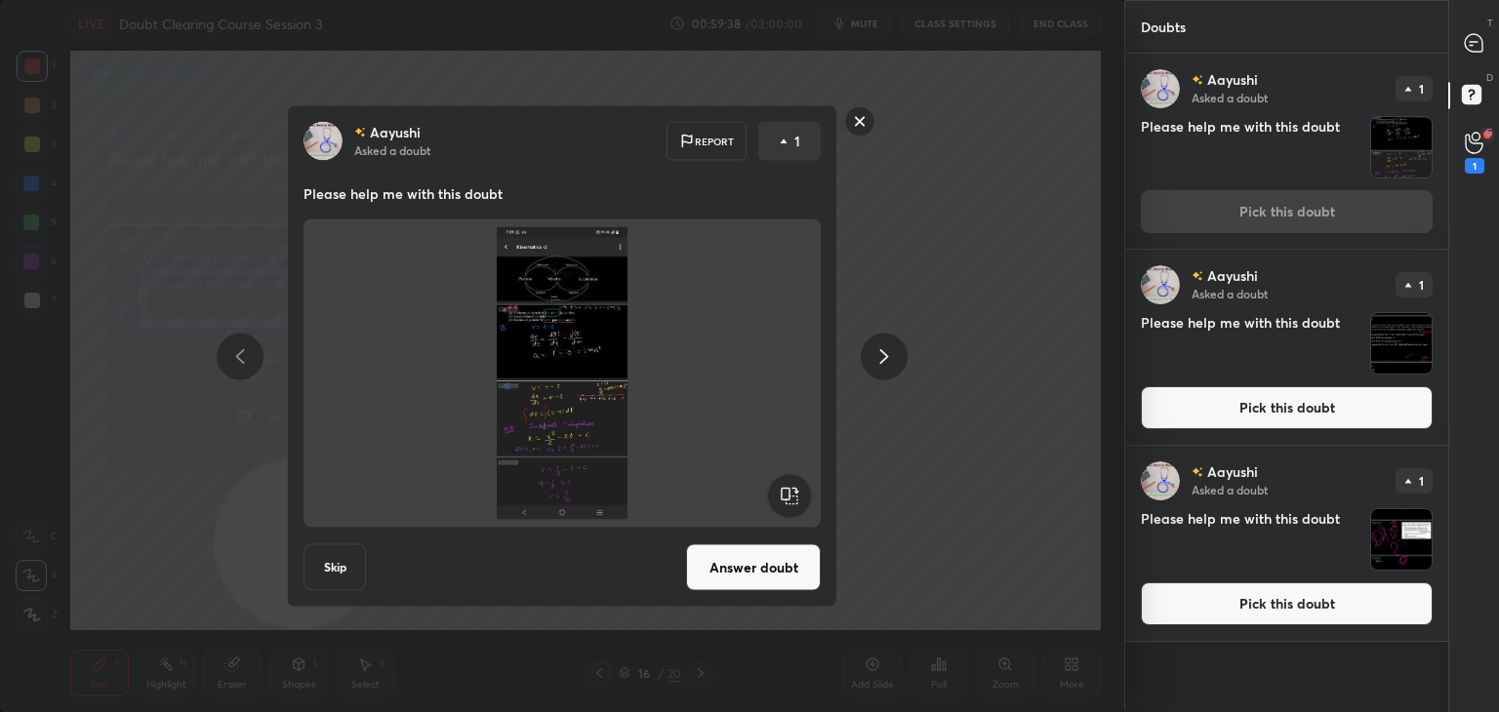
click at [778, 567] on button "Answer doubt" at bounding box center [753, 568] width 135 height 47
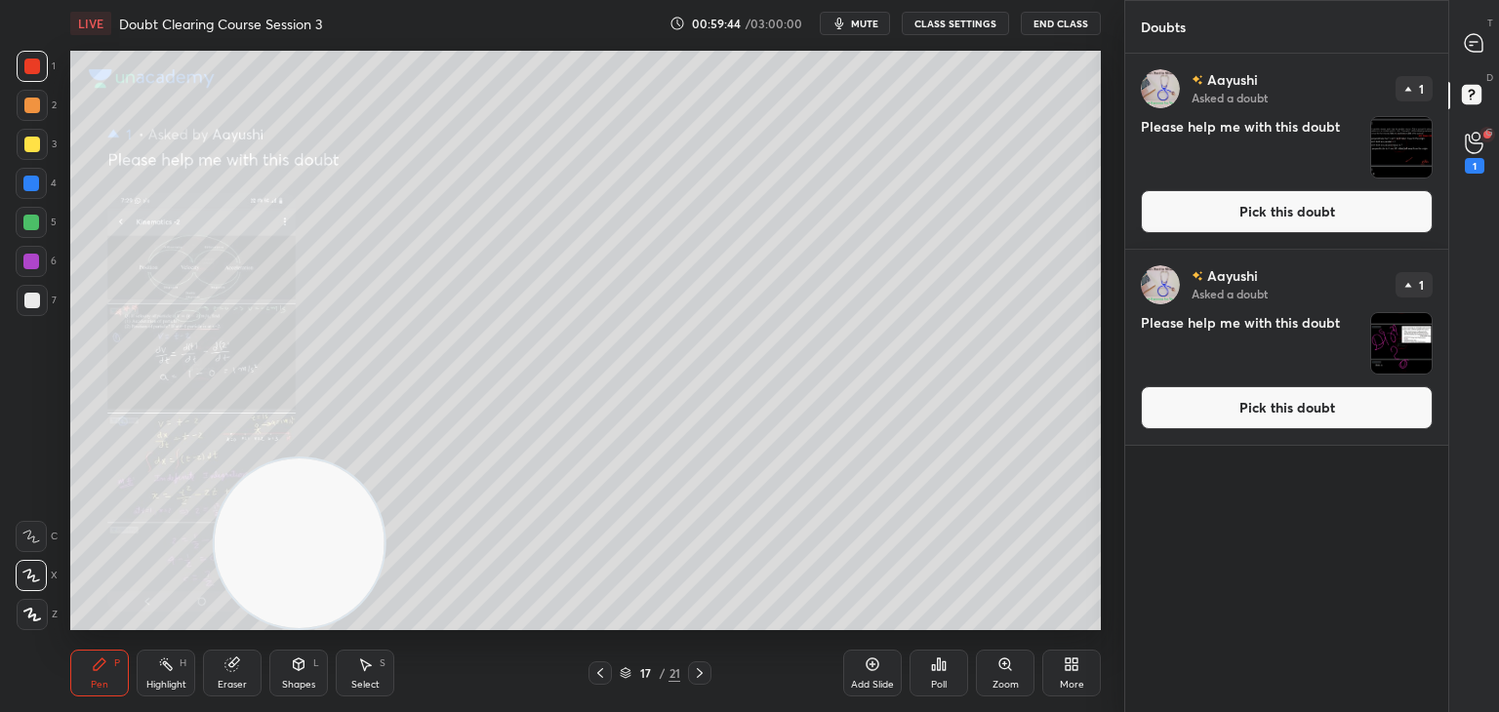
click at [1481, 34] on icon at bounding box center [1474, 43] width 20 height 20
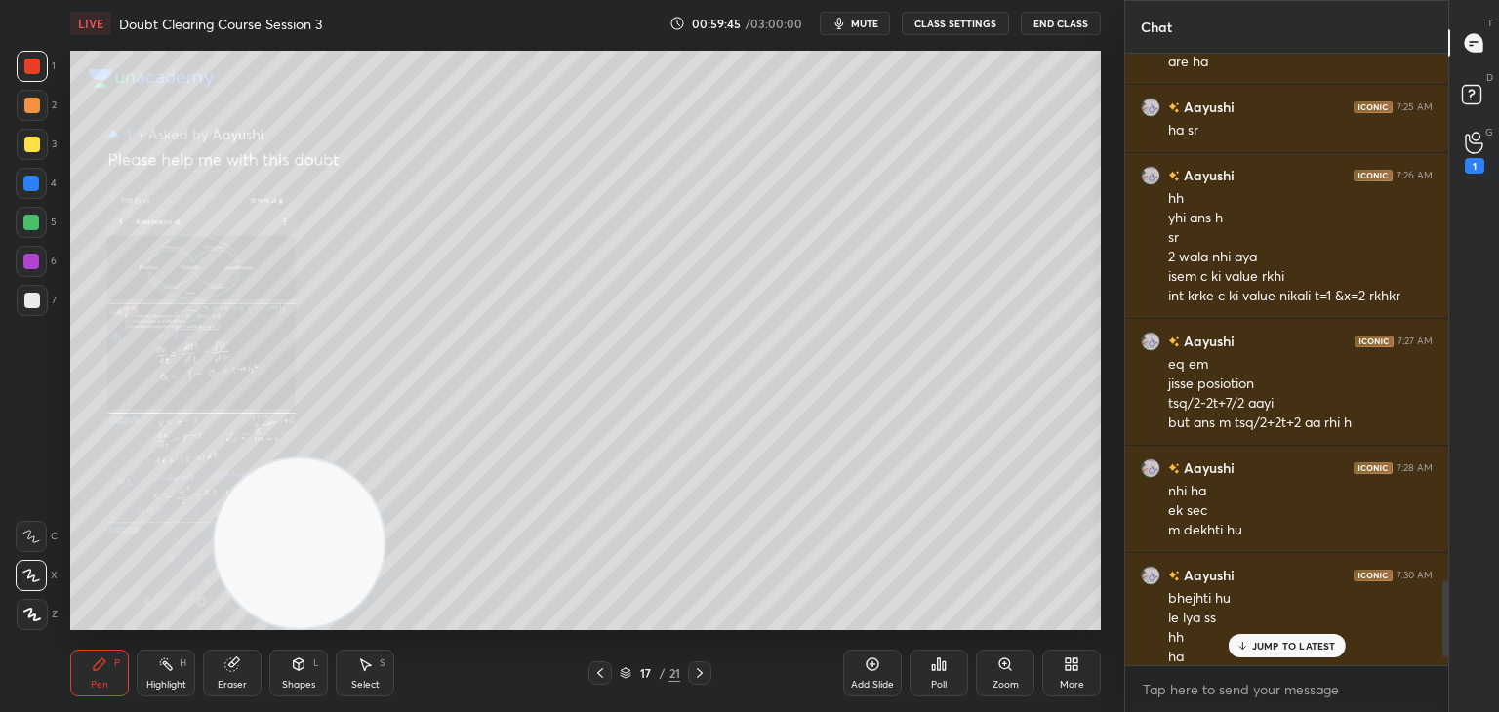
scroll to position [4251, 0]
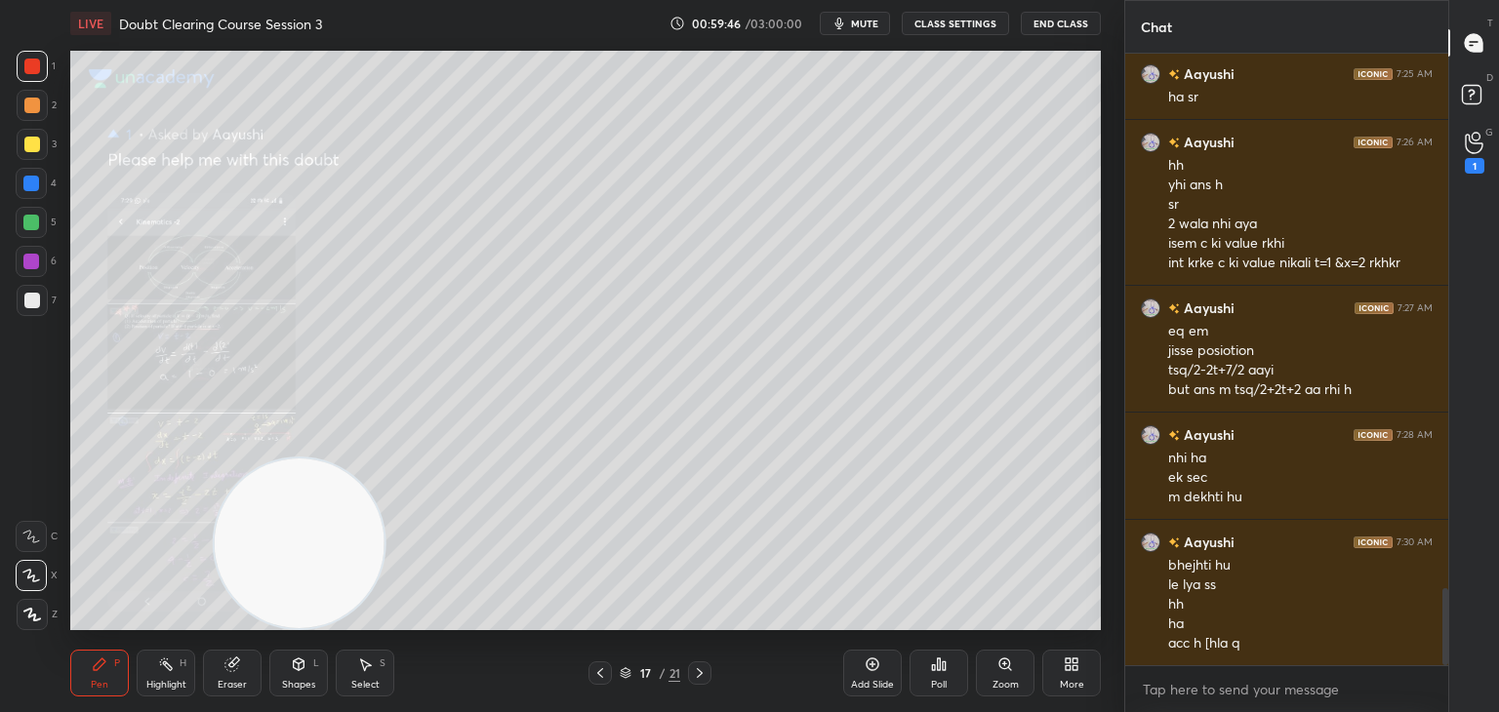
click at [1007, 670] on icon at bounding box center [1005, 665] width 16 height 16
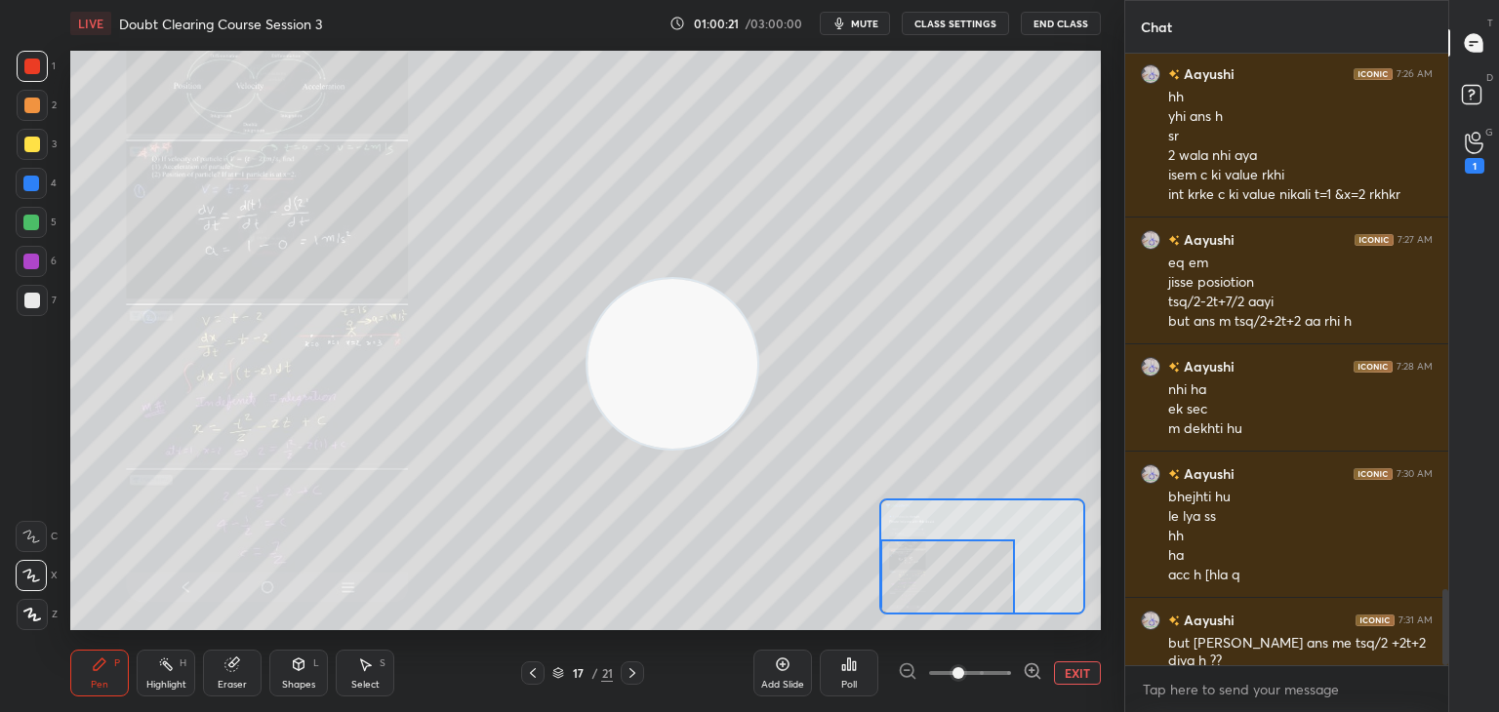
scroll to position [4339, 0]
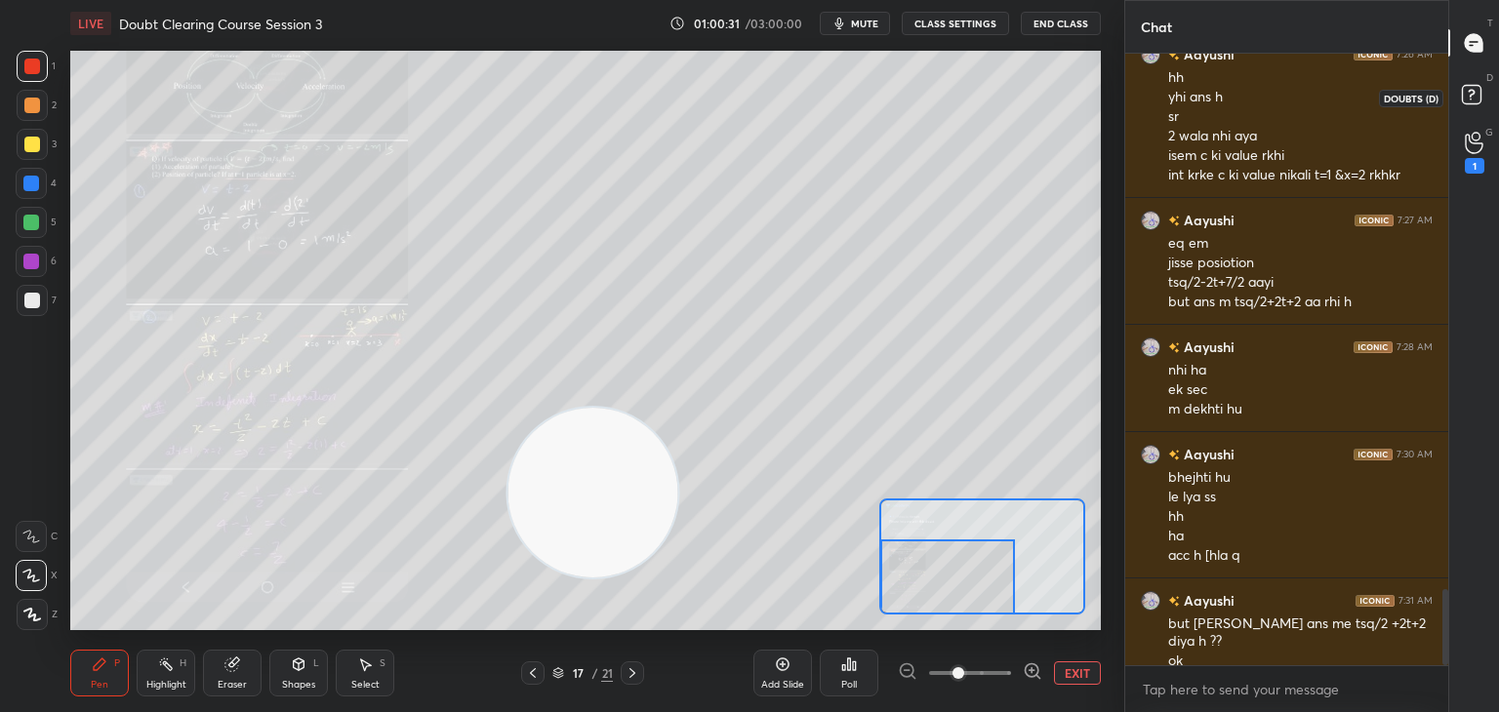
click at [1491, 92] on icon at bounding box center [1474, 97] width 35 height 35
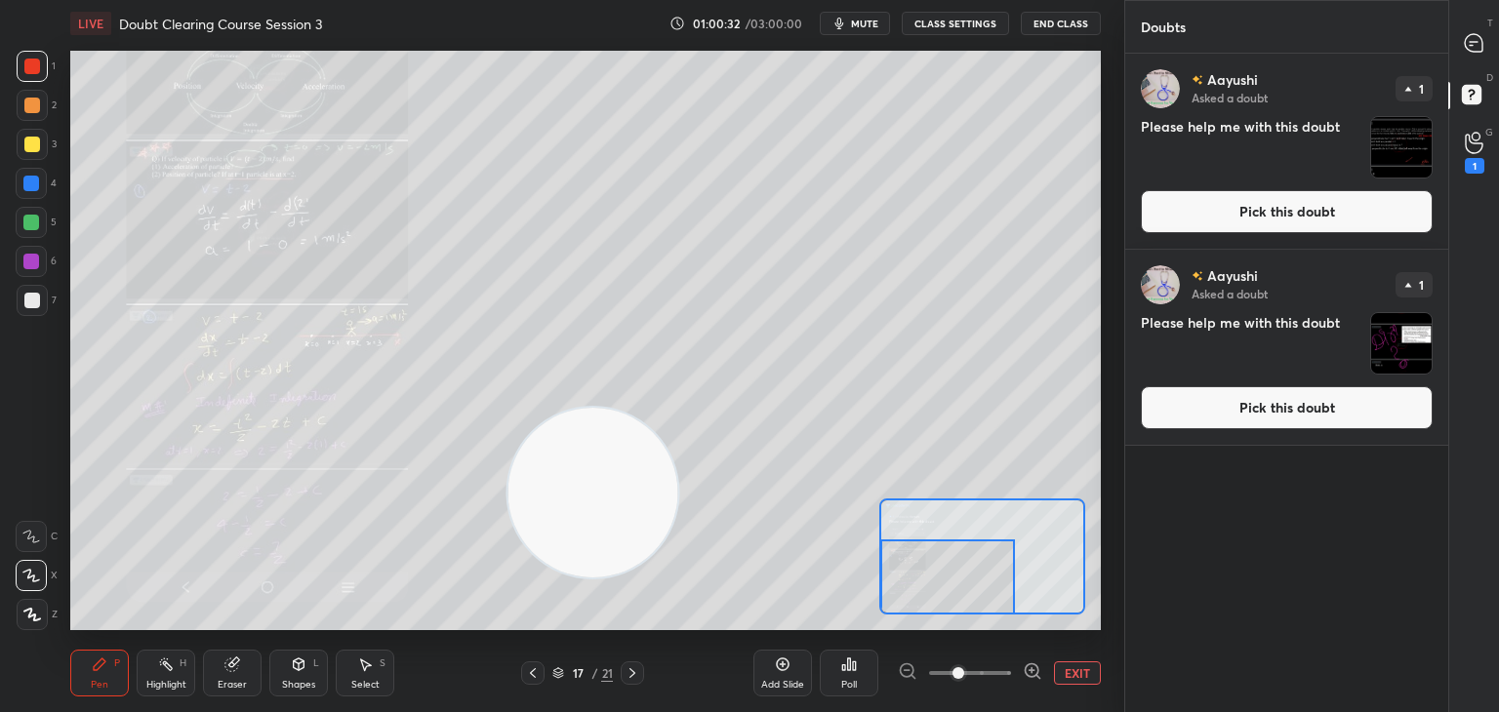
click at [1409, 334] on img "grid" at bounding box center [1401, 343] width 61 height 61
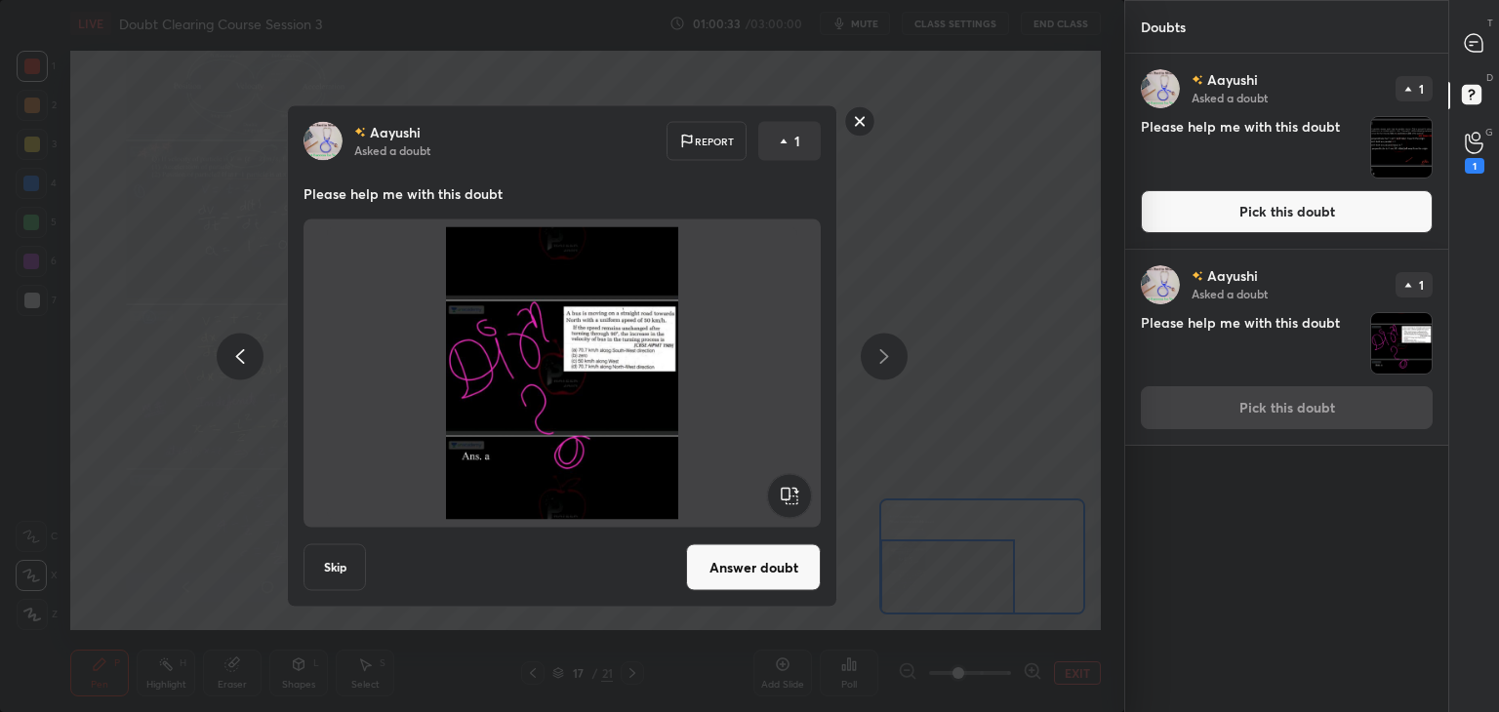
click at [1390, 153] on img "grid" at bounding box center [1401, 147] width 61 height 61
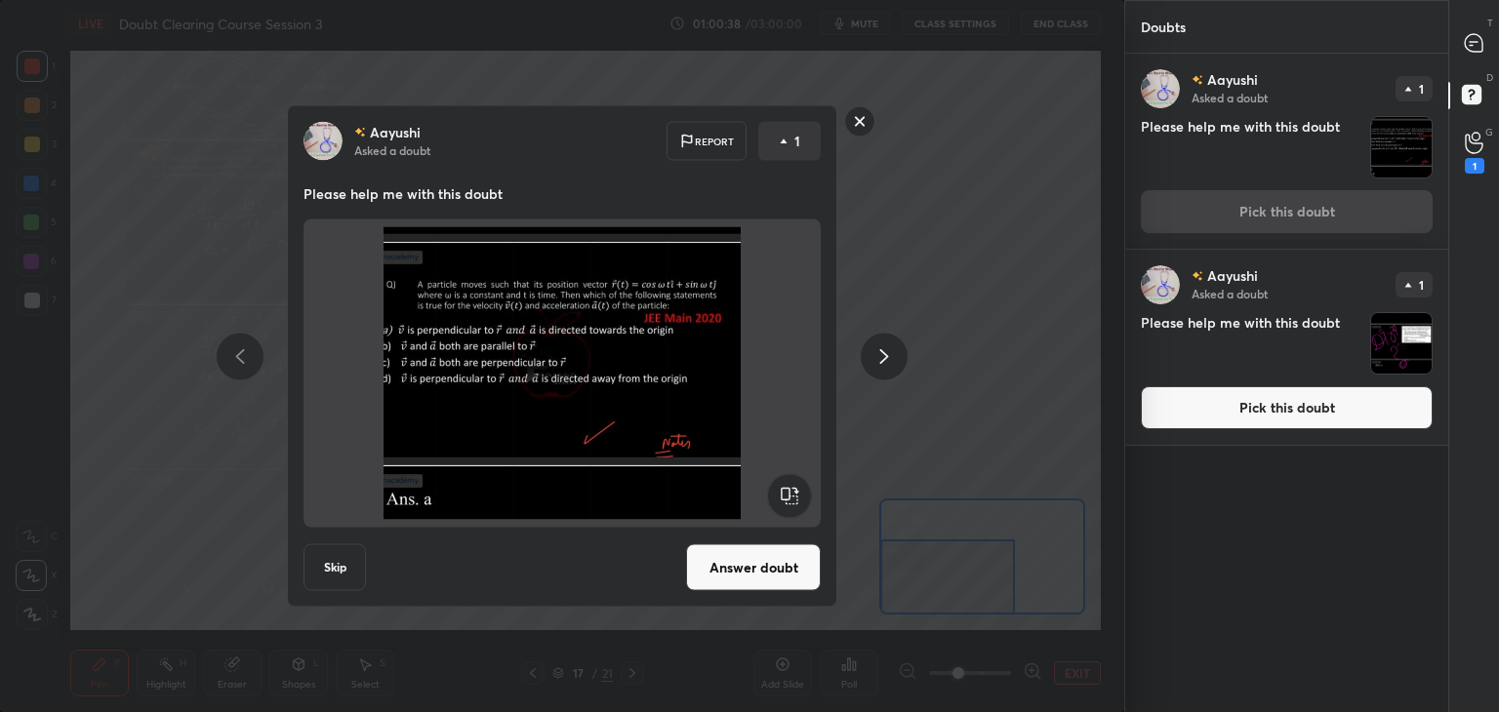
click at [602, 425] on img at bounding box center [562, 373] width 470 height 293
click at [755, 576] on button "Answer doubt" at bounding box center [753, 568] width 135 height 47
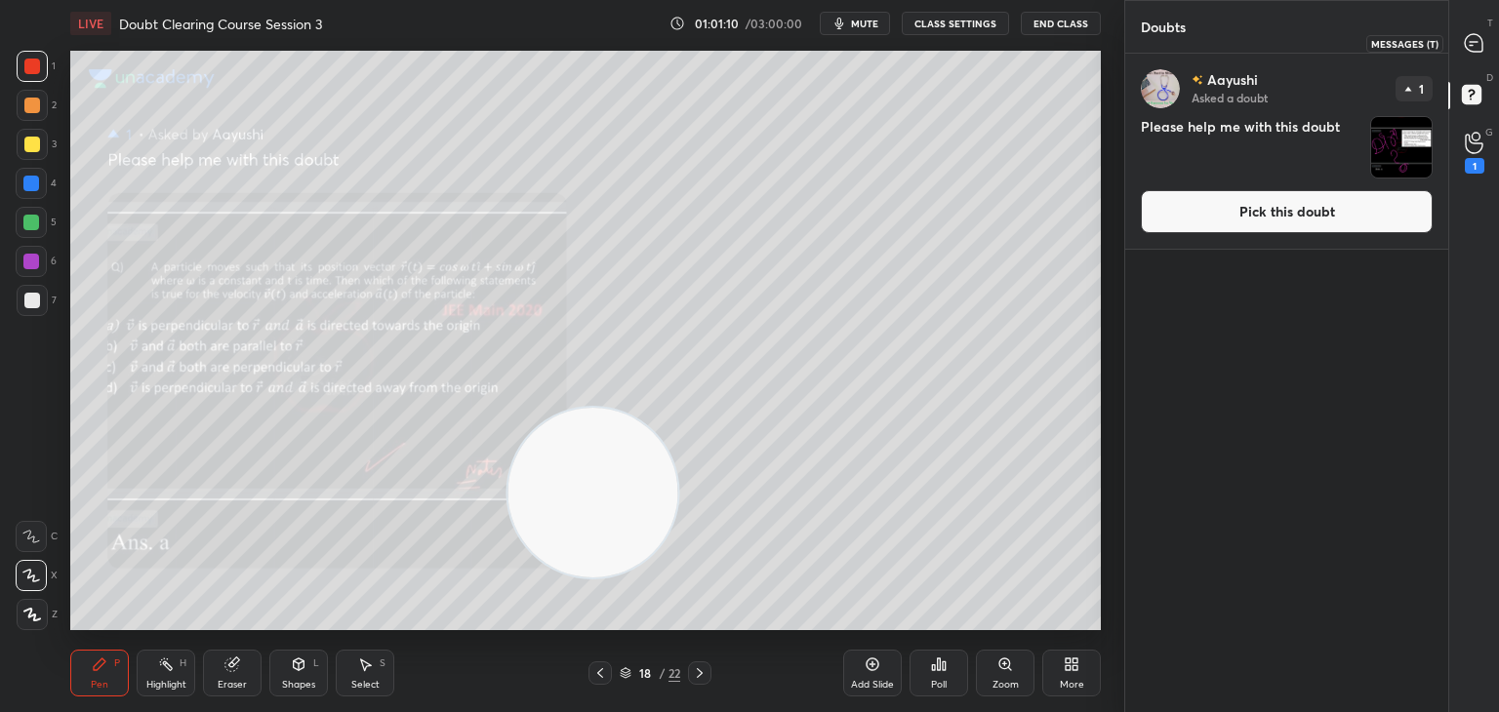
click at [1472, 50] on icon at bounding box center [1474, 43] width 18 height 18
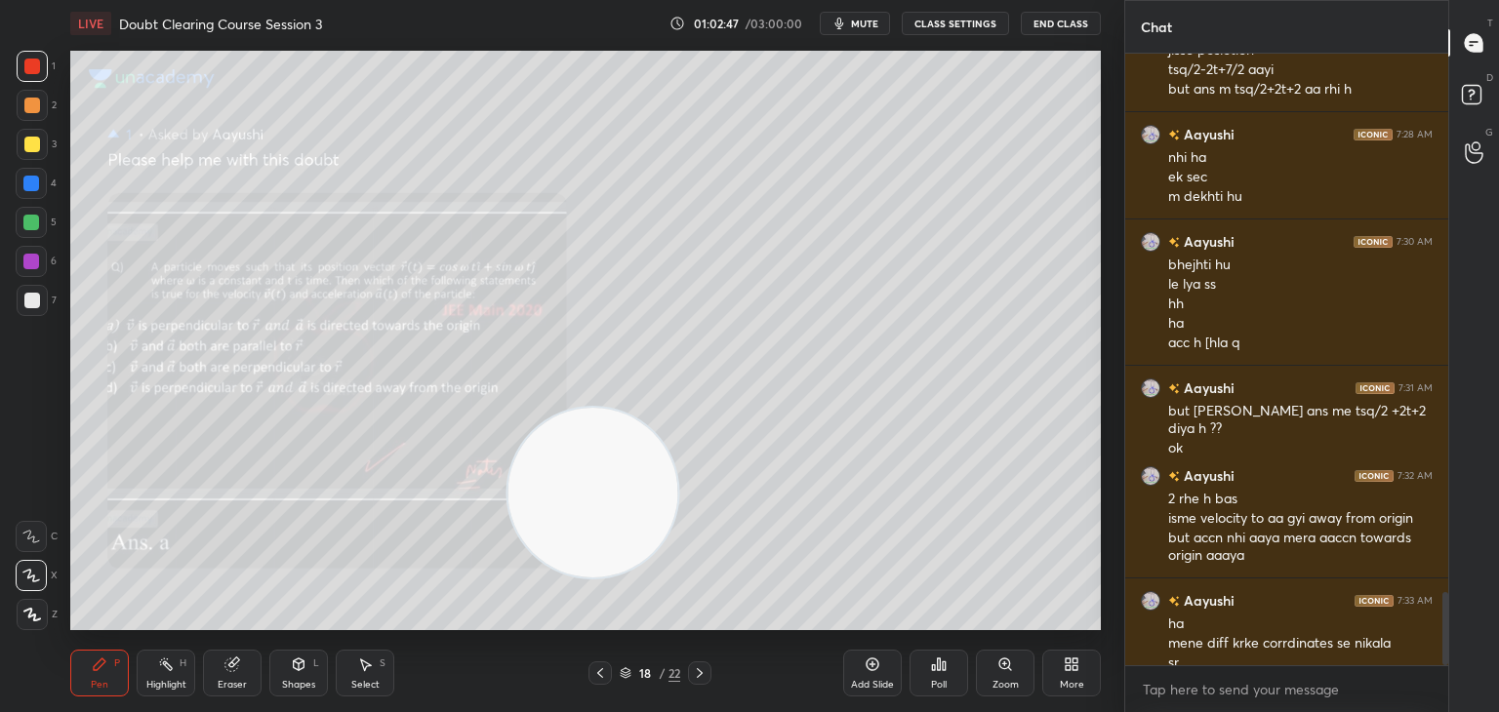
scroll to position [4489, 0]
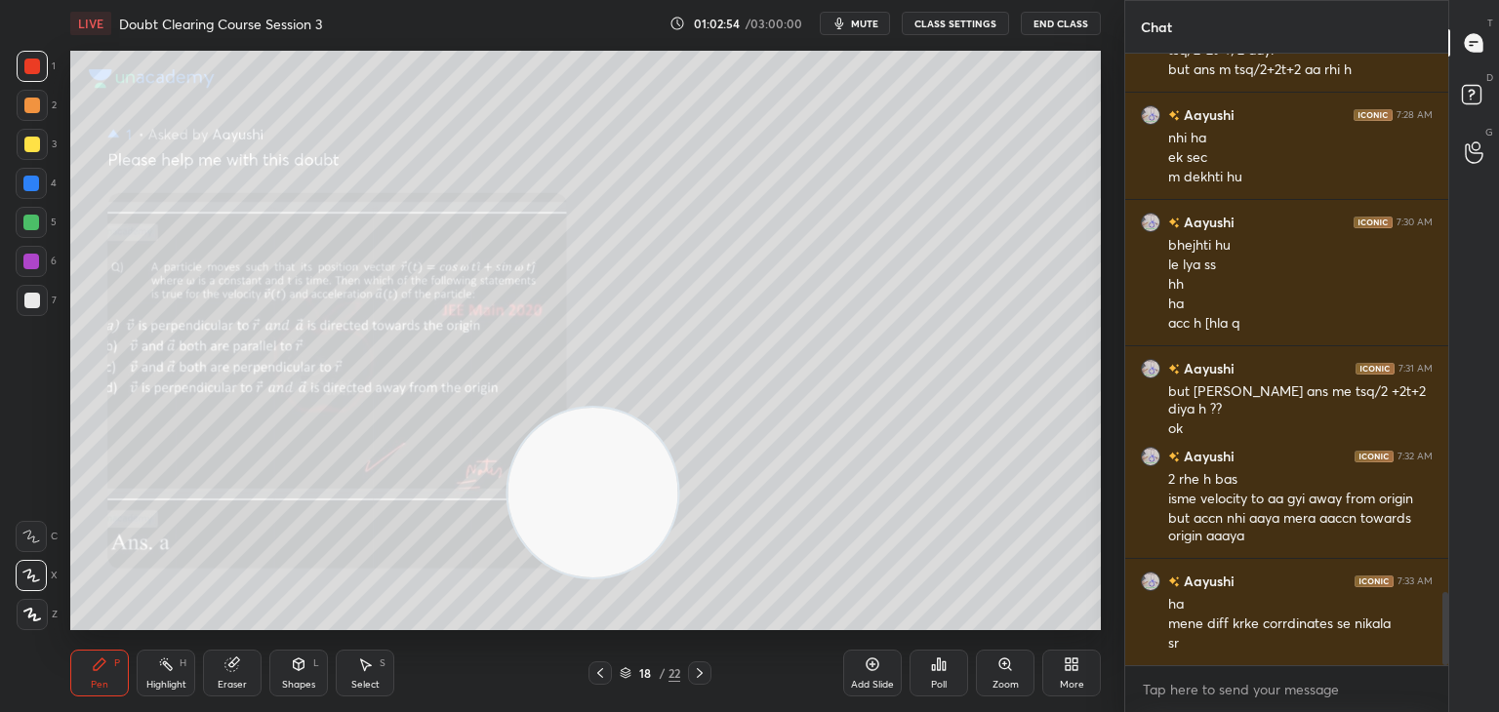
click at [869, 676] on div "Add Slide" at bounding box center [872, 673] width 59 height 47
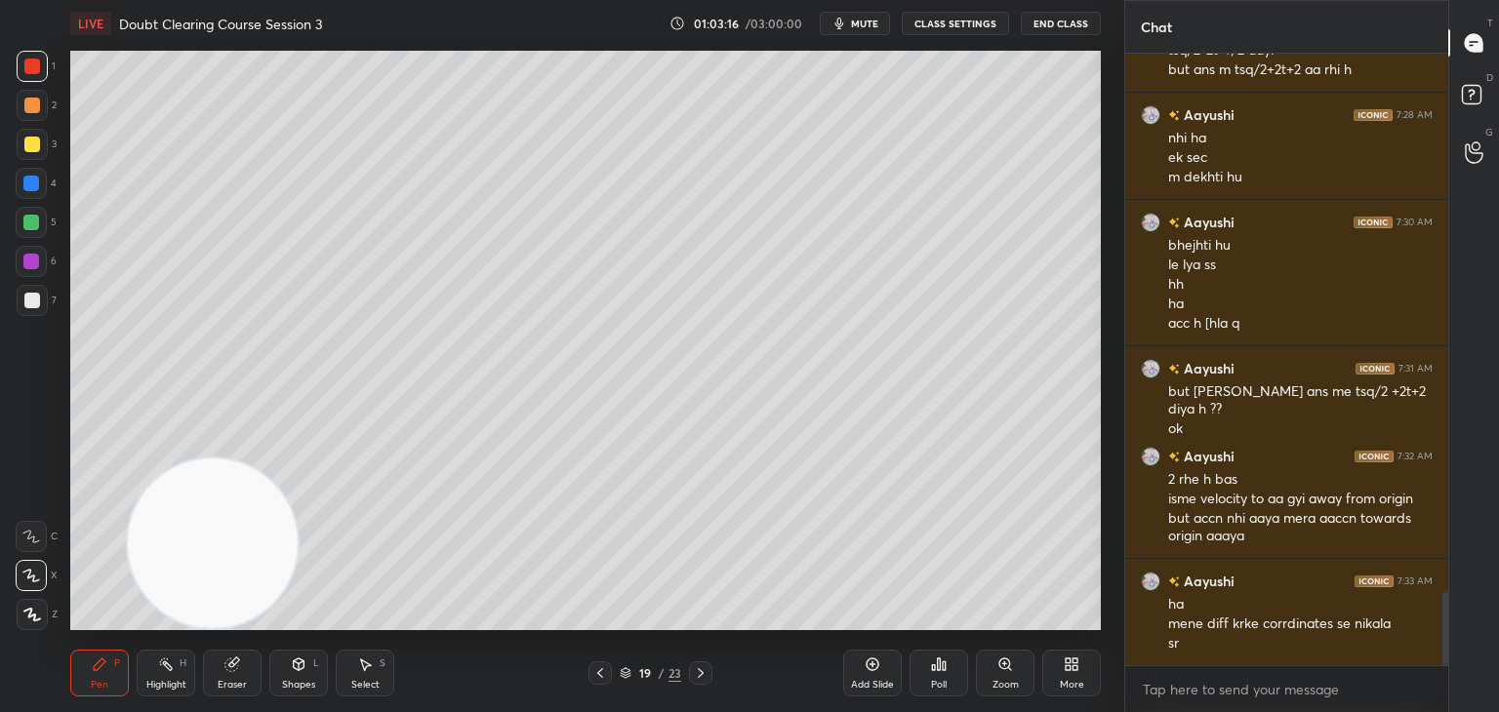
click at [601, 676] on icon at bounding box center [600, 674] width 6 height 10
click at [855, 24] on span "mute" at bounding box center [864, 24] width 27 height 14
click at [1476, 91] on rect at bounding box center [1471, 95] width 19 height 19
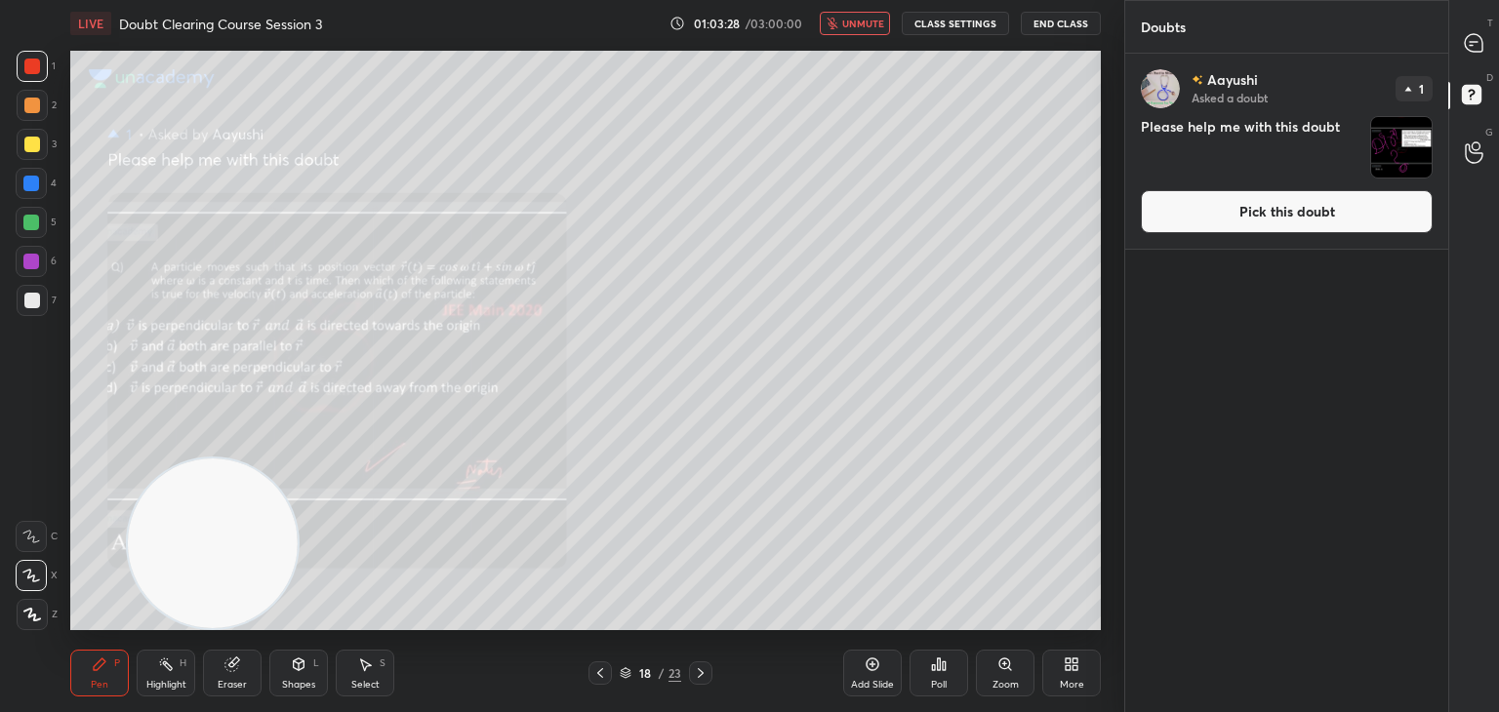
click at [1448, 61] on div "T Messages (T) D Doubts (D) G Raise Hand (G)" at bounding box center [1473, 356] width 51 height 712
click at [1459, 57] on div at bounding box center [1474, 42] width 39 height 35
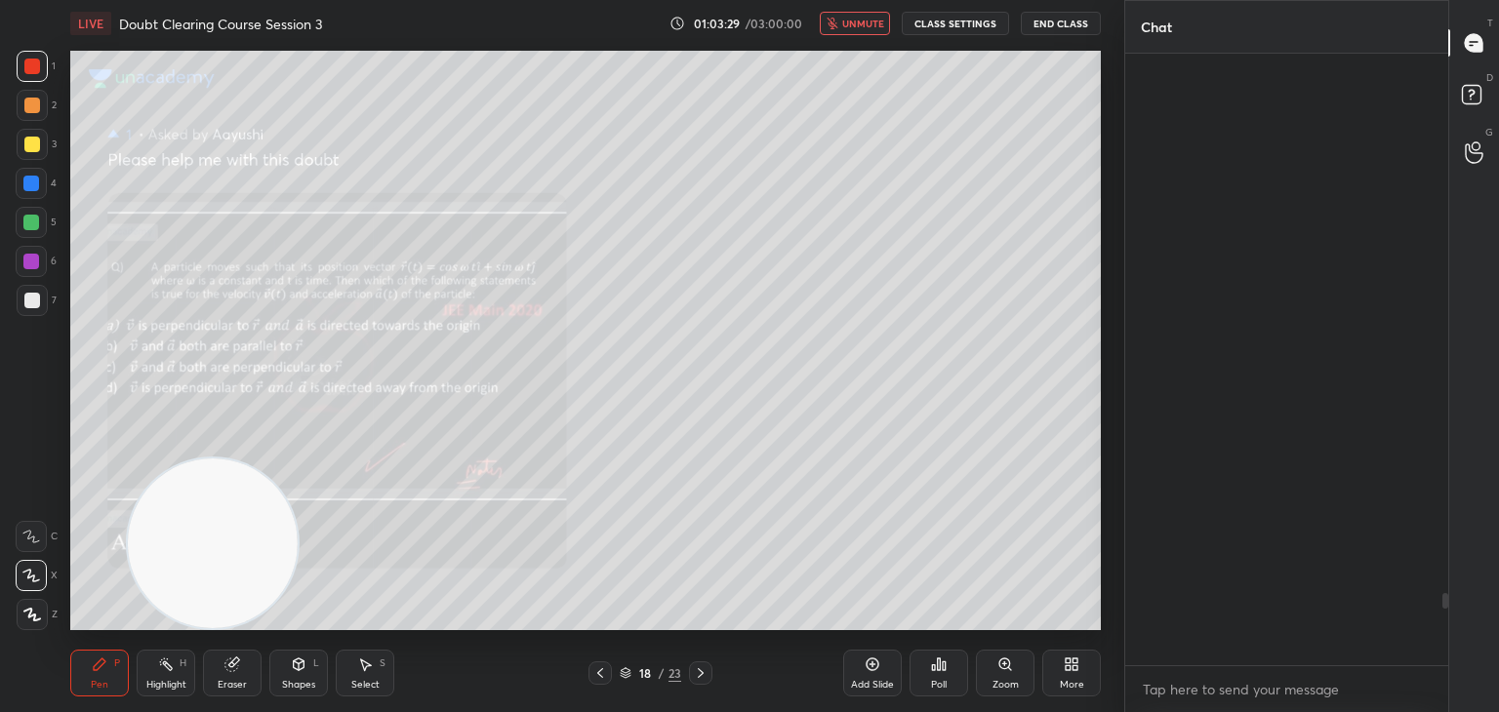
scroll to position [606, 317]
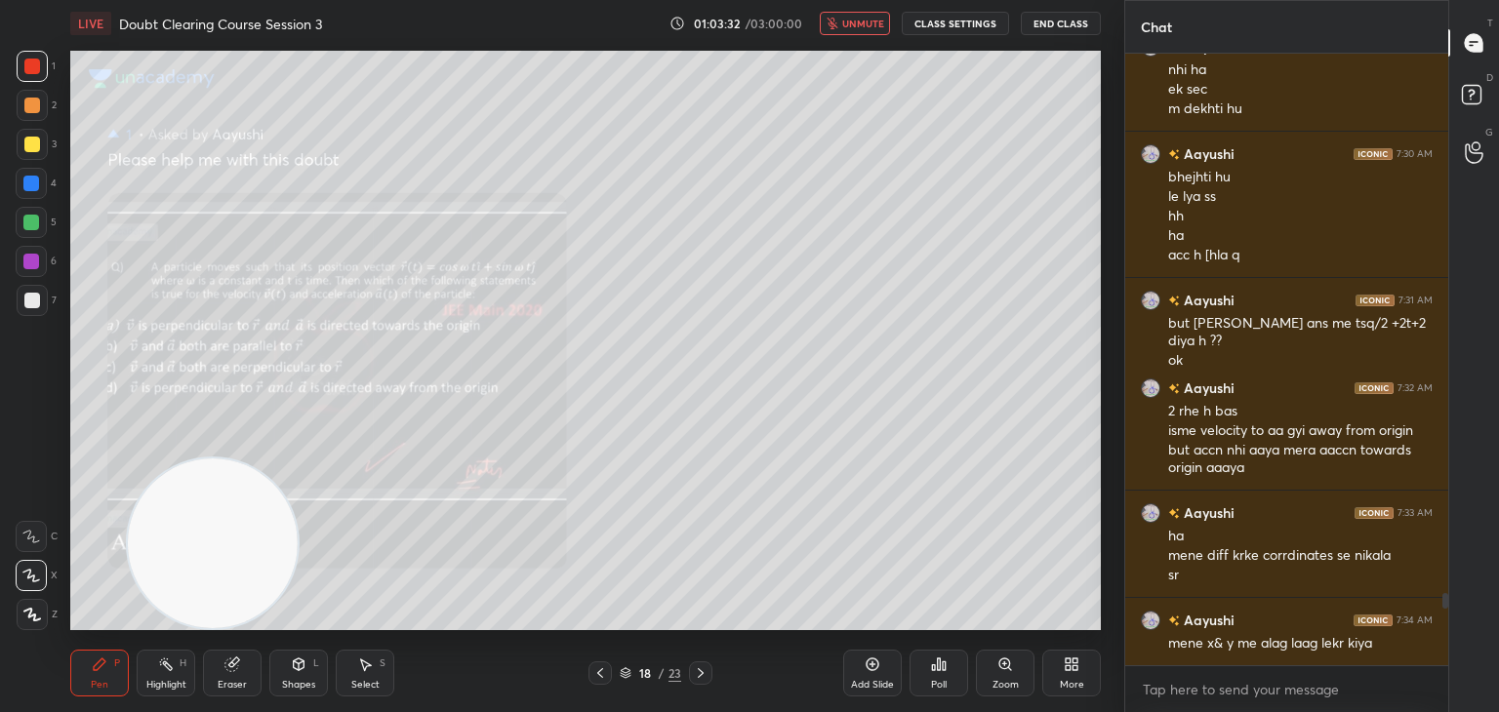
click at [849, 26] on span "unmute" at bounding box center [863, 24] width 42 height 14
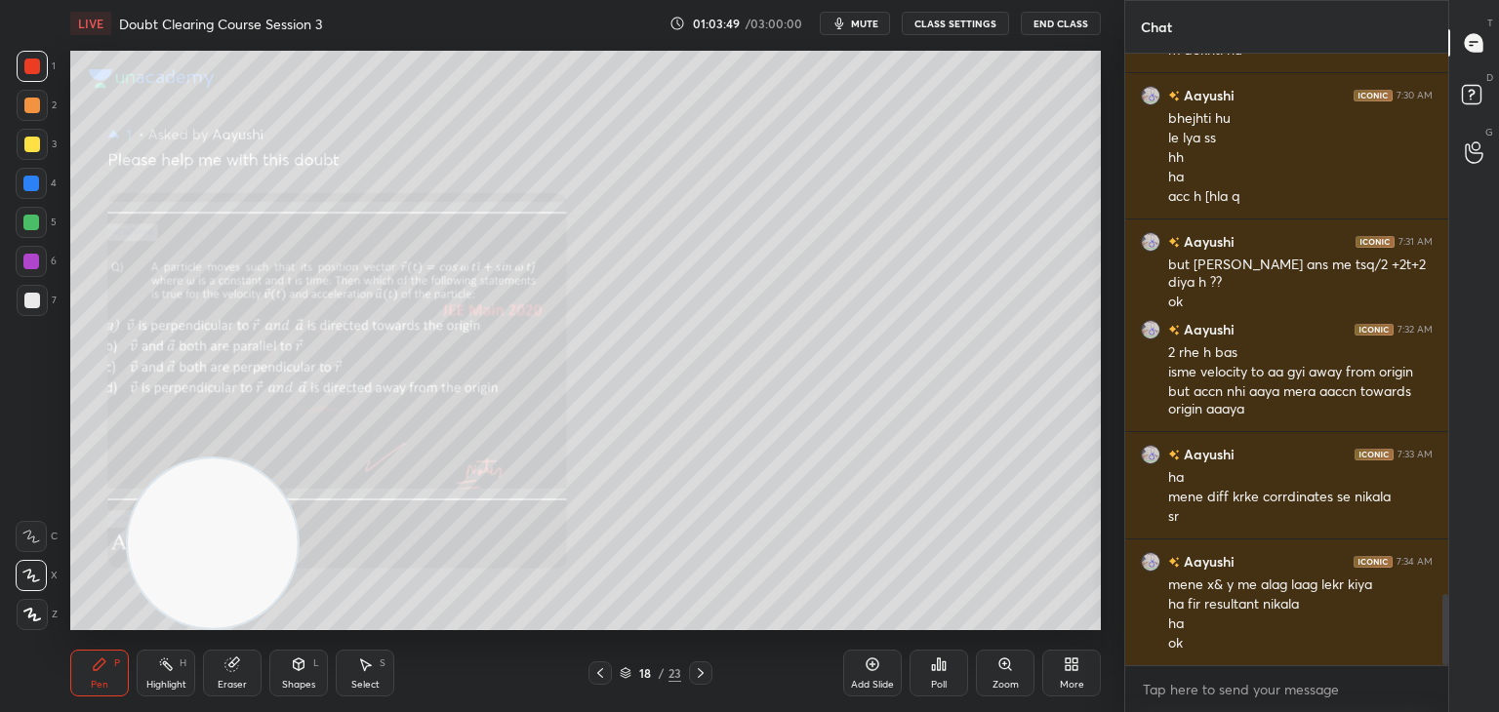
scroll to position [4683, 0]
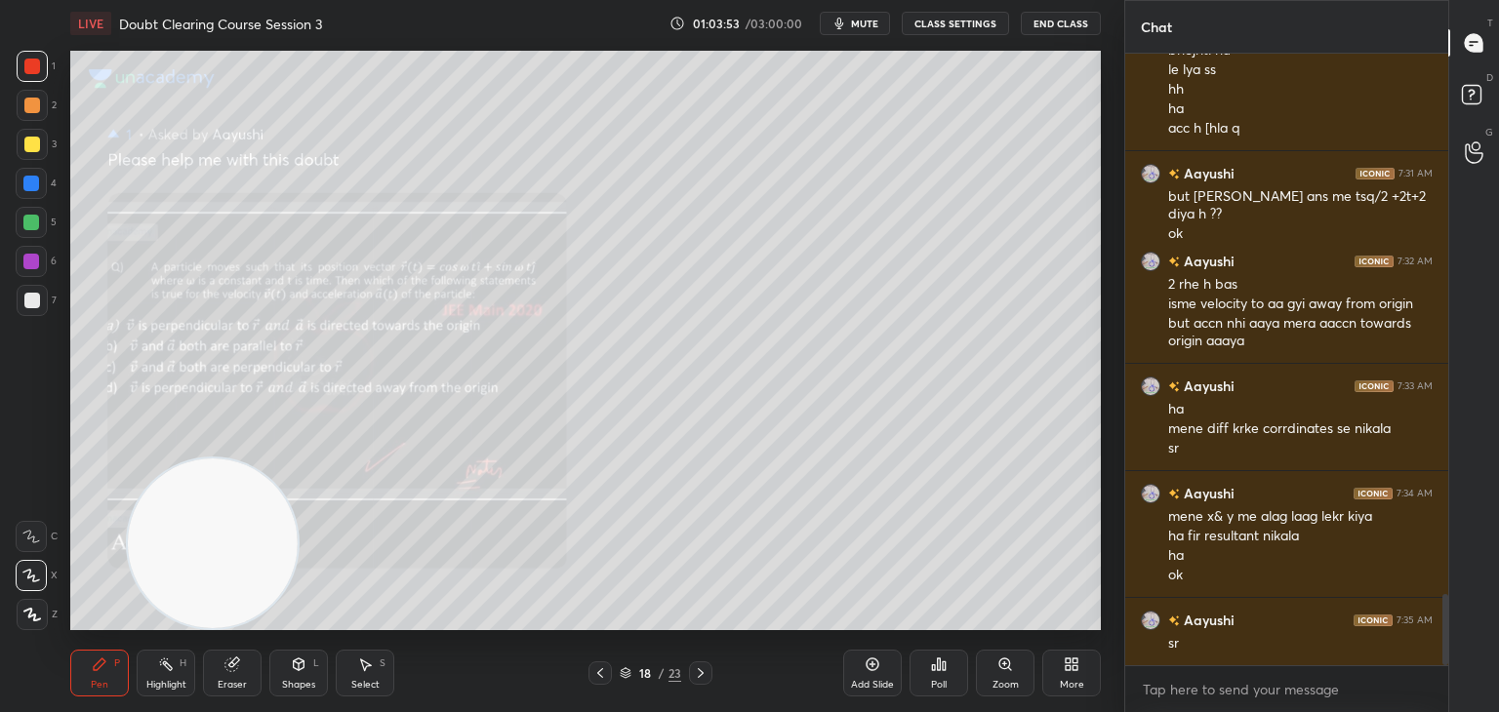
click at [873, 20] on span "mute" at bounding box center [864, 24] width 27 height 14
click at [1466, 108] on icon at bounding box center [1474, 97] width 35 height 35
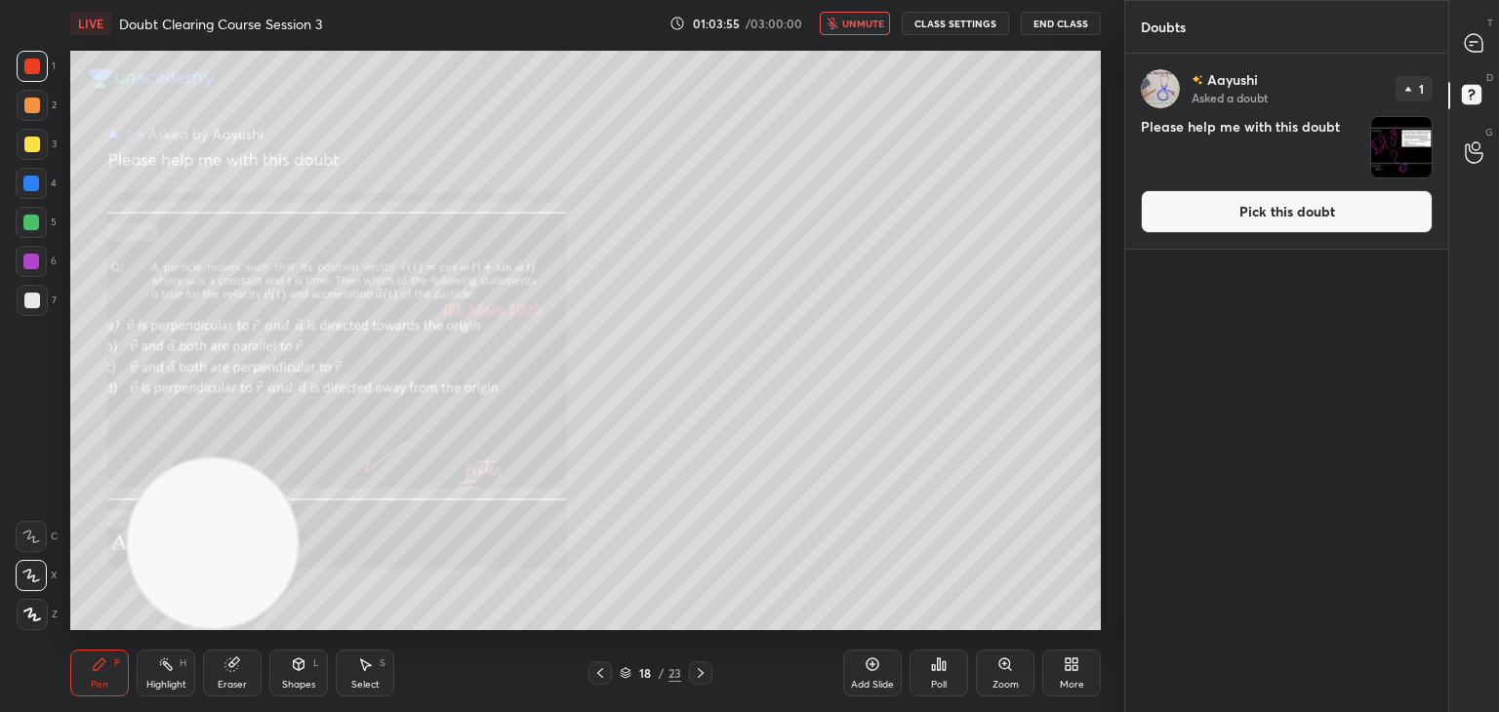
click at [1400, 150] on img "grid" at bounding box center [1401, 147] width 61 height 61
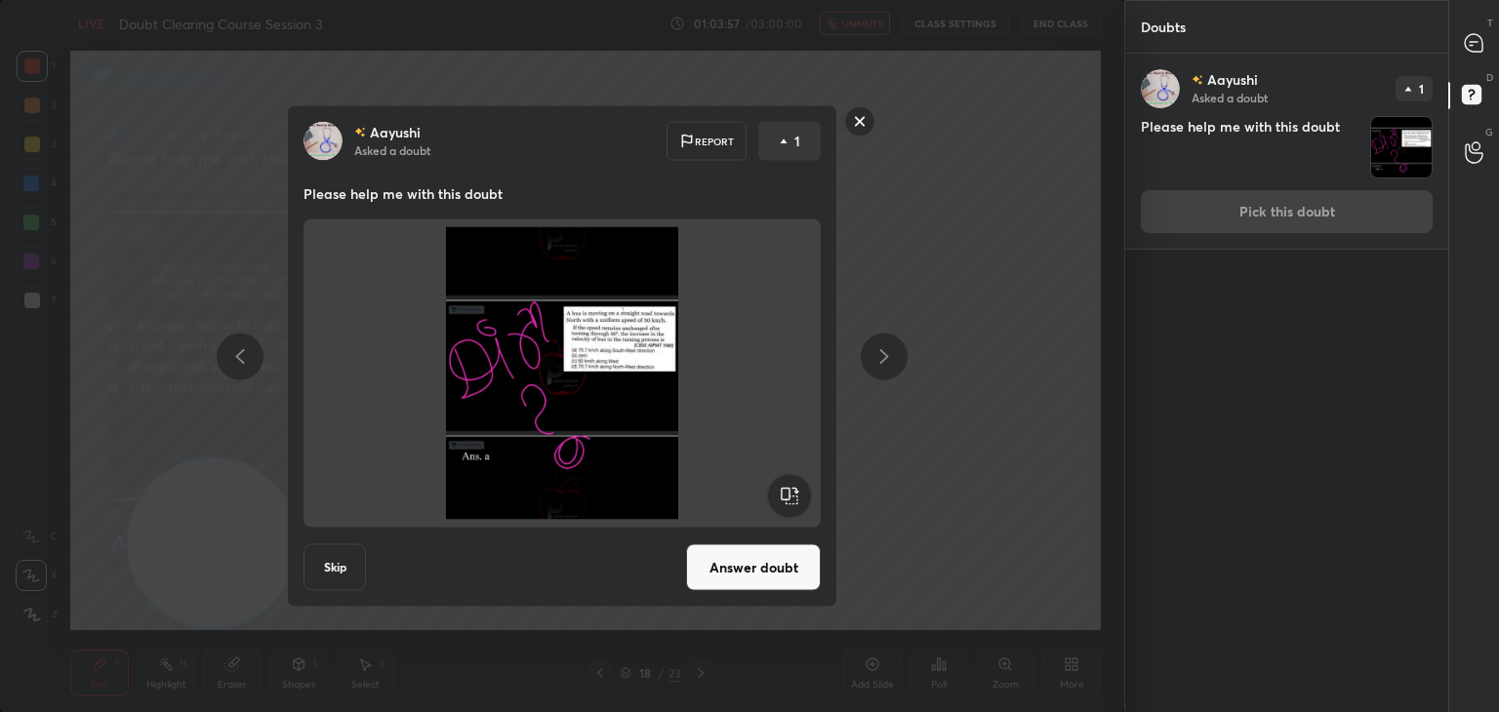
click at [777, 559] on button "Answer doubt" at bounding box center [753, 568] width 135 height 47
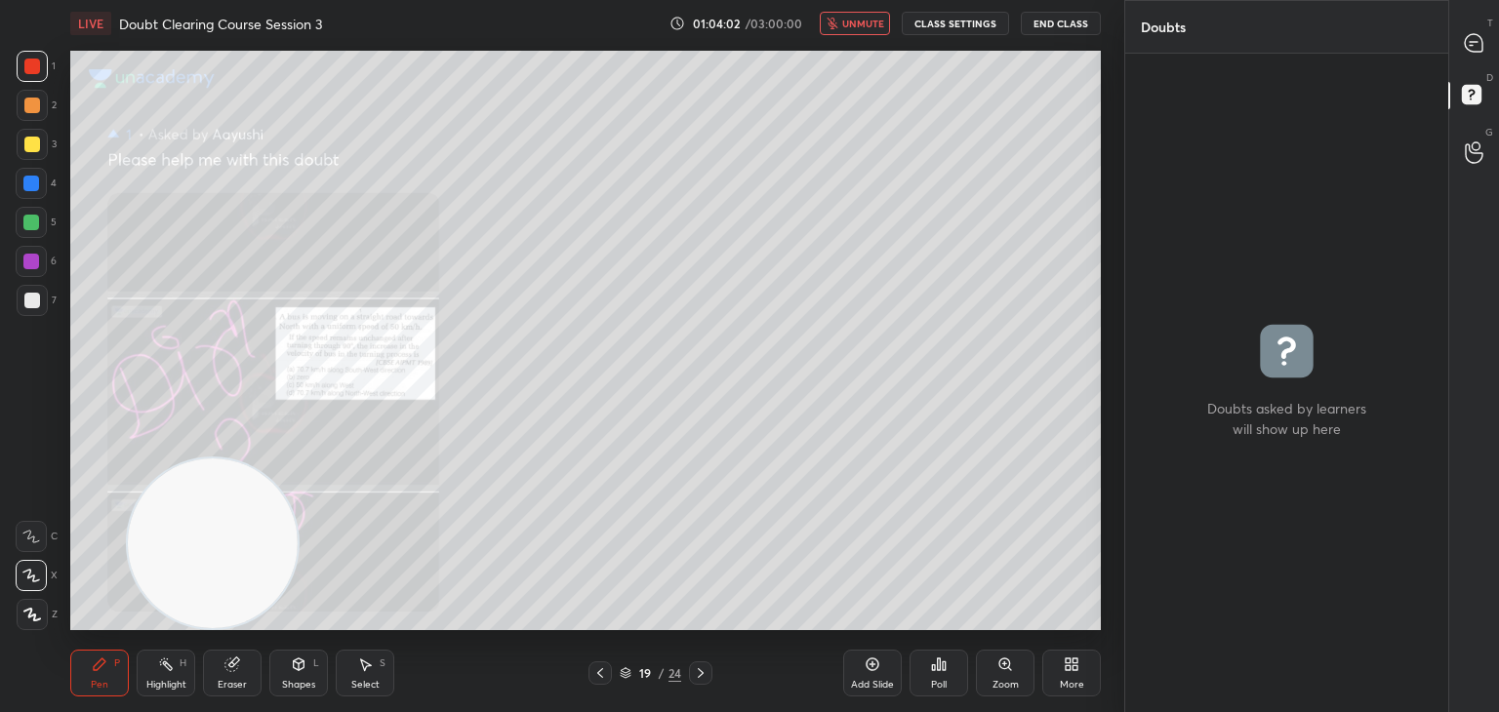
click at [863, 26] on span "unmute" at bounding box center [863, 24] width 42 height 14
click at [1007, 662] on icon at bounding box center [1004, 664] width 11 height 11
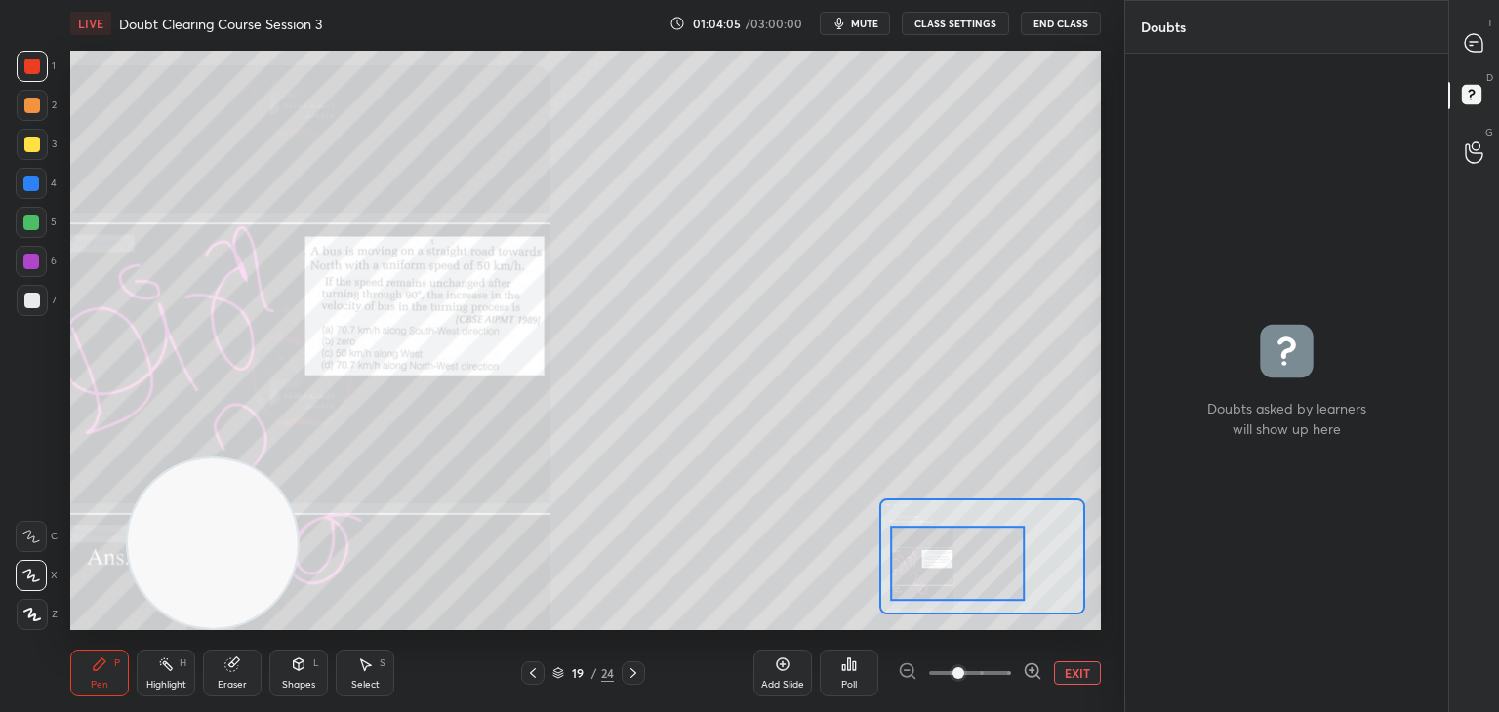
click at [1034, 670] on icon at bounding box center [1032, 670] width 5 height 0
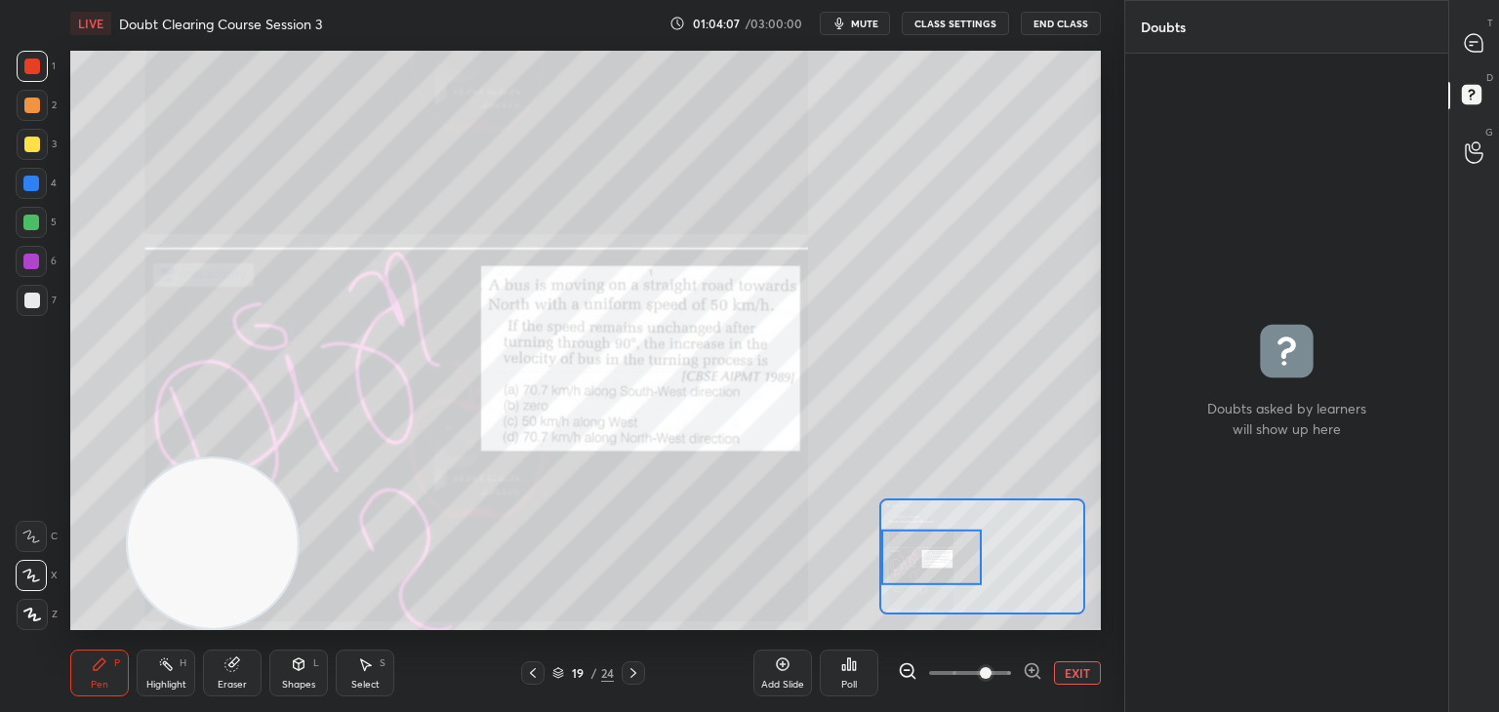
click at [1462, 56] on div at bounding box center [1474, 42] width 39 height 35
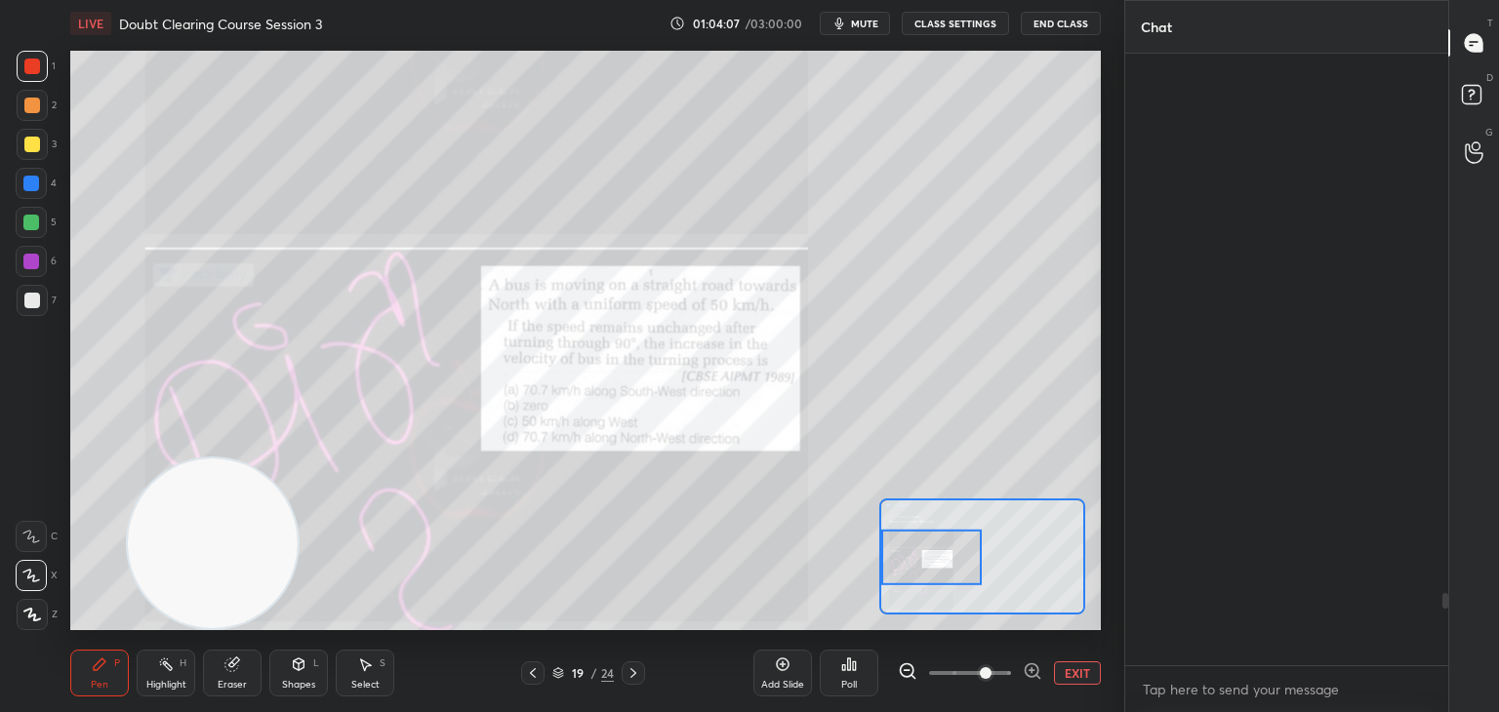
scroll to position [606, 317]
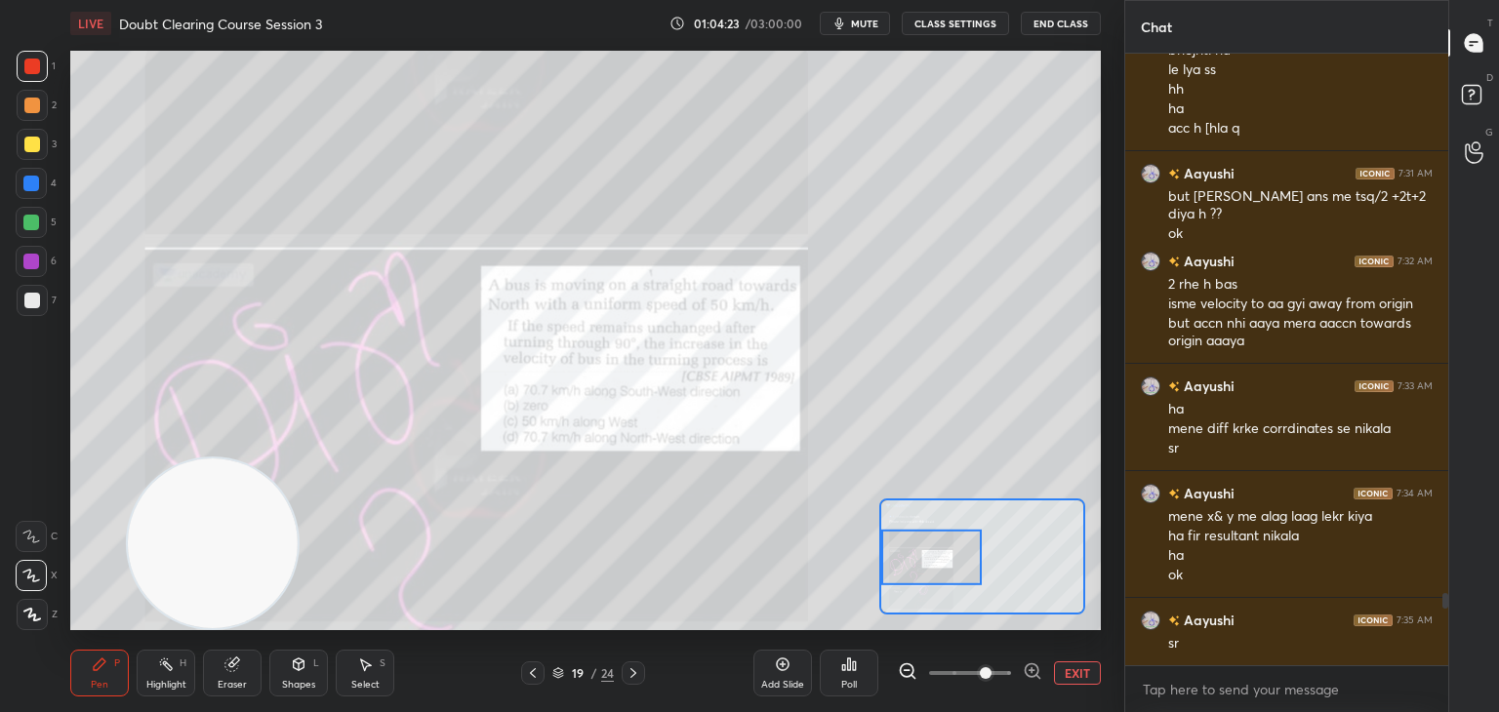
click at [1065, 677] on button "EXIT" at bounding box center [1077, 673] width 47 height 23
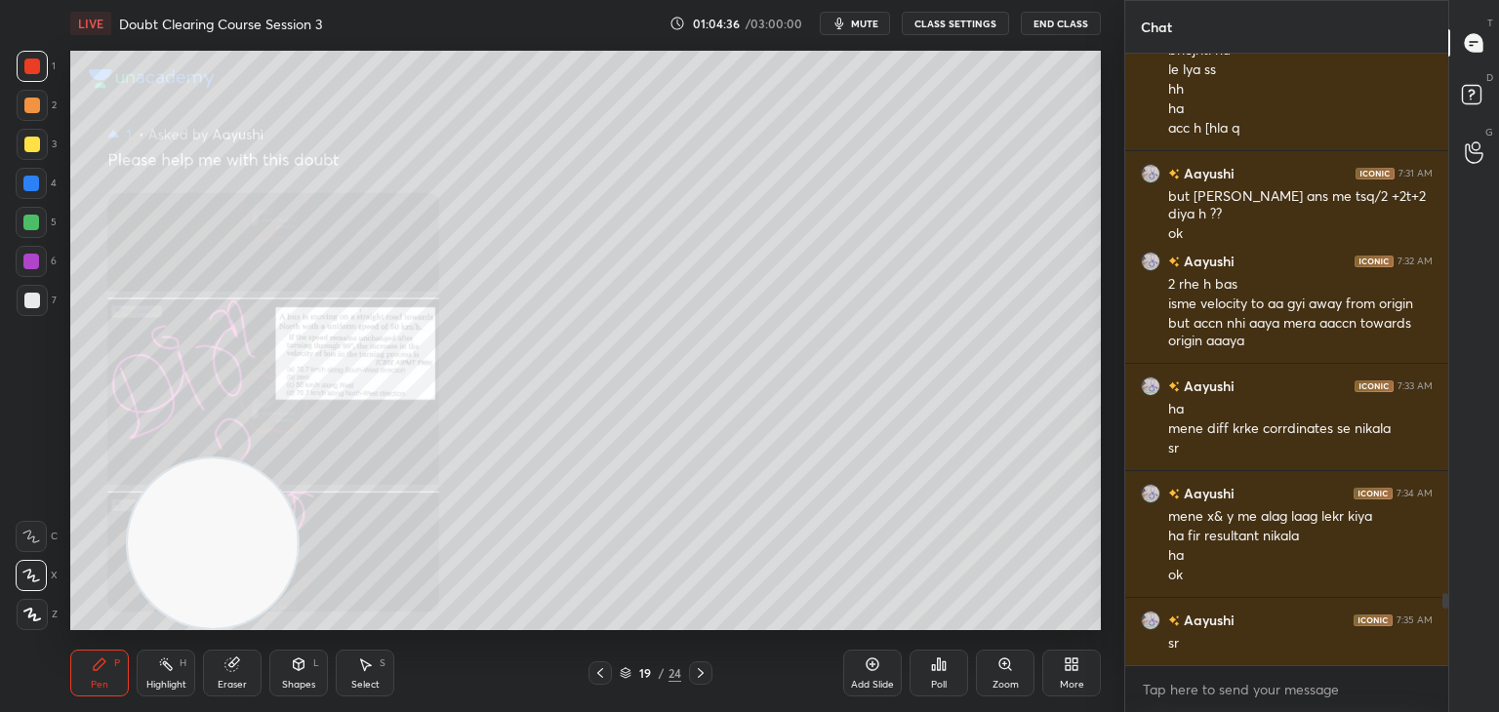
click at [1033, 670] on div "Zoom" at bounding box center [1005, 673] width 59 height 47
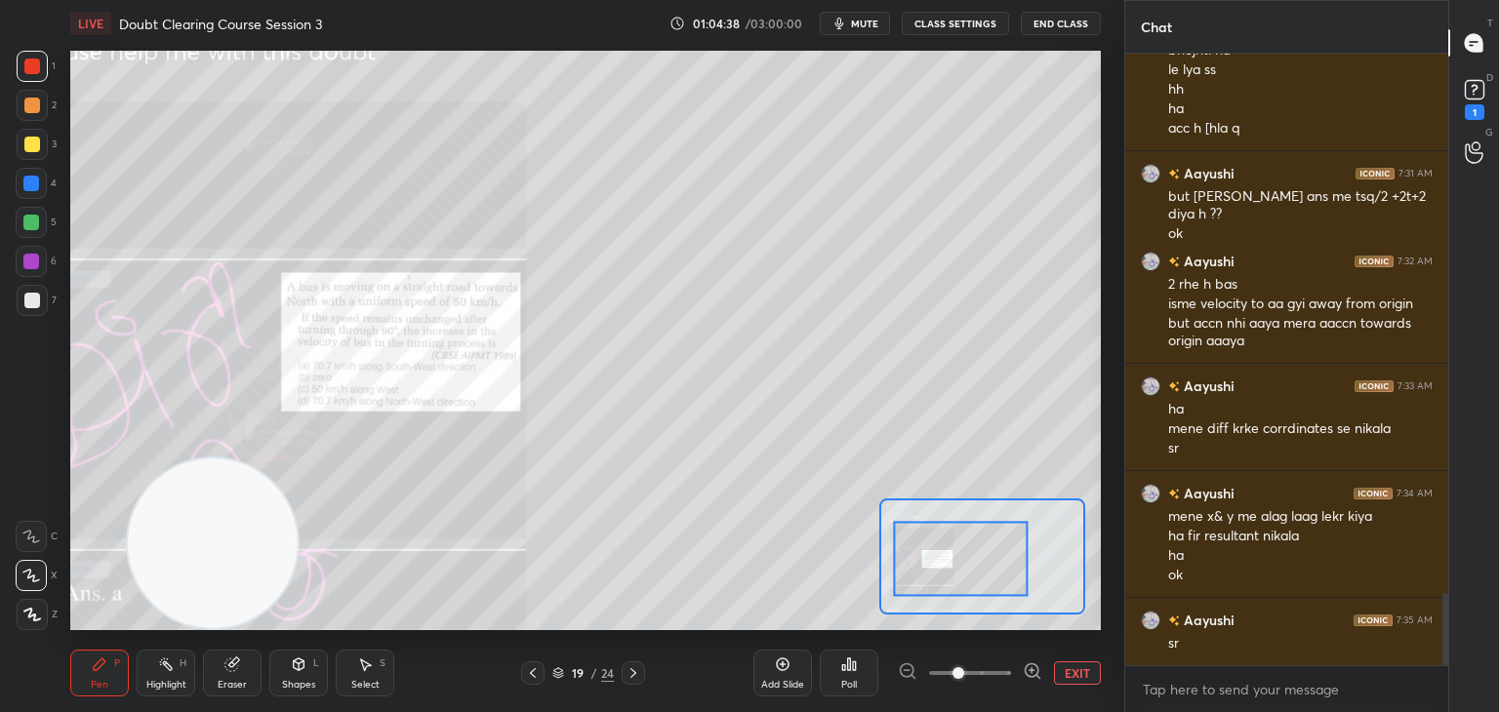
scroll to position [4685, 0]
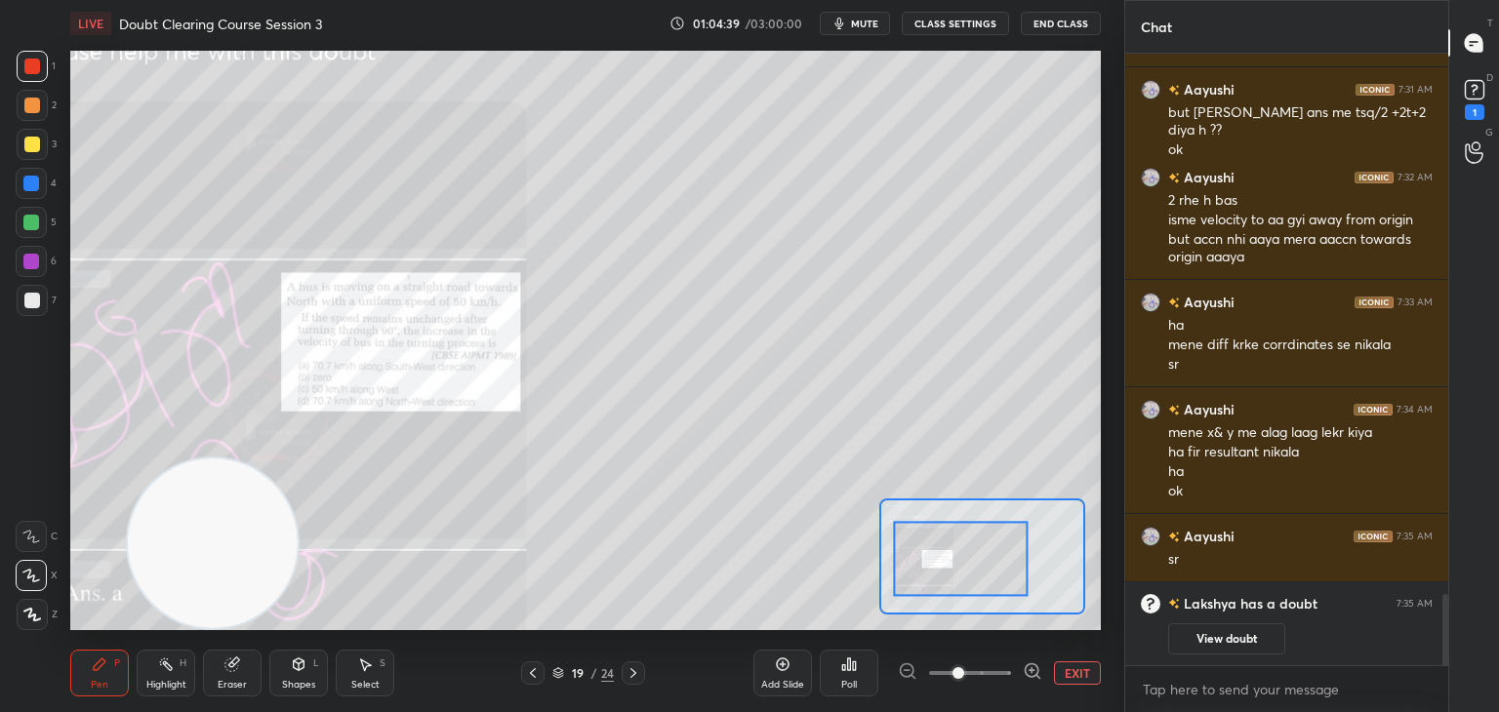
click at [894, 588] on div at bounding box center [961, 559] width 135 height 75
click at [1486, 92] on icon at bounding box center [1474, 89] width 29 height 29
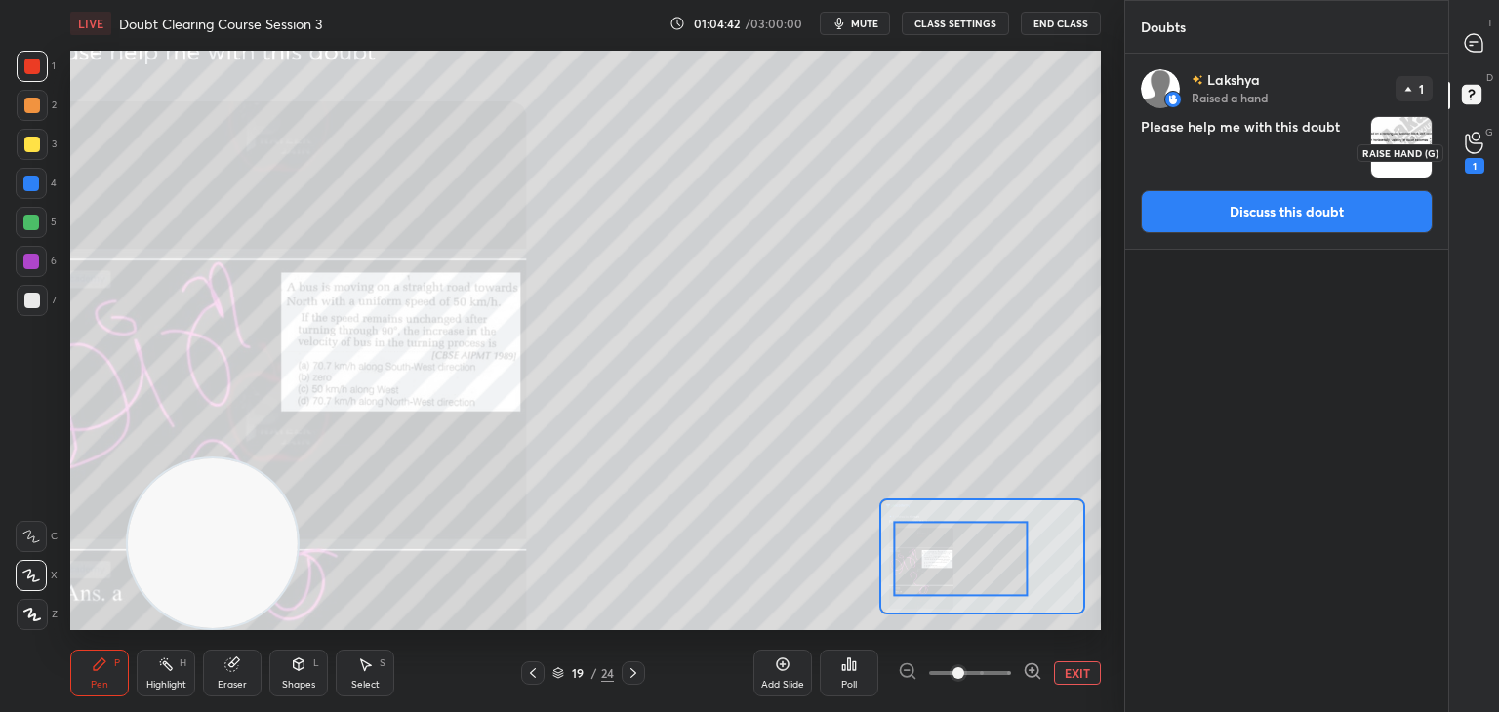
click at [1476, 158] on div "1" at bounding box center [1475, 166] width 20 height 16
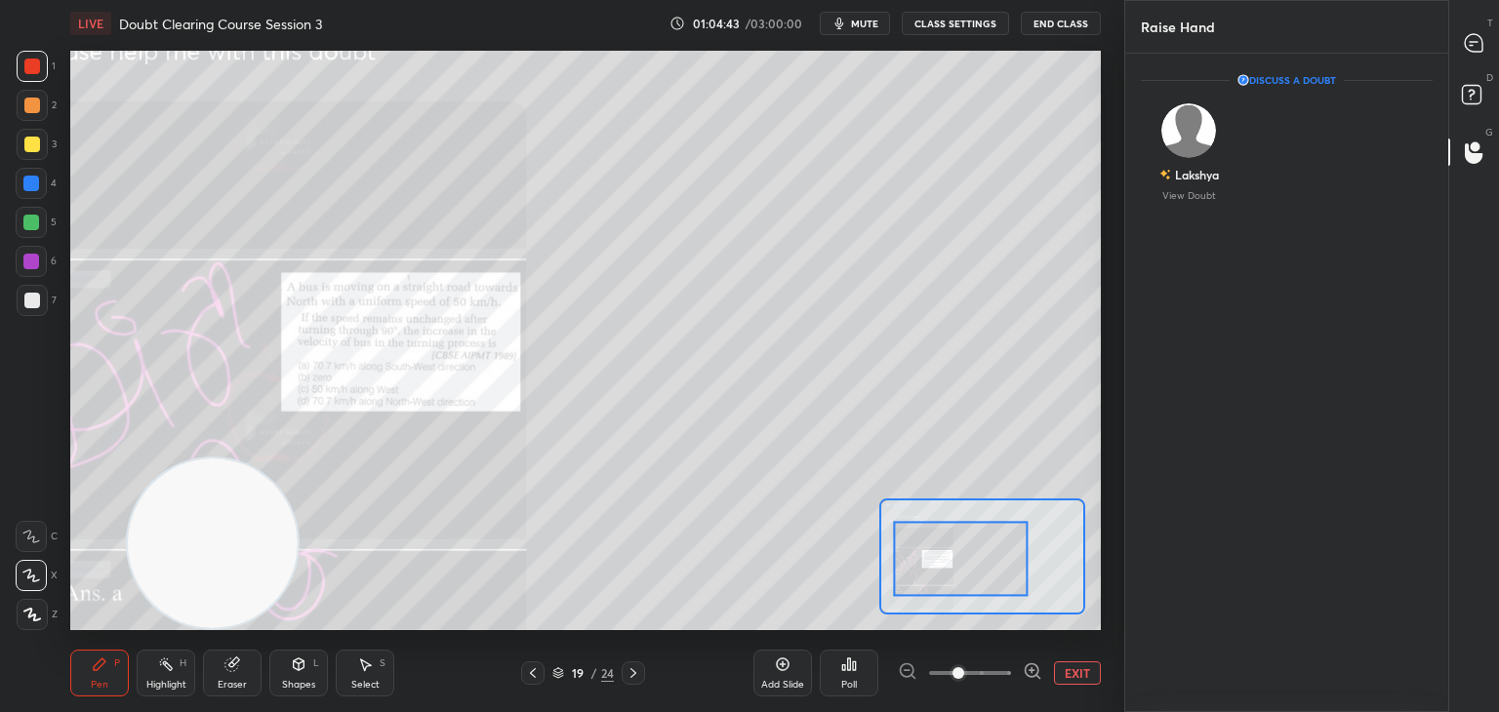
click at [1471, 103] on rect at bounding box center [1471, 95] width 19 height 19
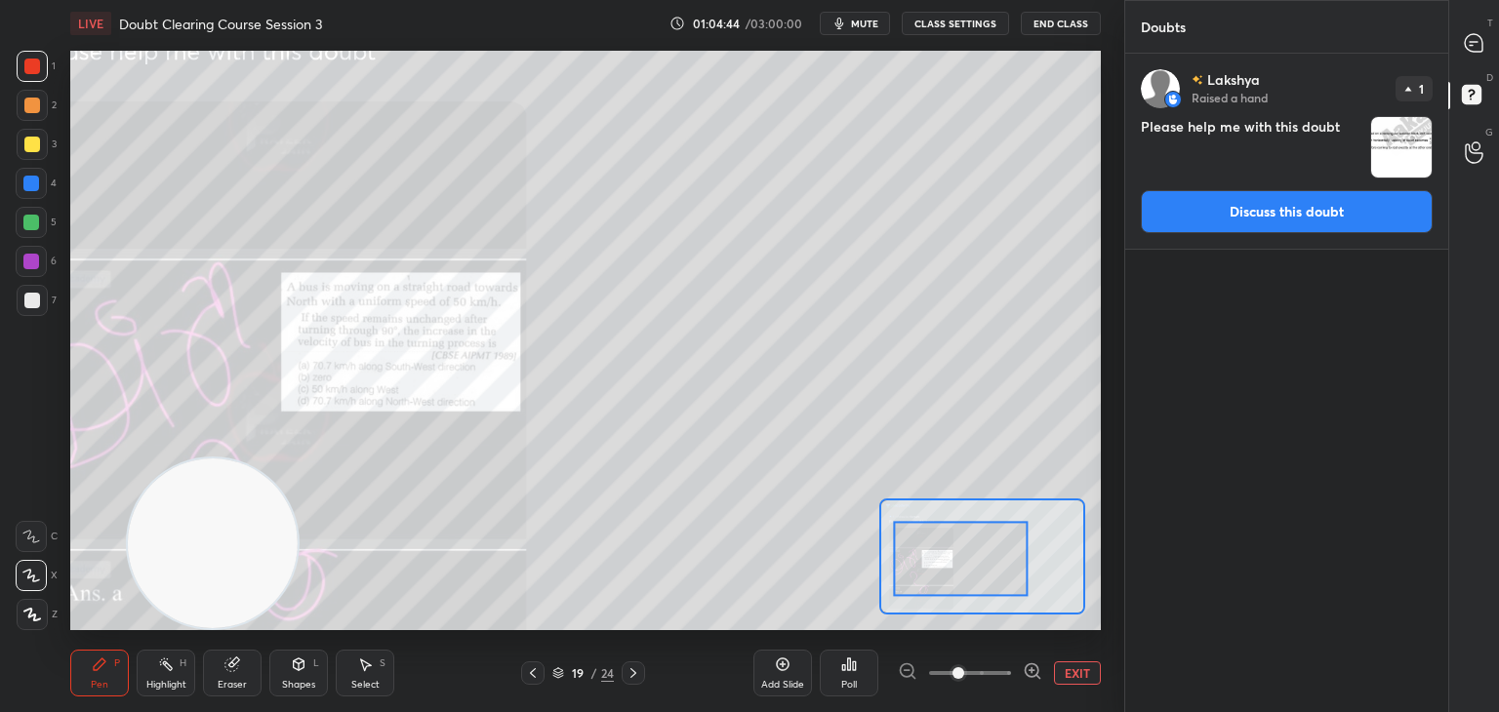
click at [1401, 156] on img "grid" at bounding box center [1401, 147] width 61 height 61
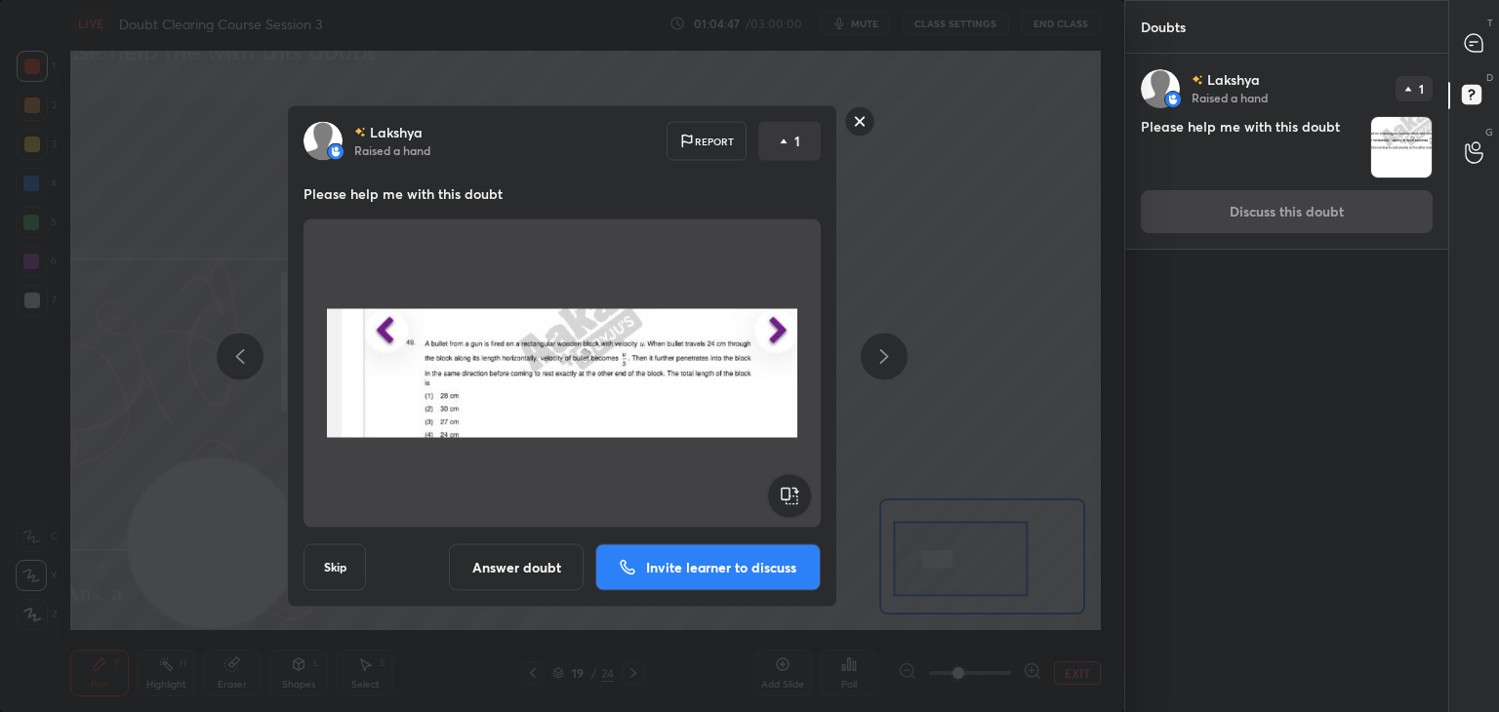
click at [866, 125] on rect at bounding box center [860, 121] width 30 height 30
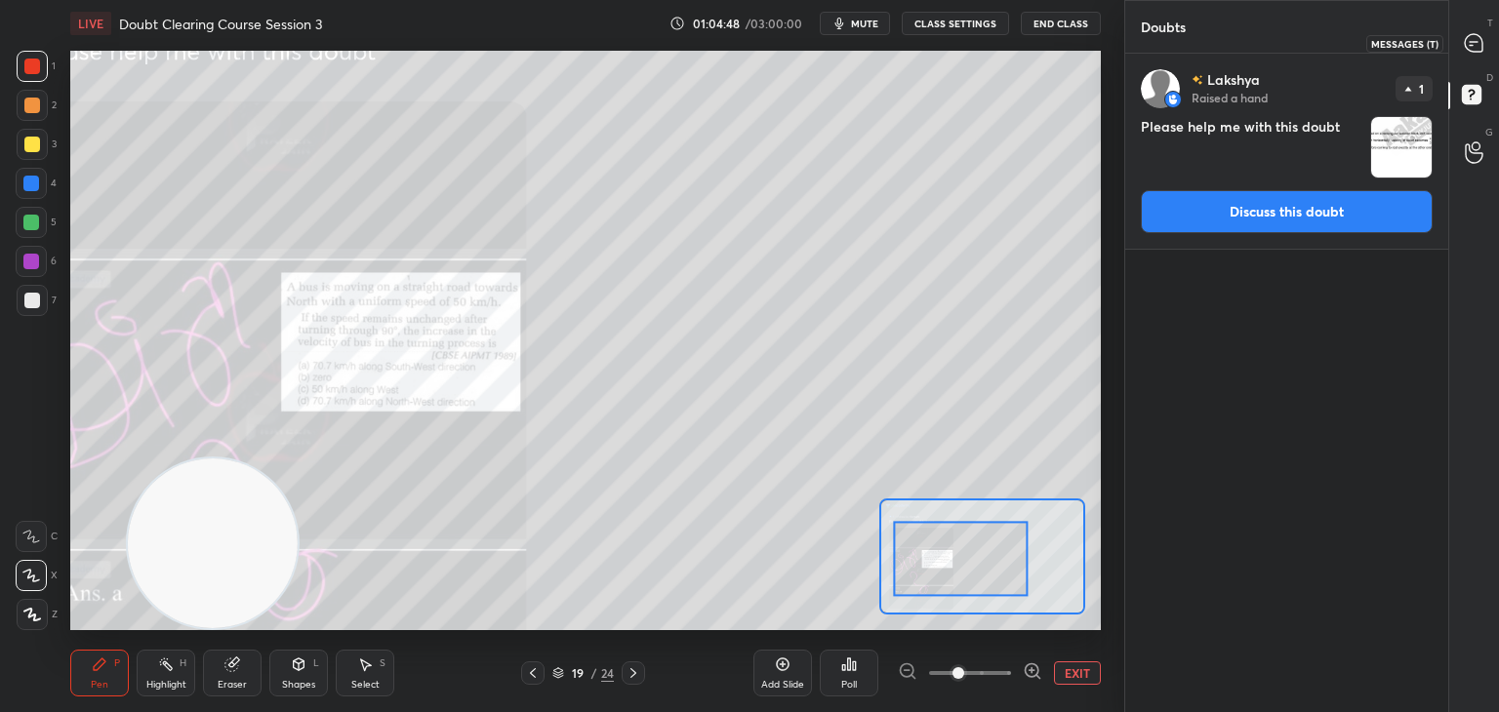
click at [1473, 44] on icon at bounding box center [1474, 43] width 18 height 18
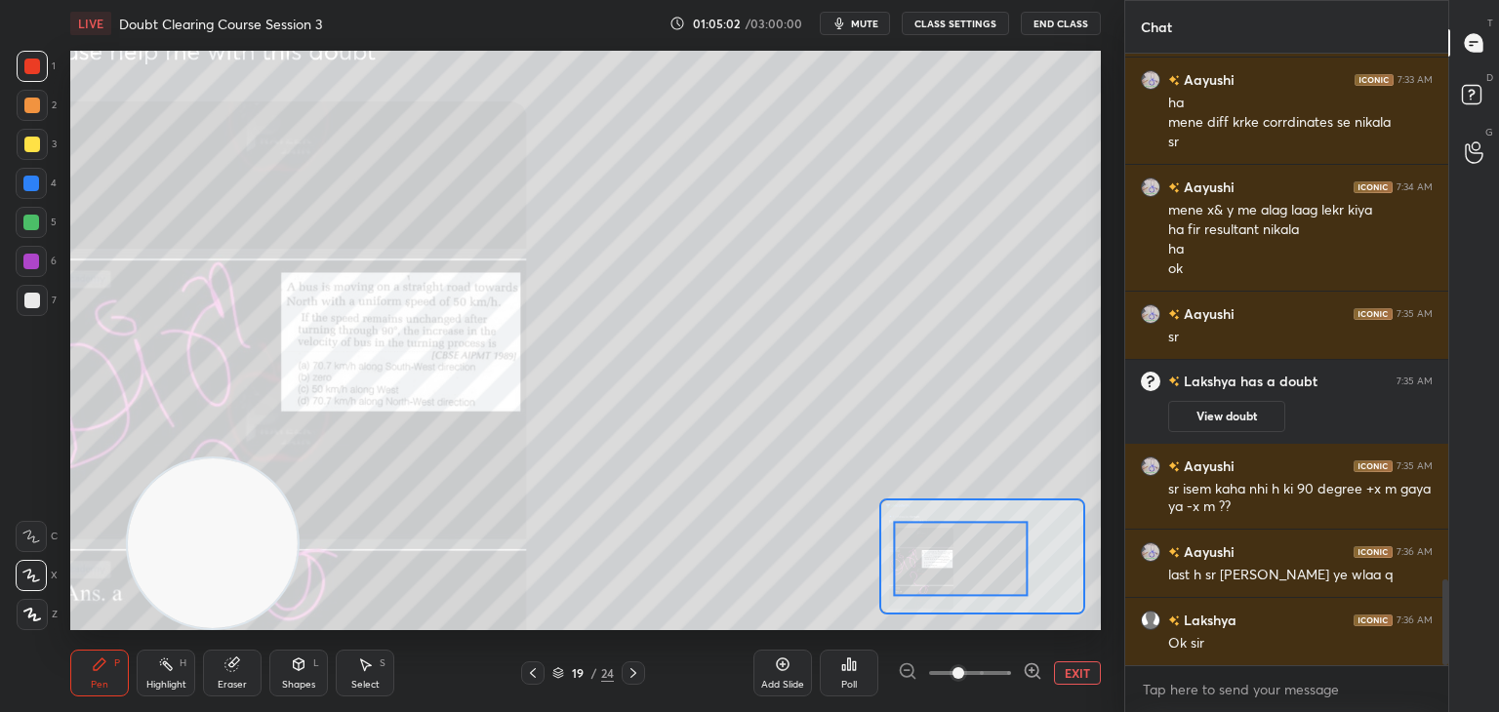
scroll to position [3816, 0]
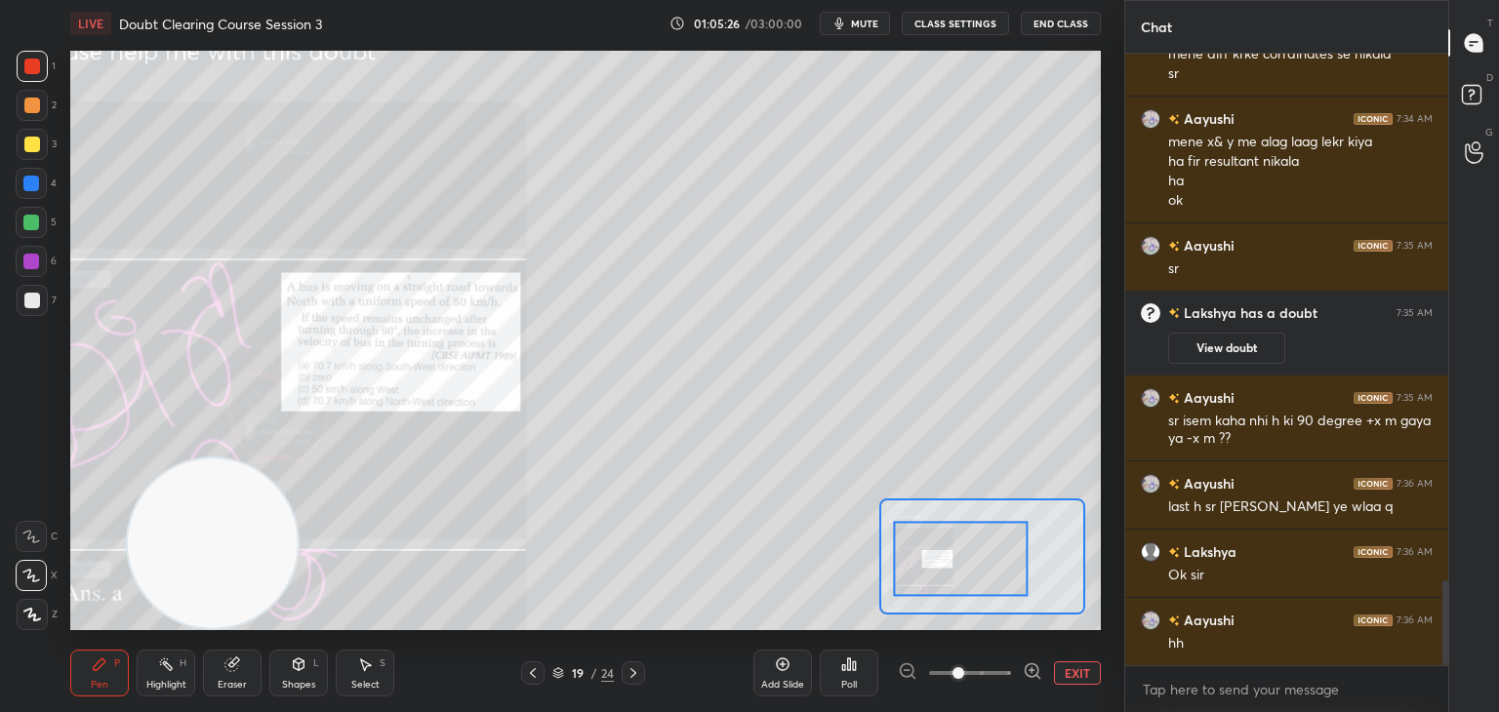
click at [238, 688] on div "Eraser" at bounding box center [232, 685] width 29 height 10
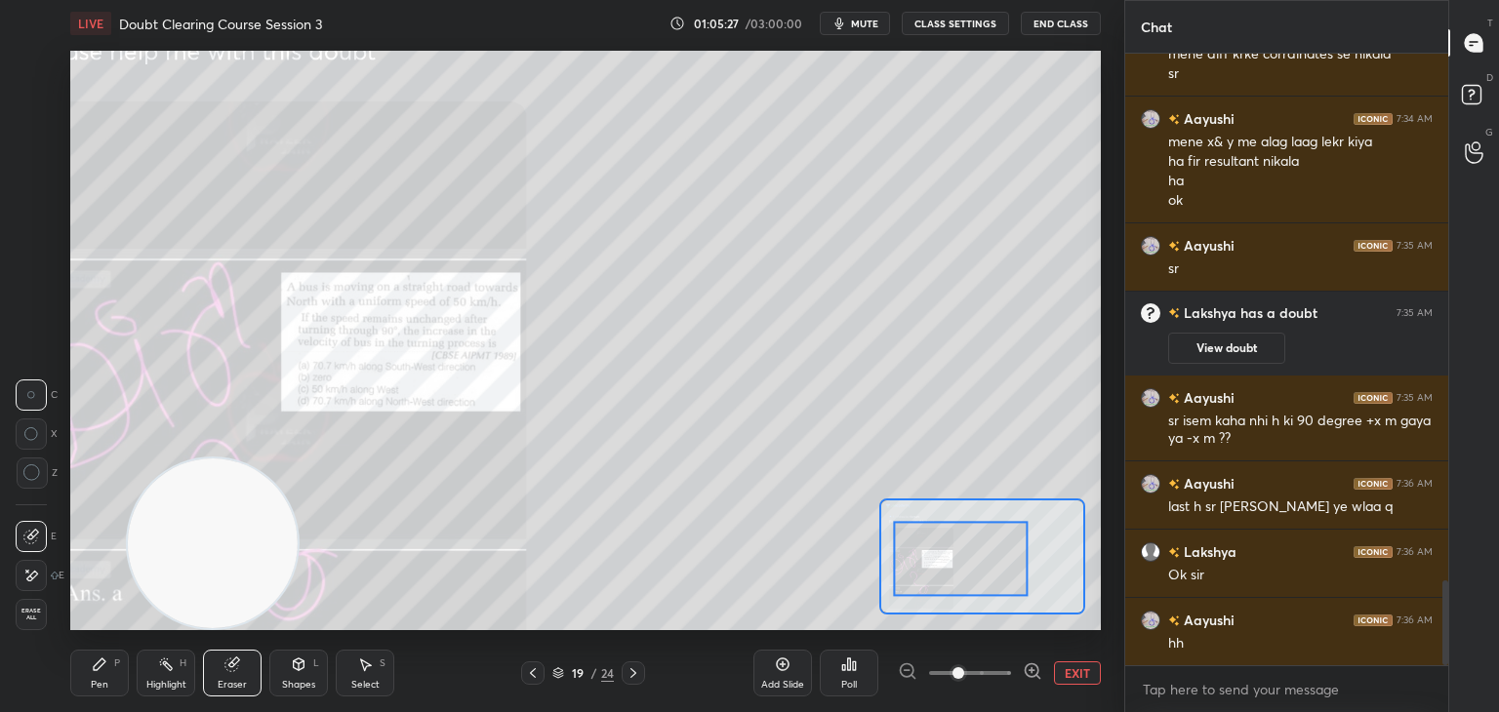
click at [28, 619] on span "Erase all" at bounding box center [31, 615] width 29 height 14
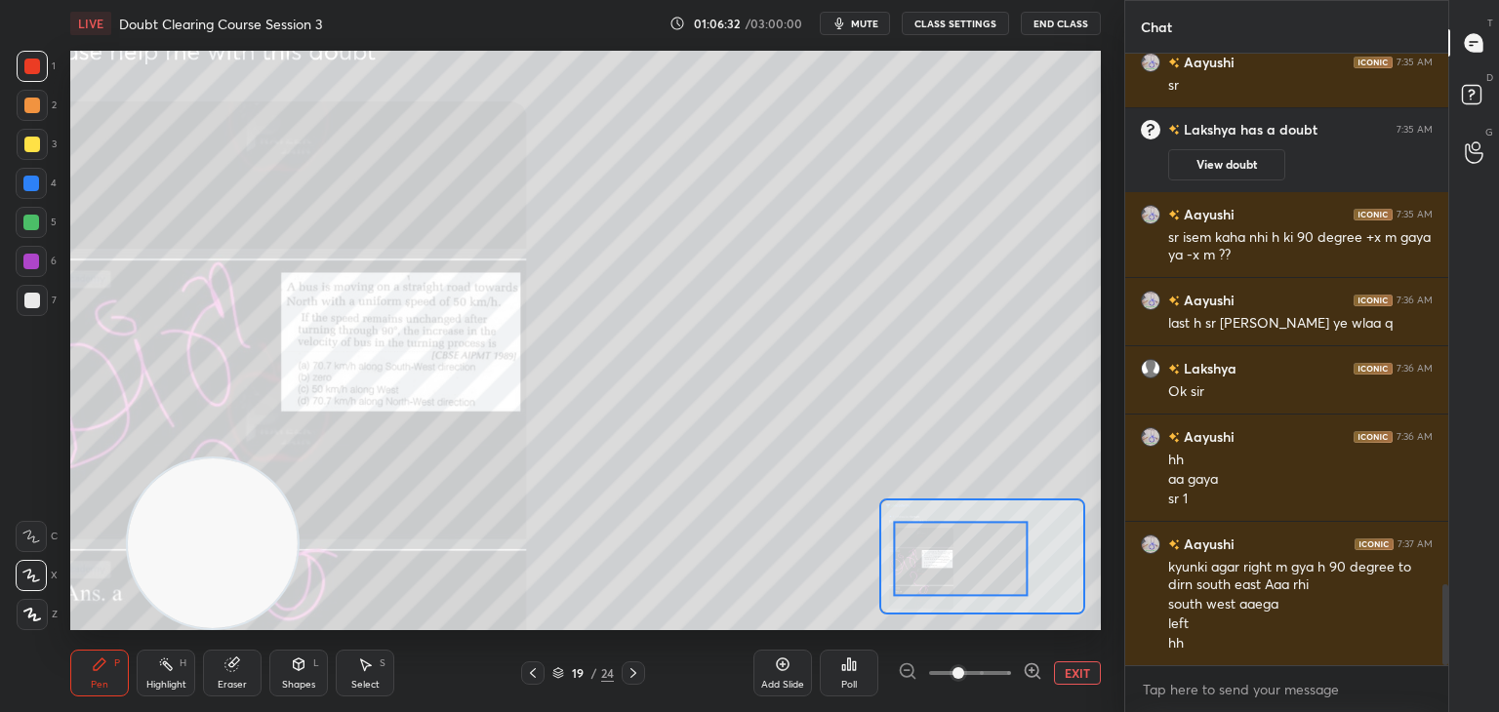
scroll to position [4019, 0]
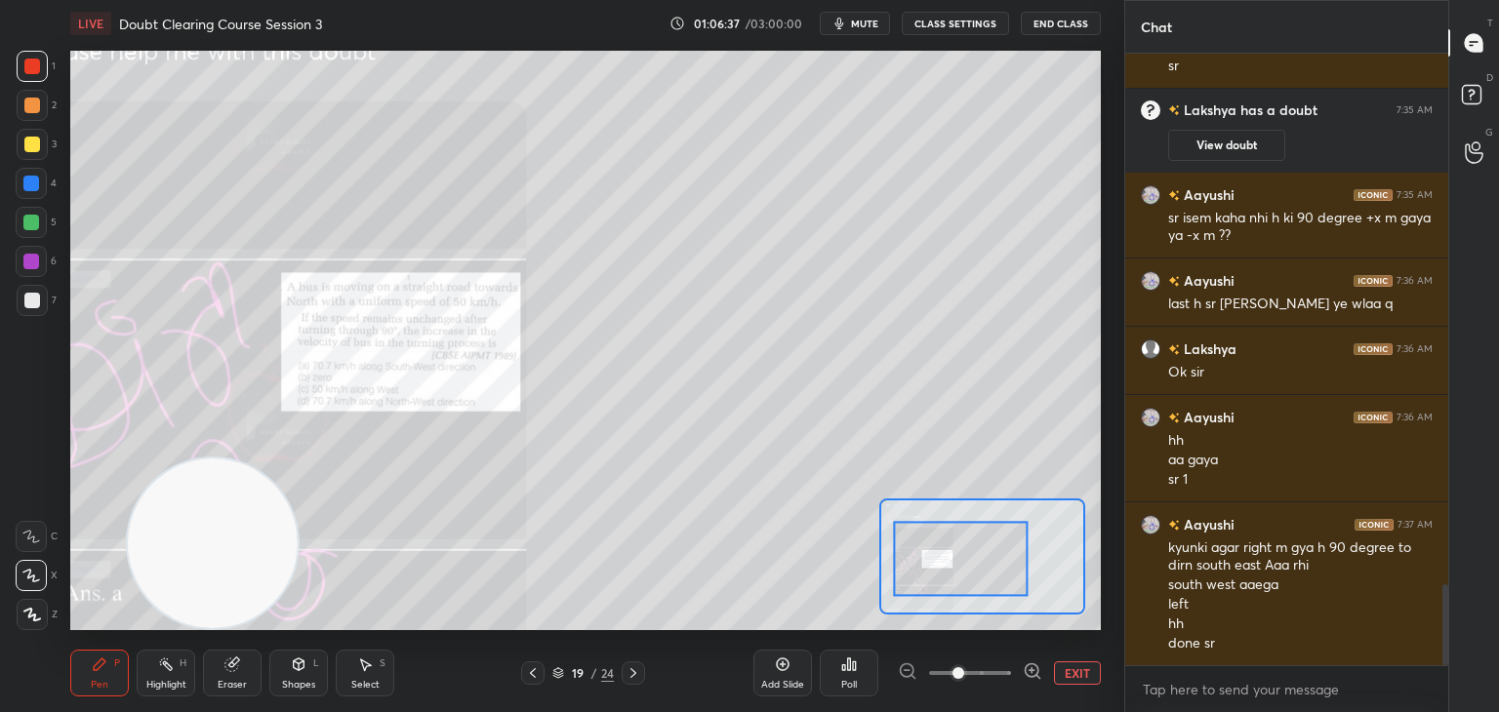
click at [1059, 662] on button "EXIT" at bounding box center [1077, 673] width 47 height 23
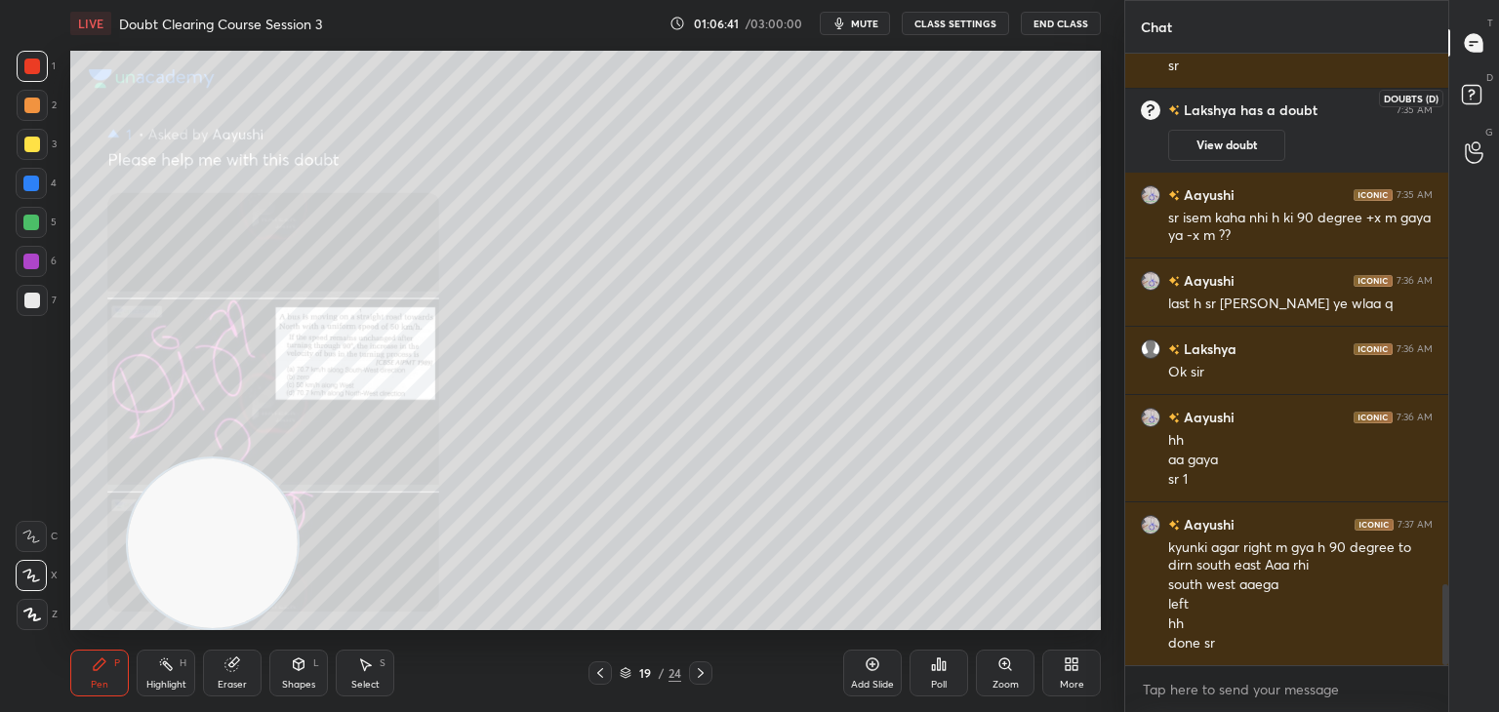
click at [1465, 101] on rect at bounding box center [1471, 95] width 19 height 19
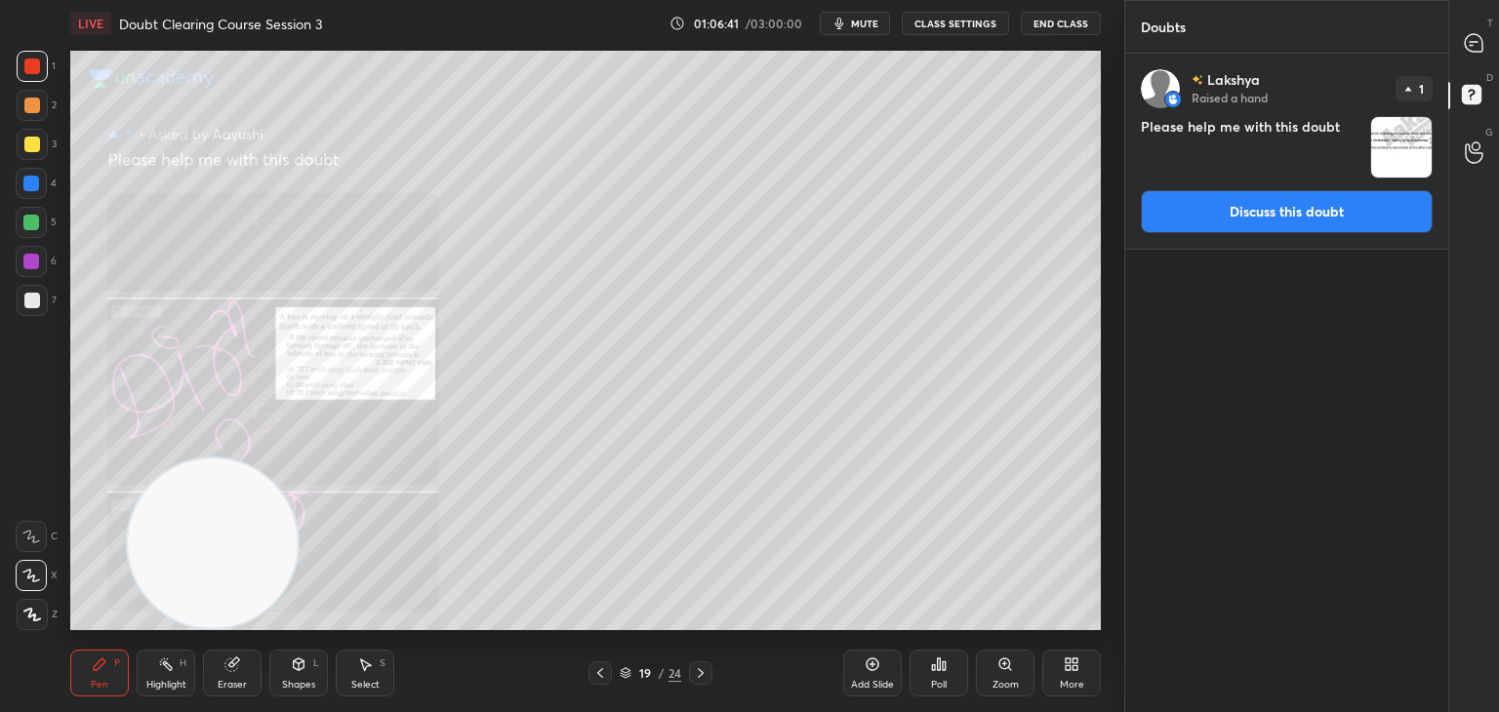
click at [1417, 137] on img "grid" at bounding box center [1401, 147] width 61 height 61
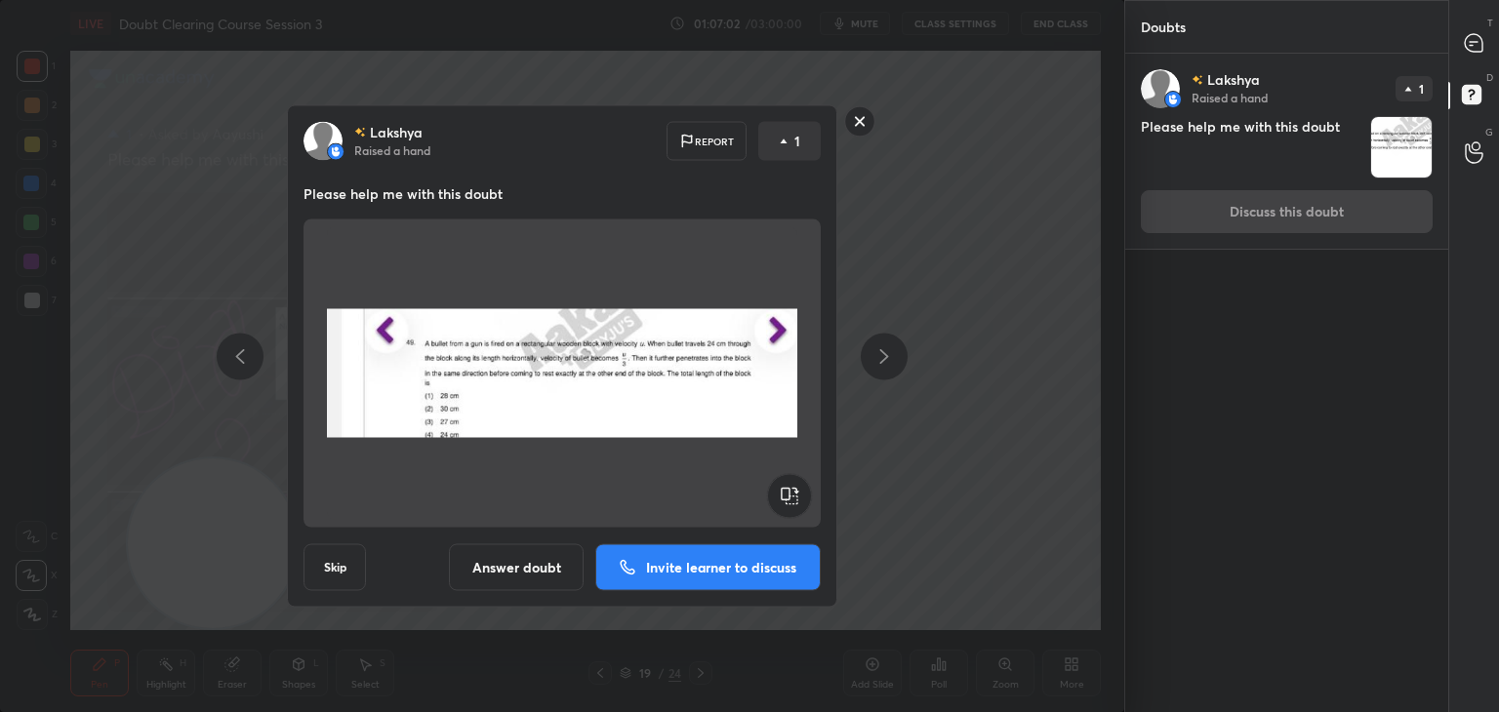
click at [519, 551] on button "Answer doubt" at bounding box center [516, 568] width 135 height 47
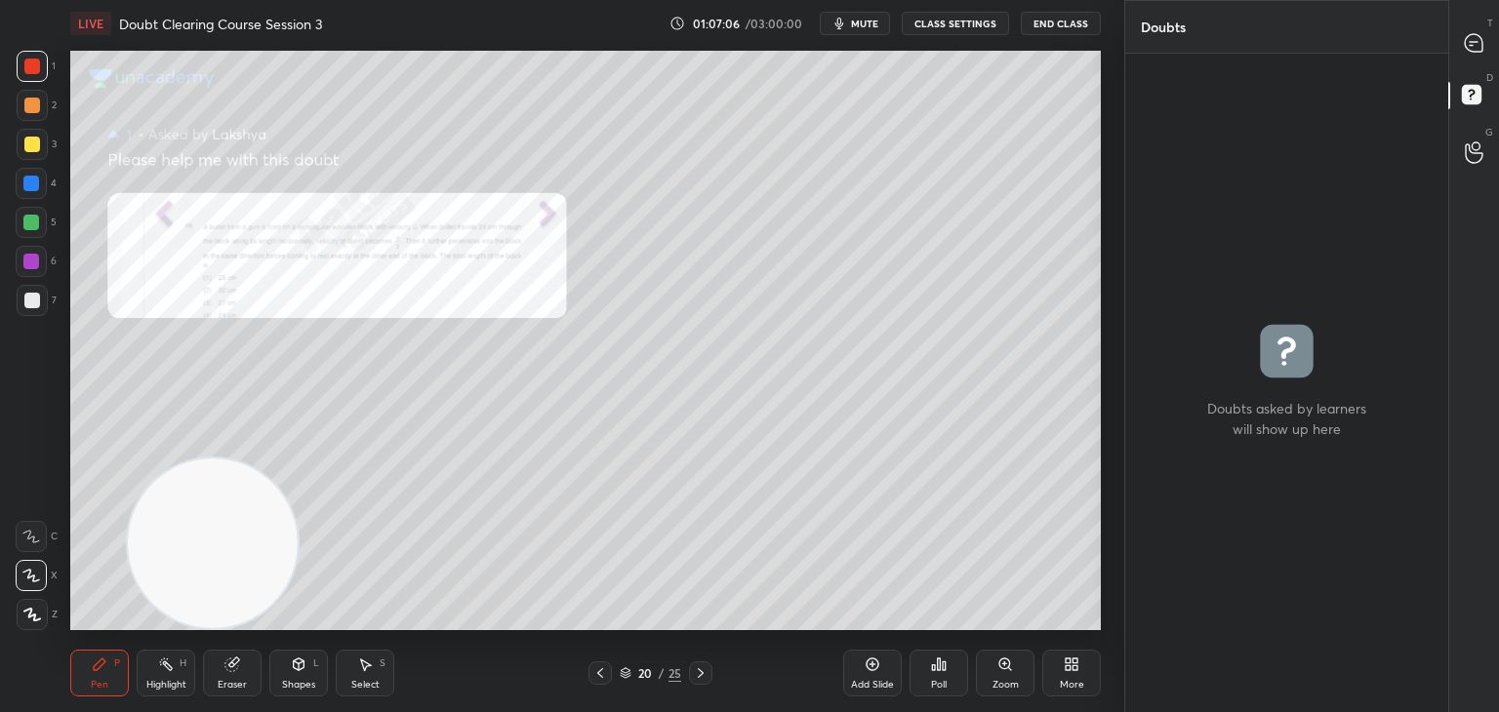
click at [1455, 60] on div at bounding box center [1474, 42] width 39 height 35
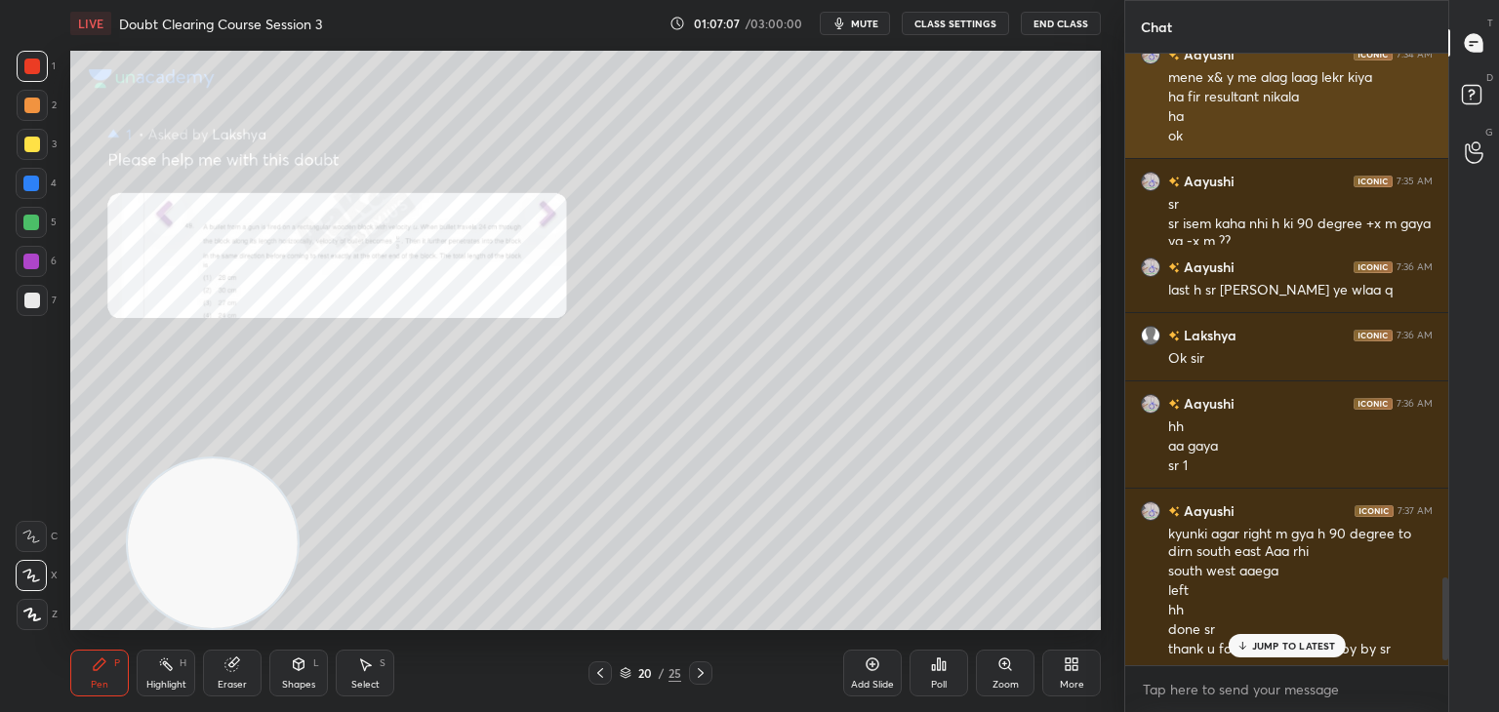
scroll to position [3886, 0]
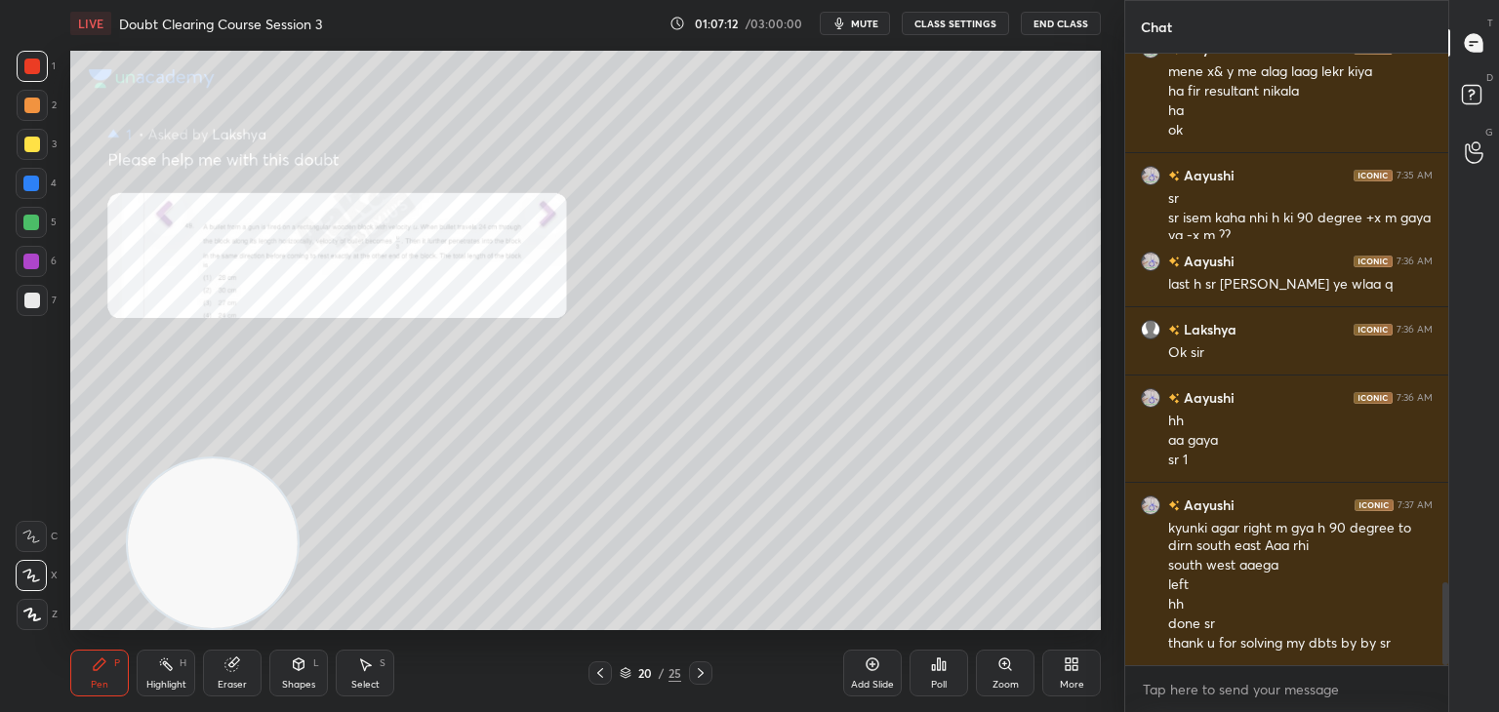
click at [999, 675] on div "Zoom" at bounding box center [1005, 673] width 59 height 47
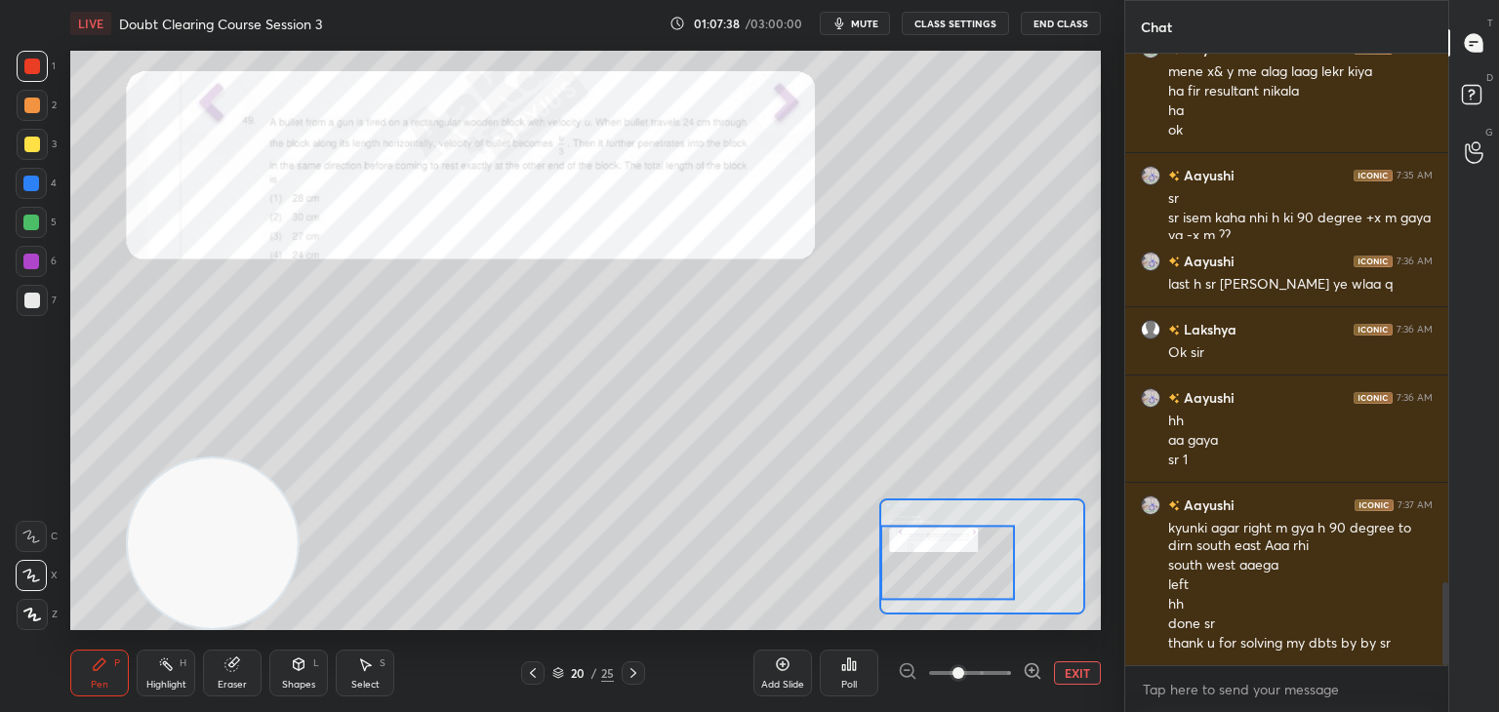
click at [40, 532] on div at bounding box center [31, 536] width 31 height 31
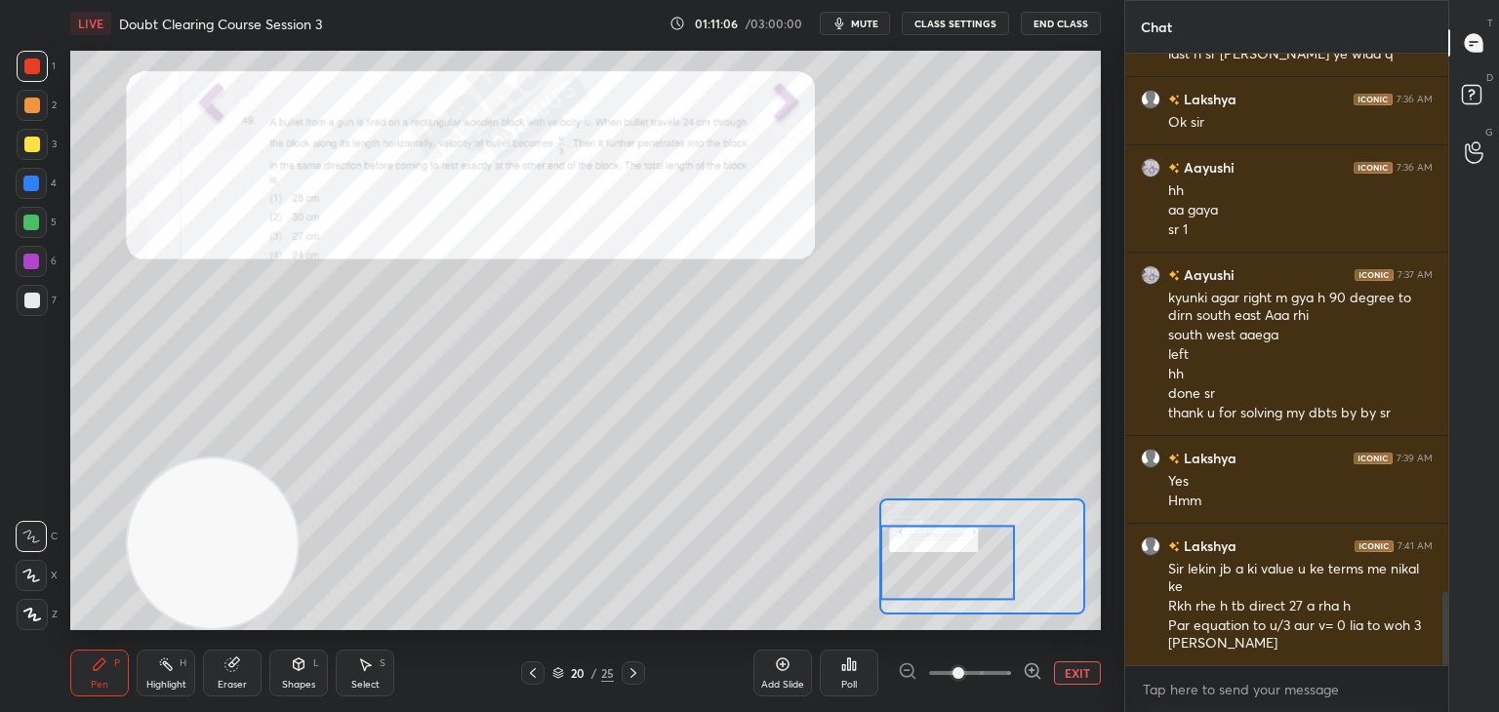
scroll to position [4573, 0]
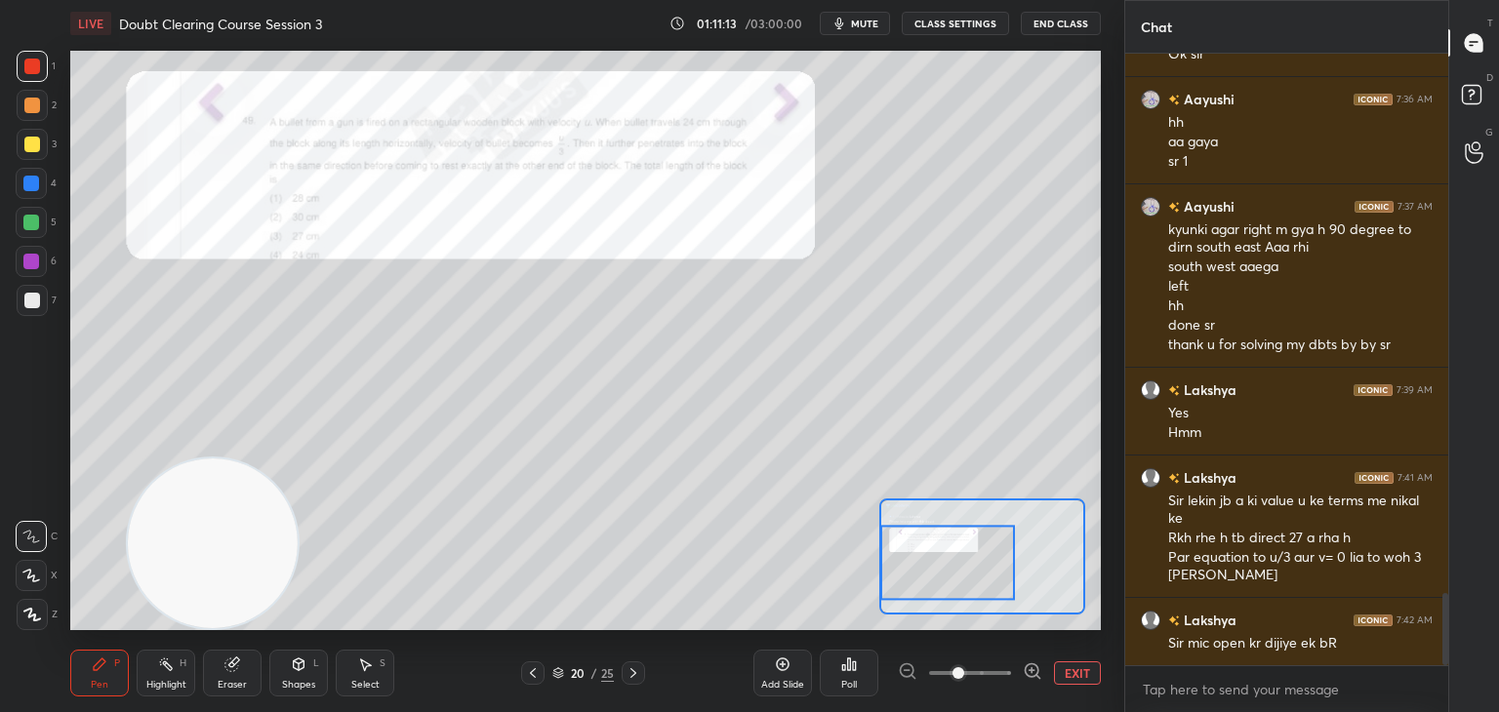
click at [1079, 673] on button "EXIT" at bounding box center [1077, 673] width 47 height 23
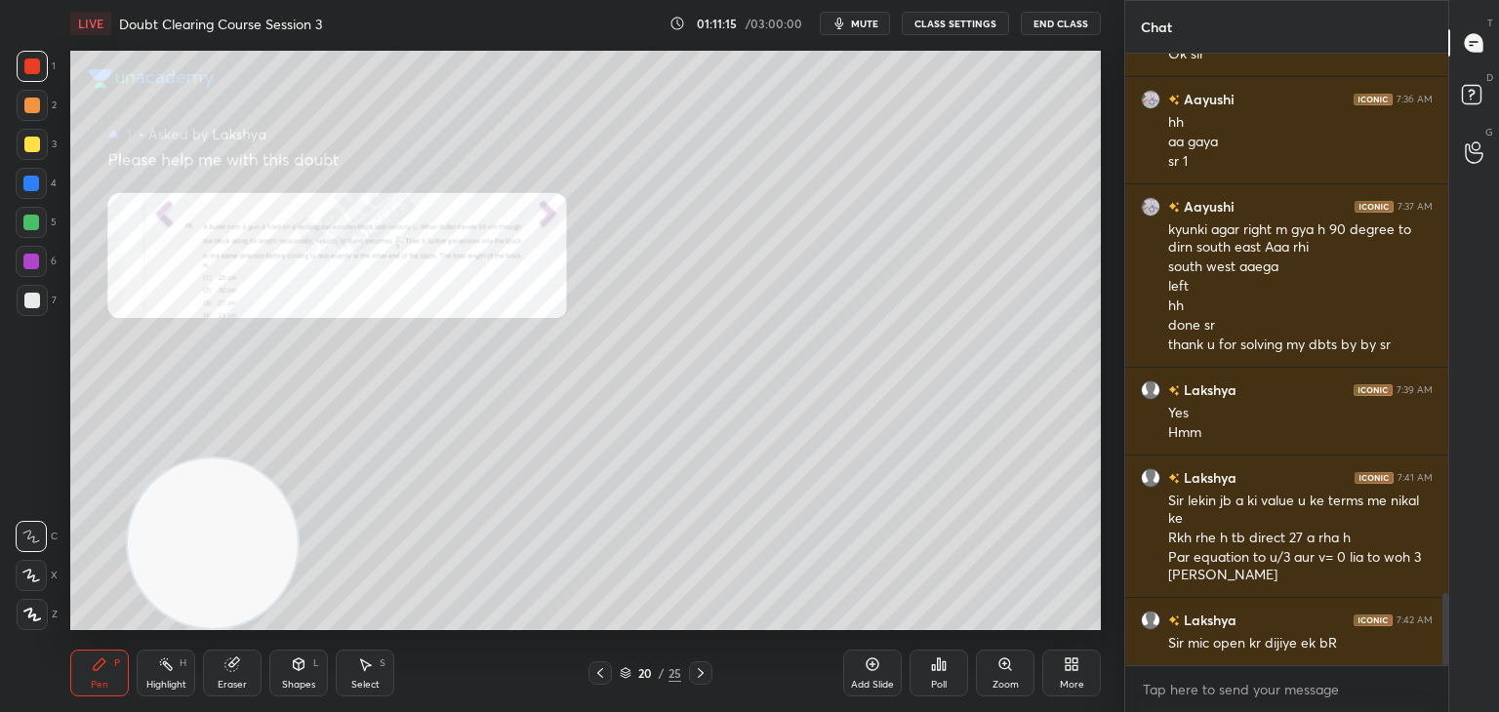
click at [863, 672] on div "Add Slide" at bounding box center [872, 673] width 59 height 47
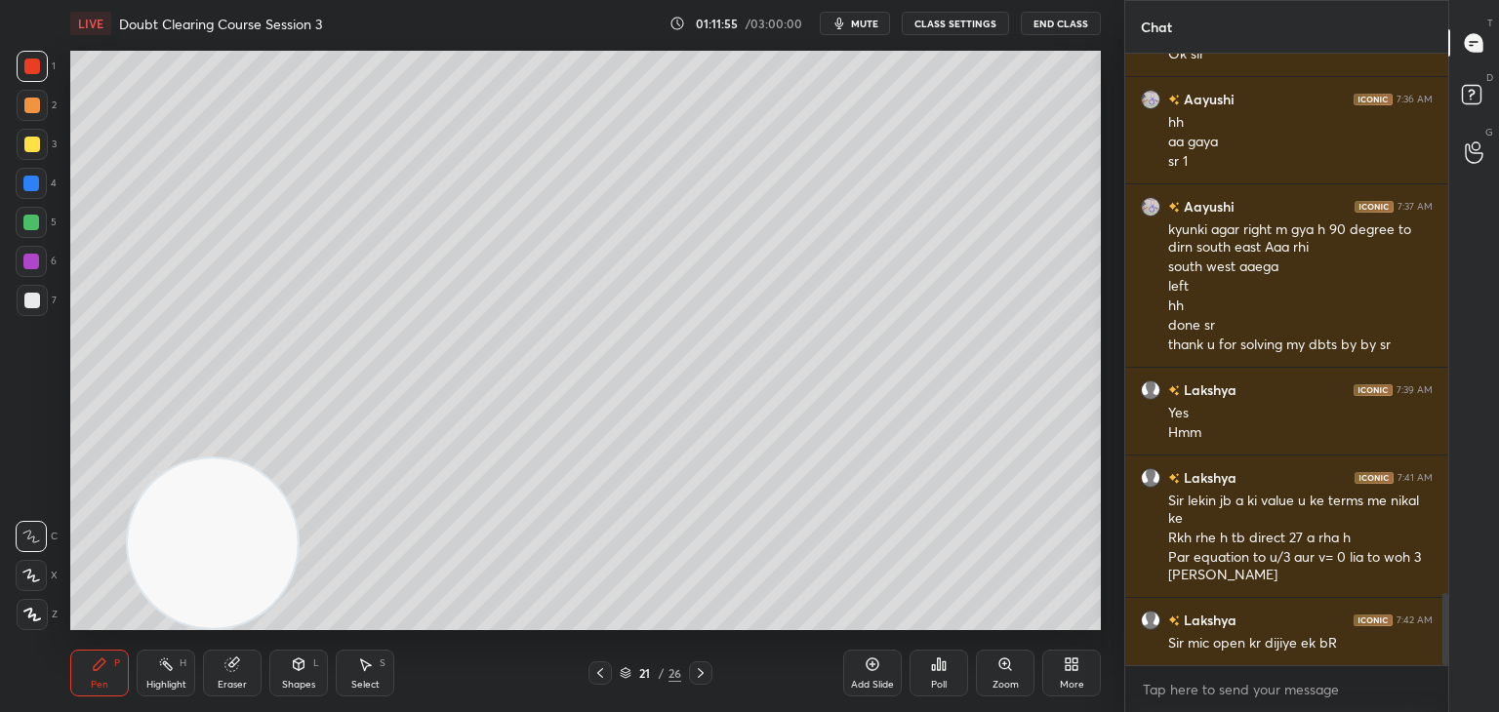
click at [597, 676] on icon at bounding box center [600, 674] width 16 height 16
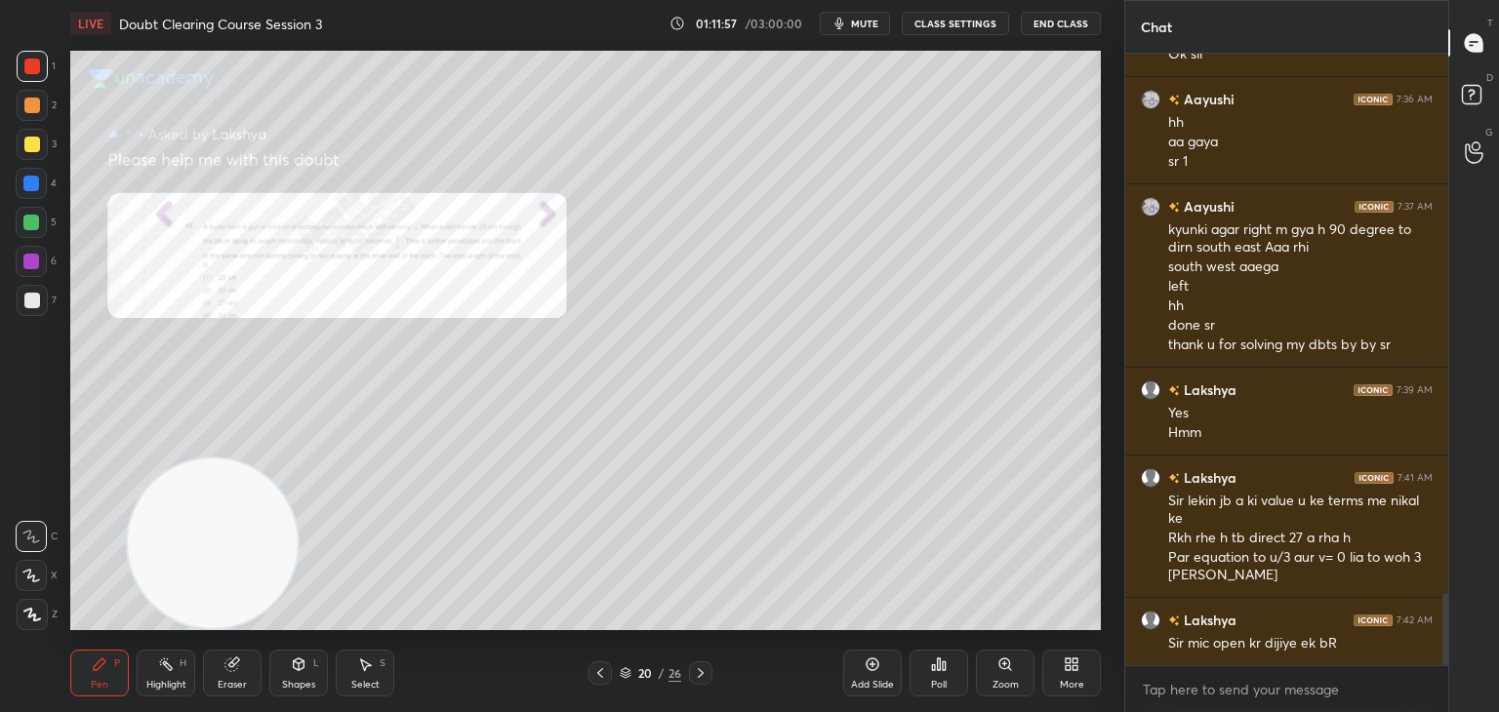
click at [1002, 652] on div "Zoom" at bounding box center [1005, 673] width 59 height 47
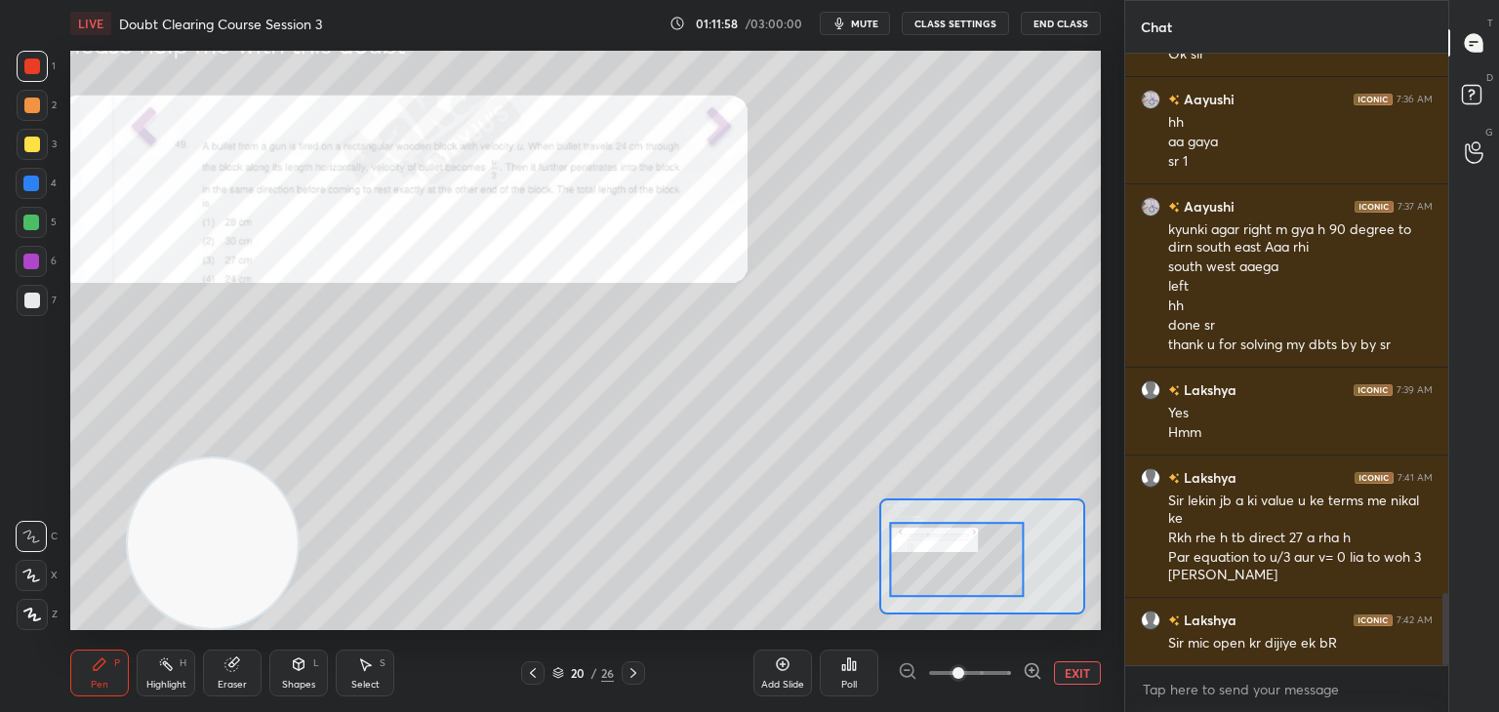
click at [1030, 669] on icon at bounding box center [1033, 672] width 20 height 20
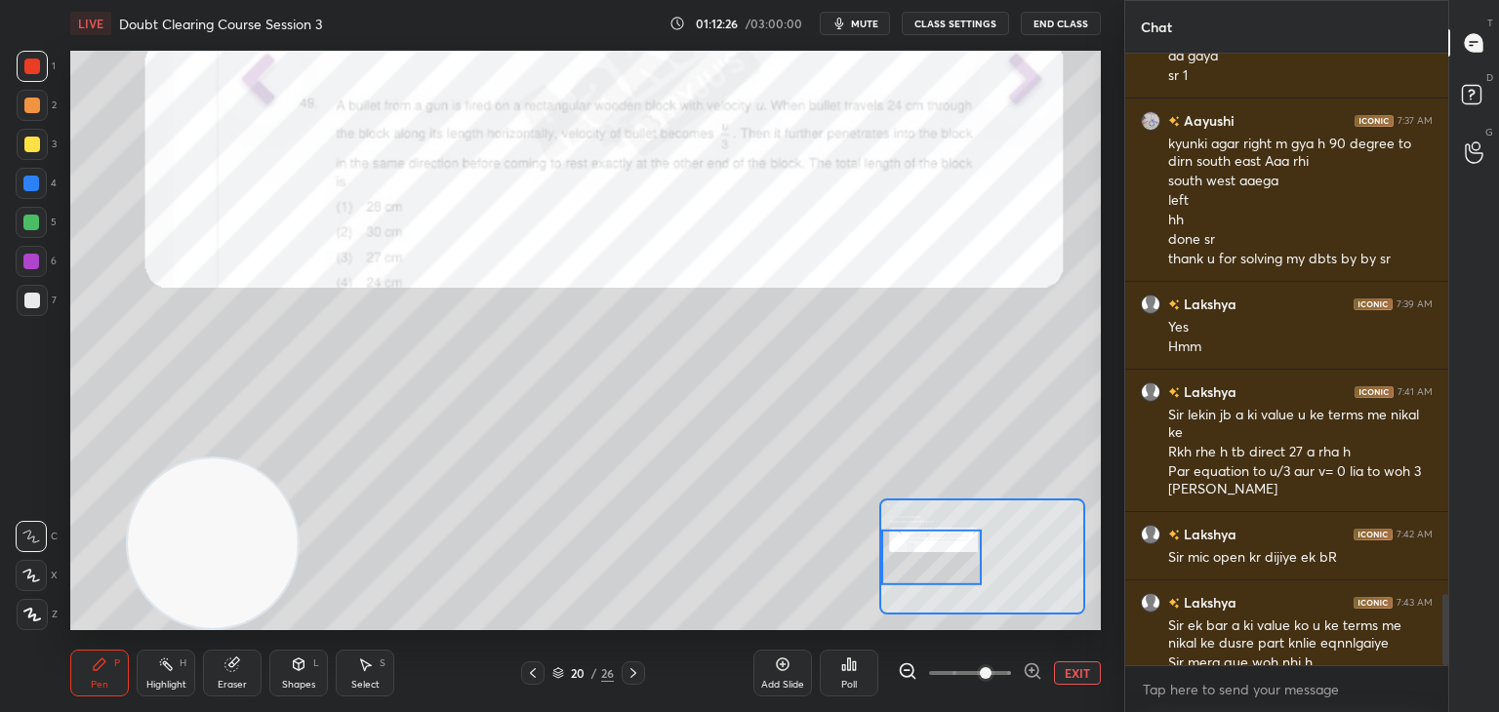
scroll to position [4679, 0]
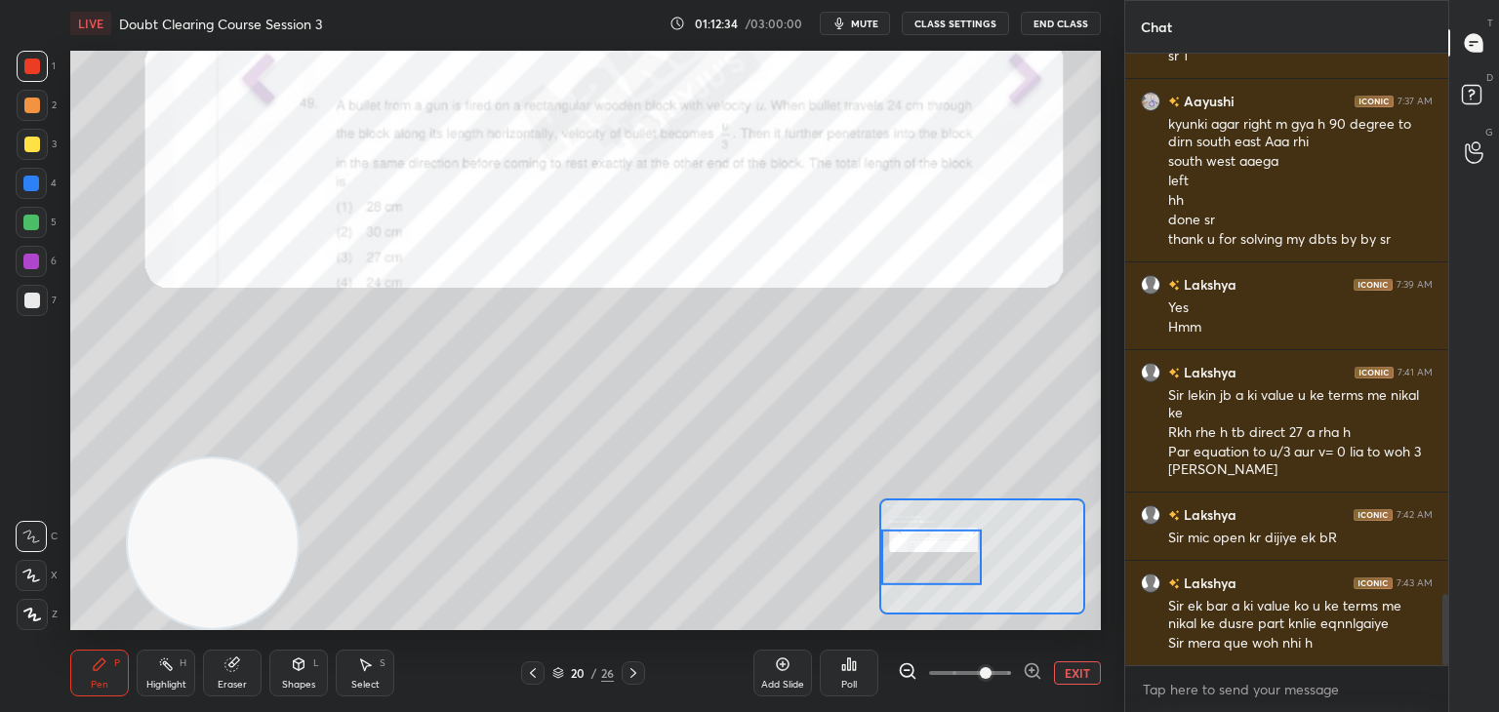
click at [1034, 670] on icon at bounding box center [1032, 670] width 5 height 0
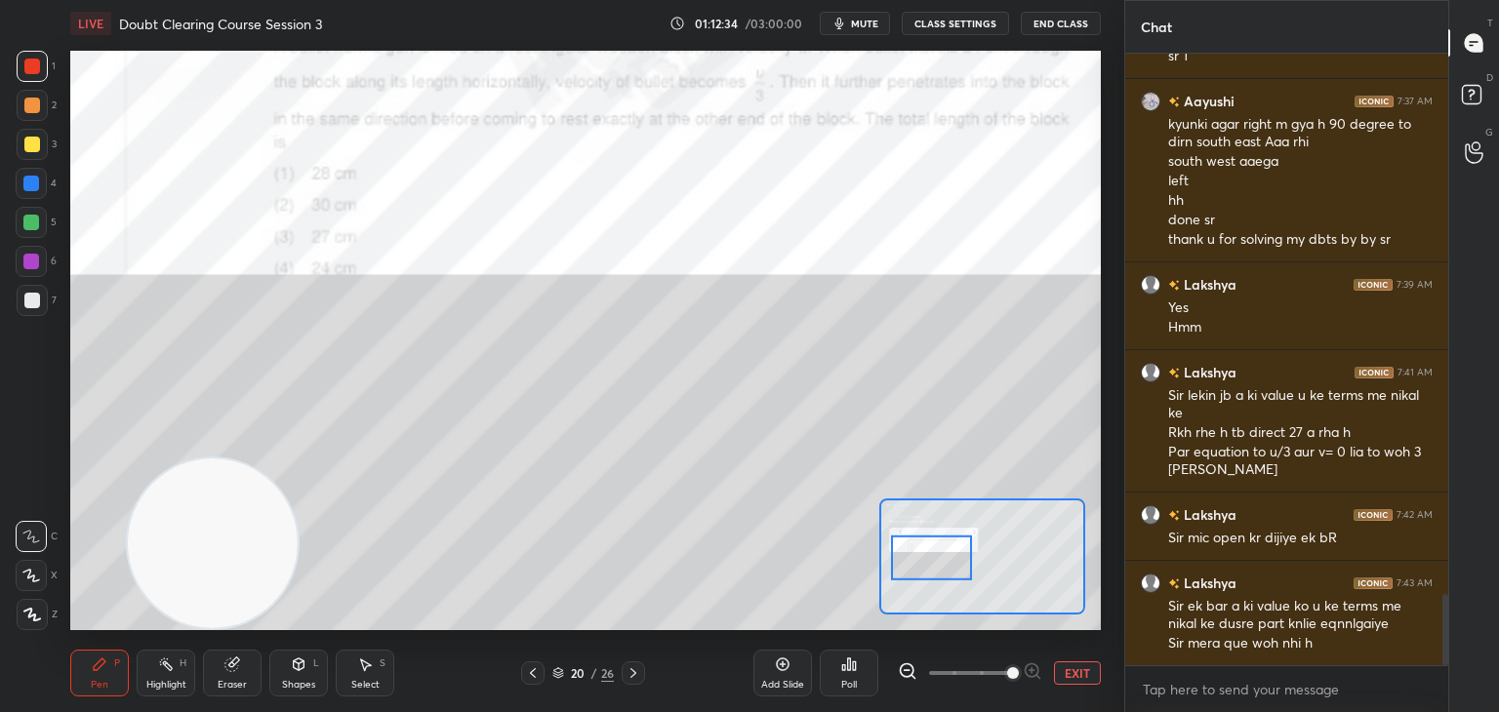
click at [1060, 674] on button "EXIT" at bounding box center [1077, 673] width 47 height 23
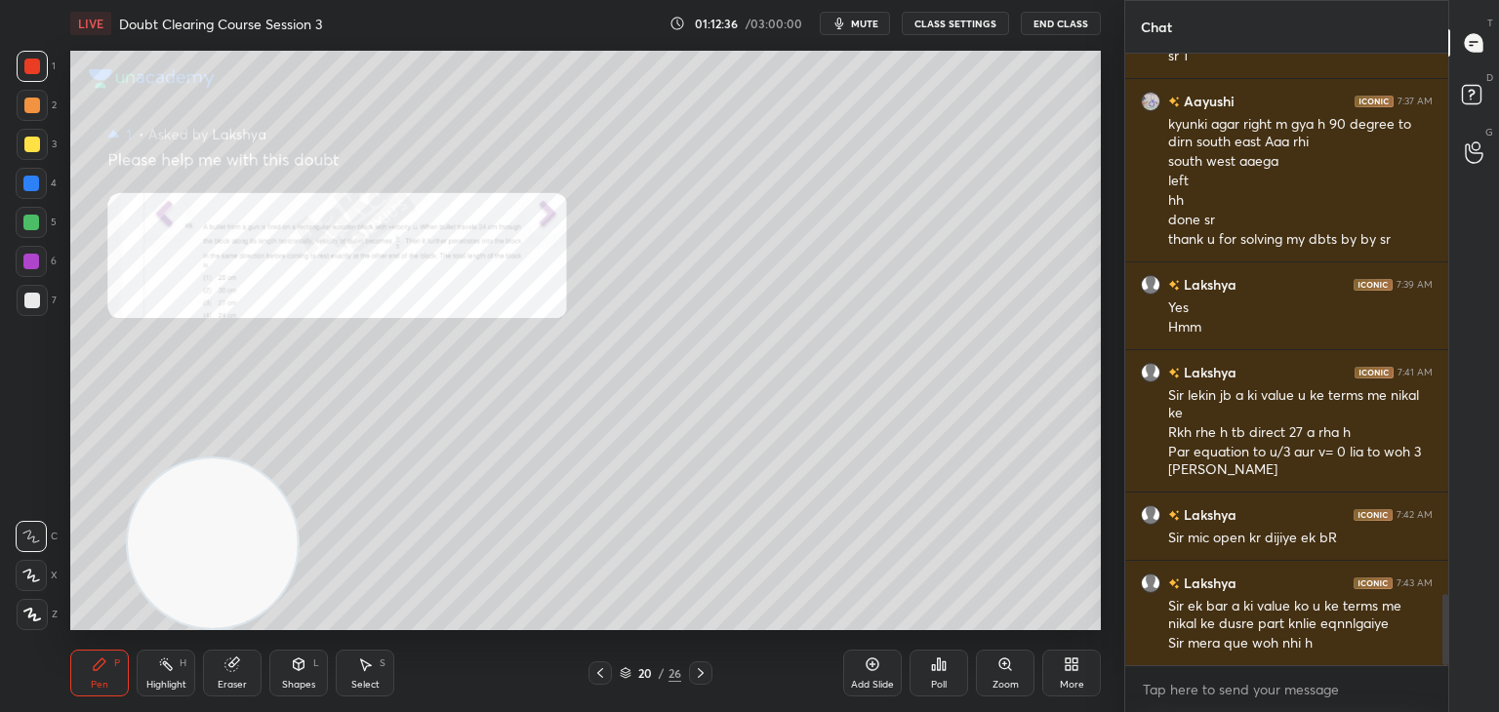
click at [701, 677] on icon at bounding box center [701, 674] width 16 height 16
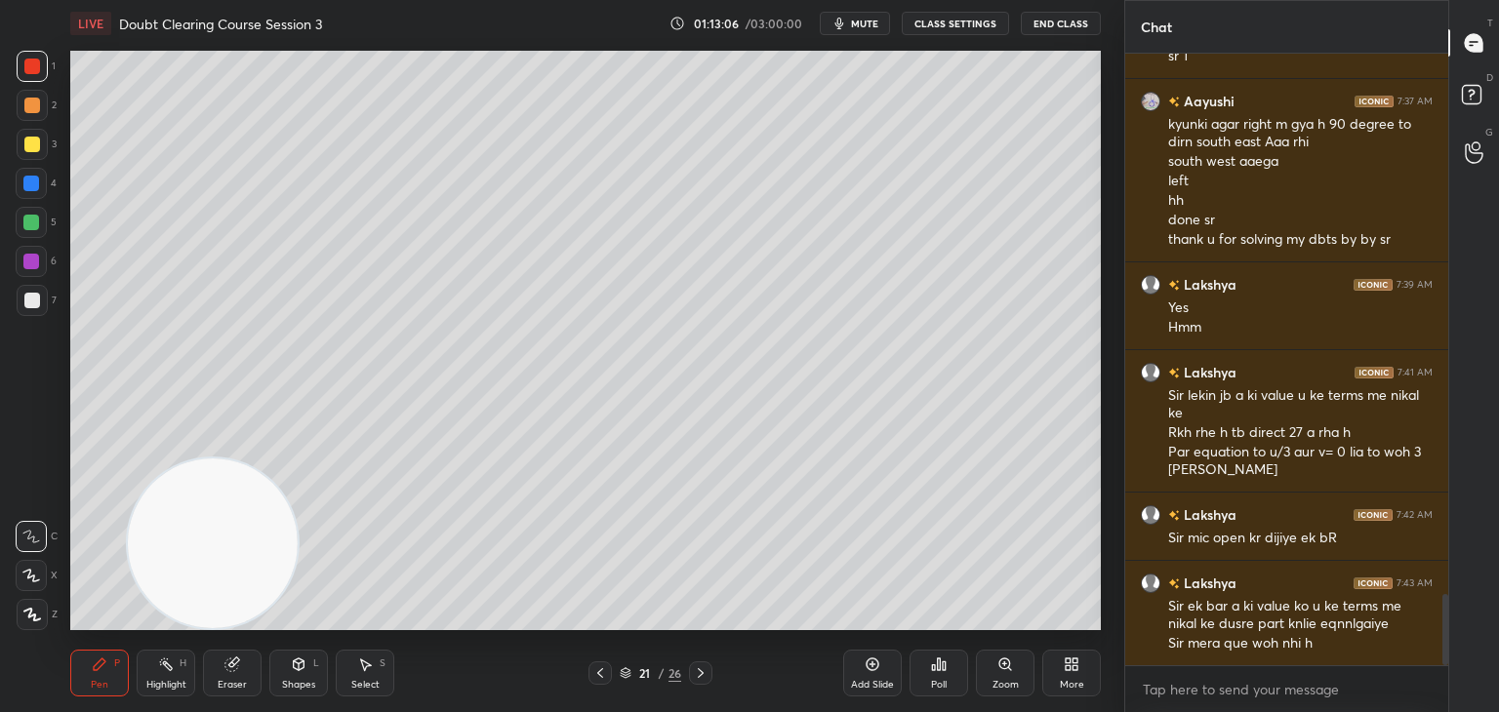
click at [599, 669] on icon at bounding box center [600, 674] width 16 height 16
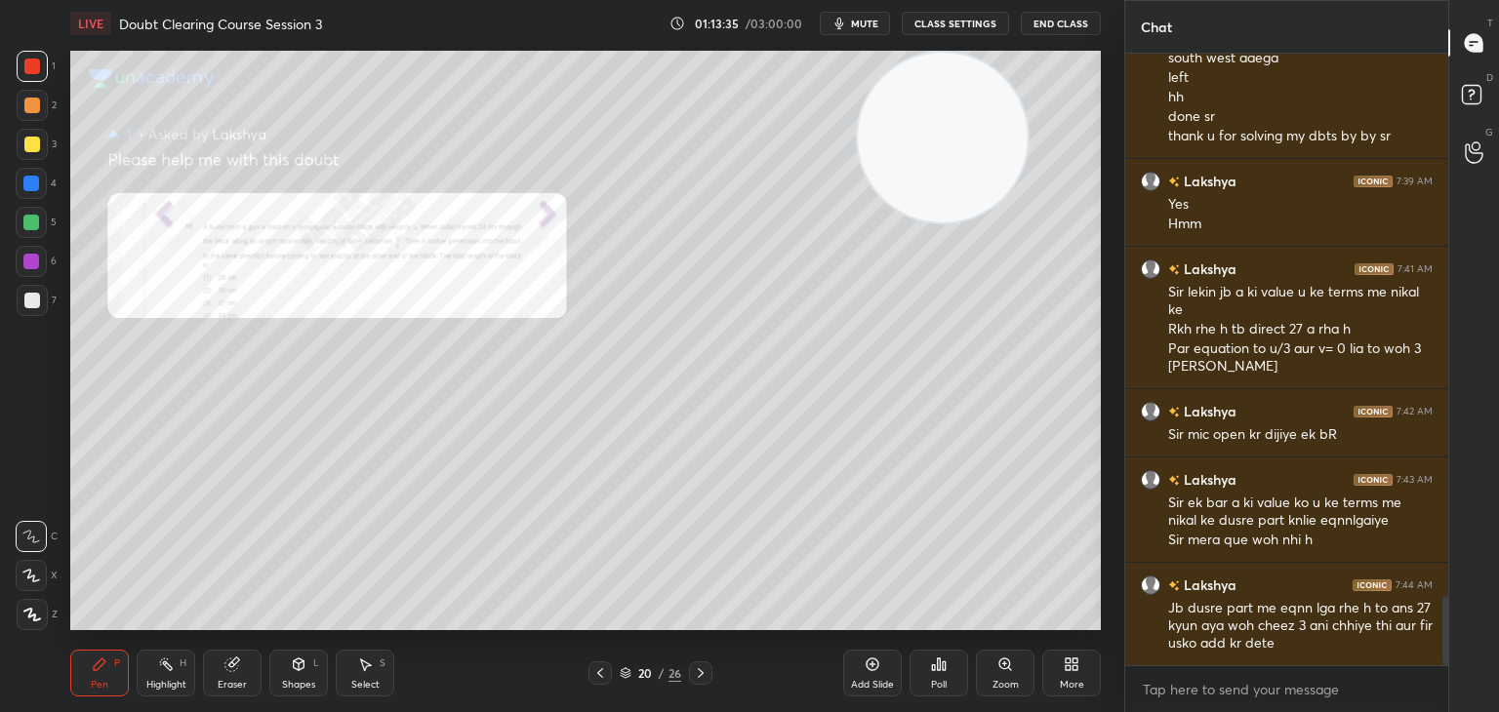
scroll to position [4802, 0]
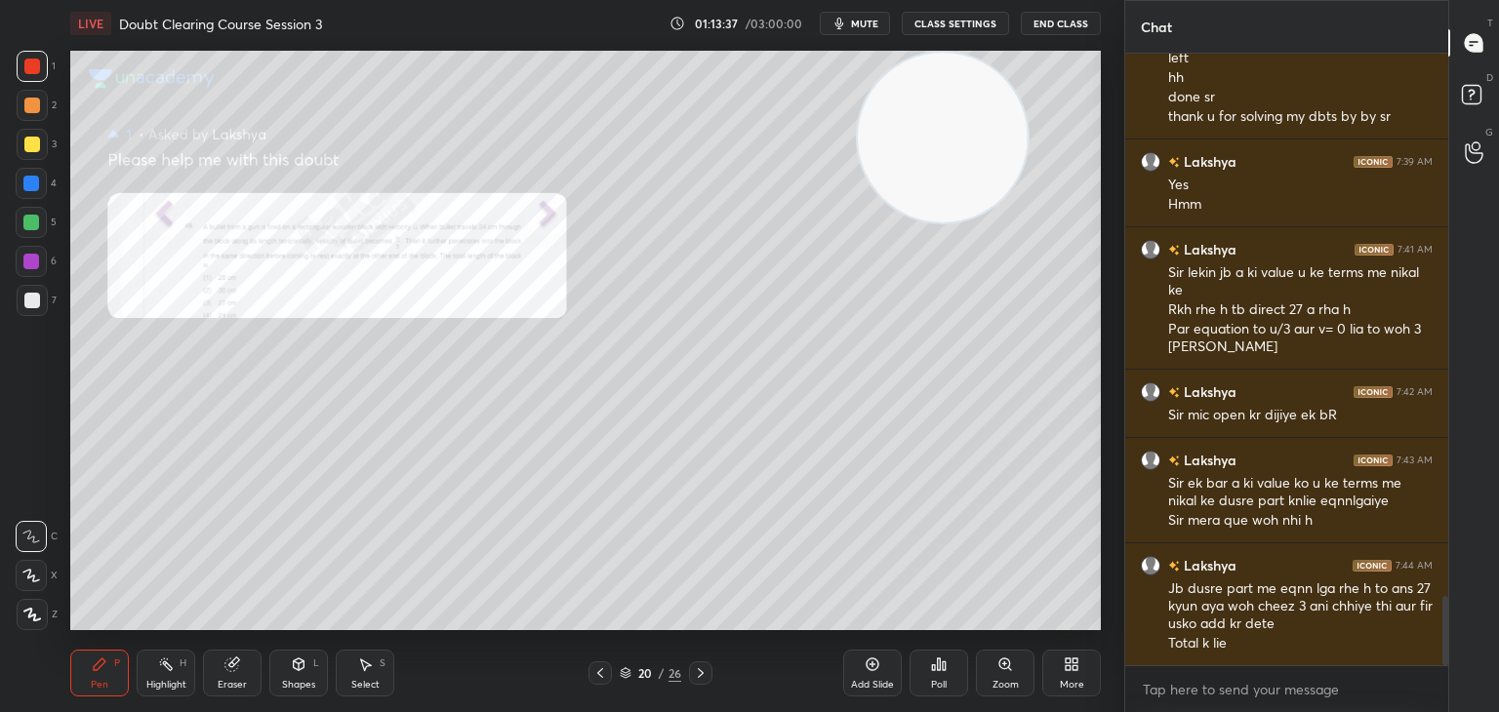
click at [51, 576] on div "X" at bounding box center [37, 575] width 42 height 31
click at [36, 303] on div at bounding box center [32, 301] width 16 height 16
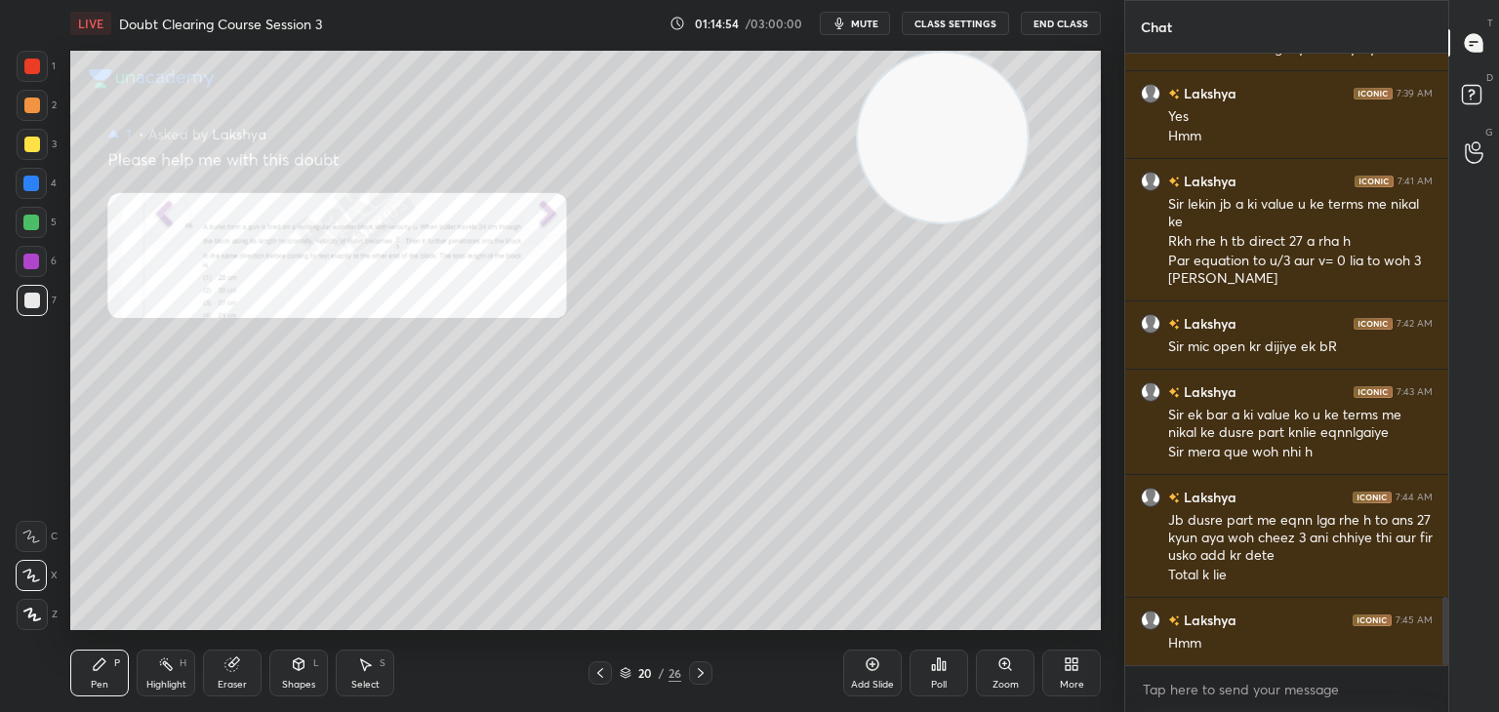
click at [867, 666] on icon at bounding box center [873, 665] width 13 height 13
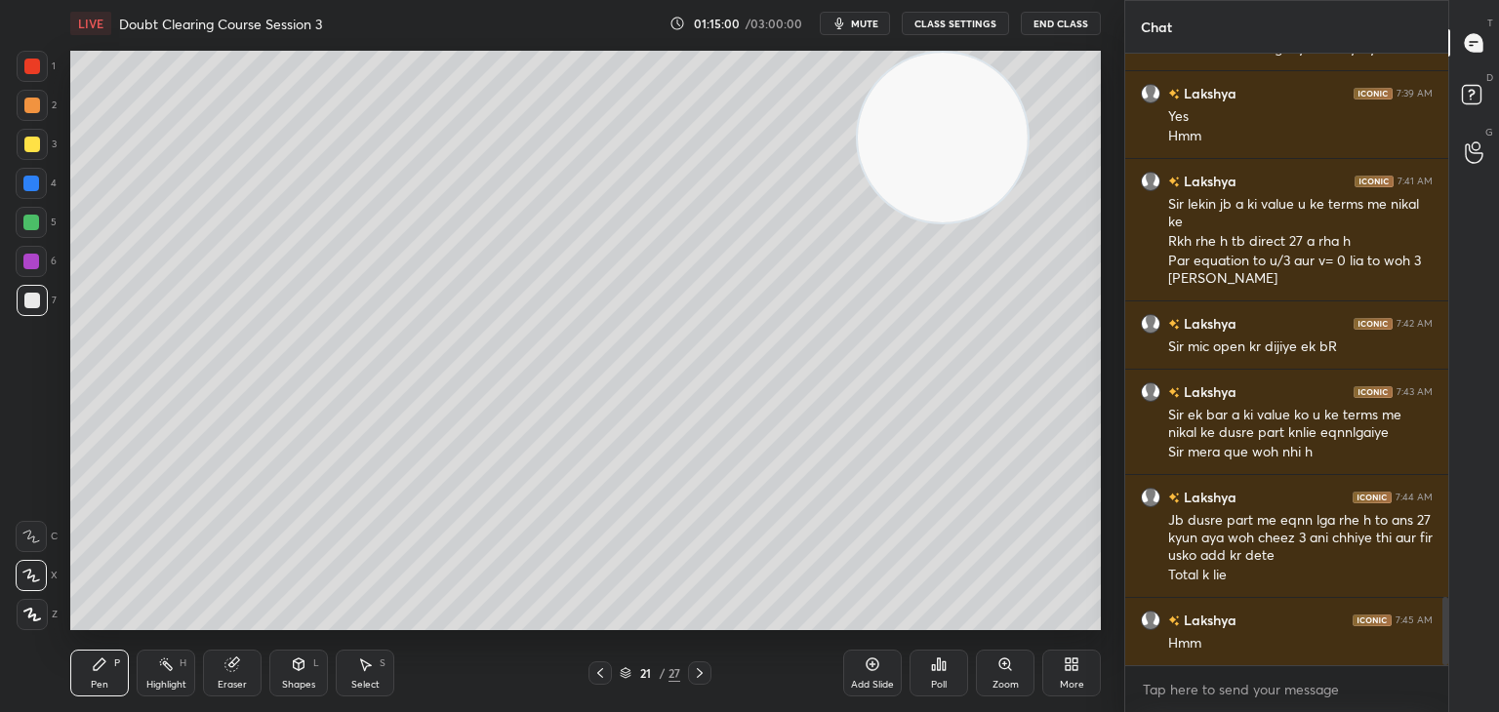
click at [602, 671] on icon at bounding box center [600, 674] width 16 height 16
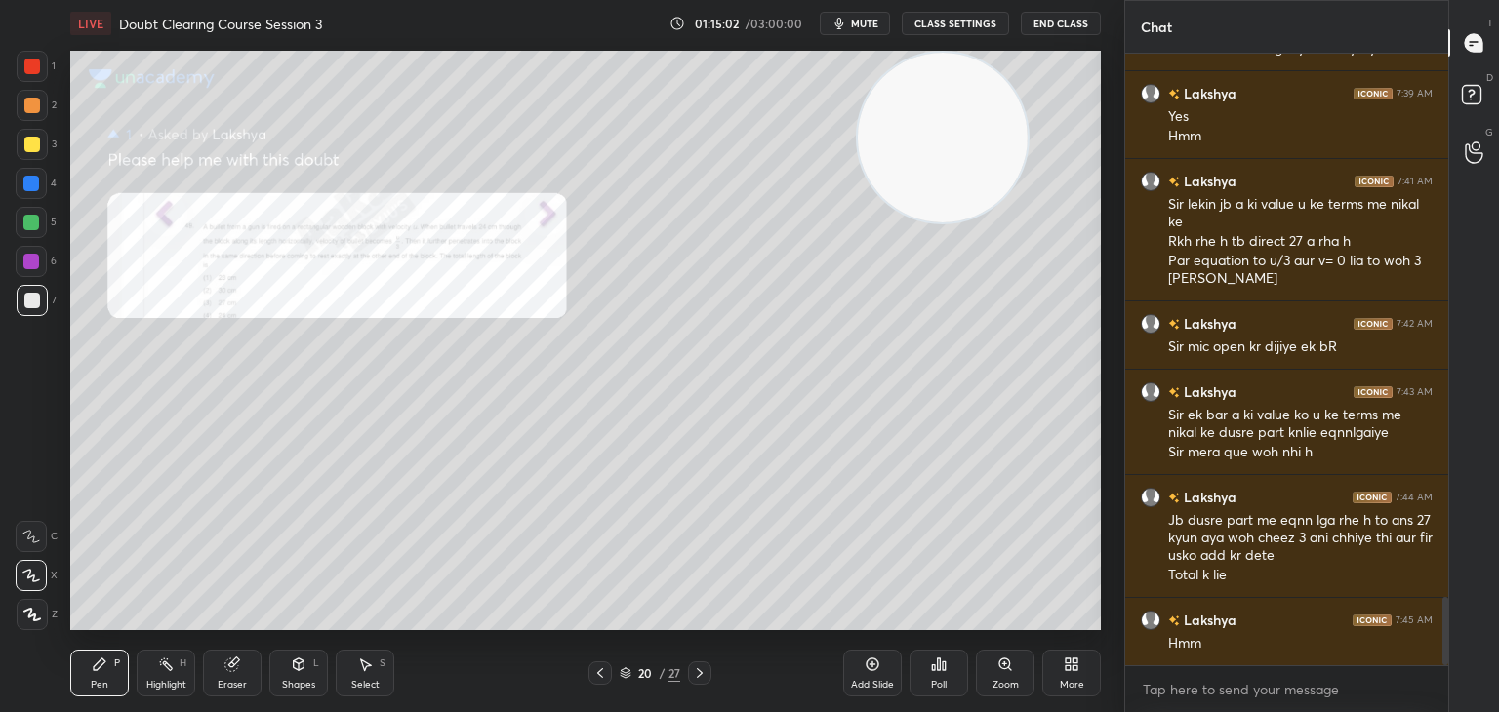
click at [700, 677] on icon at bounding box center [700, 674] width 16 height 16
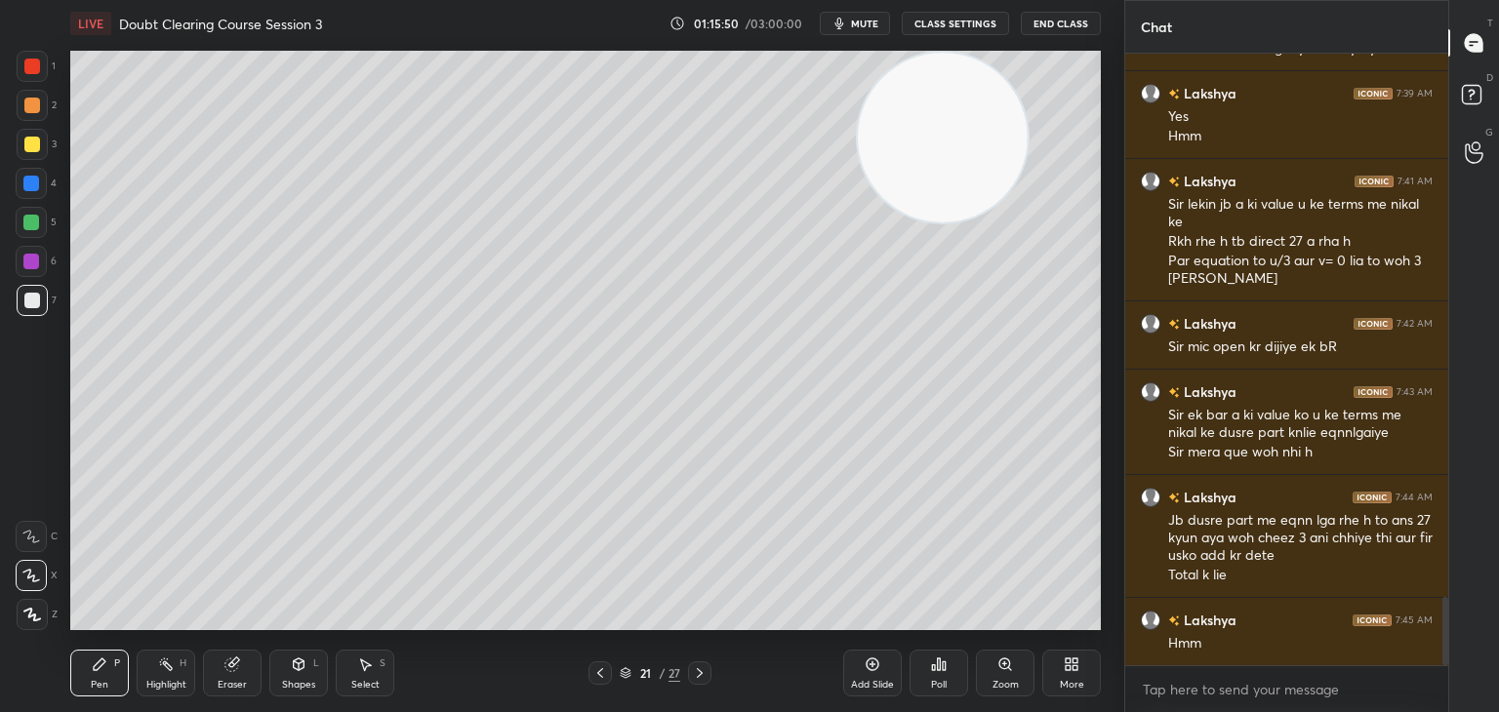
scroll to position [4956, 0]
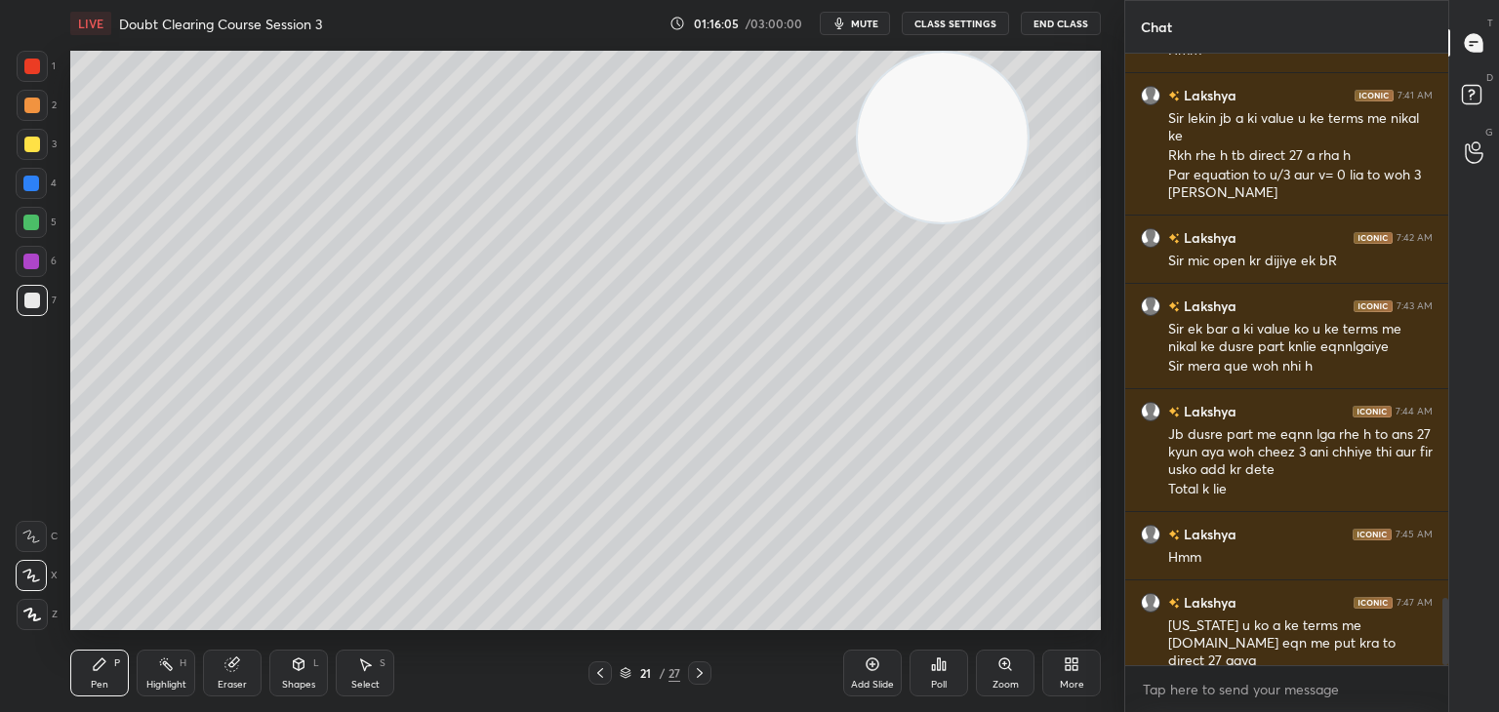
click at [600, 671] on icon at bounding box center [600, 674] width 6 height 10
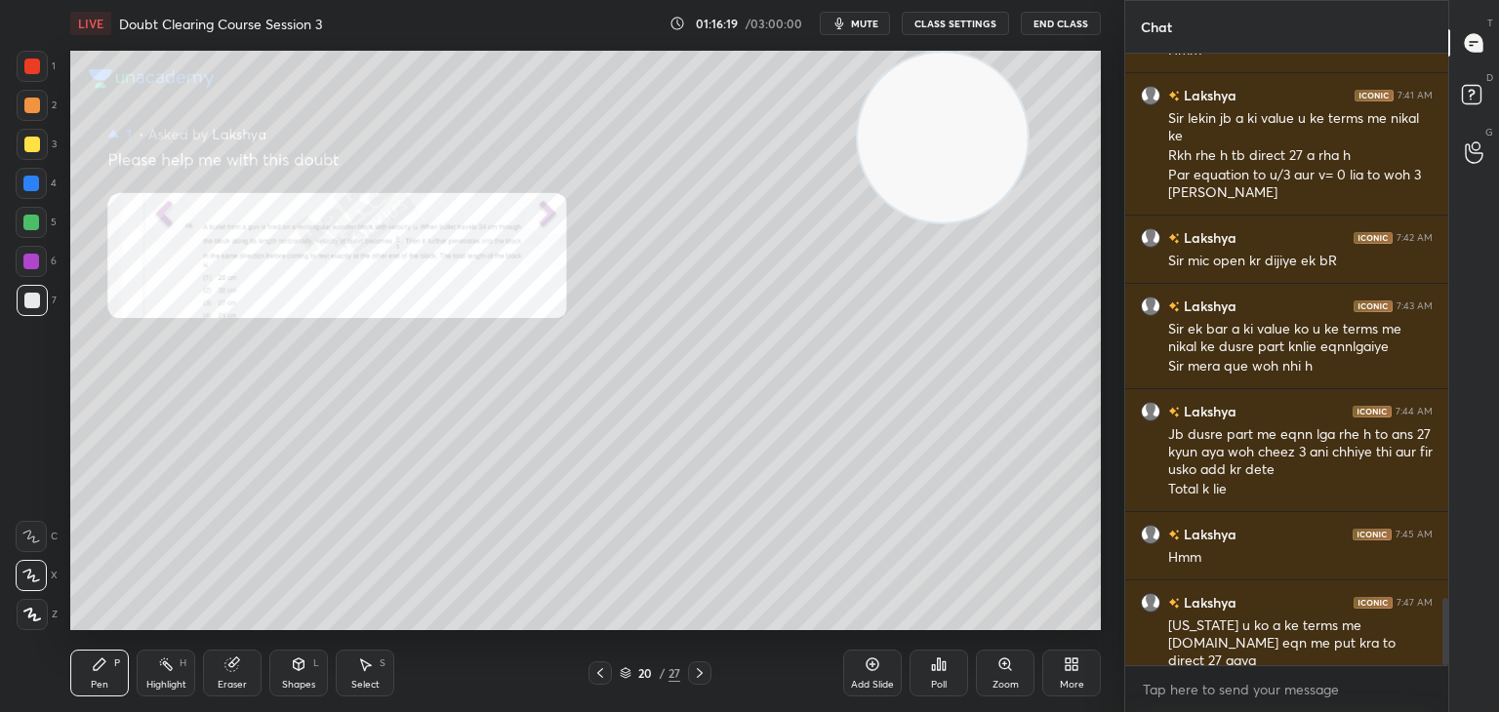
scroll to position [4975, 0]
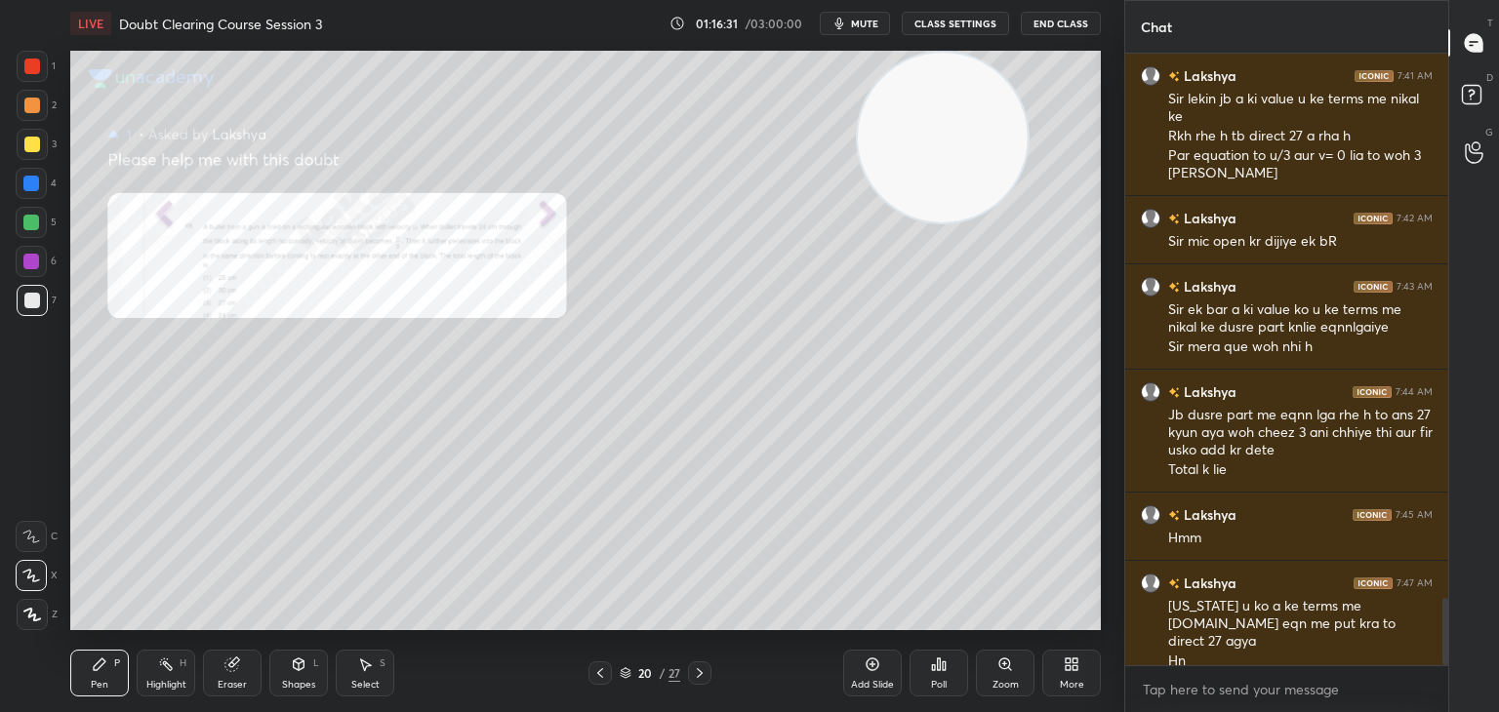
click at [864, 680] on div "Add Slide" at bounding box center [872, 685] width 43 height 10
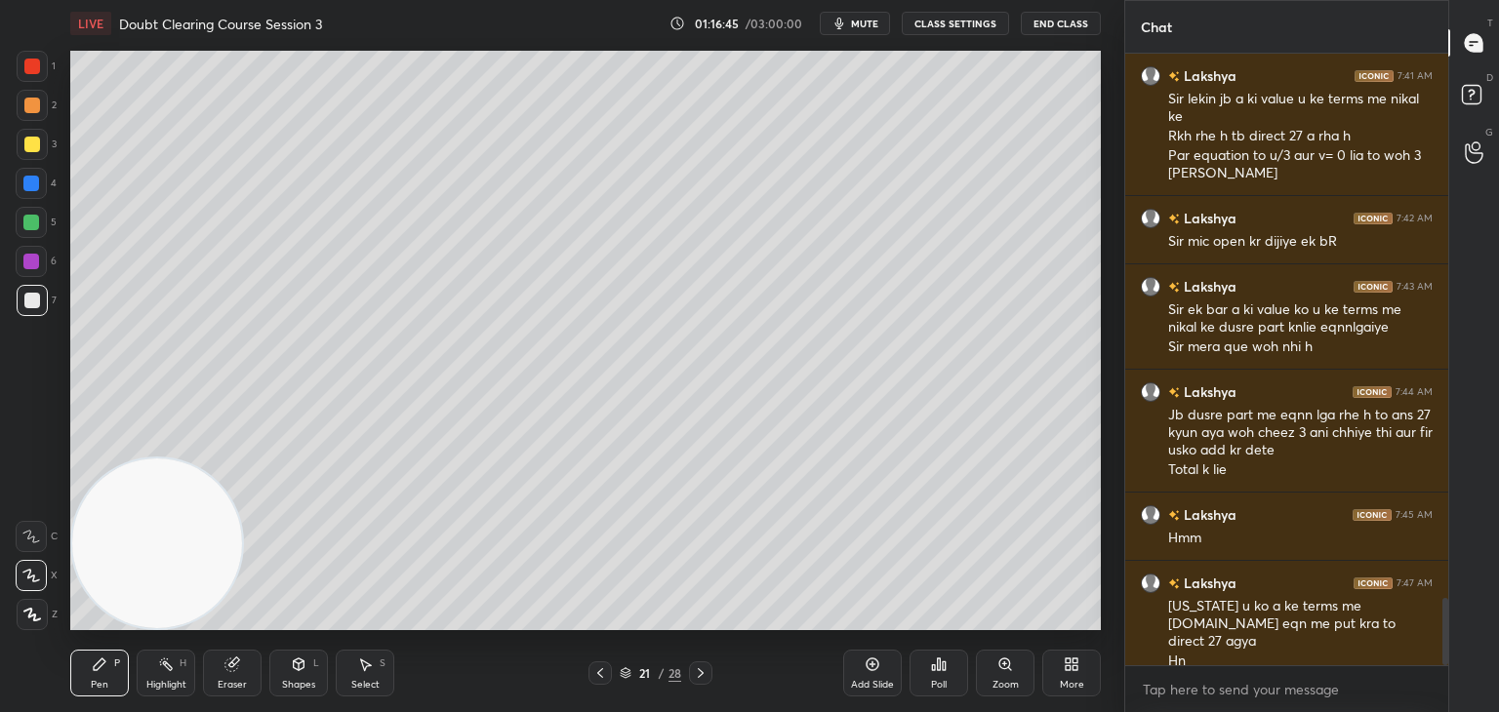
click at [605, 674] on icon at bounding box center [600, 674] width 16 height 16
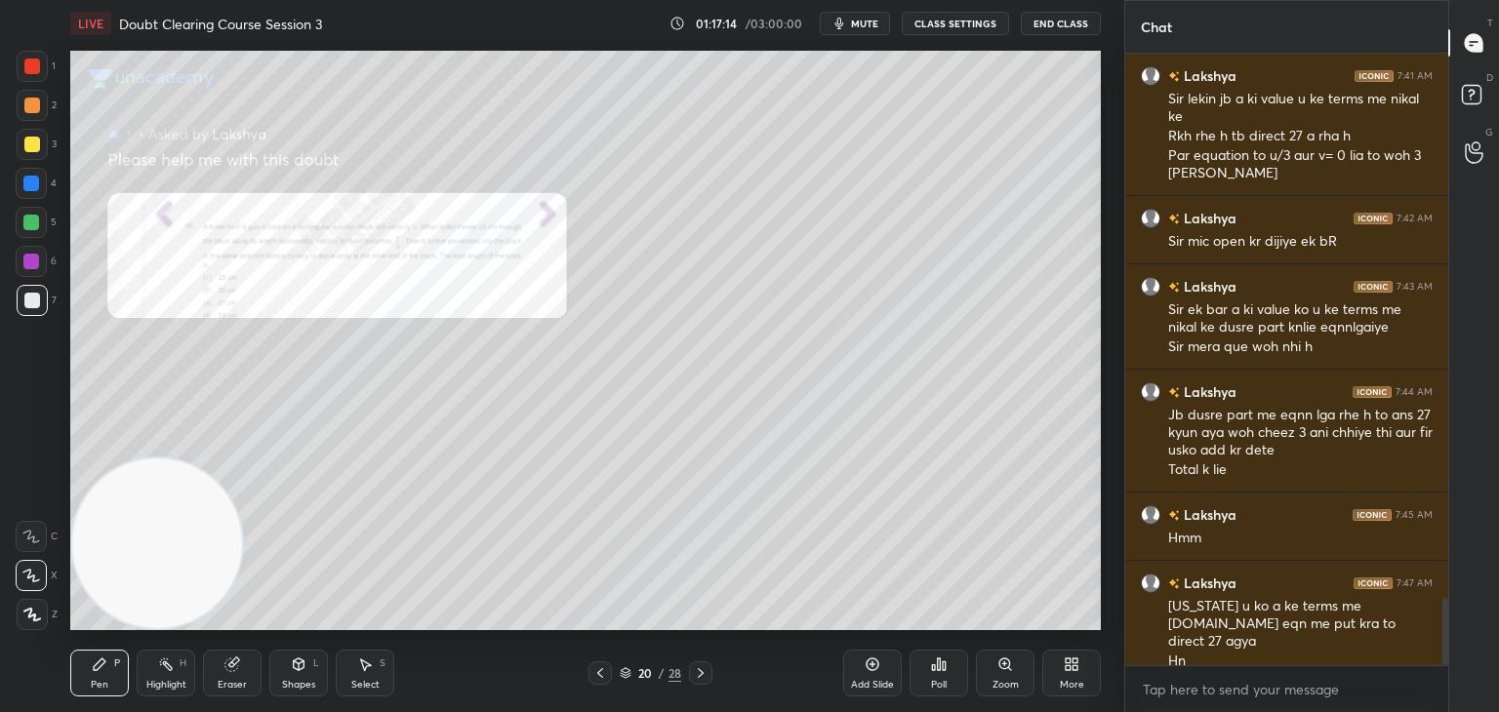
scroll to position [5044, 0]
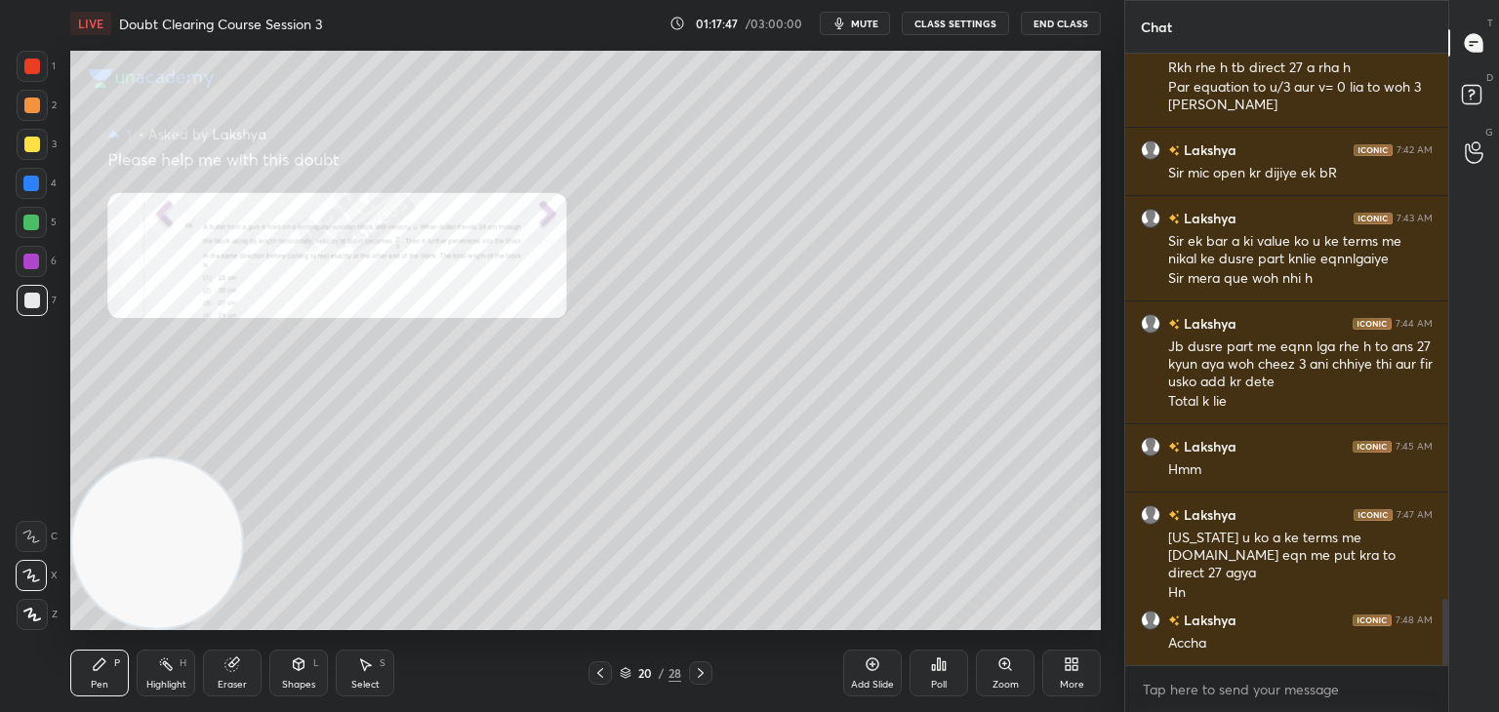
click at [857, 24] on span "mute" at bounding box center [864, 24] width 27 height 14
click at [601, 669] on icon at bounding box center [600, 674] width 16 height 16
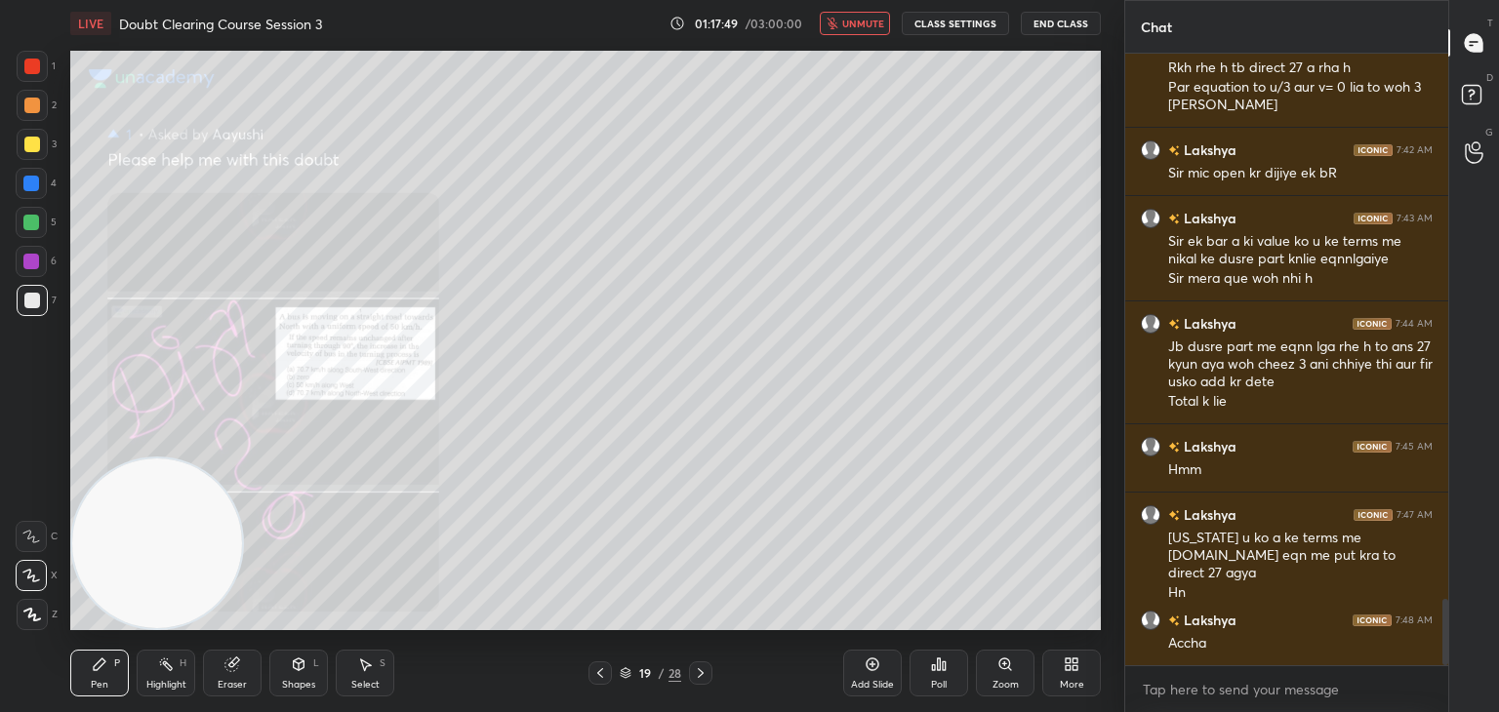
click at [605, 677] on icon at bounding box center [600, 674] width 16 height 16
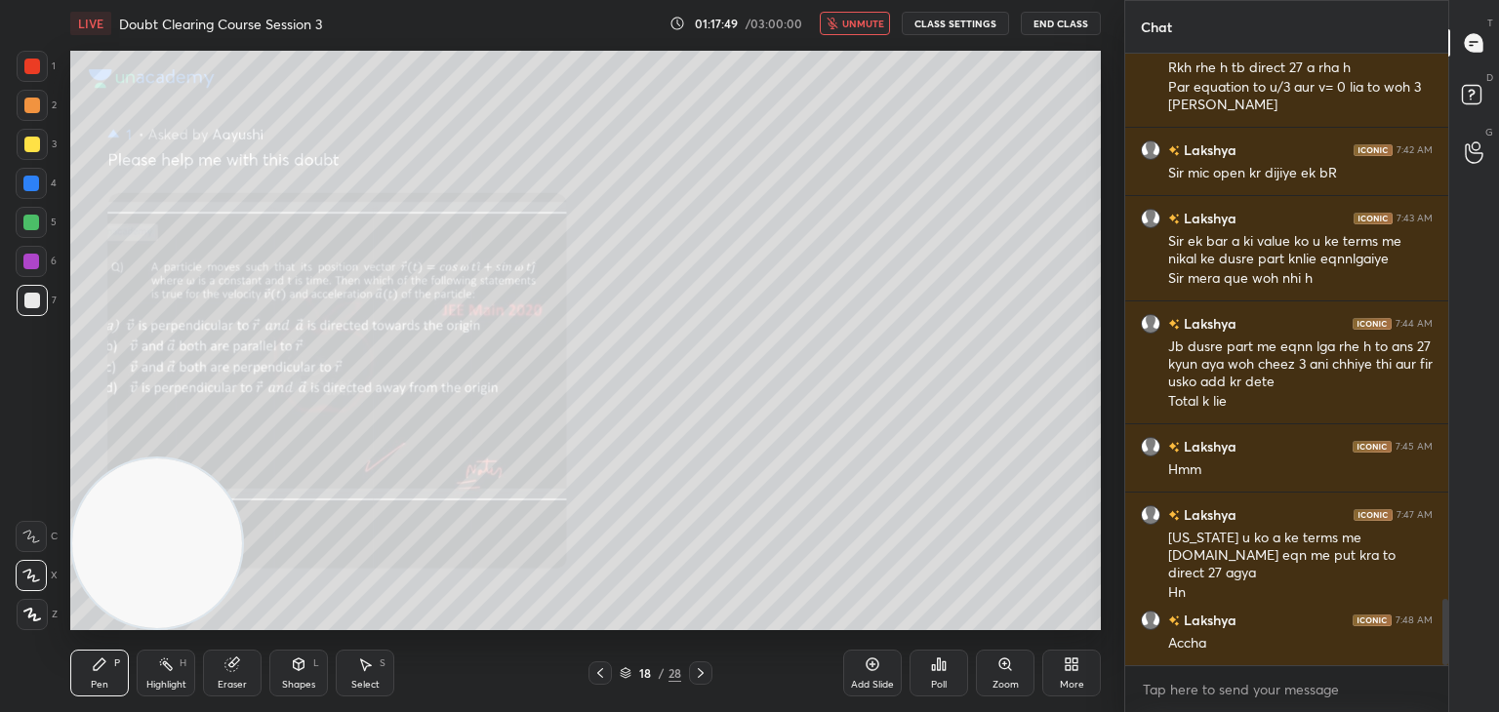
click at [608, 680] on div at bounding box center [599, 673] width 23 height 23
click at [608, 683] on div at bounding box center [599, 673] width 23 height 23
click at [606, 682] on div at bounding box center [599, 673] width 23 height 23
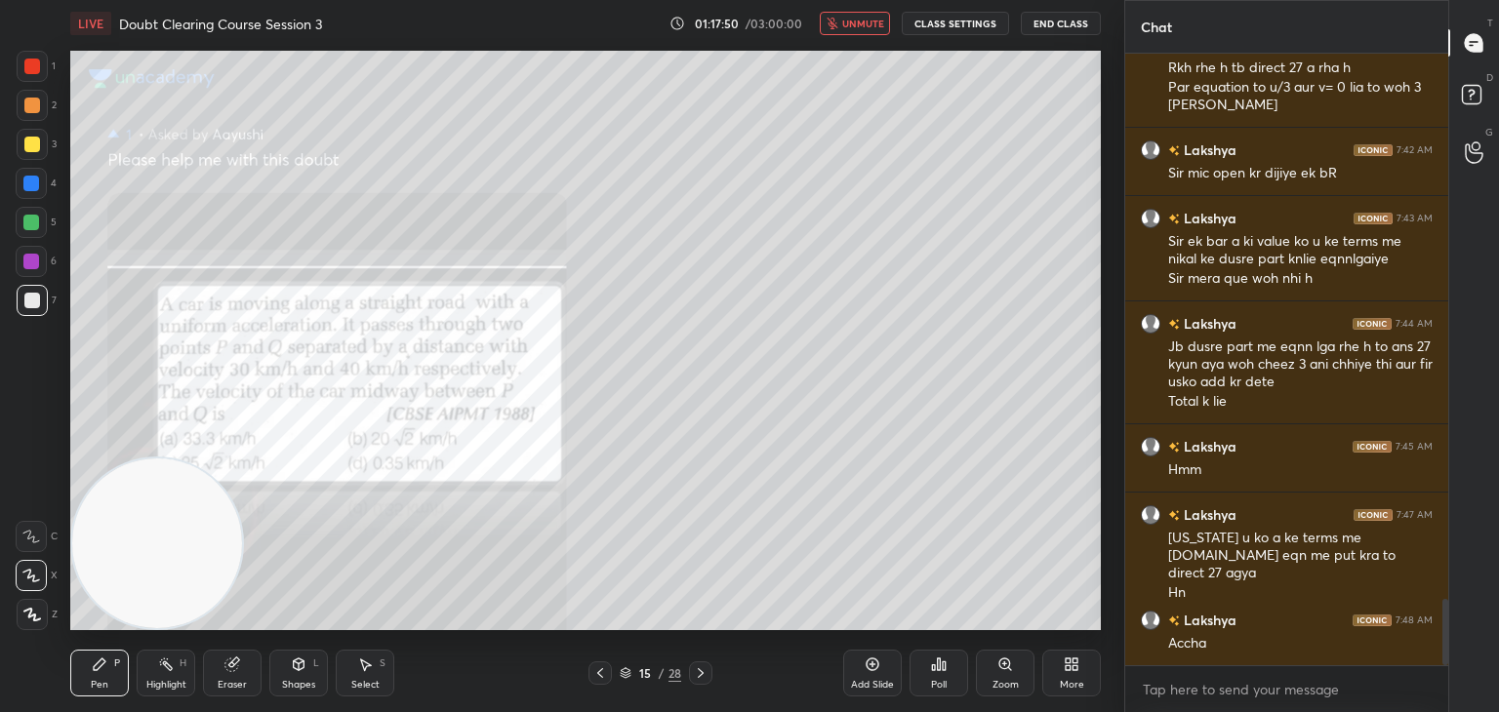
click at [607, 682] on div at bounding box center [599, 673] width 23 height 23
click at [606, 683] on div at bounding box center [599, 673] width 23 height 23
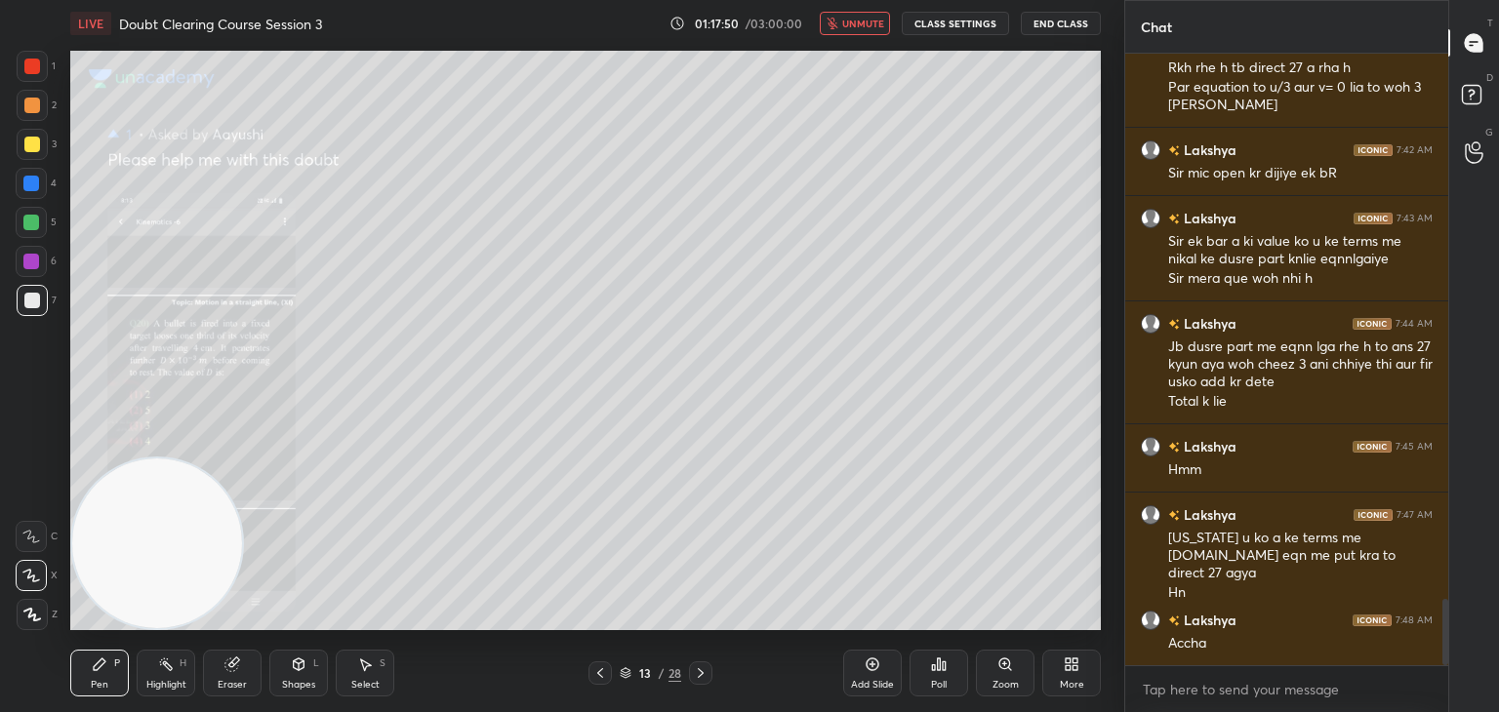
click at [606, 683] on div at bounding box center [599, 673] width 23 height 23
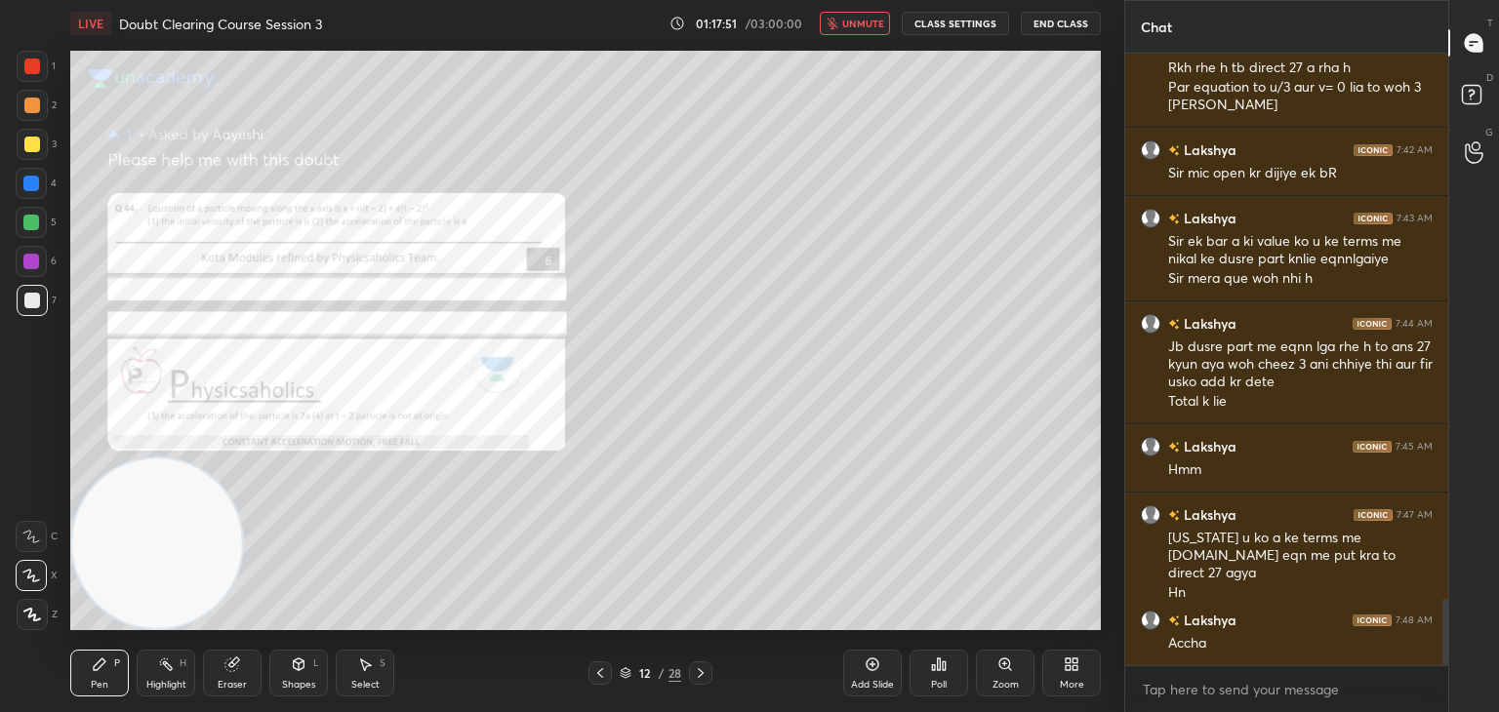
click at [606, 683] on div at bounding box center [599, 673] width 23 height 23
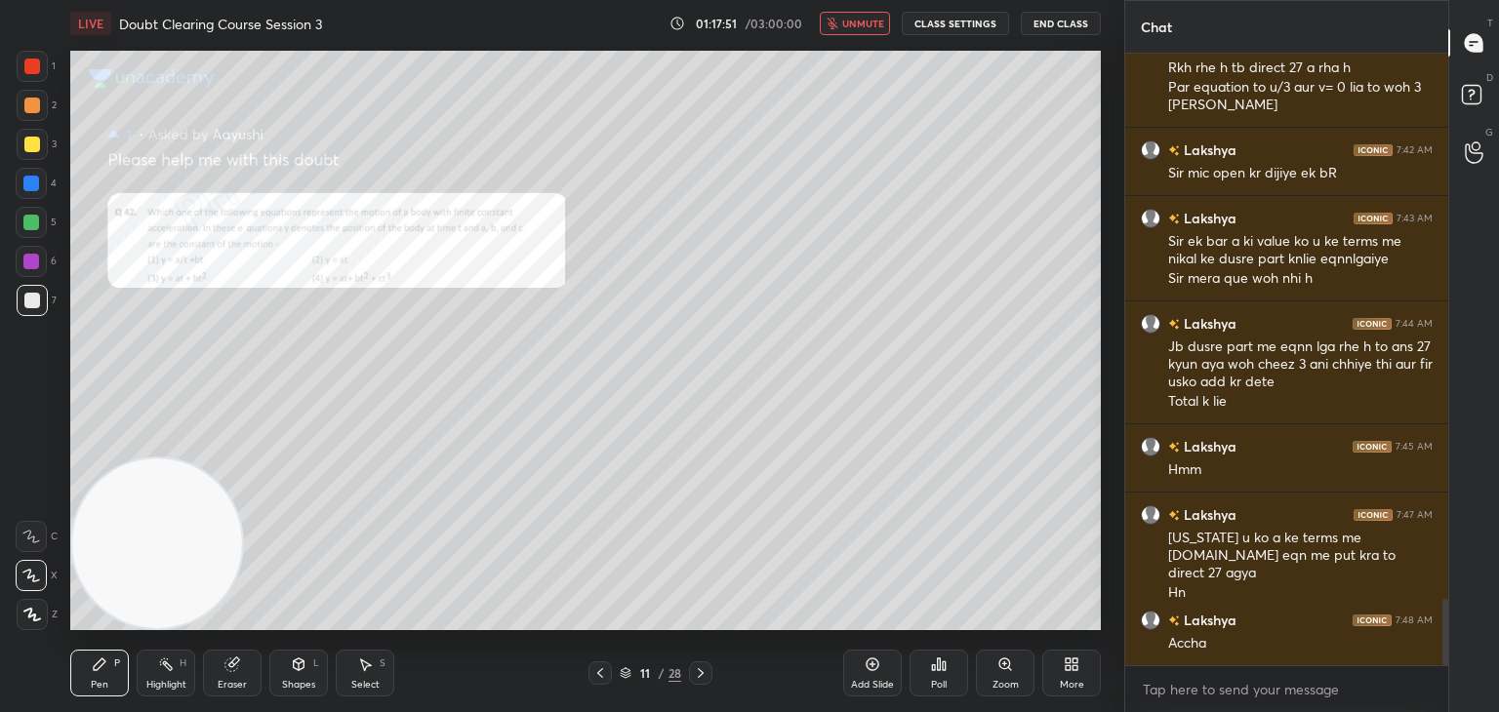
click at [606, 683] on div at bounding box center [599, 673] width 23 height 23
click at [607, 683] on div at bounding box center [599, 673] width 23 height 23
click at [607, 680] on div at bounding box center [599, 673] width 23 height 23
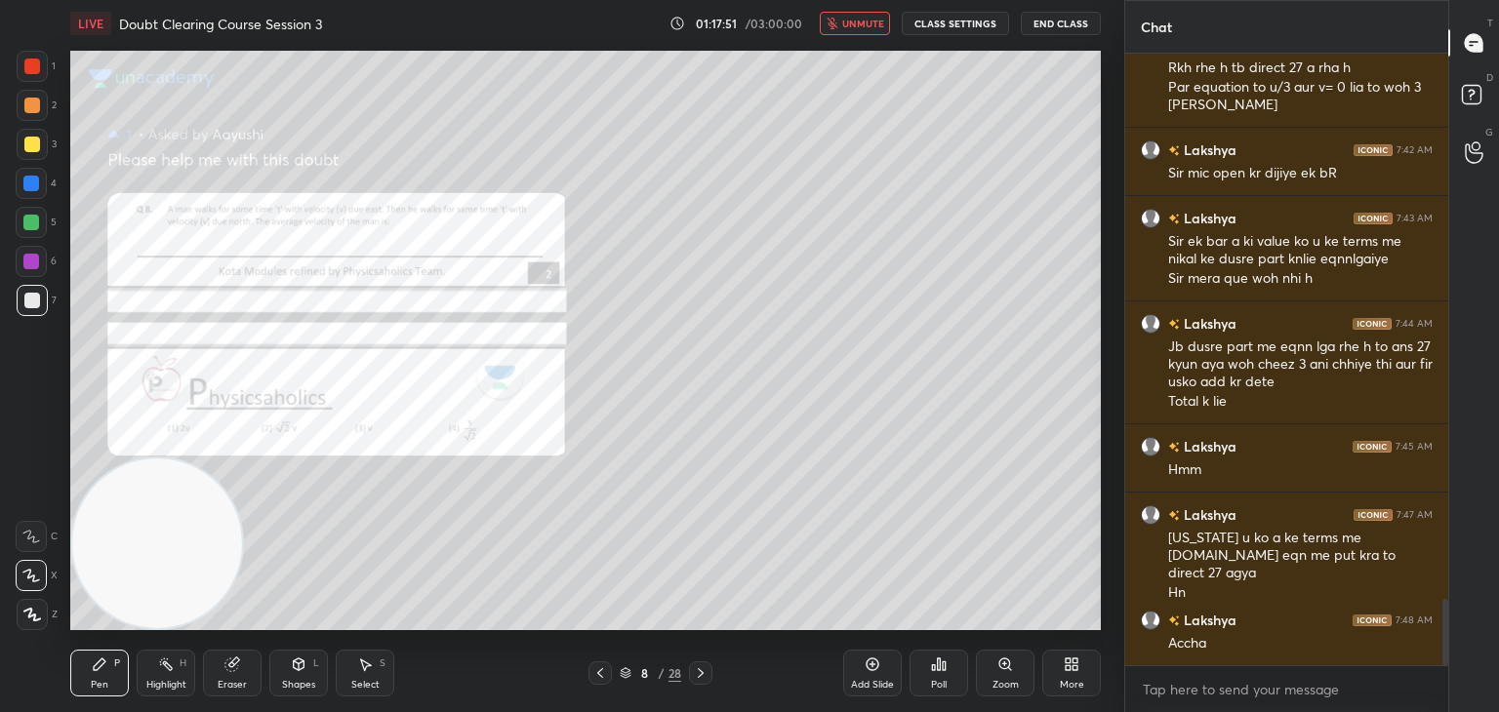
click at [606, 680] on icon at bounding box center [600, 674] width 16 height 16
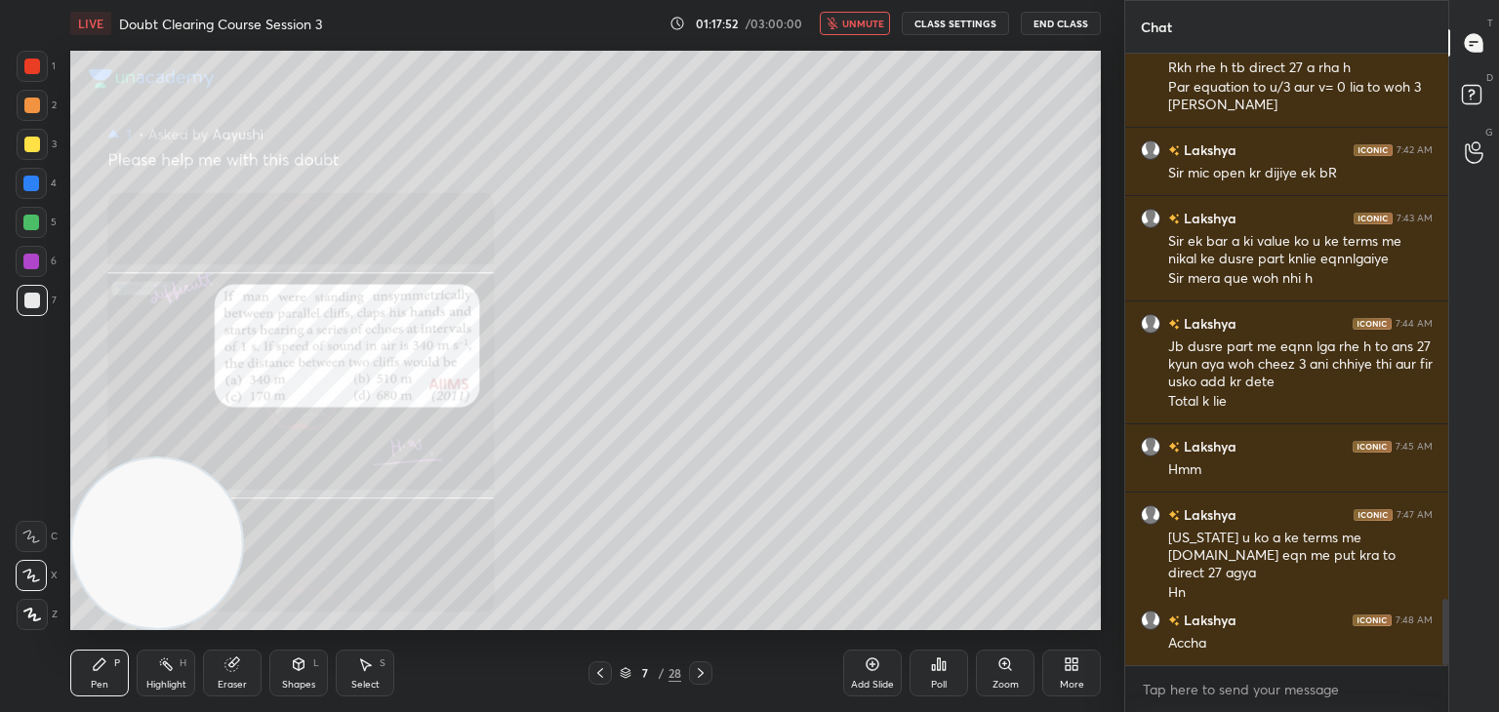
click at [607, 679] on div at bounding box center [599, 673] width 23 height 23
click at [608, 677] on div at bounding box center [599, 673] width 23 height 23
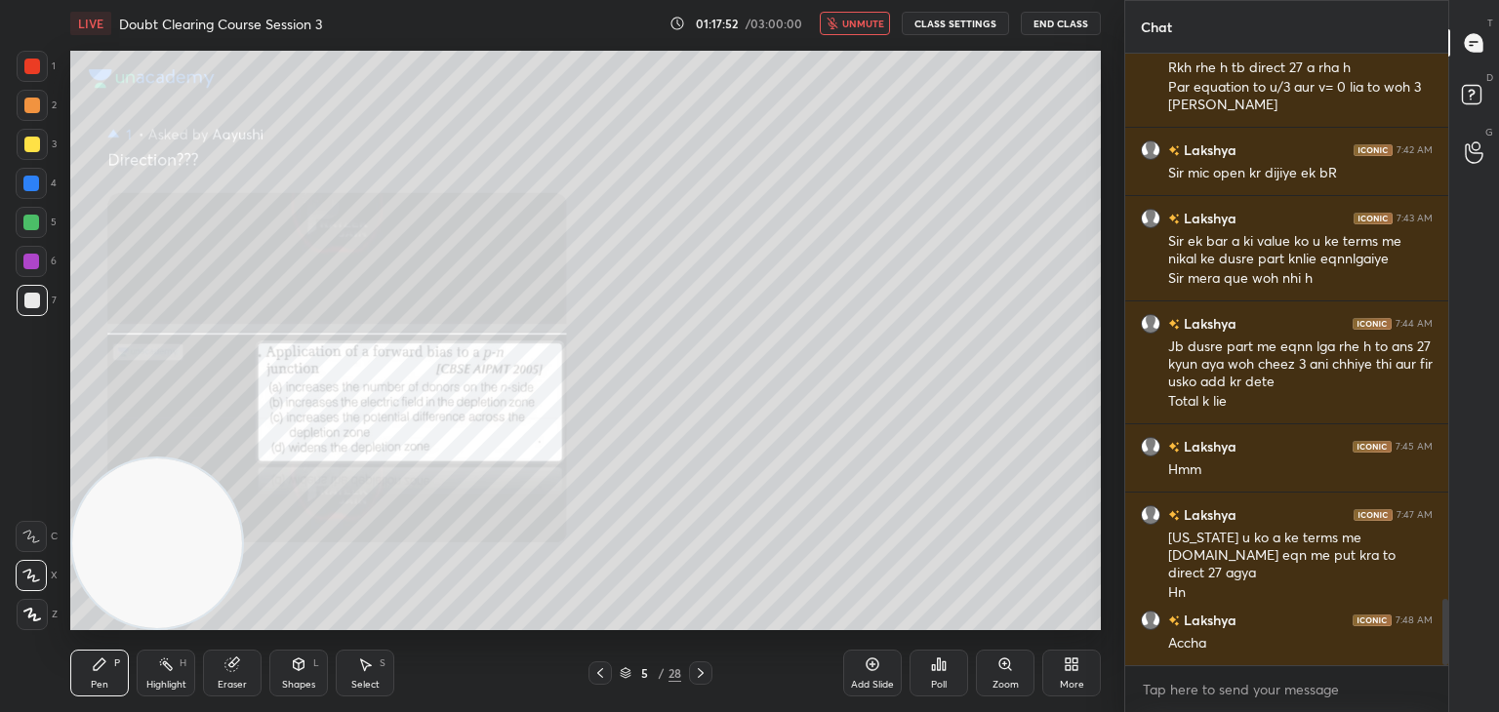
click at [607, 678] on div at bounding box center [599, 673] width 23 height 23
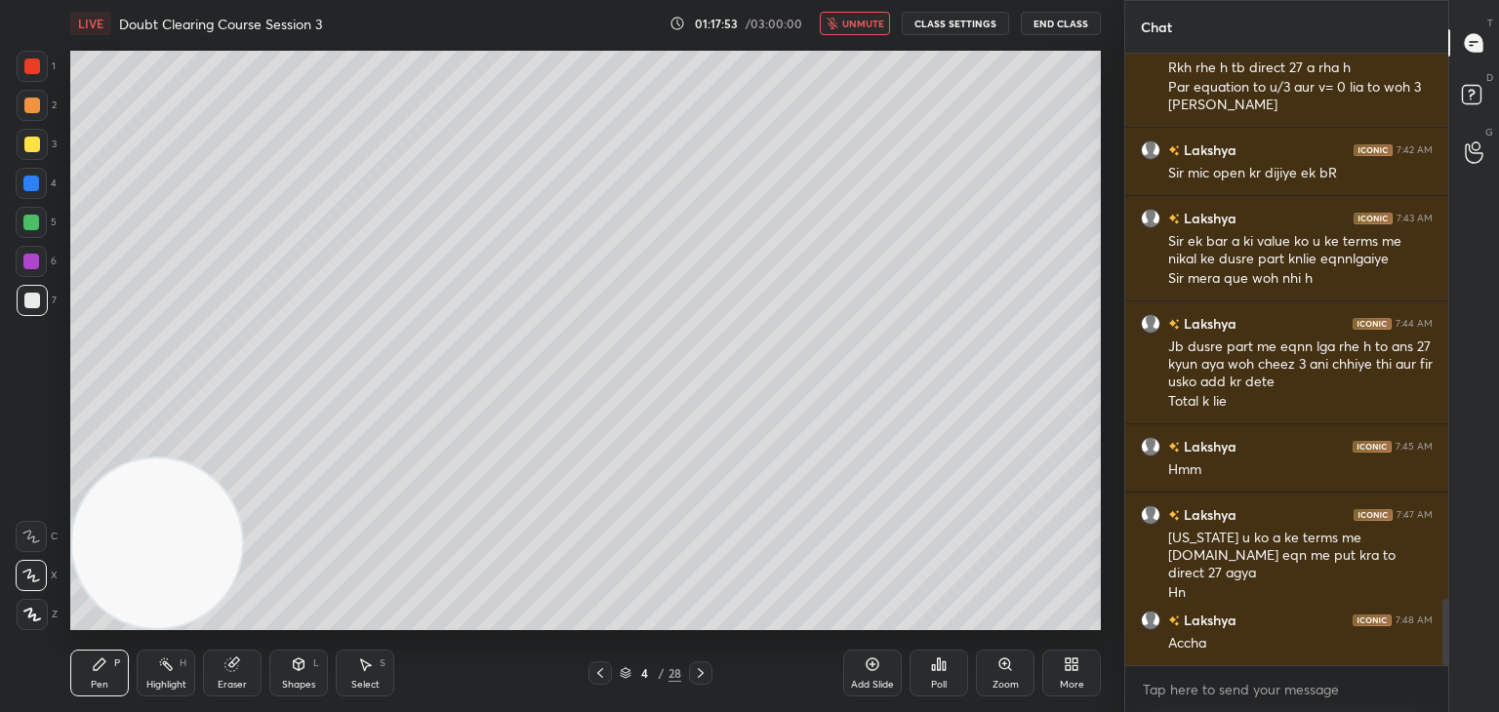
click at [595, 667] on icon at bounding box center [600, 674] width 16 height 16
click at [605, 672] on icon at bounding box center [600, 674] width 16 height 16
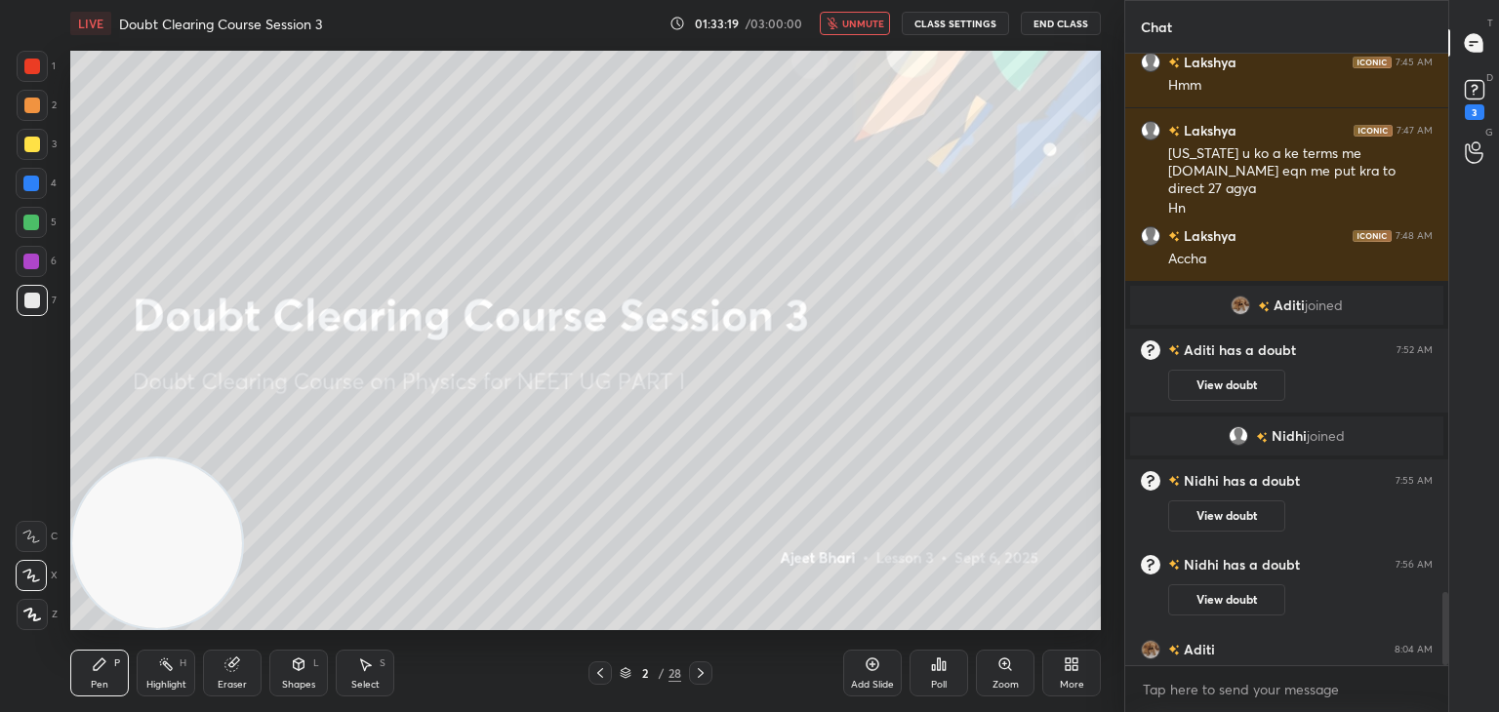
scroll to position [4544, 0]
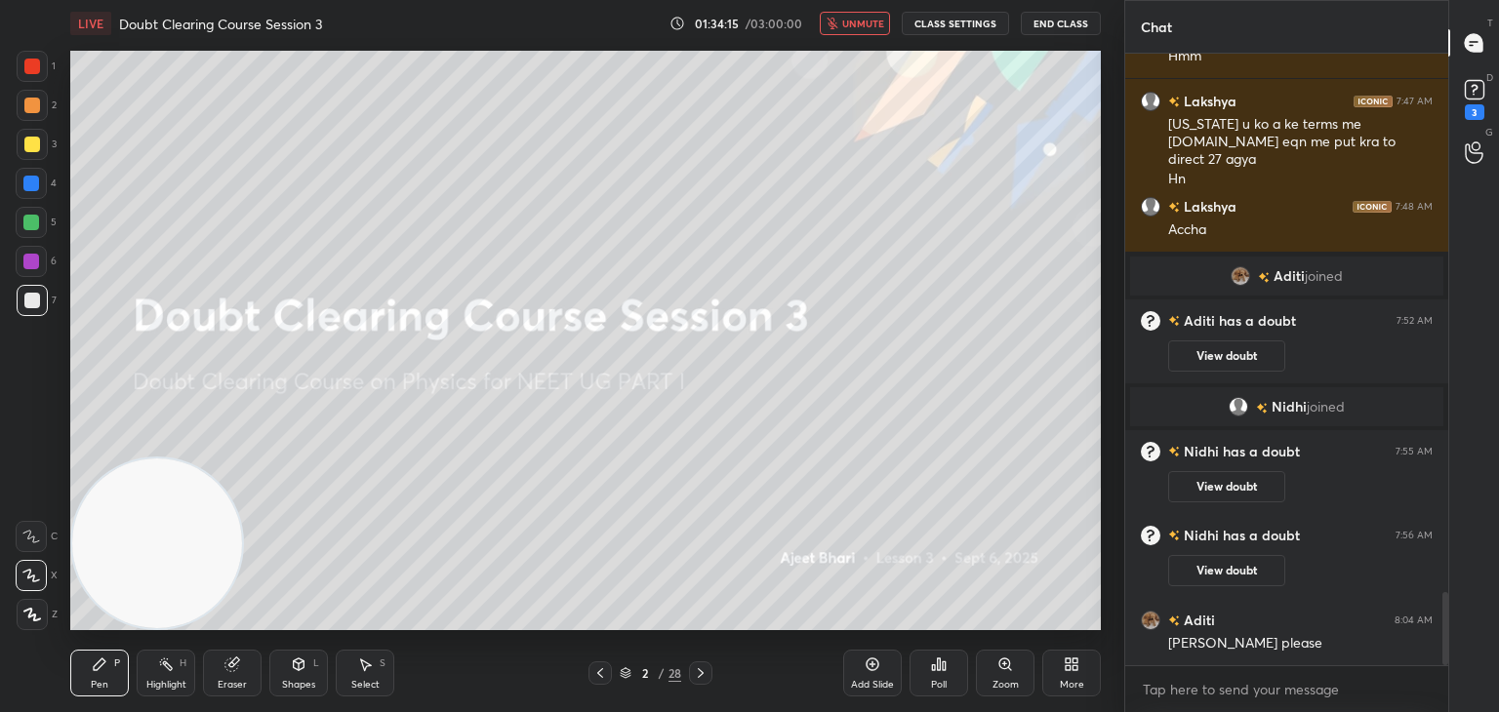
click at [1473, 86] on icon at bounding box center [1474, 89] width 7 height 8
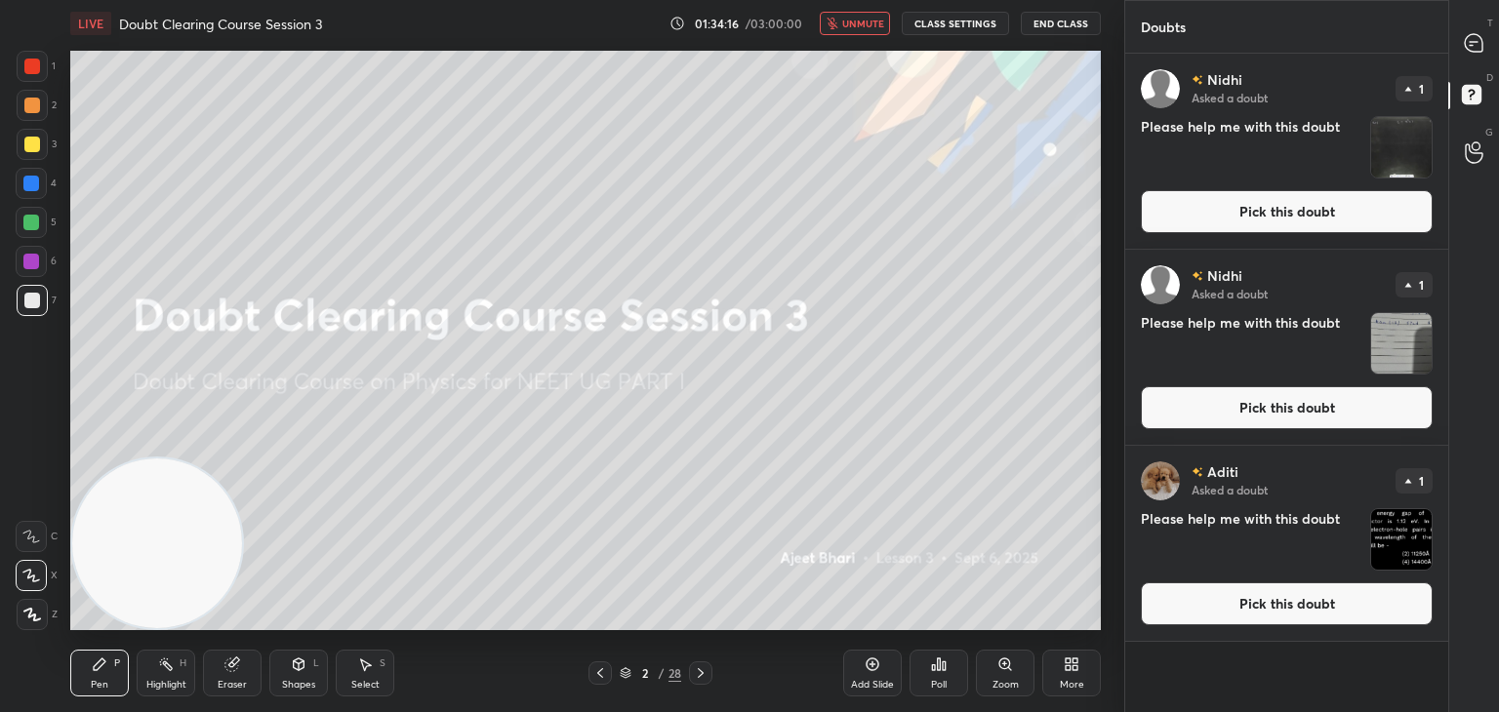
click at [1399, 153] on img "grid" at bounding box center [1401, 147] width 61 height 61
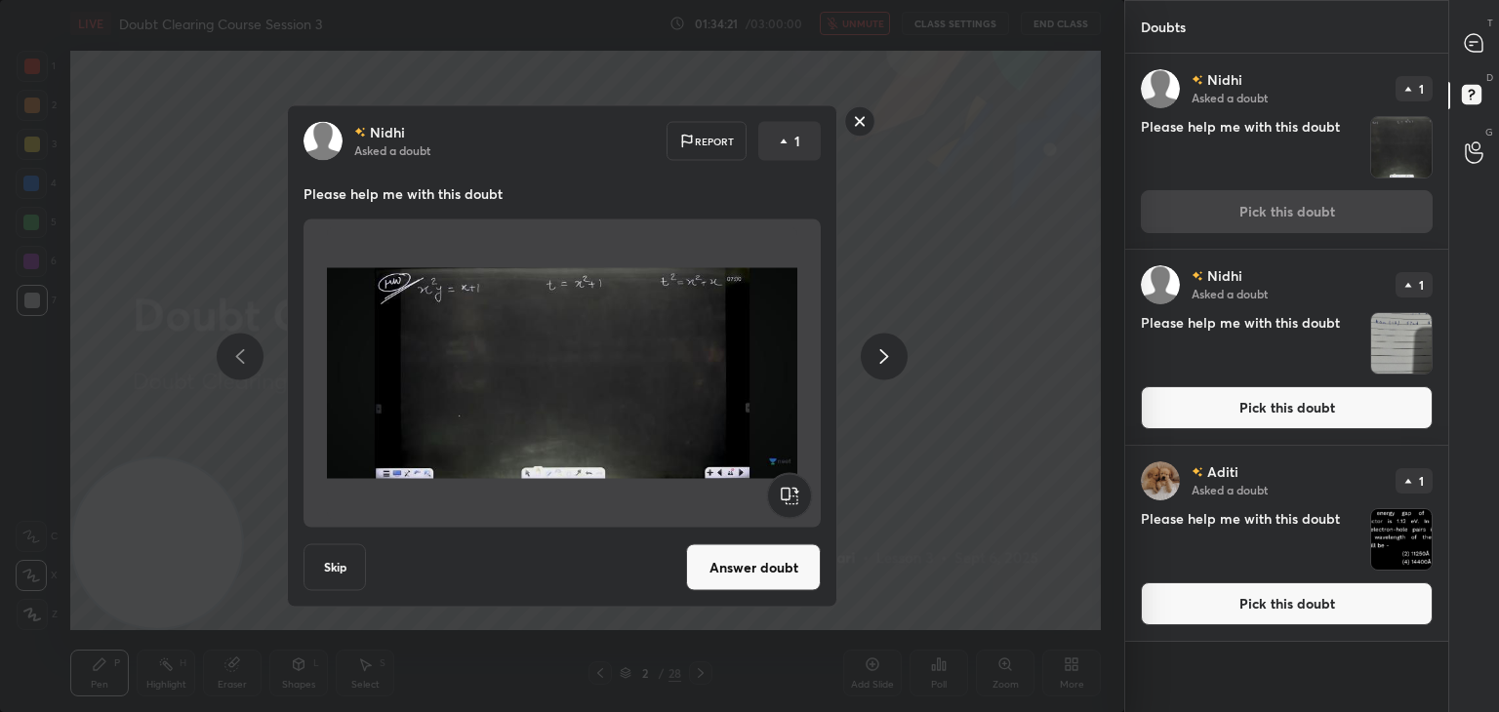
click at [1399, 350] on img "grid" at bounding box center [1401, 343] width 61 height 61
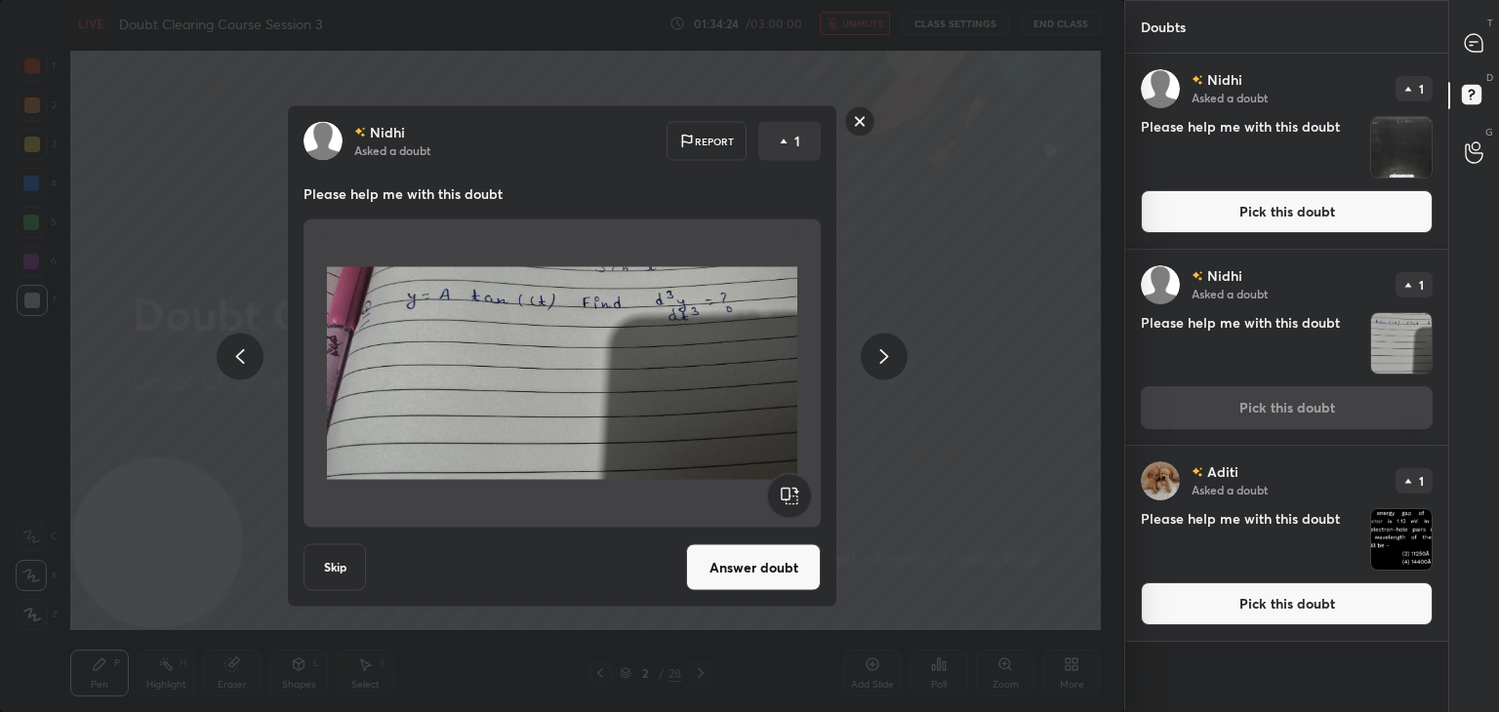
click at [1386, 544] on img "grid" at bounding box center [1401, 539] width 61 height 61
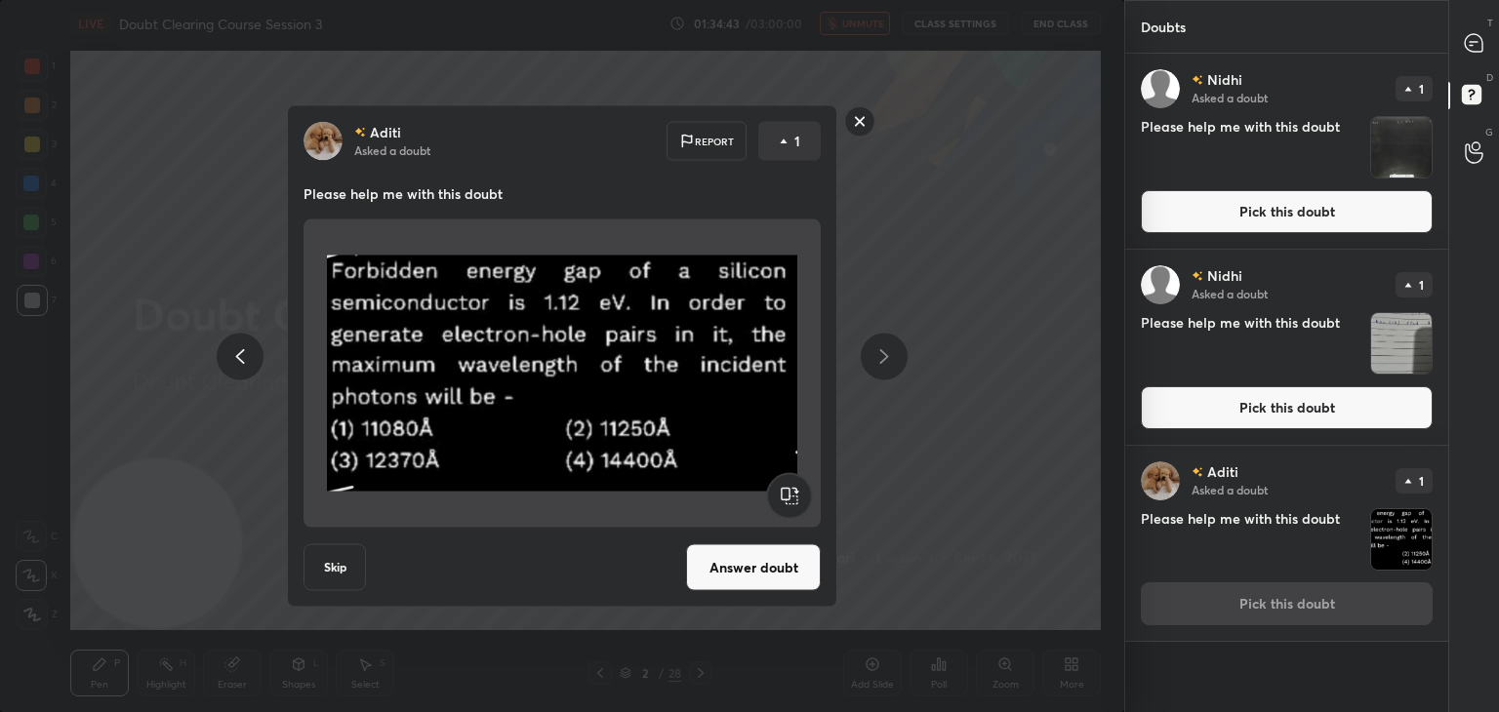
click at [810, 404] on div at bounding box center [562, 374] width 517 height 308
click at [783, 551] on button "Answer doubt" at bounding box center [753, 568] width 135 height 47
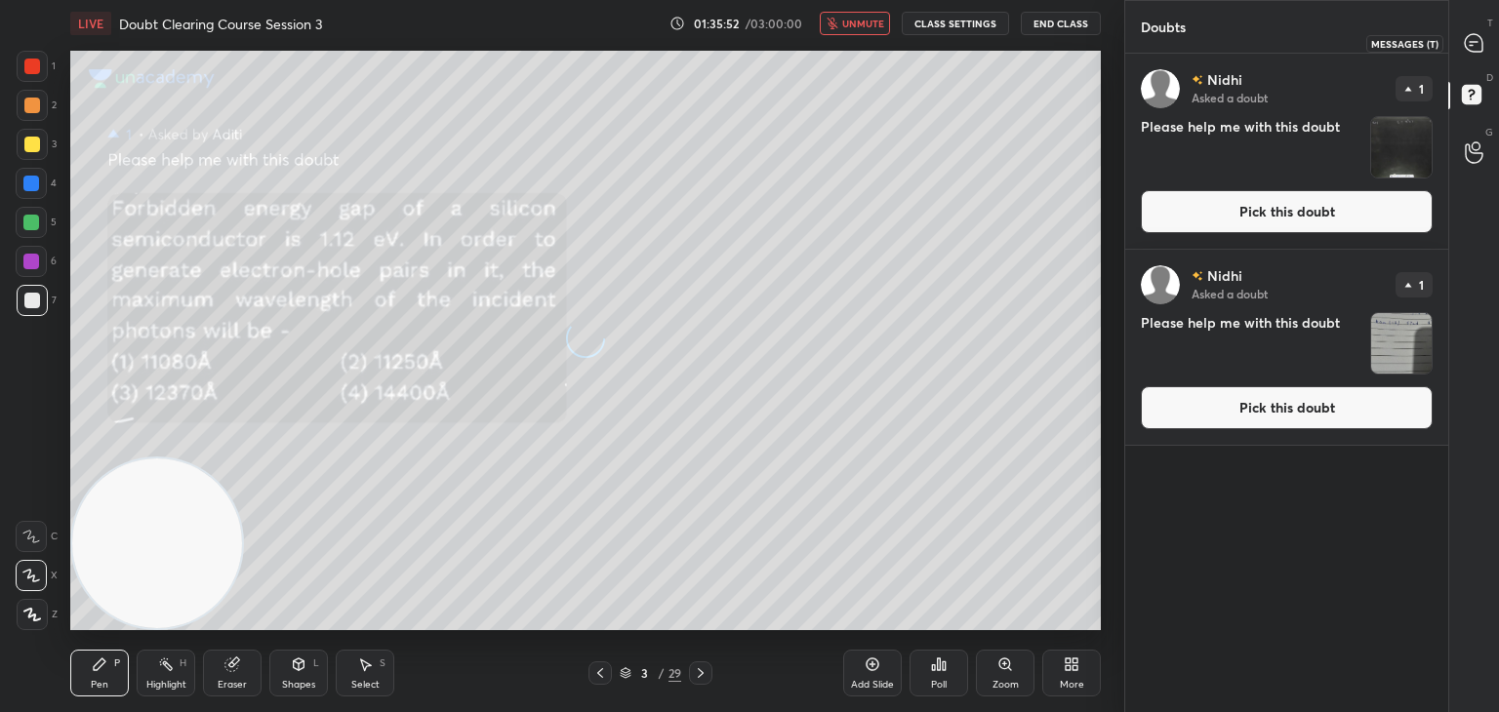
click at [1480, 40] on icon at bounding box center [1474, 43] width 18 height 18
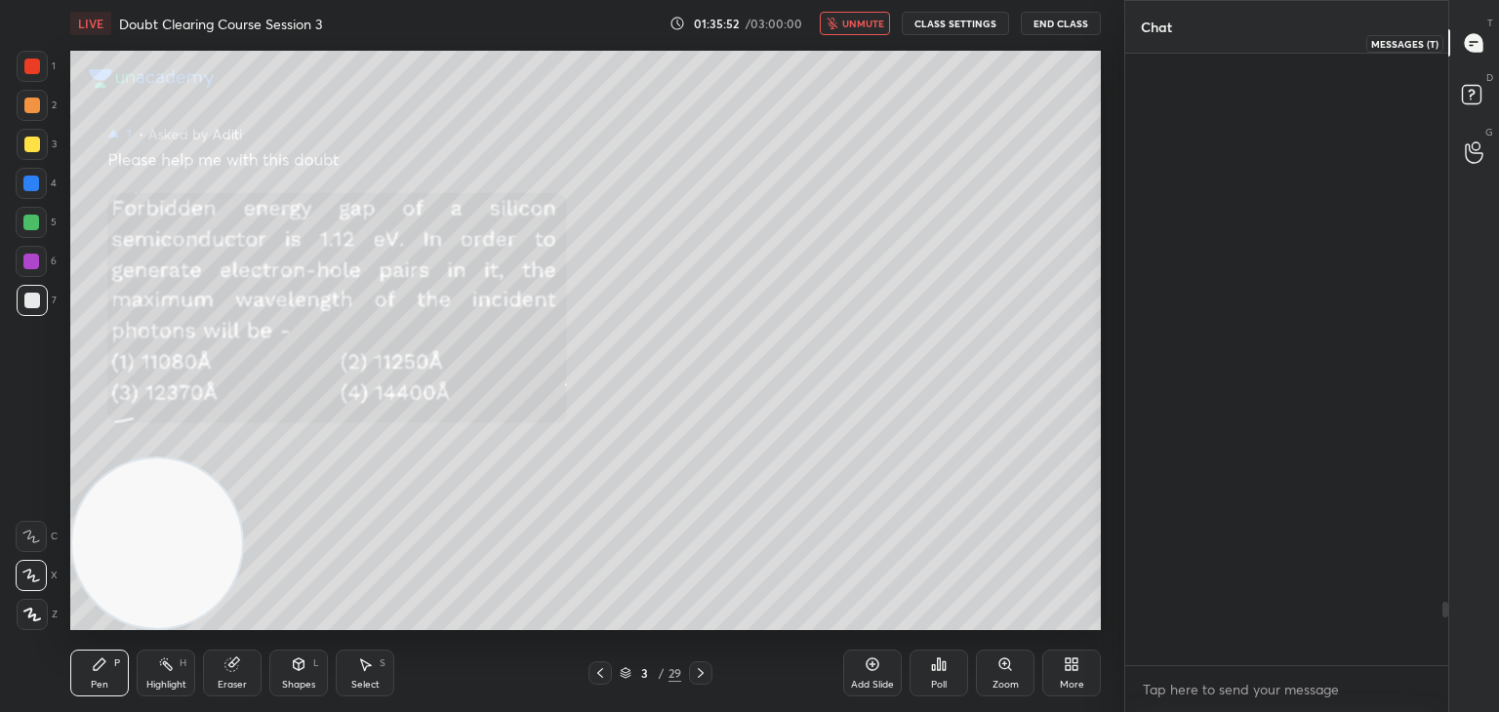
scroll to position [606, 317]
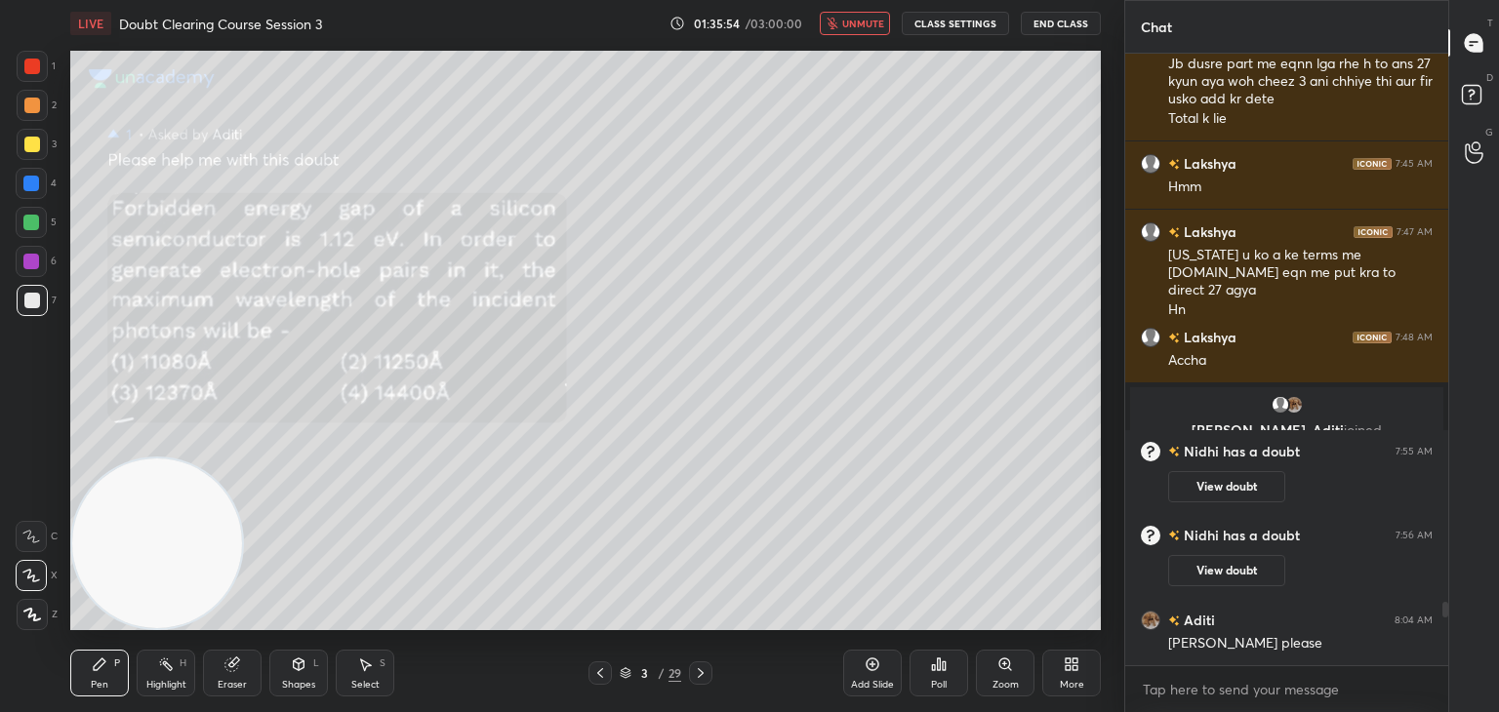
click at [866, 25] on span "unmute" at bounding box center [863, 24] width 42 height 14
click at [216, 674] on div "Eraser" at bounding box center [232, 673] width 59 height 47
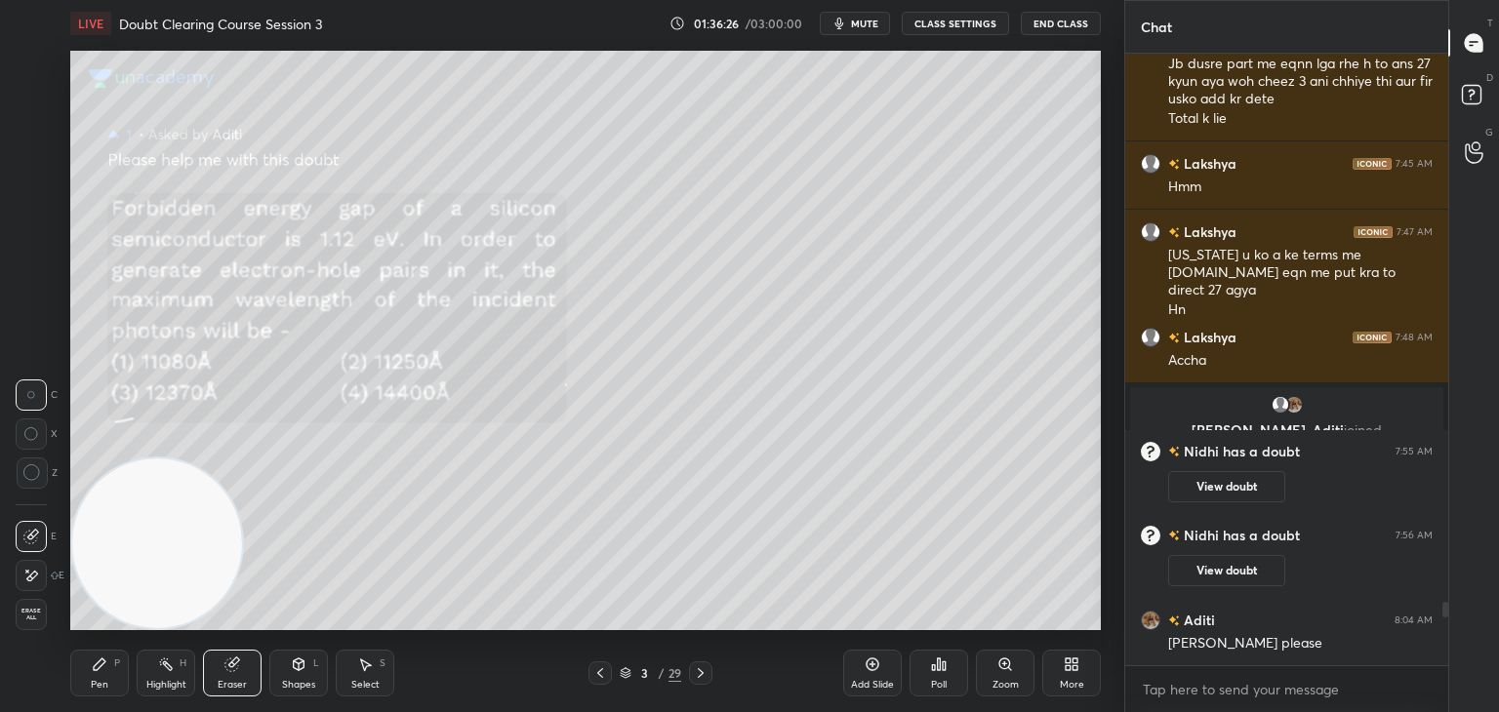
click at [113, 688] on div "Pen P" at bounding box center [99, 673] width 59 height 47
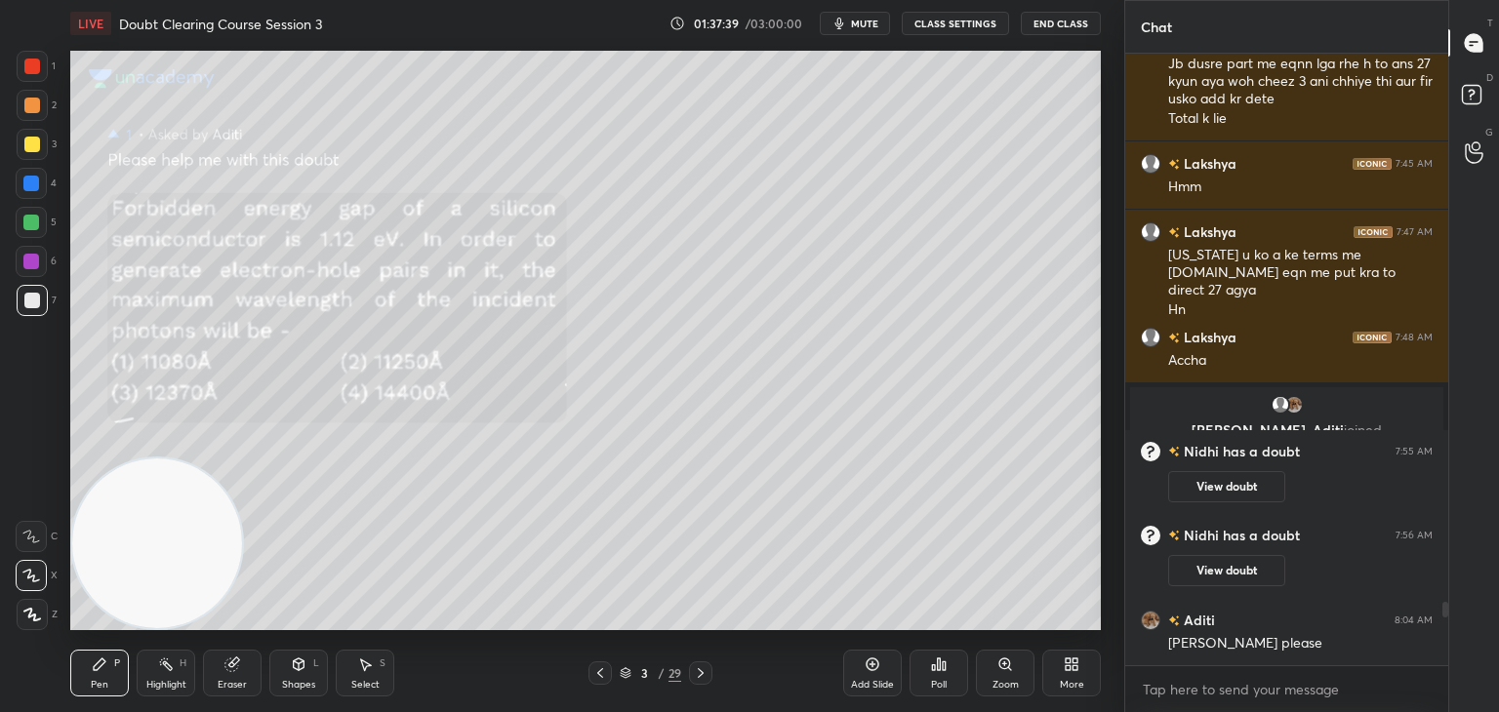
scroll to position [5376, 0]
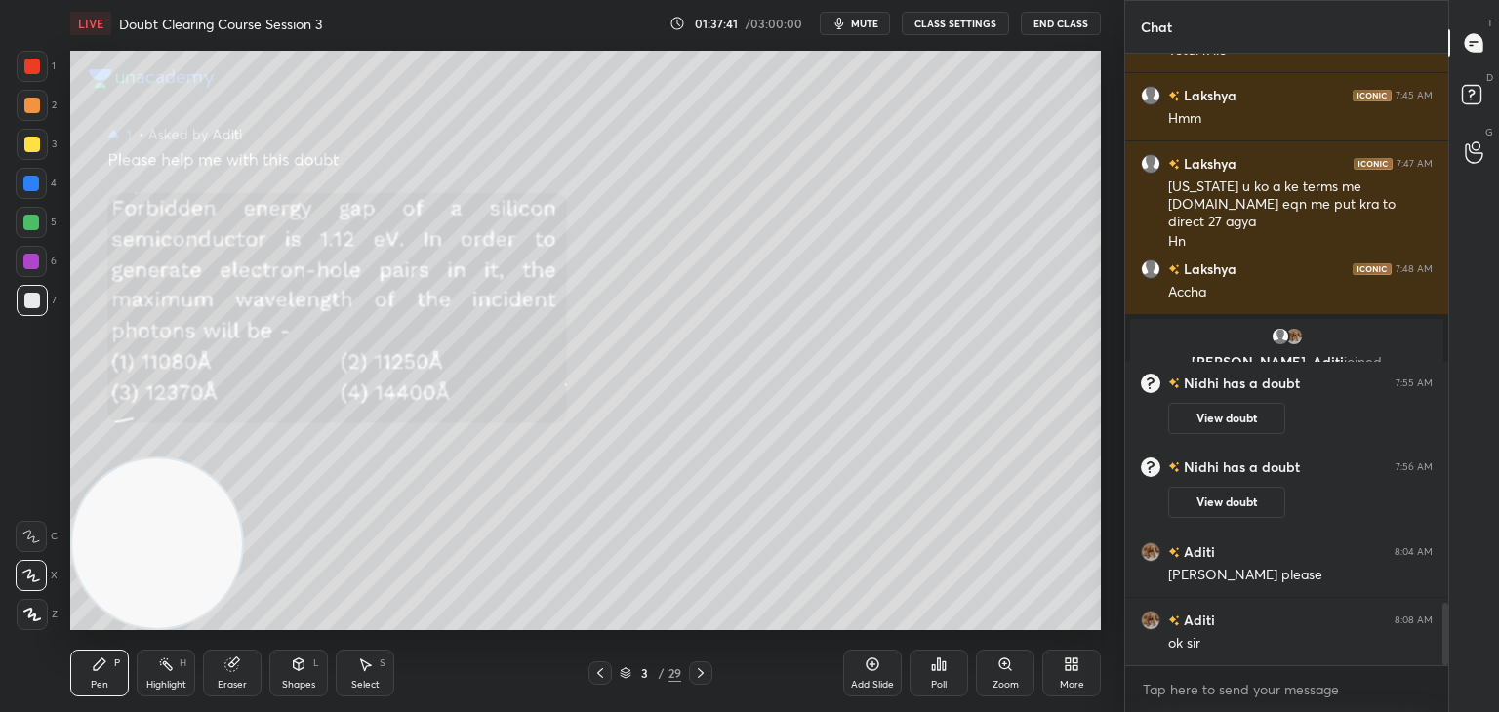
click at [867, 24] on span "mute" at bounding box center [864, 24] width 27 height 14
click at [1468, 95] on rect at bounding box center [1471, 95] width 19 height 19
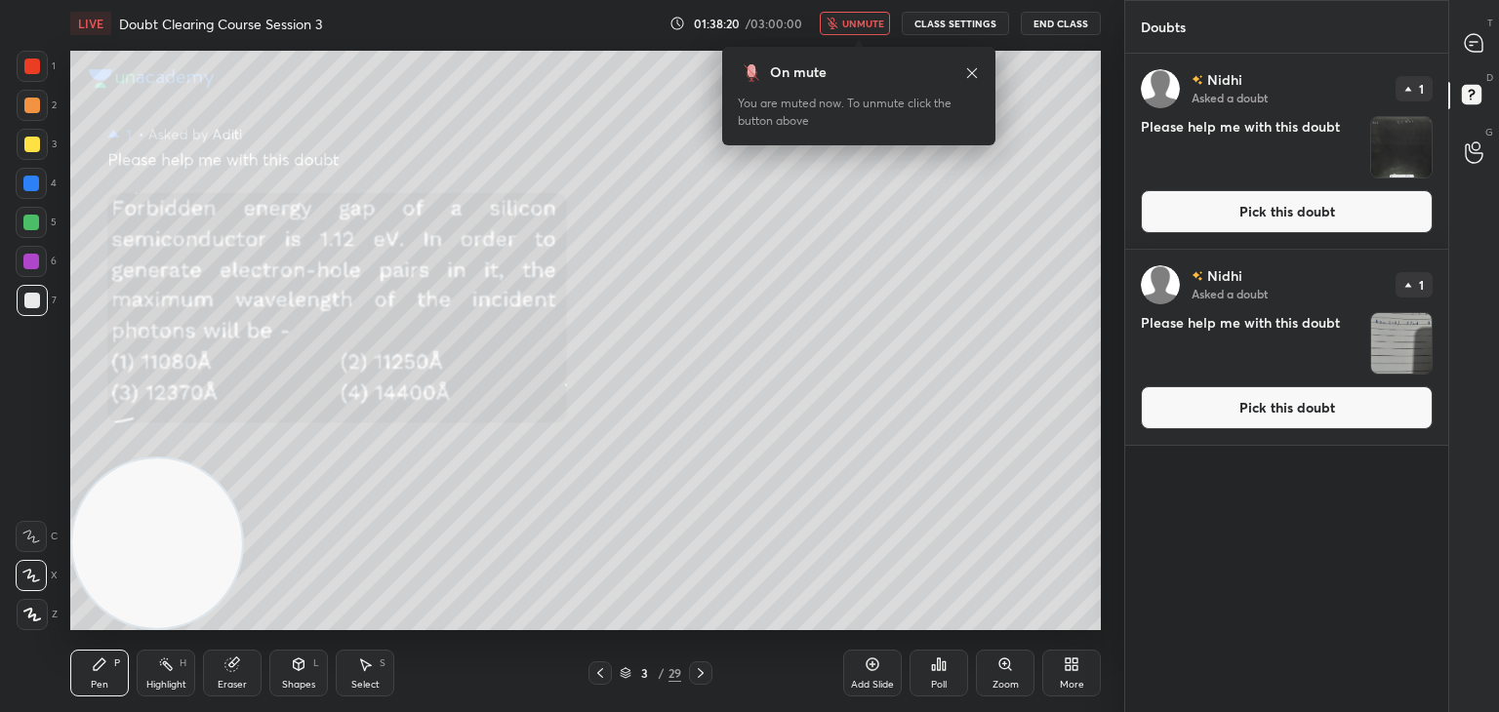
click at [1389, 160] on img "grid" at bounding box center [1401, 147] width 61 height 61
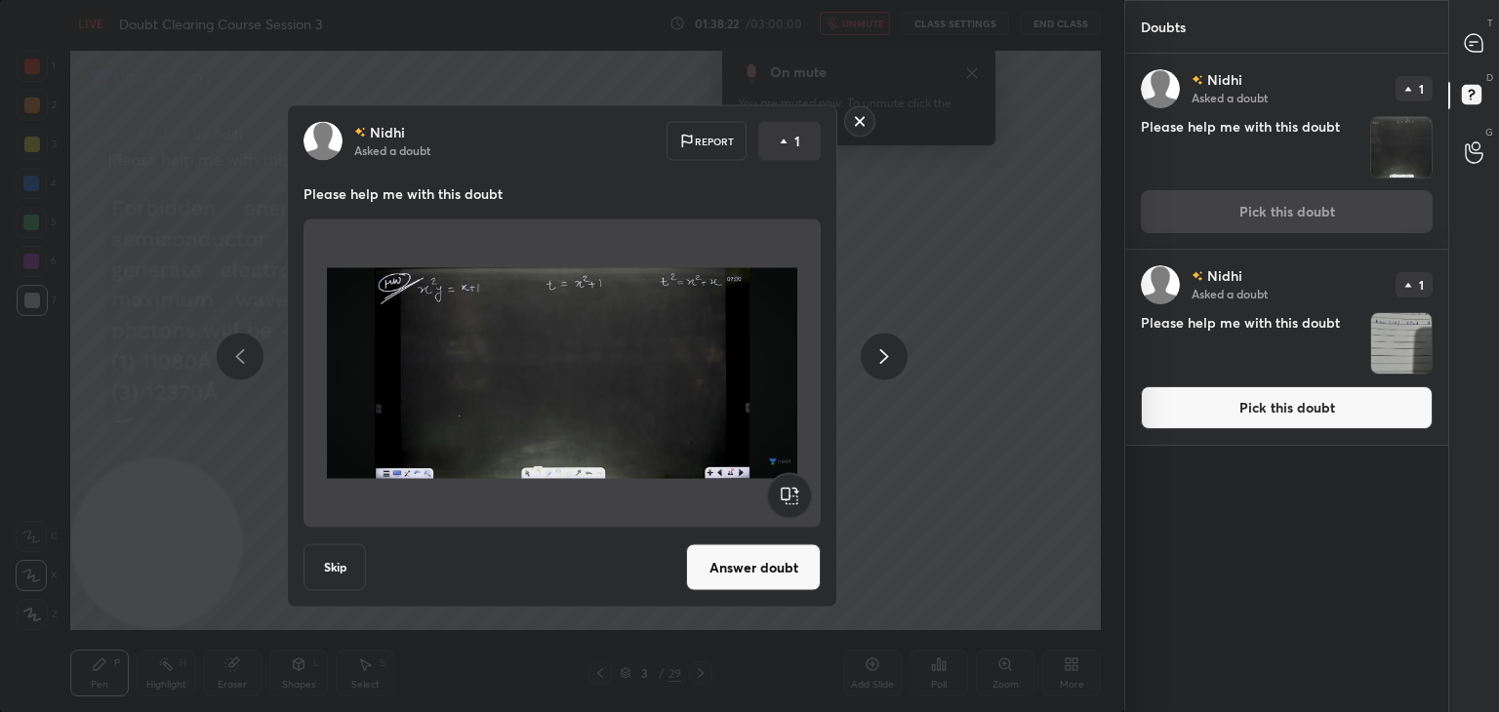
click at [746, 559] on button "Answer doubt" at bounding box center [753, 568] width 135 height 47
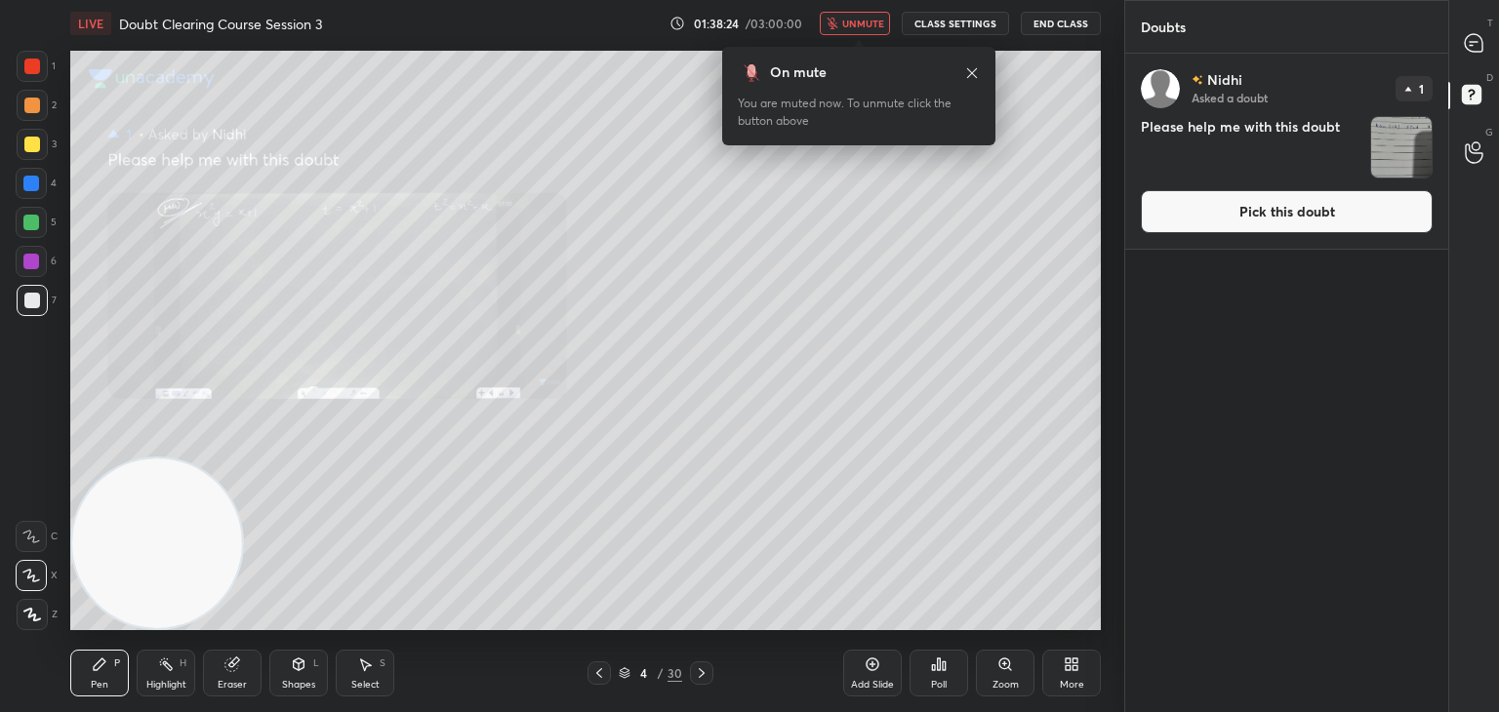
click at [867, 28] on span "unmute" at bounding box center [863, 24] width 42 height 14
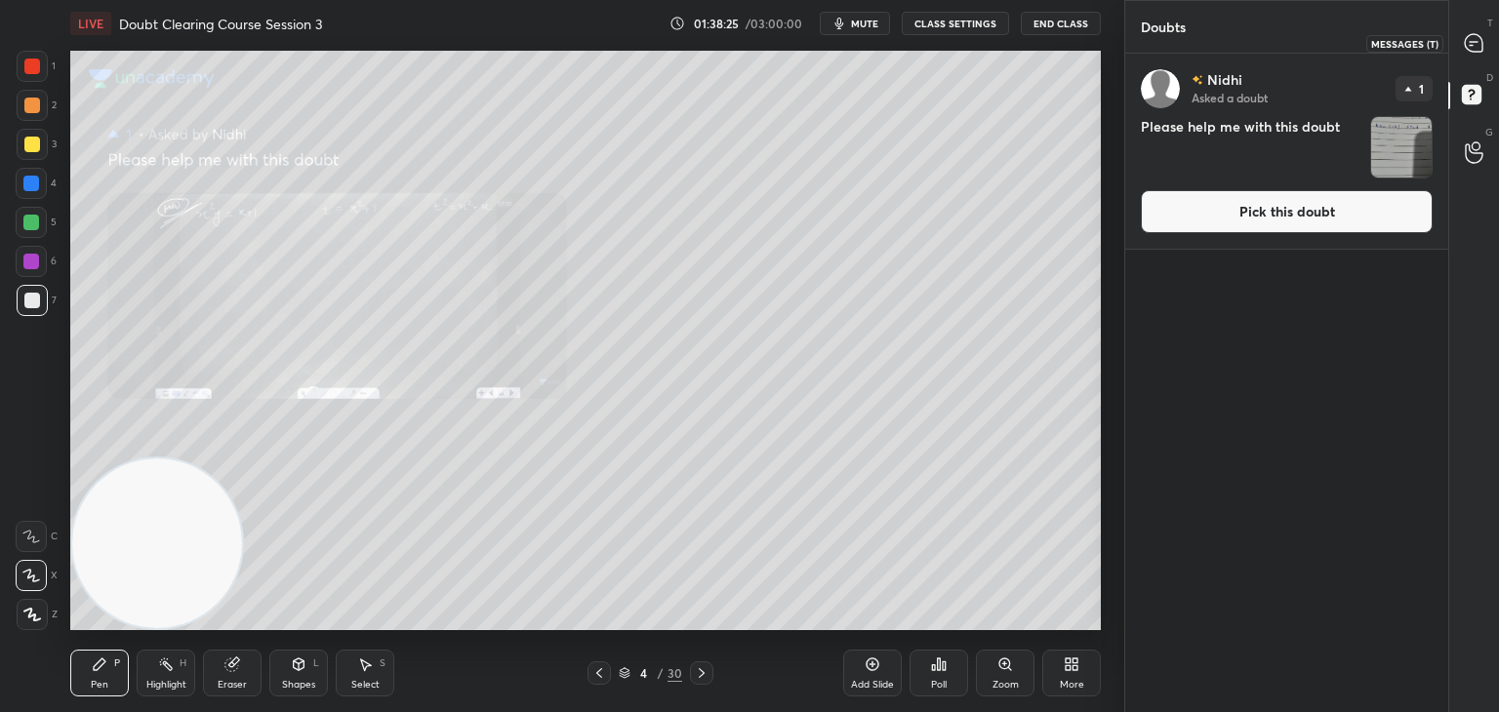
click at [1474, 49] on icon at bounding box center [1474, 43] width 18 height 18
type textarea "x"
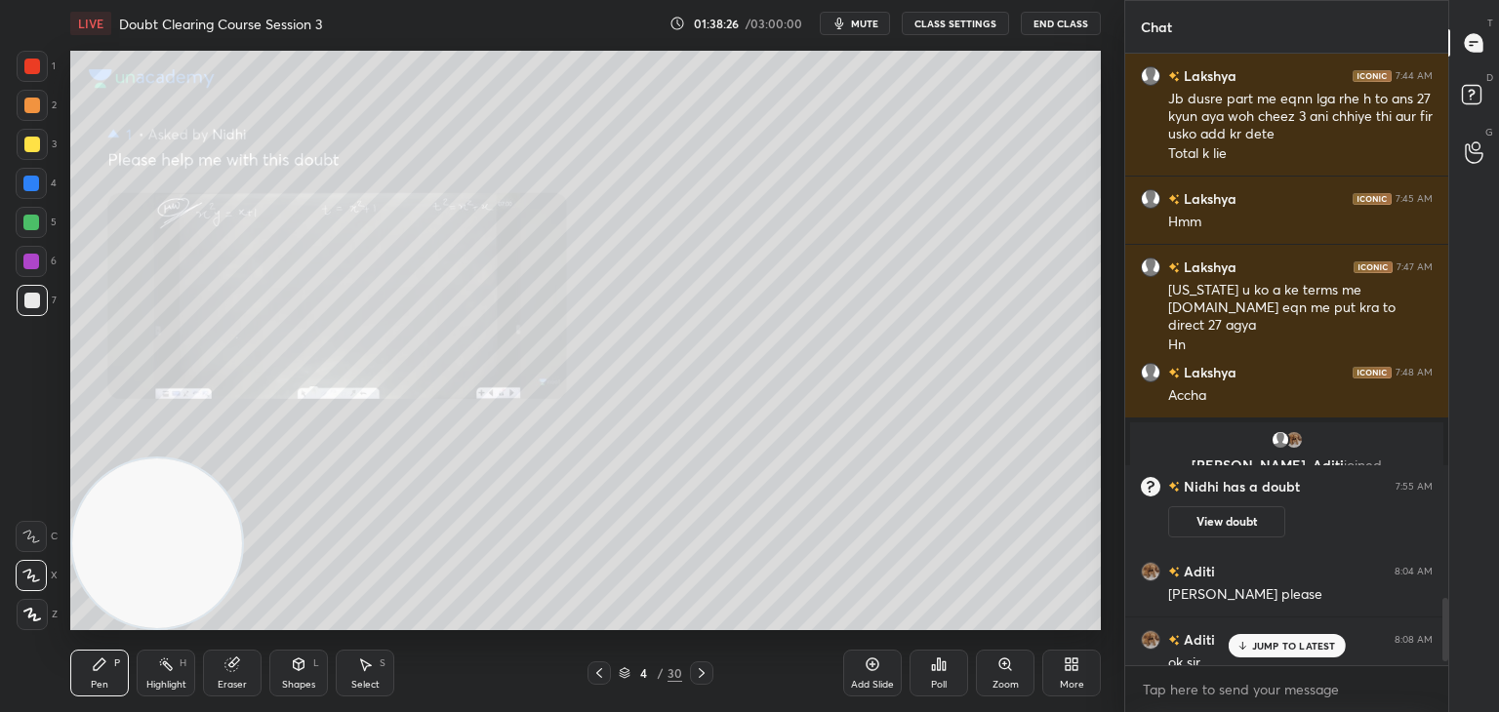
scroll to position [5311, 0]
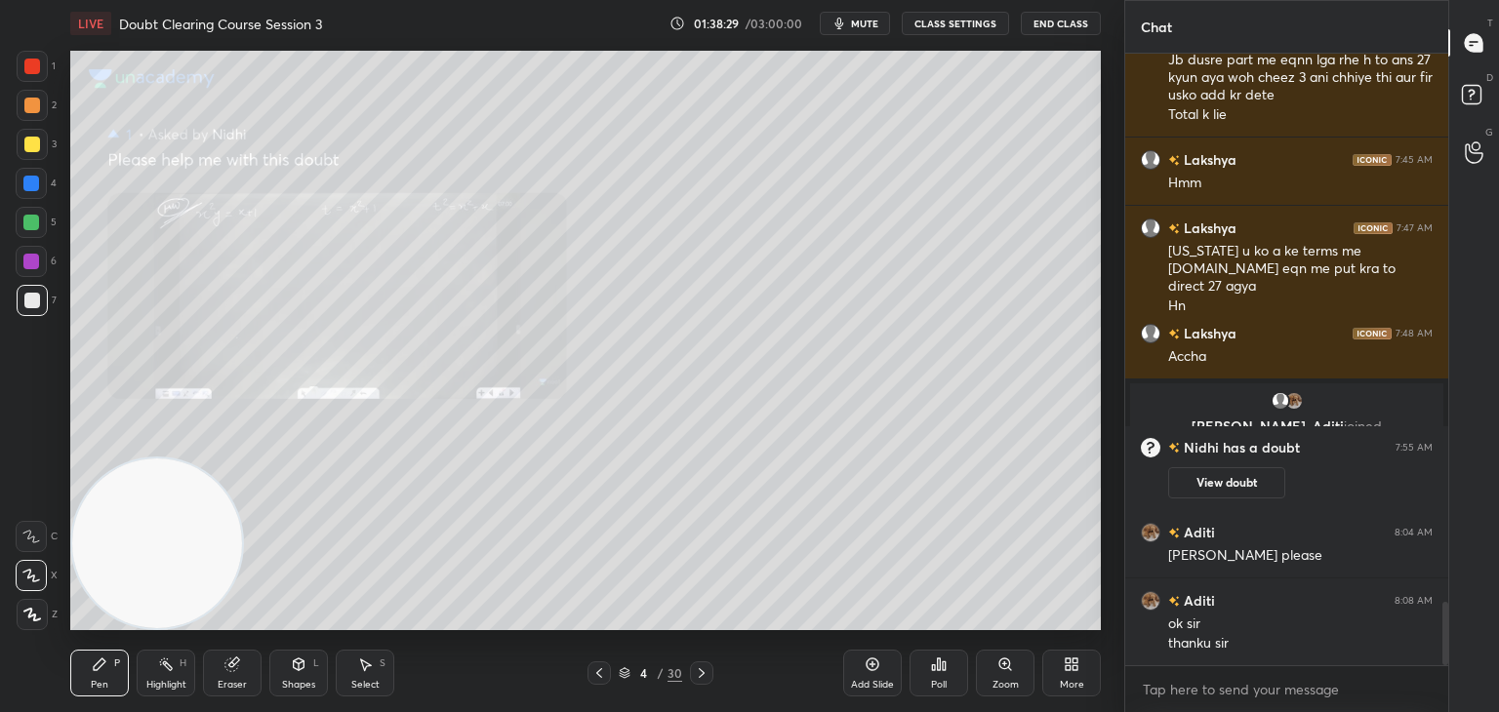
click at [995, 674] on div "Zoom" at bounding box center [1005, 673] width 59 height 47
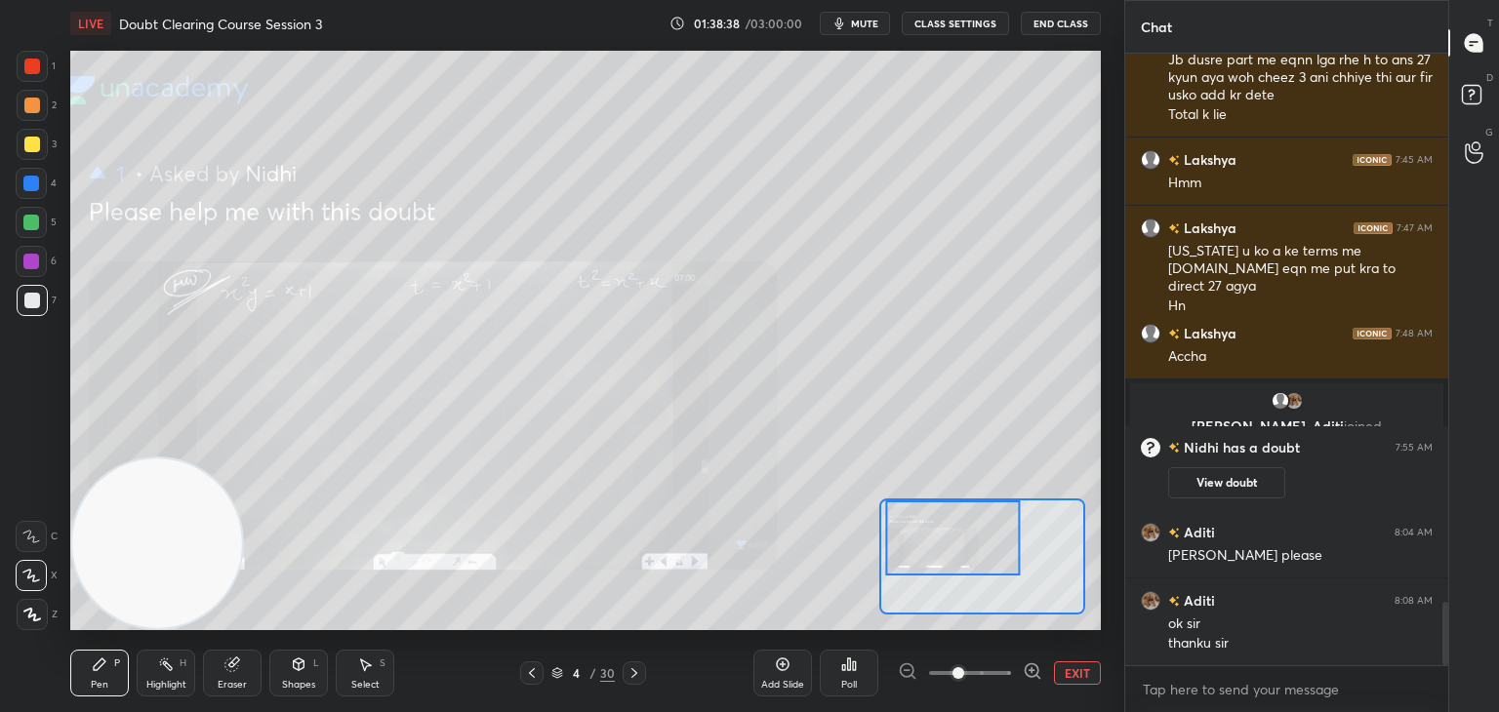
click at [1063, 676] on button "EXIT" at bounding box center [1077, 673] width 47 height 23
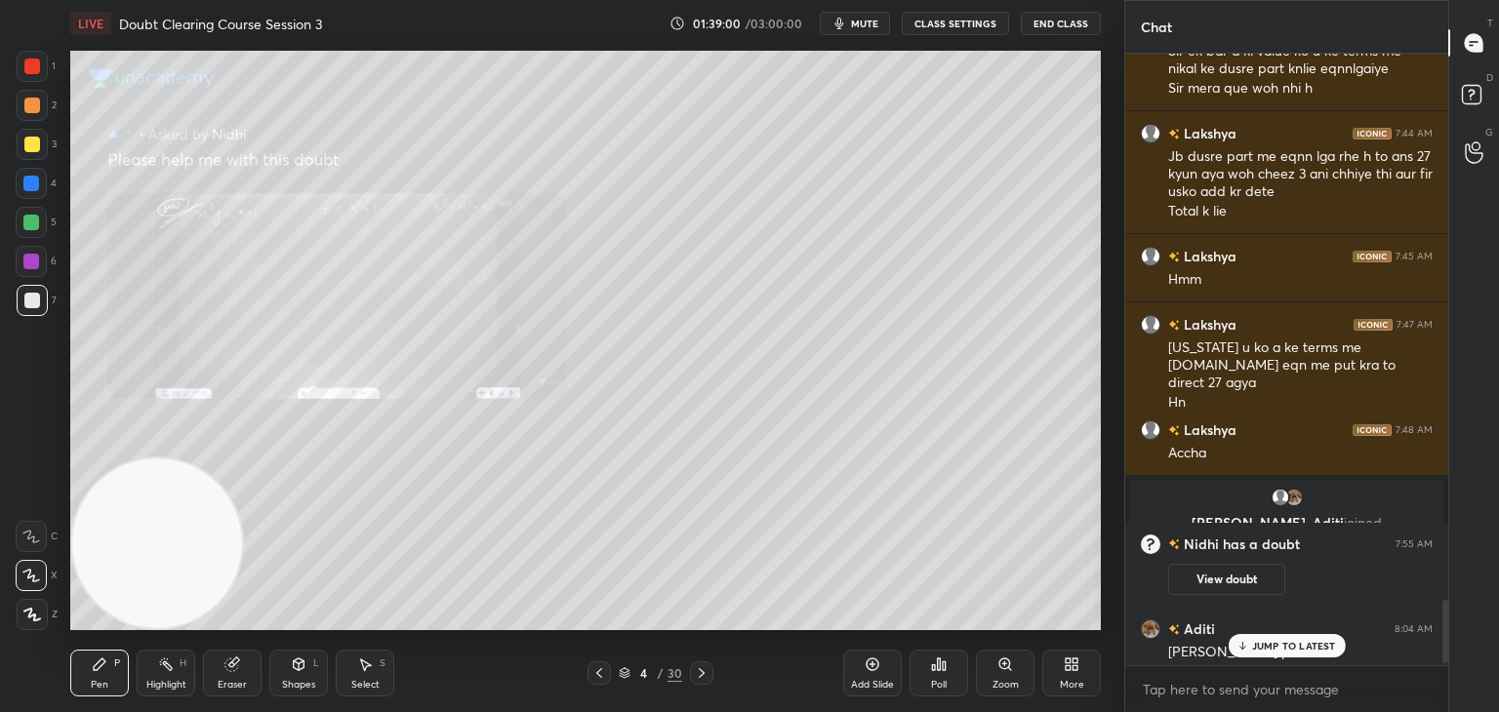
scroll to position [6510, 0]
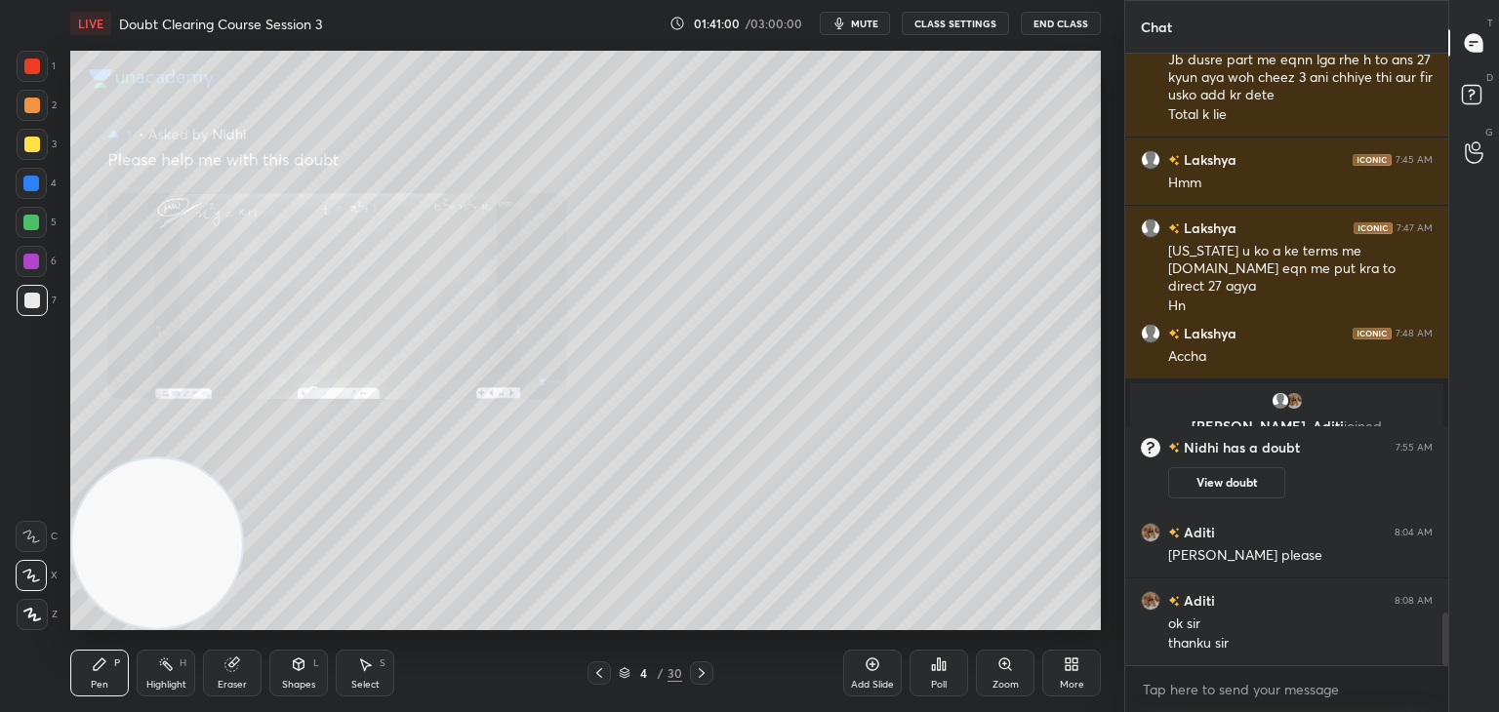
click at [871, 680] on div "Add Slide" at bounding box center [872, 685] width 43 height 10
click at [847, 24] on icon "button" at bounding box center [840, 24] width 16 height 16
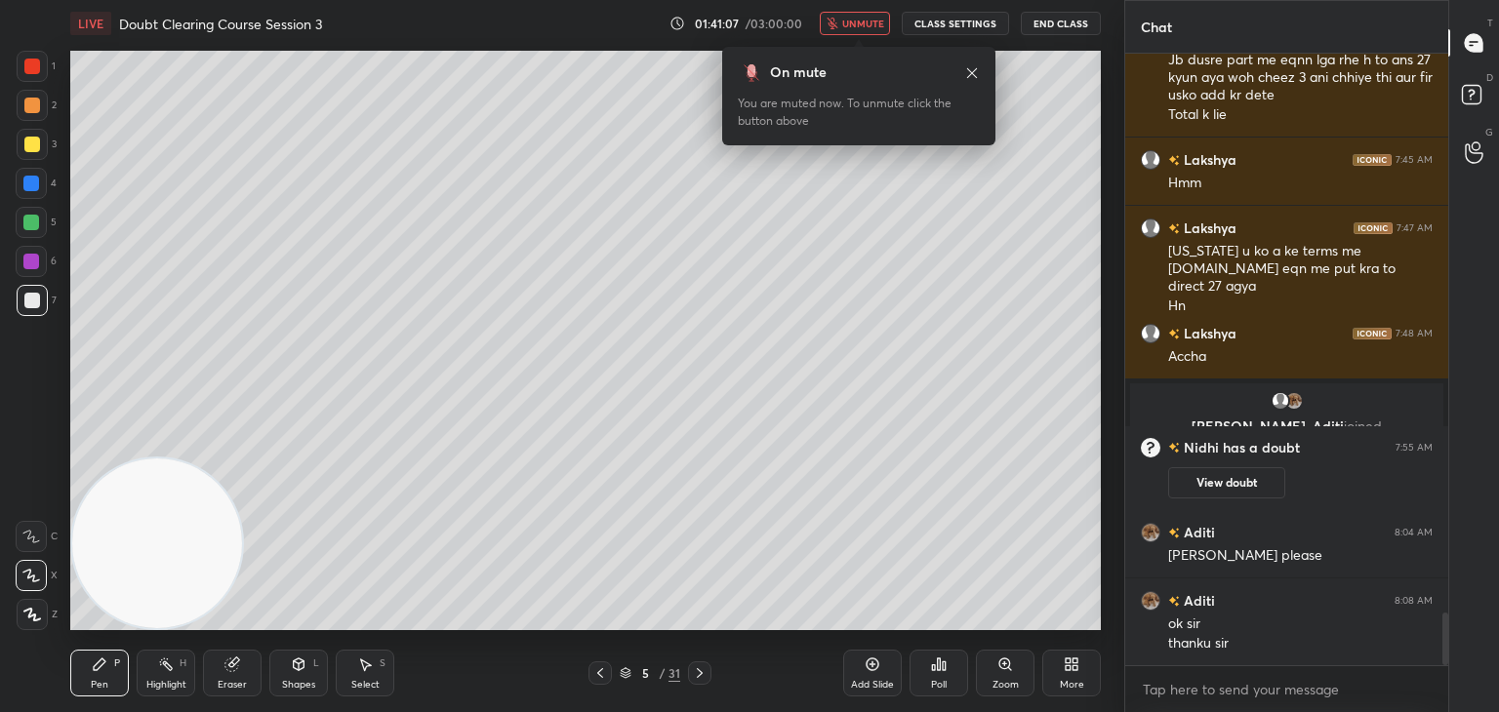
click at [851, 21] on span "unmute" at bounding box center [863, 24] width 42 height 14
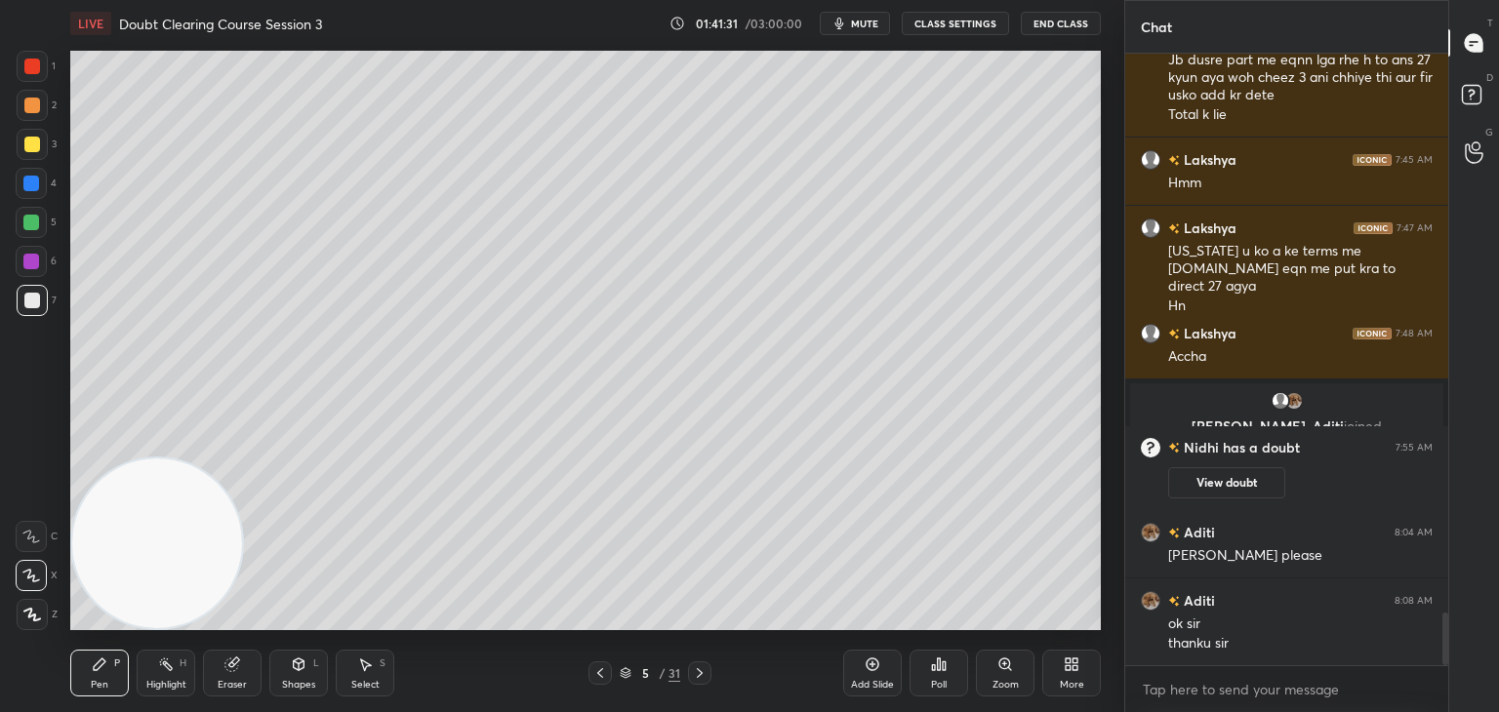
click at [861, 22] on span "mute" at bounding box center [864, 24] width 27 height 14
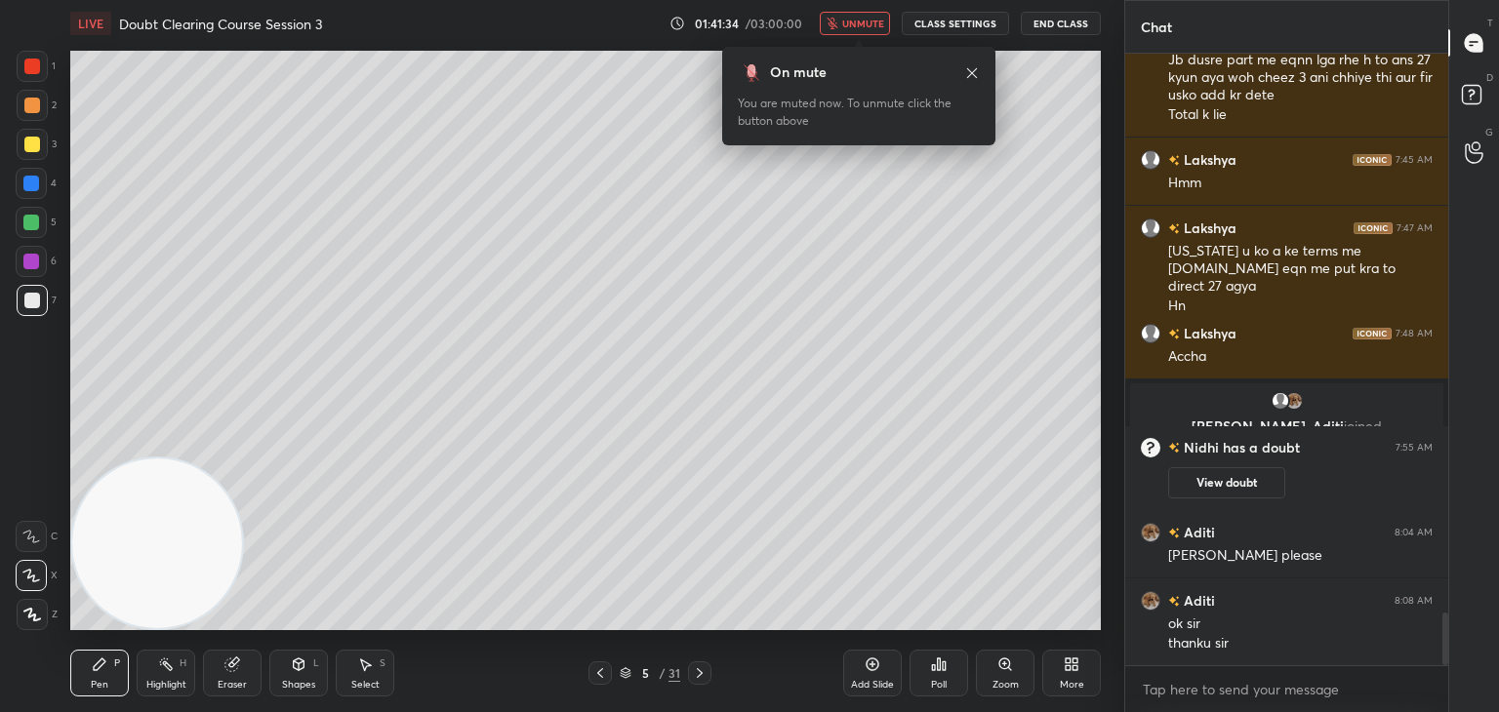
click at [867, 22] on span "unmute" at bounding box center [863, 24] width 42 height 14
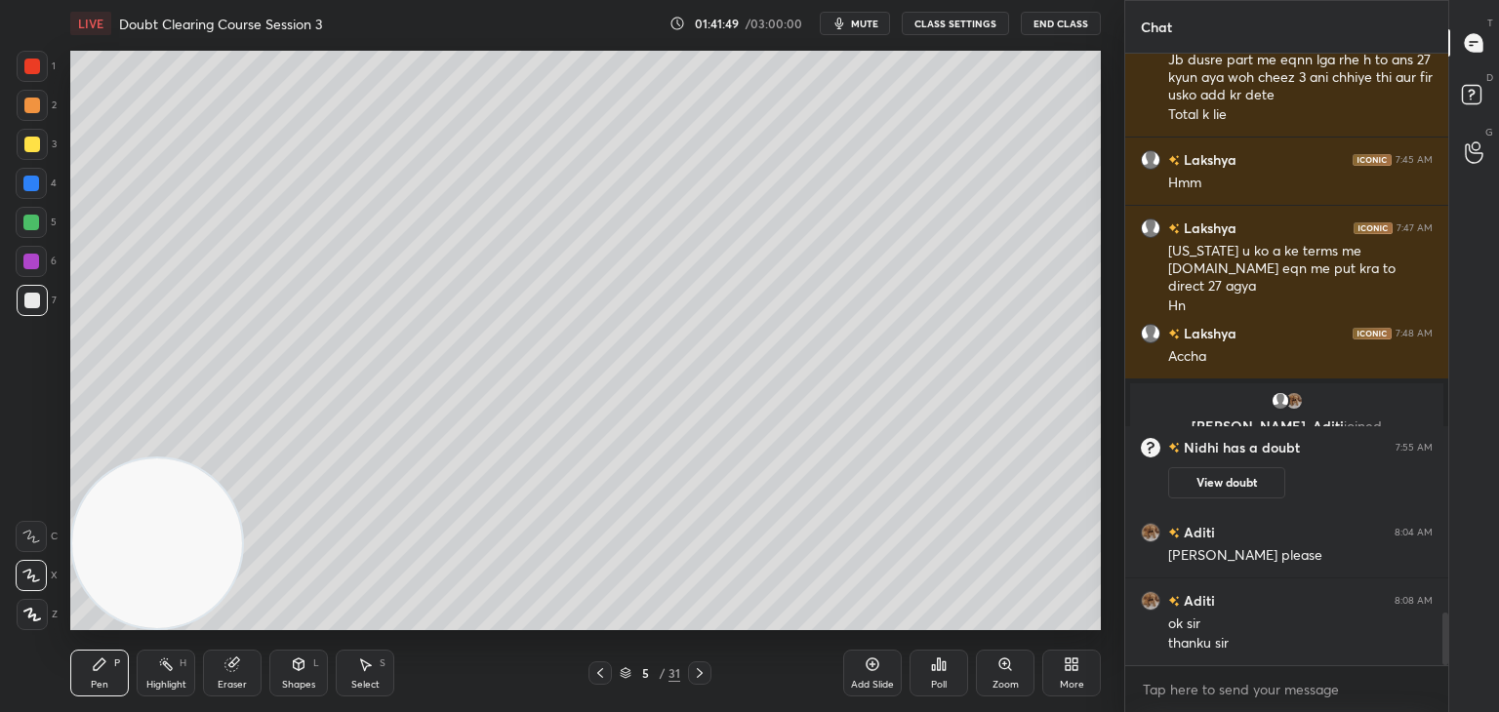
click at [860, 24] on span "mute" at bounding box center [864, 24] width 27 height 14
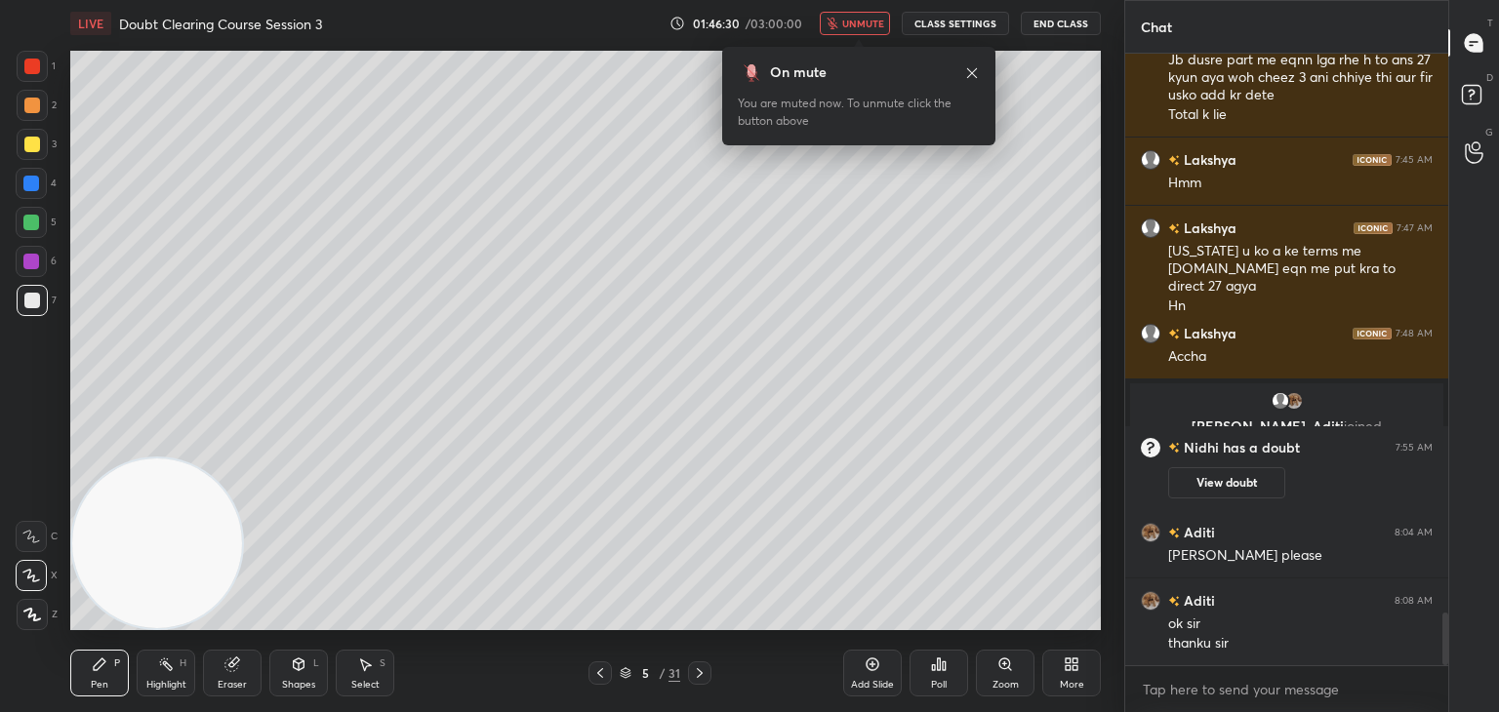
click at [601, 672] on icon at bounding box center [600, 674] width 16 height 16
click at [600, 673] on icon at bounding box center [600, 674] width 16 height 16
click at [600, 676] on icon at bounding box center [600, 674] width 6 height 10
